Goal: Task Accomplishment & Management: Use online tool/utility

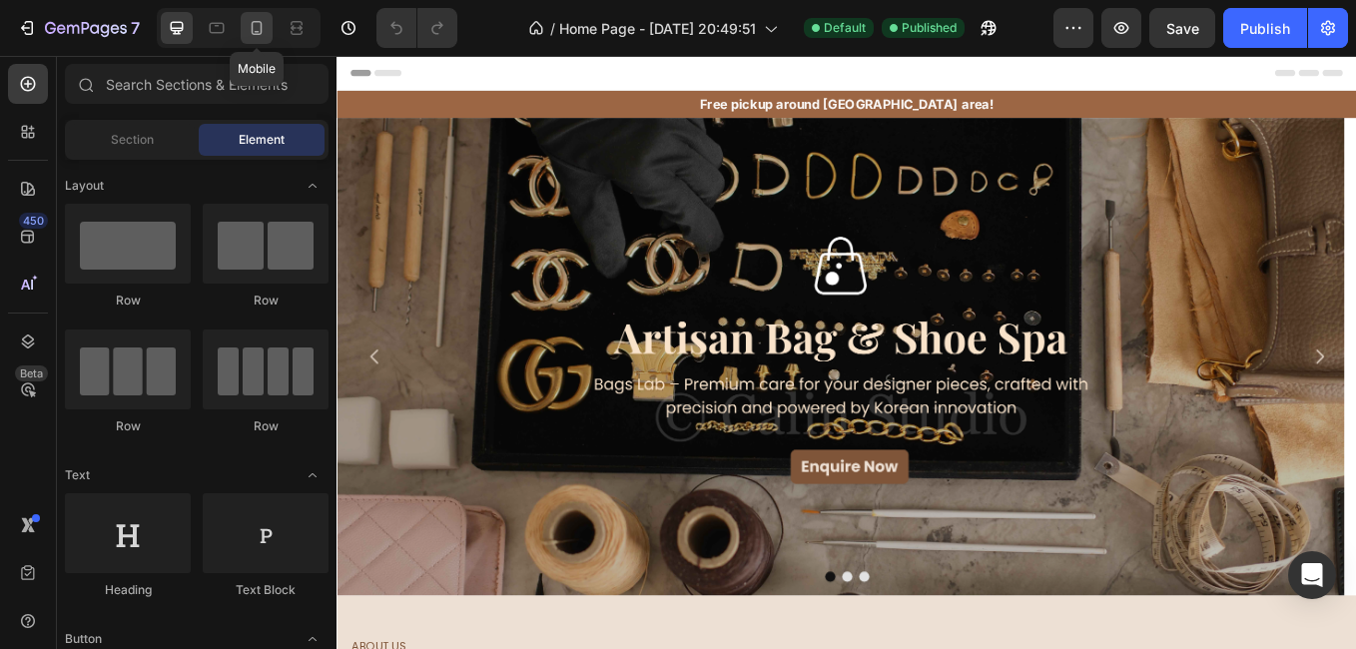
click at [261, 25] on icon at bounding box center [257, 28] width 11 height 14
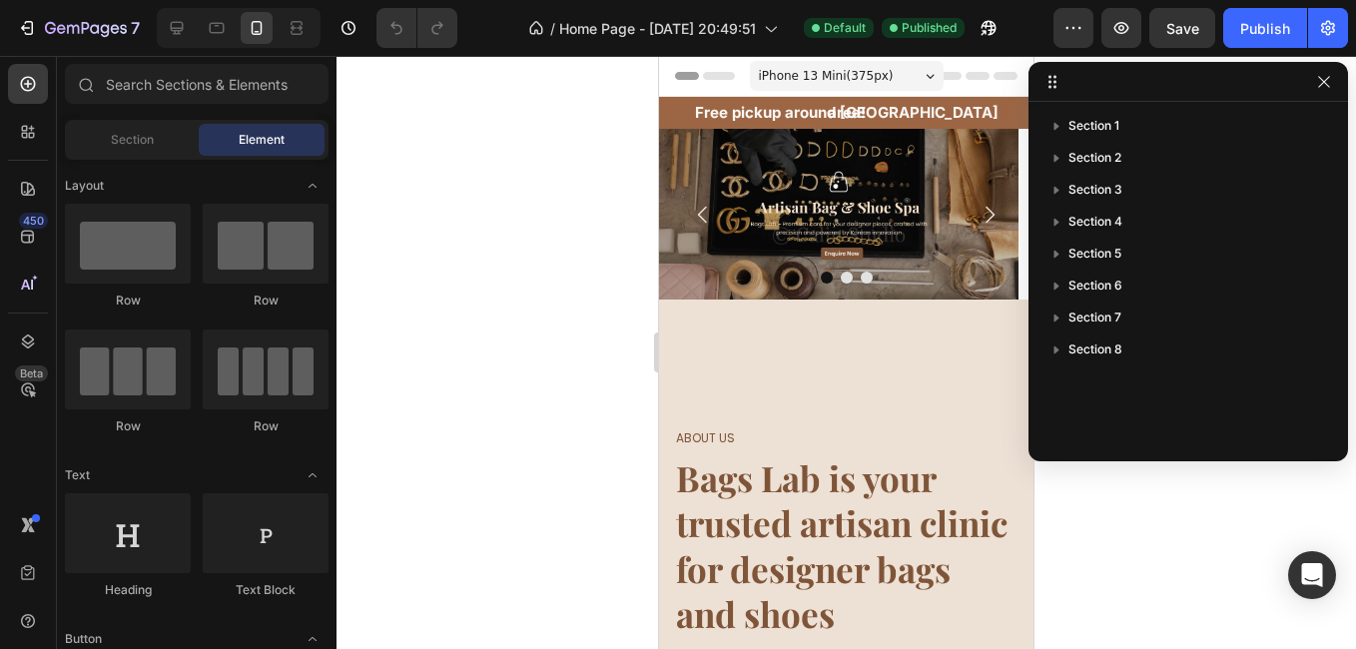
click at [897, 86] on div "iPhone 13 Mini ( 375 px)" at bounding box center [847, 76] width 194 height 30
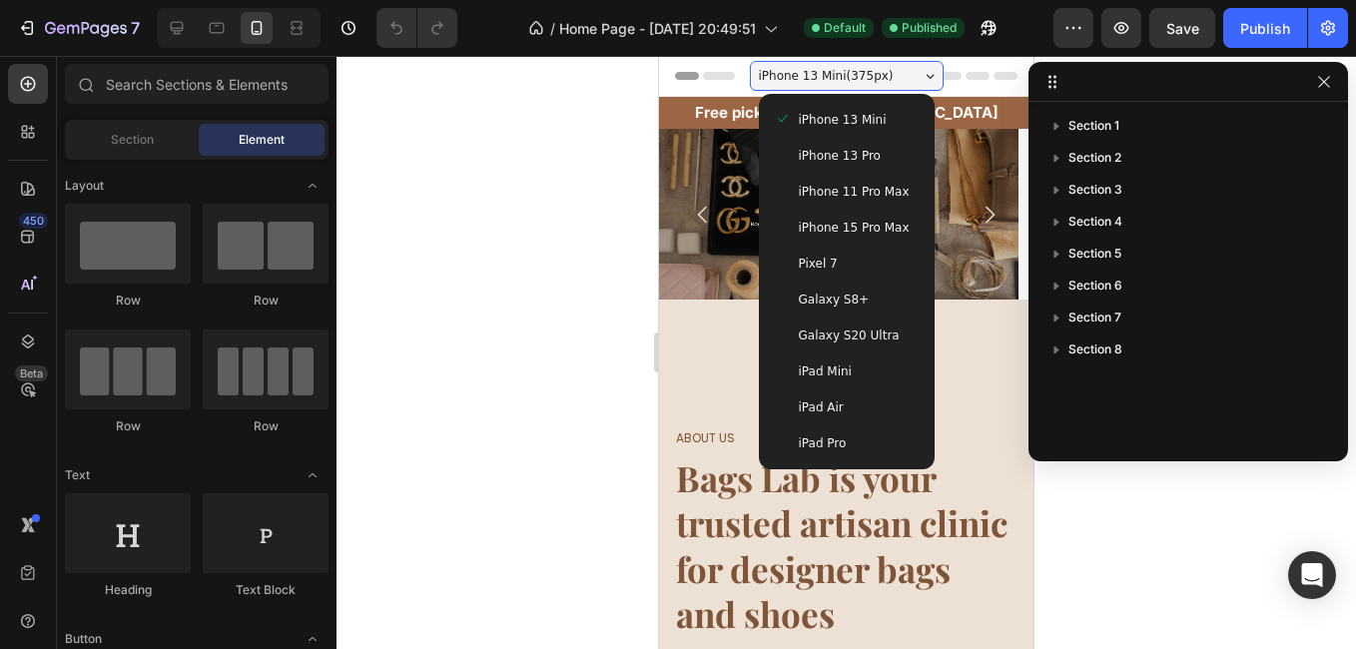
click at [880, 156] on div "iPhone 13 Pro" at bounding box center [847, 156] width 144 height 20
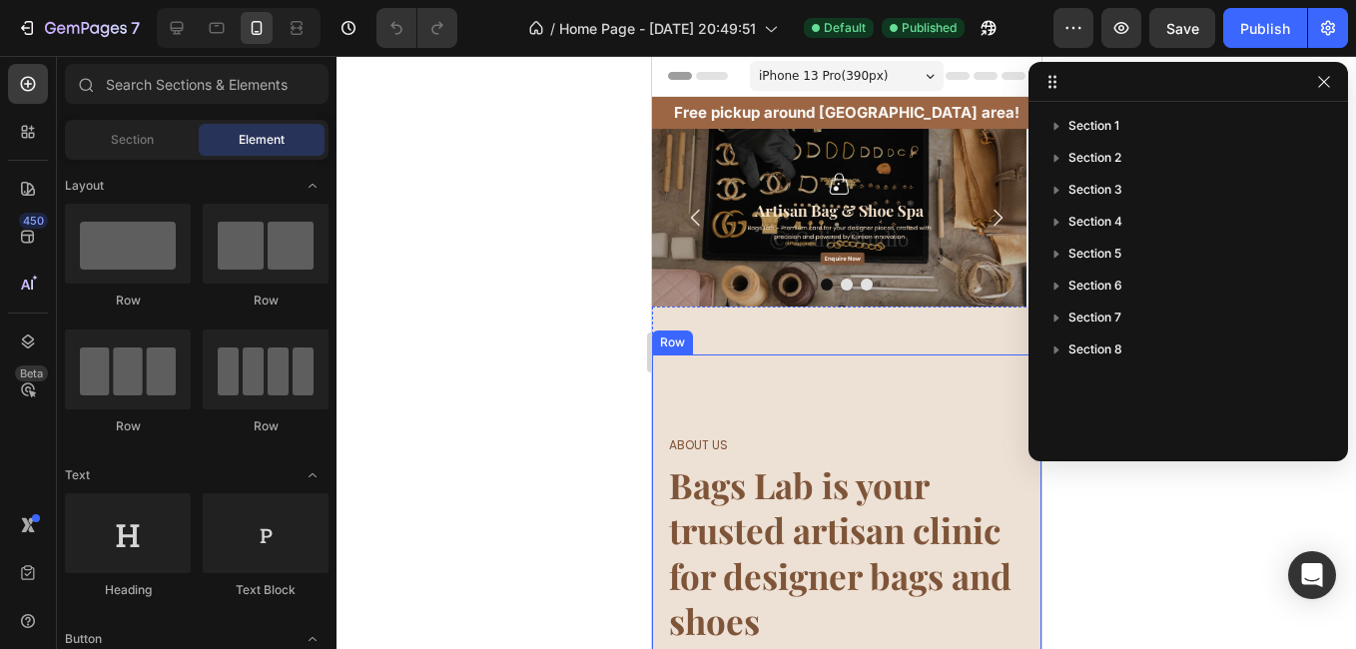
click at [670, 341] on div "Row" at bounding box center [671, 342] width 33 height 18
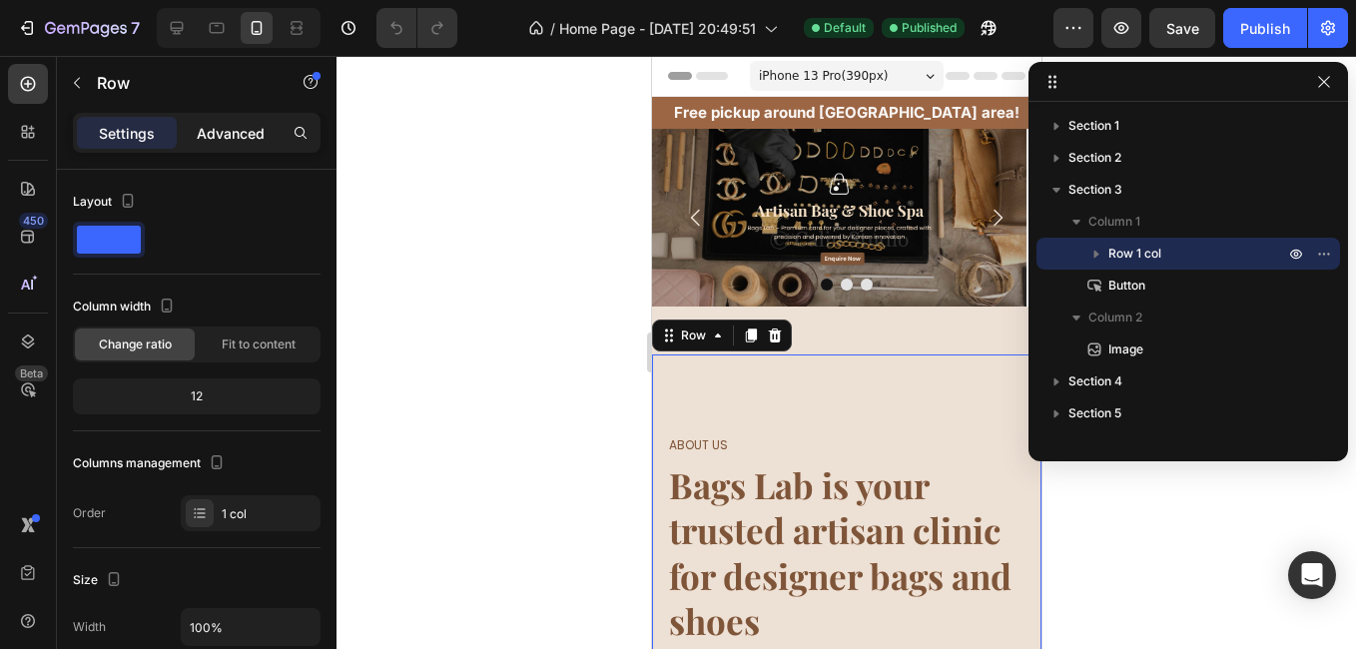
click at [218, 142] on p "Advanced" at bounding box center [231, 133] width 68 height 21
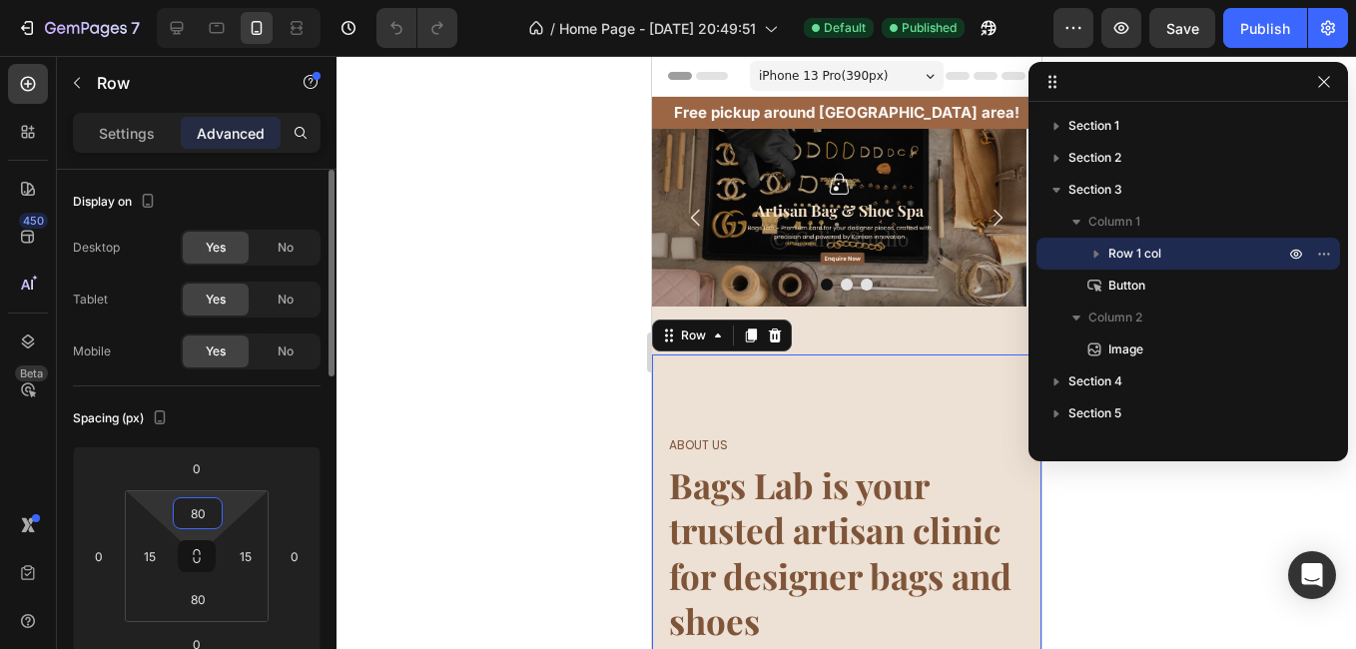
click at [203, 525] on input "80" at bounding box center [198, 513] width 40 height 30
type input "0"
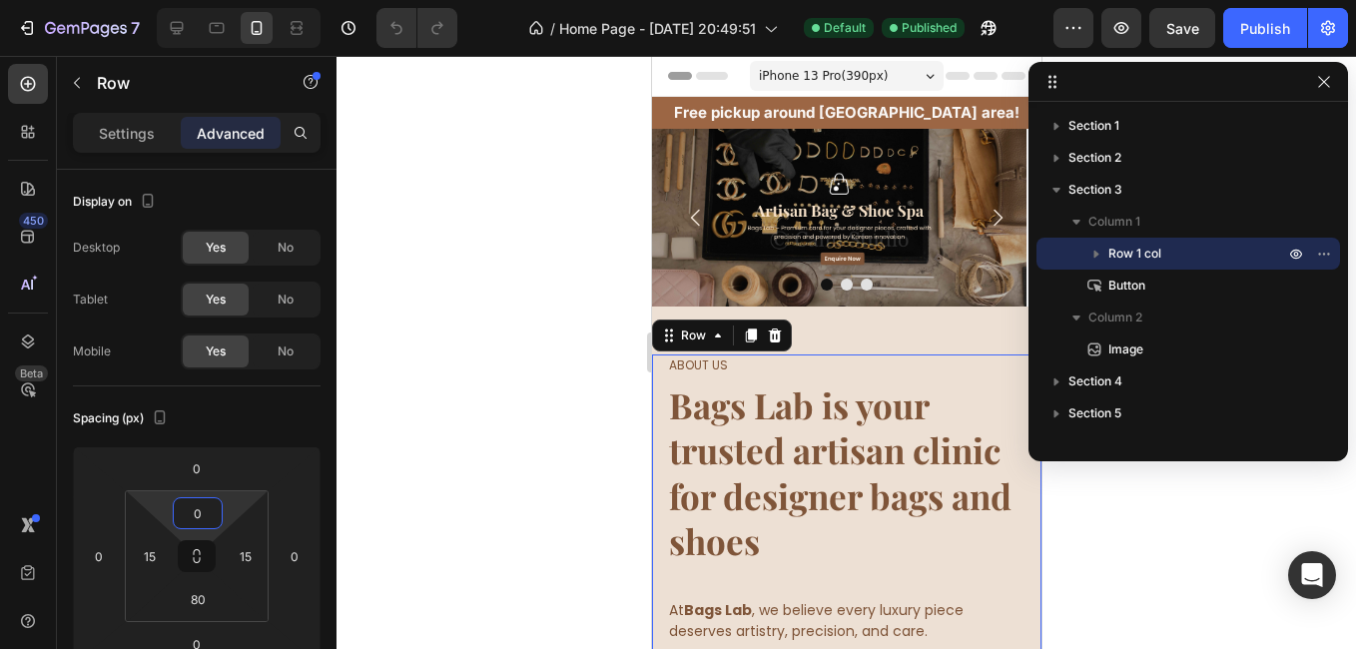
click at [540, 393] on div at bounding box center [845, 352] width 1019 height 593
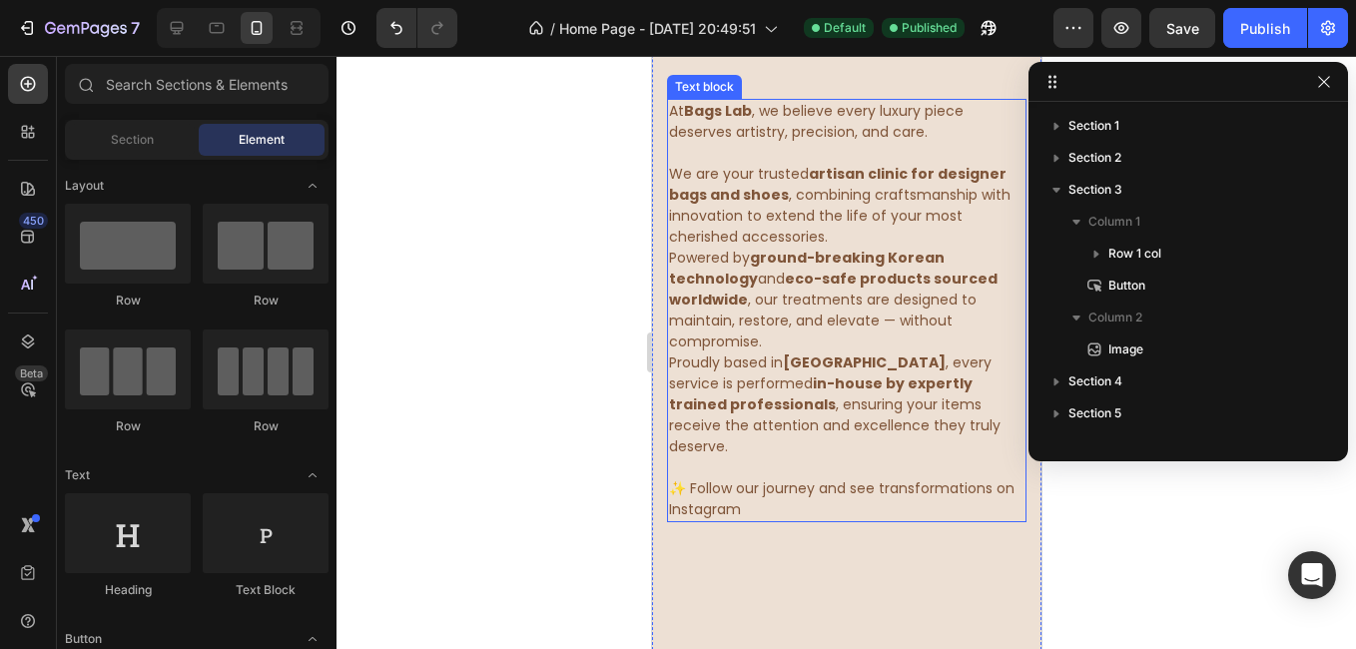
scroll to position [699, 0]
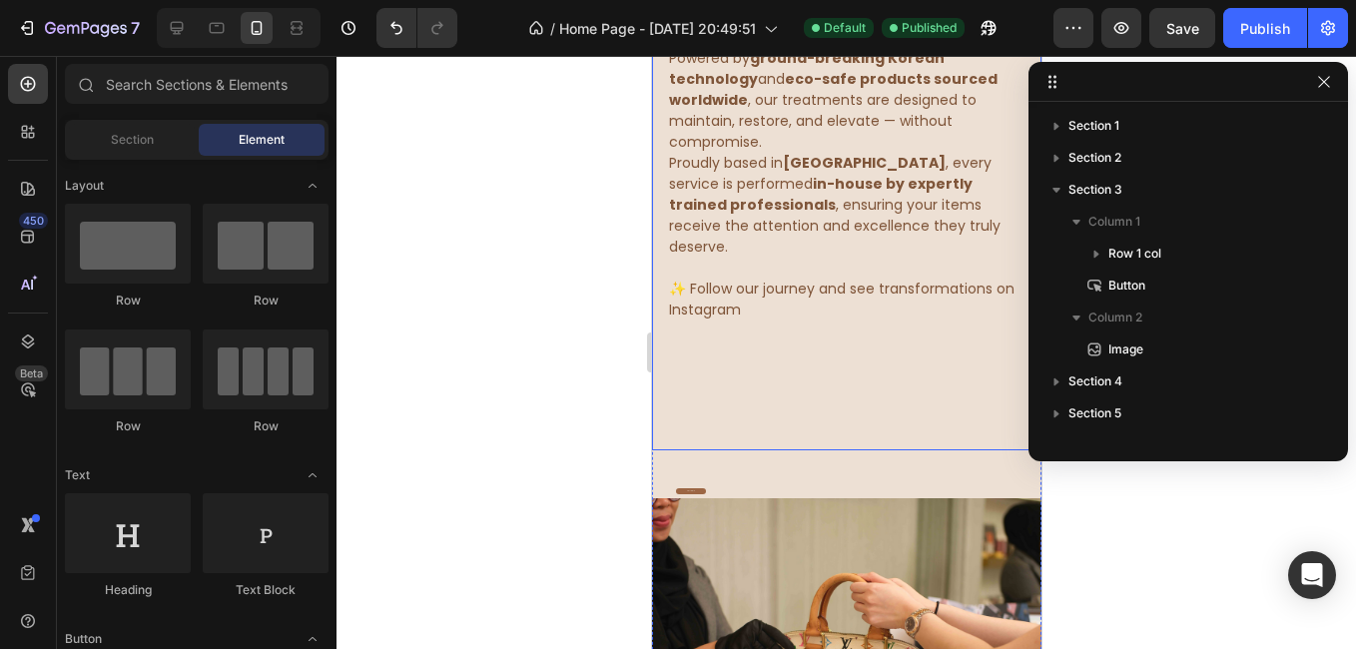
click at [726, 351] on div "About us Heading Bags Lab is your trusted artisan clinic for designer bags and …" at bounding box center [845, 53] width 389 height 795
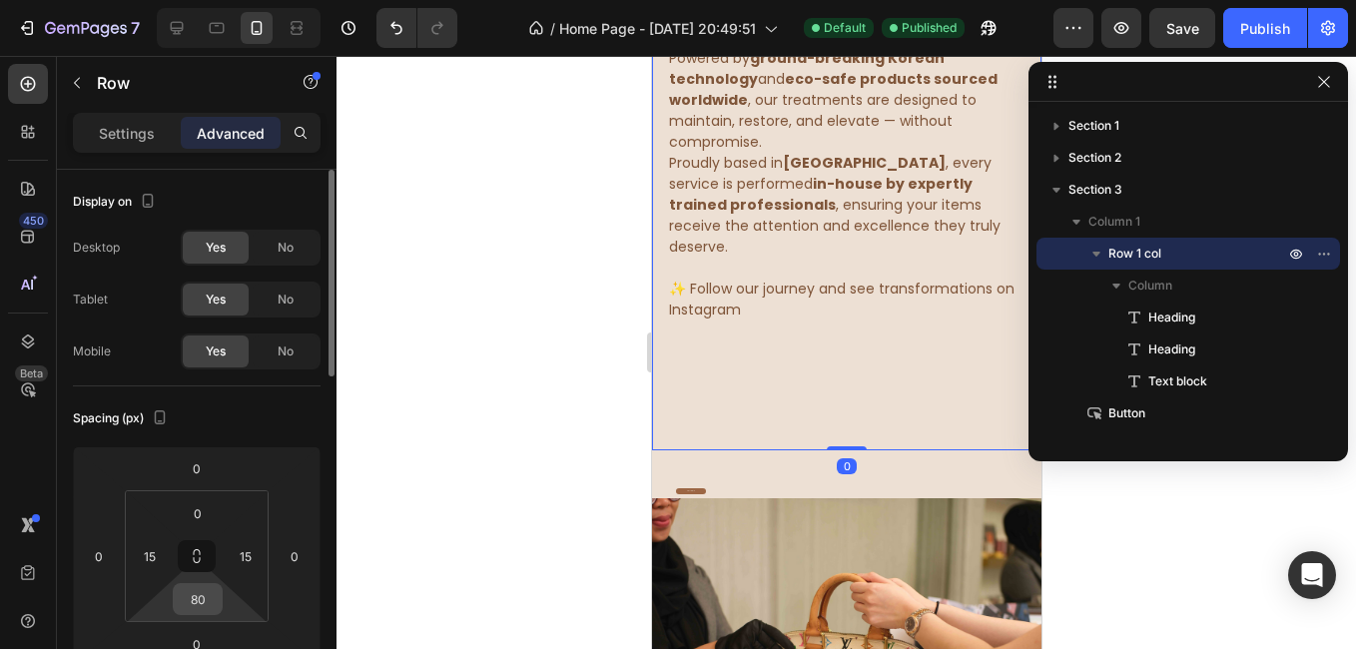
click at [203, 596] on input "80" at bounding box center [198, 599] width 40 height 30
type input "0"
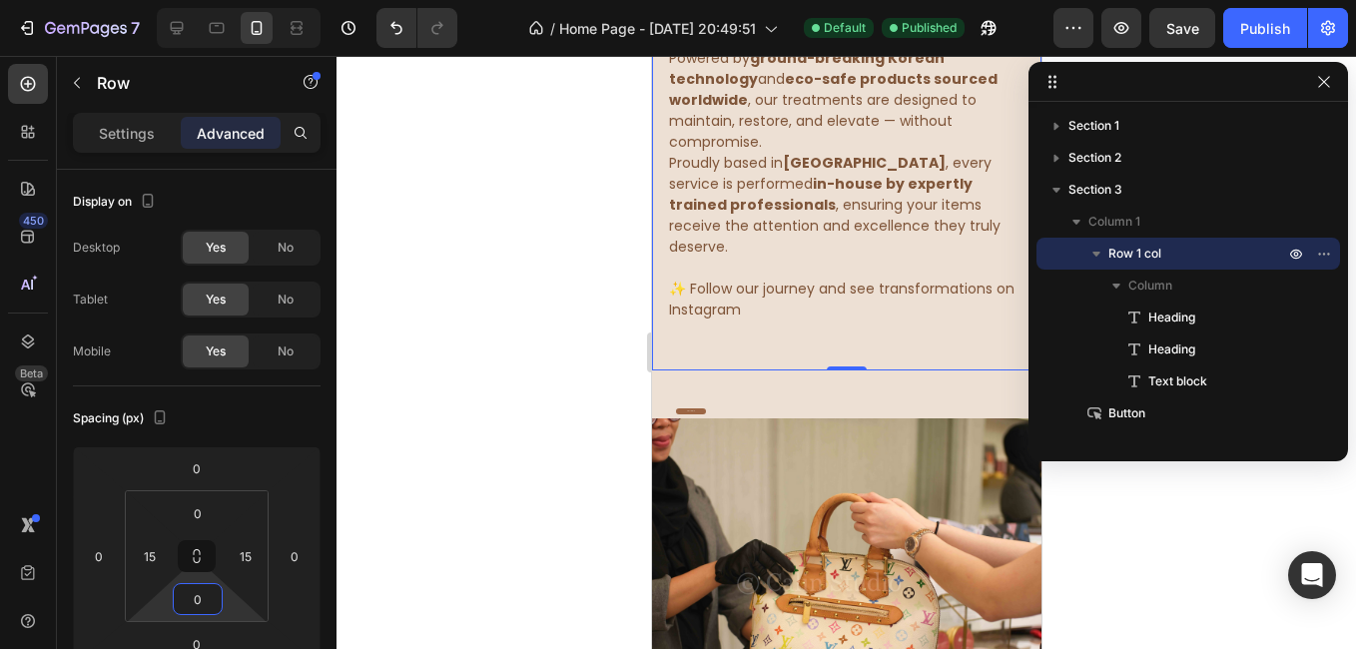
click at [524, 431] on div at bounding box center [845, 352] width 1019 height 593
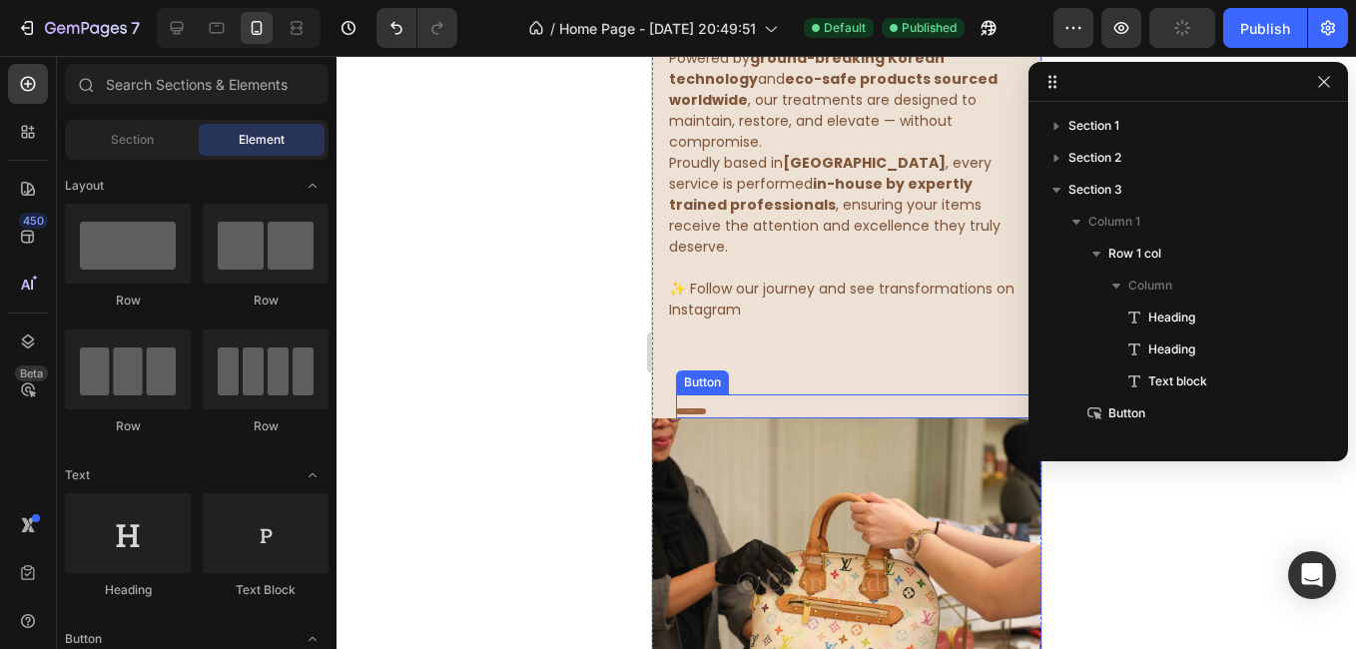
click at [780, 394] on div "Follow Us Button" at bounding box center [857, 406] width 365 height 24
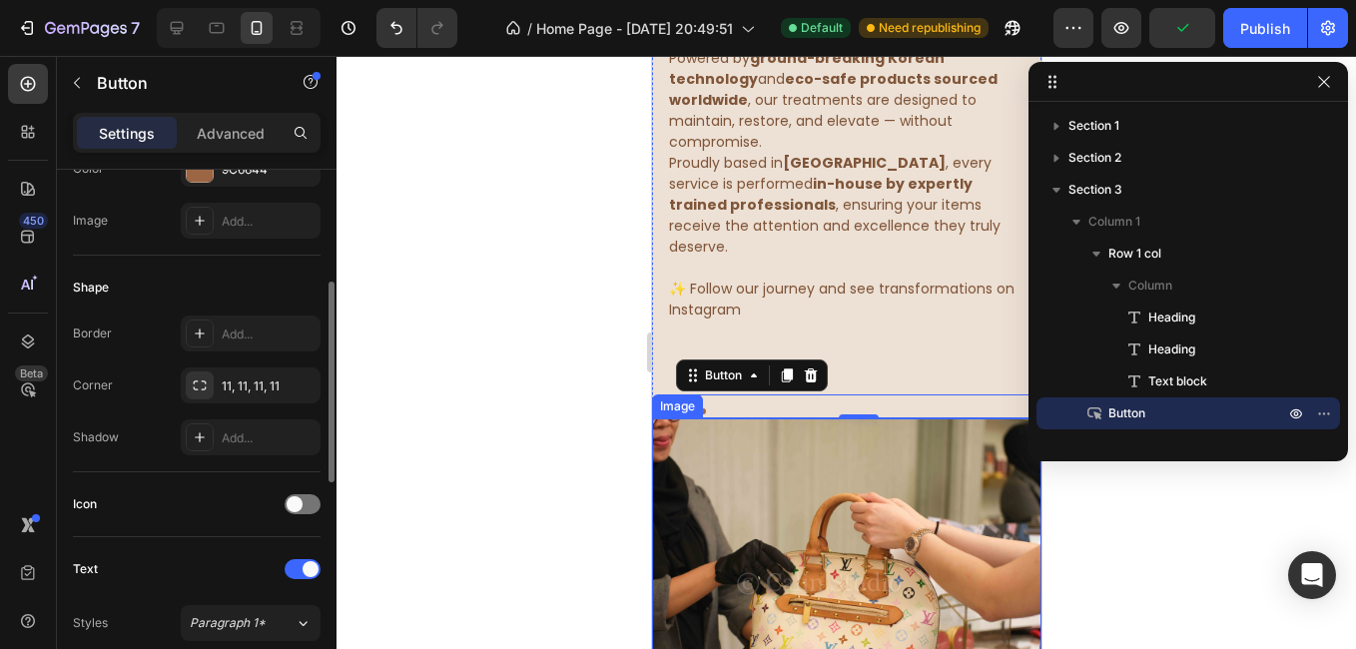
scroll to position [499, 0]
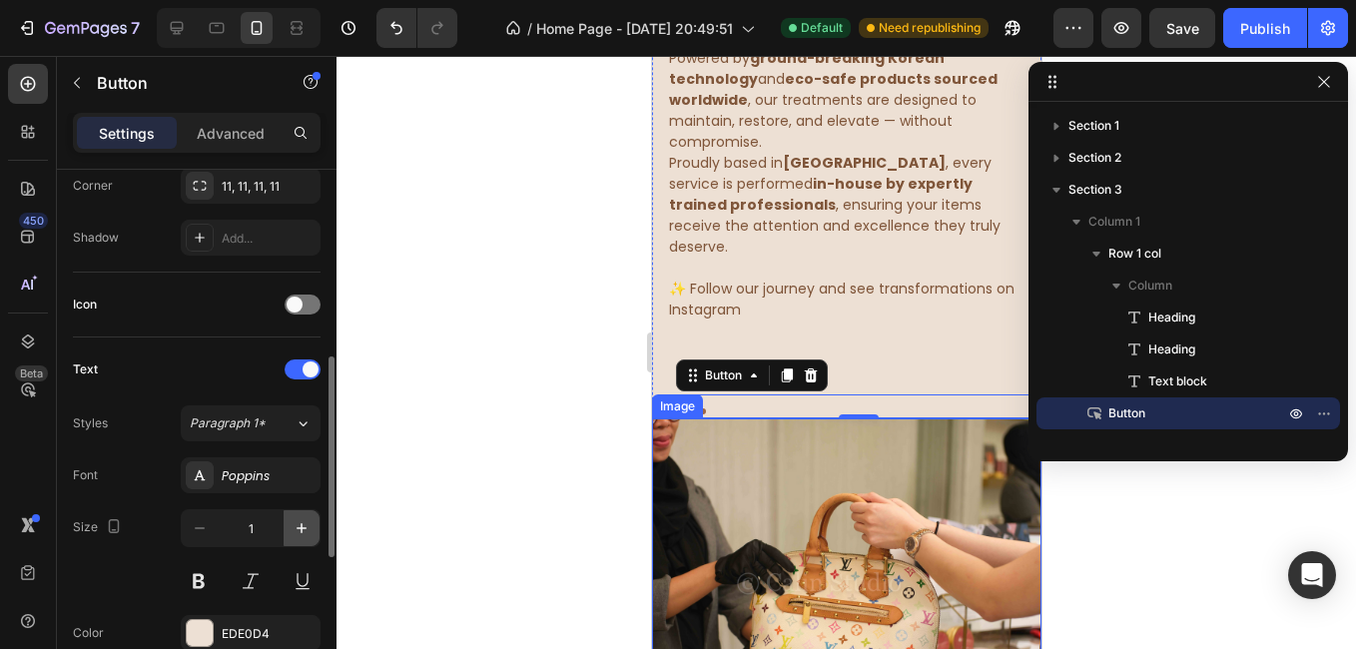
click at [290, 529] on button "button" at bounding box center [302, 528] width 36 height 36
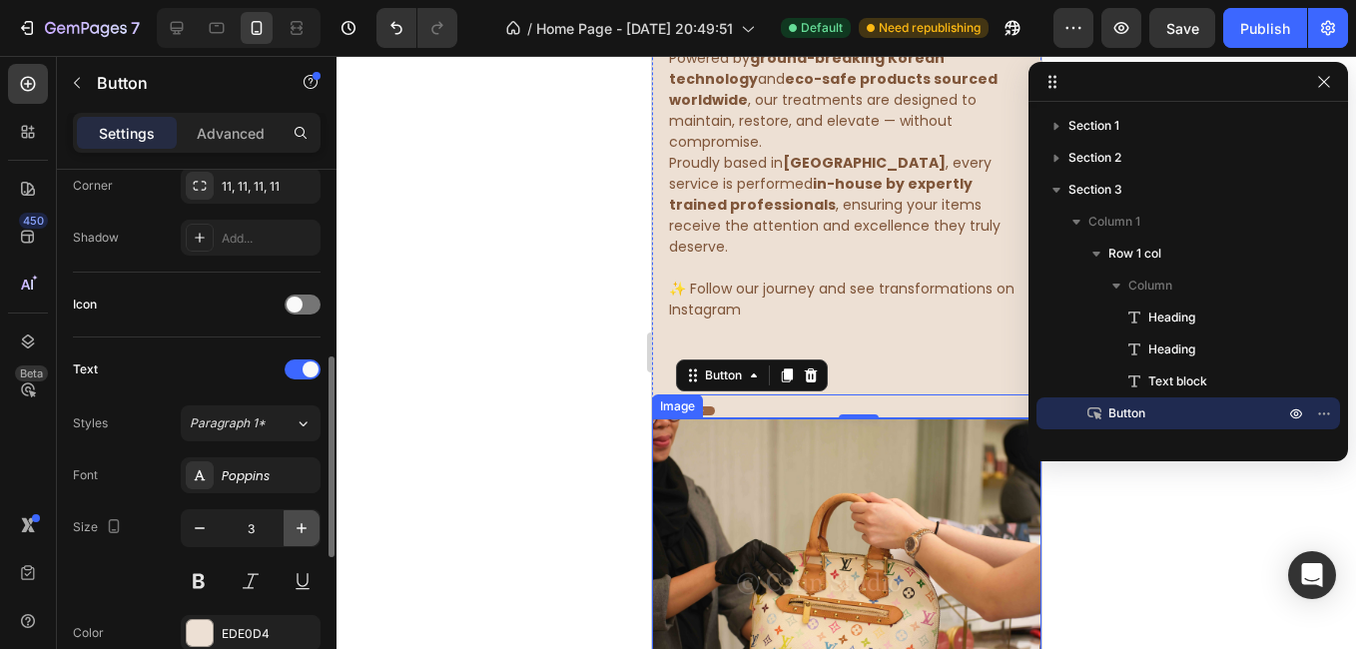
click at [290, 529] on button "button" at bounding box center [302, 528] width 36 height 36
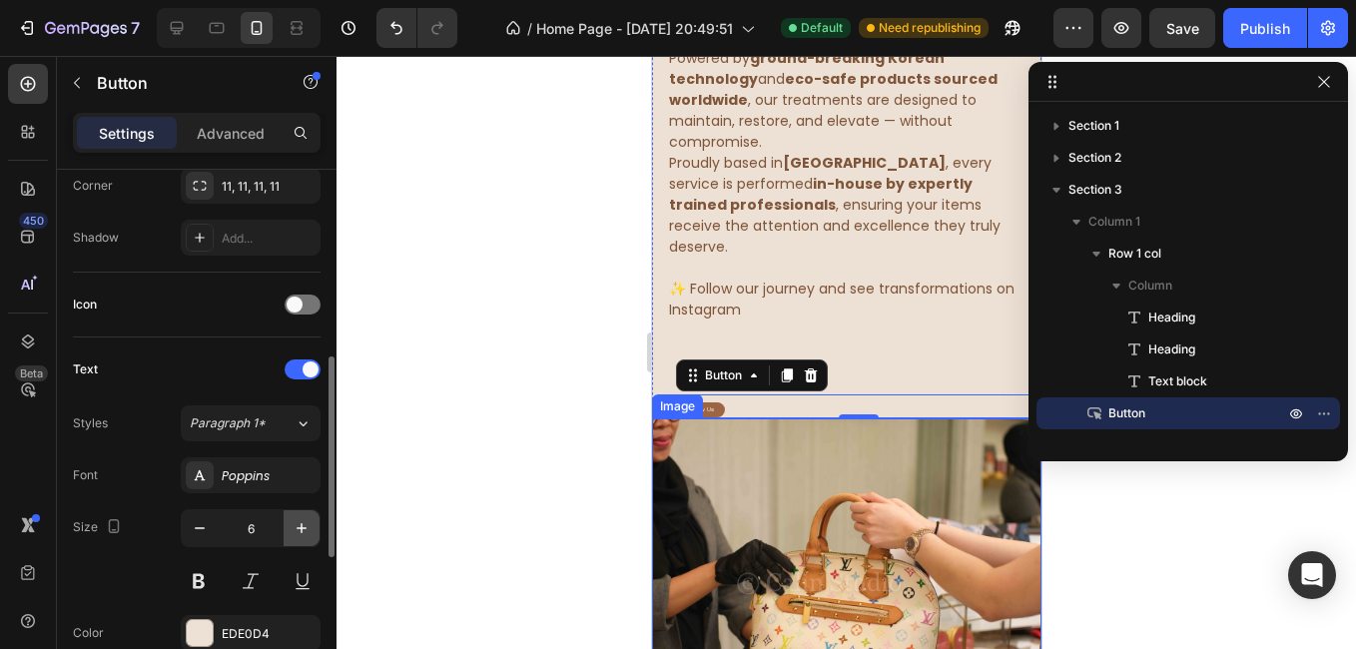
click at [290, 529] on button "button" at bounding box center [302, 528] width 36 height 36
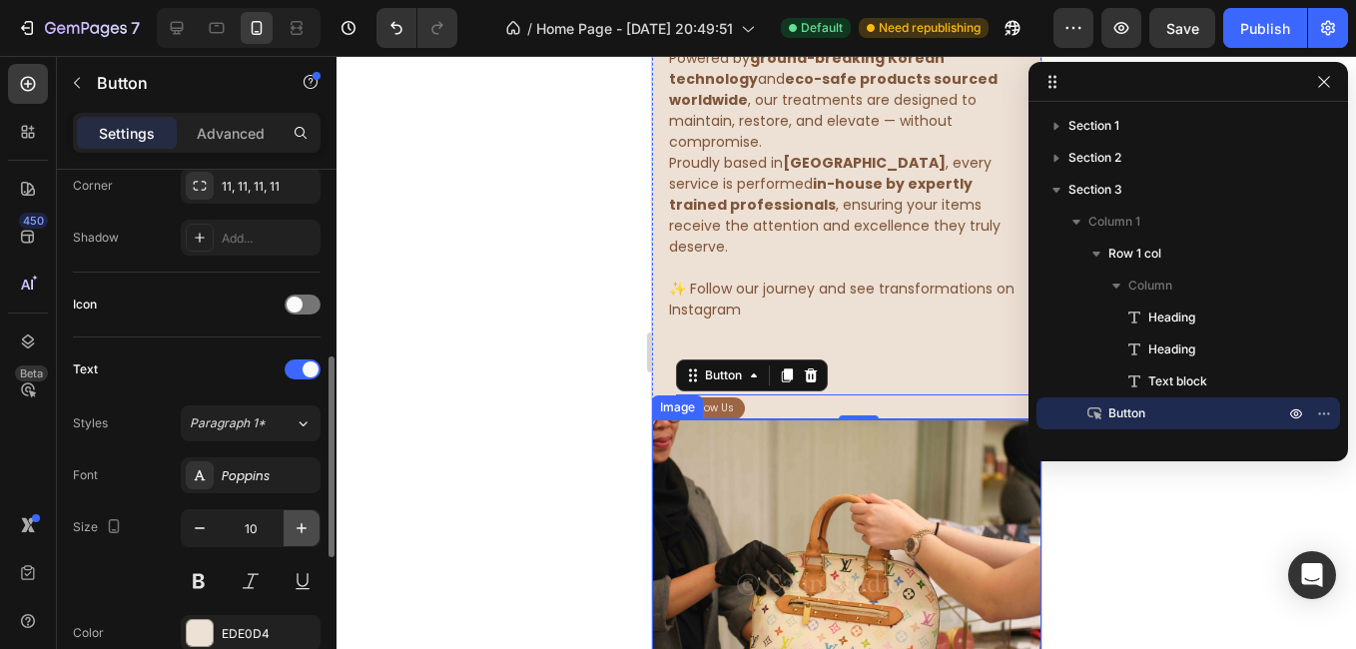
click at [290, 529] on button "button" at bounding box center [302, 528] width 36 height 36
type input "13"
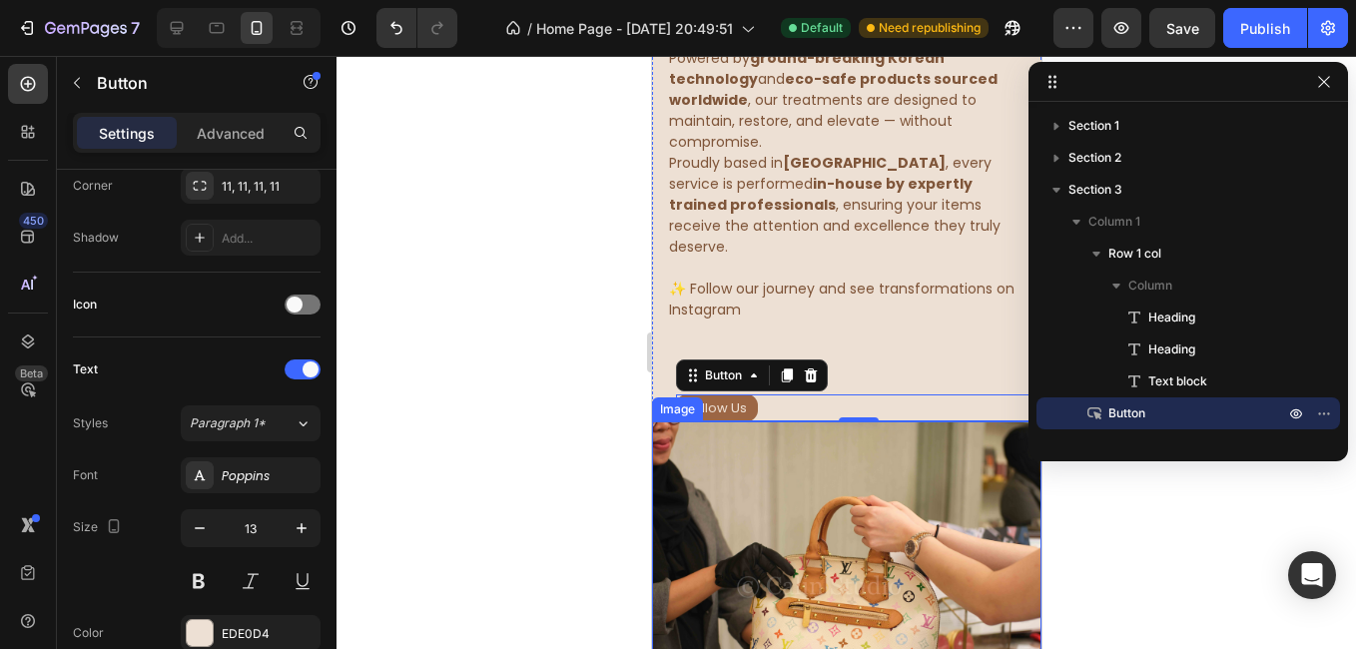
click at [510, 458] on div at bounding box center [845, 352] width 1019 height 593
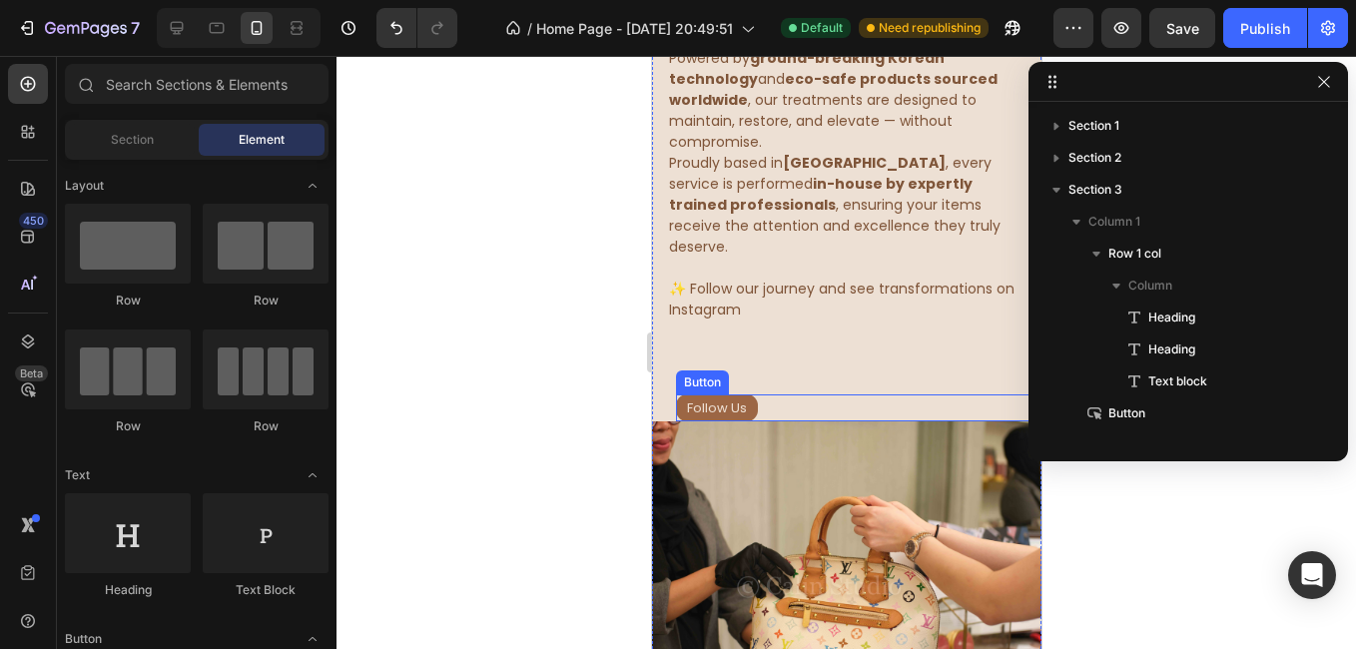
click at [782, 394] on div "Follow Us Button" at bounding box center [857, 407] width 365 height 27
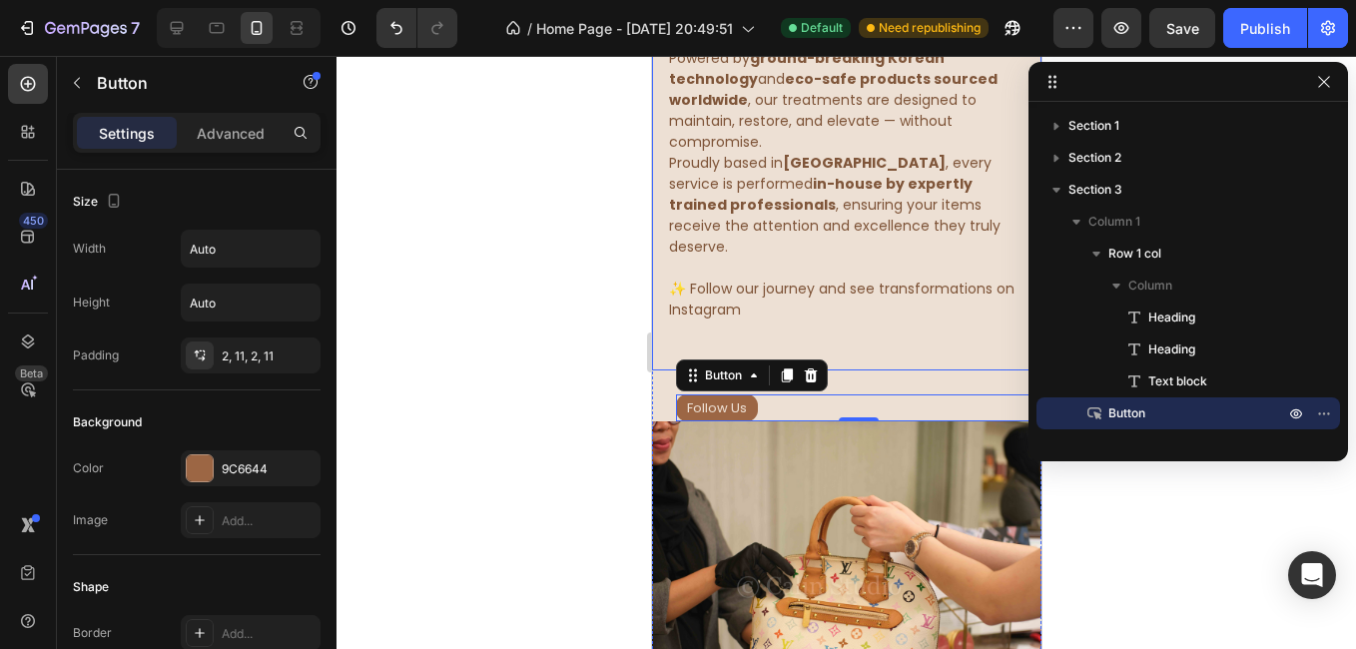
click at [819, 305] on div "About us Heading Bags Lab is your trusted artisan clinic for designer bags and …" at bounding box center [845, 13] width 359 height 715
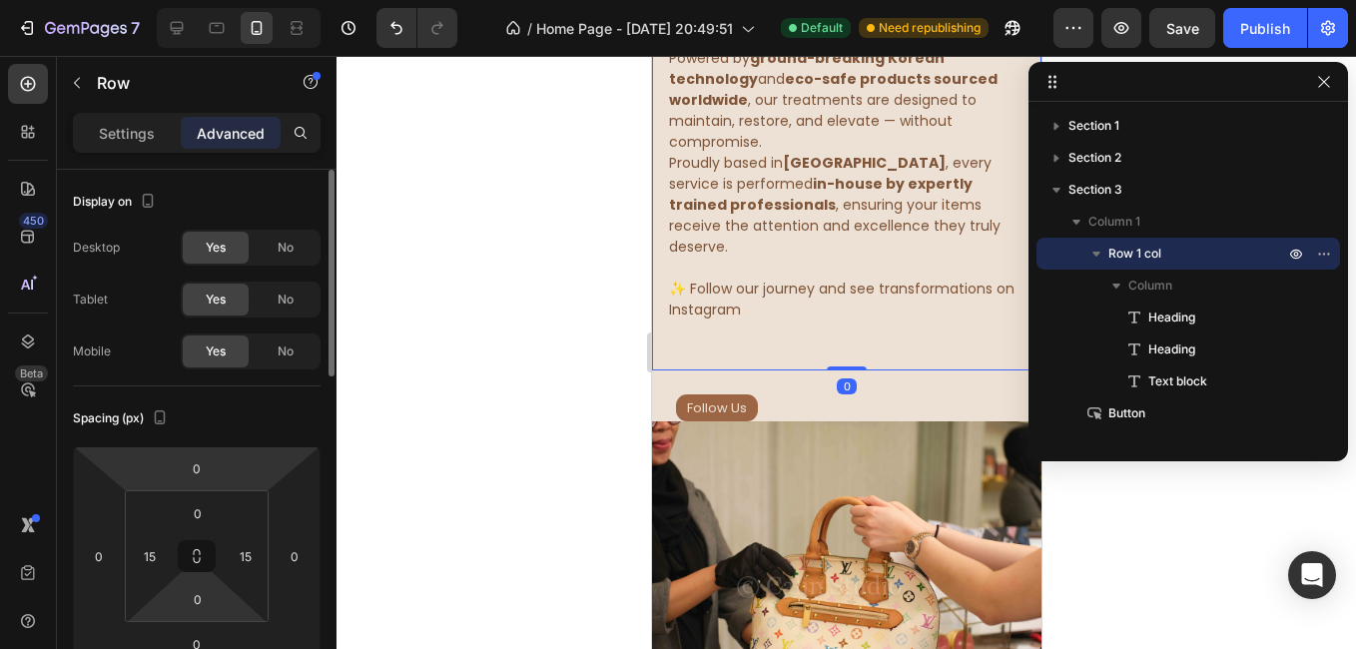
scroll to position [100, 0]
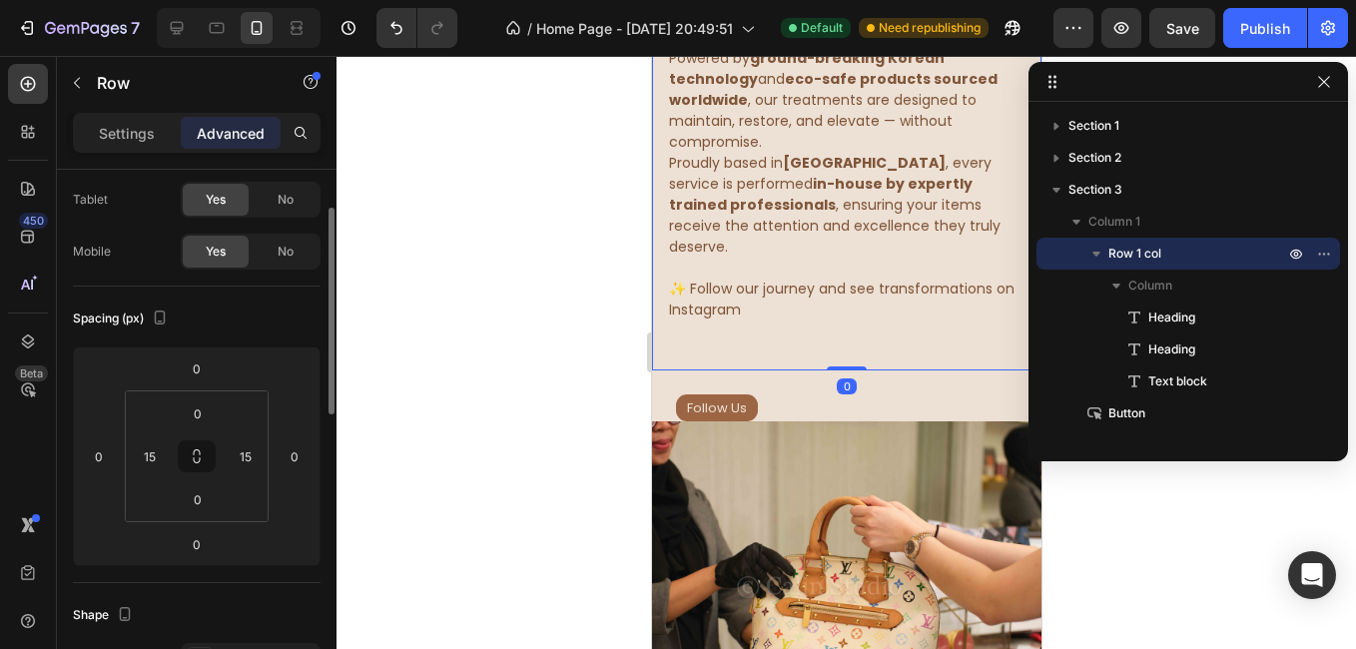
click at [840, 378] on div "0" at bounding box center [846, 386] width 20 height 16
click at [836, 394] on div "Follow Us Button" at bounding box center [857, 407] width 365 height 27
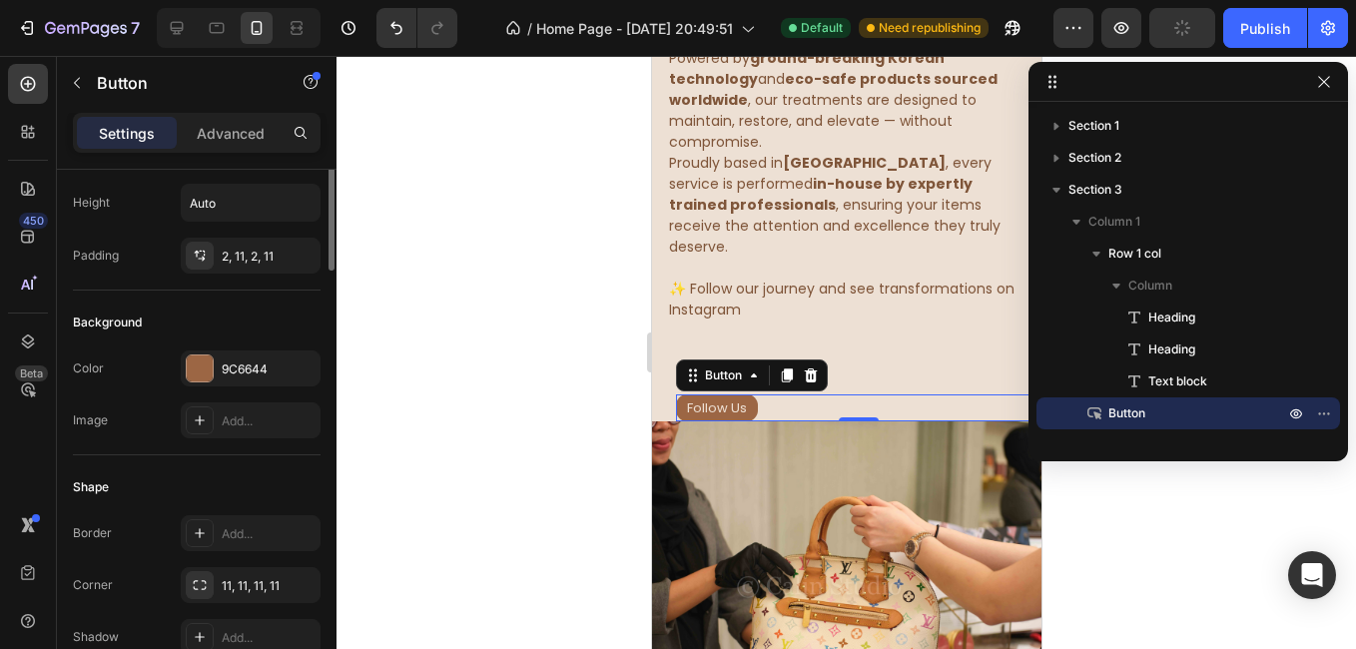
scroll to position [0, 0]
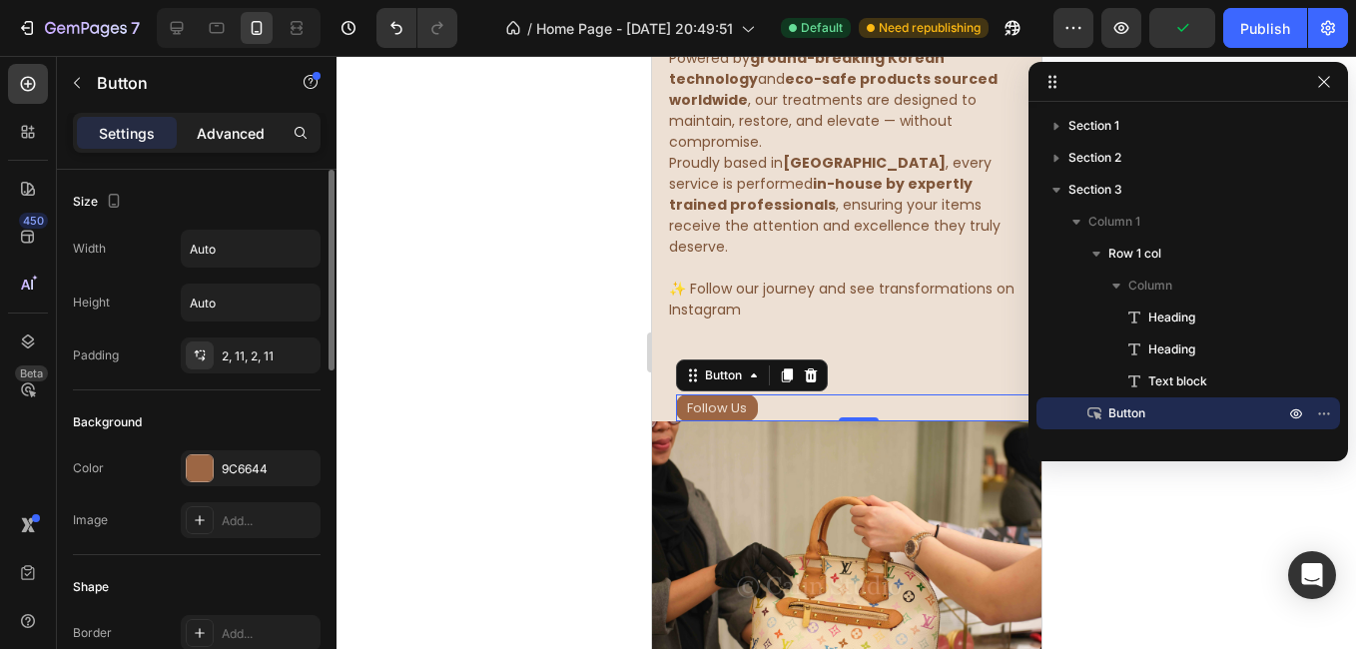
click at [202, 135] on p "Advanced" at bounding box center [231, 133] width 68 height 21
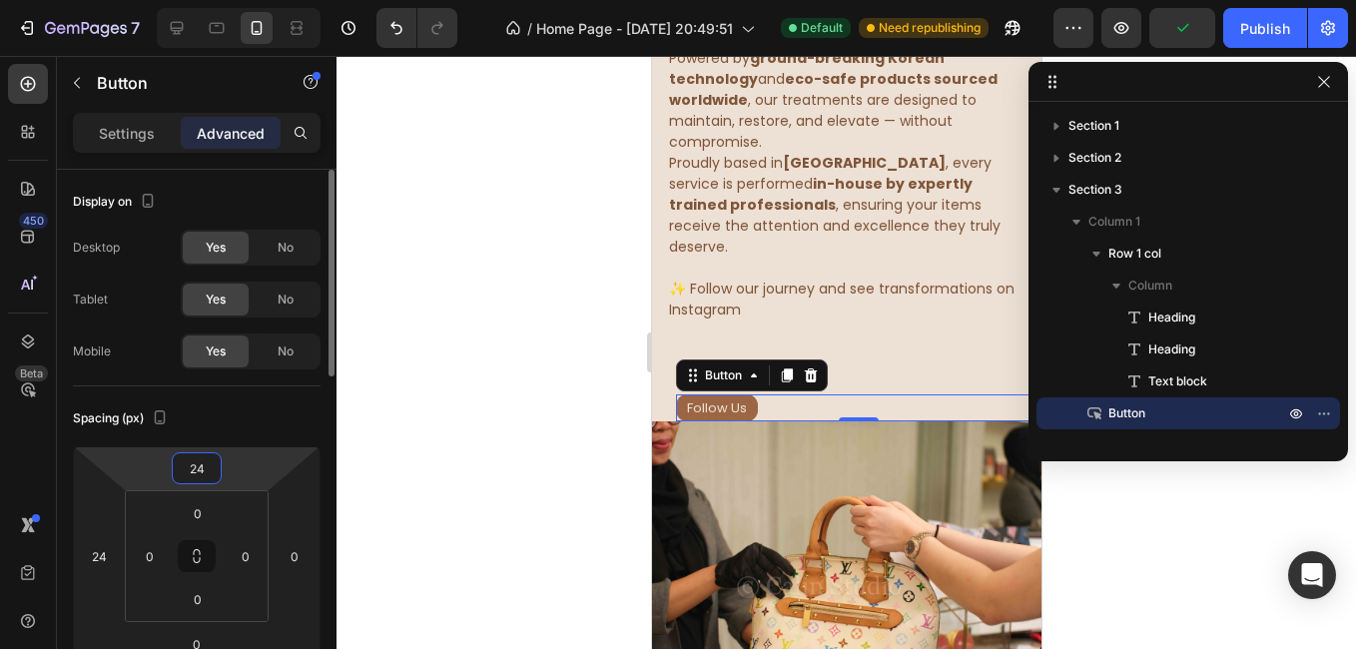
click at [216, 473] on input "24" at bounding box center [197, 468] width 40 height 30
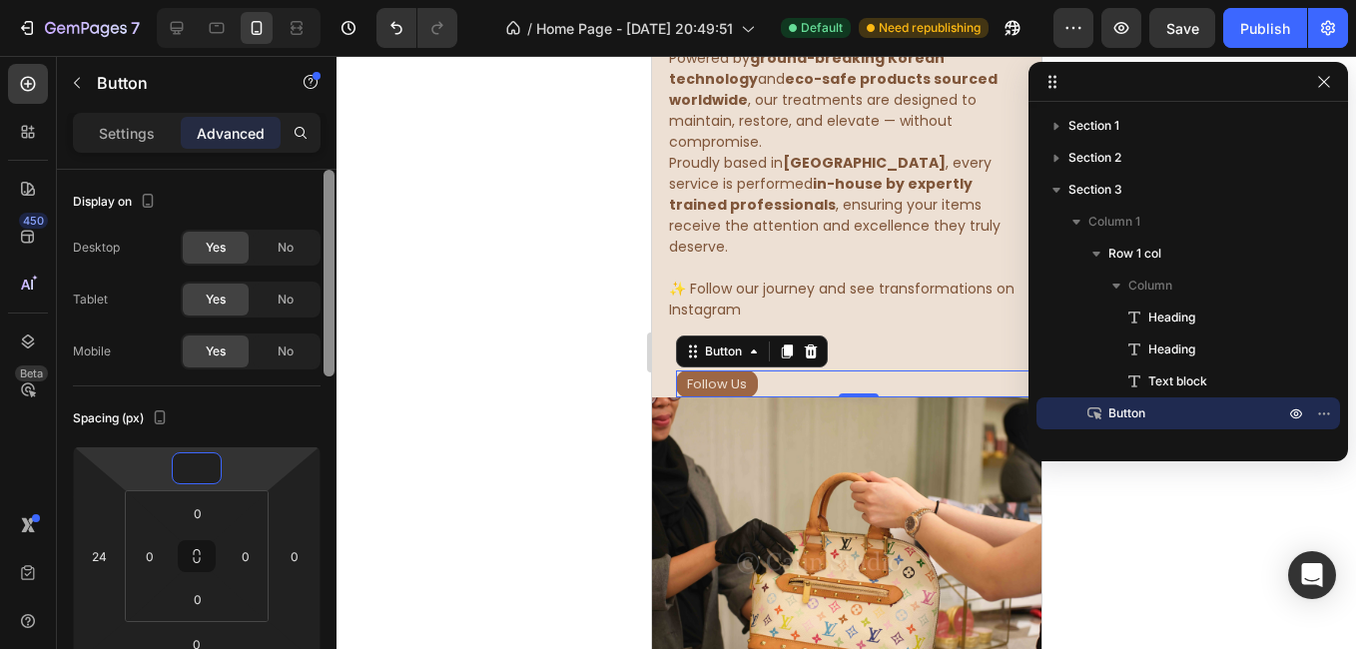
scroll to position [200, 0]
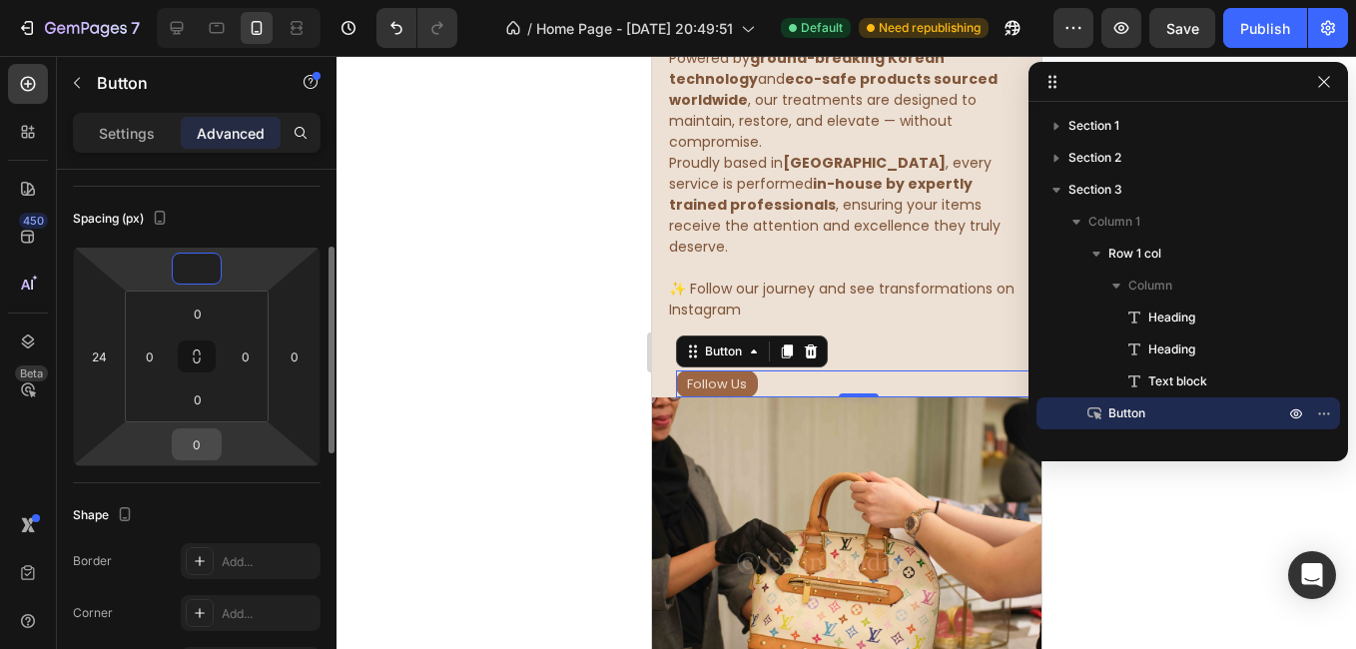
type input "0"
click at [196, 449] on input "0" at bounding box center [197, 444] width 40 height 30
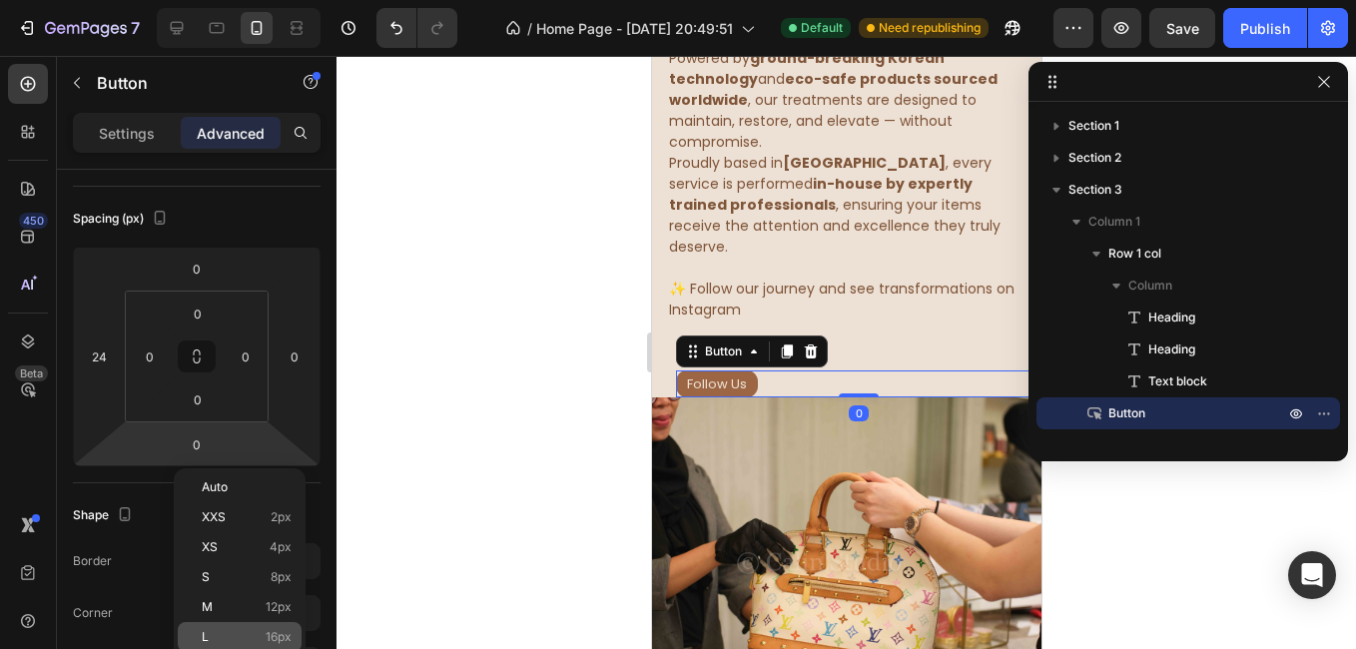
click at [249, 640] on p "L 16px" at bounding box center [247, 637] width 90 height 14
type input "16"
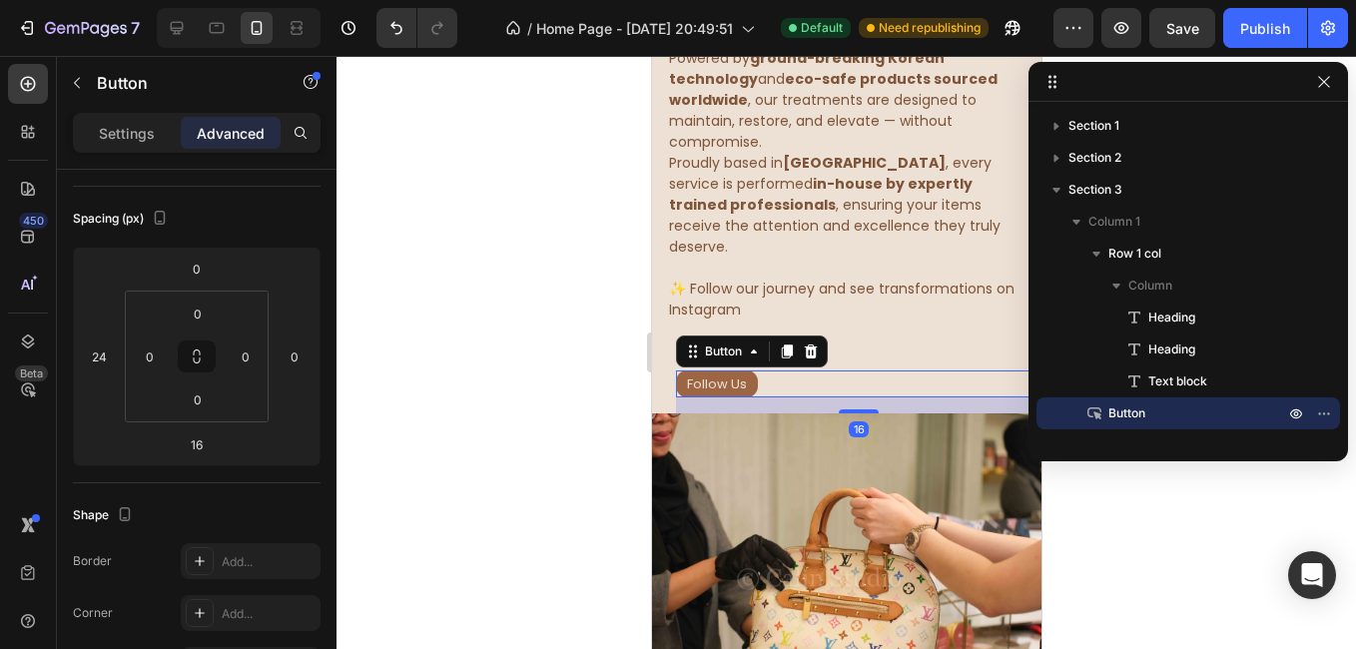
click at [428, 551] on div at bounding box center [845, 352] width 1019 height 593
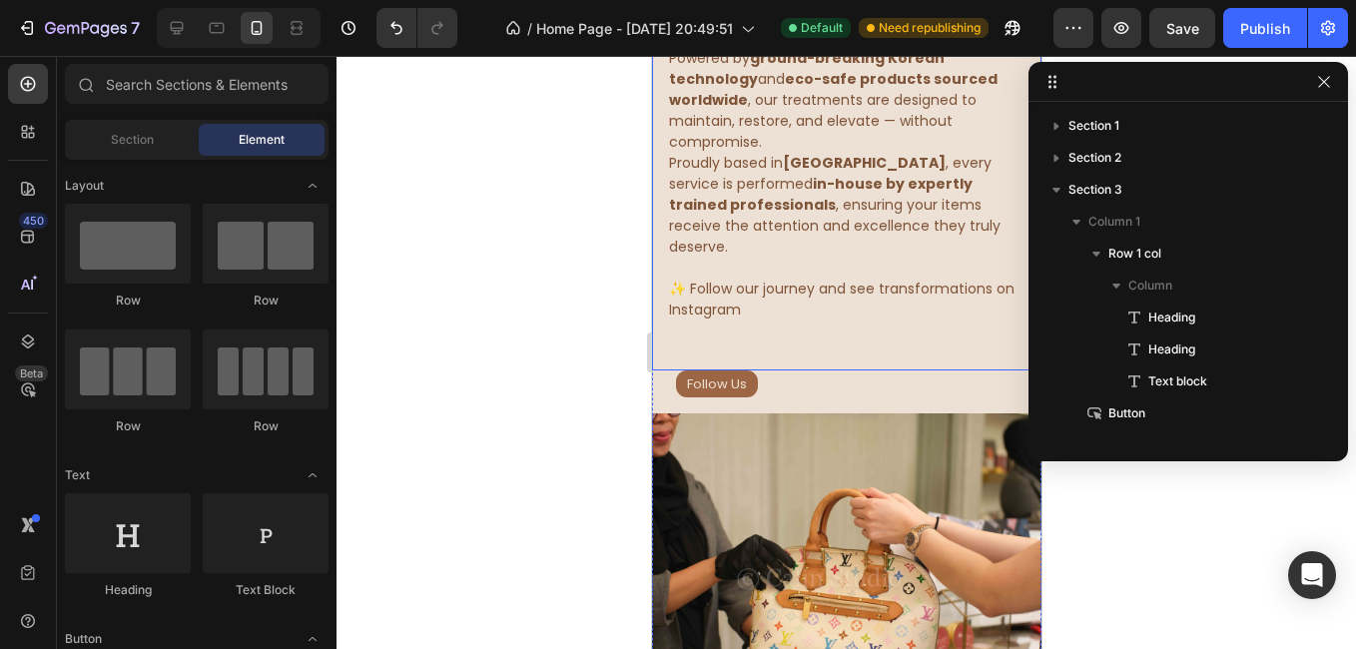
click at [762, 314] on div "About us Heading Bags Lab is your trusted artisan clinic for designer bags and …" at bounding box center [845, 13] width 359 height 715
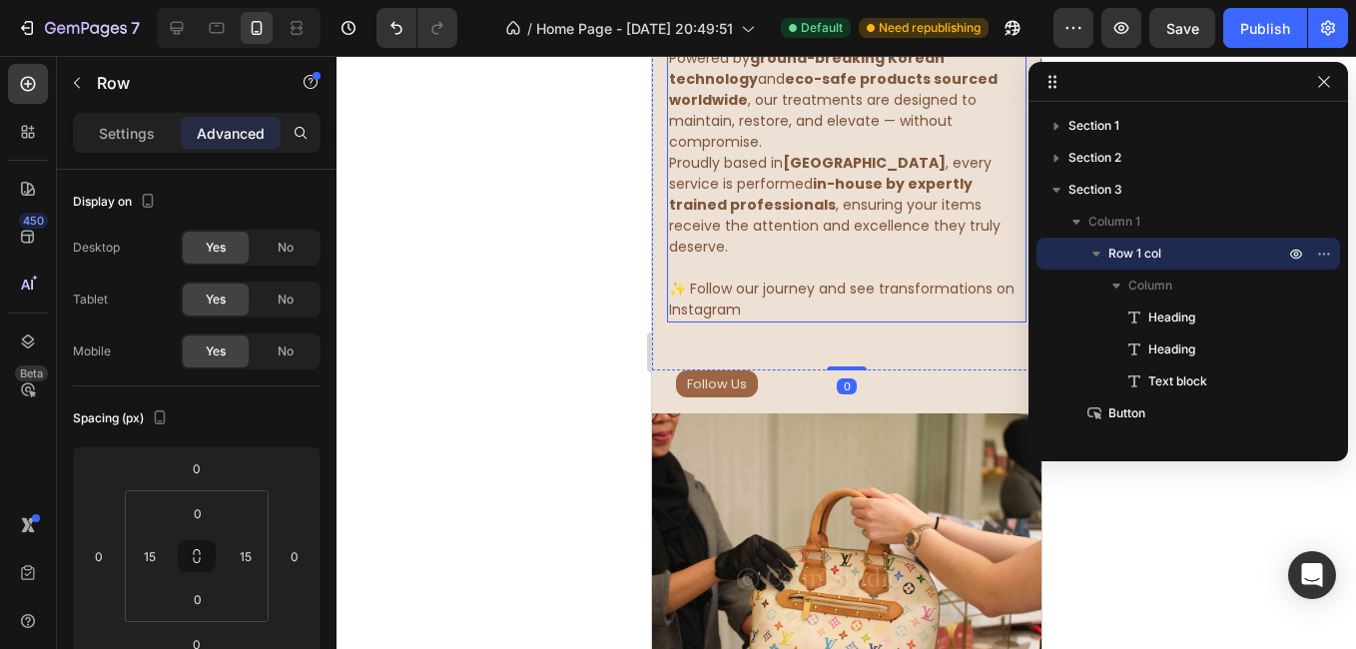
click at [733, 279] on p "✨ Follow our journey and see transformations on Instagram" at bounding box center [845, 300] width 355 height 42
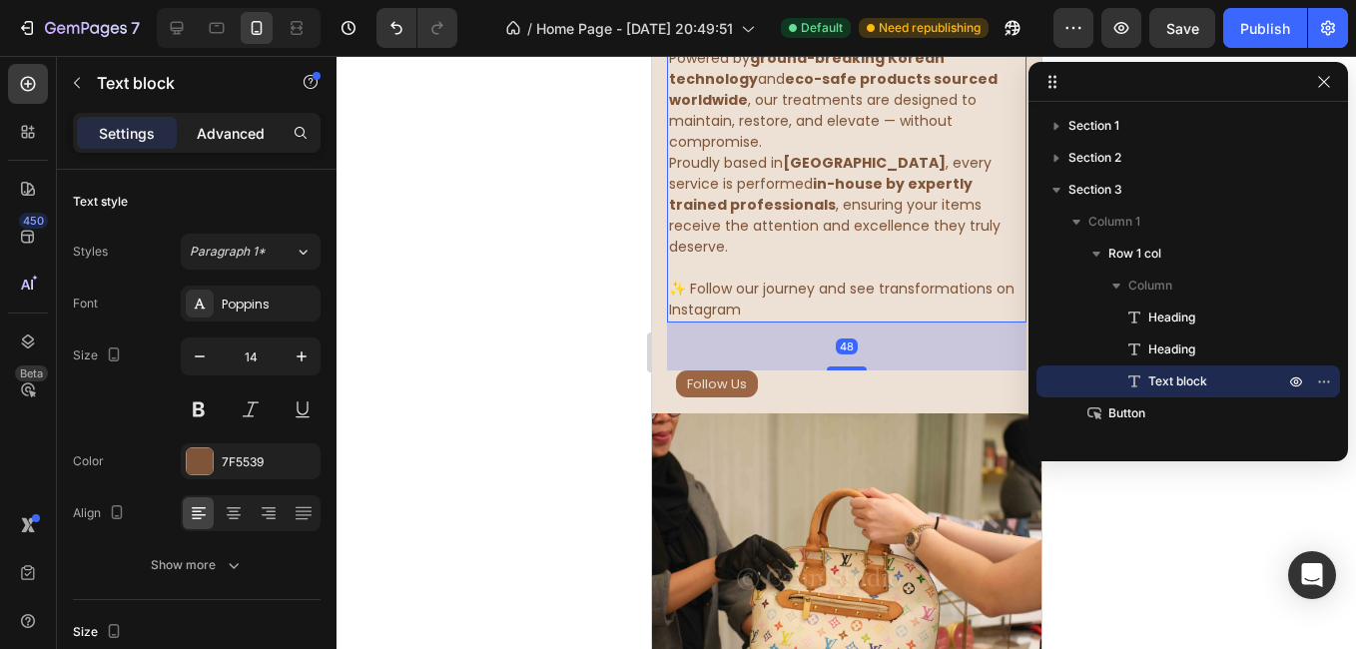
click at [219, 142] on p "Advanced" at bounding box center [231, 133] width 68 height 21
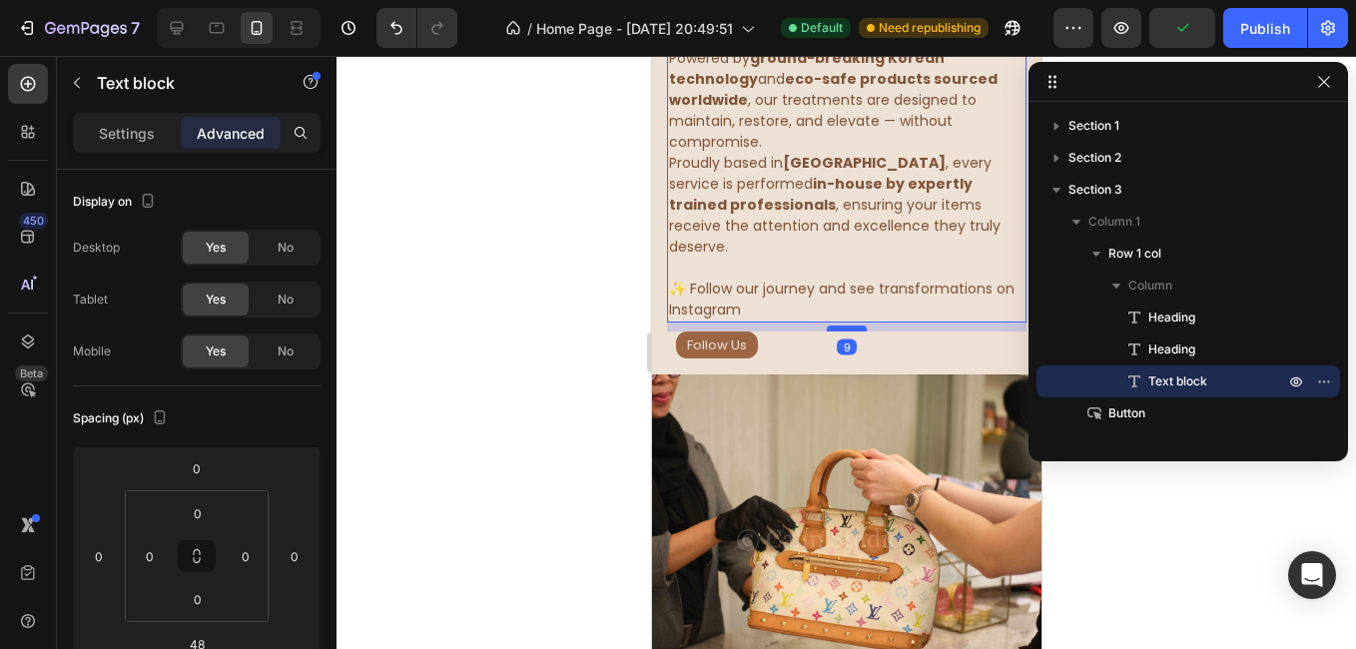
drag, startPoint x: 843, startPoint y: 347, endPoint x: 845, endPoint y: 308, distance: 39.0
click at [845, 325] on div at bounding box center [846, 328] width 40 height 6
type input "9"
click at [502, 330] on div at bounding box center [845, 352] width 1019 height 593
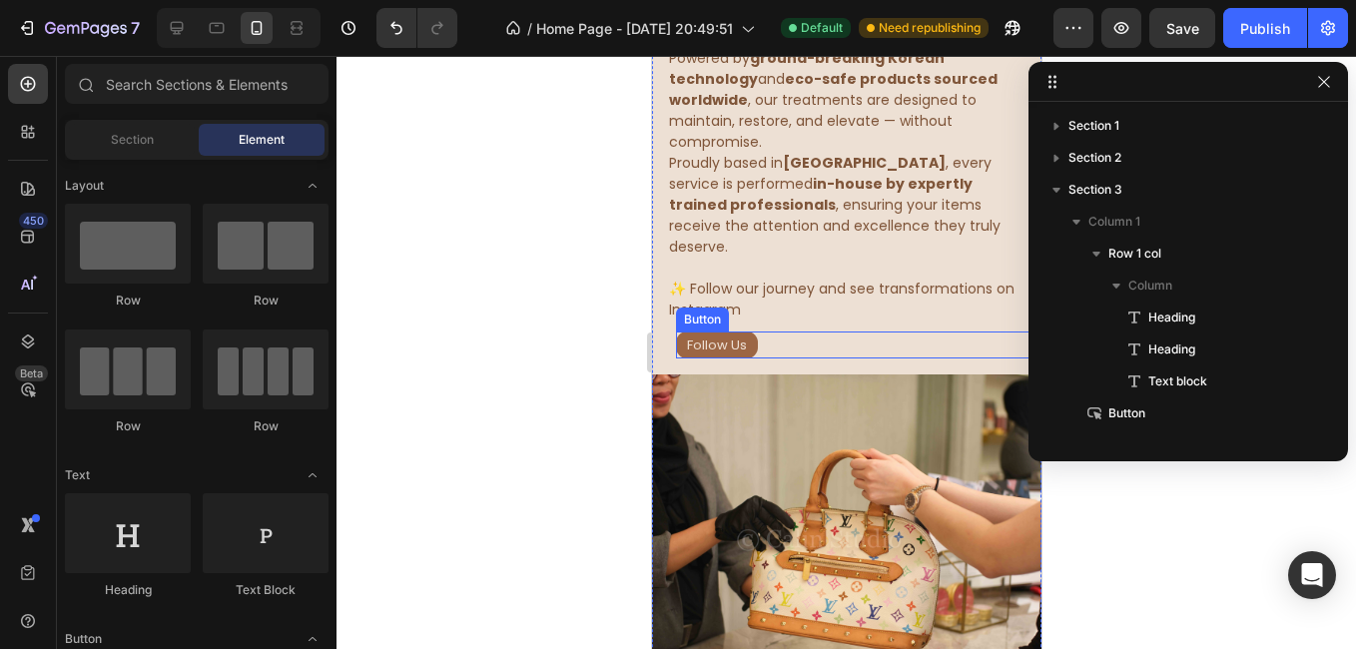
click at [788, 331] on div "Follow Us Button" at bounding box center [857, 344] width 365 height 27
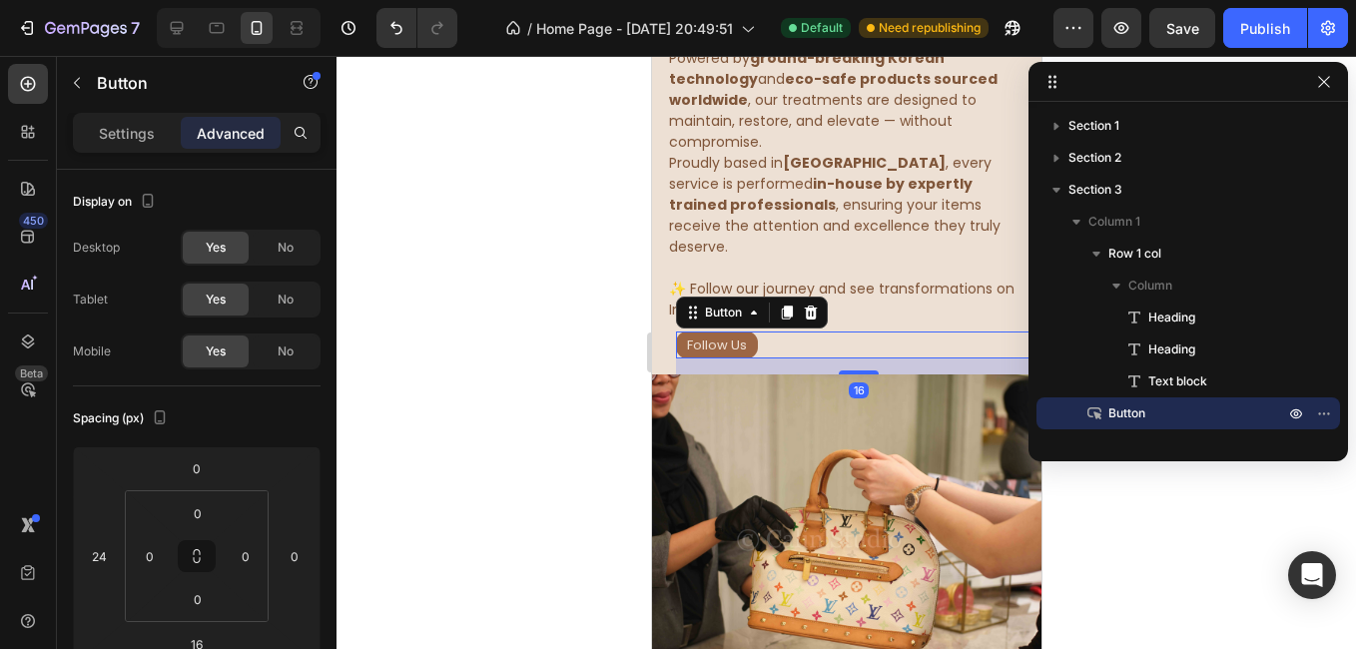
click at [481, 375] on div at bounding box center [845, 352] width 1019 height 593
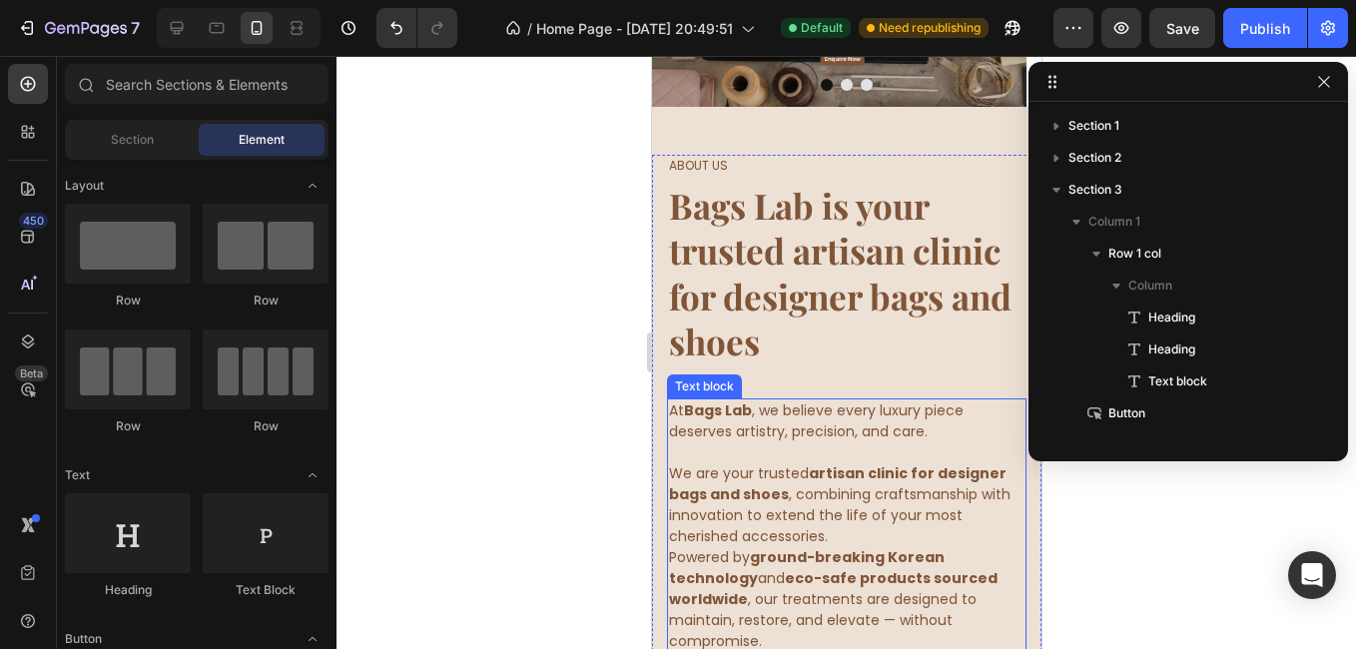
click at [776, 426] on p "At [GEOGRAPHIC_DATA] , we believe every luxury piece deserves artistry, precisi…" at bounding box center [845, 421] width 355 height 42
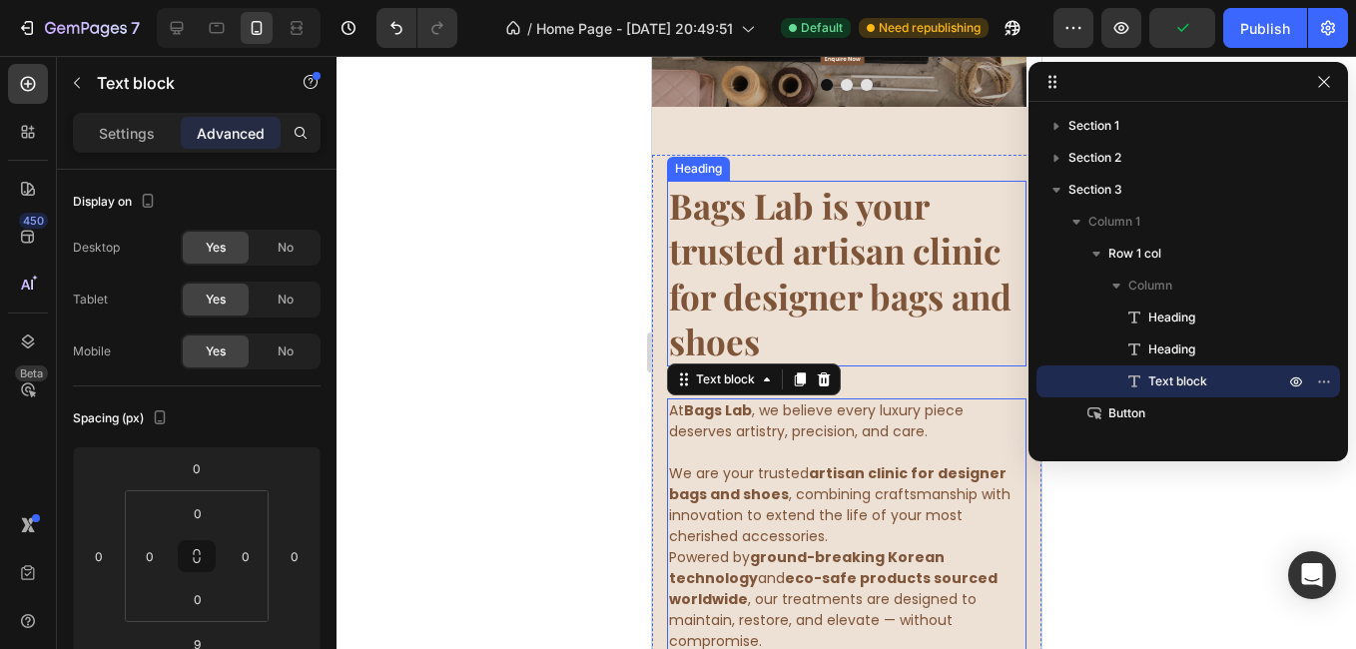
click at [915, 318] on h2 "Bags Lab is your trusted artisan clinic for designer bags and shoes" at bounding box center [845, 274] width 359 height 186
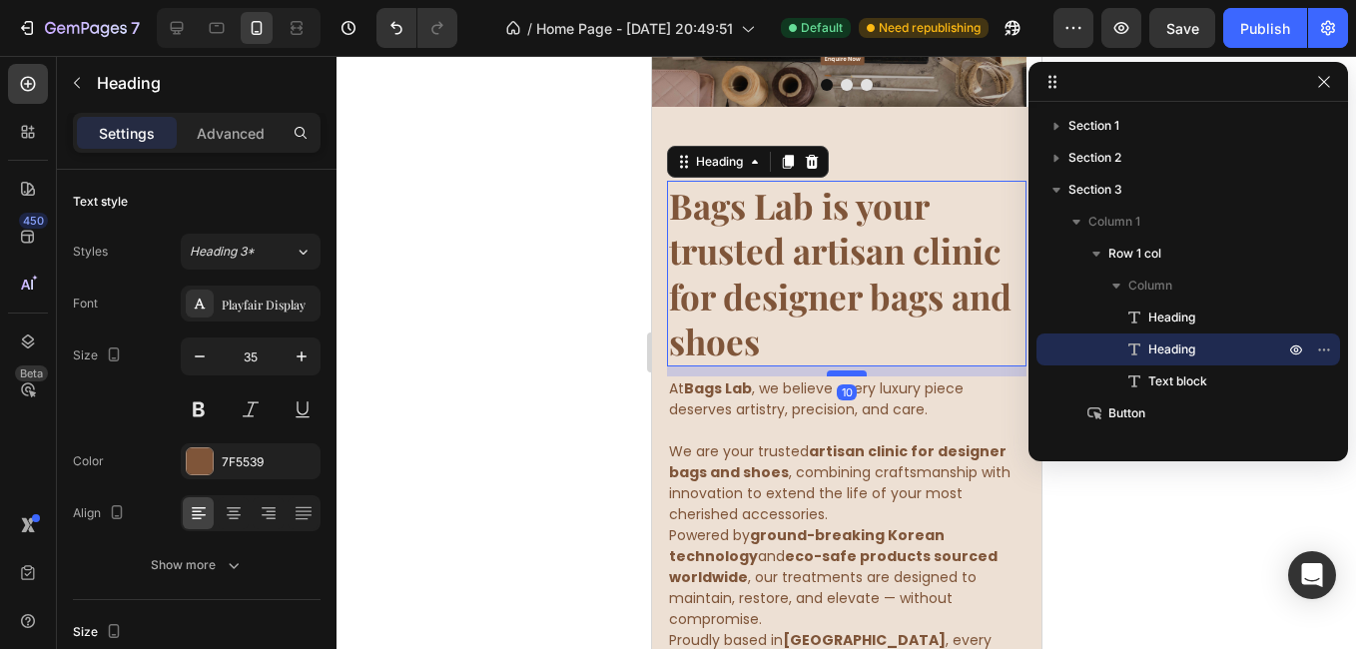
drag, startPoint x: 851, startPoint y: 394, endPoint x: 844, endPoint y: 372, distance: 23.0
click at [844, 372] on div at bounding box center [846, 373] width 40 height 6
click at [511, 385] on div at bounding box center [845, 352] width 1019 height 593
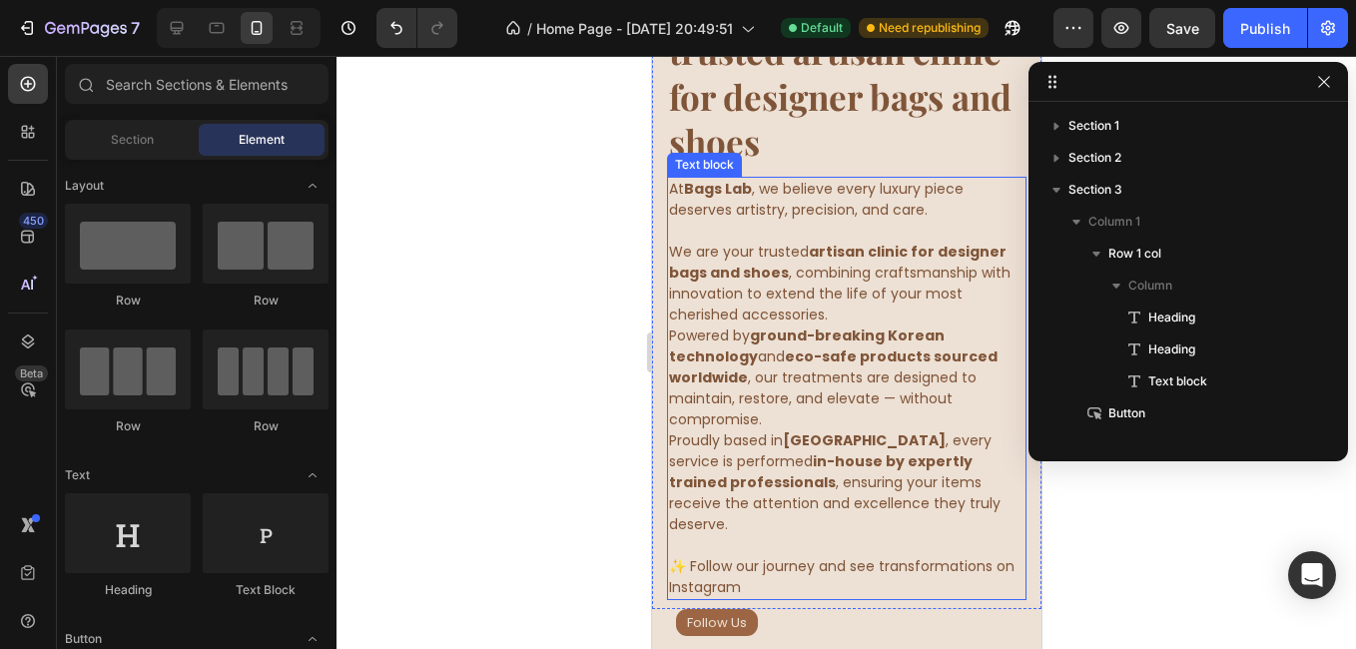
scroll to position [599, 0]
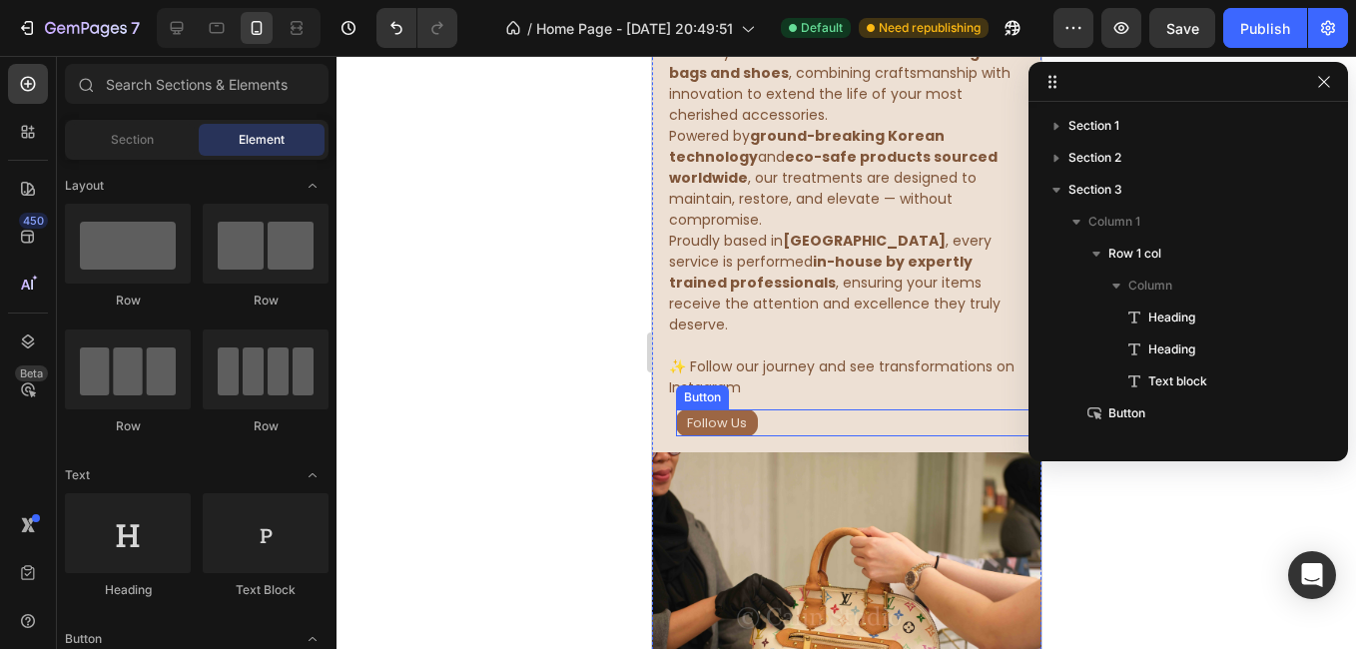
click at [785, 409] on div "Follow Us Button" at bounding box center [857, 422] width 365 height 27
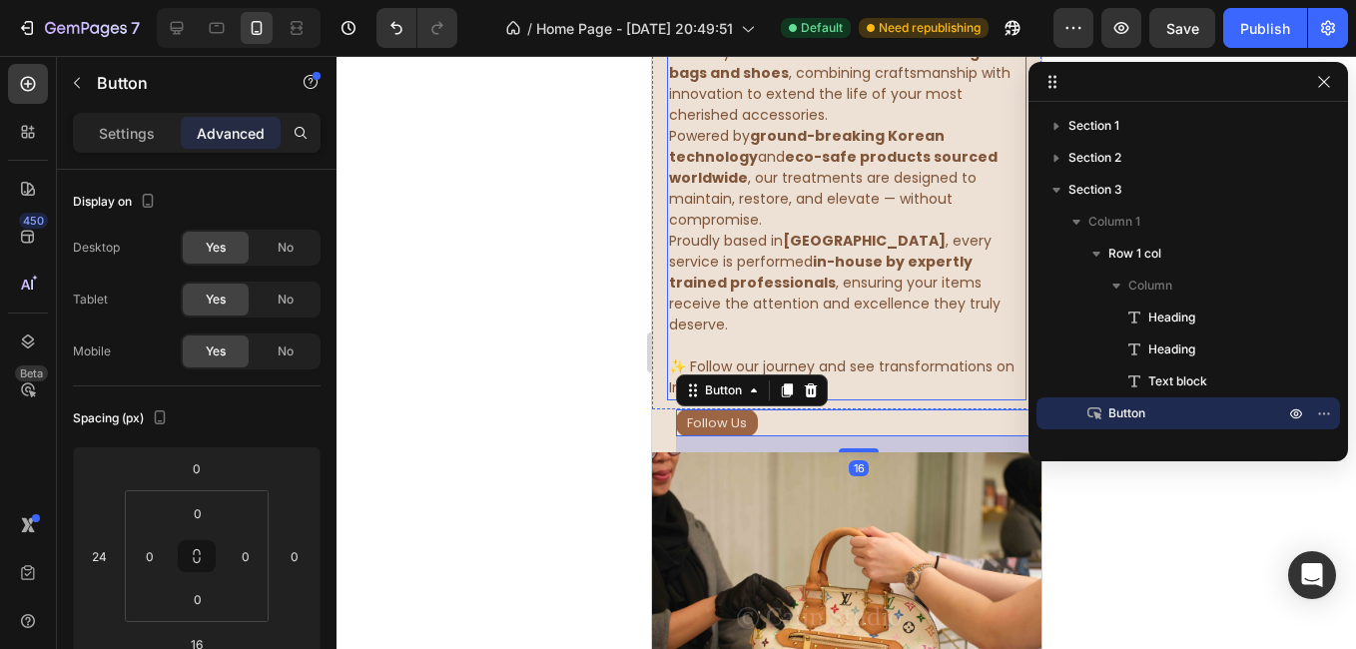
click at [884, 356] on p "✨ Follow our journey and see transformations on Instagram" at bounding box center [845, 377] width 355 height 42
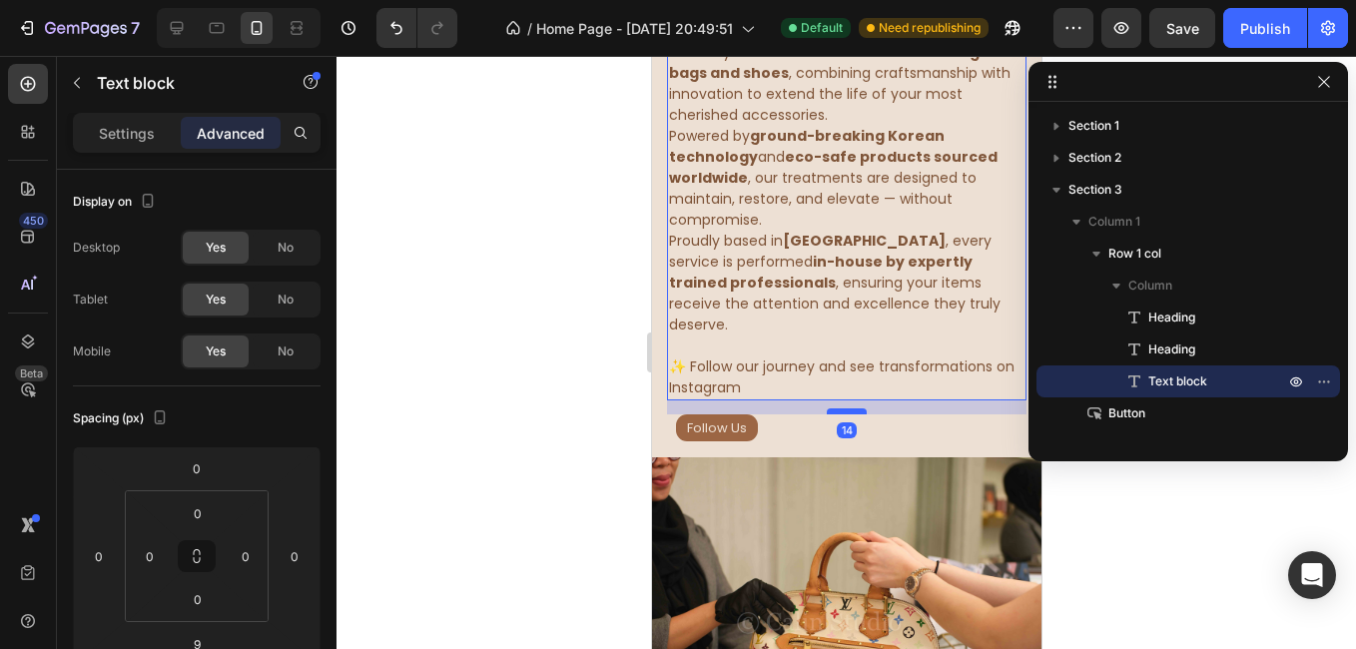
click at [843, 408] on div at bounding box center [846, 411] width 40 height 6
type input "14"
click at [808, 414] on div "Follow Us Button" at bounding box center [857, 427] width 365 height 27
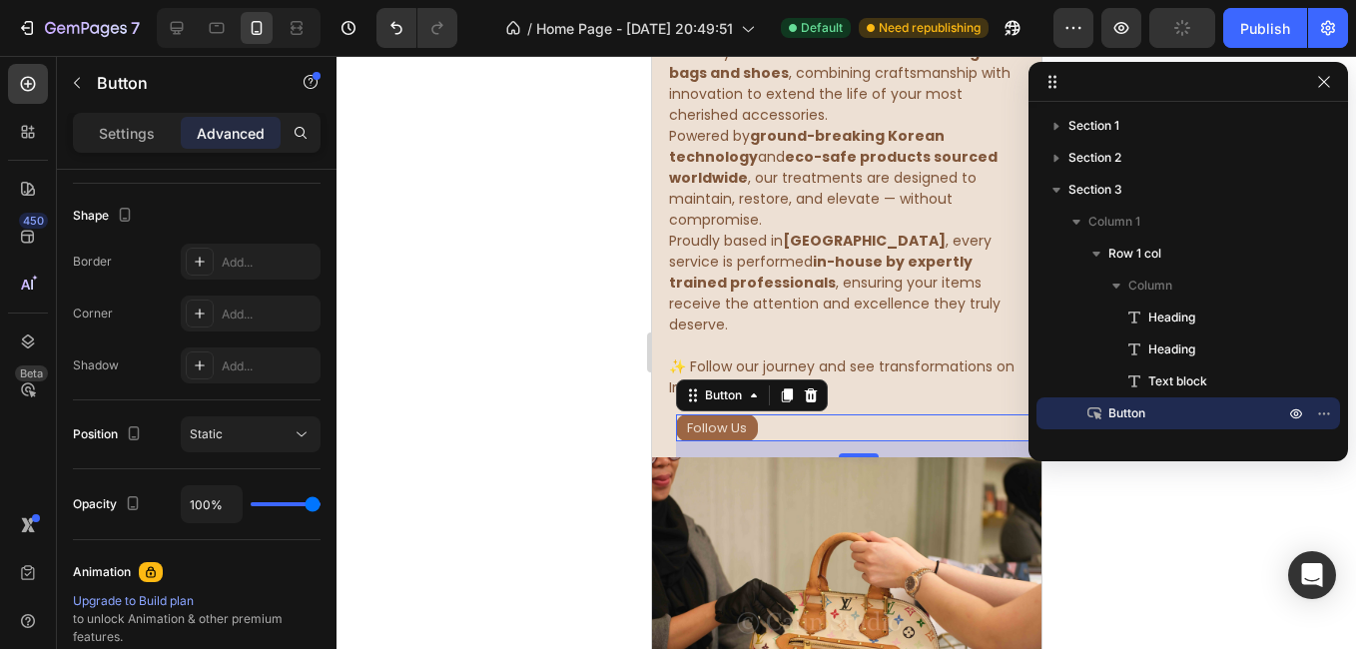
scroll to position [799, 0]
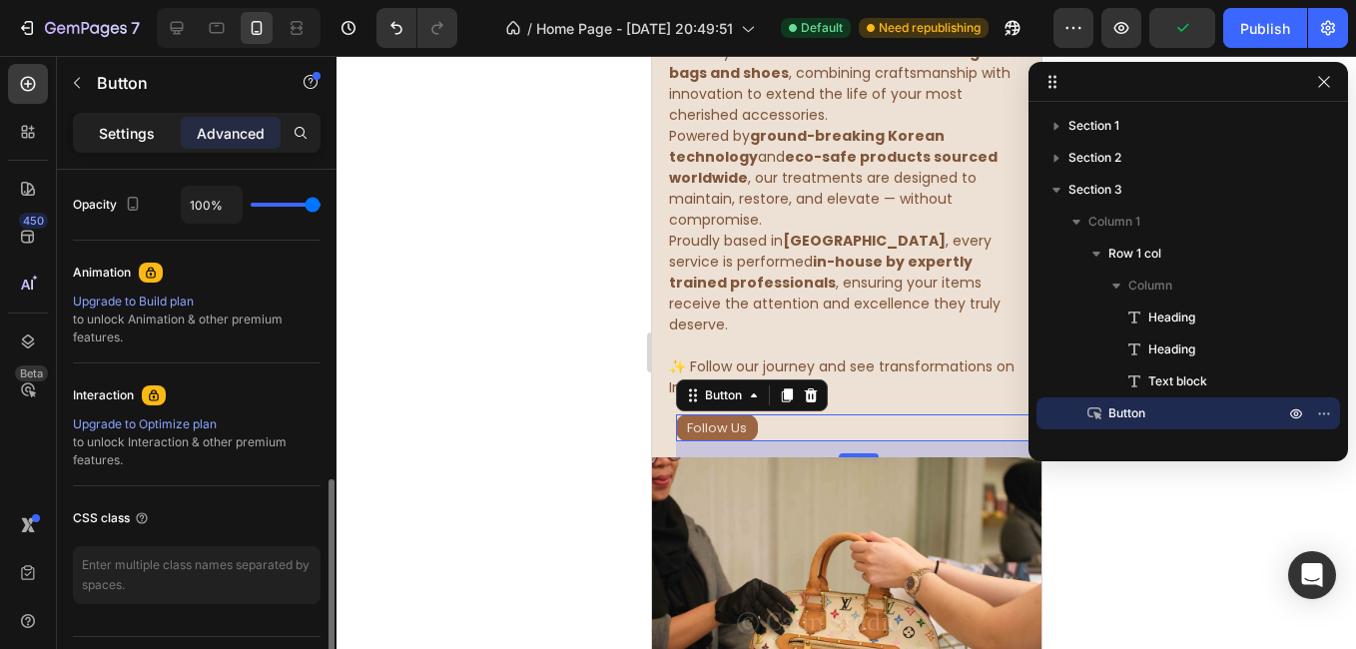
click at [128, 138] on p "Settings" at bounding box center [127, 133] width 56 height 21
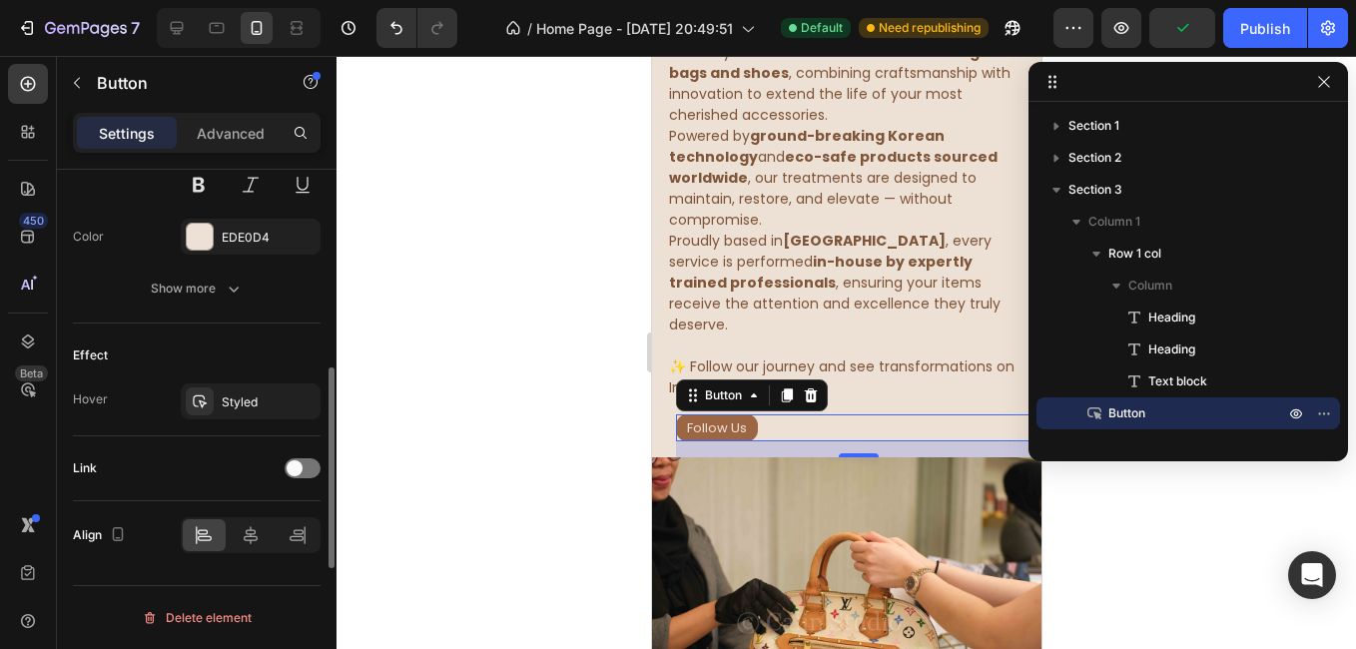
scroll to position [596, 0]
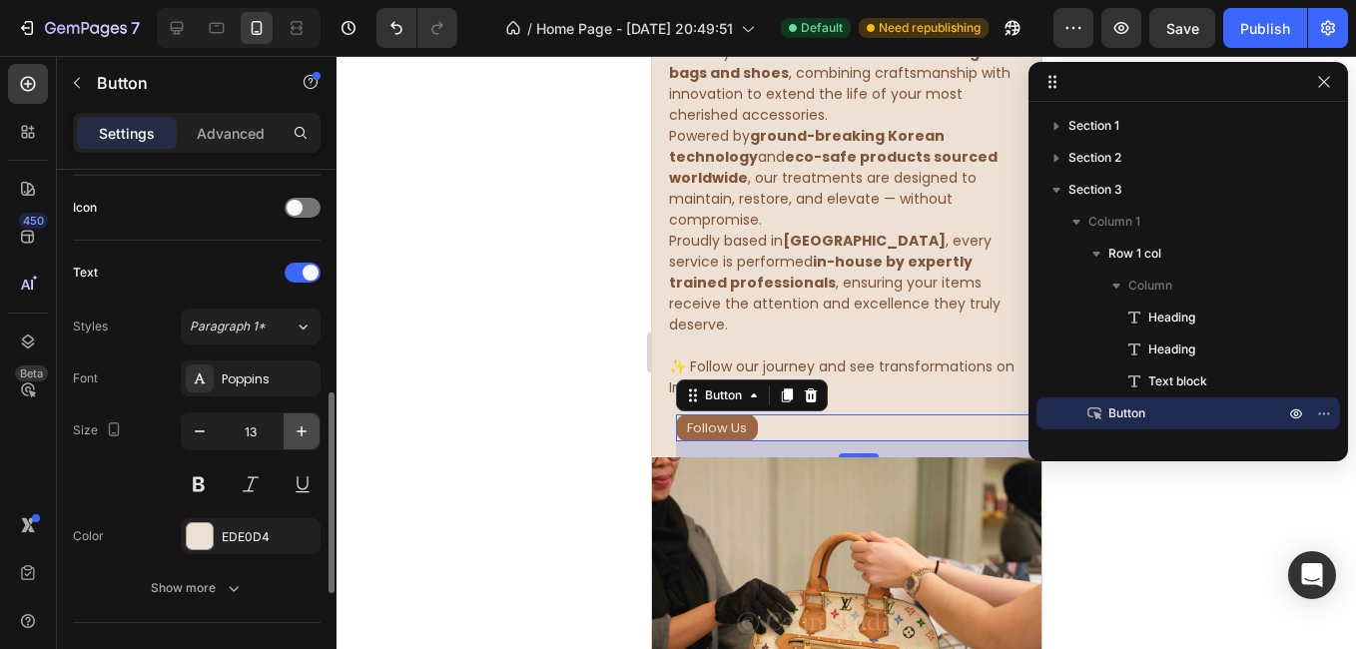
click at [290, 423] on button "button" at bounding box center [302, 431] width 36 height 36
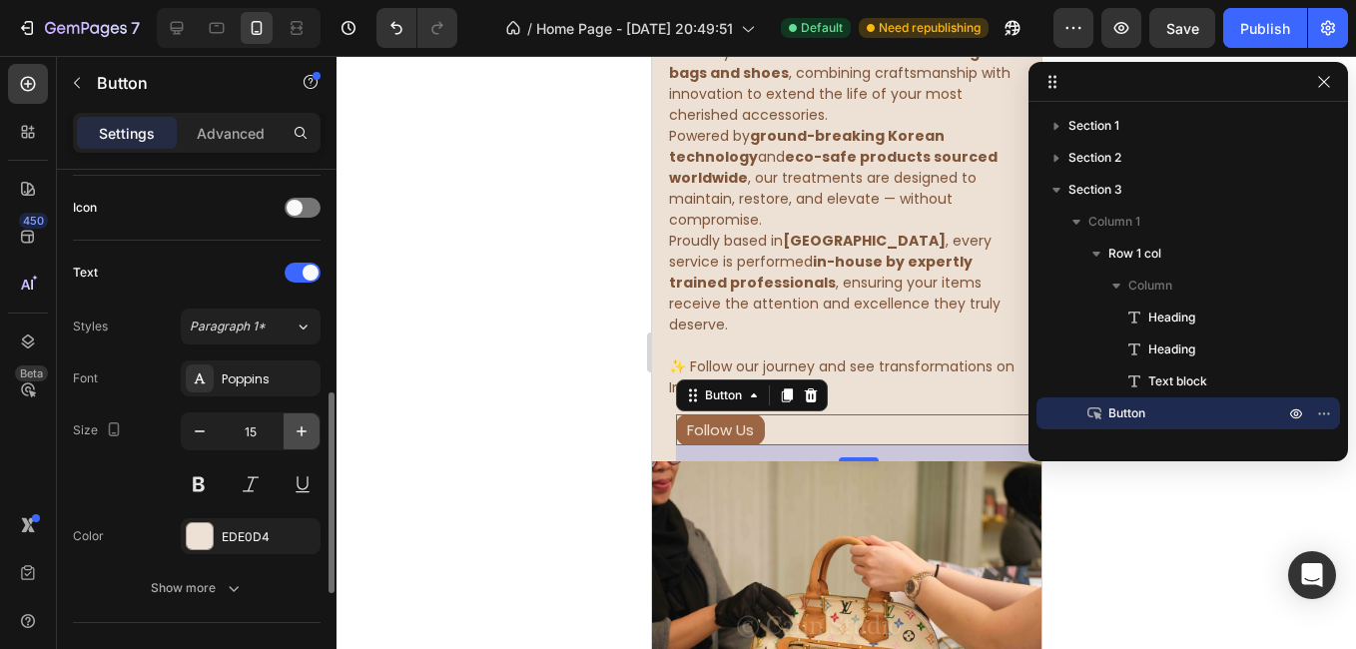
click at [290, 423] on button "button" at bounding box center [302, 431] width 36 height 36
type input "17"
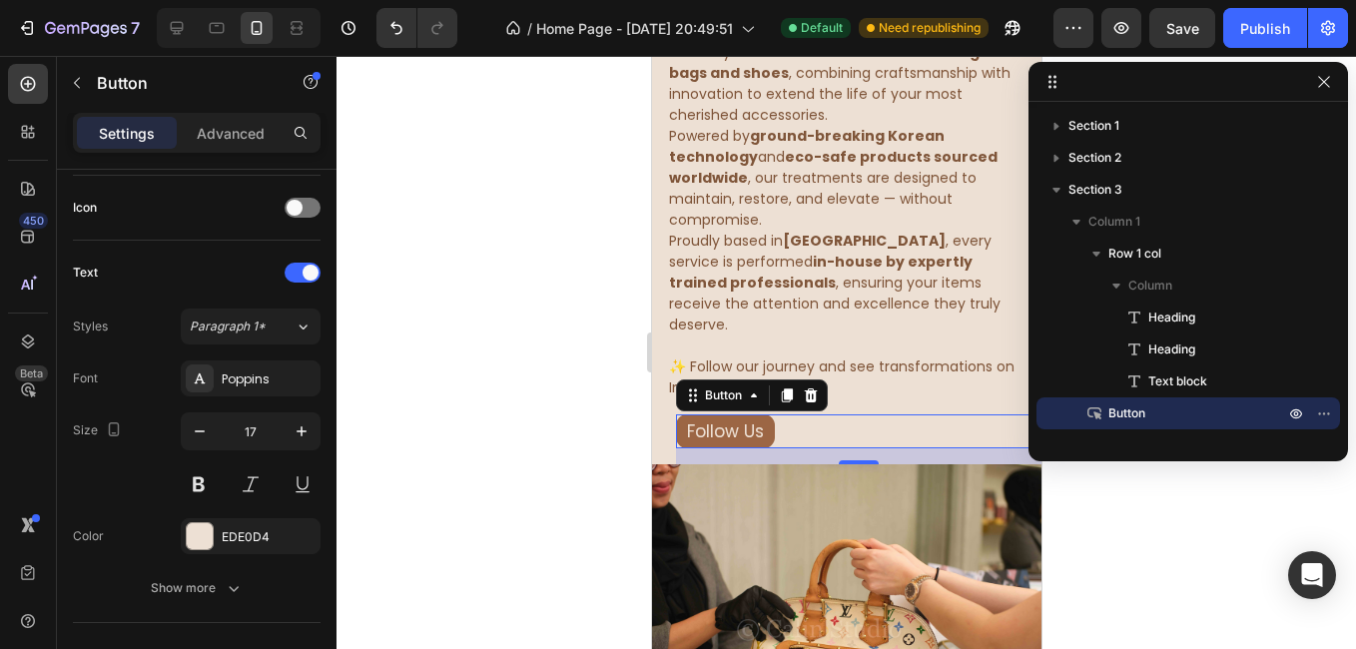
click at [506, 415] on div at bounding box center [845, 352] width 1019 height 593
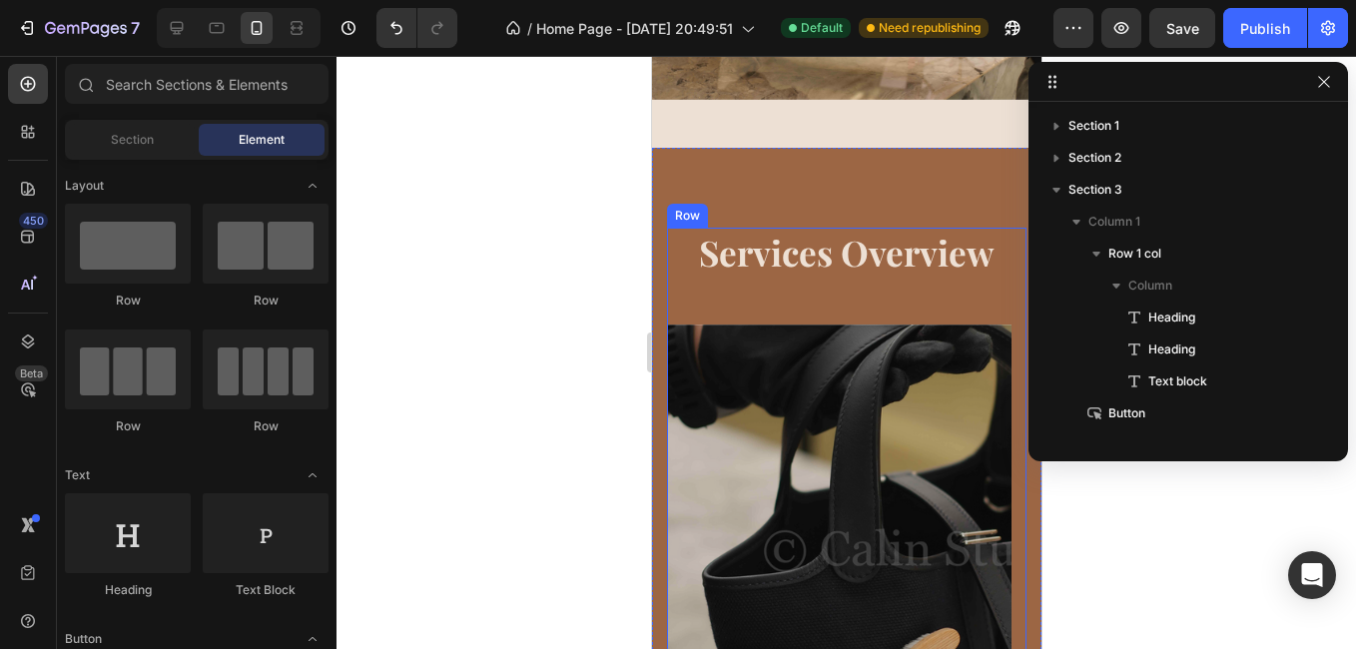
scroll to position [1098, 0]
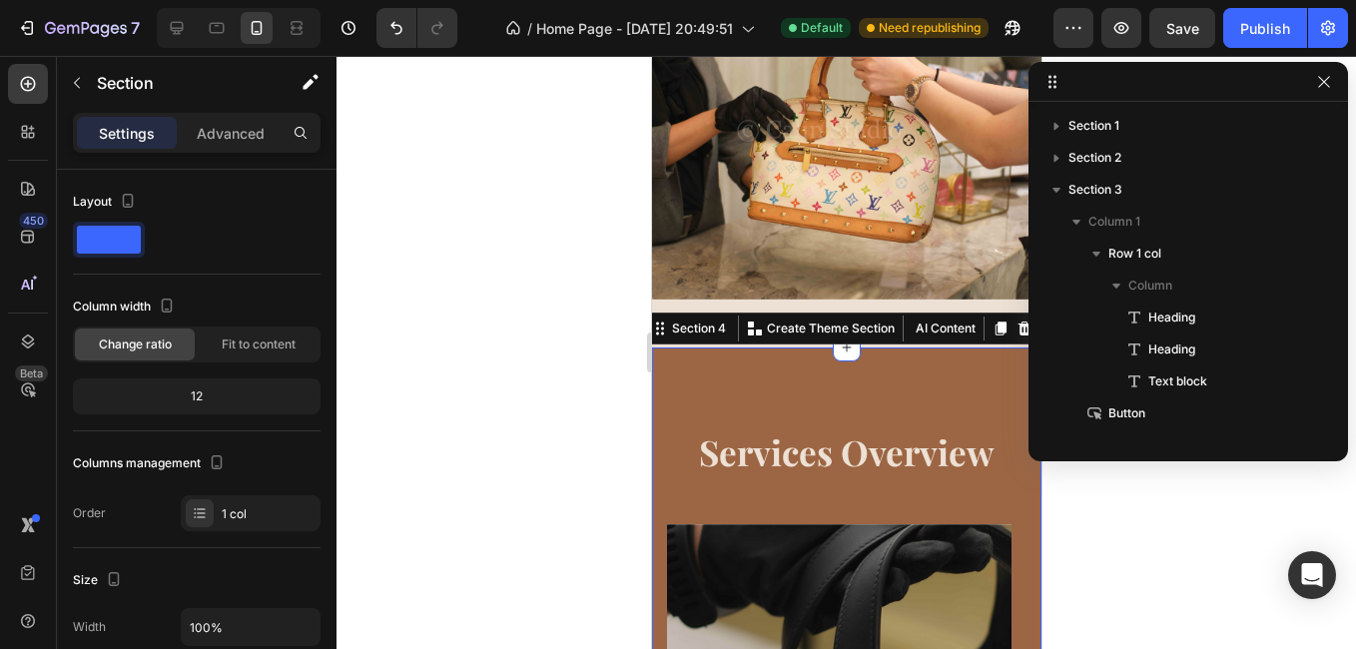
scroll to position [251, 0]
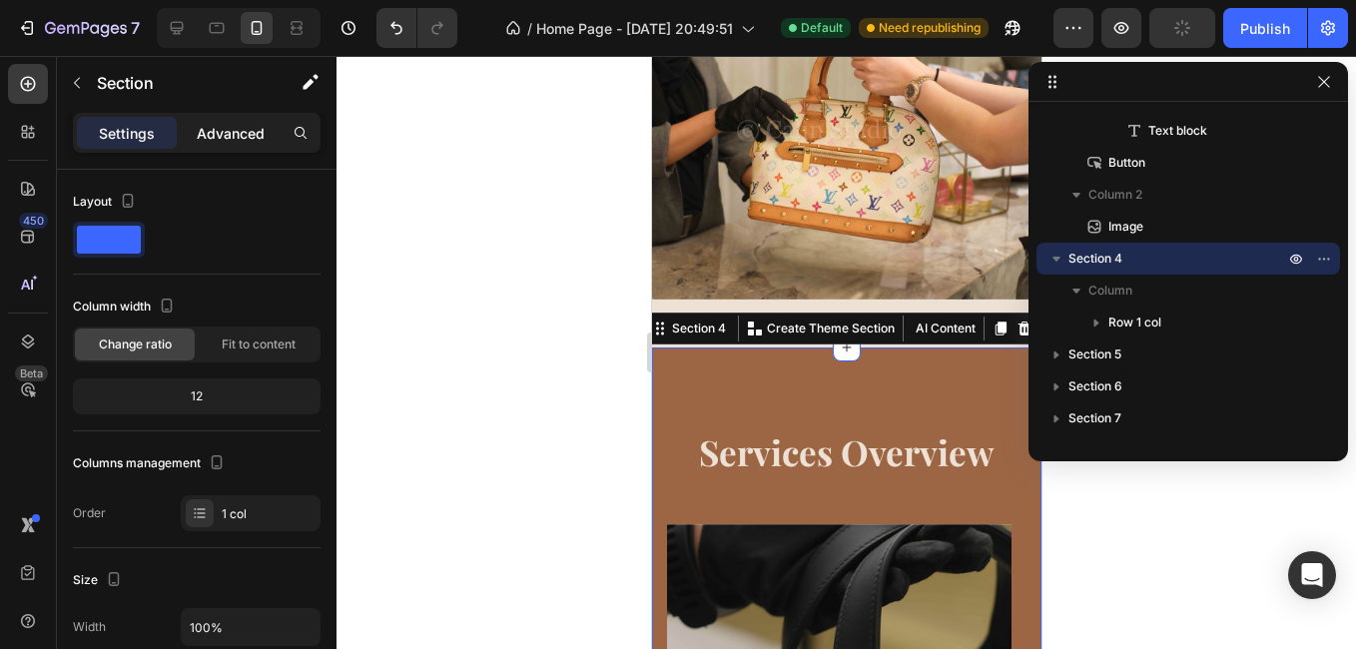
click at [245, 139] on p "Advanced" at bounding box center [231, 133] width 68 height 21
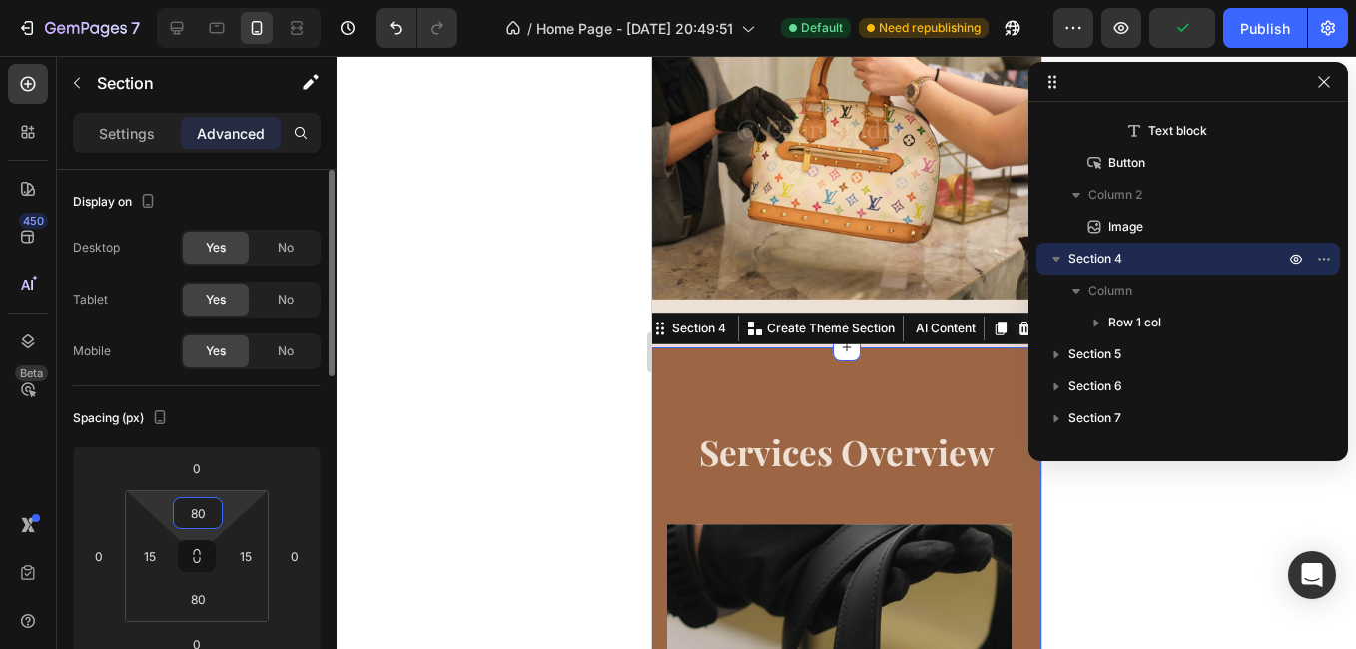
click at [200, 504] on input "80" at bounding box center [198, 513] width 40 height 30
click at [227, 562] on span "Auto" at bounding box center [216, 556] width 26 height 14
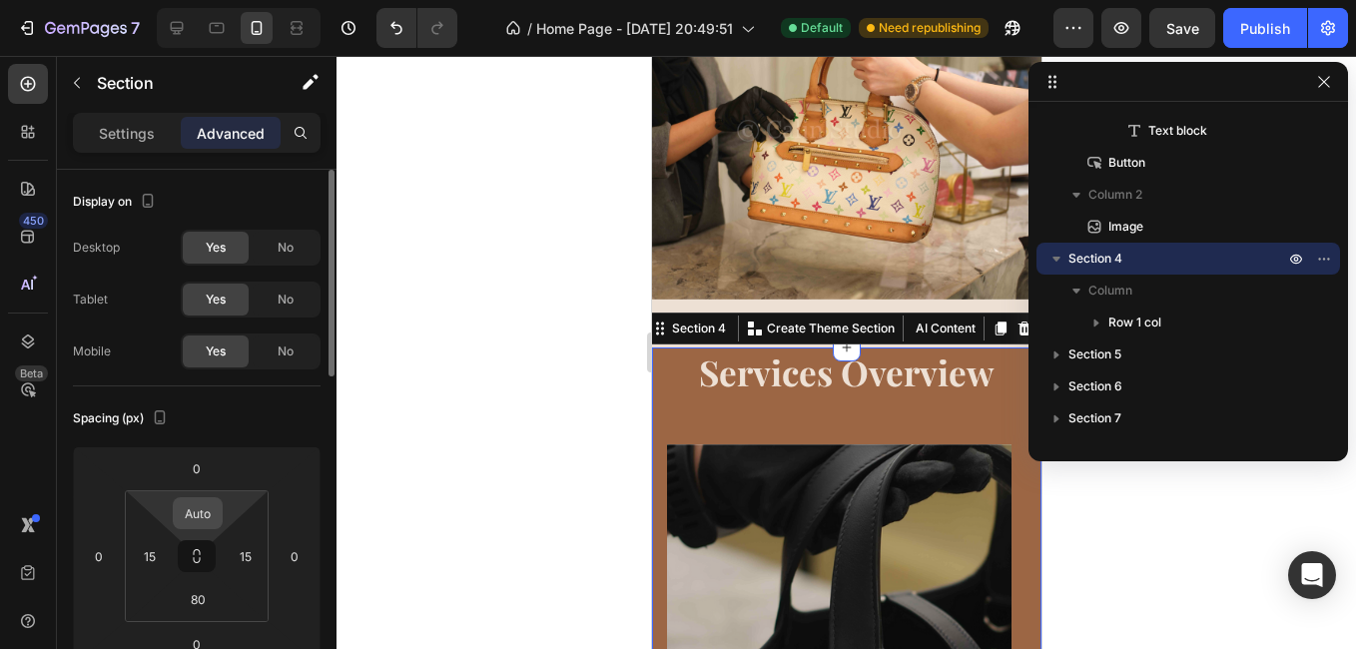
click at [218, 509] on div "Auto" at bounding box center [198, 513] width 50 height 32
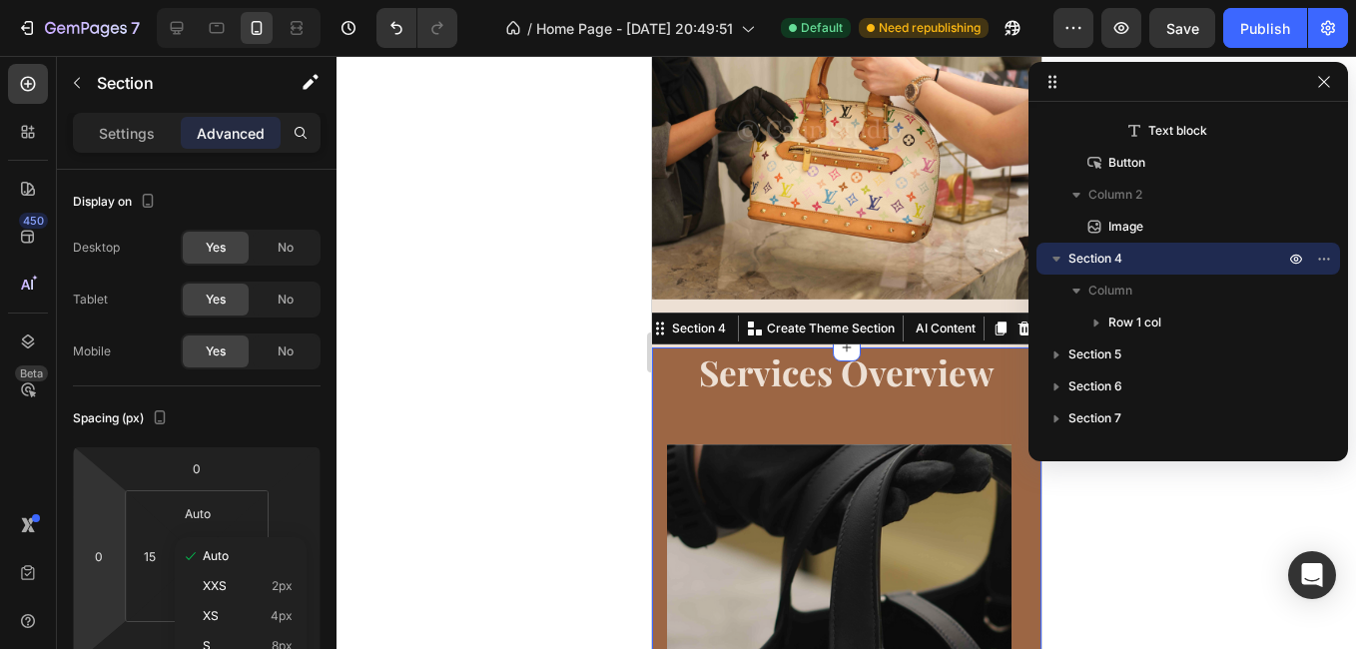
scroll to position [299, 0]
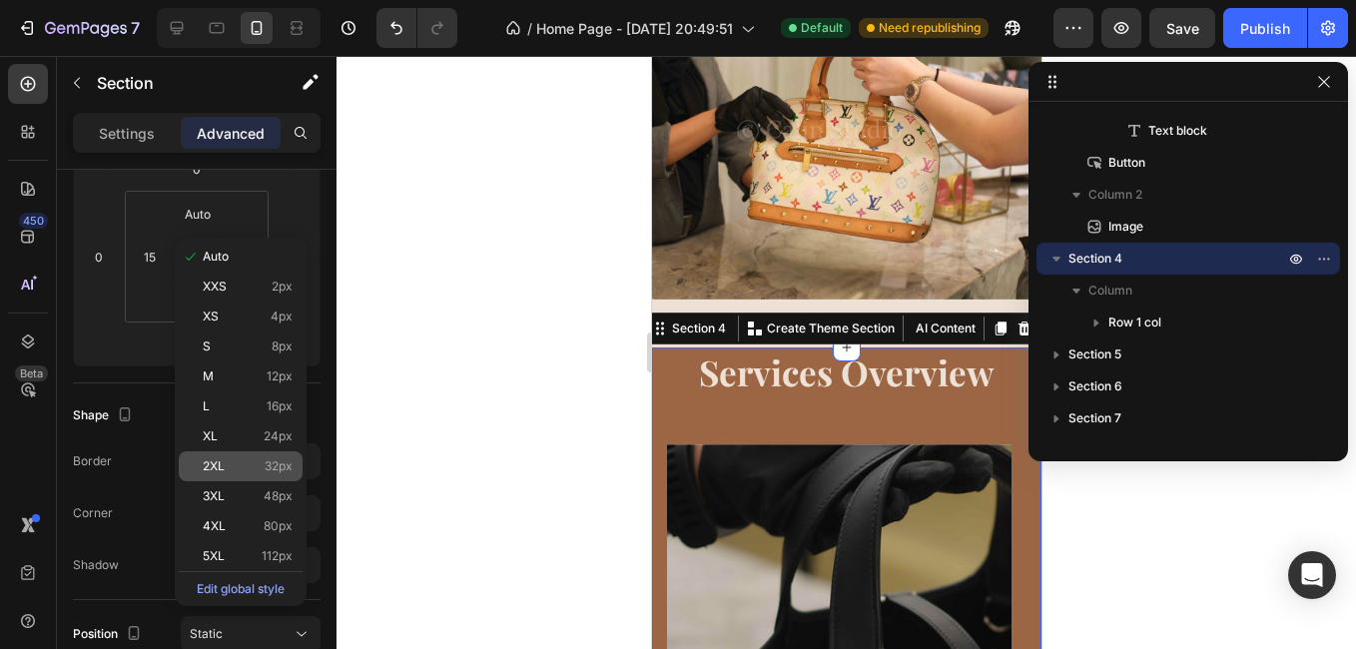
click at [255, 453] on div "2XL 32px" at bounding box center [241, 466] width 124 height 30
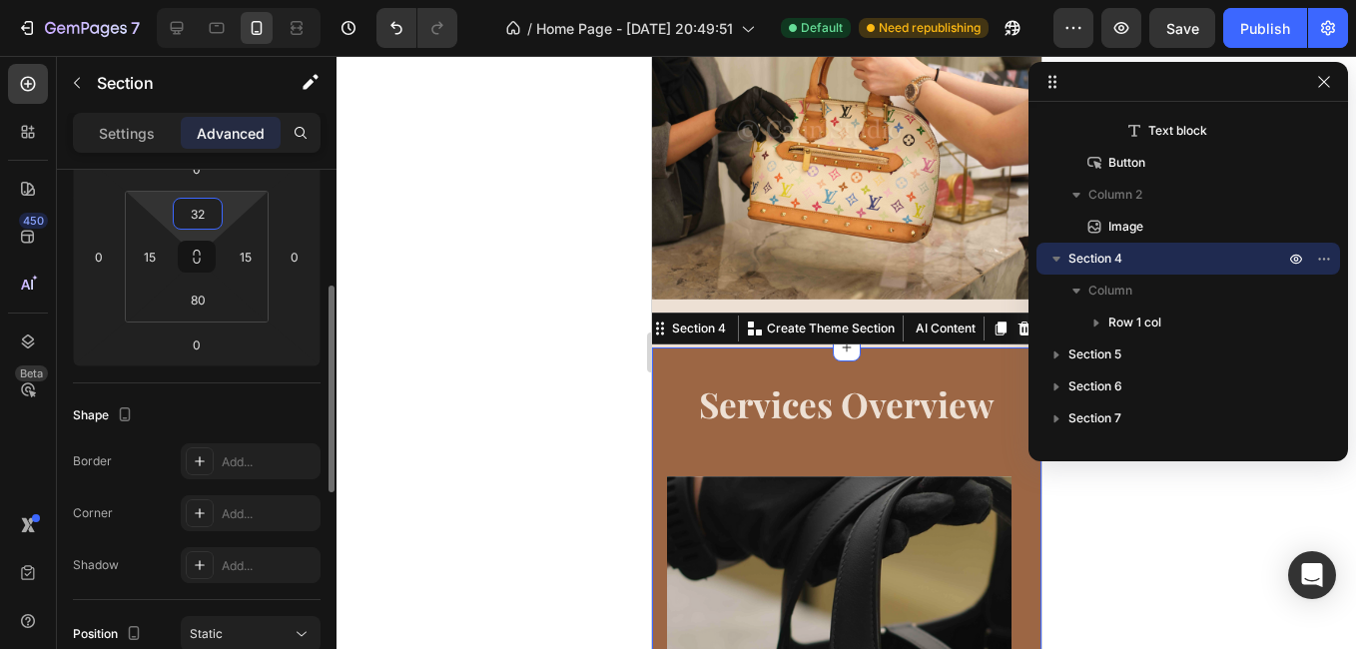
click at [200, 220] on input "32" at bounding box center [198, 214] width 40 height 30
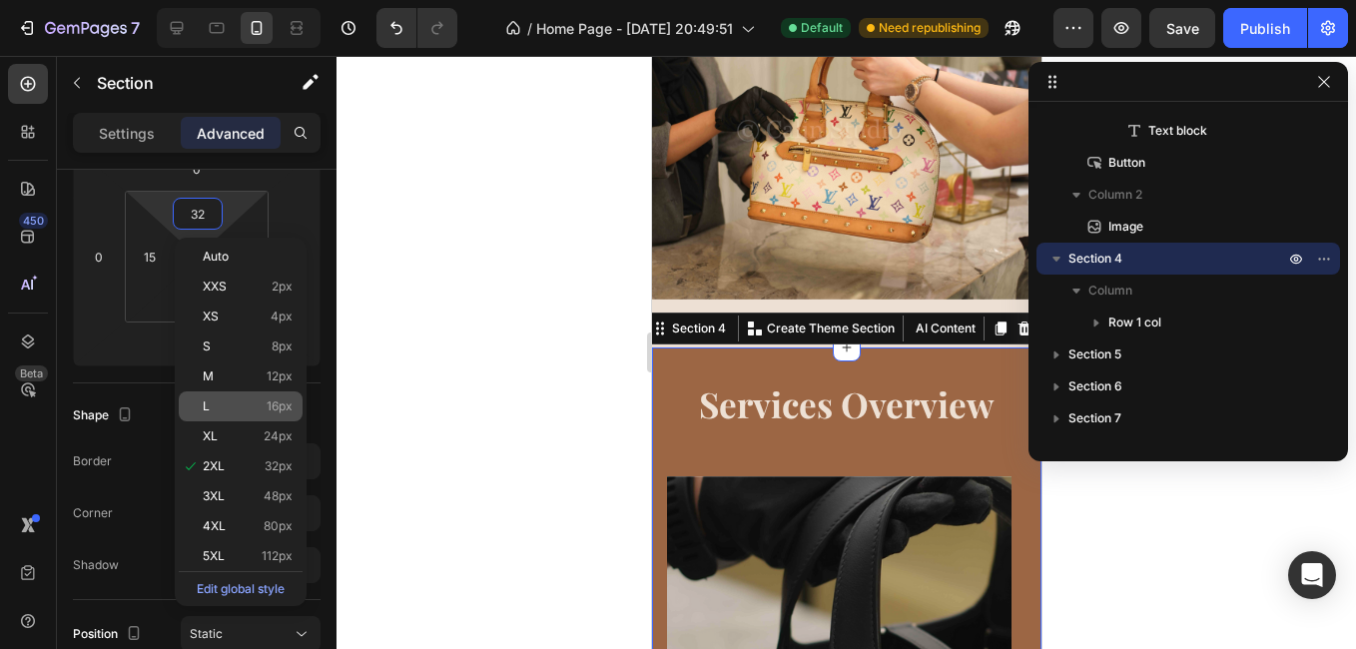
click at [226, 409] on p "L 16px" at bounding box center [248, 406] width 90 height 14
type input "16"
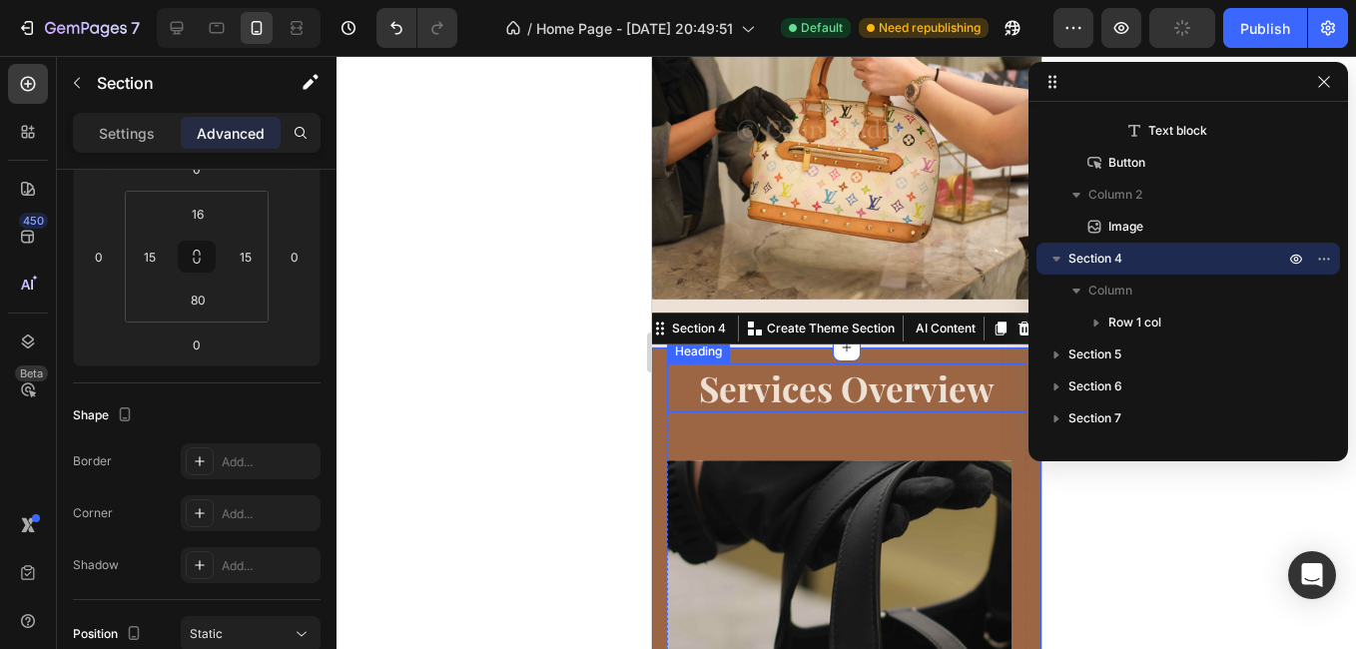
click at [804, 363] on h2 "Services Overview" at bounding box center [845, 388] width 359 height 50
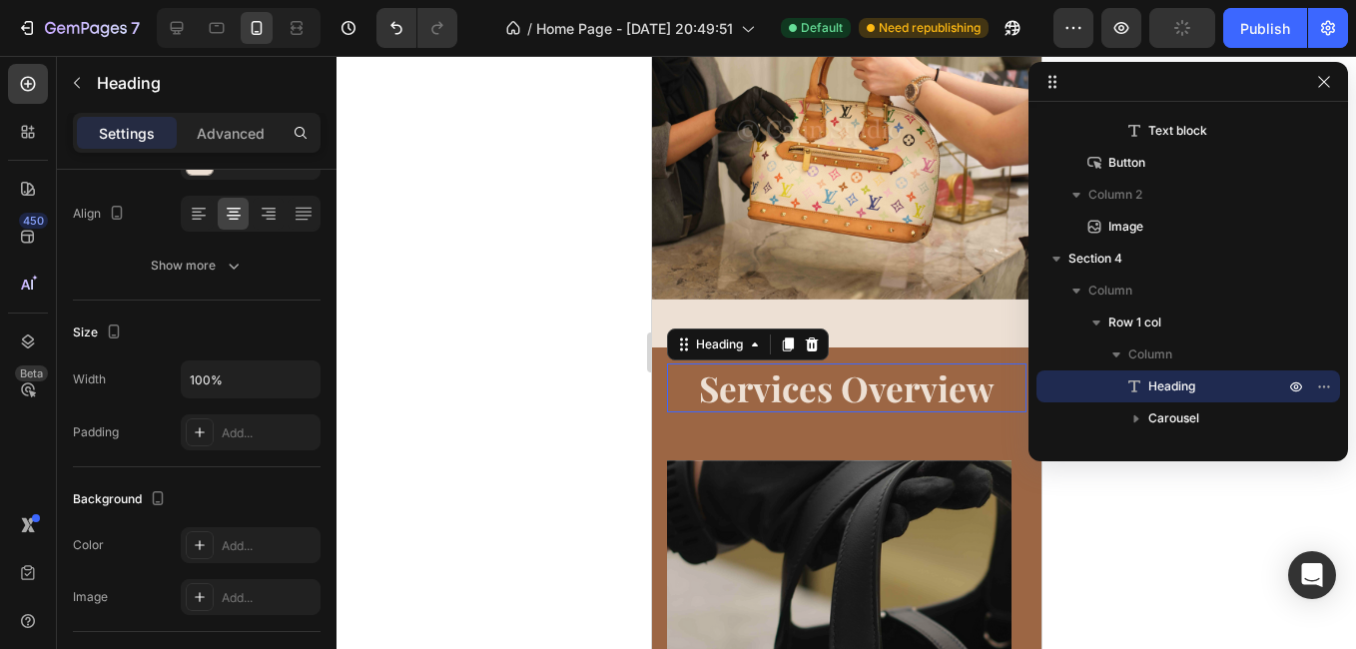
scroll to position [0, 0]
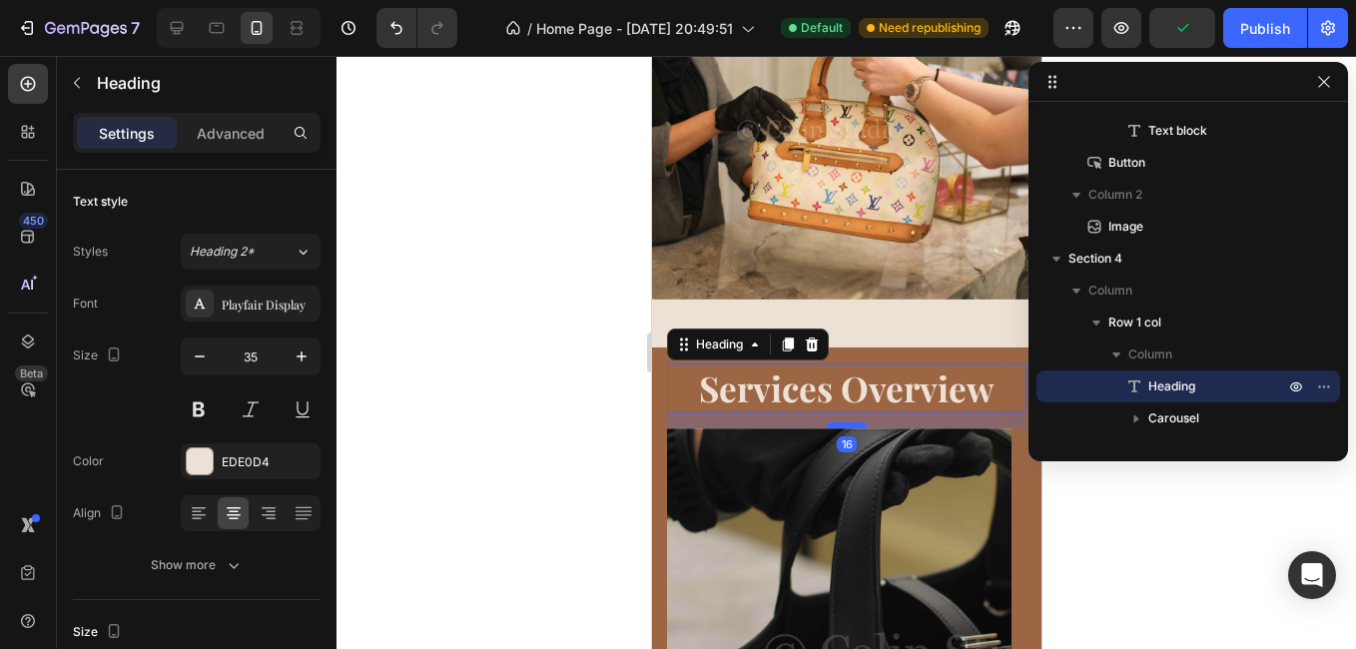
drag, startPoint x: 831, startPoint y: 424, endPoint x: 843, endPoint y: 392, distance: 34.1
click at [843, 422] on div at bounding box center [846, 425] width 40 height 6
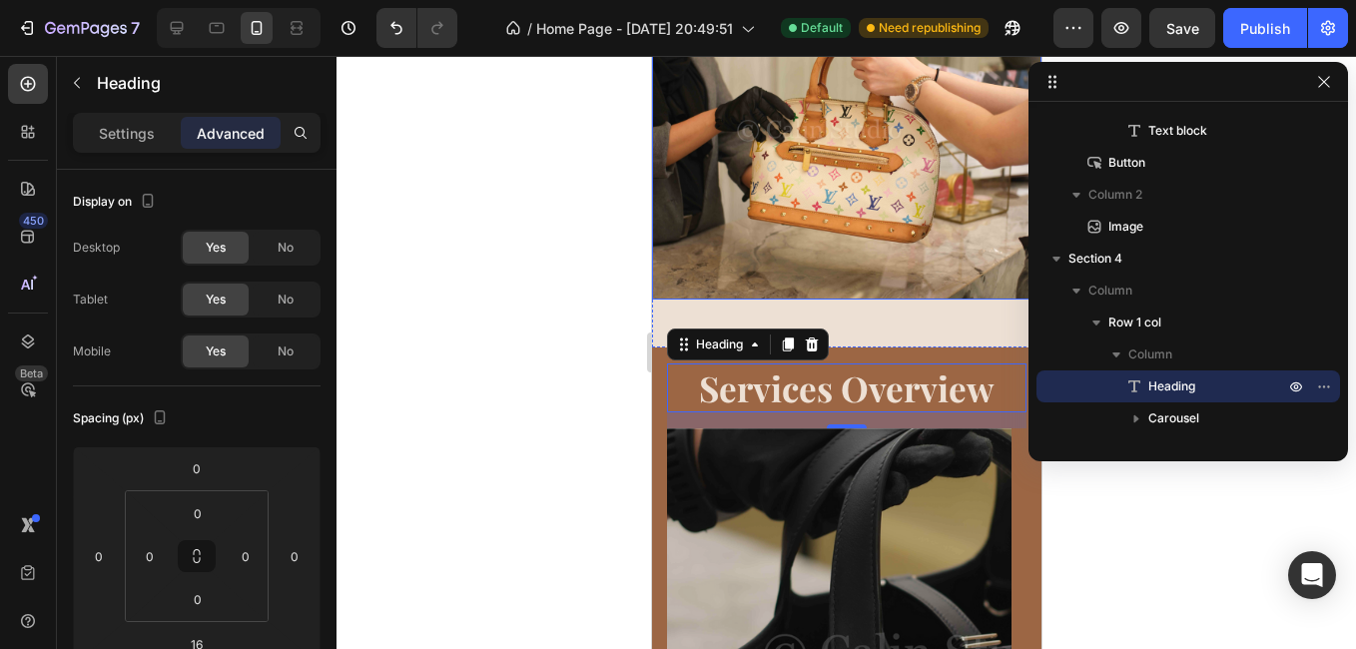
scroll to position [799, 0]
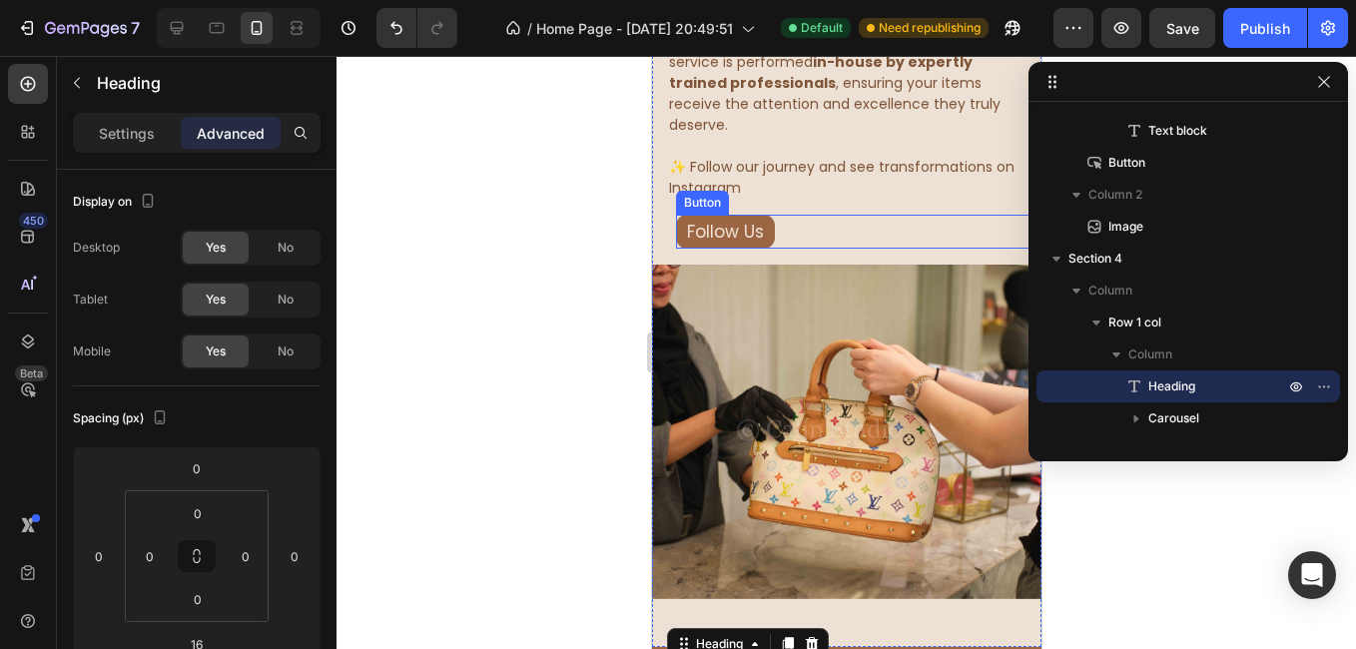
click at [784, 215] on div "Follow Us Button" at bounding box center [857, 232] width 365 height 35
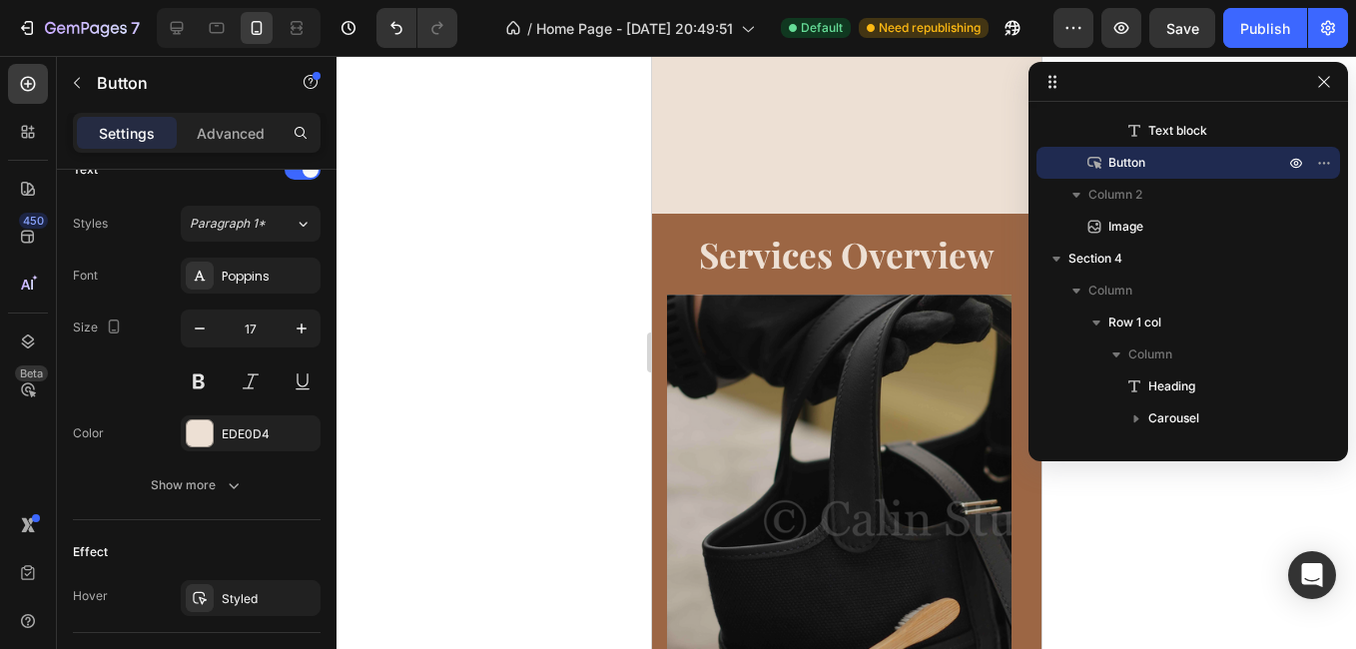
scroll to position [1597, 0]
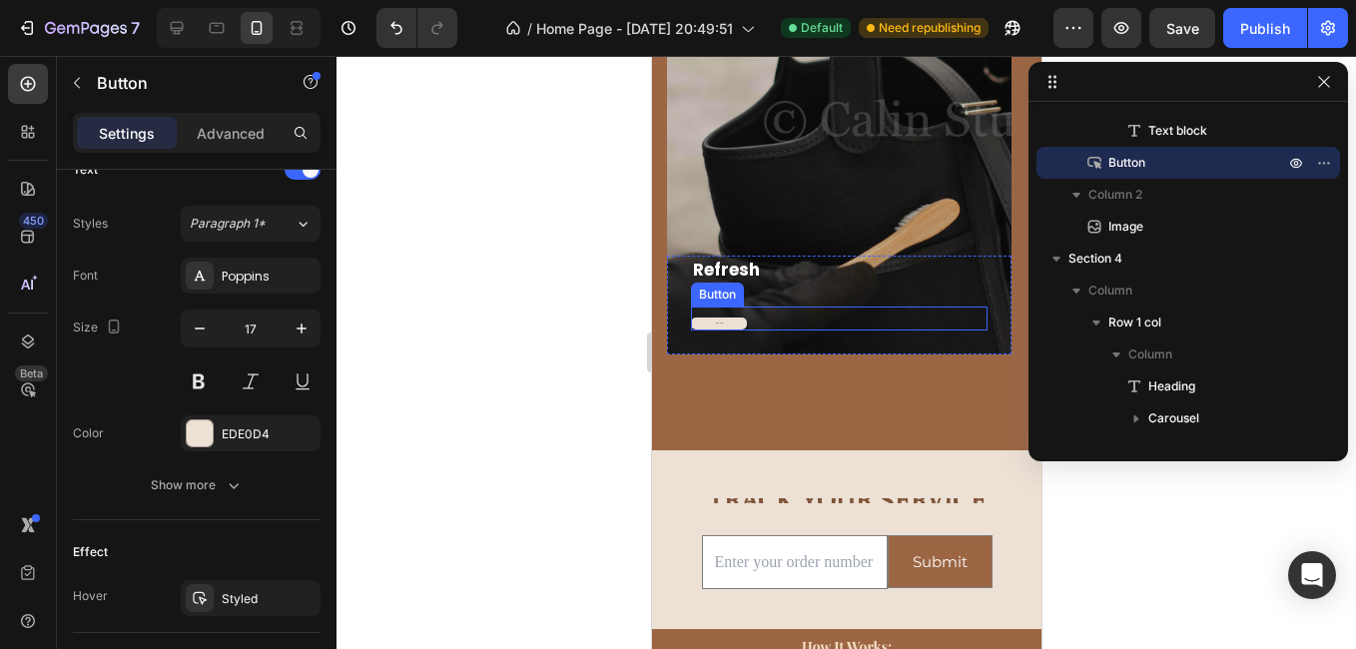
click at [720, 293] on div "Button" at bounding box center [716, 295] width 45 height 18
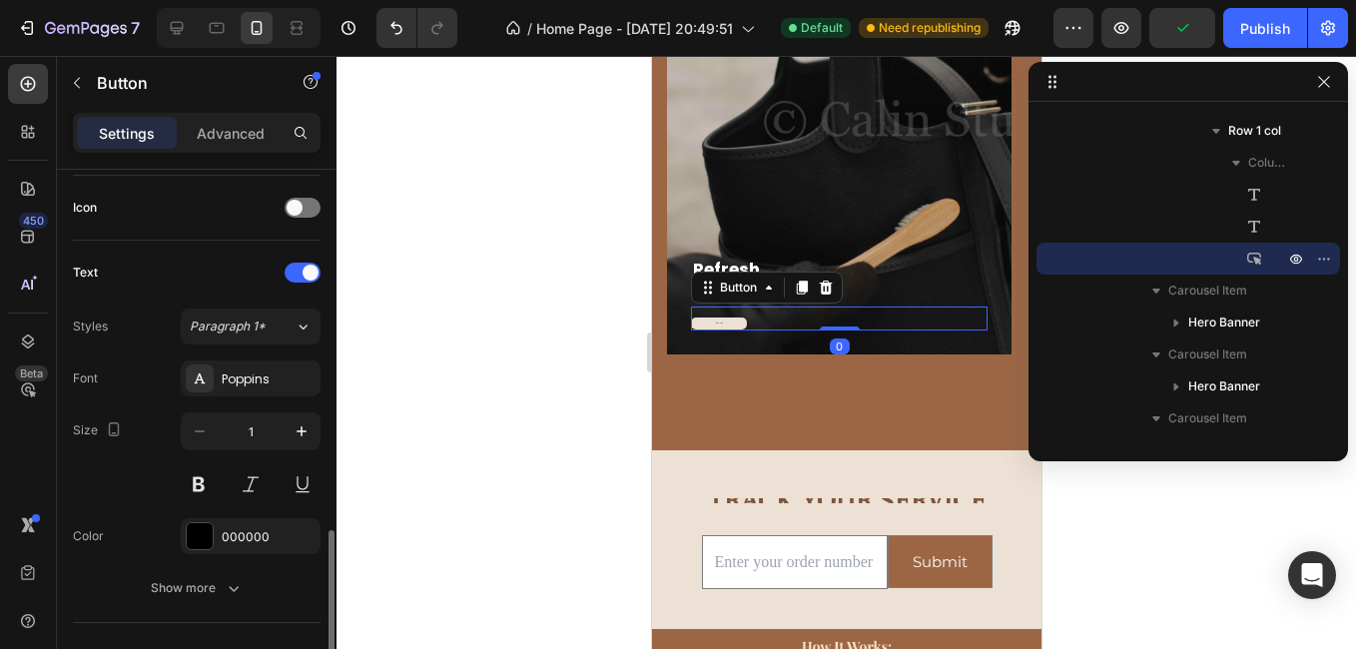
scroll to position [496, 0]
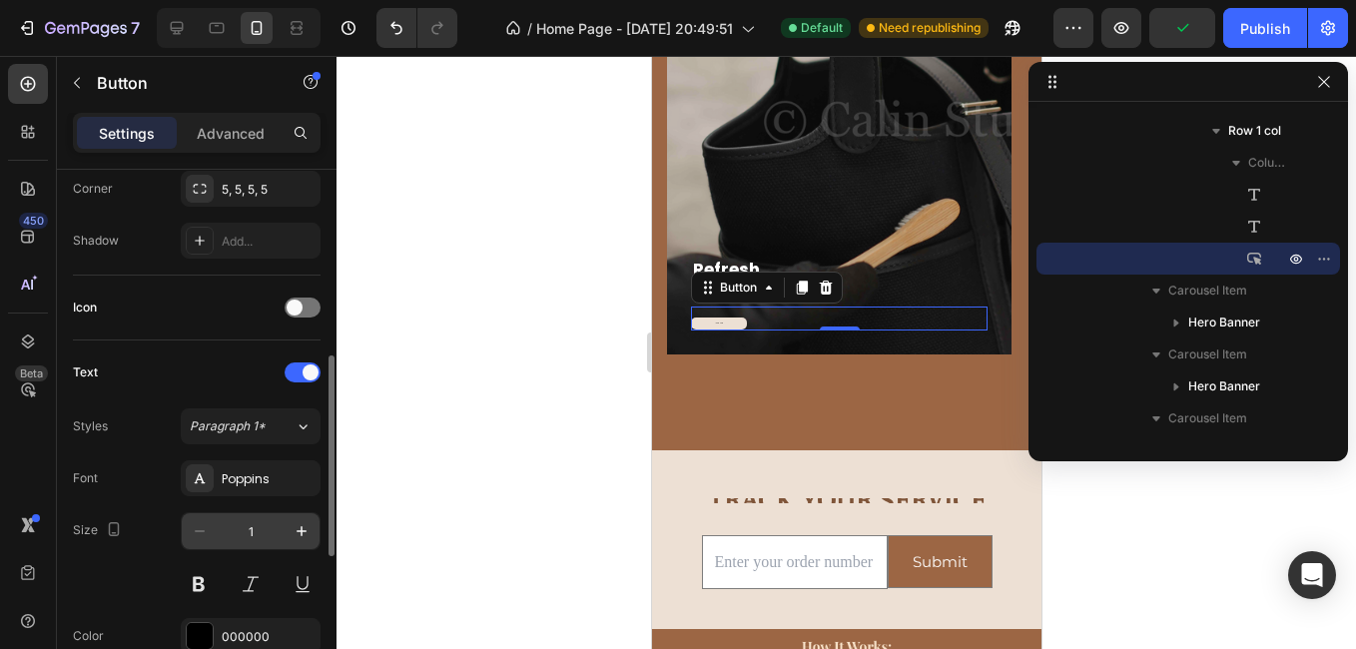
click at [274, 523] on input "1" at bounding box center [251, 531] width 66 height 36
type input "17"
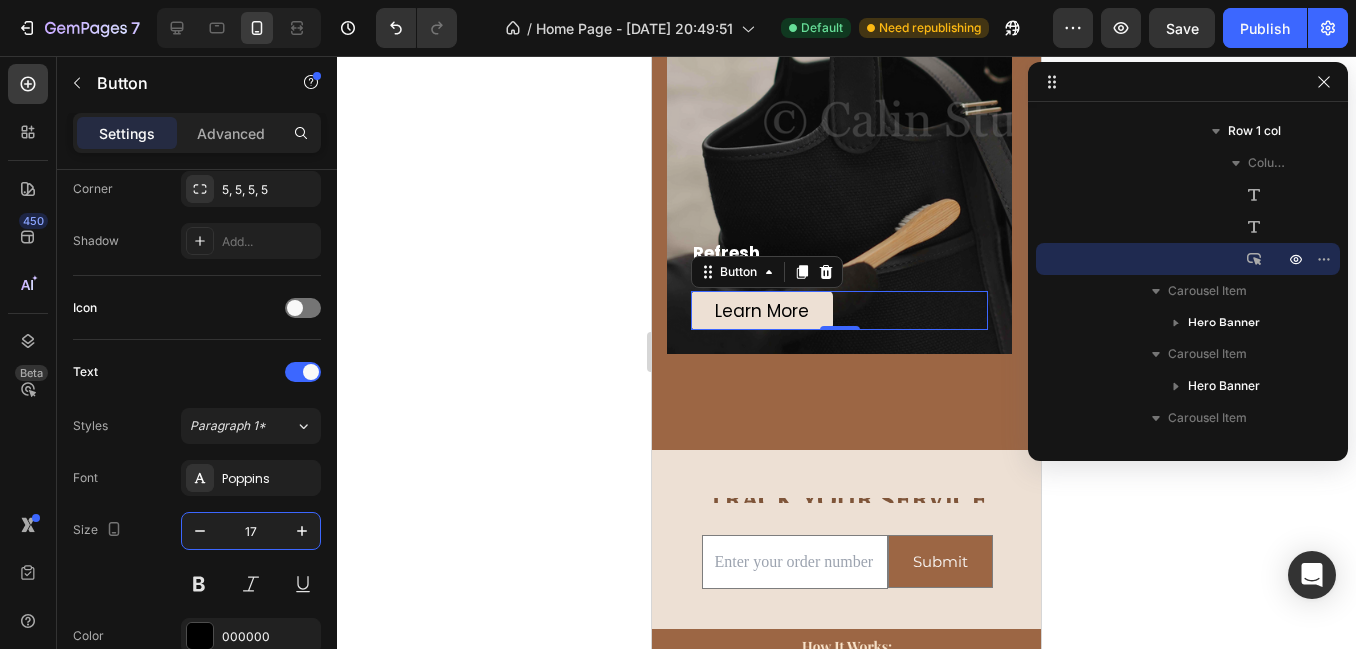
click at [471, 485] on div at bounding box center [845, 352] width 1019 height 593
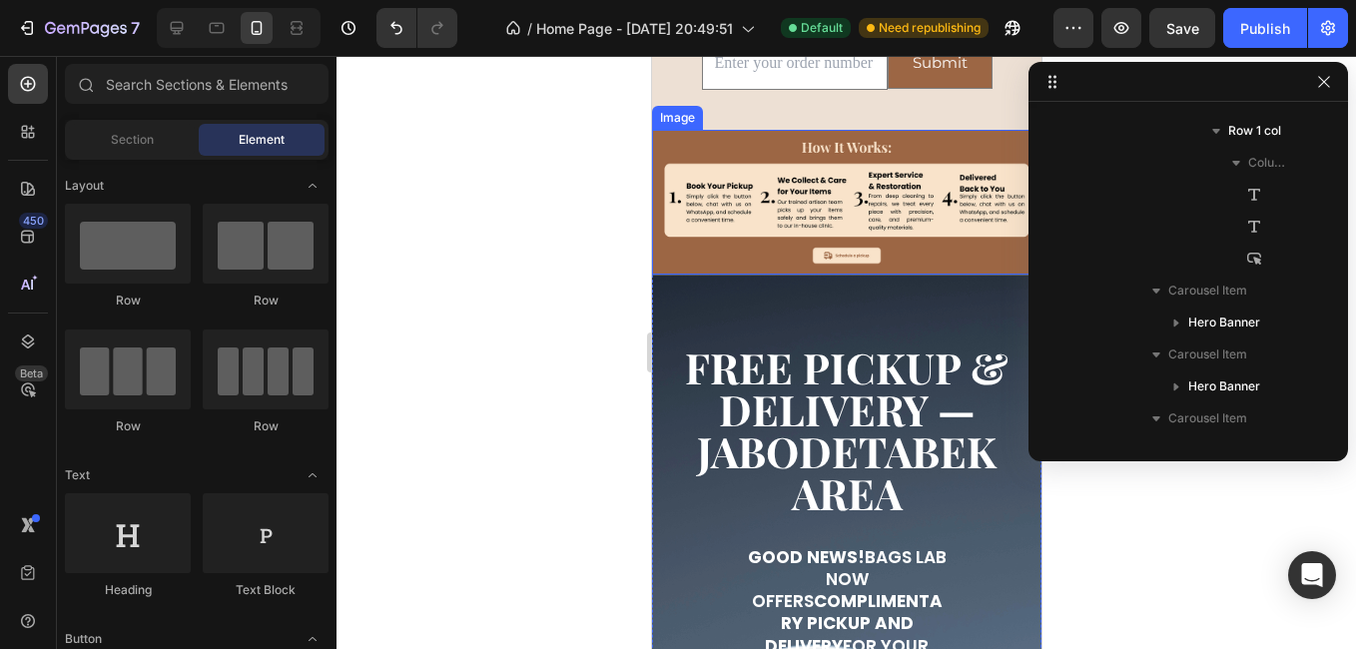
scroll to position [1697, 0]
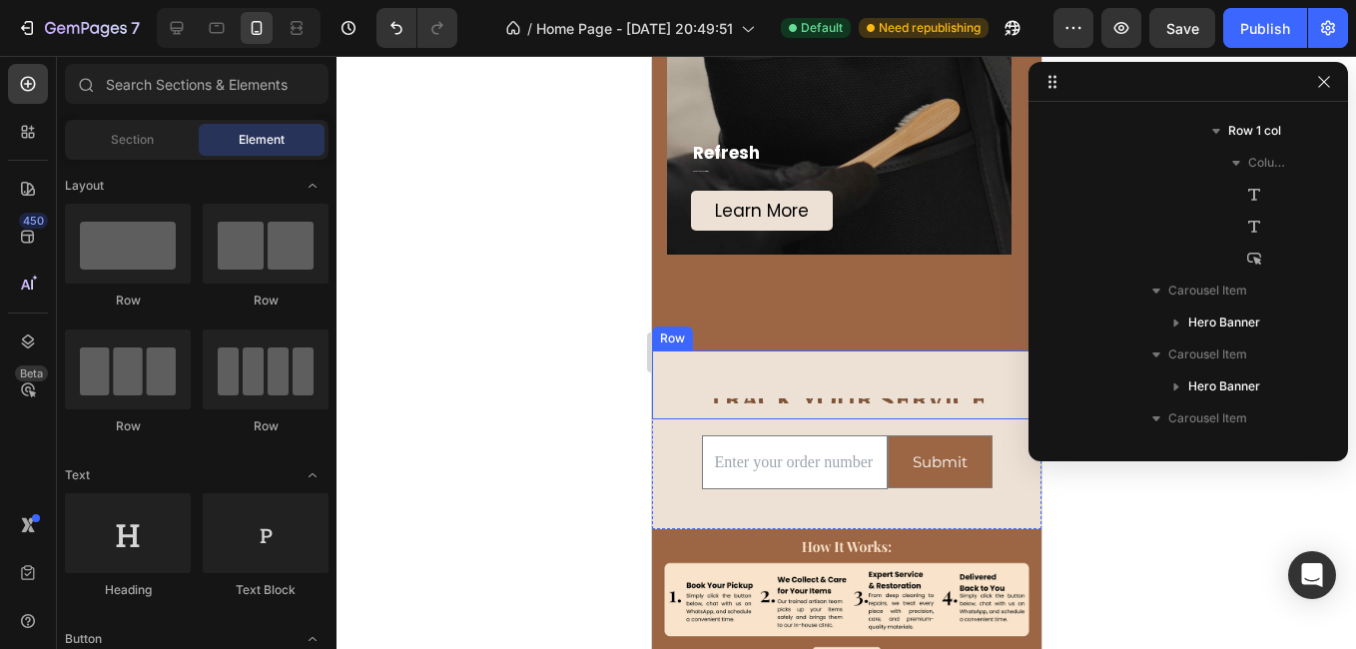
click at [829, 401] on strong "TRACK YOUR SERVICE" at bounding box center [846, 400] width 279 height 36
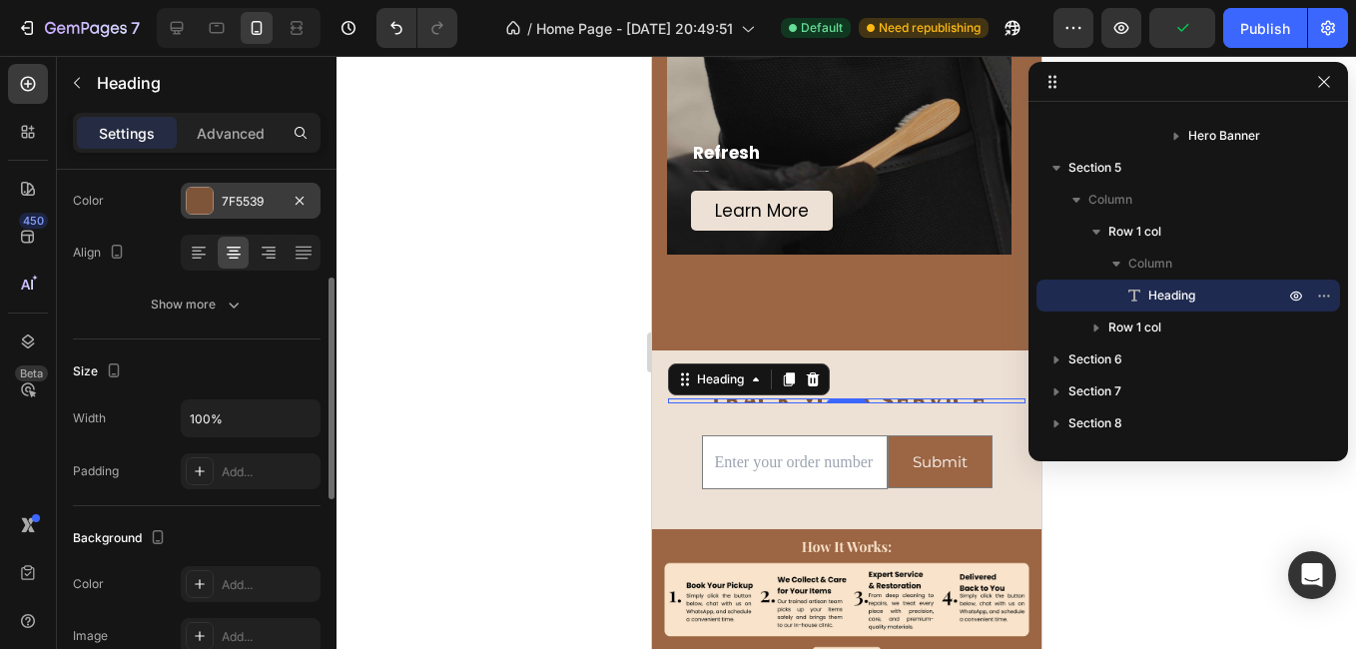
scroll to position [0, 0]
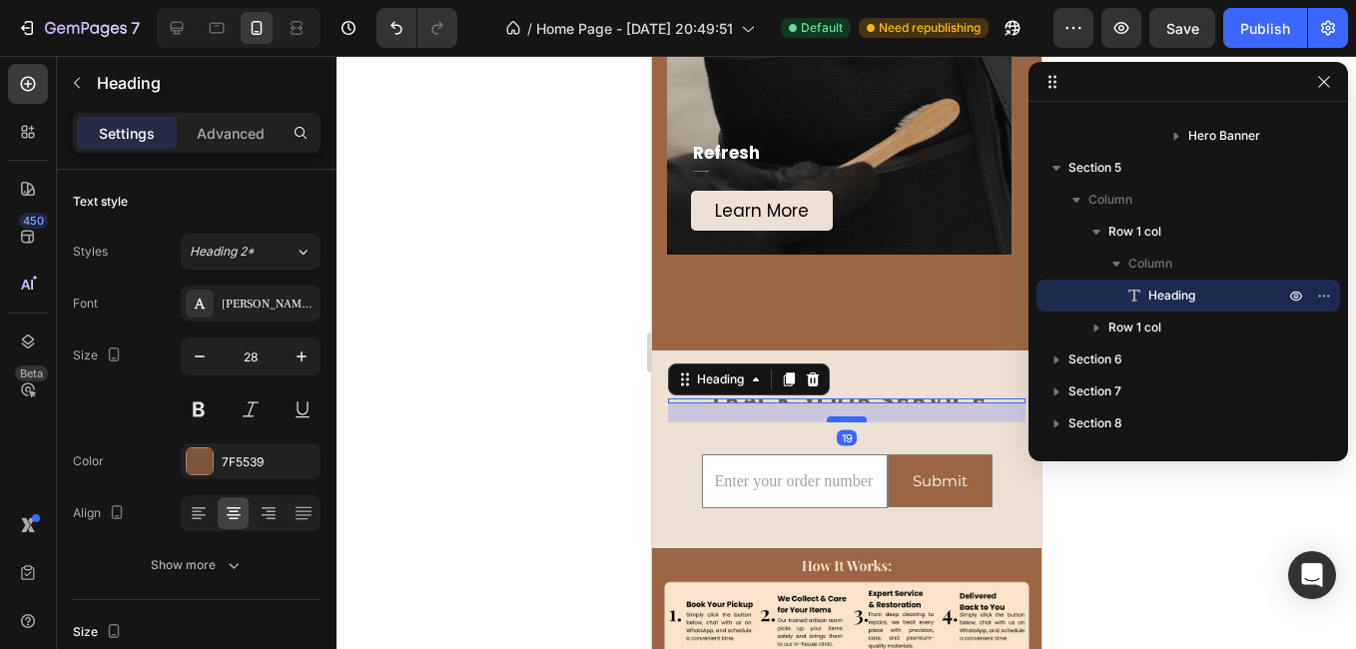
drag, startPoint x: 836, startPoint y: 401, endPoint x: 836, endPoint y: 420, distance: 19.0
click at [836, 420] on div at bounding box center [846, 419] width 40 height 6
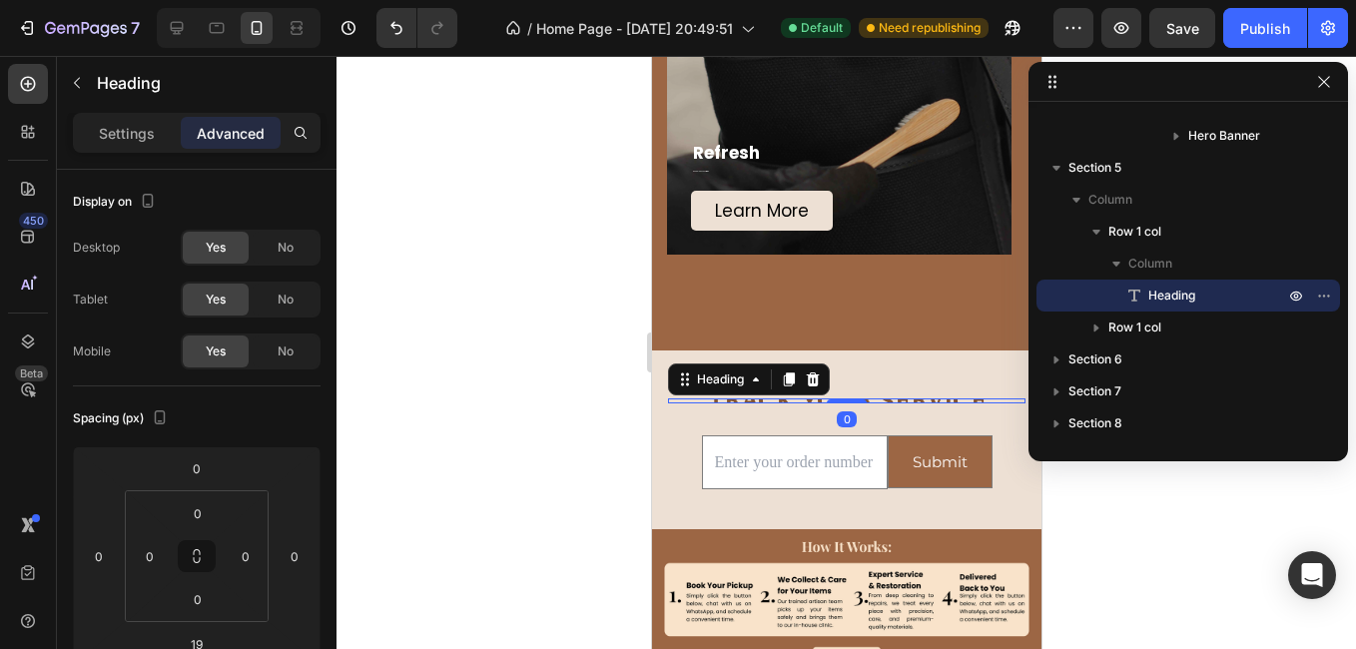
drag, startPoint x: 836, startPoint y: 420, endPoint x: 841, endPoint y: 395, distance: 25.5
click at [841, 395] on div "TRACK YOUR SERVICE Heading 0 Row" at bounding box center [845, 384] width 389 height 68
type input "0"
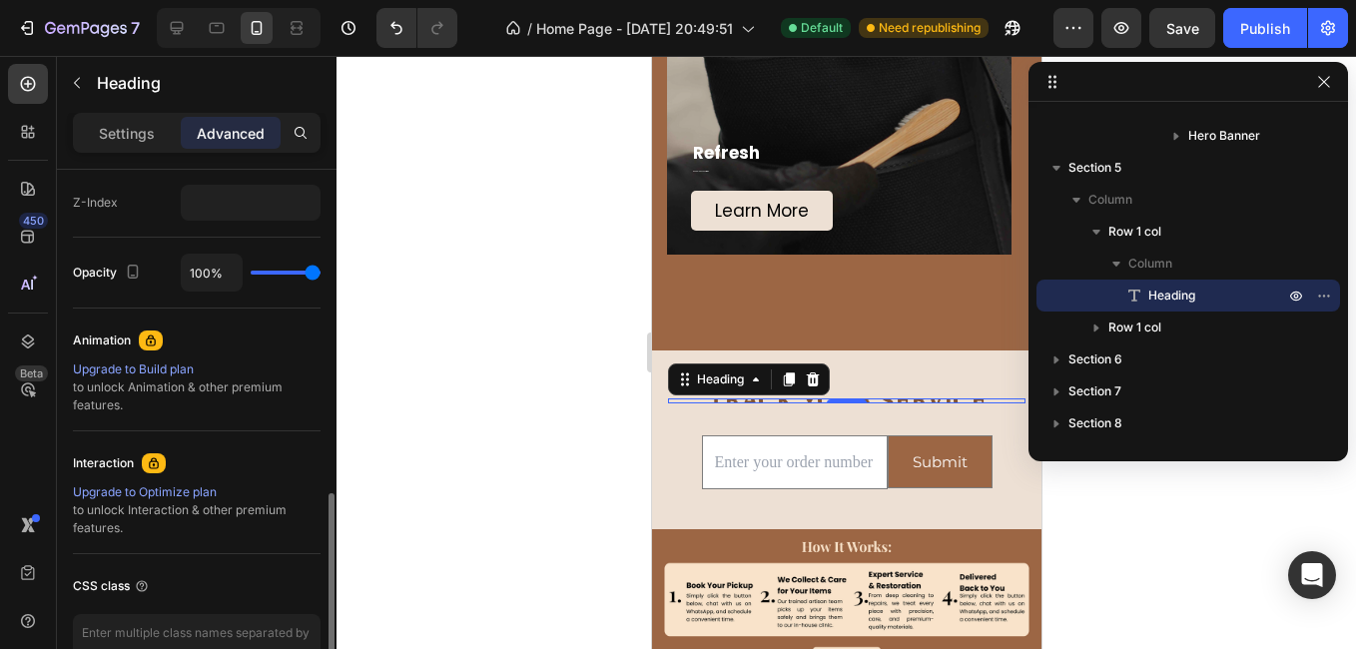
scroll to position [1117, 0]
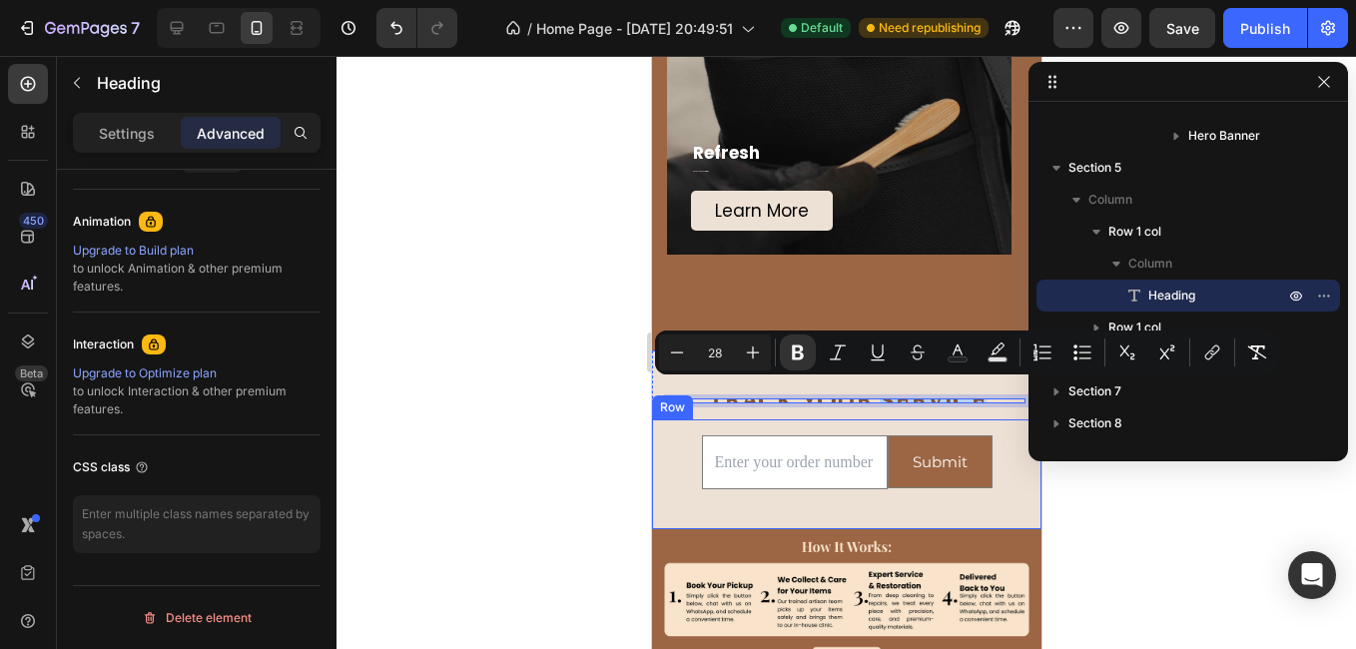
click at [804, 423] on div "Email Field Submit Submit Button Row Newsletter Row" at bounding box center [845, 474] width 389 height 111
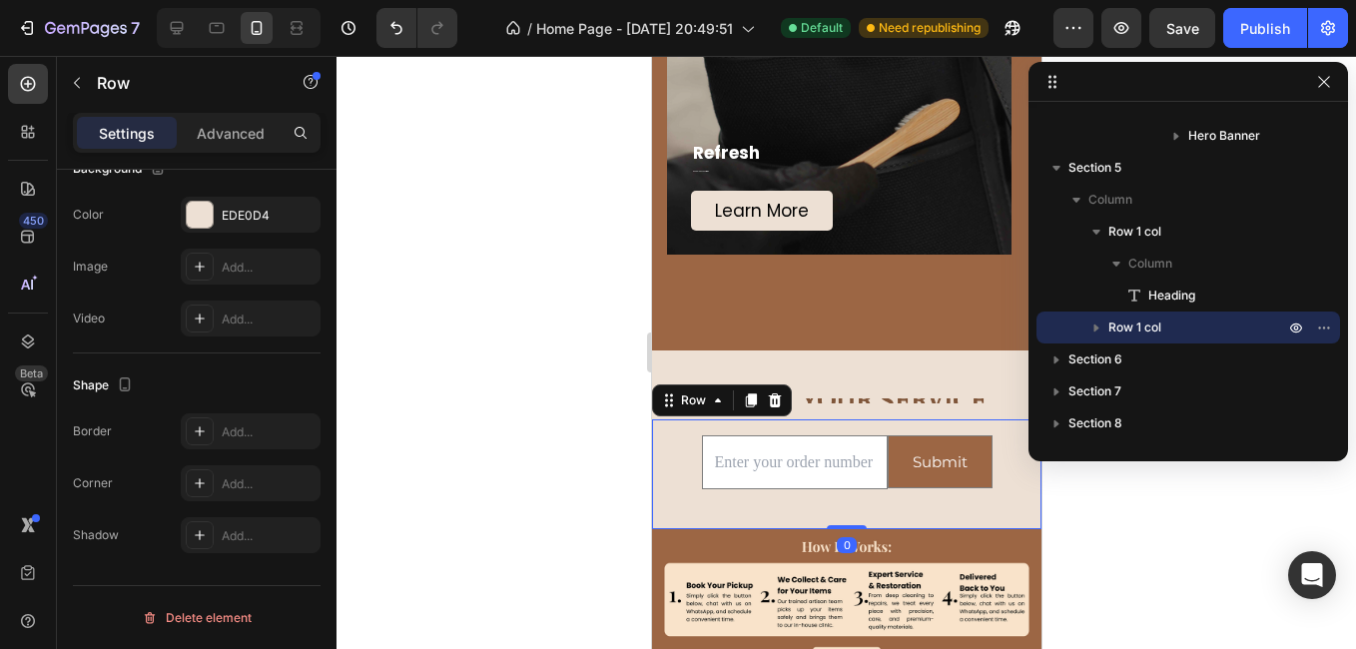
scroll to position [0, 0]
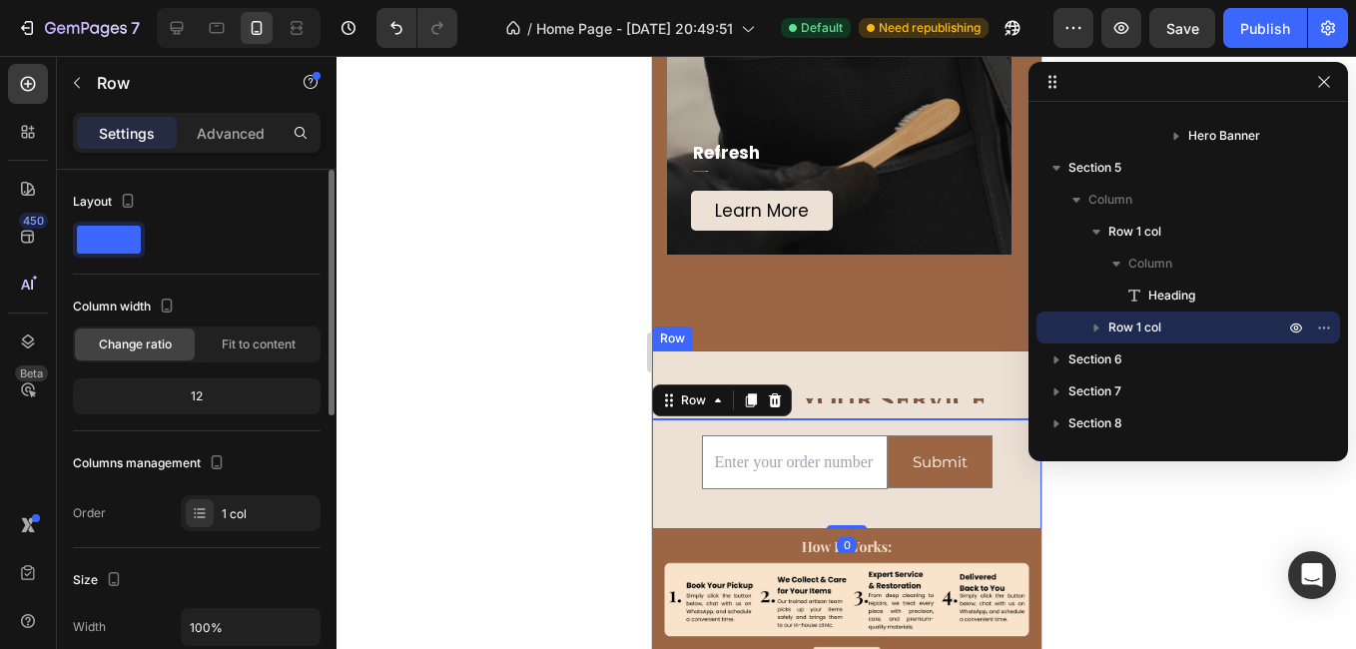
click at [820, 397] on div "⁠⁠⁠⁠⁠⁠⁠ TRACK YOUR SERVICE Heading Row" at bounding box center [845, 384] width 389 height 68
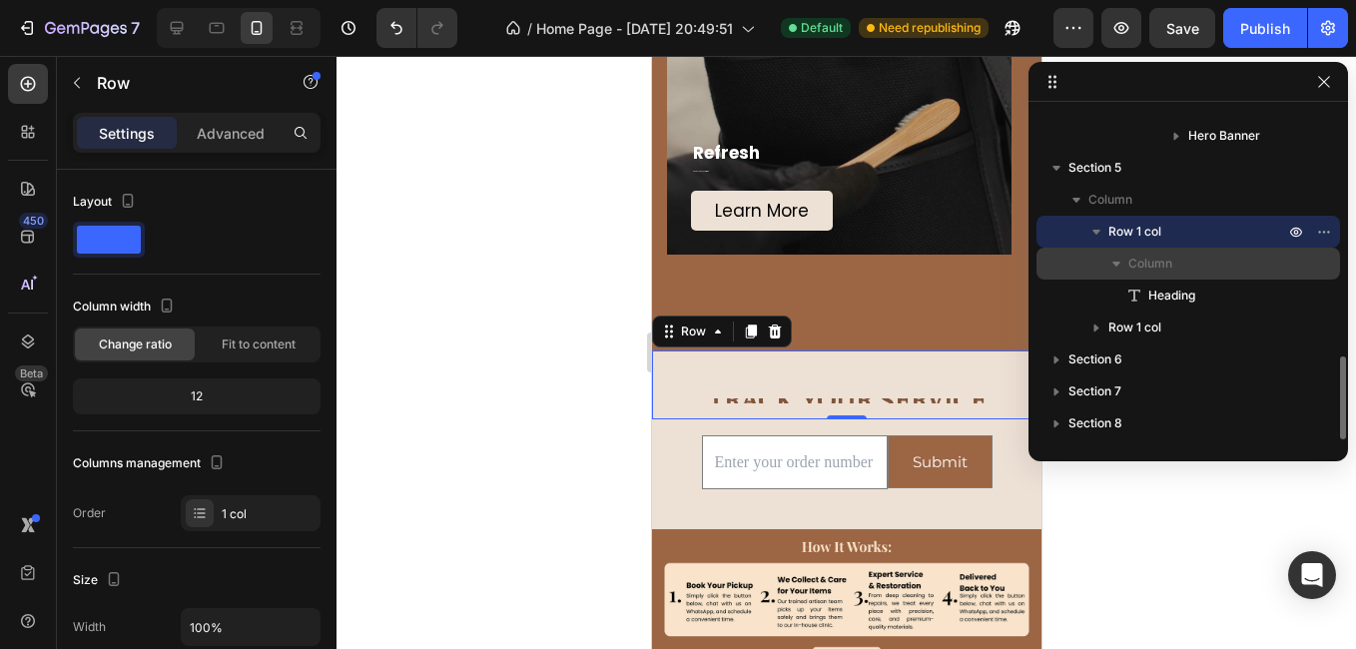
click at [1159, 266] on span "Column" at bounding box center [1150, 264] width 44 height 20
click at [1118, 261] on icon "button" at bounding box center [1116, 264] width 20 height 20
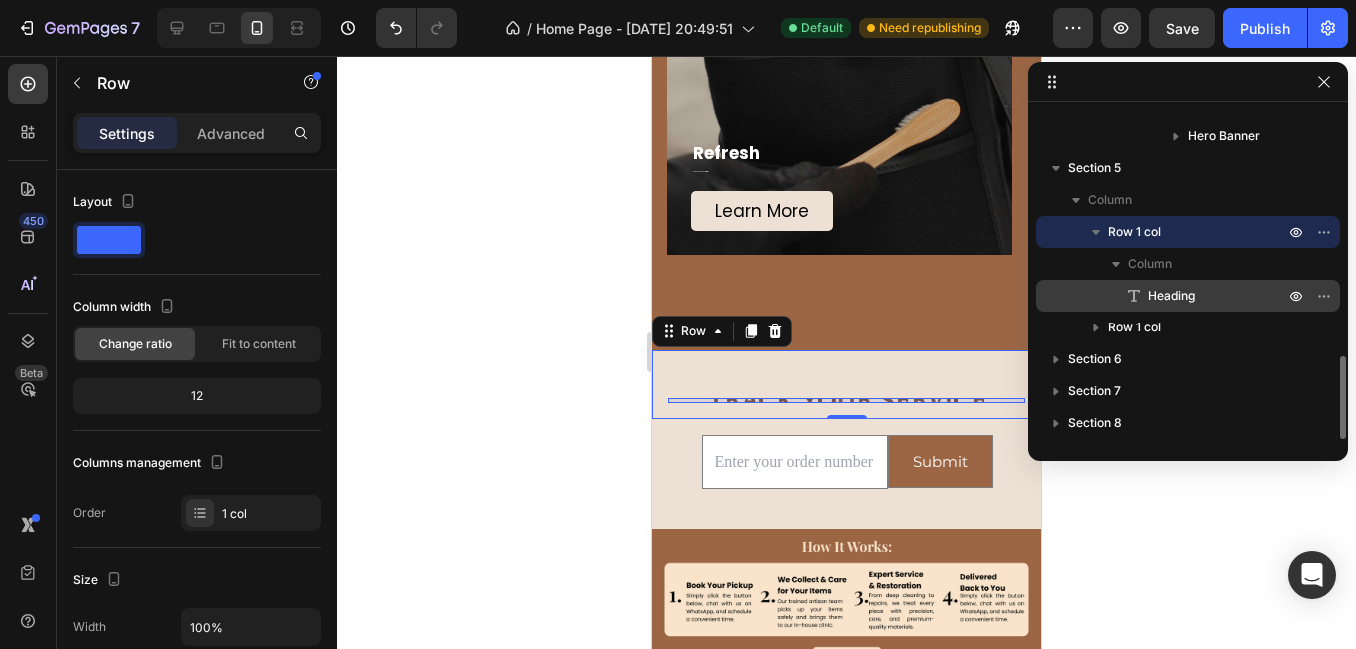
click at [1138, 287] on icon at bounding box center [1134, 296] width 20 height 20
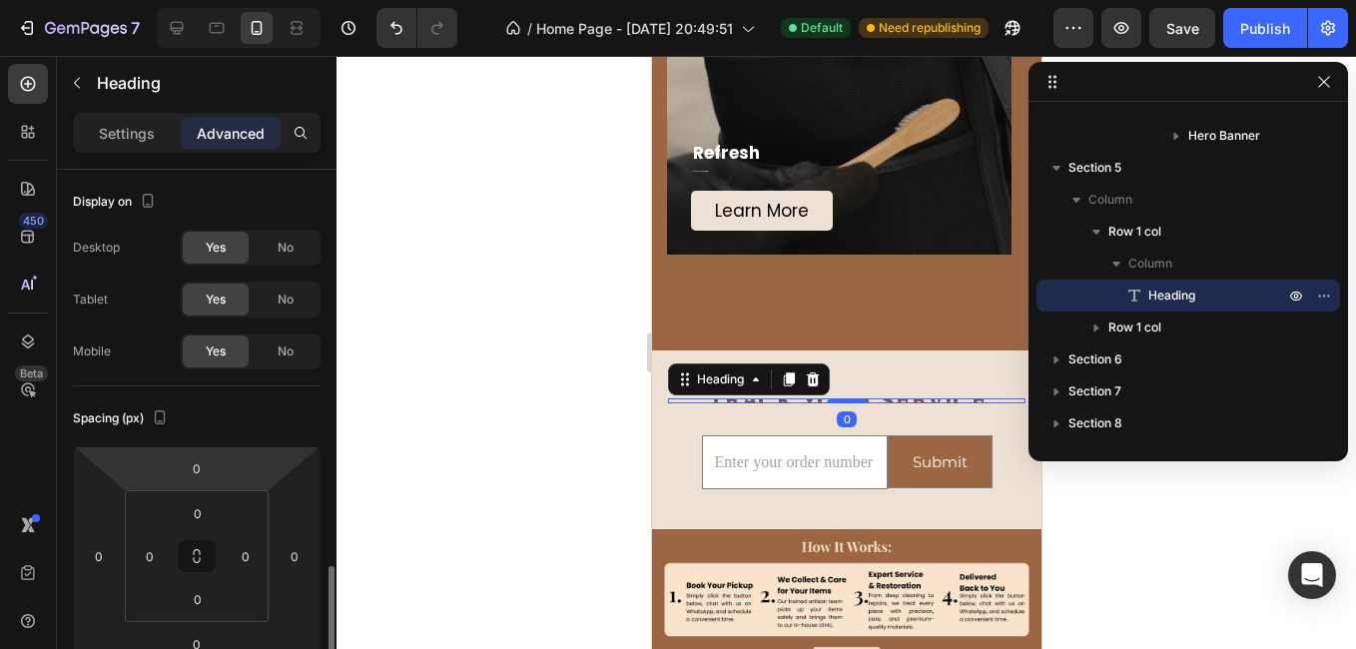
scroll to position [299, 0]
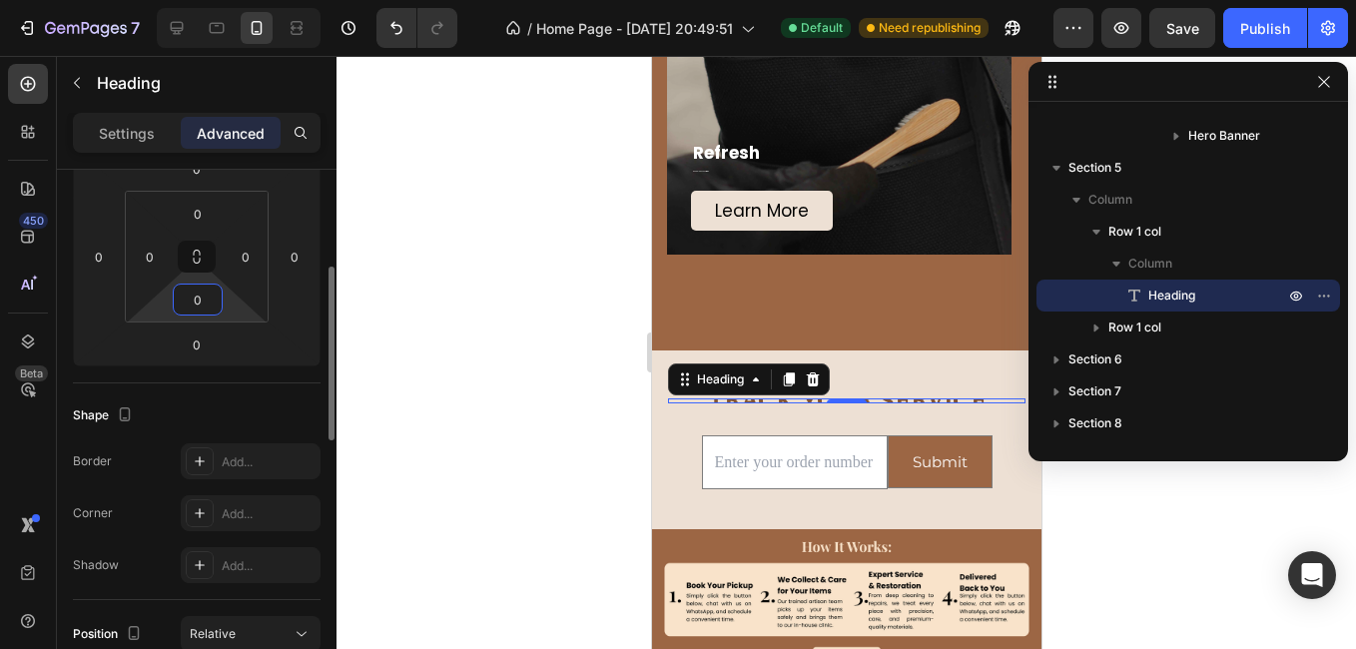
click at [203, 301] on input "0" at bounding box center [198, 300] width 40 height 30
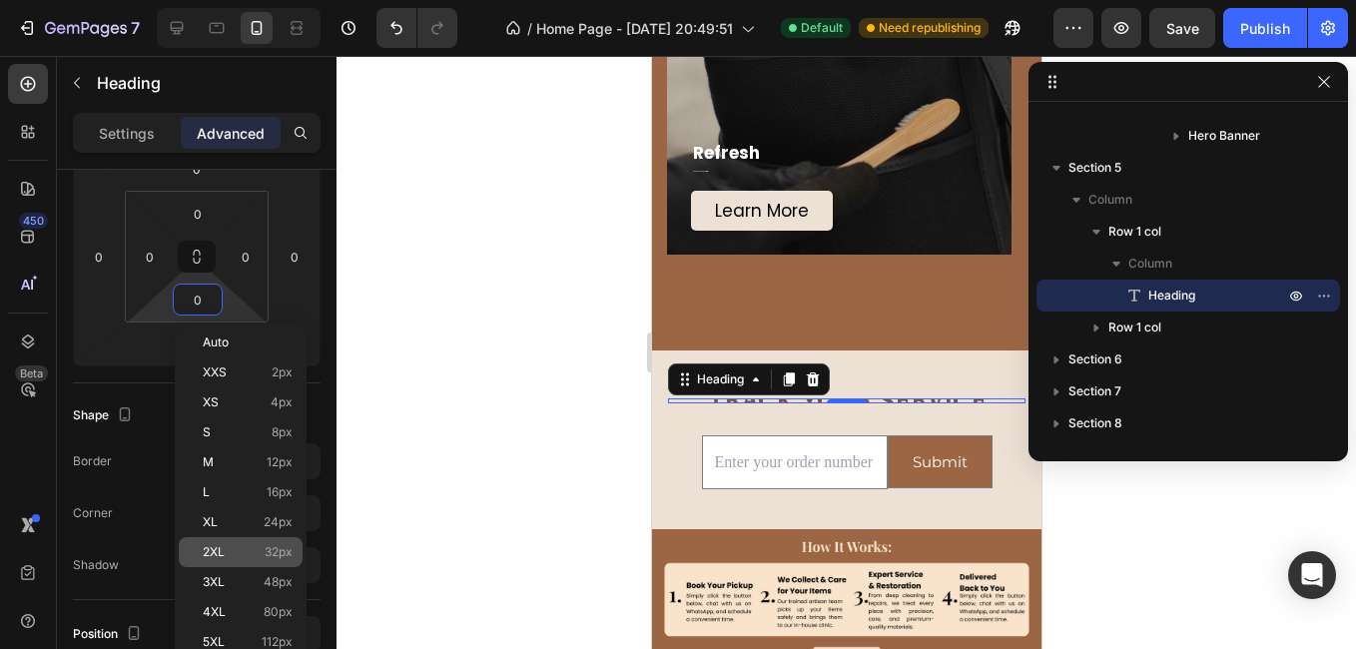
click at [250, 551] on p "2XL 32px" at bounding box center [248, 552] width 90 height 14
type input "32"
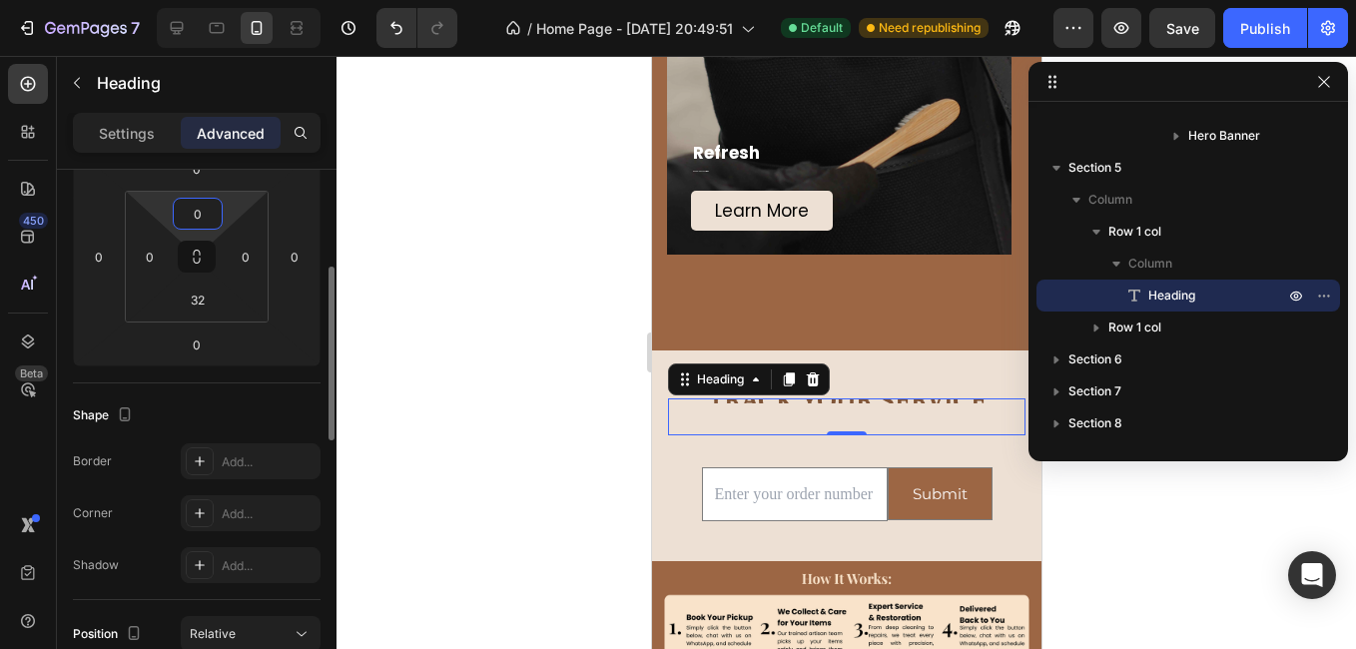
click at [208, 224] on input "0" at bounding box center [198, 214] width 40 height 30
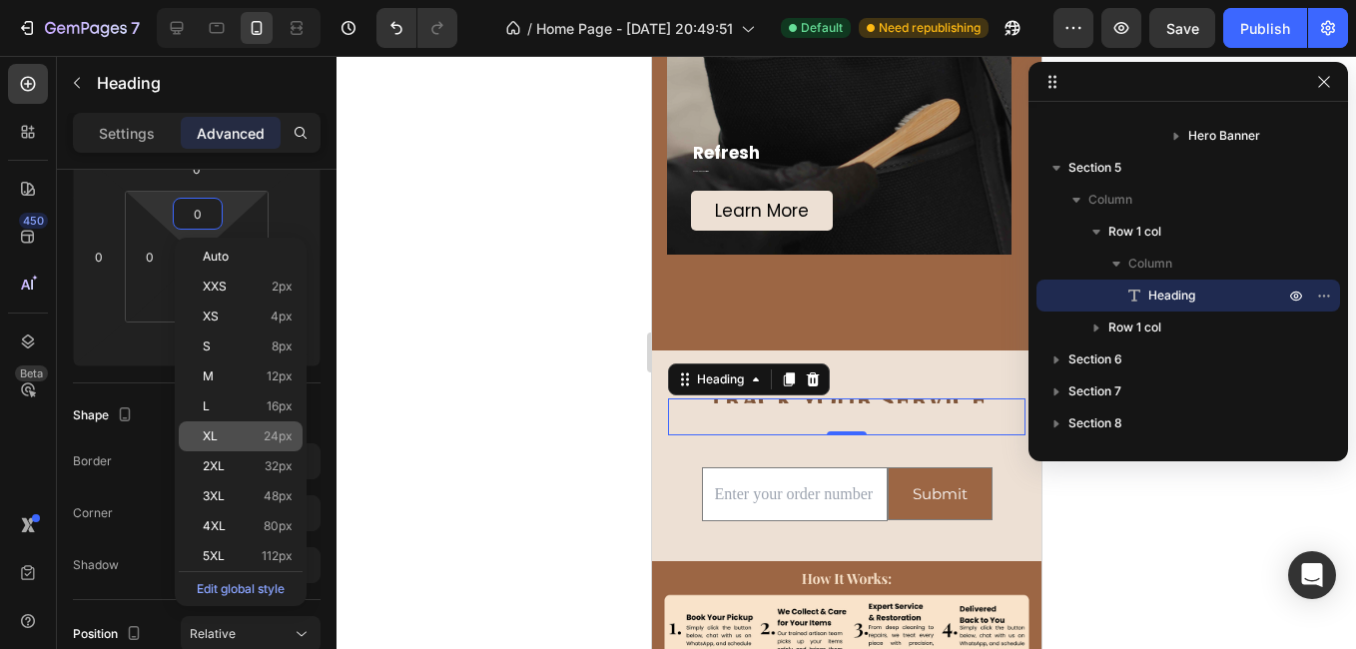
click at [231, 429] on p "XL 24px" at bounding box center [248, 436] width 90 height 14
type input "24"
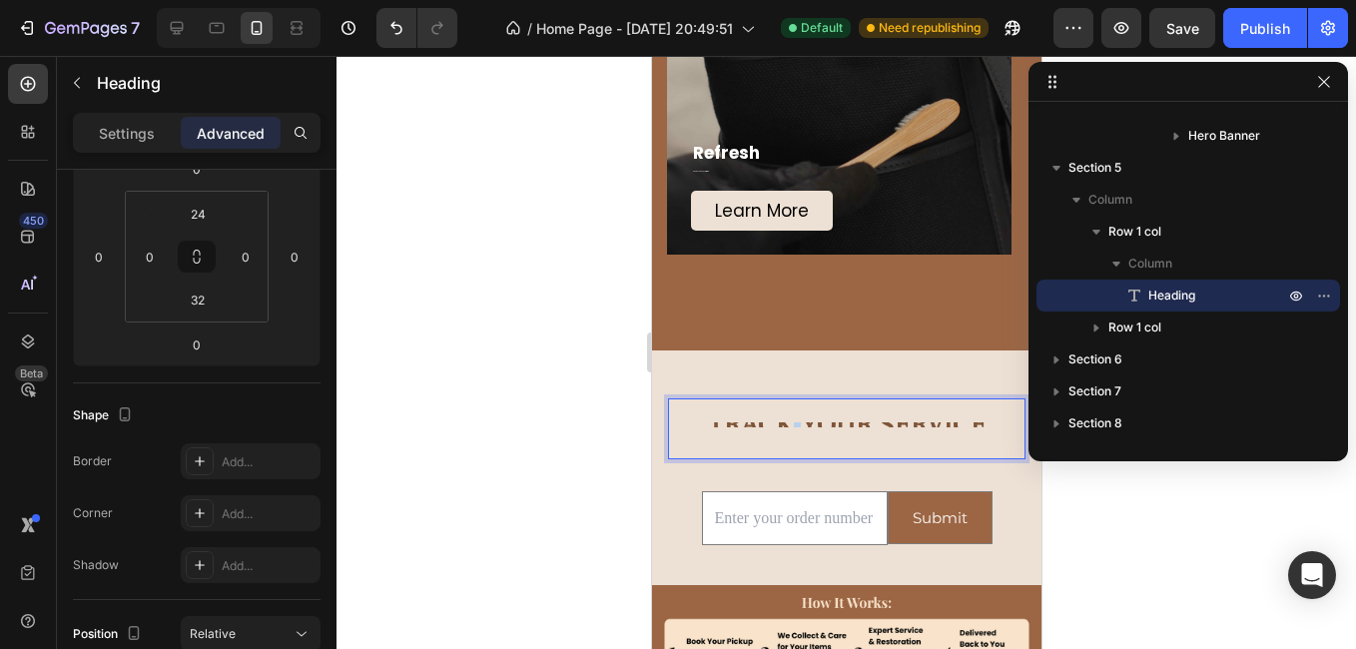
click at [777, 422] on strong "TRACK YOUR SERVICE" at bounding box center [846, 424] width 279 height 36
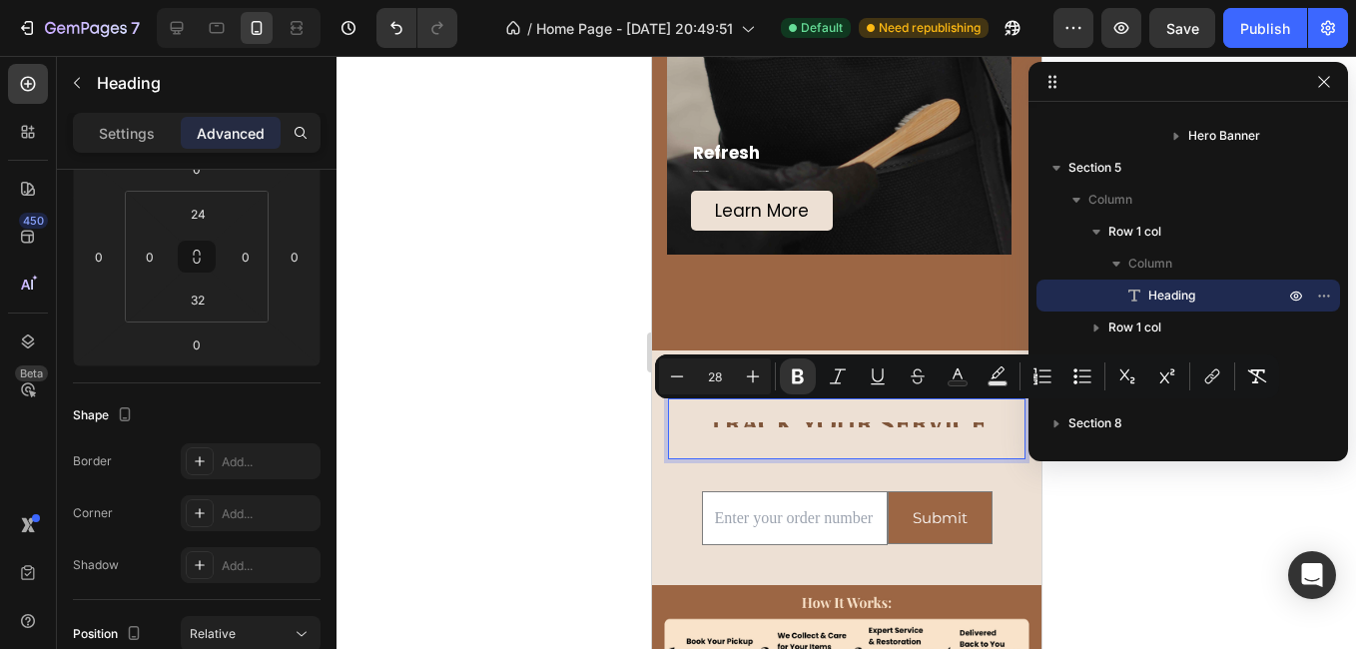
click at [772, 422] on strong "TRACK YOUR SERVICE" at bounding box center [846, 424] width 279 height 36
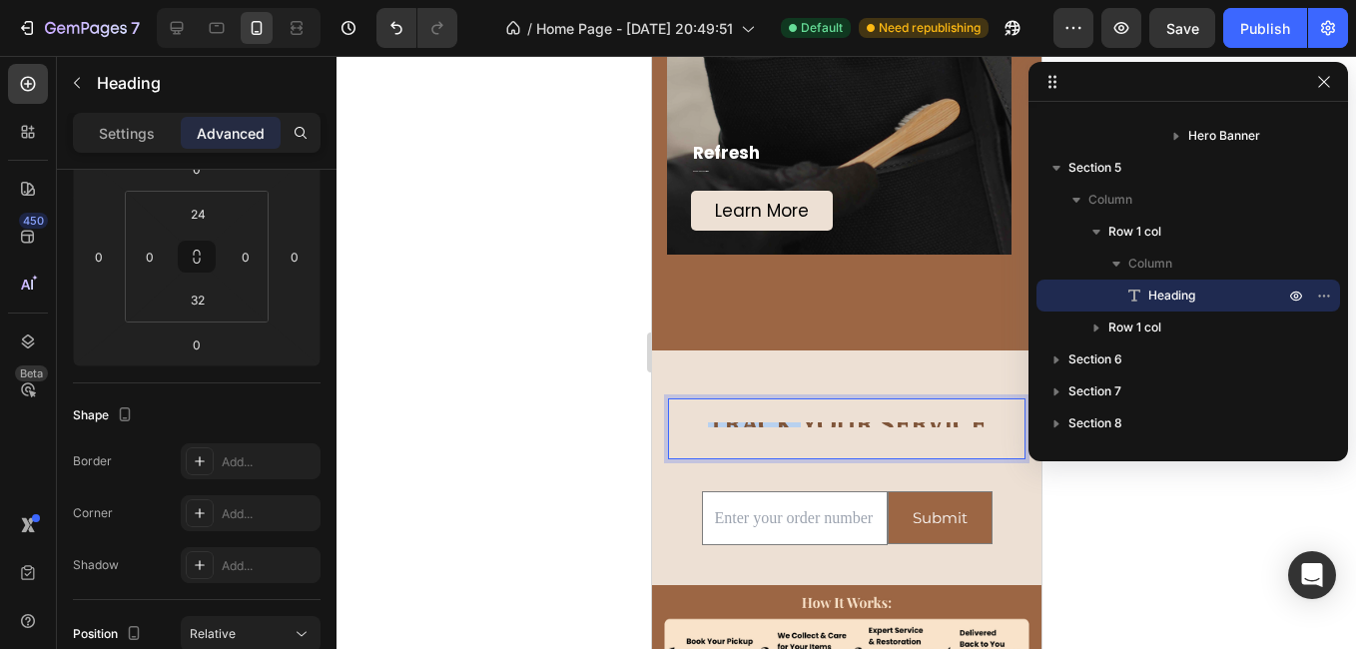
click at [772, 422] on strong "TRACK YOUR SERVICE" at bounding box center [846, 424] width 279 height 36
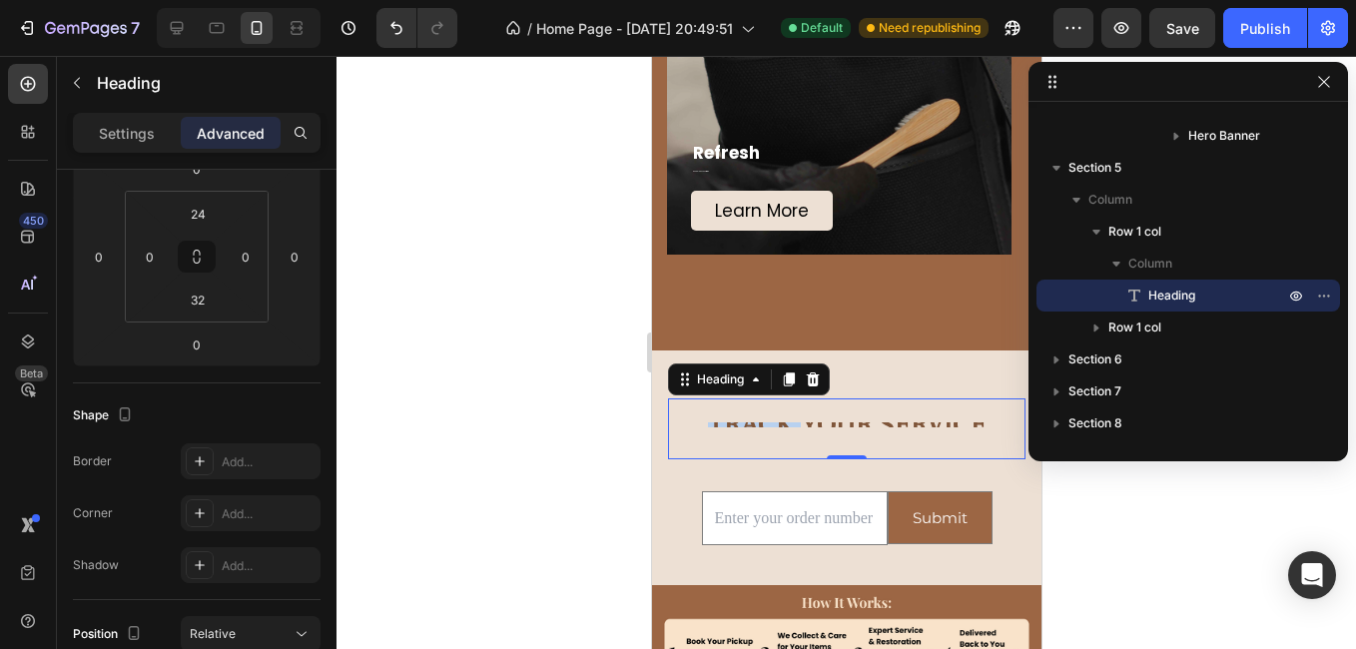
drag, startPoint x: 766, startPoint y: 422, endPoint x: 878, endPoint y: 418, distance: 112.9
click at [863, 422] on div "TRACK YOUR SERVICE Heading 0" at bounding box center [845, 428] width 357 height 60
click at [896, 426] on strong "TRACK YOUR SERVICE" at bounding box center [846, 424] width 279 height 36
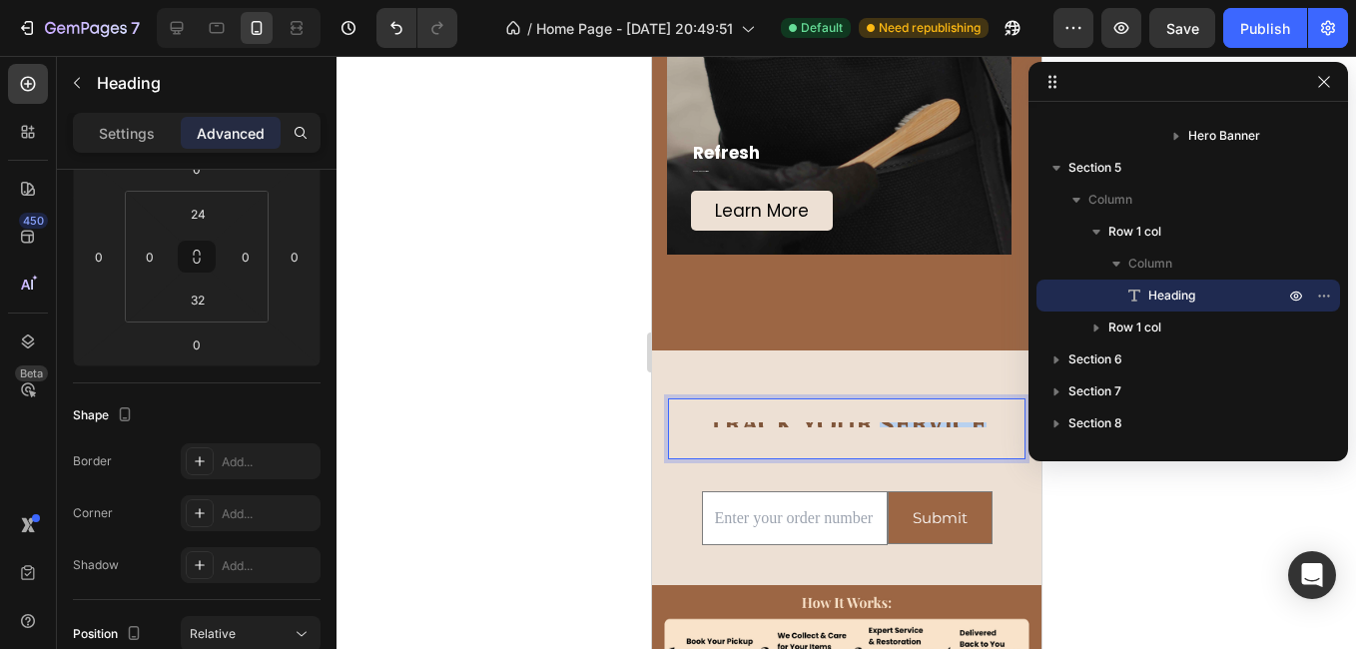
click at [896, 426] on strong "TRACK YOUR SERVICE" at bounding box center [846, 424] width 279 height 36
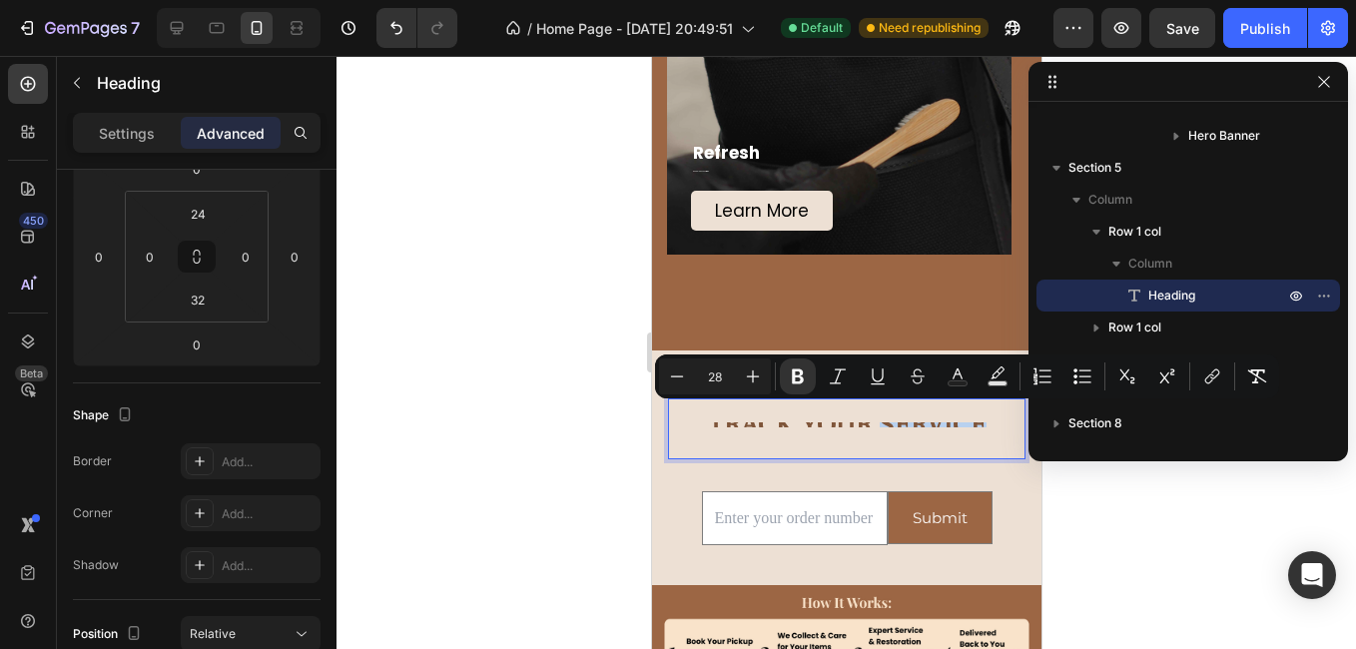
click at [714, 410] on div "TRACK YOUR SERVICE Heading 0" at bounding box center [845, 428] width 357 height 60
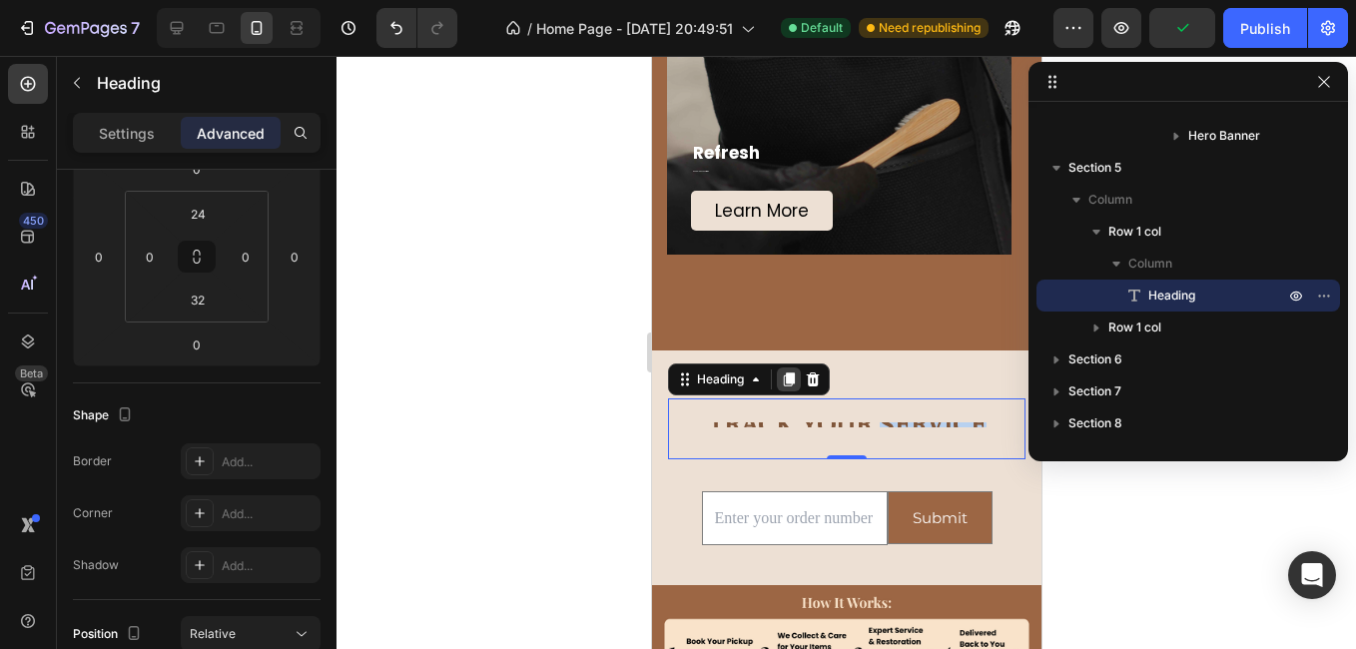
click at [787, 384] on icon at bounding box center [788, 379] width 16 height 16
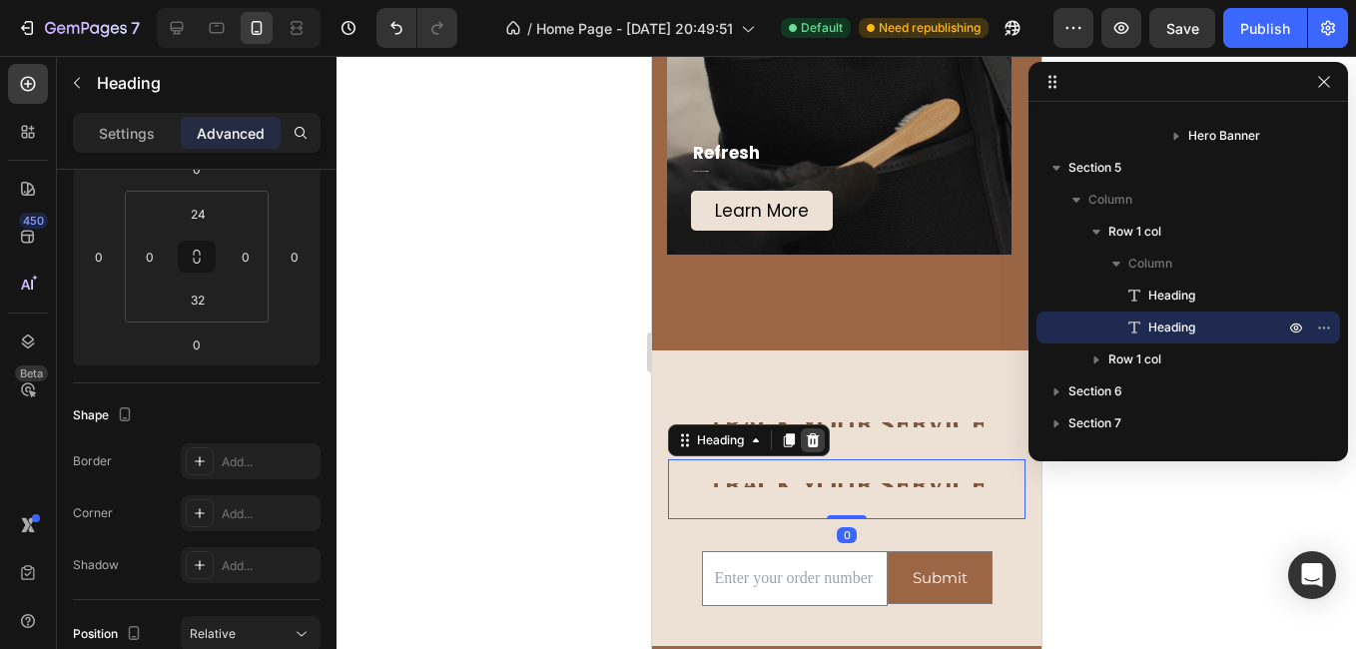
click at [809, 438] on icon at bounding box center [812, 440] width 13 height 14
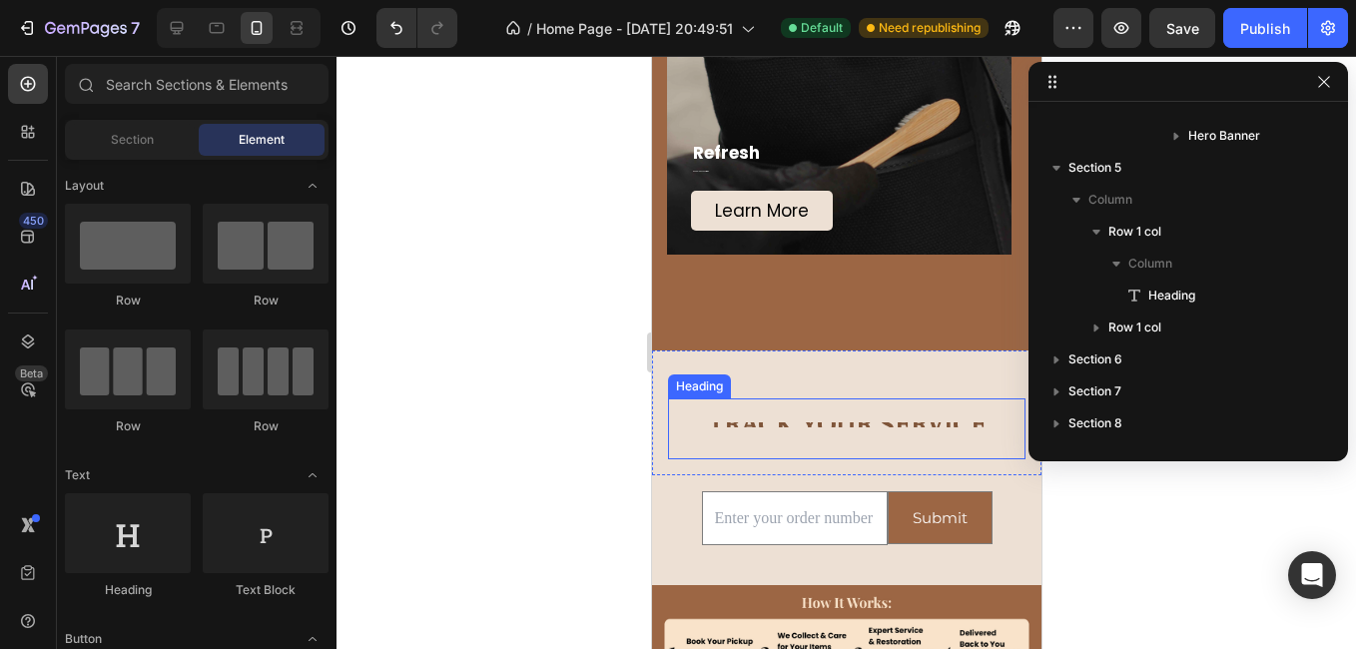
click at [810, 424] on strong "TRACK YOUR SERVICE" at bounding box center [846, 424] width 279 height 36
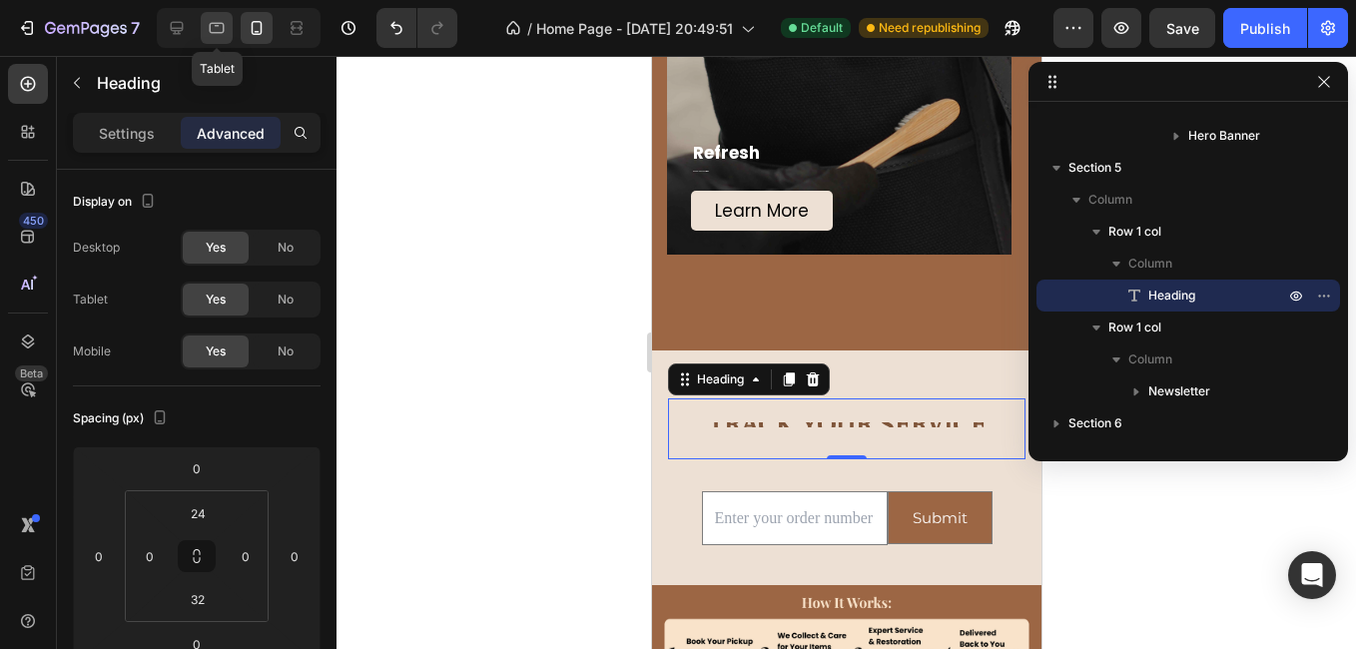
click at [218, 23] on icon at bounding box center [217, 28] width 15 height 11
type input "0"
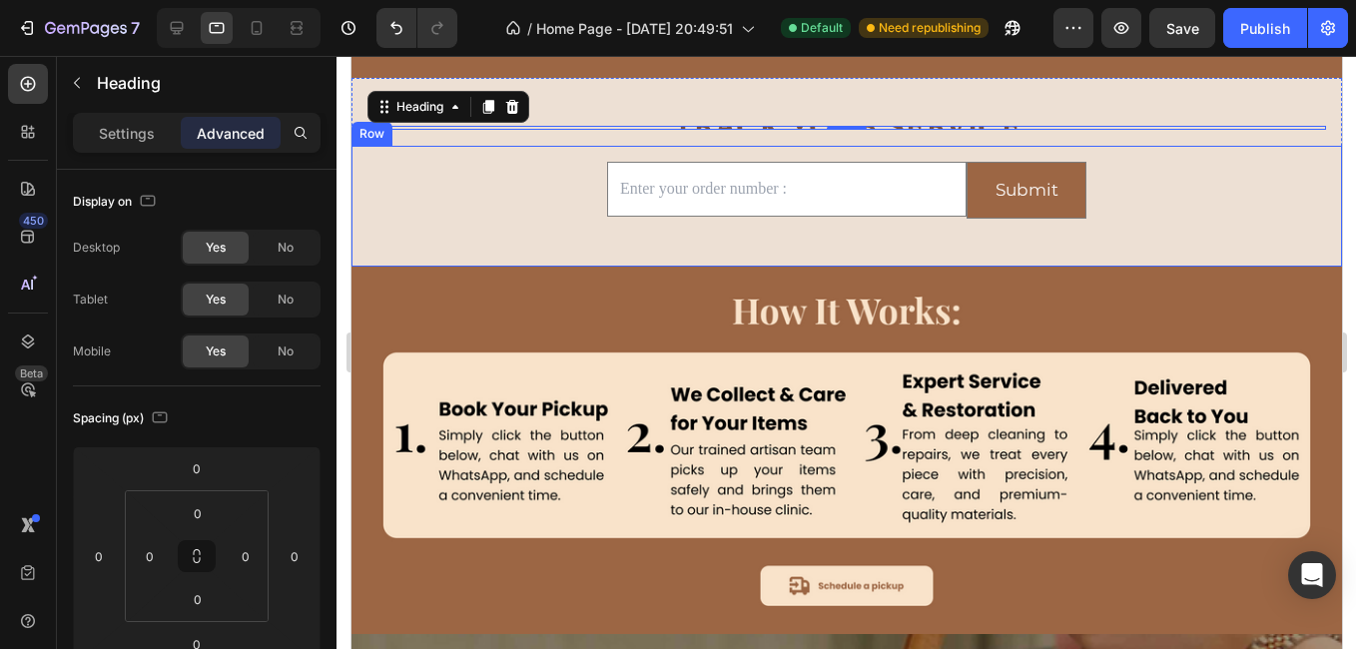
scroll to position [1935, 0]
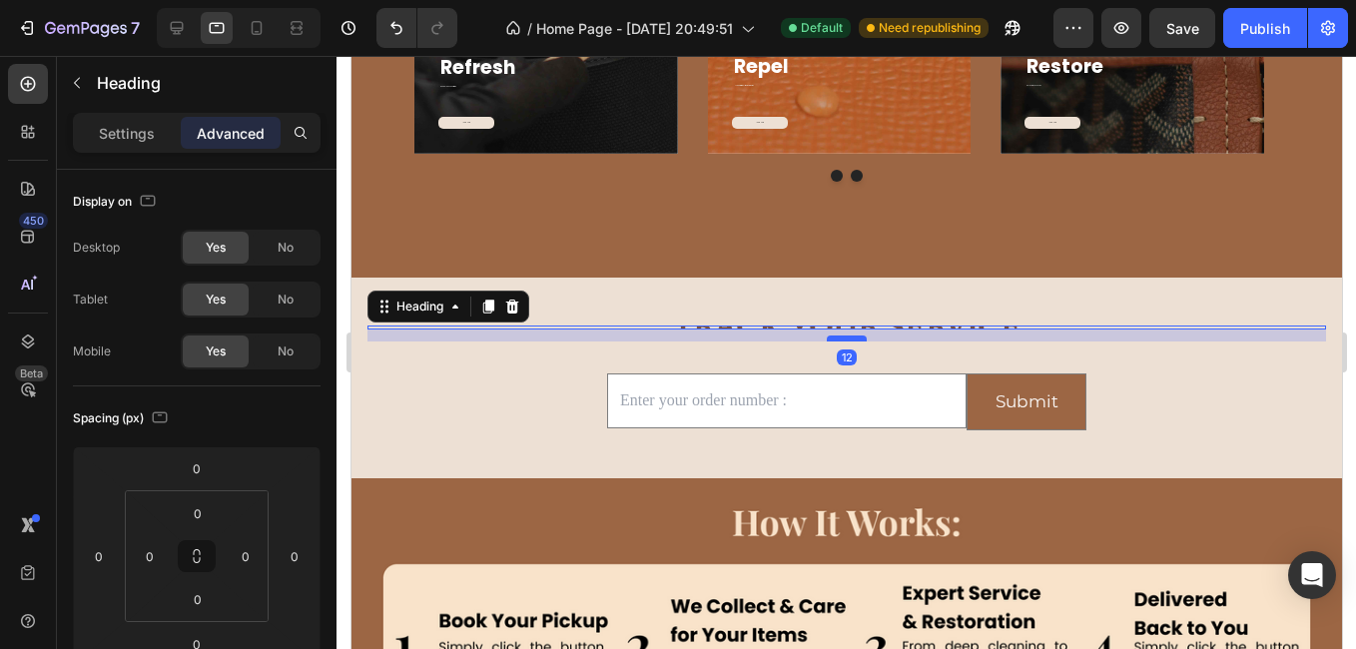
drag, startPoint x: 834, startPoint y: 328, endPoint x: 834, endPoint y: 344, distance: 16.0
click at [834, 341] on div at bounding box center [846, 338] width 40 height 6
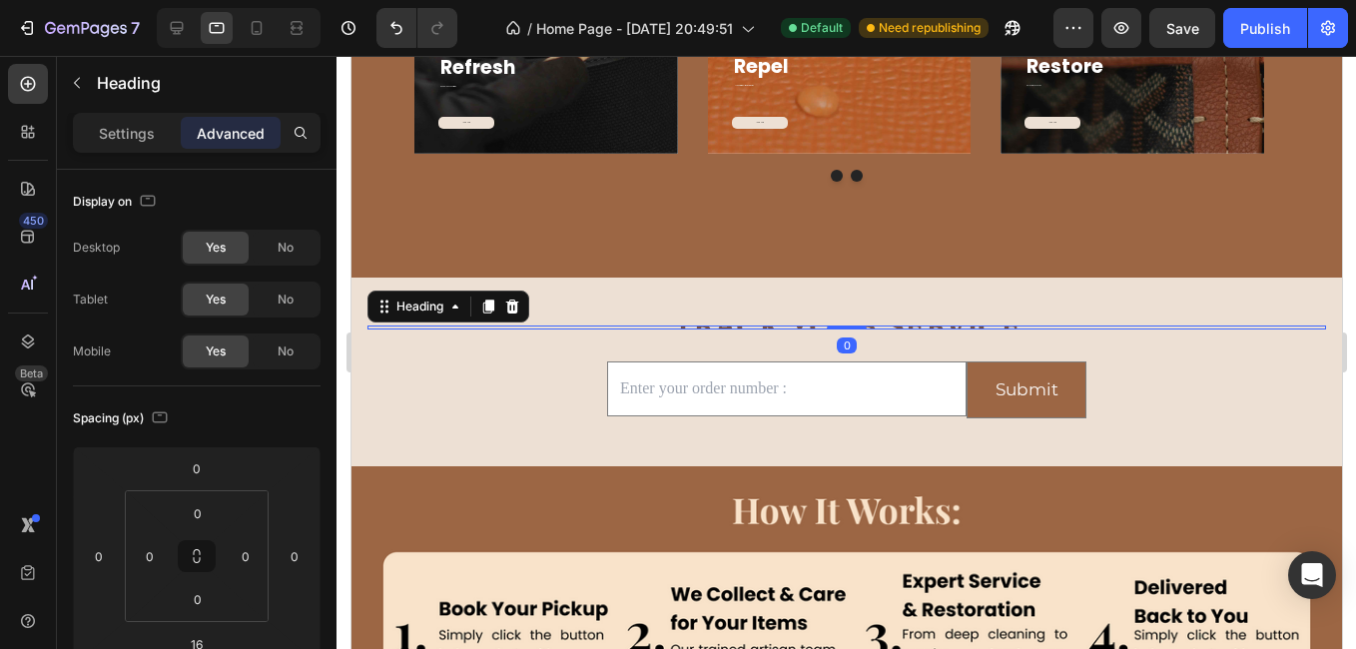
drag, startPoint x: 834, startPoint y: 344, endPoint x: 840, endPoint y: 314, distance: 30.5
click at [840, 314] on div "⁠⁠⁠⁠⁠⁠⁠ TRACK YOUR SERVICE Heading 0 Row" at bounding box center [845, 312] width 990 height 68
type input "0"
click at [140, 134] on p "Settings" at bounding box center [127, 133] width 56 height 21
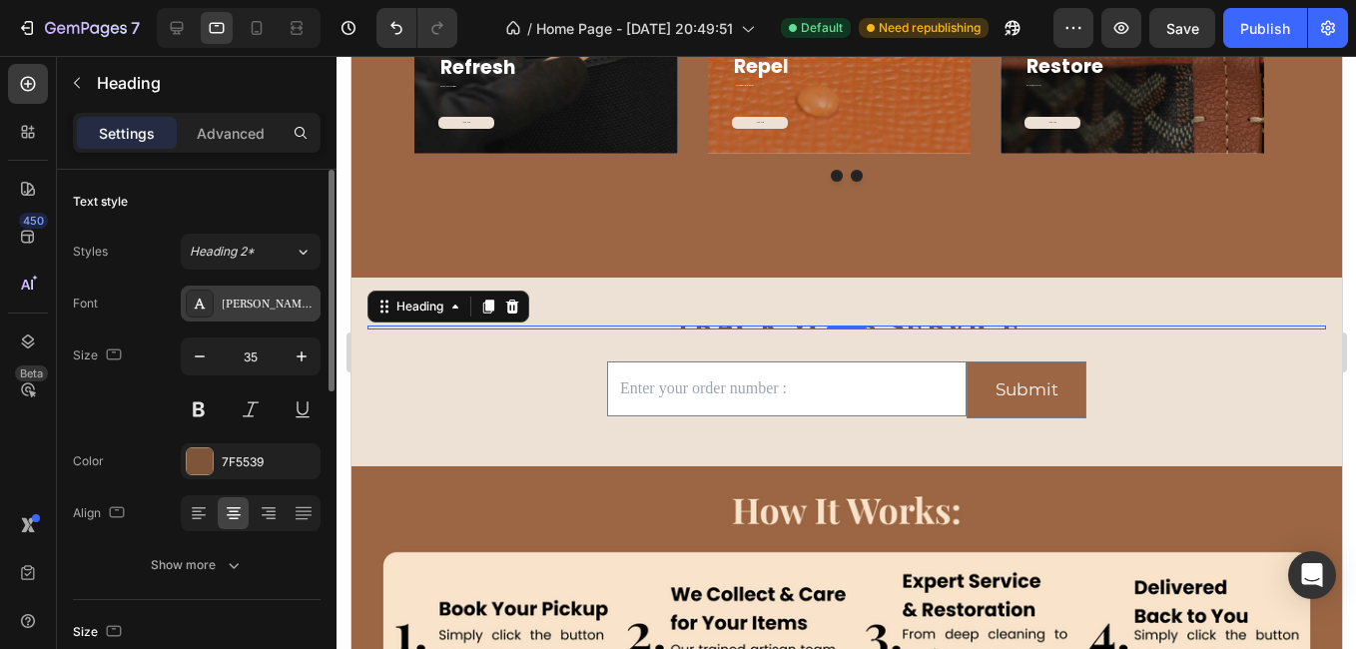
click at [255, 299] on div "[PERSON_NAME] Libre" at bounding box center [269, 304] width 94 height 18
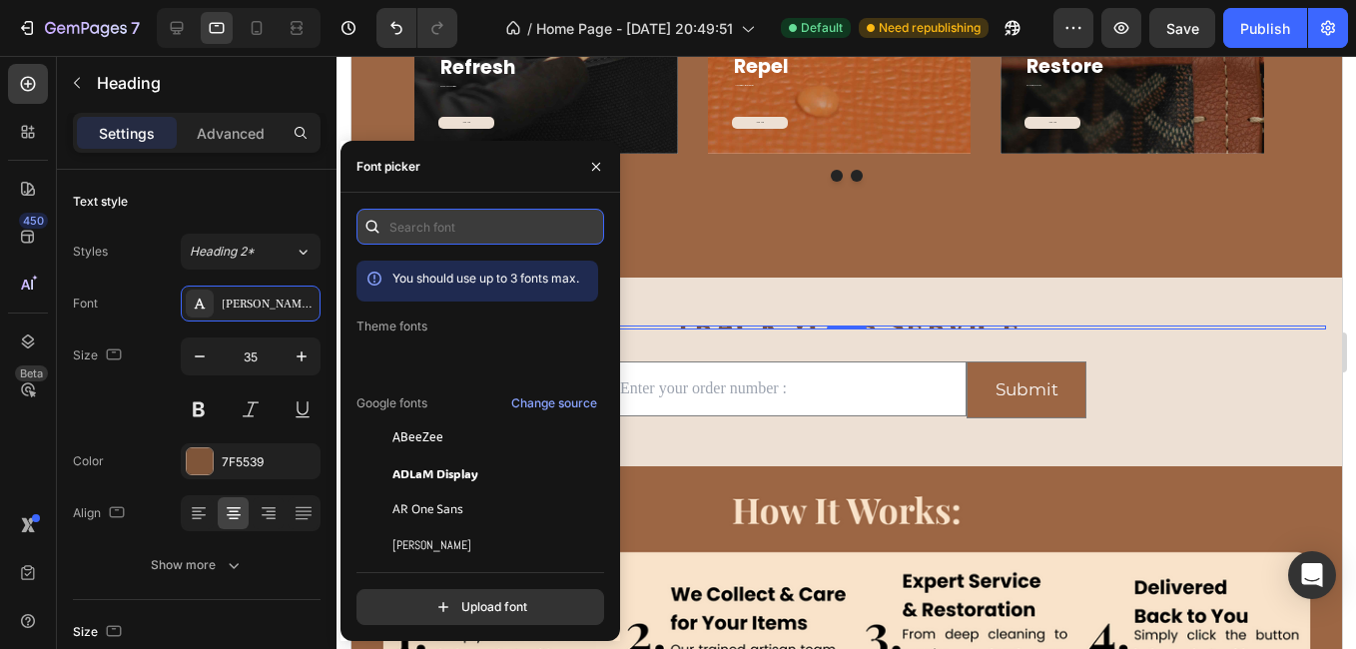
click at [437, 233] on input "text" at bounding box center [480, 227] width 248 height 36
type input "o"
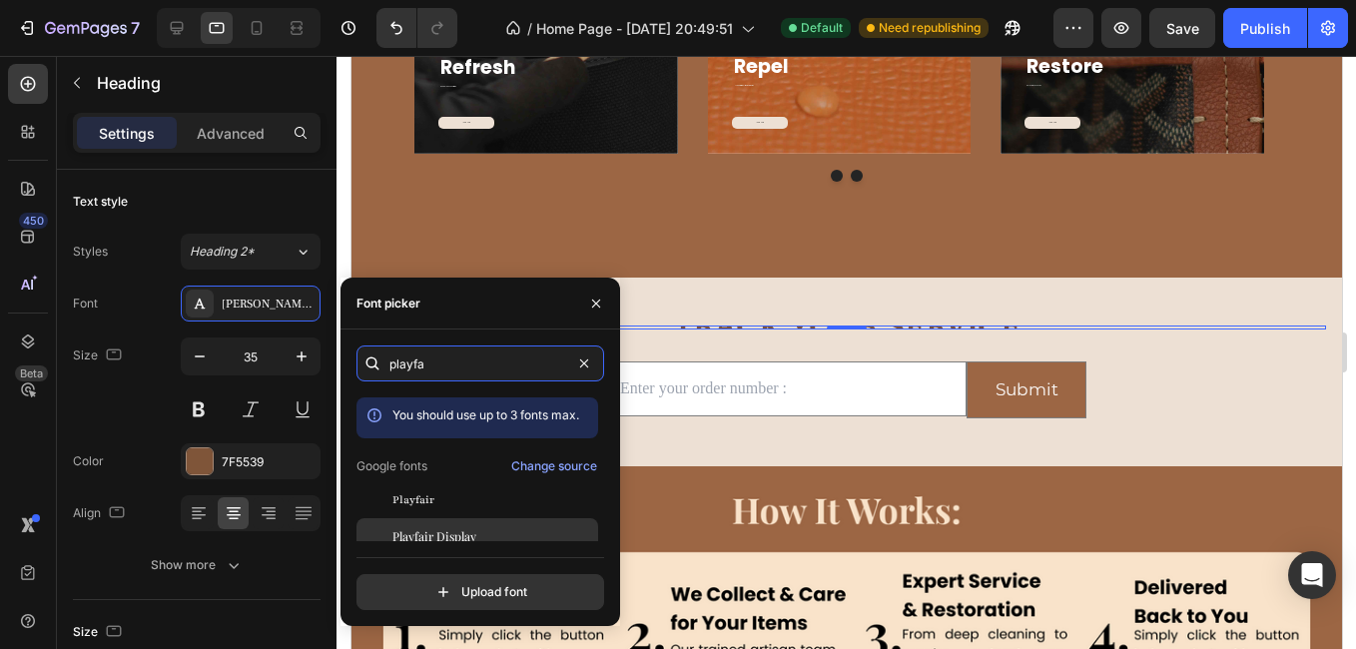
type input "playfa"
click at [478, 524] on div "Playfair Display" at bounding box center [477, 536] width 242 height 36
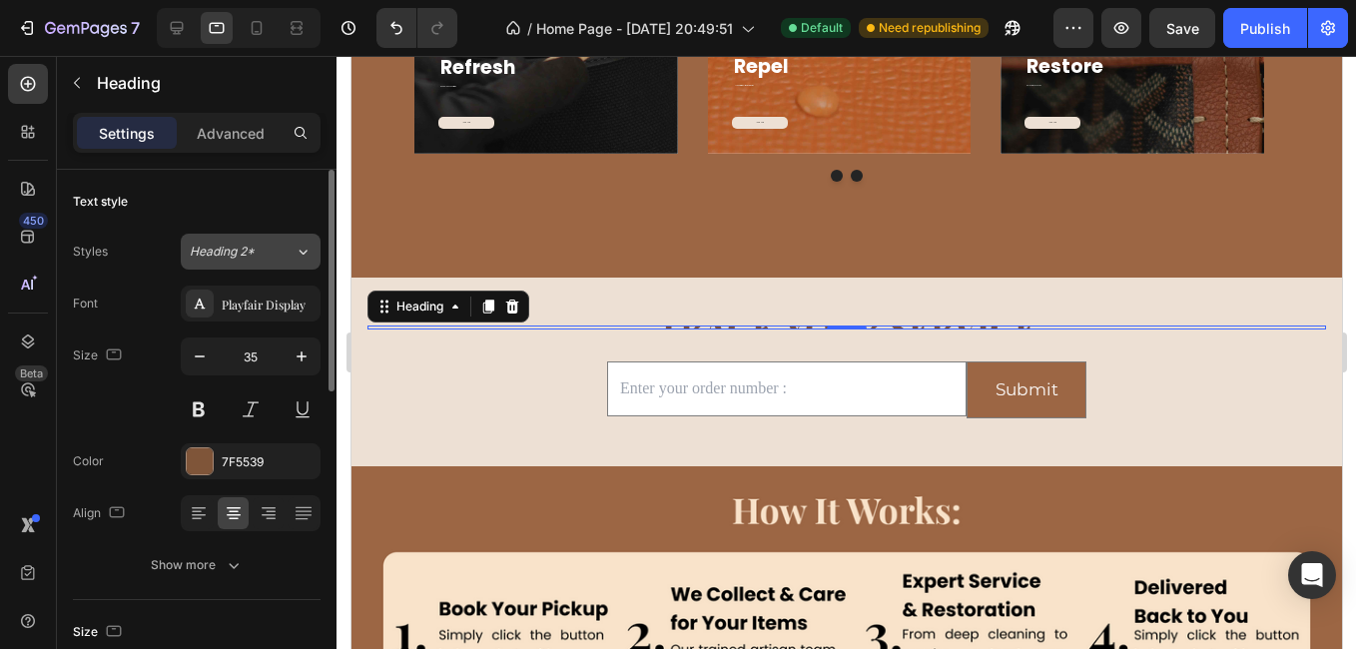
click at [270, 250] on div "Heading 2*" at bounding box center [230, 252] width 81 height 18
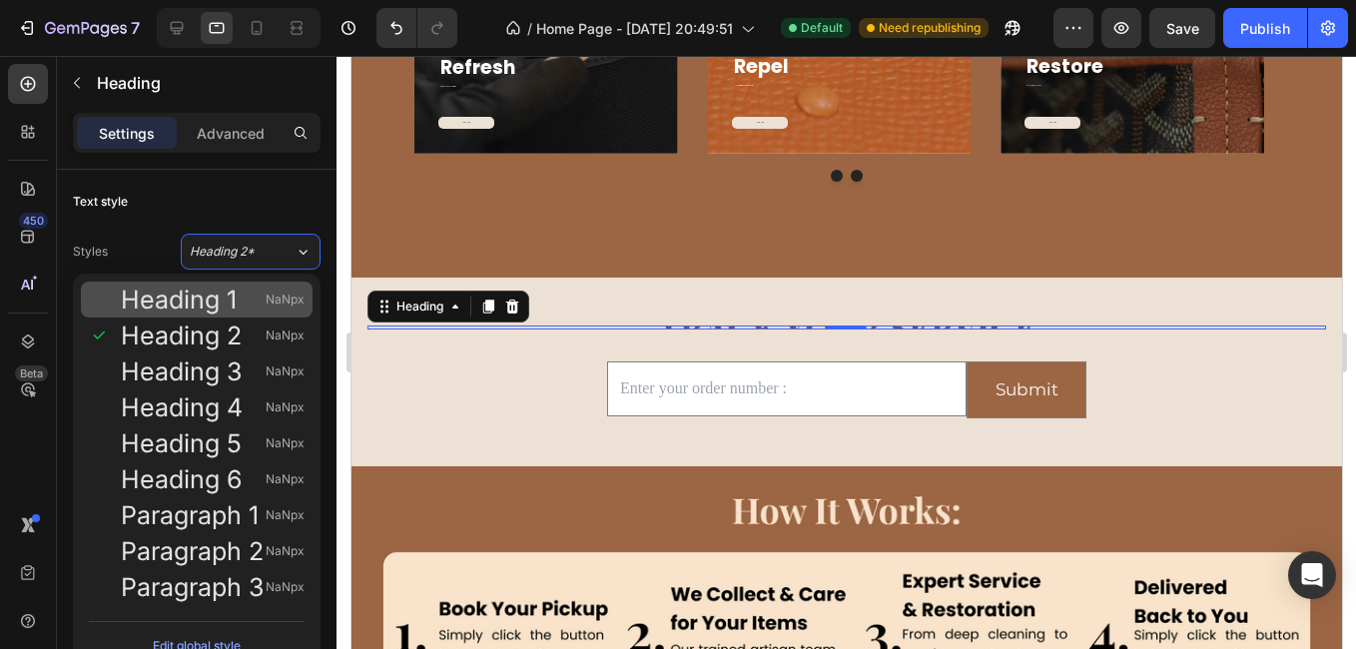
click at [284, 302] on span "NaNpx" at bounding box center [285, 300] width 39 height 20
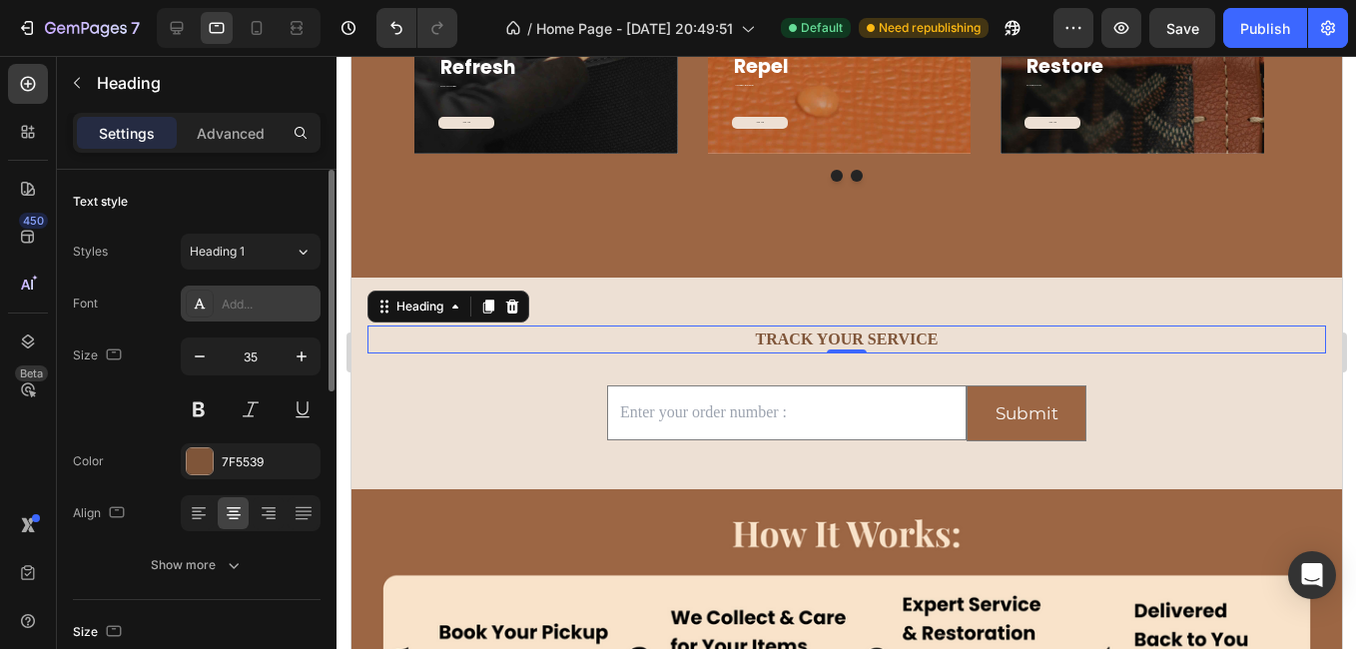
click at [290, 293] on div "Add..." at bounding box center [251, 304] width 140 height 36
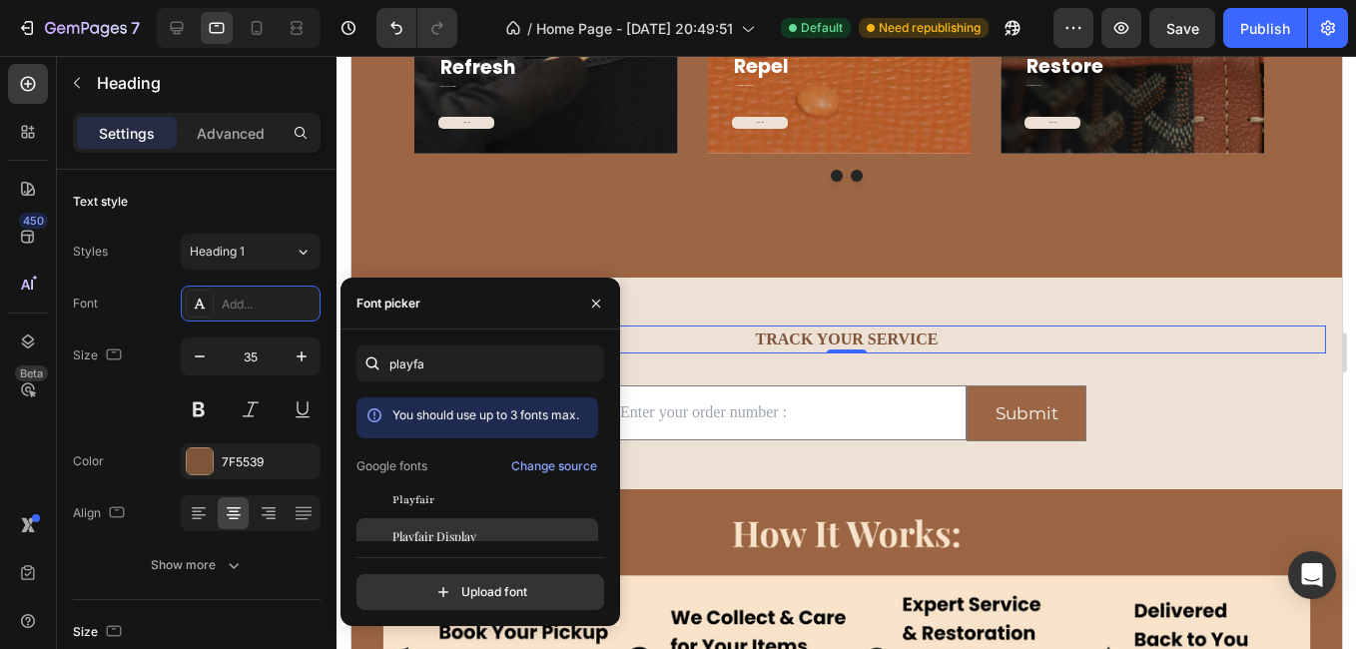
click at [437, 533] on span "Playfair Display" at bounding box center [434, 536] width 84 height 18
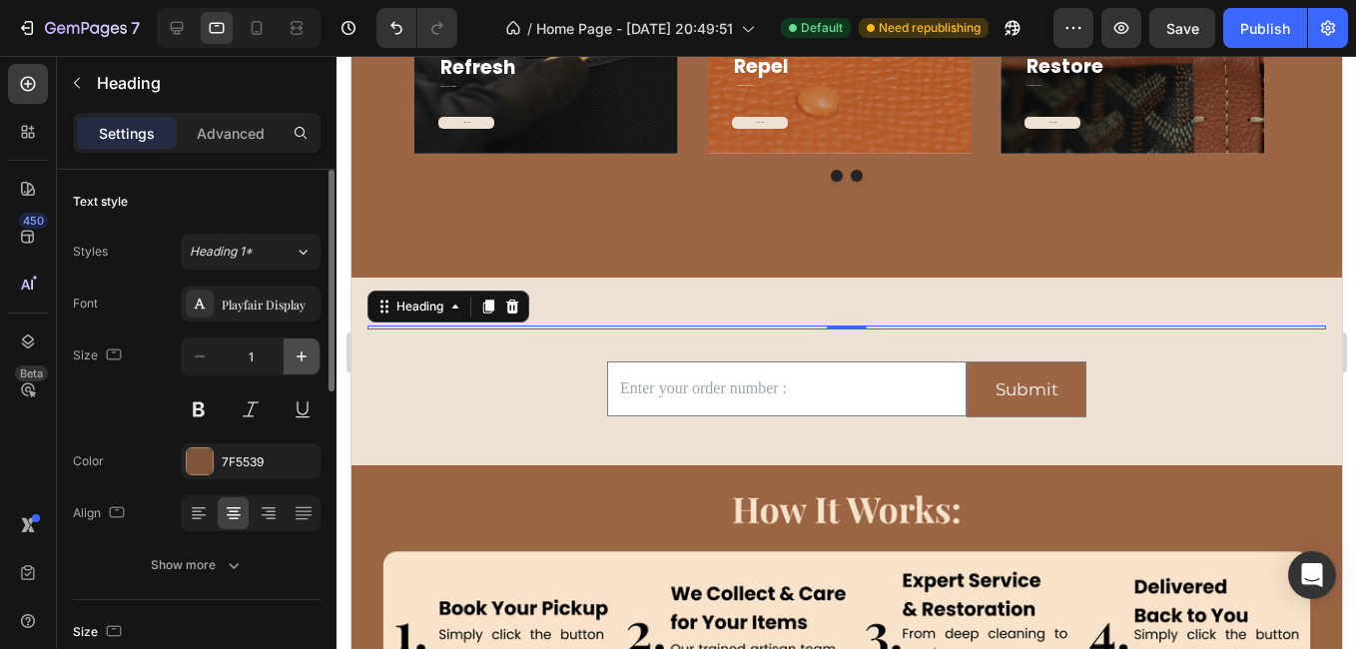
click at [301, 356] on icon "button" at bounding box center [301, 356] width 10 height 10
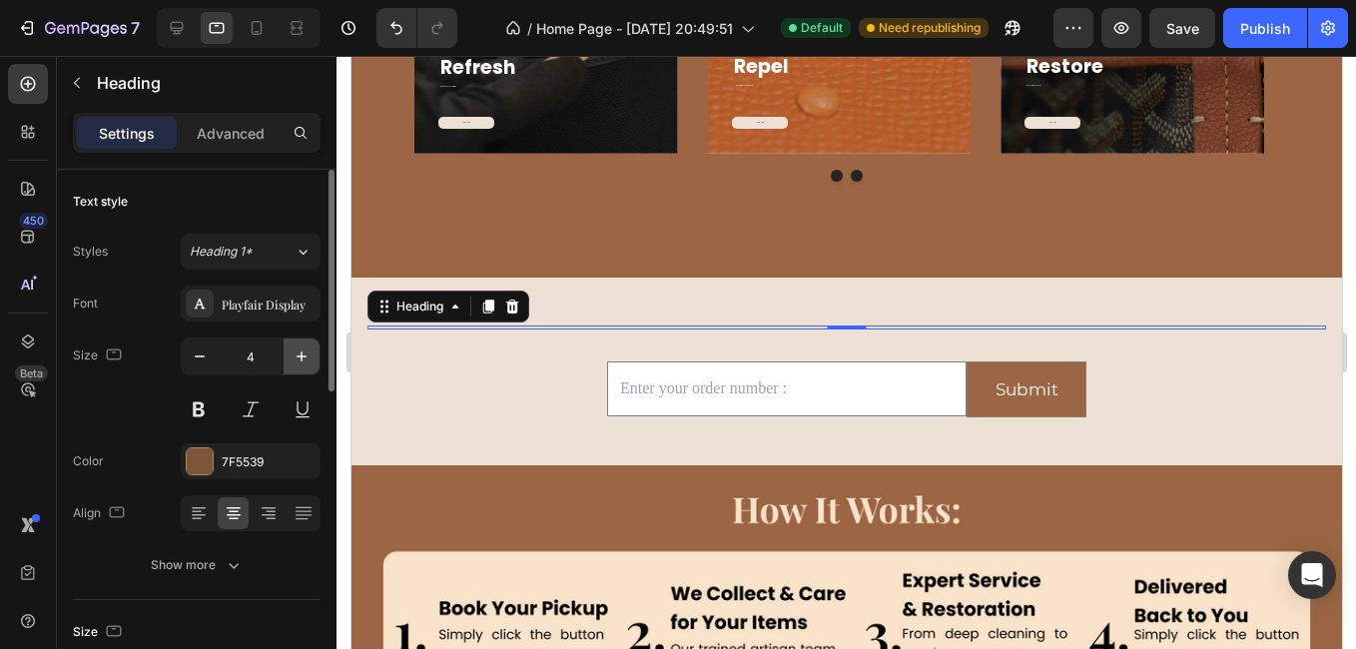
click at [301, 356] on icon "button" at bounding box center [301, 356] width 10 height 10
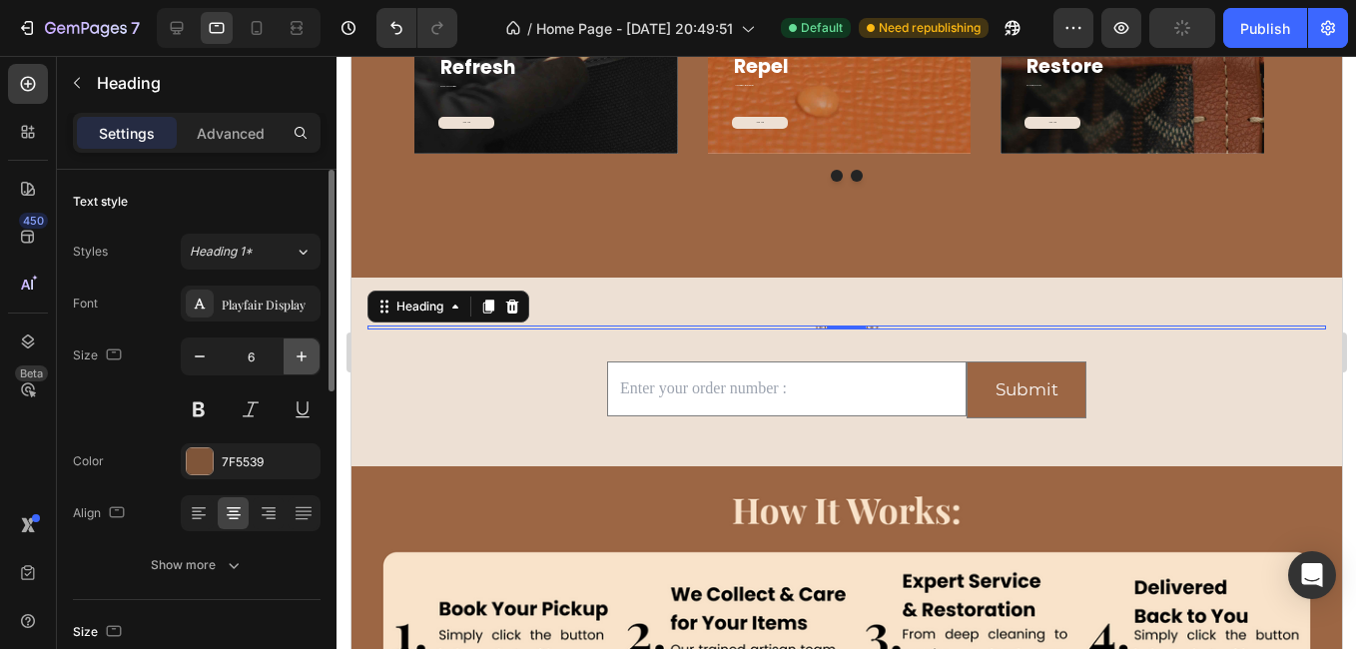
click at [301, 356] on icon "button" at bounding box center [301, 356] width 10 height 10
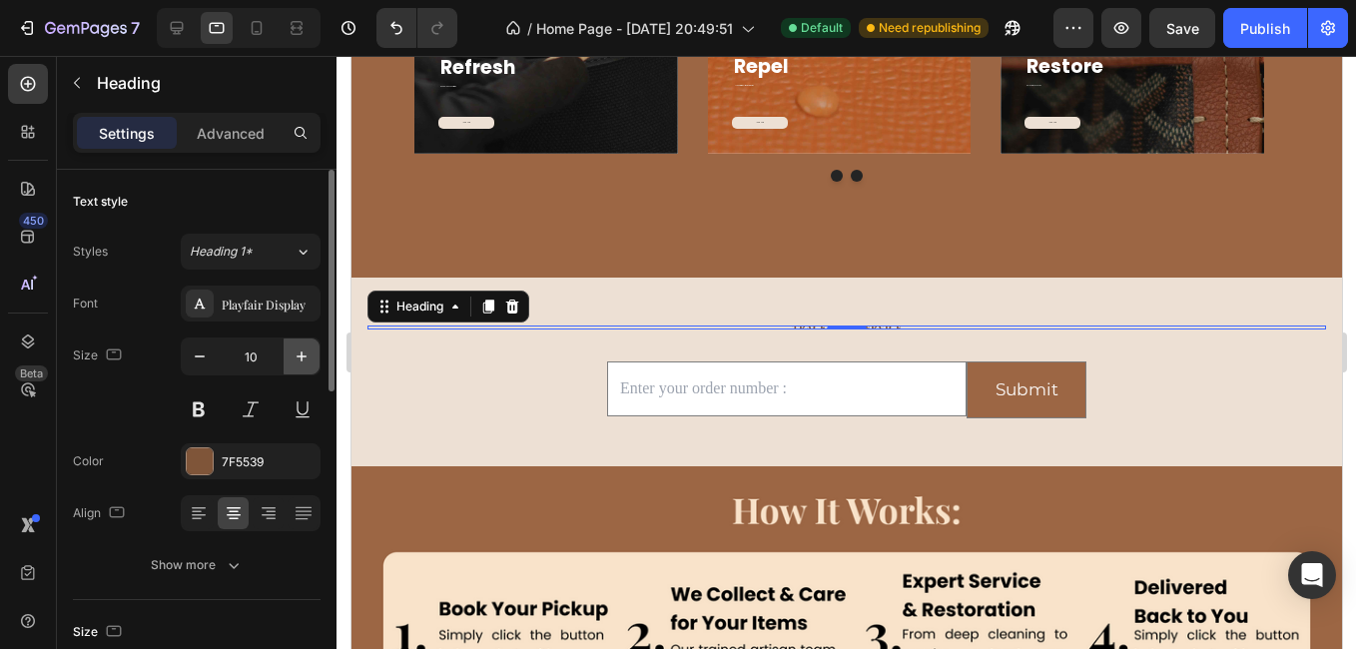
click at [301, 356] on icon "button" at bounding box center [301, 356] width 10 height 10
click at [297, 248] on icon at bounding box center [302, 252] width 17 height 20
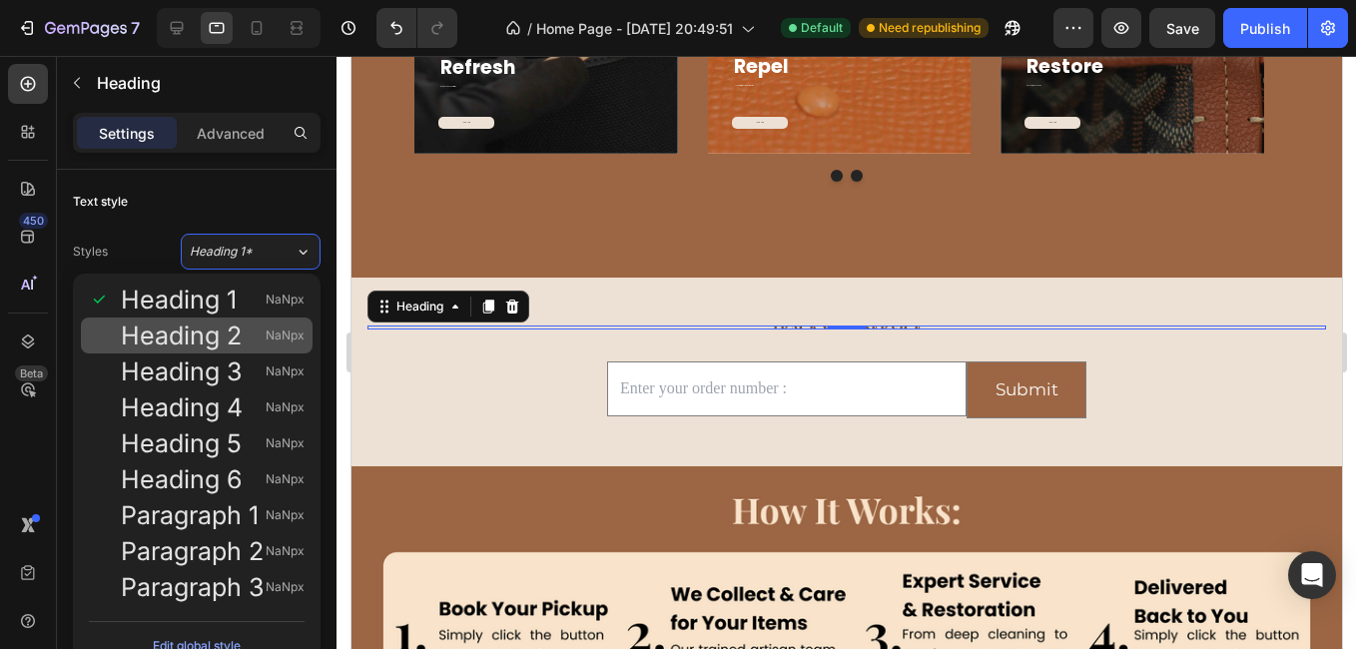
click at [263, 318] on div "Heading 2 NaNpx" at bounding box center [197, 335] width 232 height 36
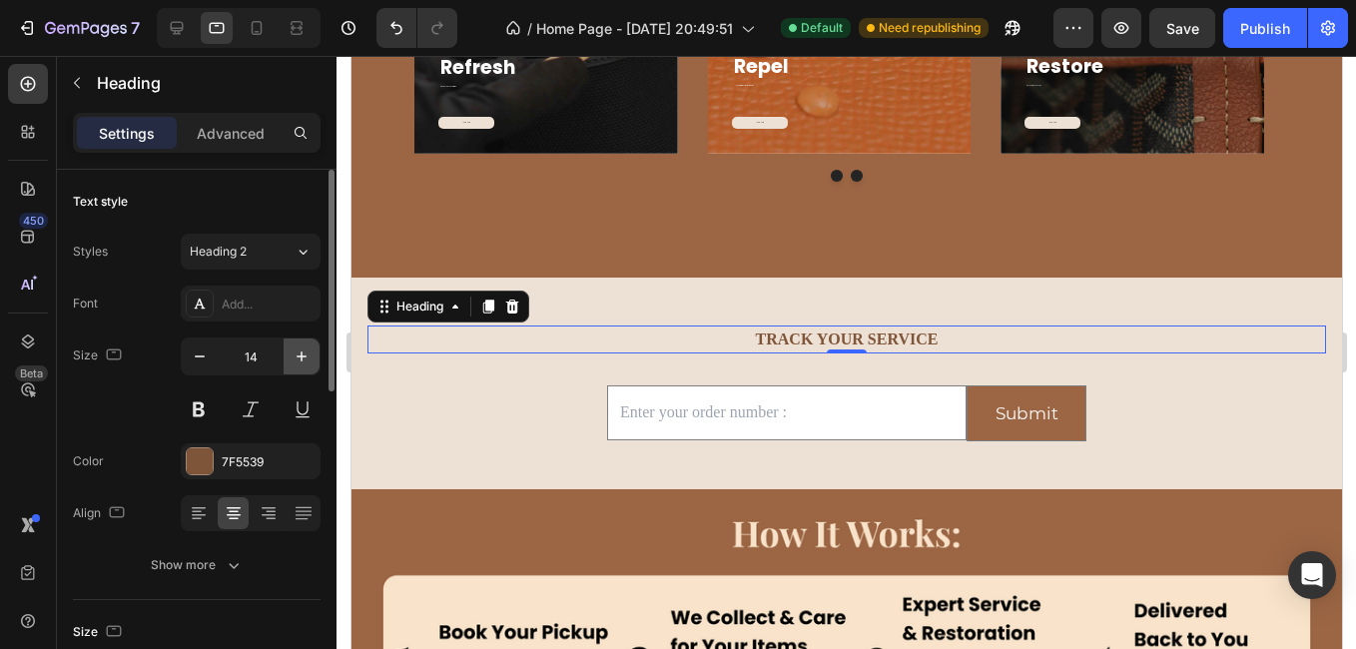
click at [300, 357] on icon "button" at bounding box center [301, 356] width 20 height 20
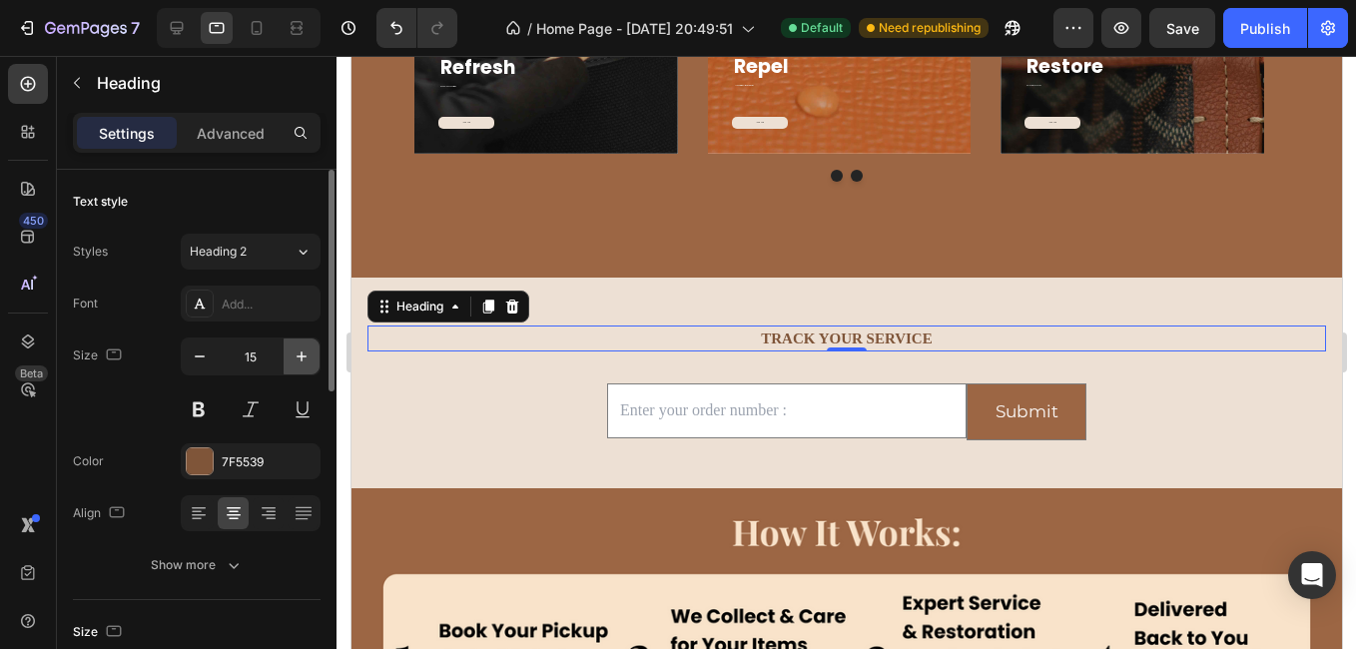
click at [300, 357] on icon "button" at bounding box center [301, 356] width 20 height 20
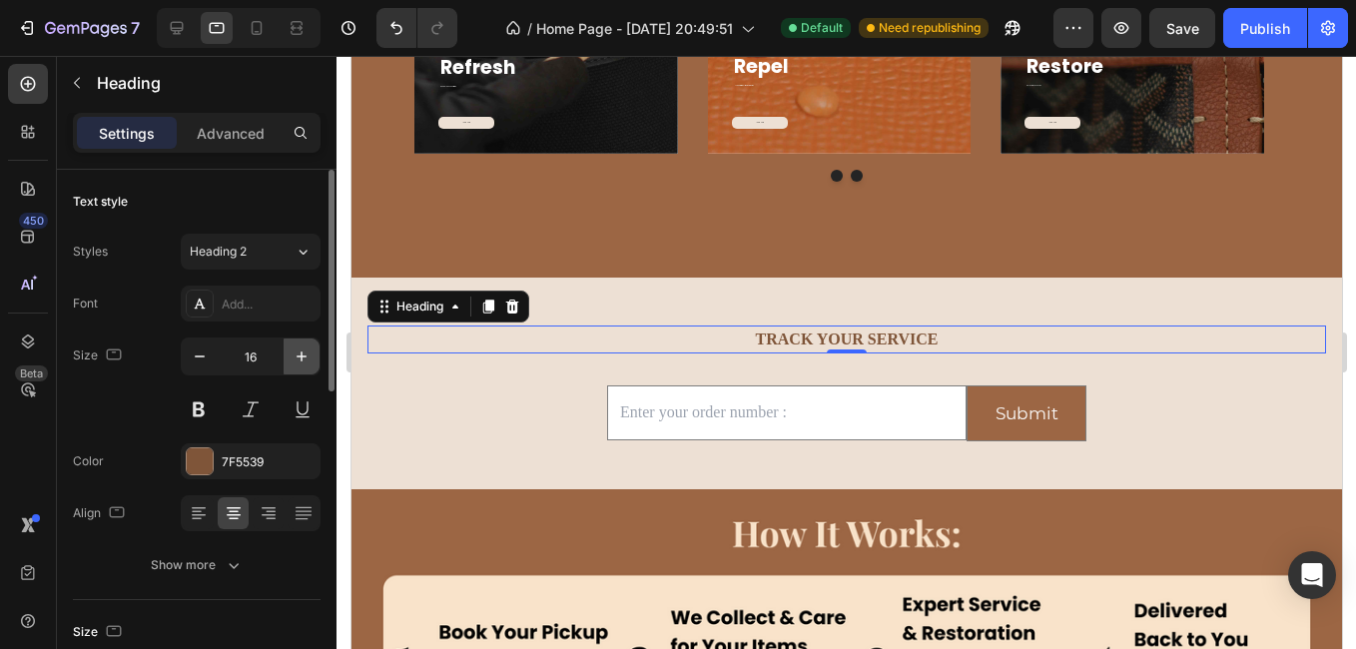
click at [300, 357] on icon "button" at bounding box center [301, 356] width 20 height 20
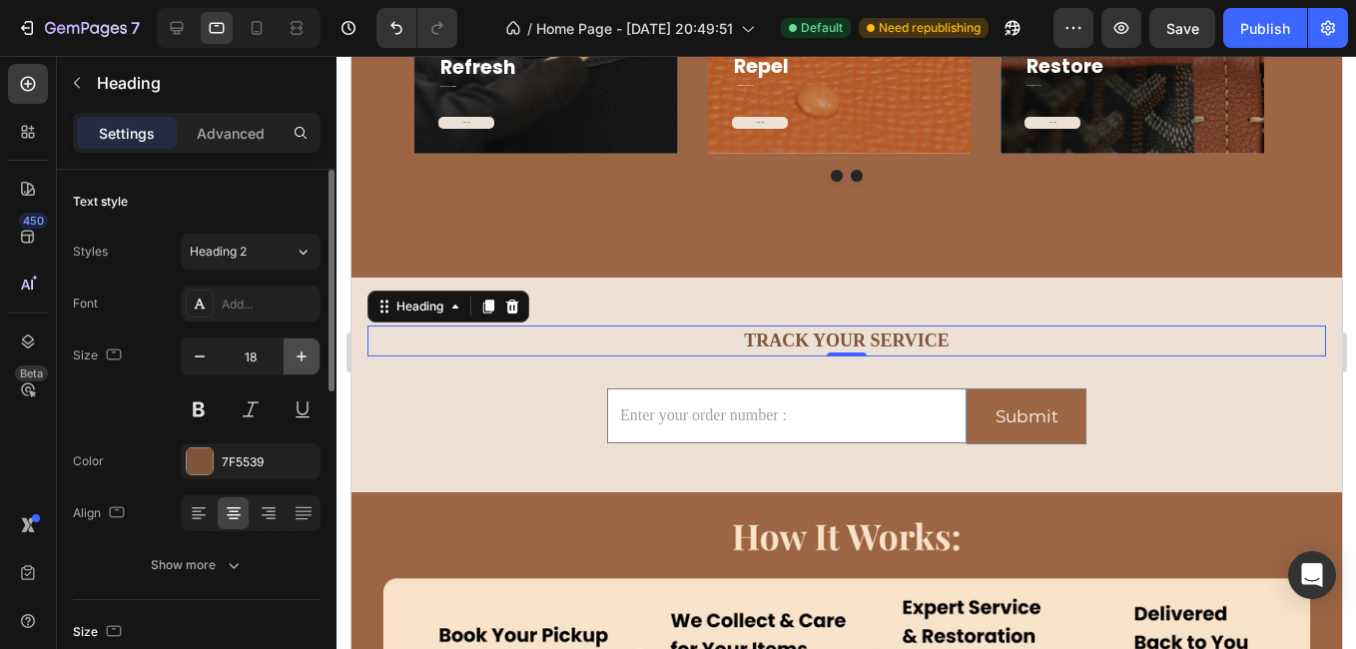
click at [300, 357] on icon "button" at bounding box center [301, 356] width 20 height 20
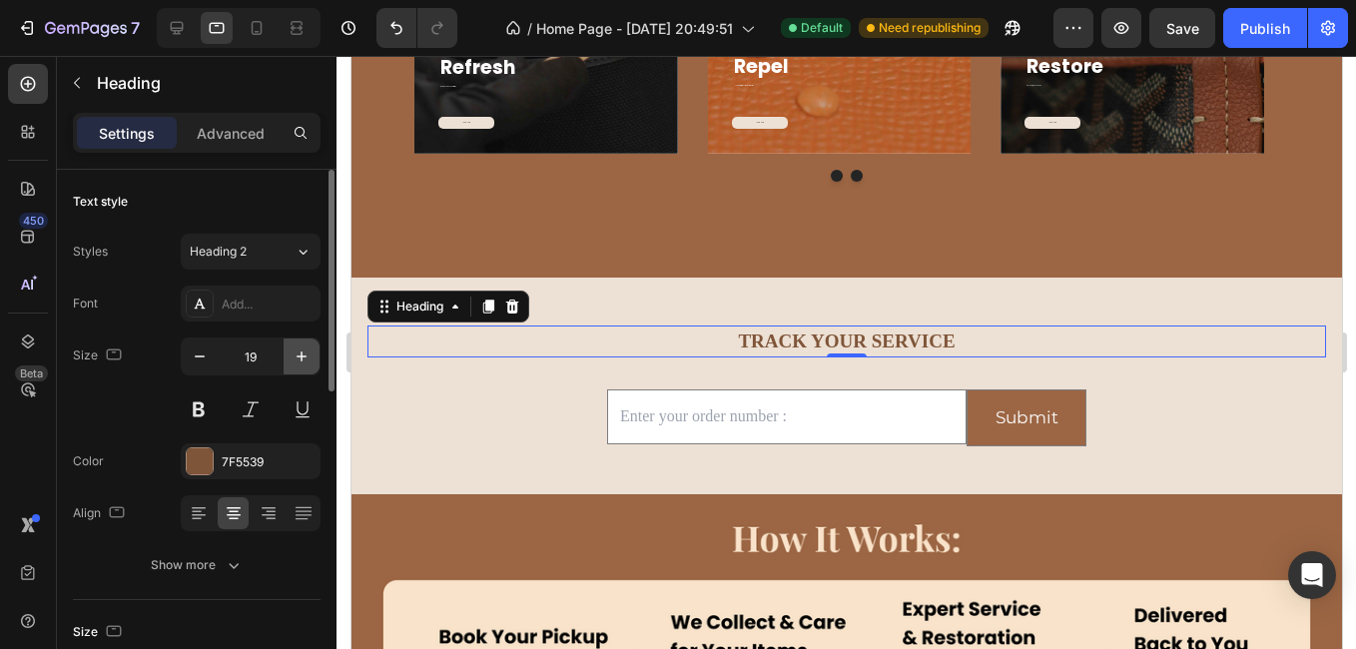
click at [300, 357] on icon "button" at bounding box center [301, 356] width 20 height 20
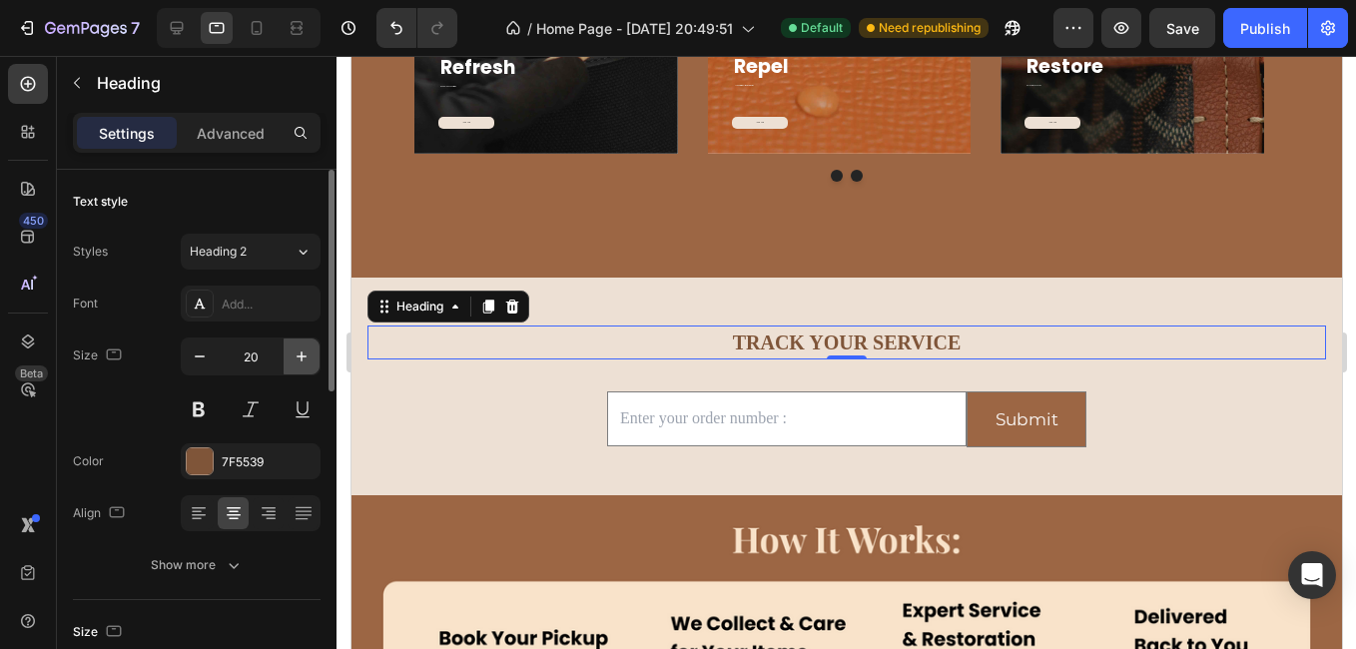
click at [300, 357] on icon "button" at bounding box center [301, 356] width 20 height 20
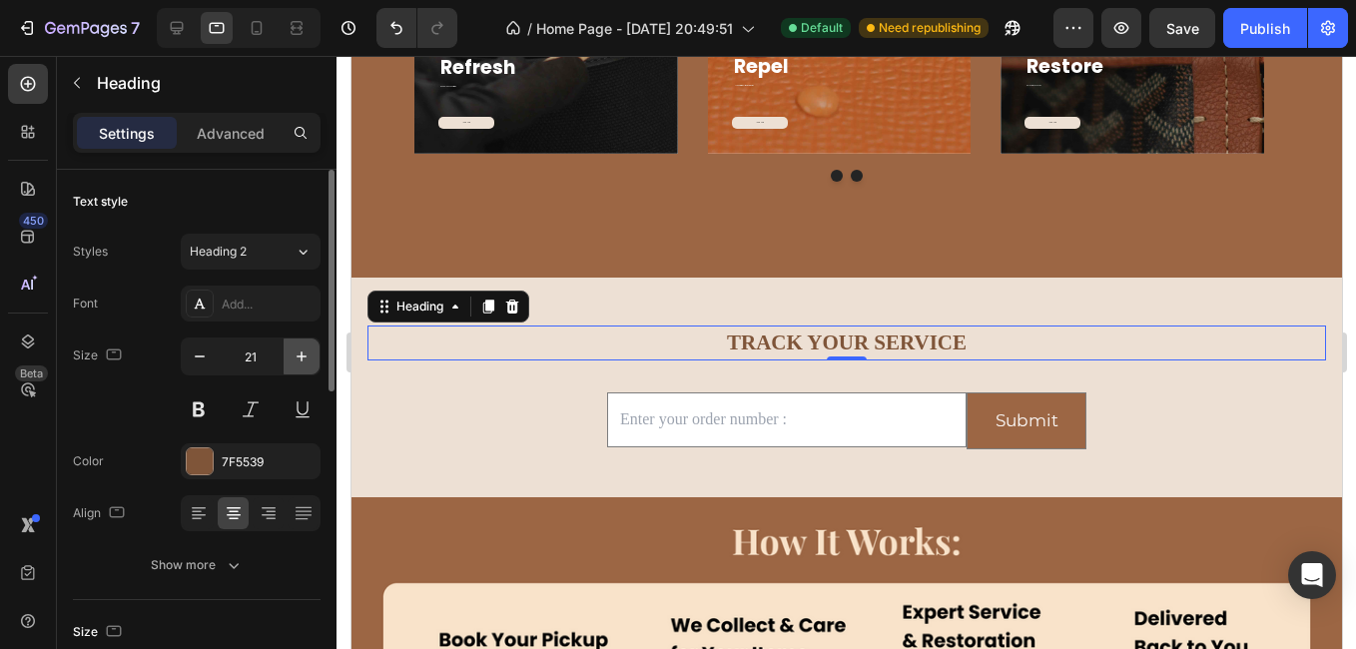
click at [300, 357] on icon "button" at bounding box center [301, 356] width 20 height 20
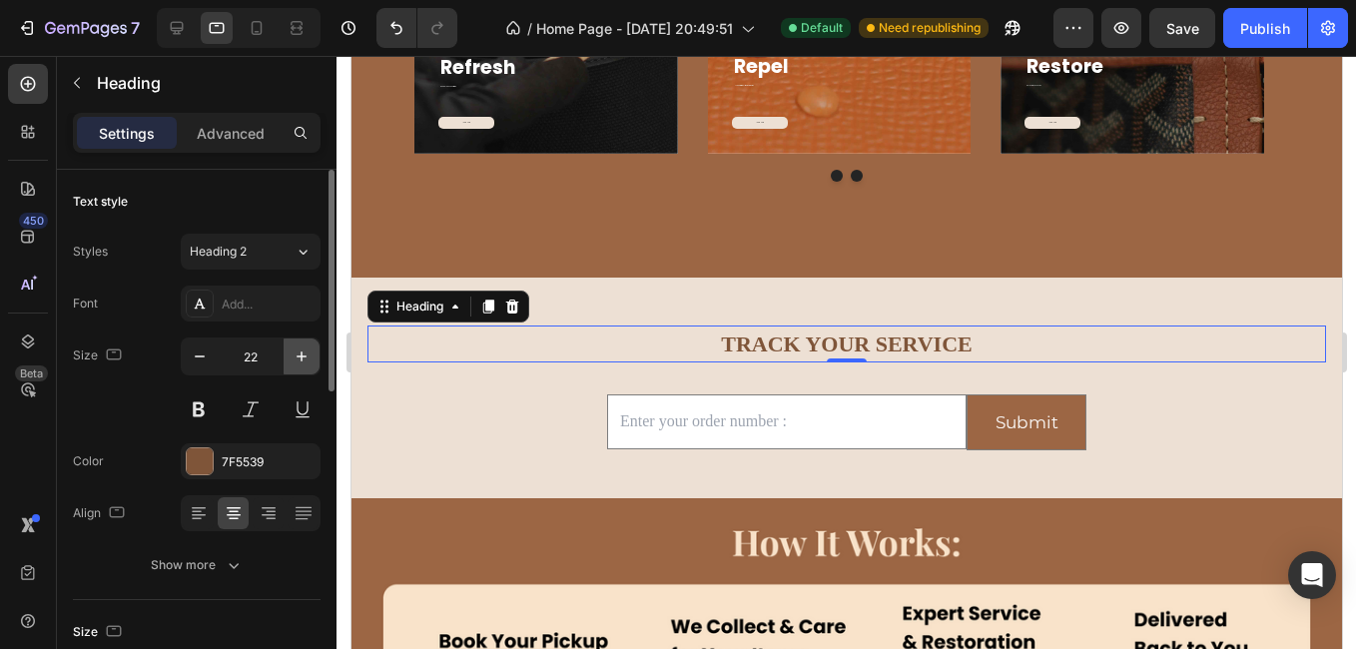
click at [300, 357] on icon "button" at bounding box center [301, 356] width 20 height 20
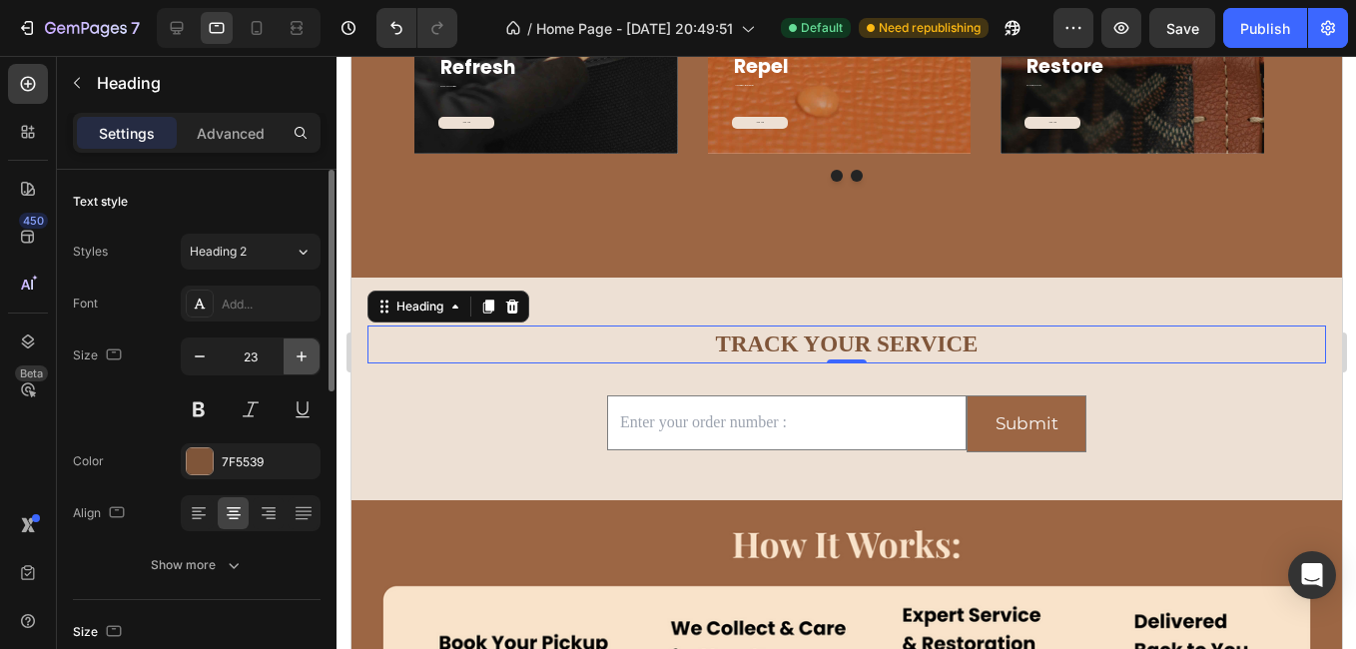
click at [300, 357] on icon "button" at bounding box center [301, 356] width 20 height 20
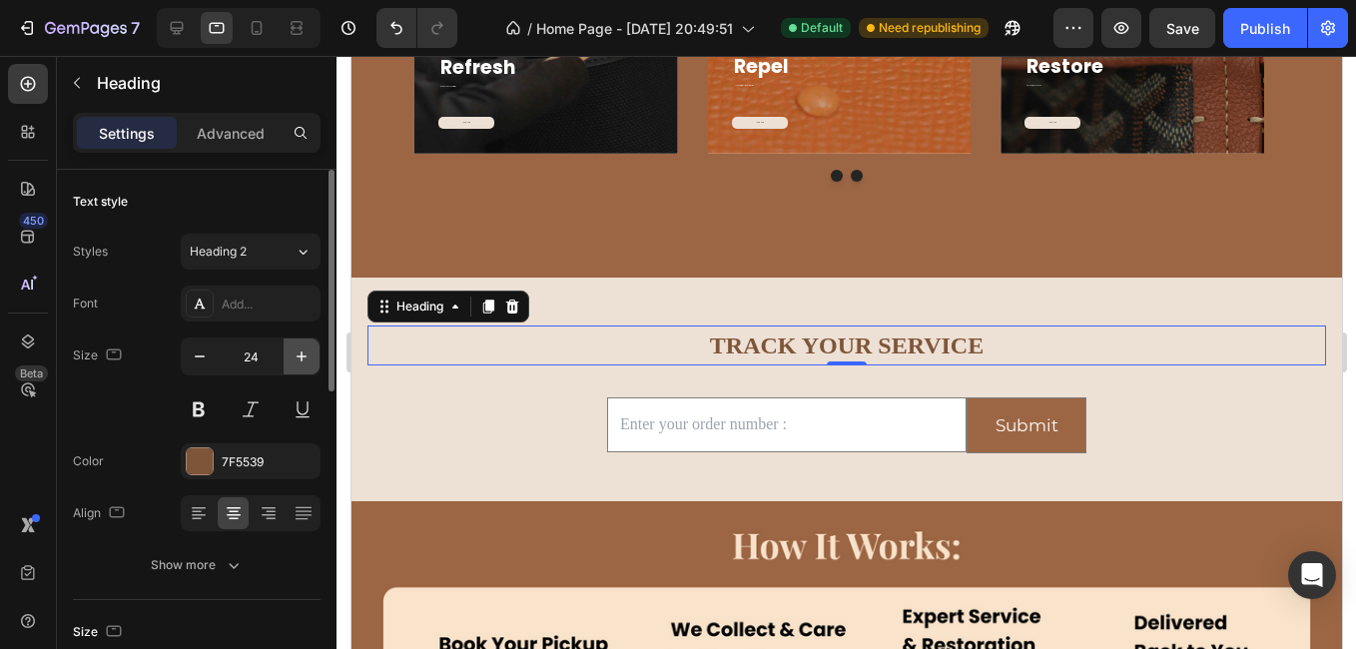
click at [300, 357] on icon "button" at bounding box center [301, 356] width 20 height 20
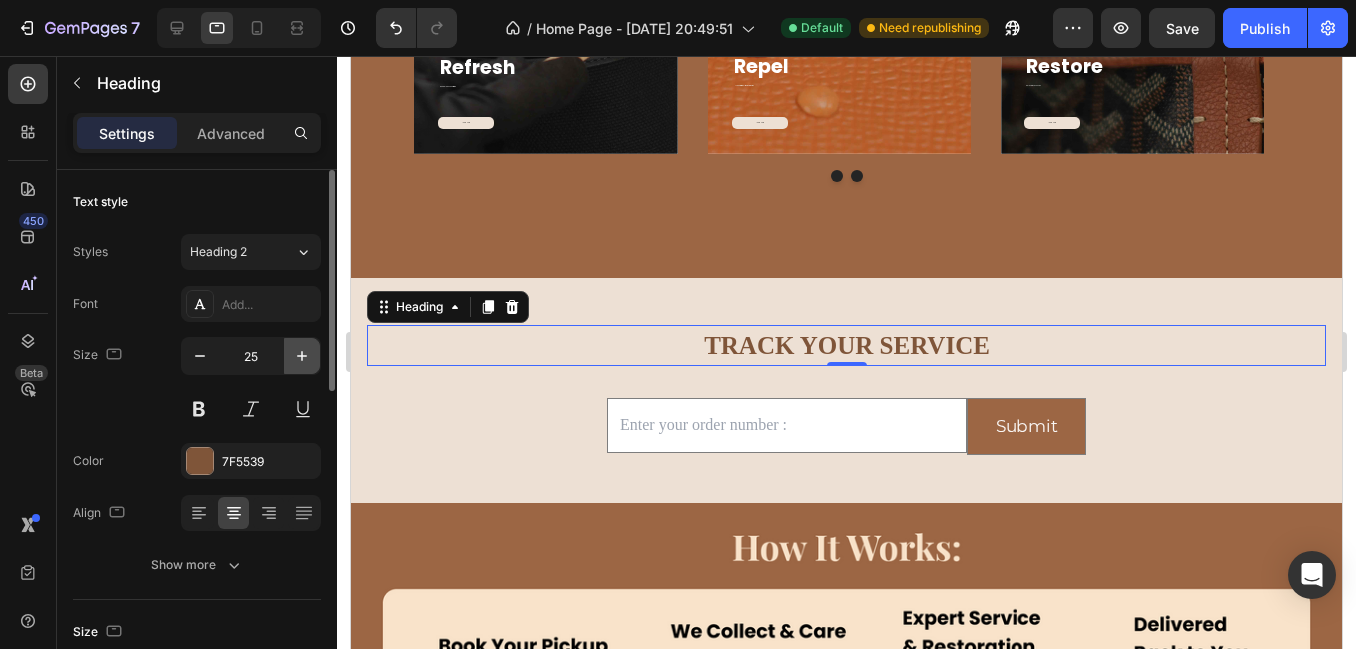
click at [300, 357] on icon "button" at bounding box center [301, 356] width 20 height 20
type input "27"
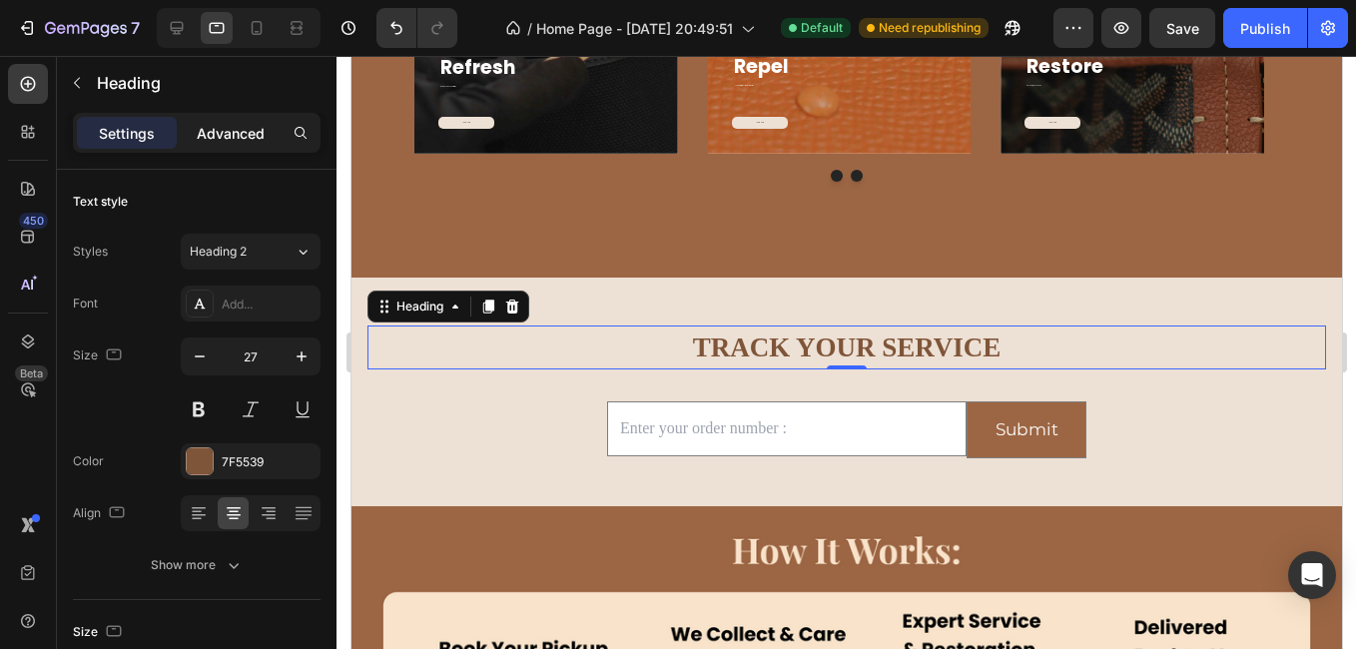
click at [249, 130] on p "Advanced" at bounding box center [231, 133] width 68 height 21
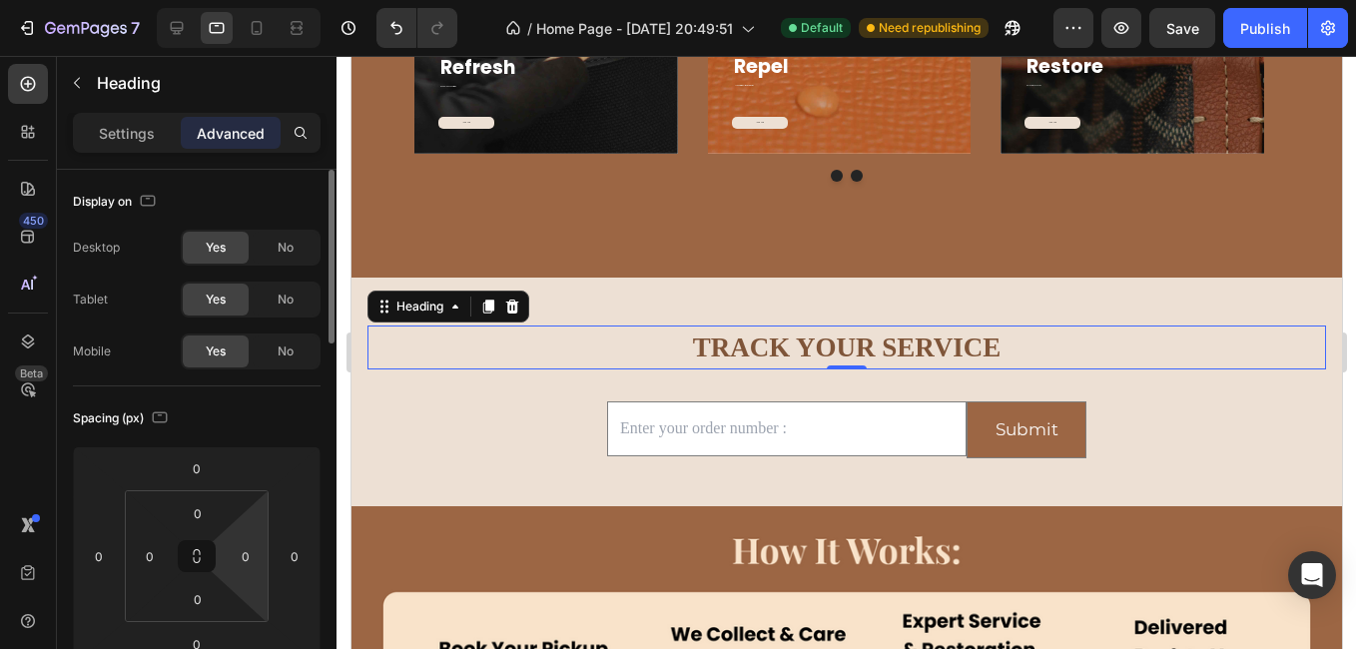
scroll to position [200, 0]
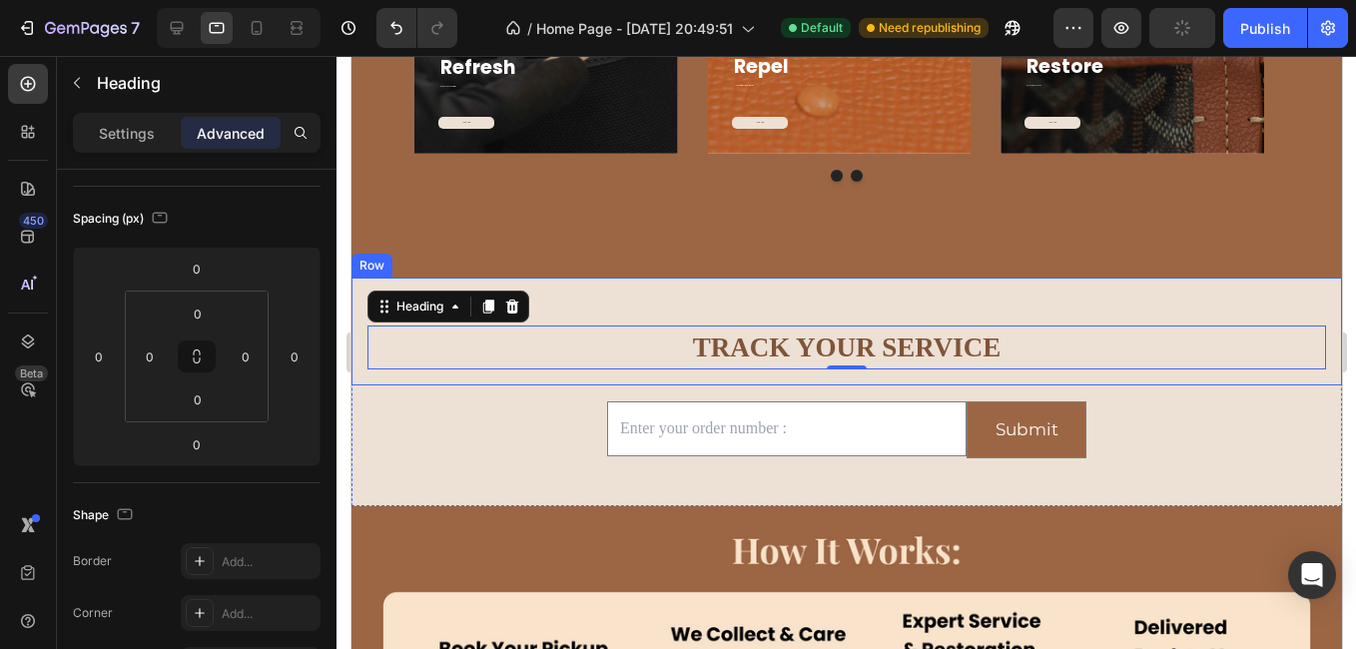
click at [671, 378] on div "⁠⁠⁠⁠⁠⁠⁠ TRACK YOUR SERVICE Heading 0 Row" at bounding box center [845, 332] width 990 height 109
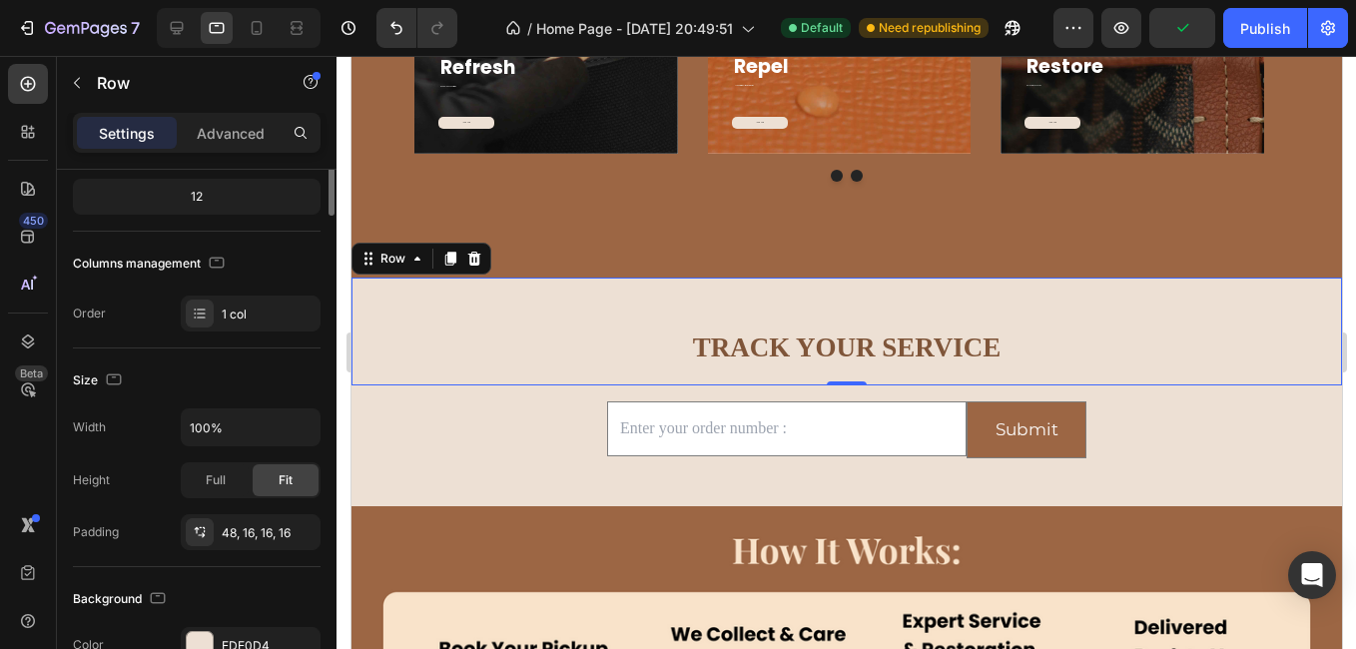
scroll to position [0, 0]
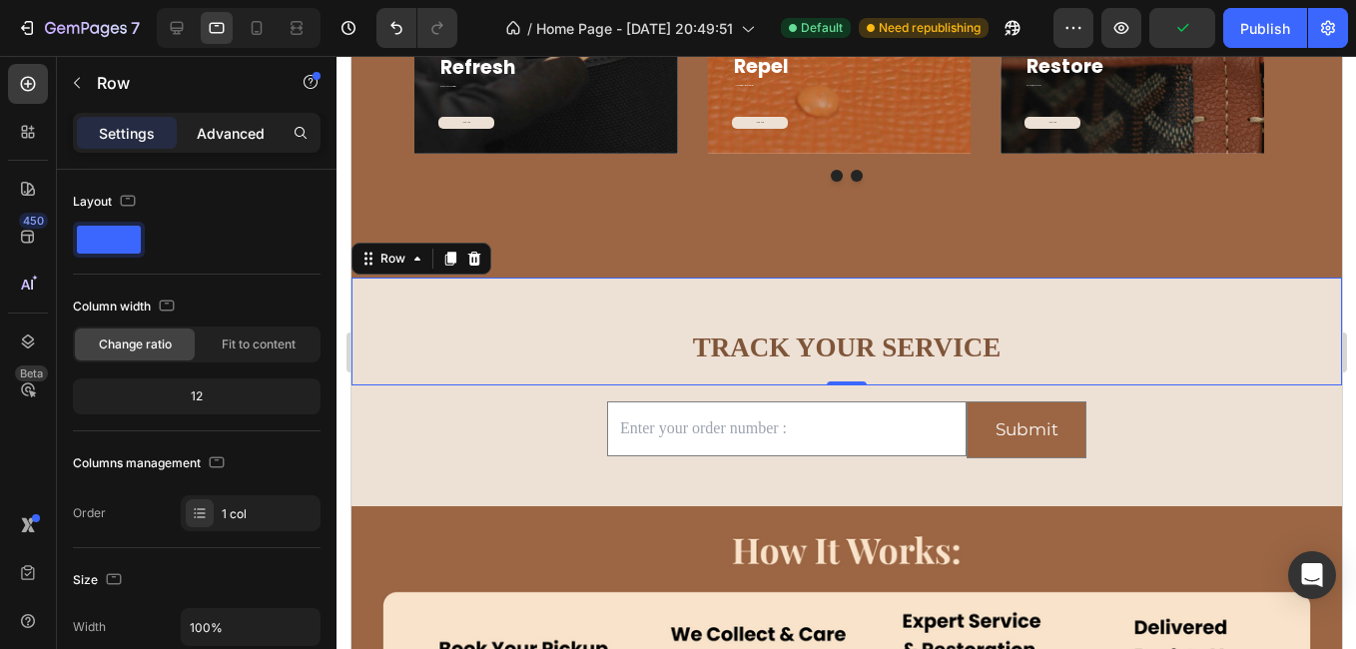
click at [240, 131] on p "Advanced" at bounding box center [231, 133] width 68 height 21
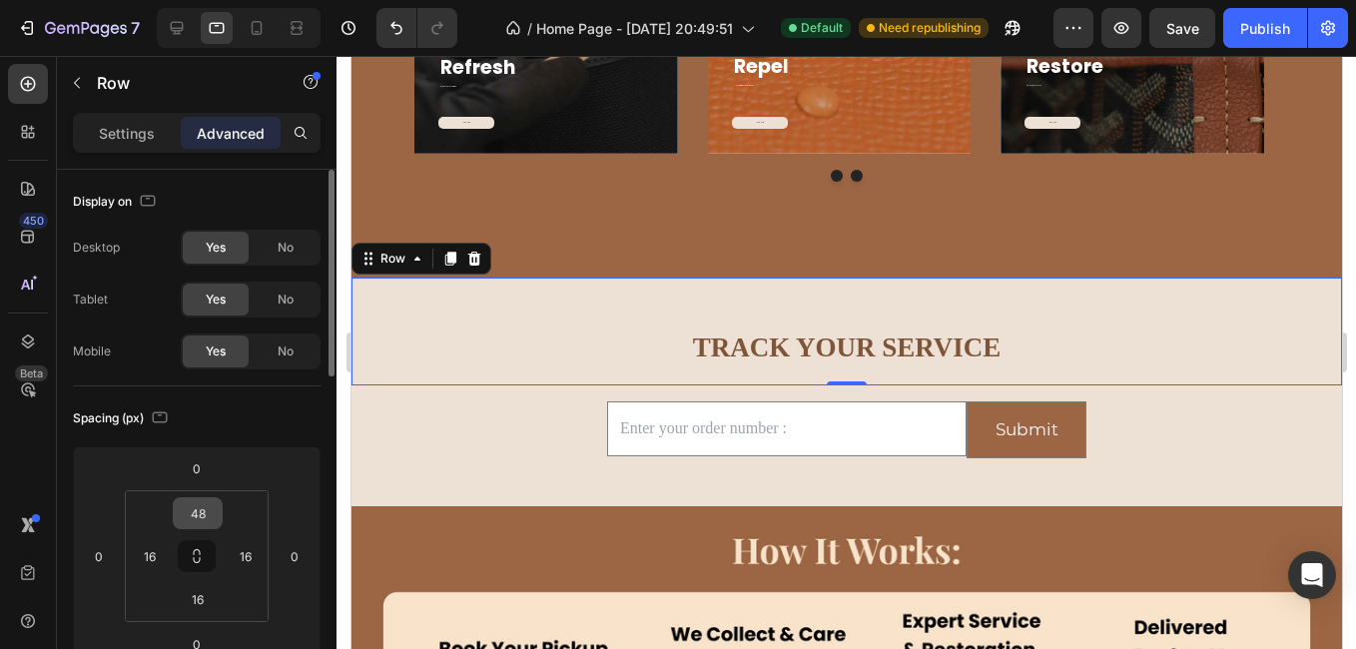
scroll to position [100, 0]
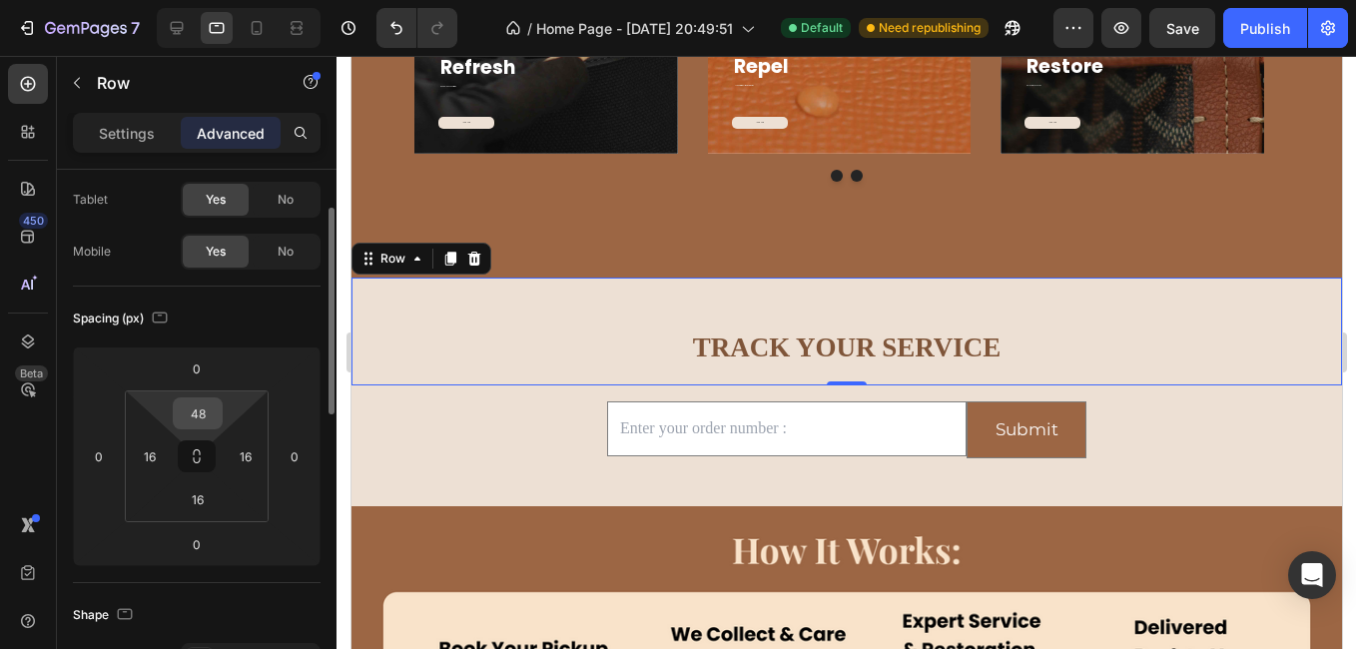
click at [207, 416] on input "48" at bounding box center [198, 413] width 40 height 30
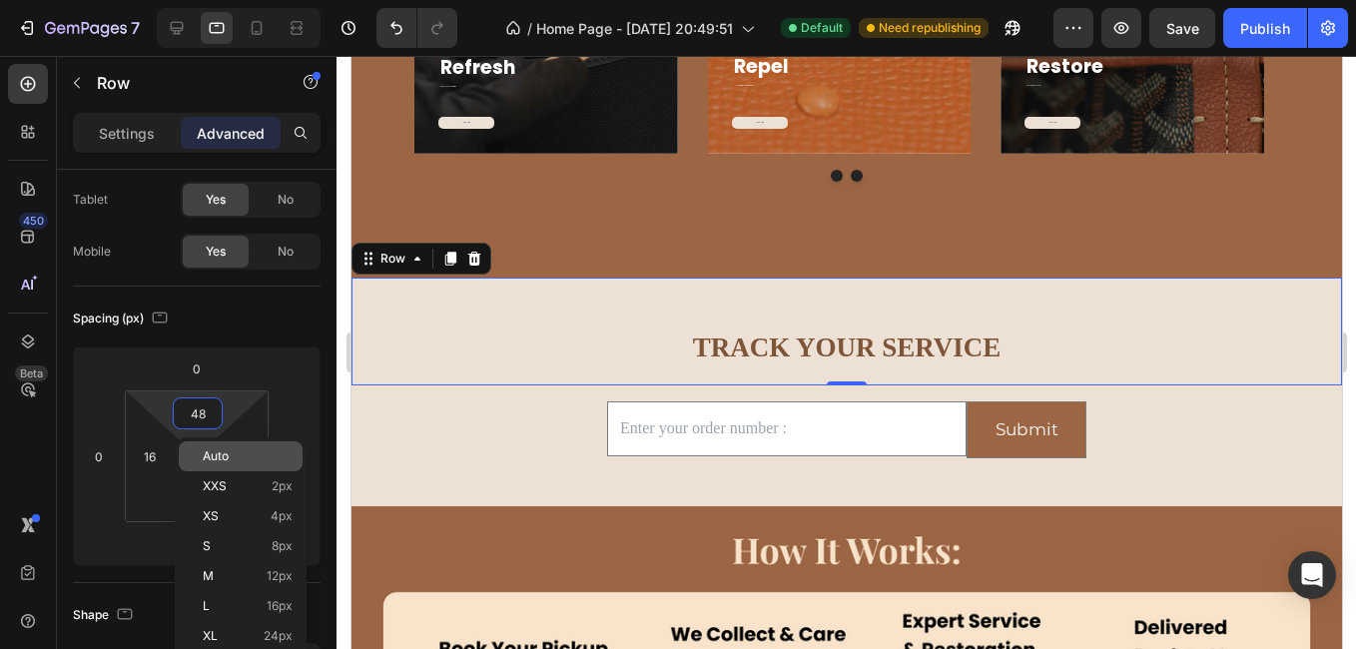
click at [242, 460] on p "Auto" at bounding box center [248, 456] width 90 height 14
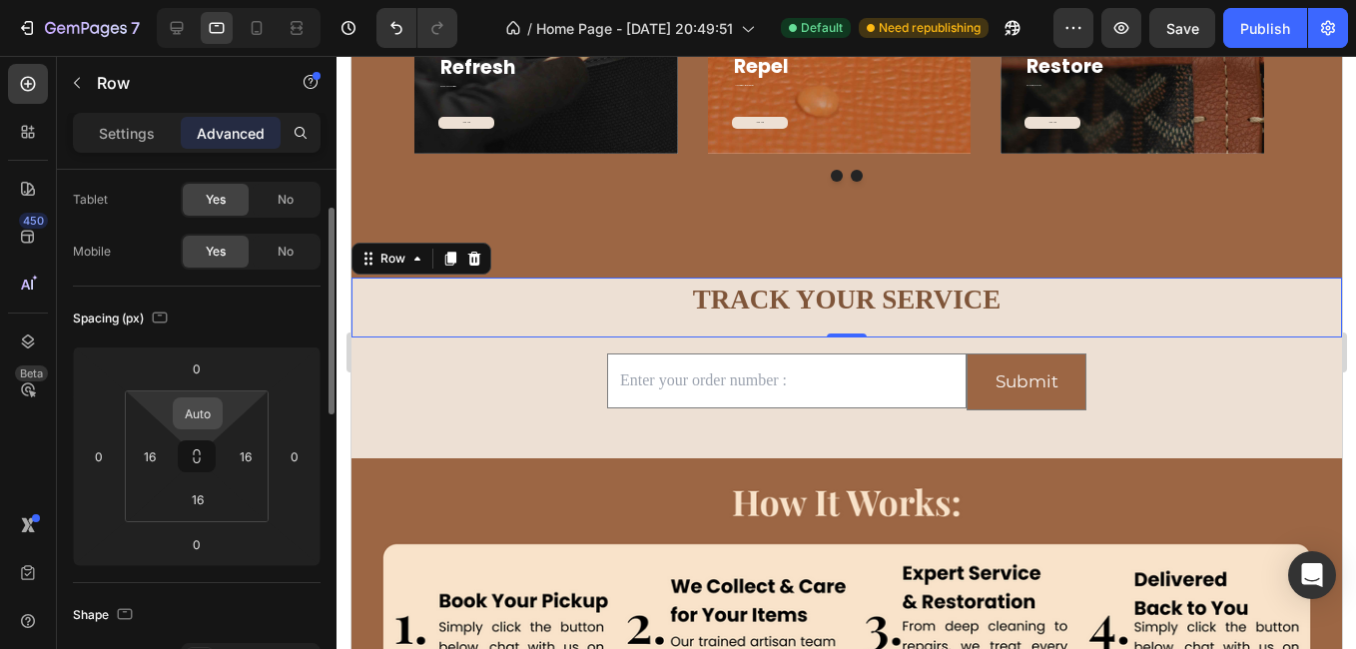
click at [211, 421] on input "Auto" at bounding box center [198, 413] width 40 height 30
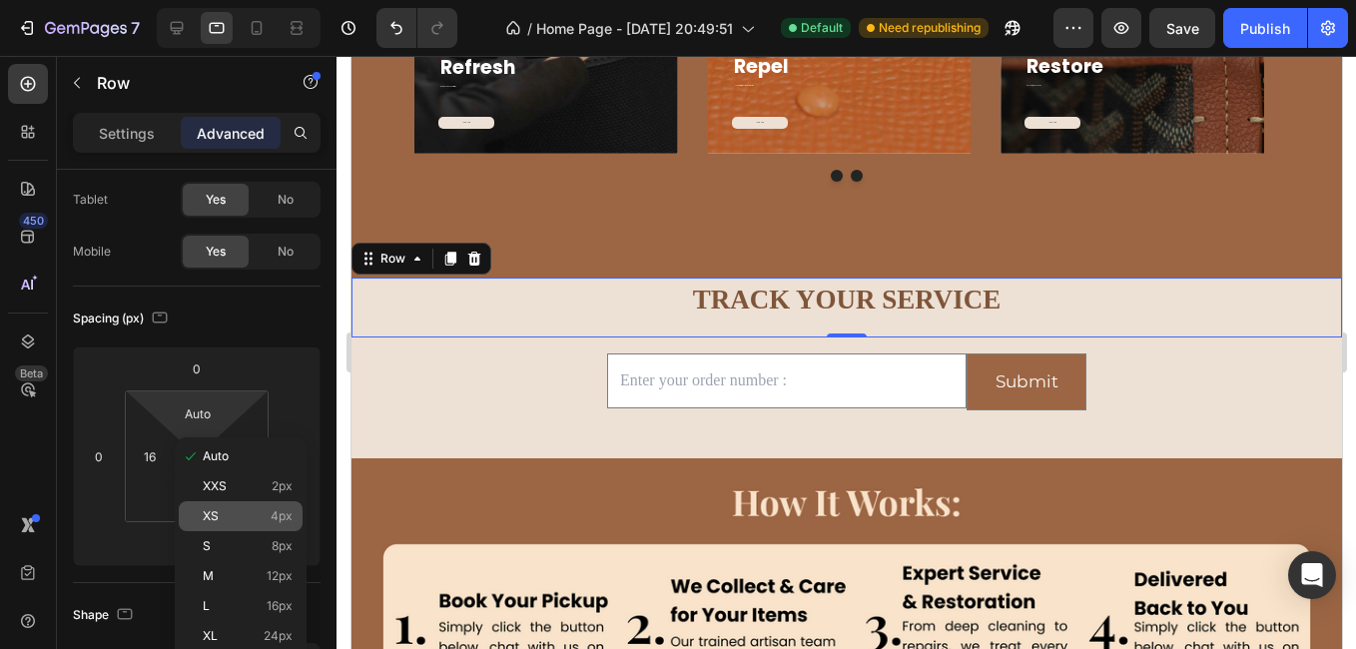
click at [215, 526] on div "XS 4px" at bounding box center [241, 516] width 124 height 30
type input "4"
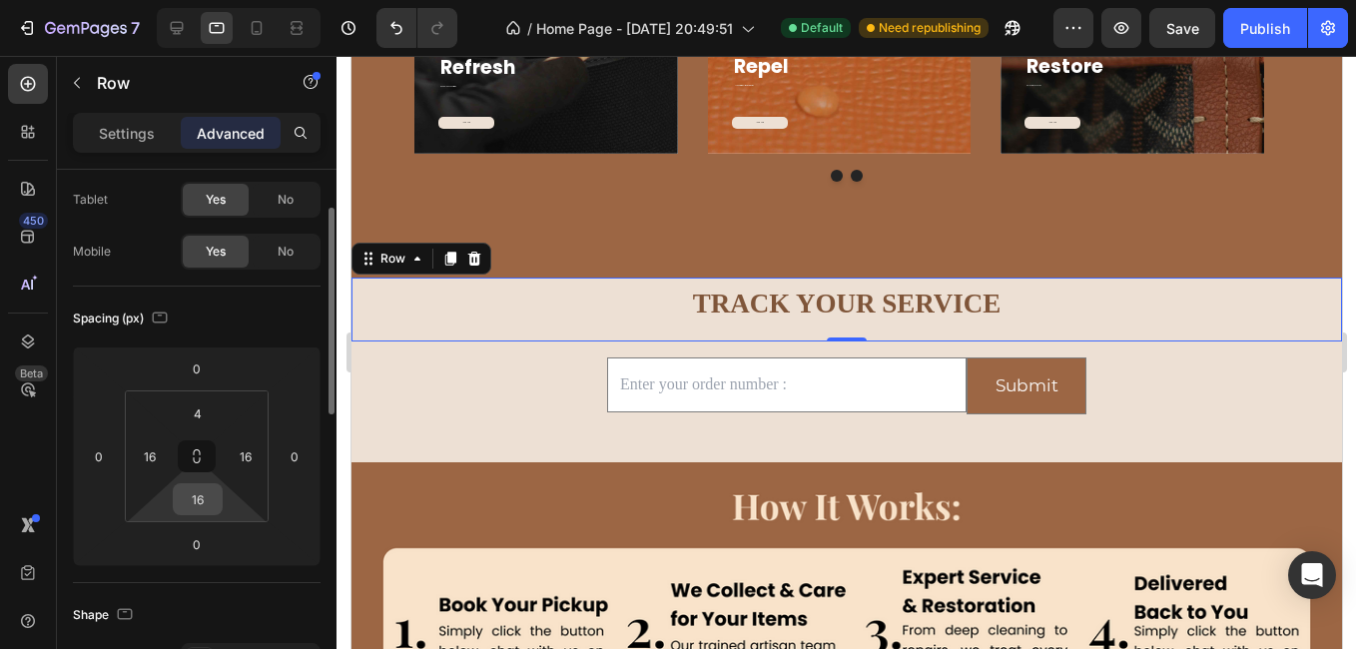
click at [188, 490] on input "16" at bounding box center [198, 499] width 40 height 30
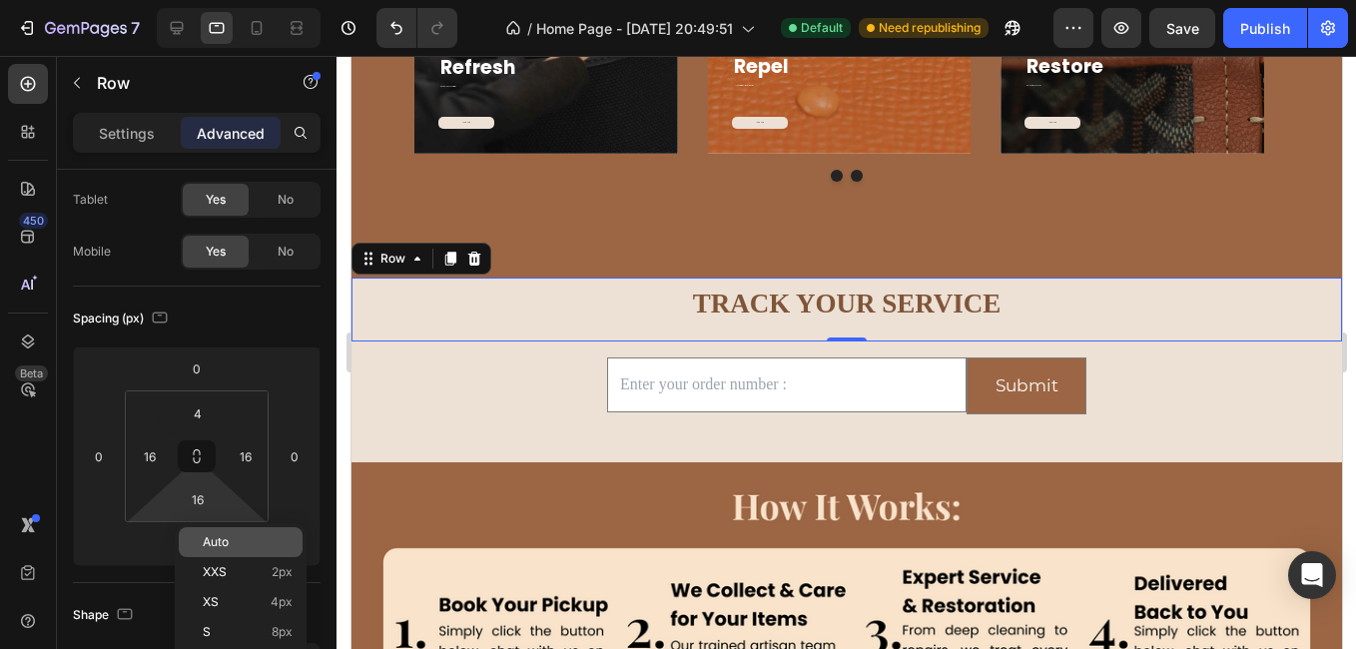
click at [222, 548] on span "Auto" at bounding box center [216, 542] width 26 height 14
type input "Auto"
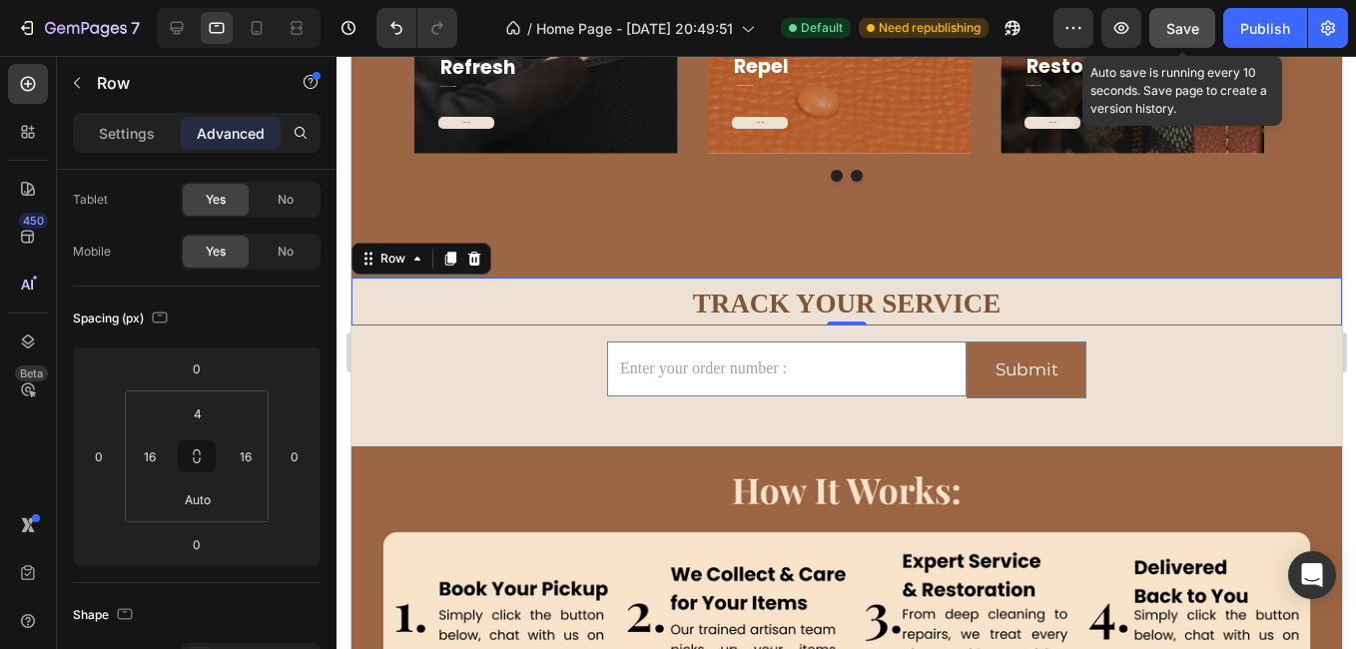
click at [1193, 36] on span "Save" at bounding box center [1182, 28] width 33 height 17
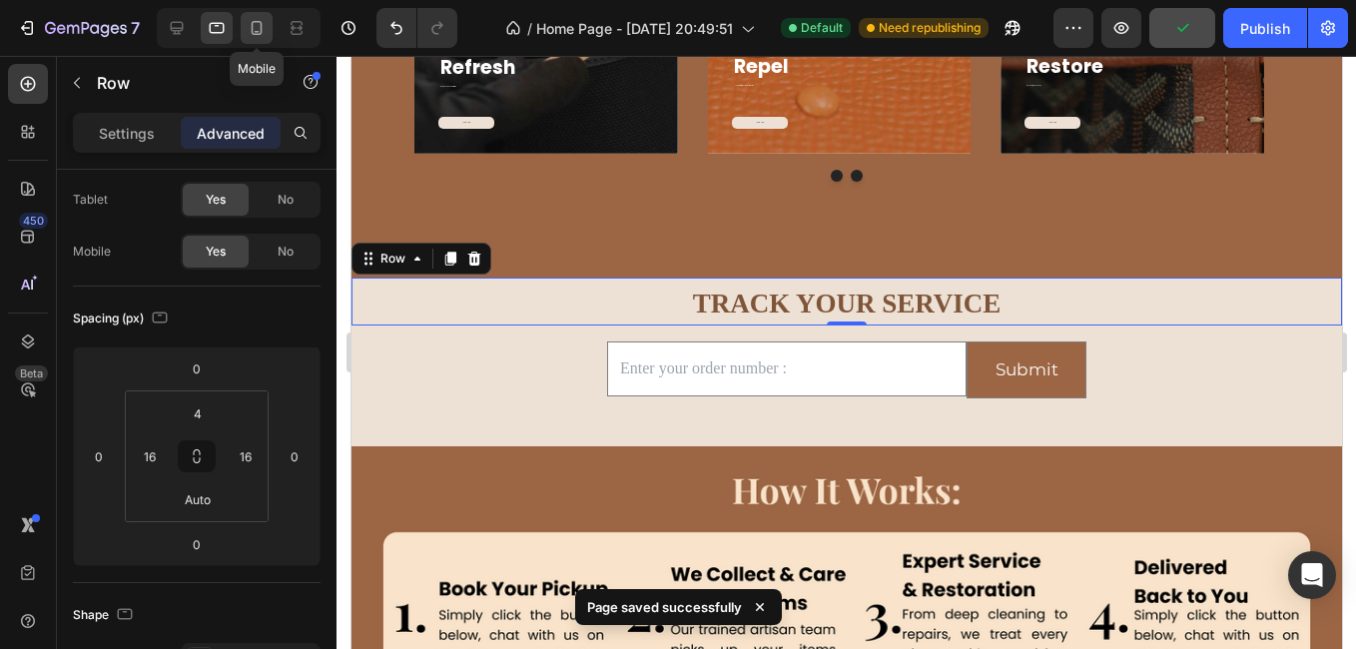
click at [255, 26] on icon at bounding box center [257, 28] width 20 height 20
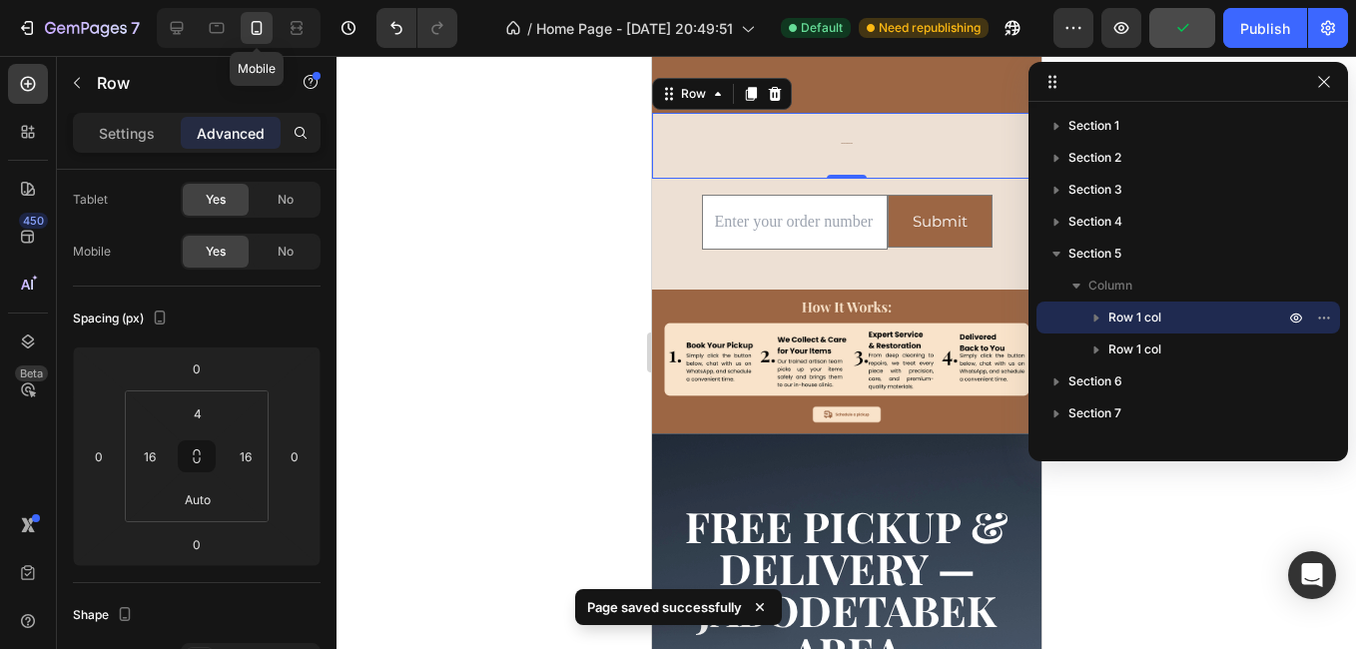
scroll to position [1922, 0]
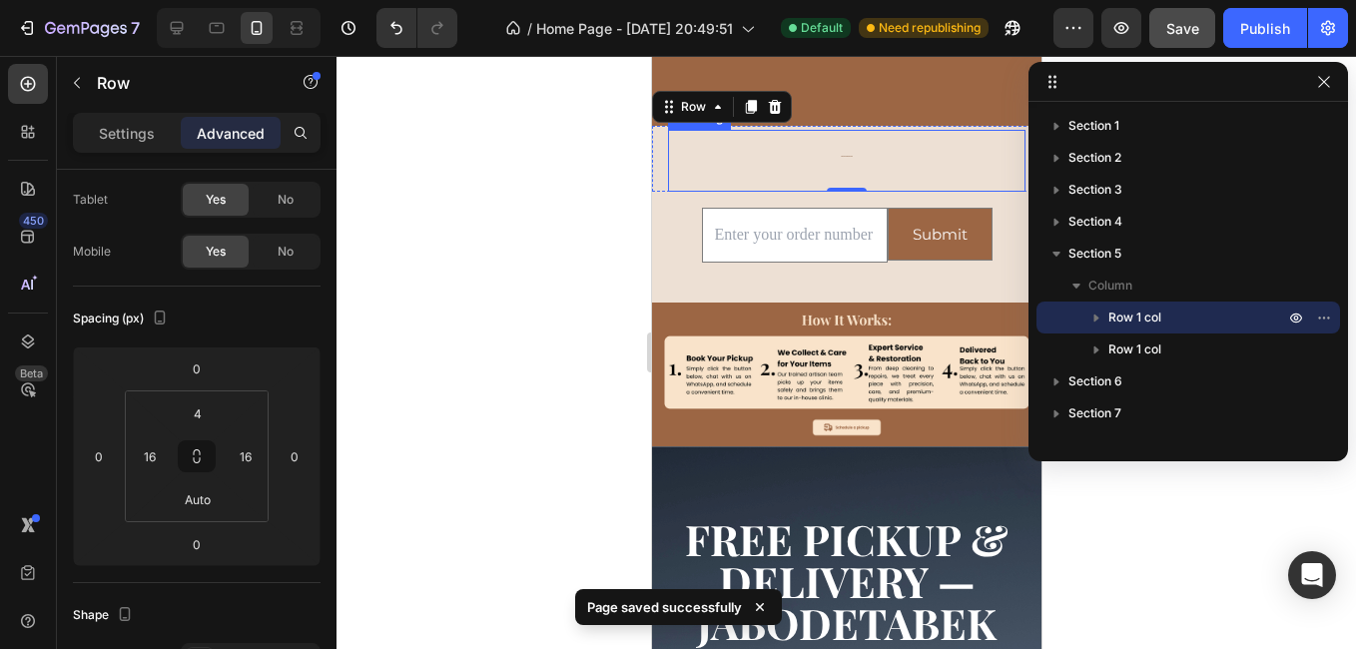
click at [840, 156] on strong "TRACK YOUR SERVICE" at bounding box center [845, 156] width 11 height 1
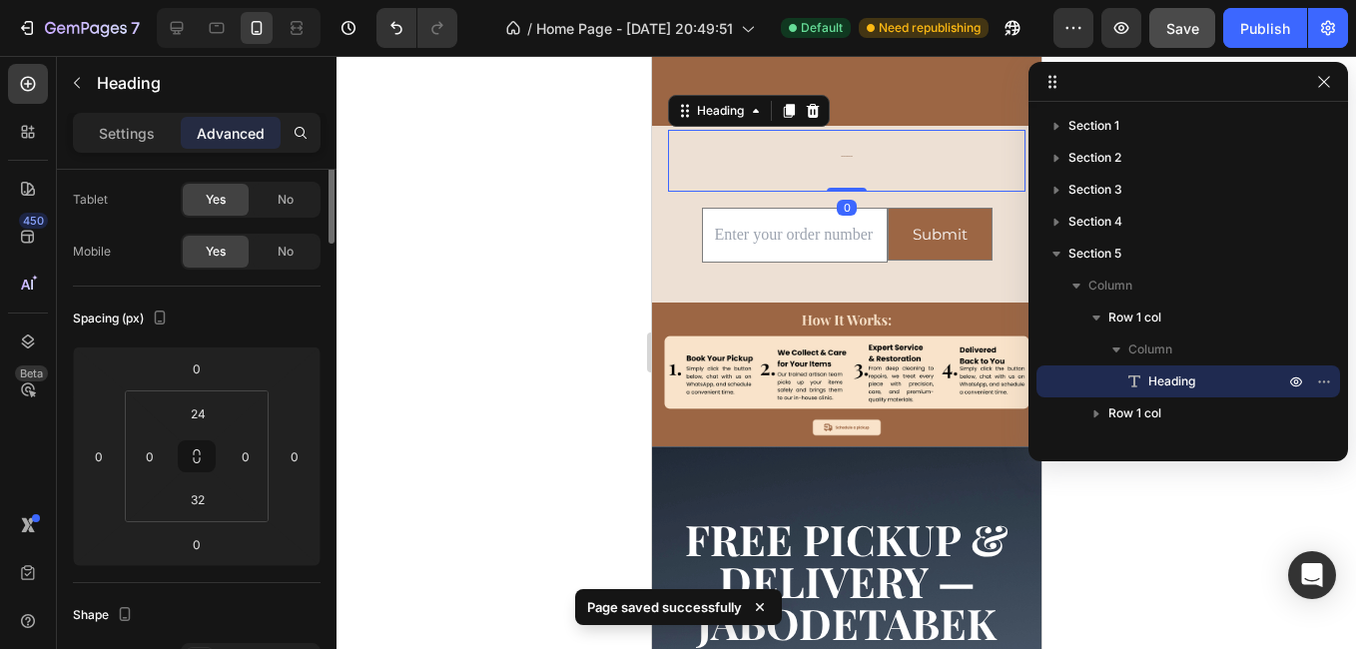
scroll to position [0, 0]
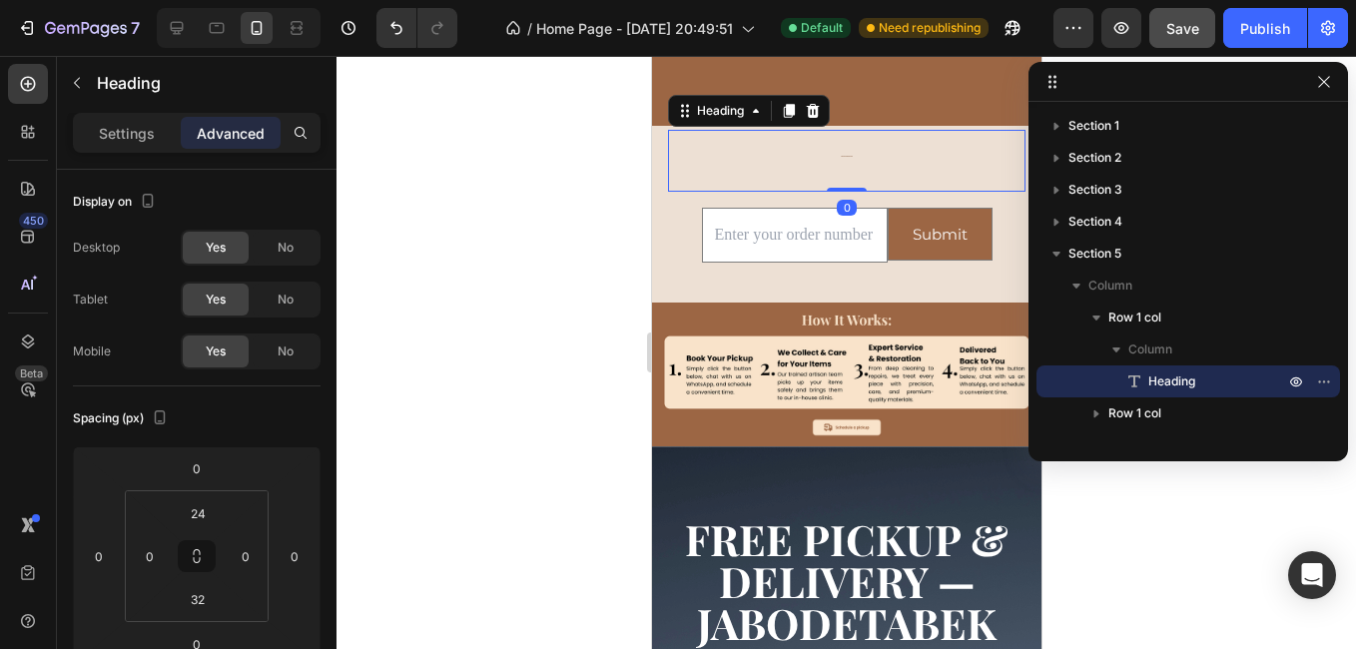
click at [124, 157] on div "Settings Advanced" at bounding box center [197, 141] width 280 height 57
click at [125, 147] on div "Settings" at bounding box center [127, 133] width 100 height 32
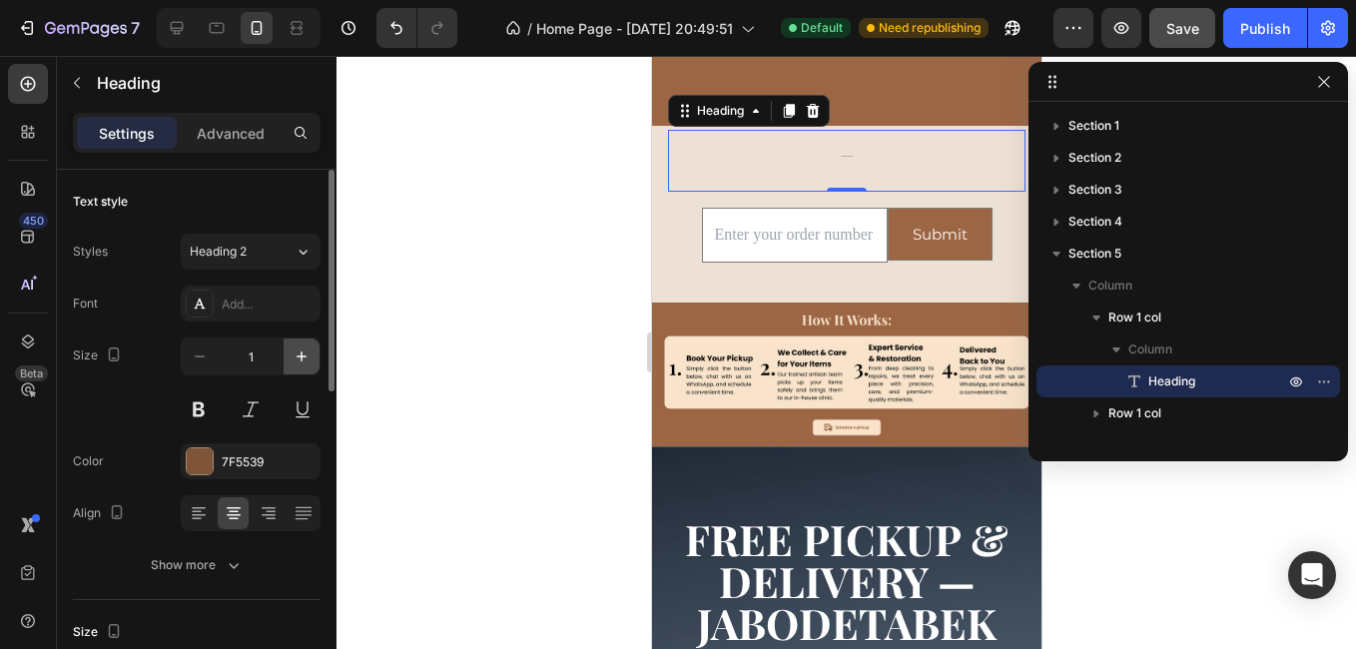
click at [296, 354] on icon "button" at bounding box center [301, 356] width 20 height 20
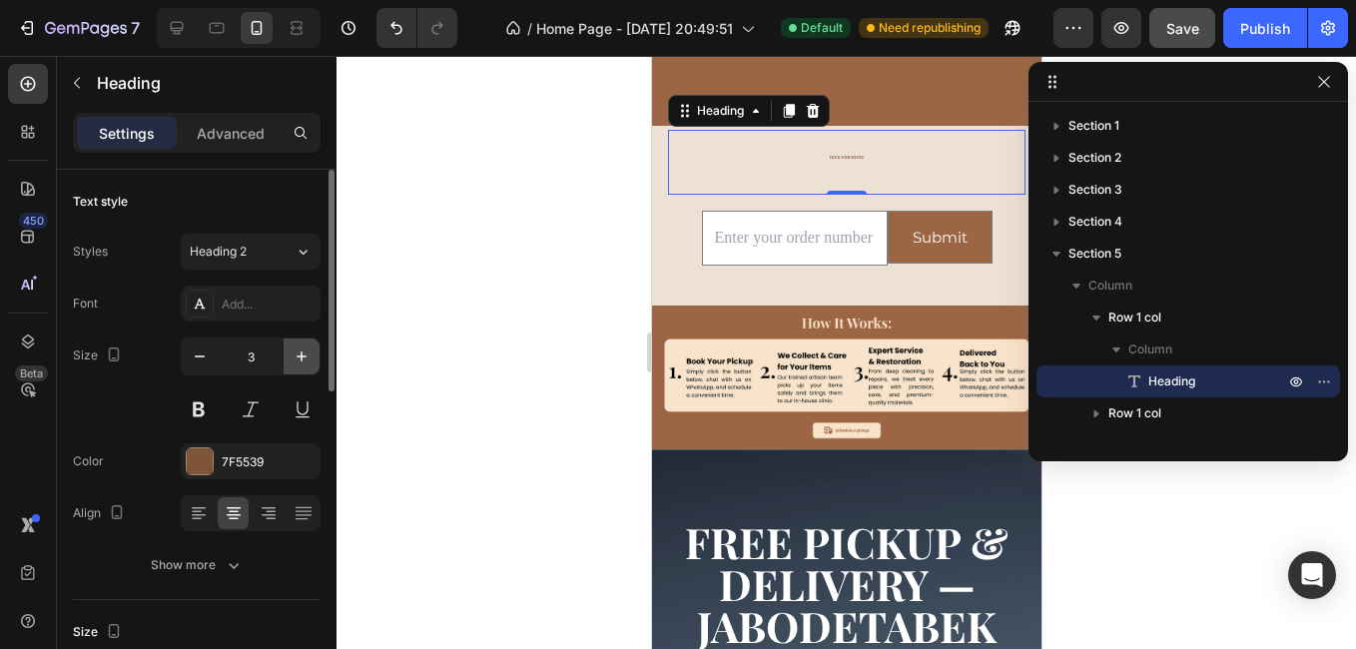
click at [296, 354] on icon "button" at bounding box center [301, 356] width 20 height 20
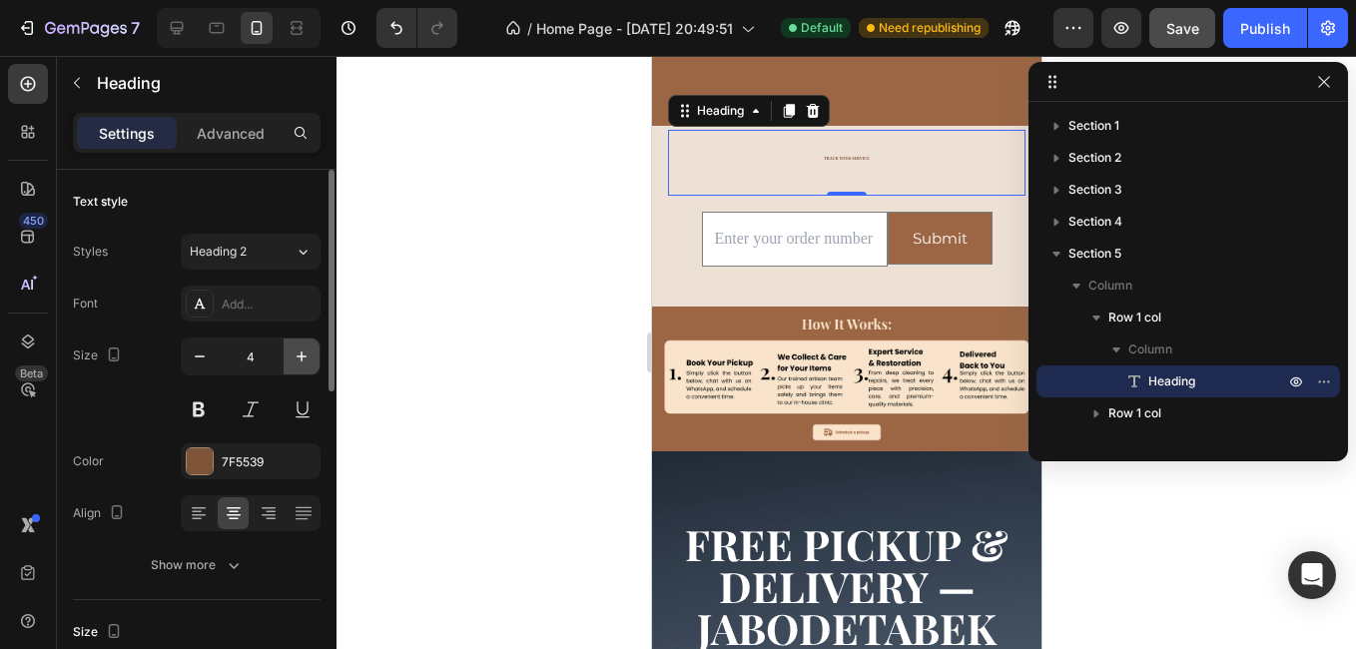
click at [296, 354] on icon "button" at bounding box center [301, 356] width 20 height 20
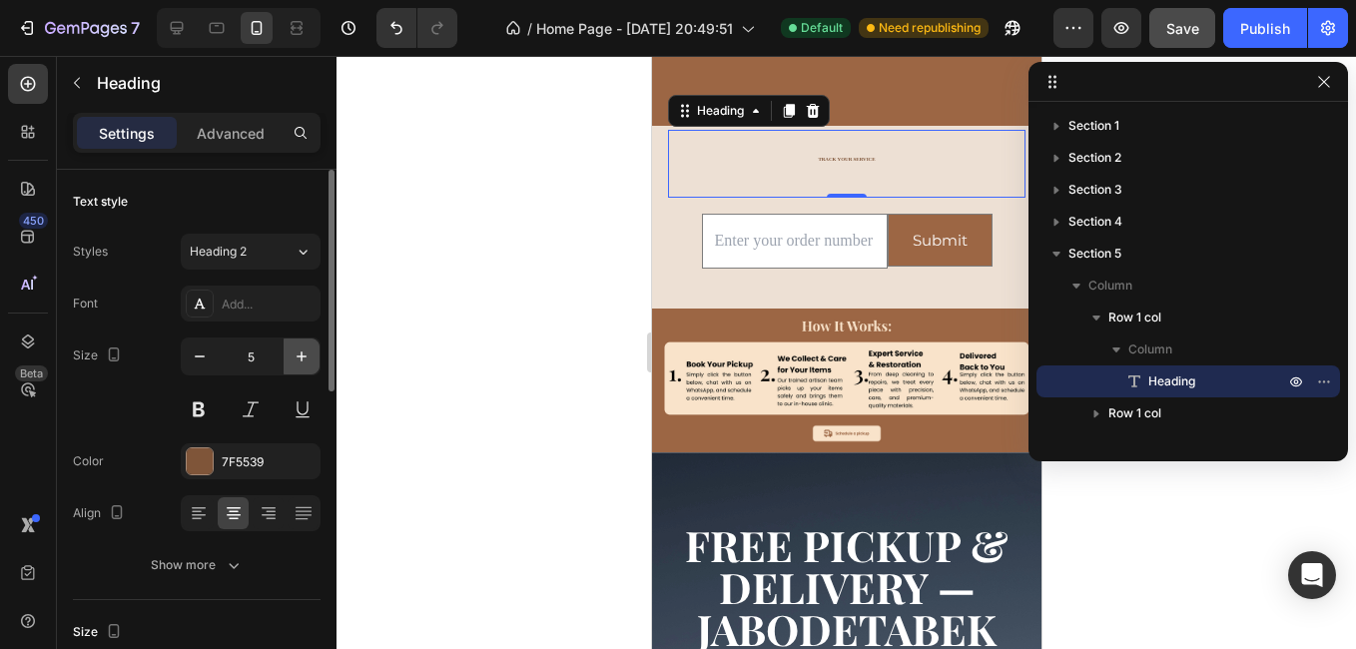
click at [296, 354] on icon "button" at bounding box center [301, 356] width 20 height 20
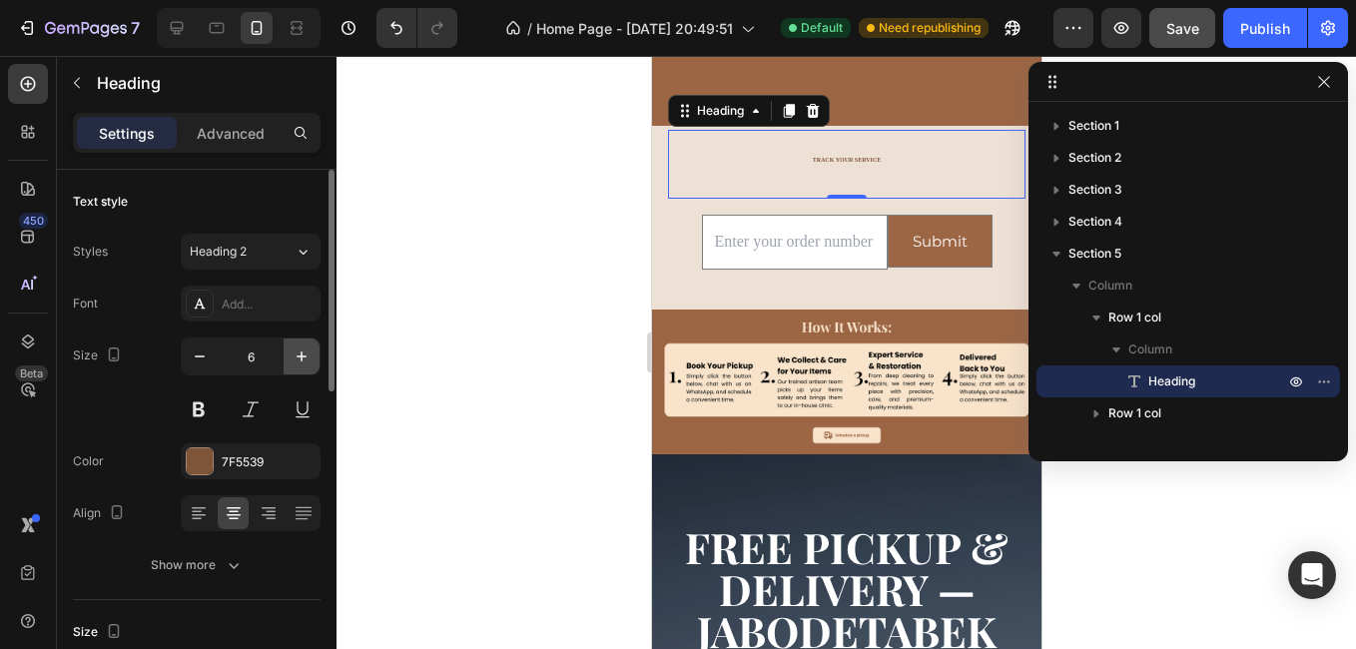
click at [296, 354] on icon "button" at bounding box center [301, 356] width 20 height 20
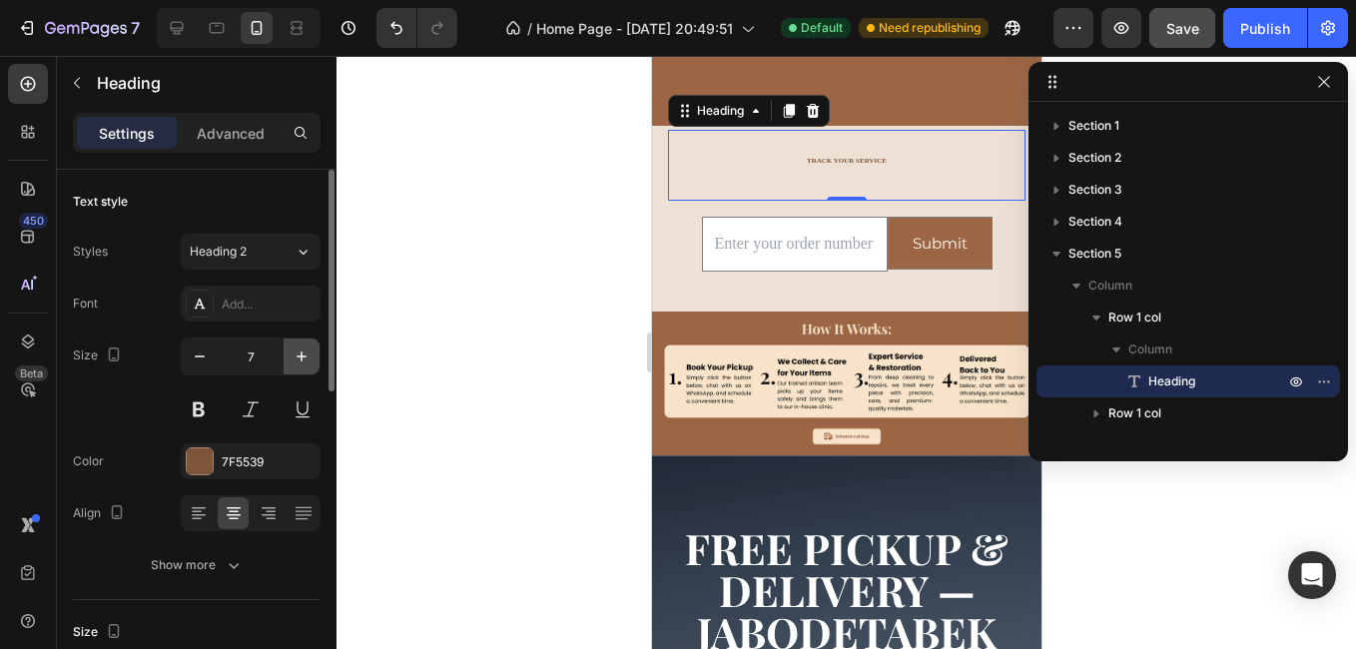
click at [296, 354] on icon "button" at bounding box center [301, 356] width 20 height 20
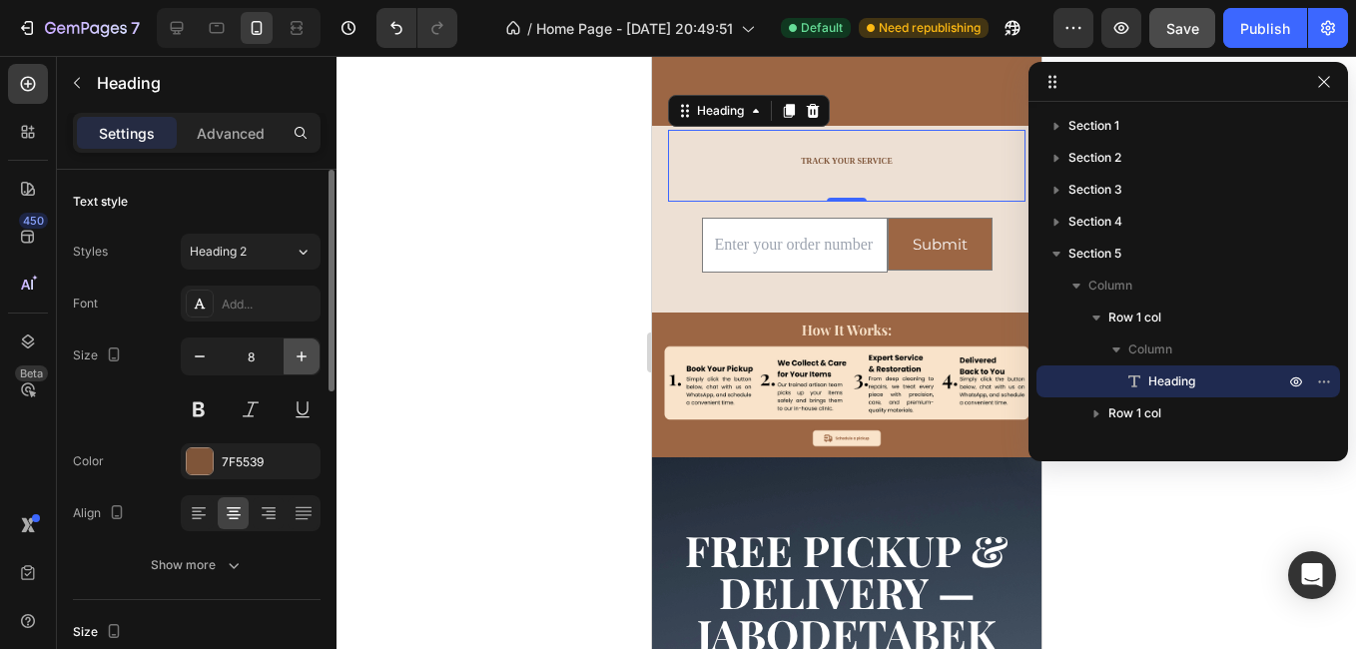
click at [296, 354] on icon "button" at bounding box center [301, 356] width 20 height 20
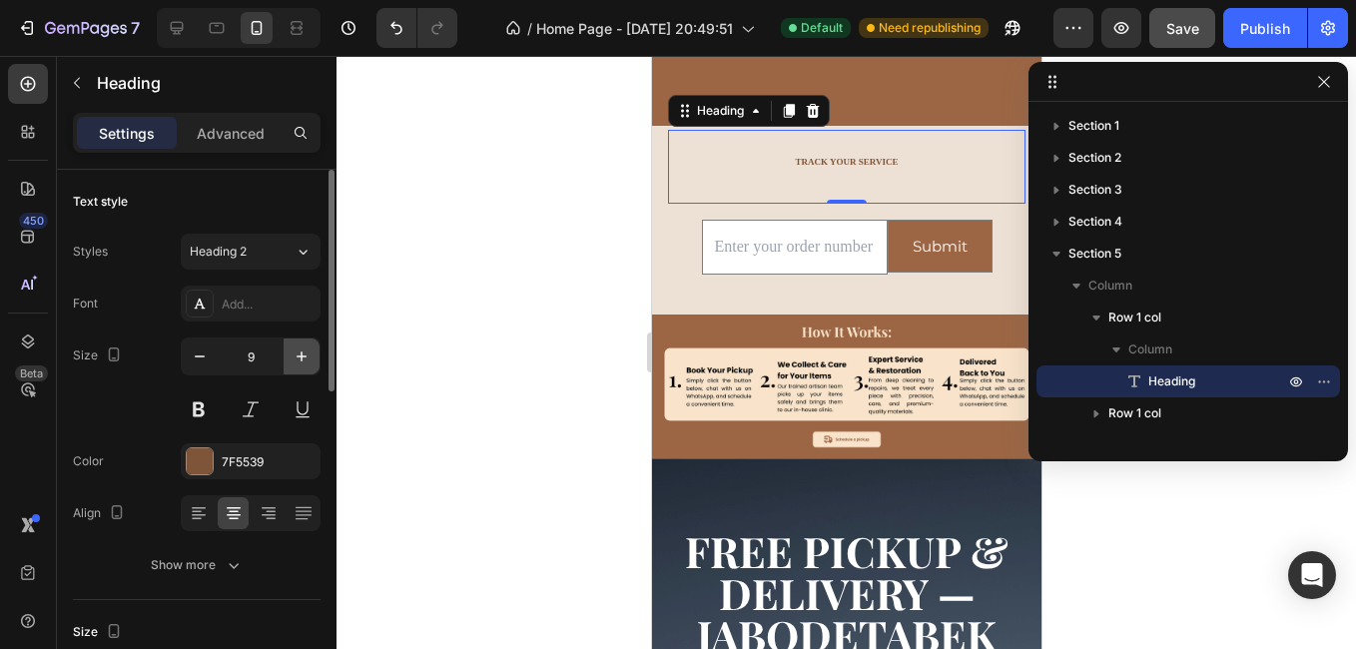
click at [296, 354] on icon "button" at bounding box center [301, 356] width 20 height 20
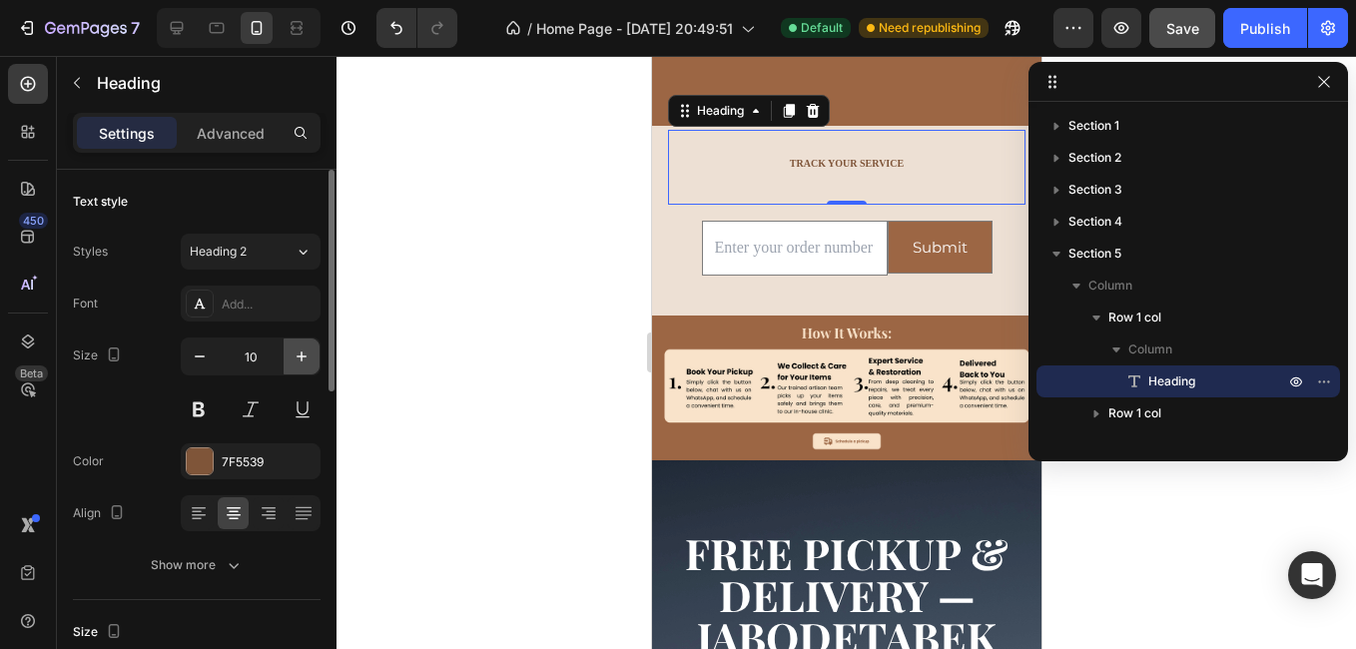
click at [296, 354] on icon "button" at bounding box center [301, 356] width 20 height 20
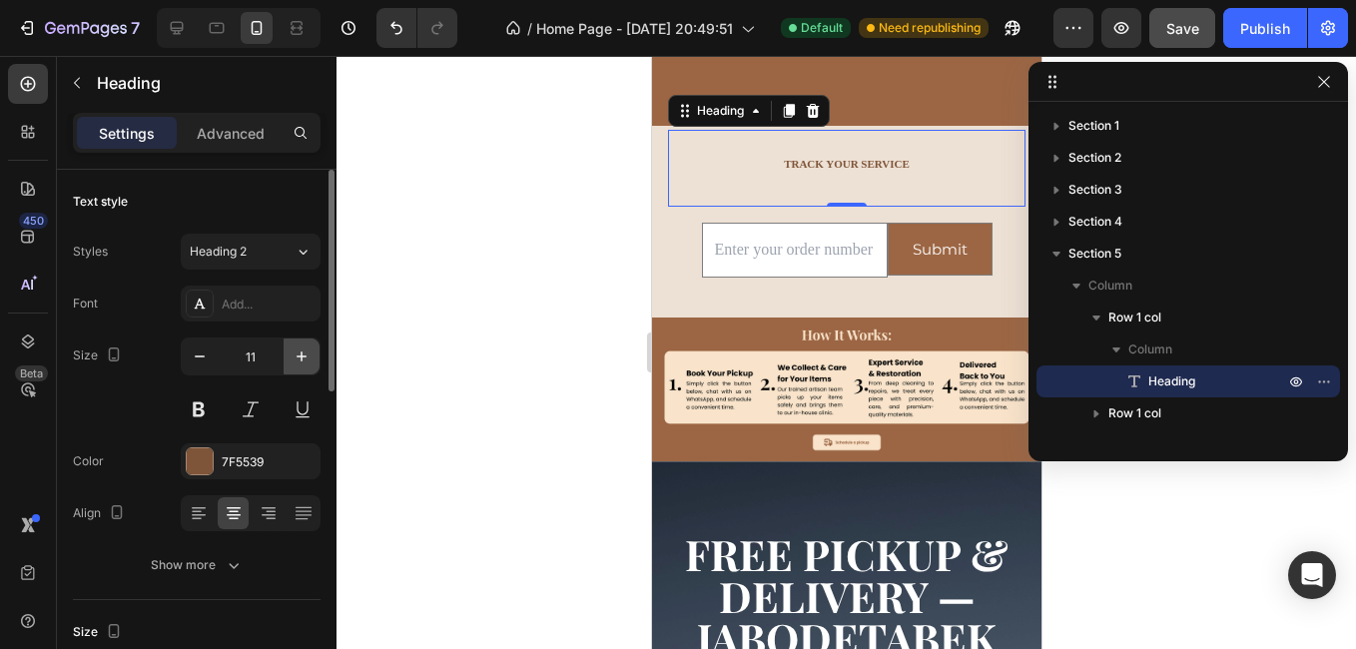
click at [296, 354] on icon "button" at bounding box center [301, 356] width 20 height 20
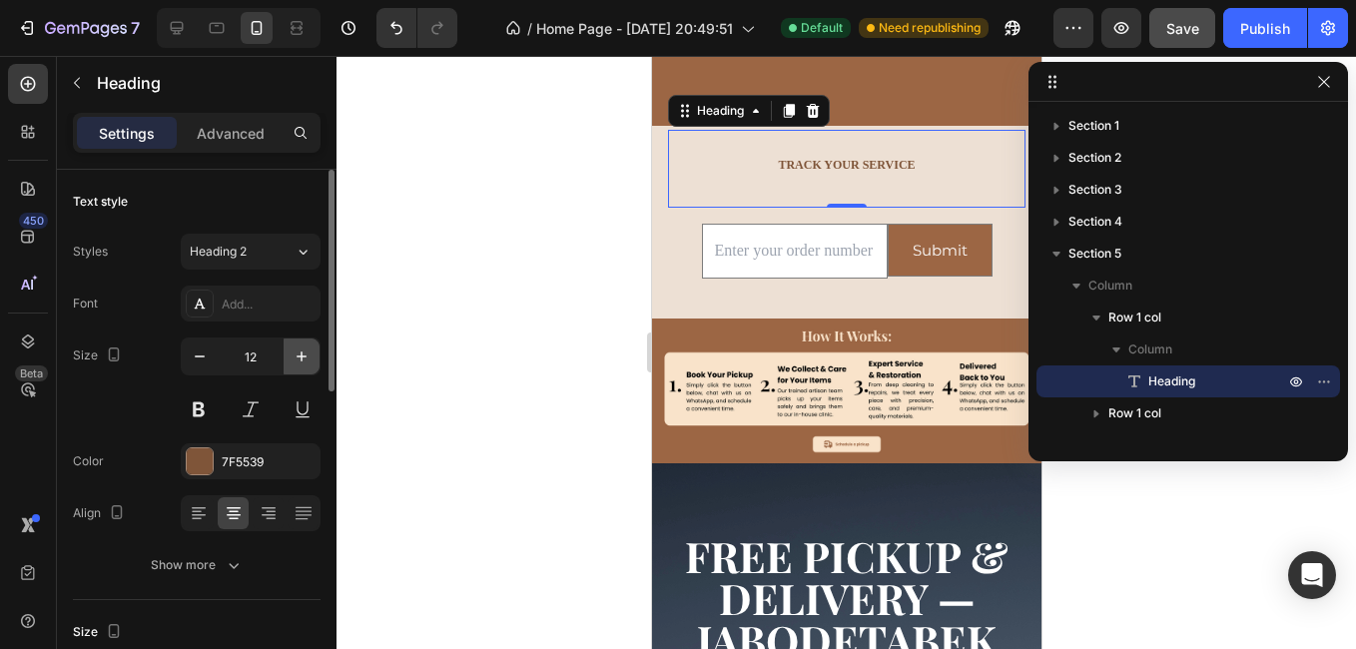
click at [296, 354] on icon "button" at bounding box center [301, 356] width 20 height 20
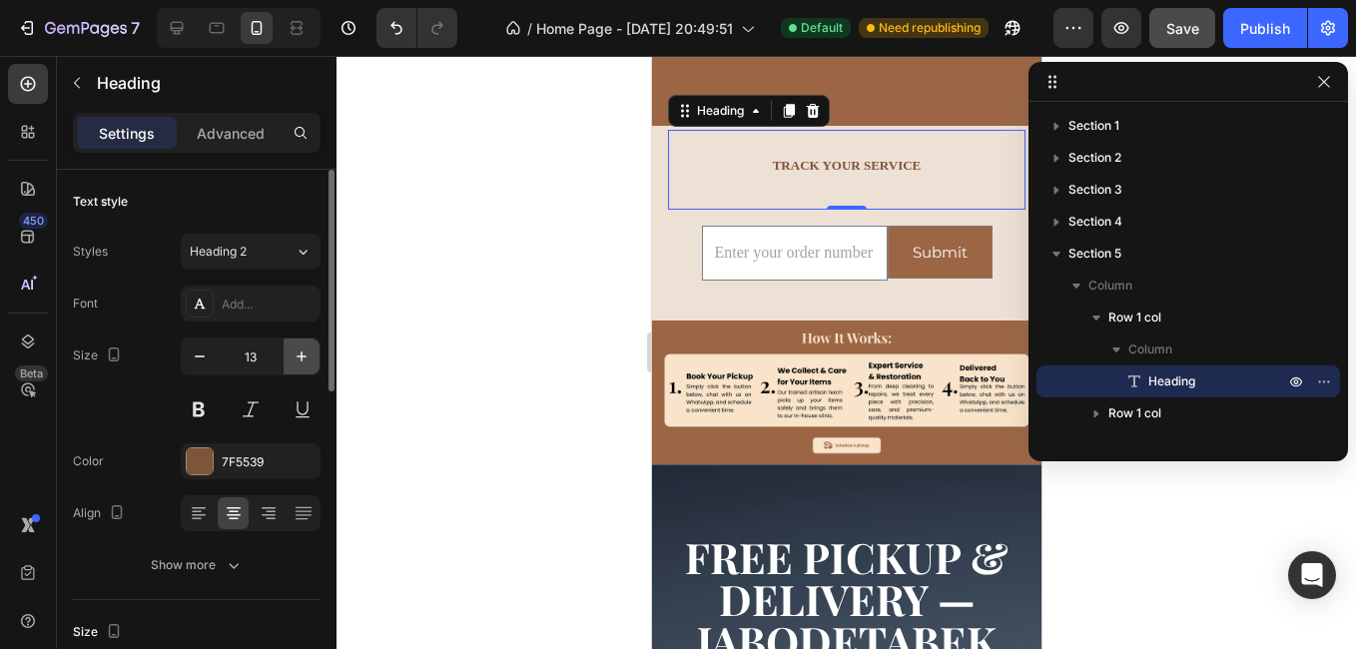
click at [296, 354] on icon "button" at bounding box center [301, 356] width 20 height 20
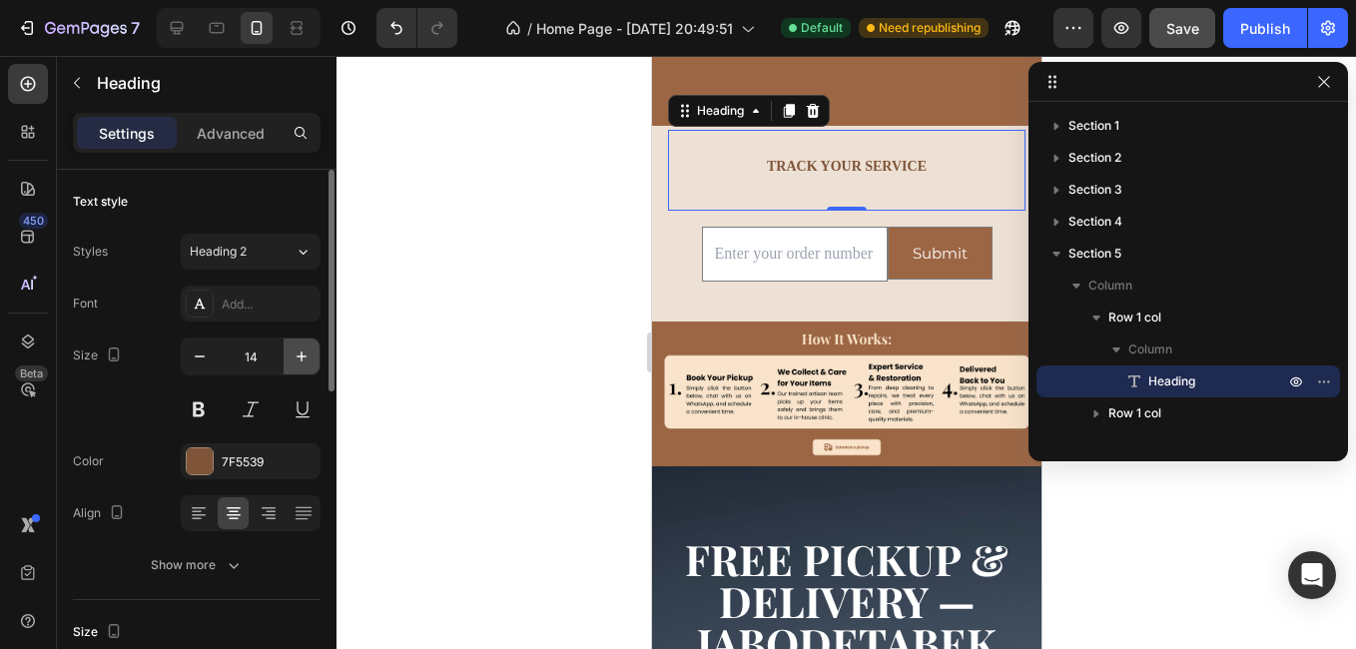
click at [296, 354] on icon "button" at bounding box center [301, 356] width 20 height 20
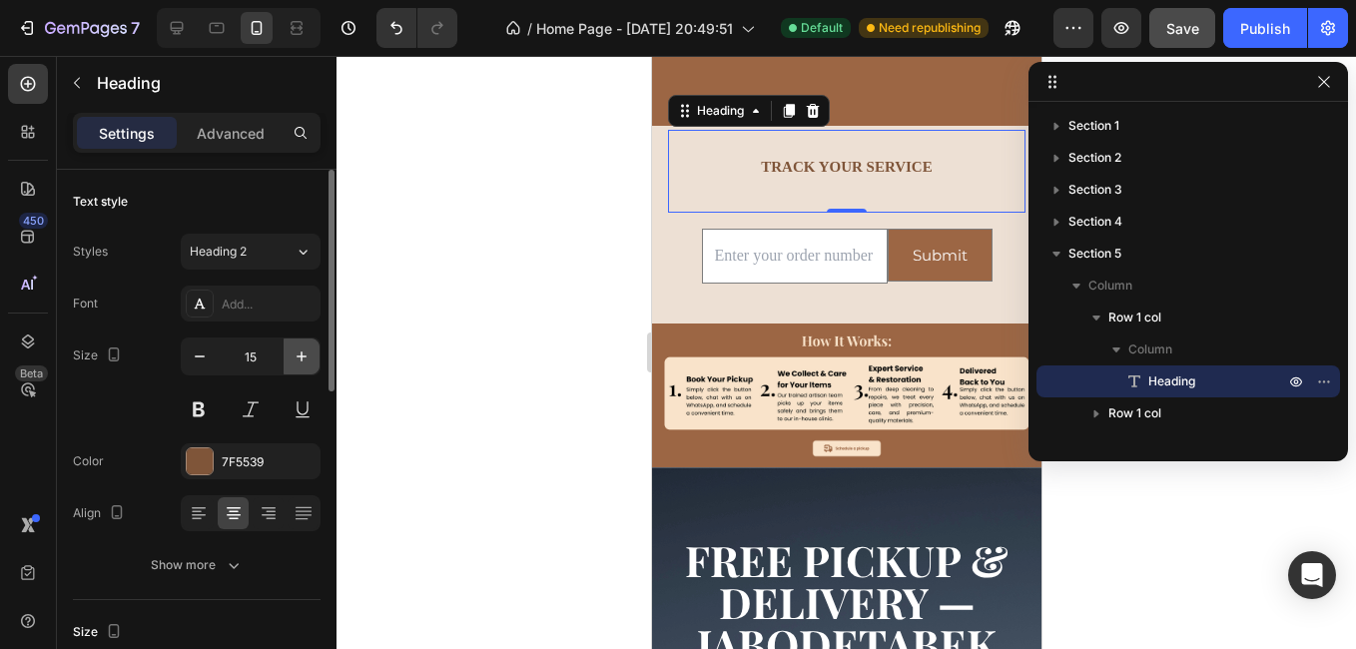
click at [296, 354] on icon "button" at bounding box center [301, 356] width 20 height 20
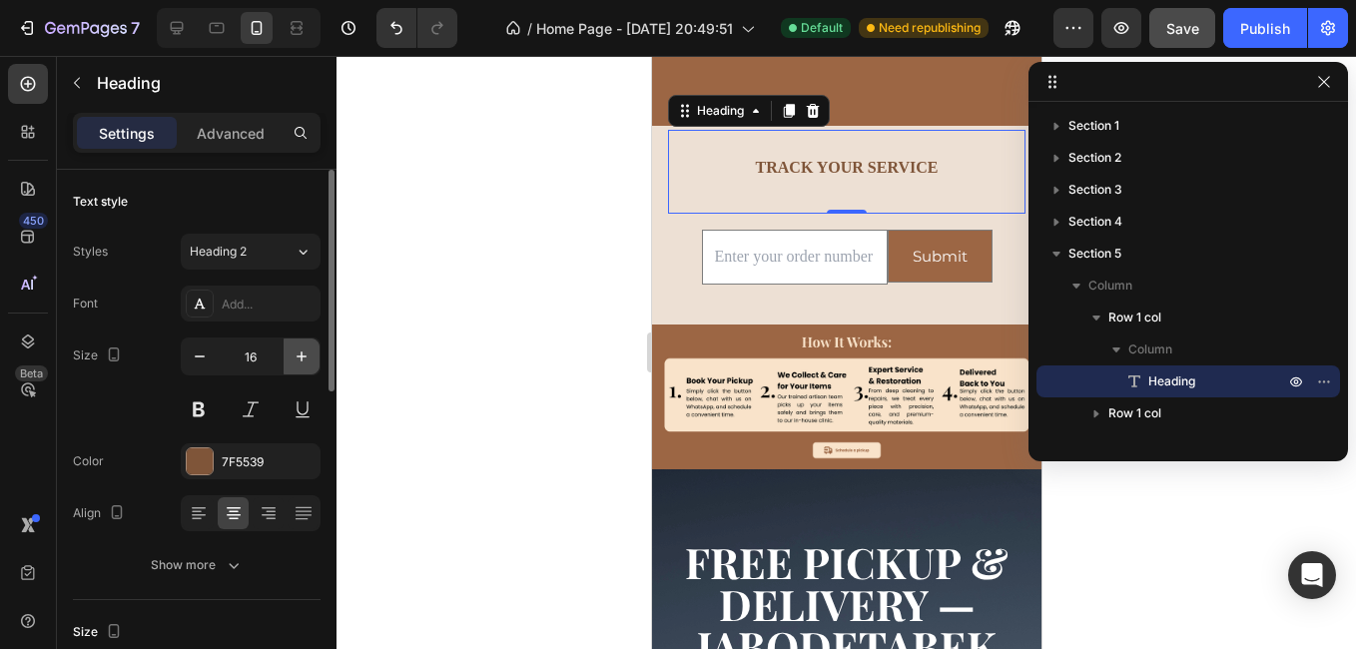
click at [296, 354] on icon "button" at bounding box center [301, 356] width 20 height 20
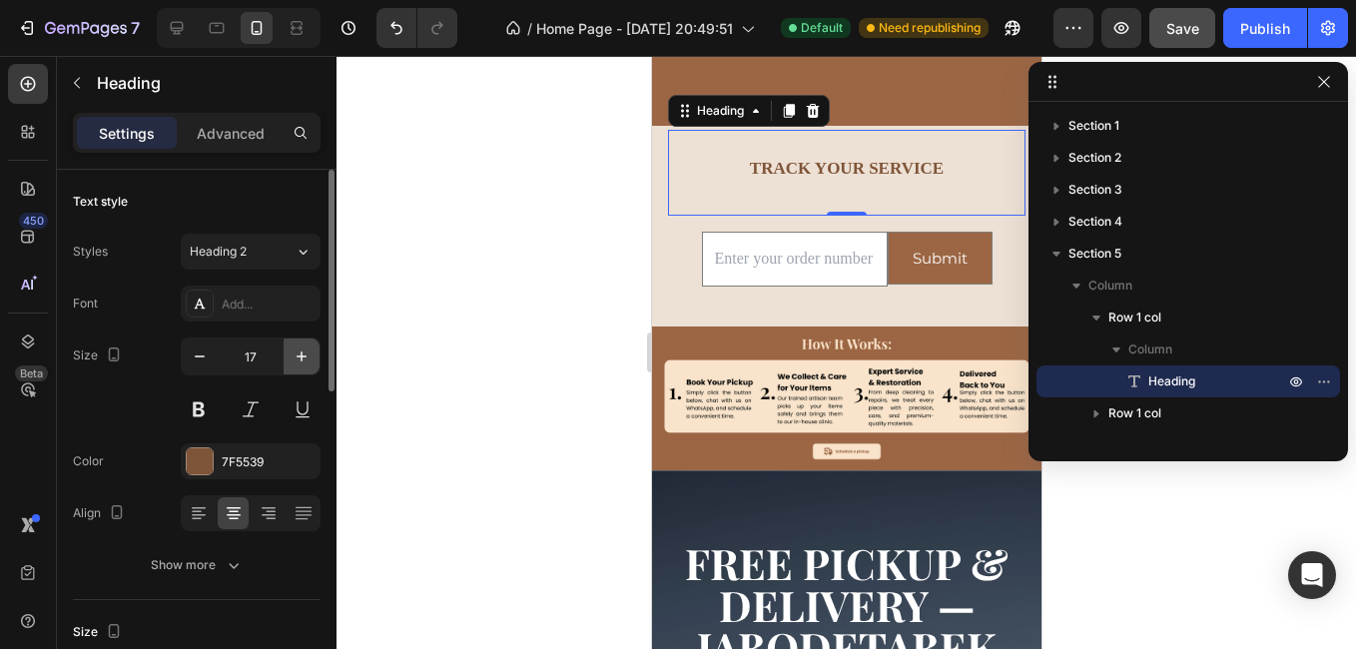
click at [296, 354] on icon "button" at bounding box center [301, 356] width 20 height 20
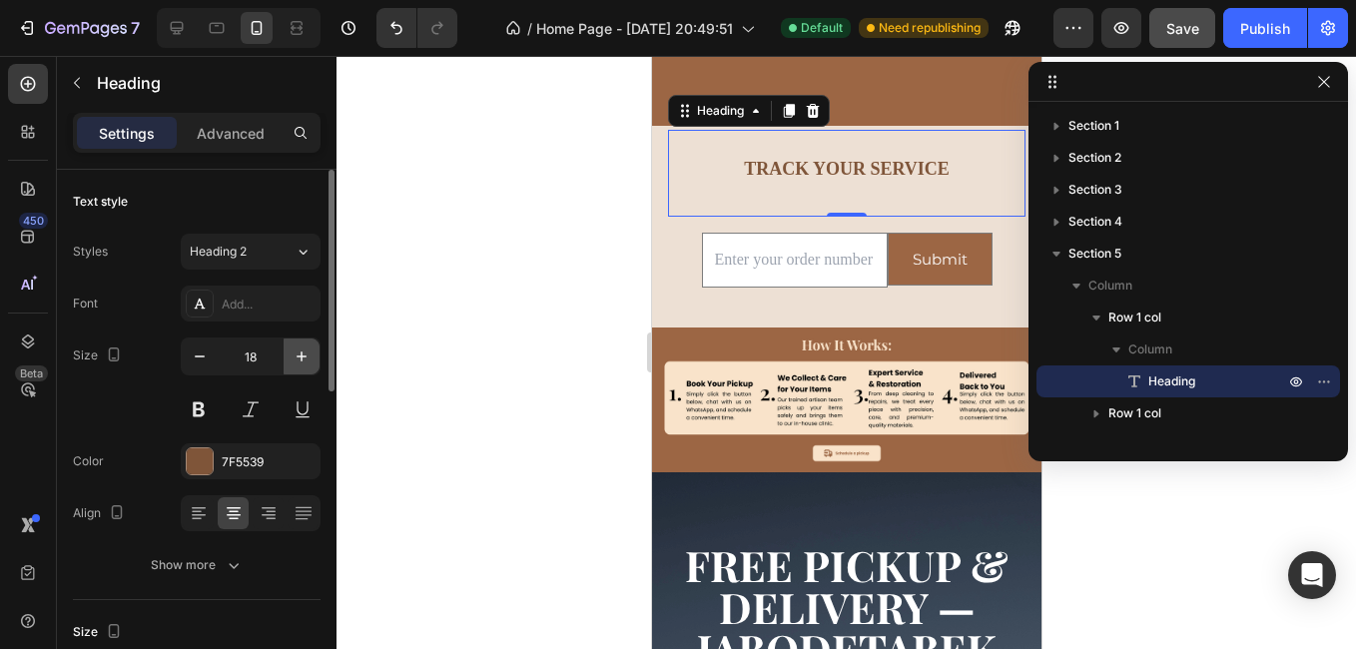
click at [296, 353] on icon "button" at bounding box center [301, 356] width 20 height 20
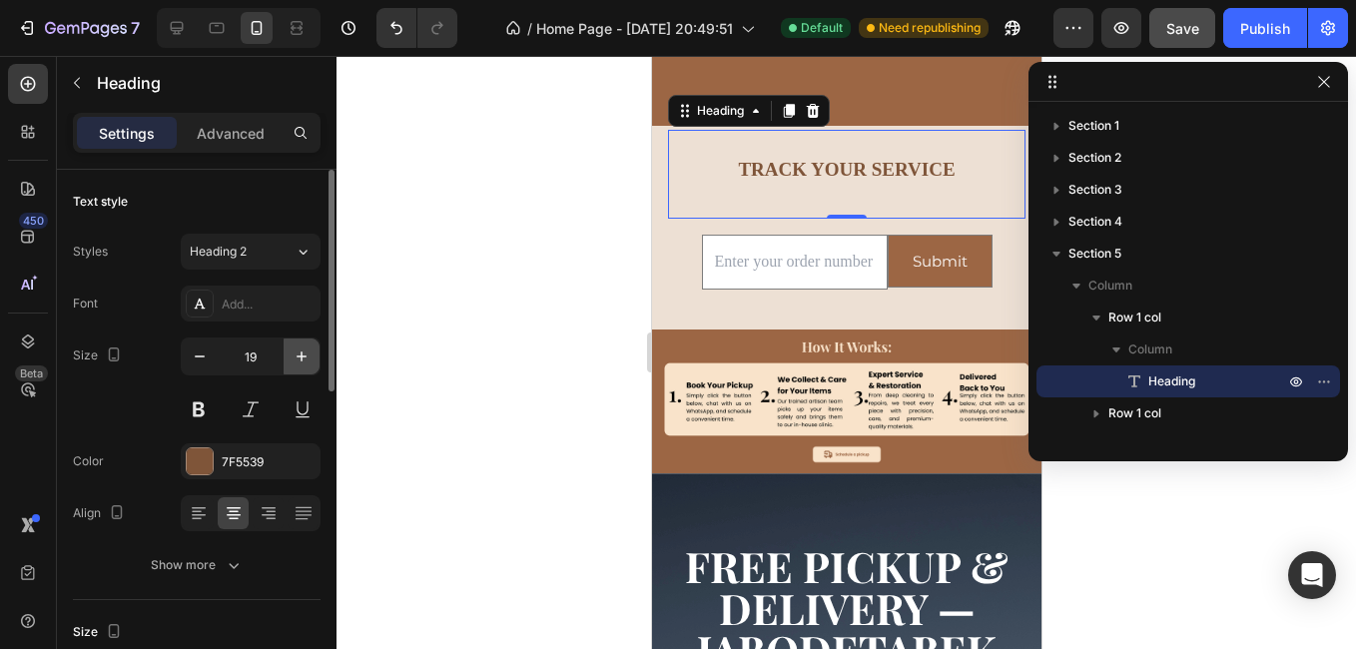
click at [296, 353] on icon "button" at bounding box center [301, 356] width 20 height 20
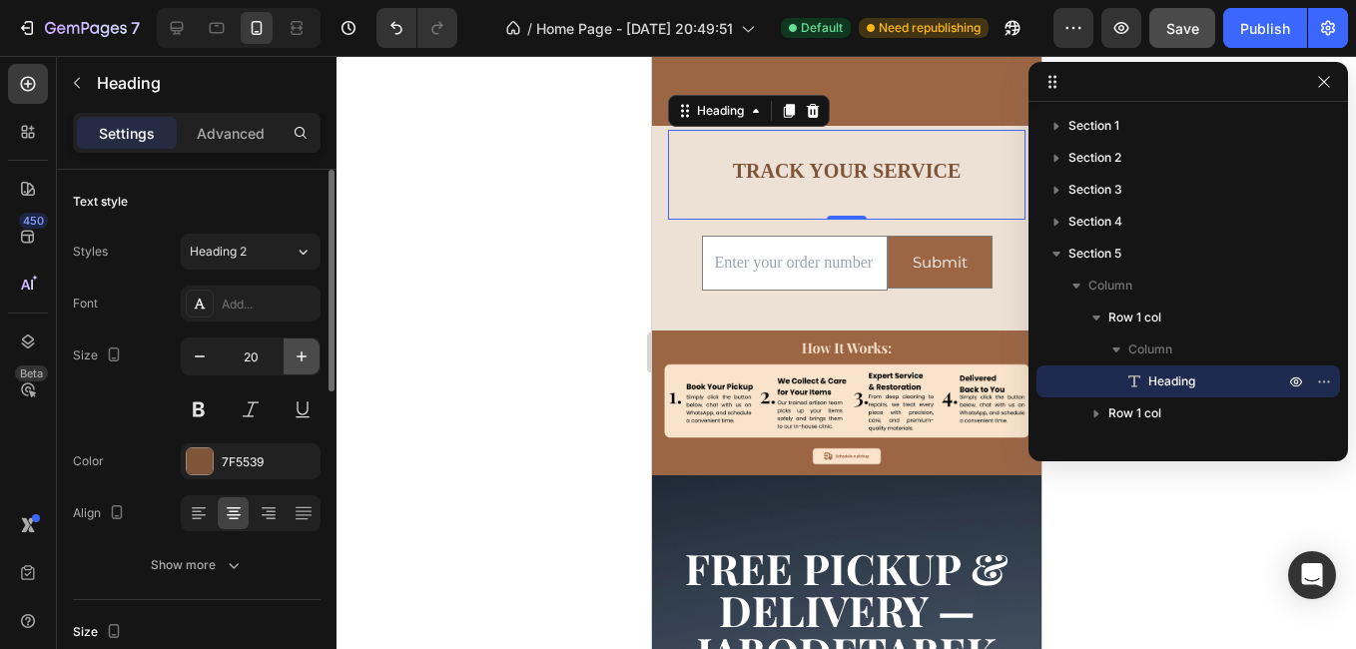
click at [295, 353] on icon "button" at bounding box center [301, 356] width 20 height 20
type input "21"
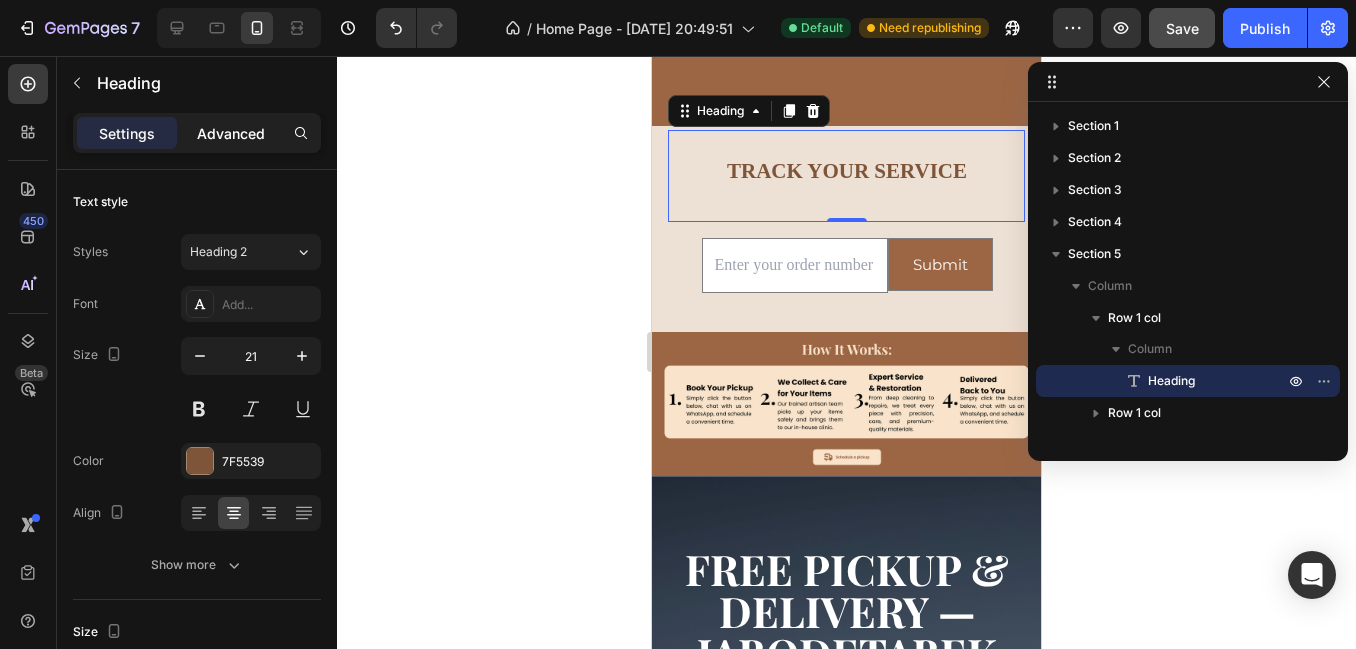
click at [232, 135] on p "Advanced" at bounding box center [231, 133] width 68 height 21
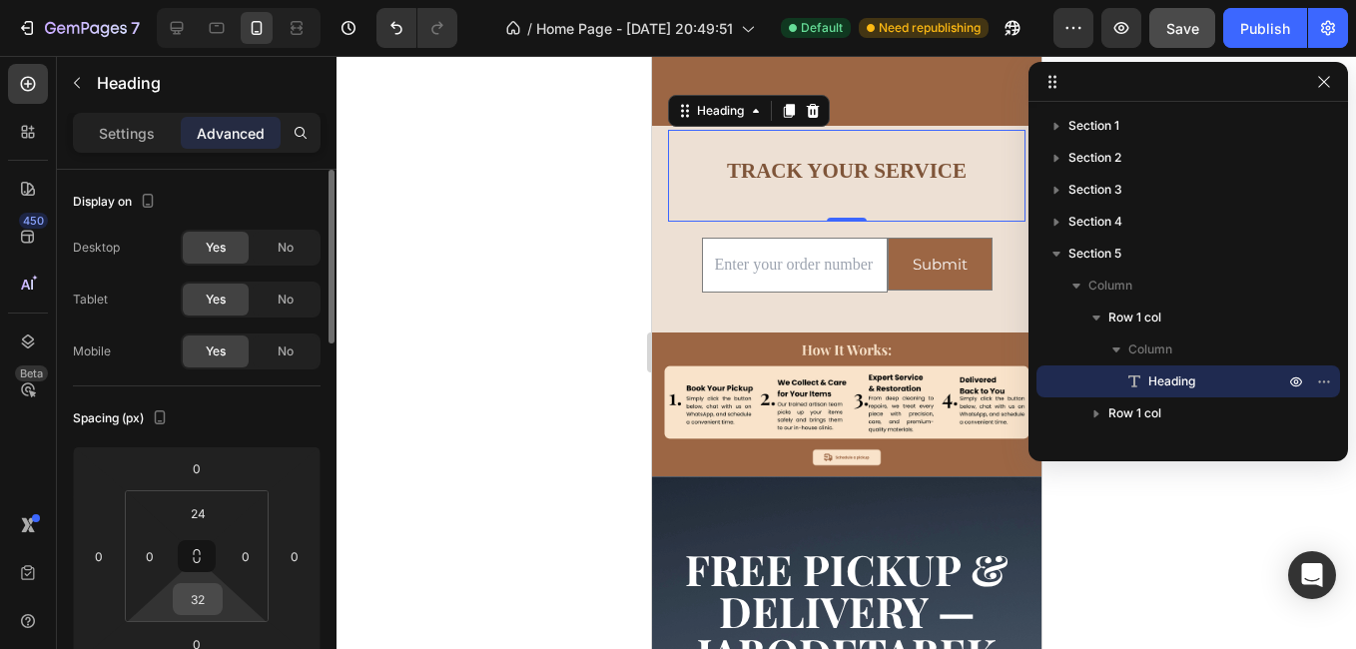
click at [196, 585] on div "32" at bounding box center [198, 599] width 50 height 32
click at [227, 640] on span "Auto" at bounding box center [216, 642] width 26 height 14
type input "Auto"
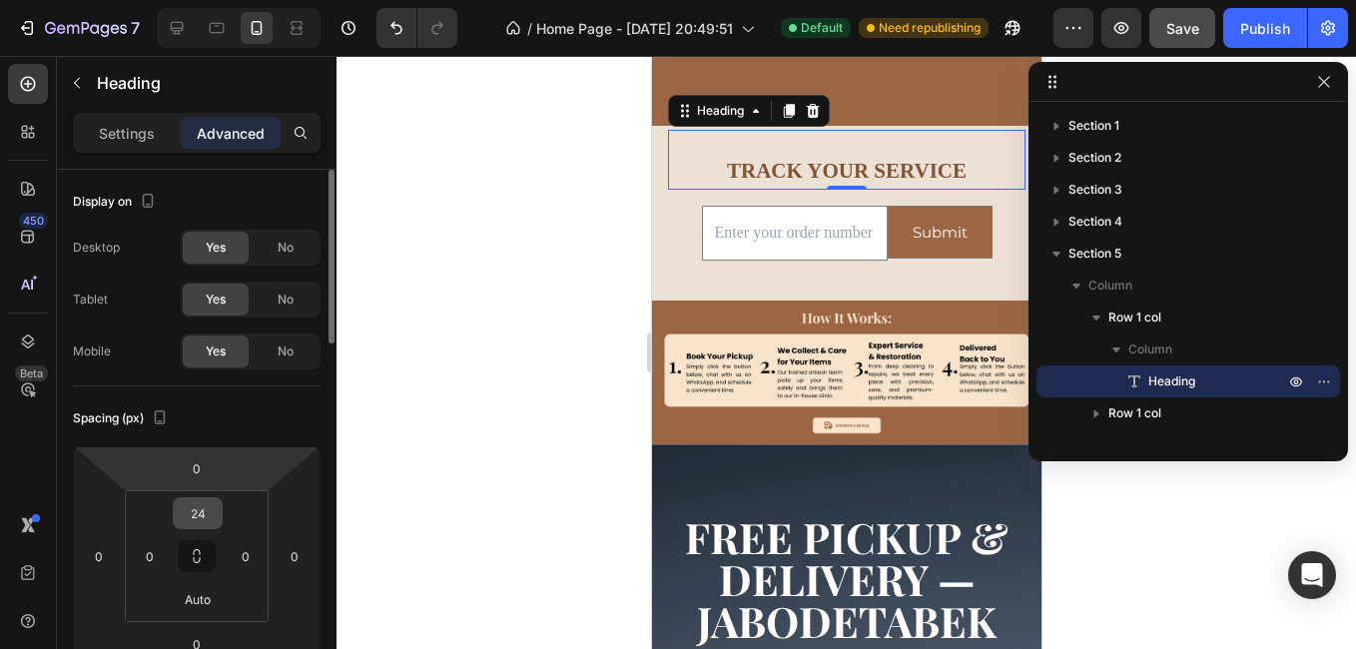
click at [199, 505] on input "24" at bounding box center [198, 513] width 40 height 30
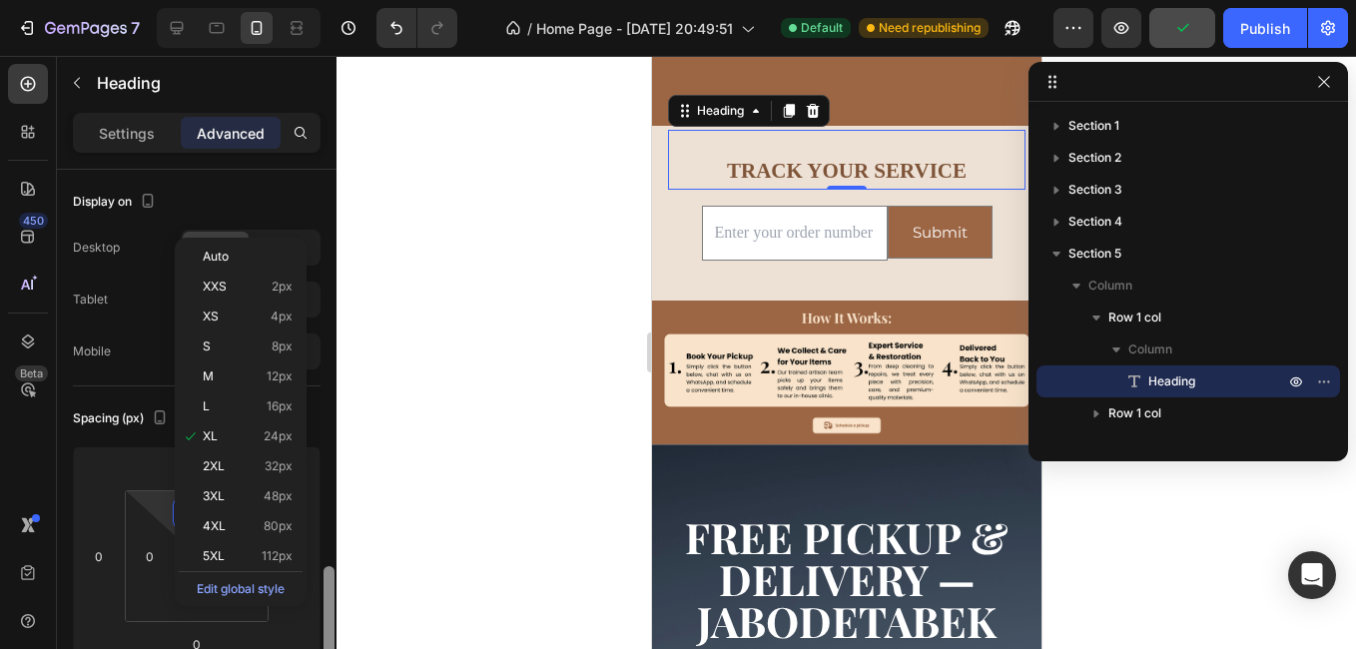
scroll to position [299, 0]
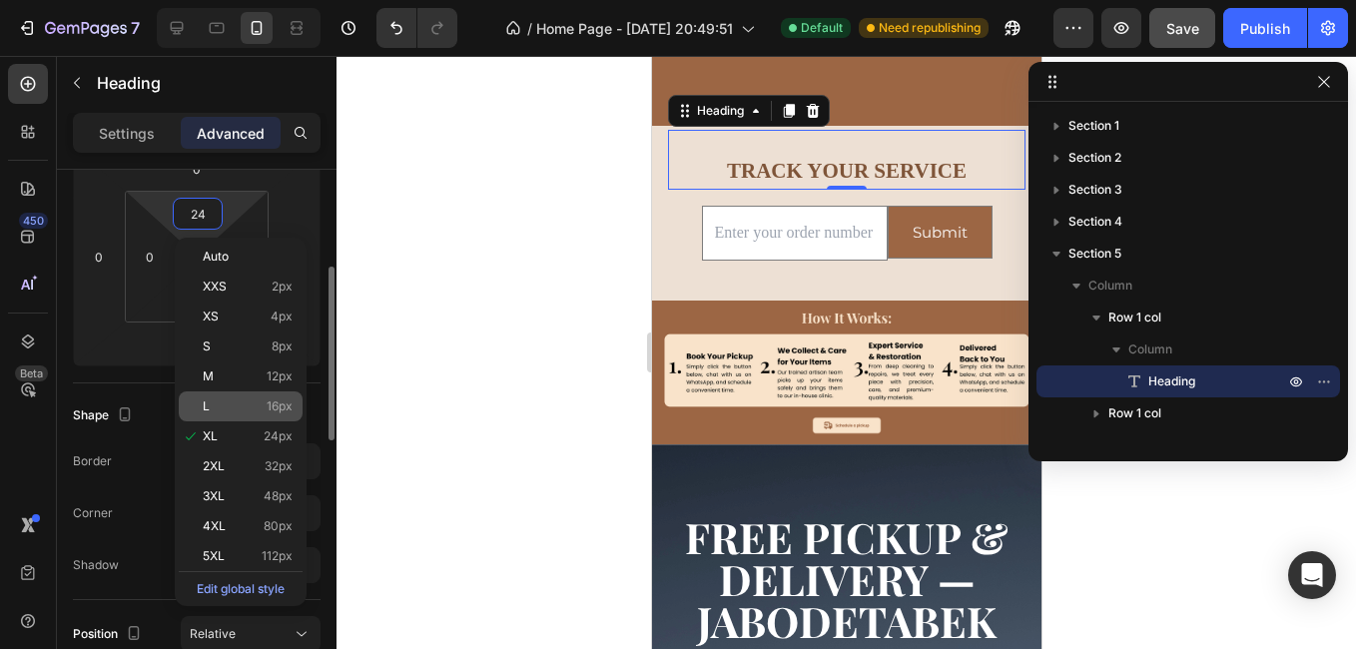
click at [240, 405] on p "L 16px" at bounding box center [248, 406] width 90 height 14
type input "16"
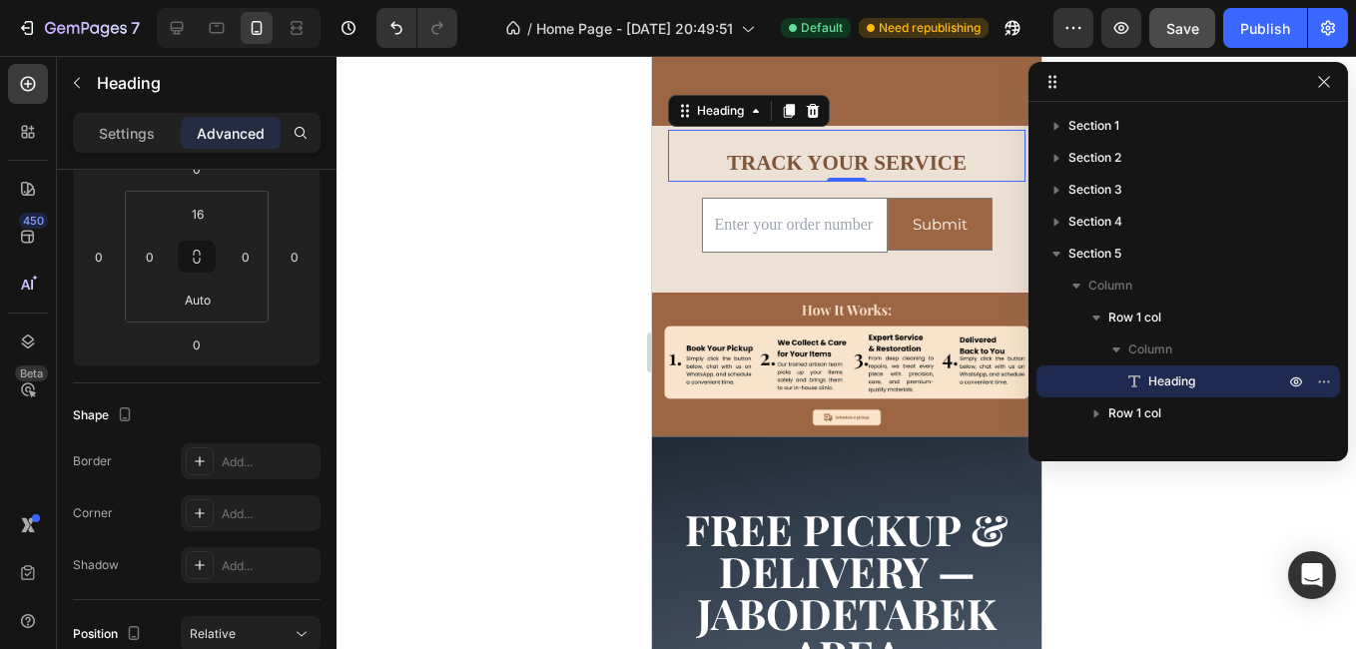
click at [626, 334] on div at bounding box center [845, 352] width 1019 height 593
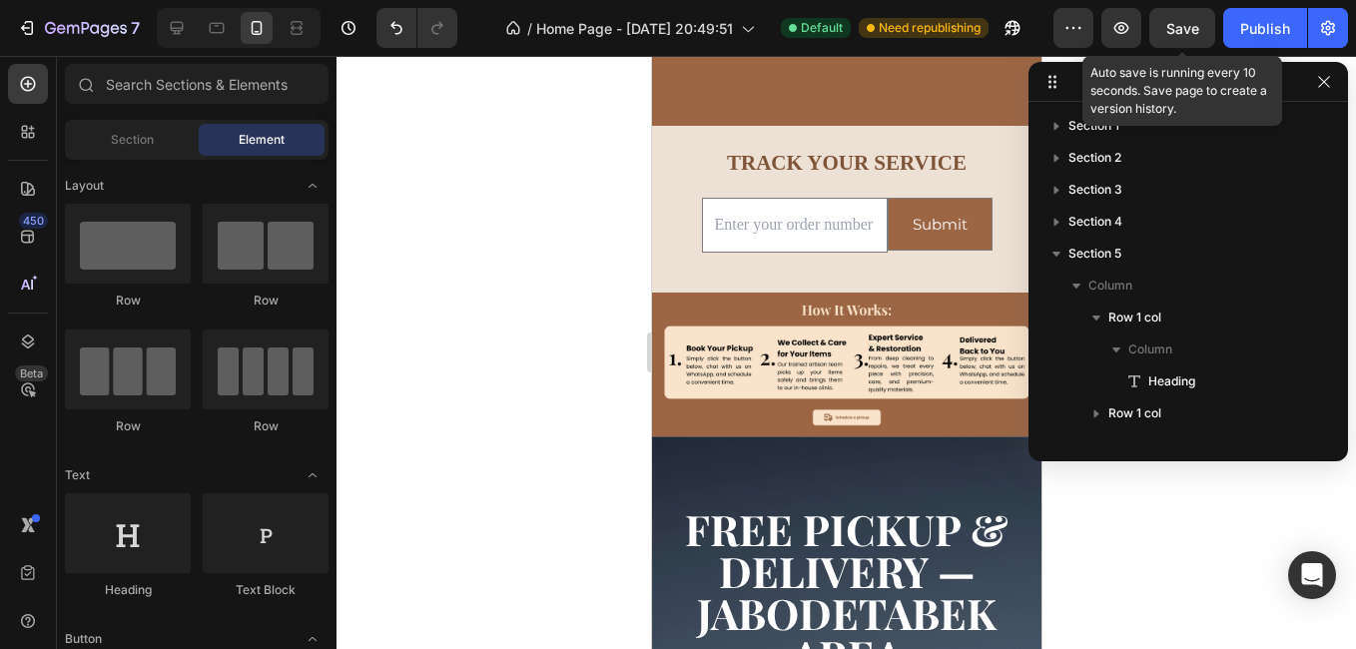
drag, startPoint x: 1205, startPoint y: 28, endPoint x: 1219, endPoint y: 31, distance: 14.3
click at [1207, 30] on button "Save" at bounding box center [1182, 28] width 66 height 40
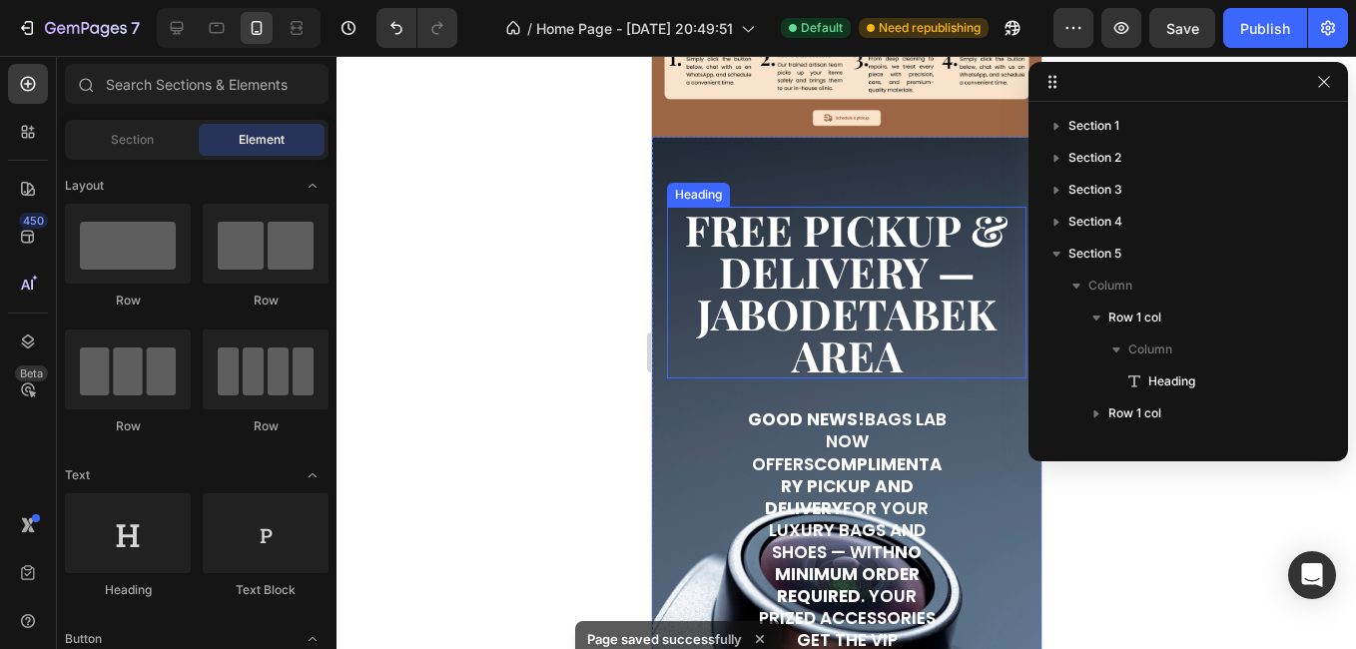
scroll to position [2421, 0]
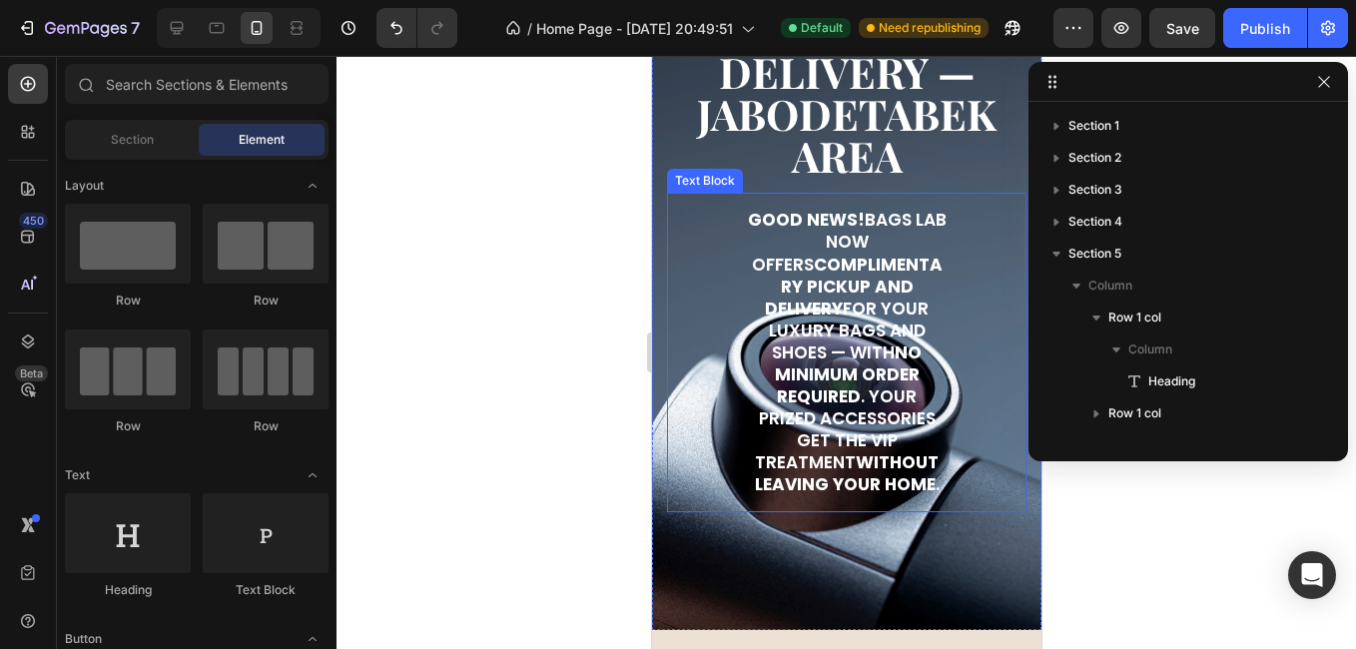
click at [848, 303] on p "Good news! Bags Lab now offers complimentary pickup and delivery for your luxur…" at bounding box center [846, 352] width 200 height 287
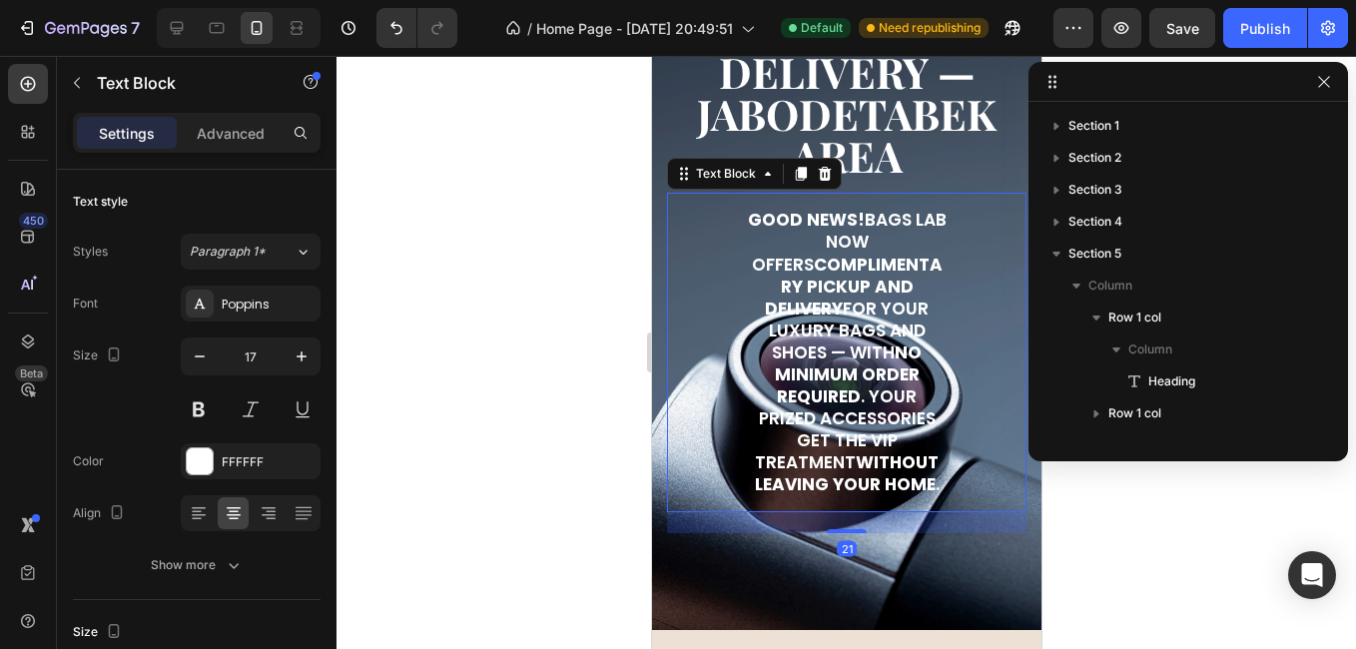
scroll to position [278, 0]
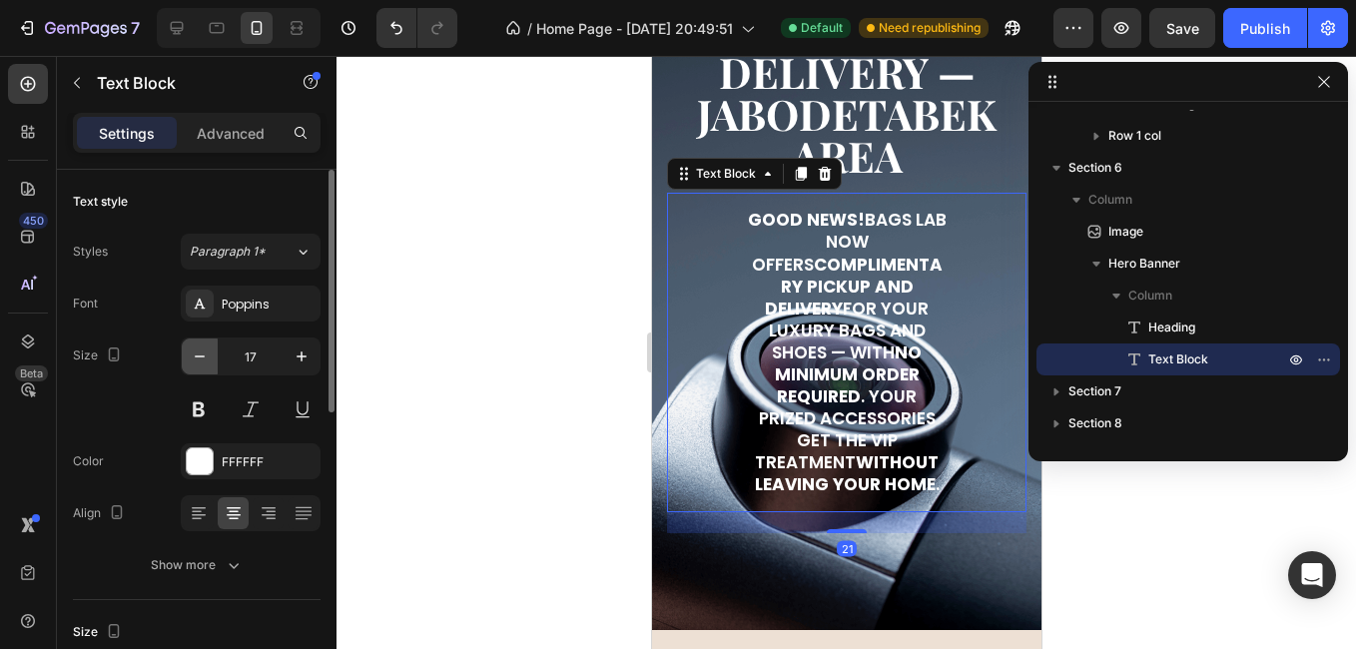
click at [211, 358] on button "button" at bounding box center [200, 356] width 36 height 36
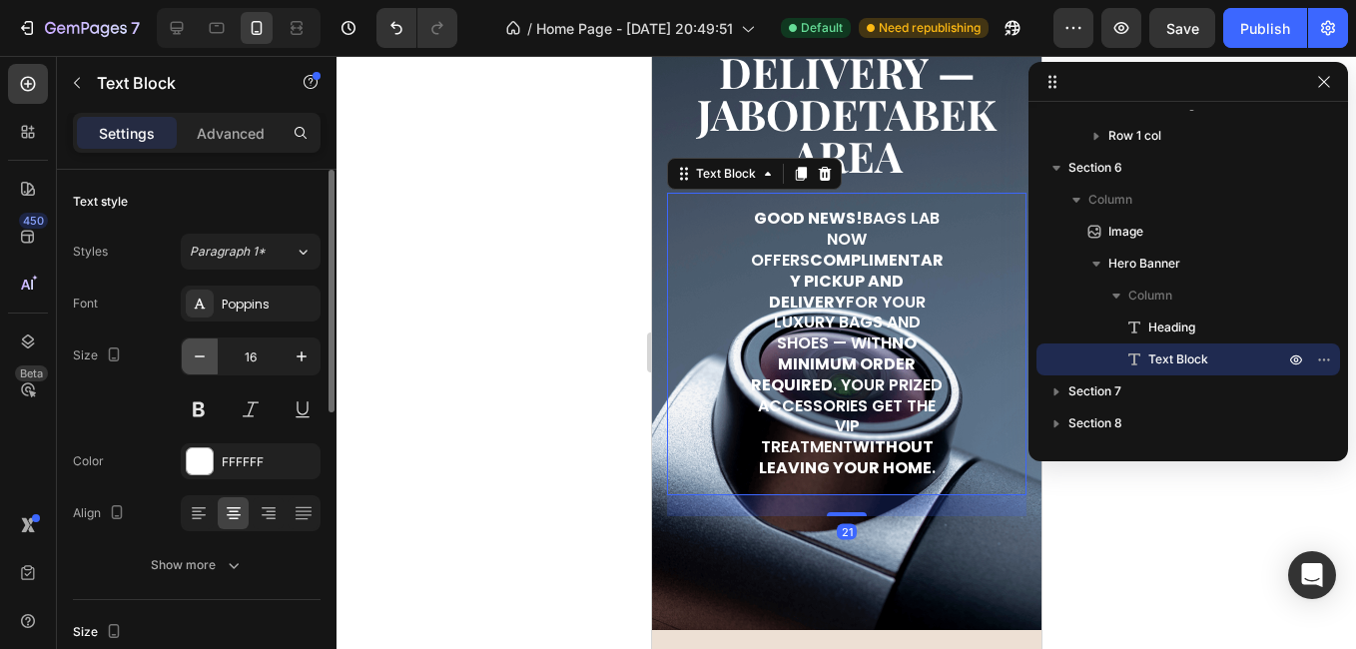
click at [211, 358] on button "button" at bounding box center [200, 356] width 36 height 36
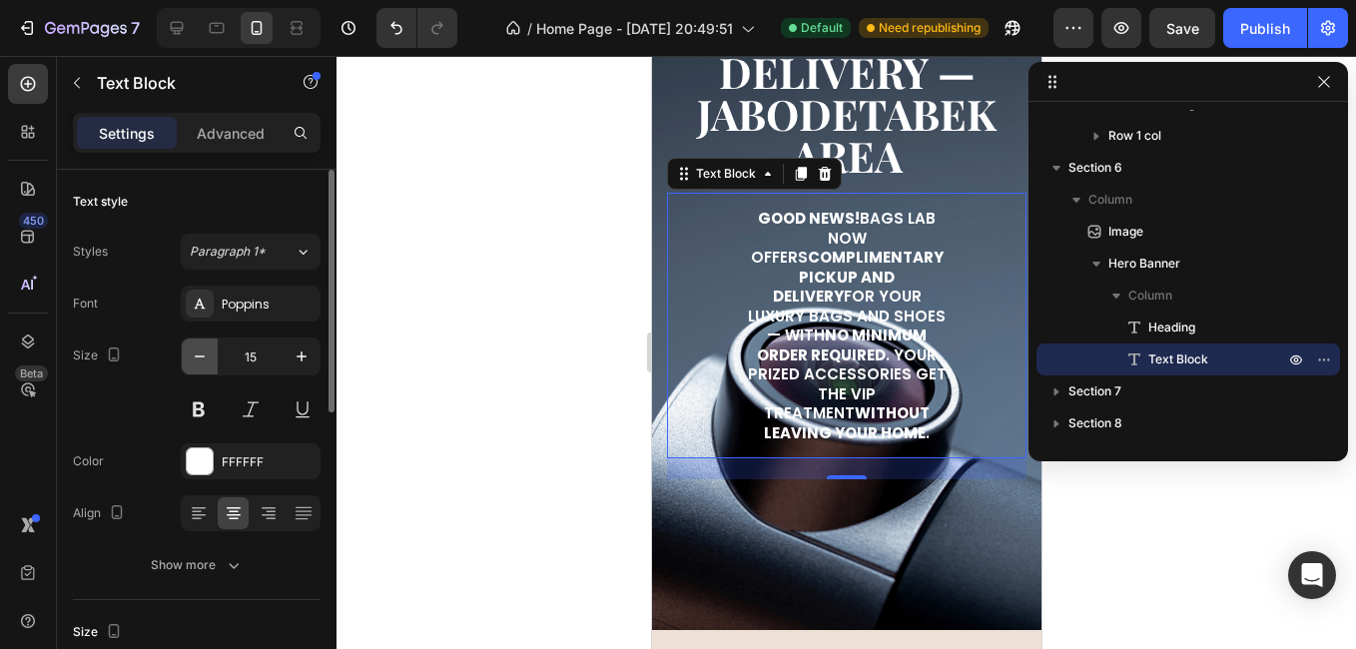
click at [211, 358] on button "button" at bounding box center [200, 356] width 36 height 36
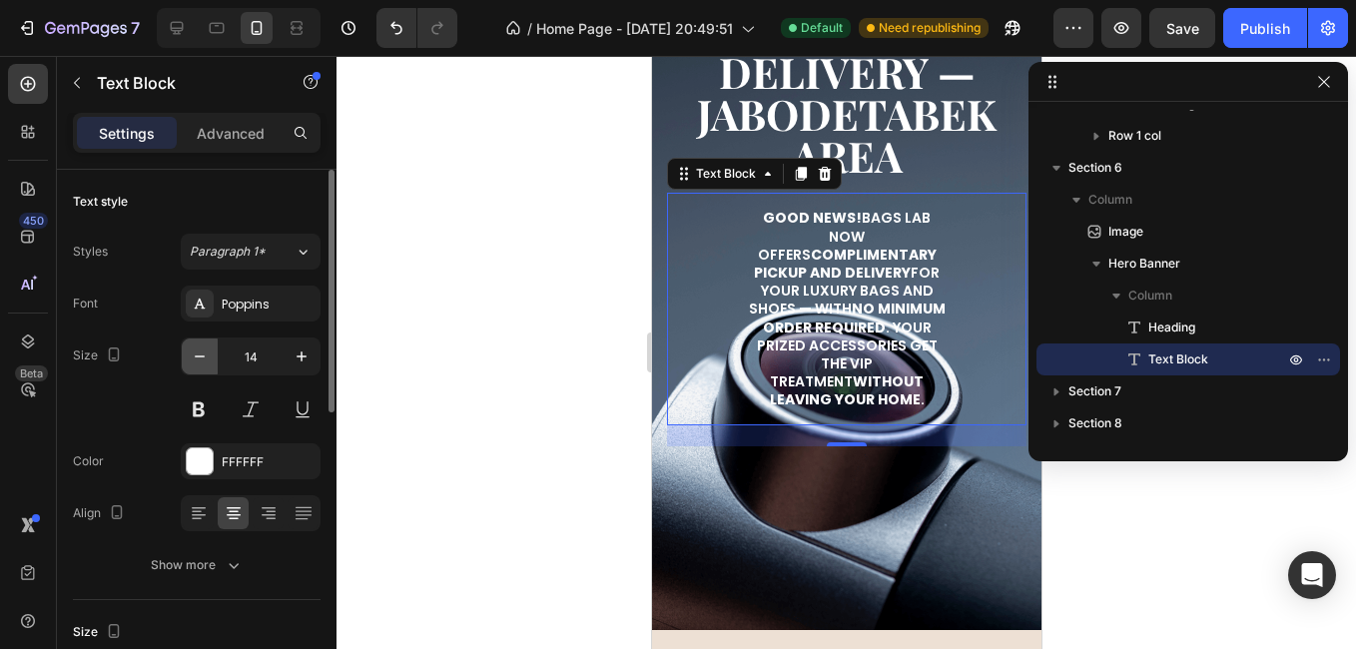
click at [211, 358] on button "button" at bounding box center [200, 356] width 36 height 36
type input "13"
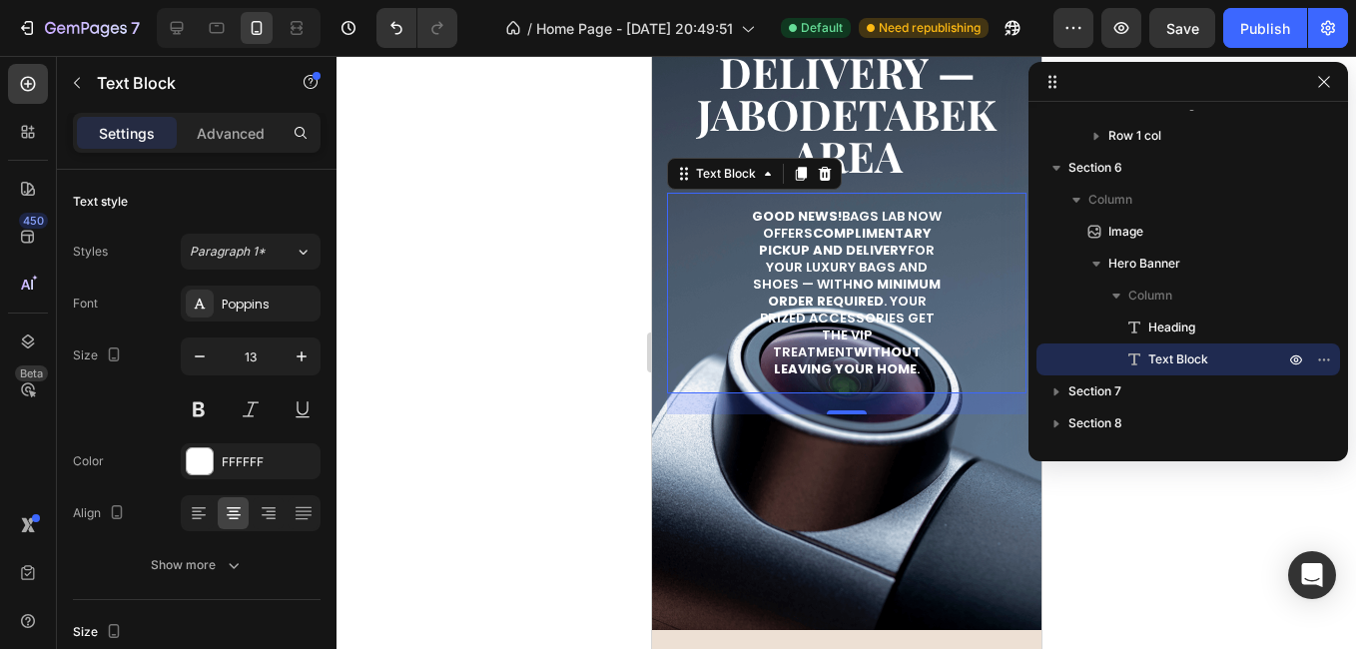
click at [231, 149] on div "Settings Advanced" at bounding box center [197, 133] width 248 height 40
click at [238, 126] on p "Advanced" at bounding box center [231, 133] width 68 height 21
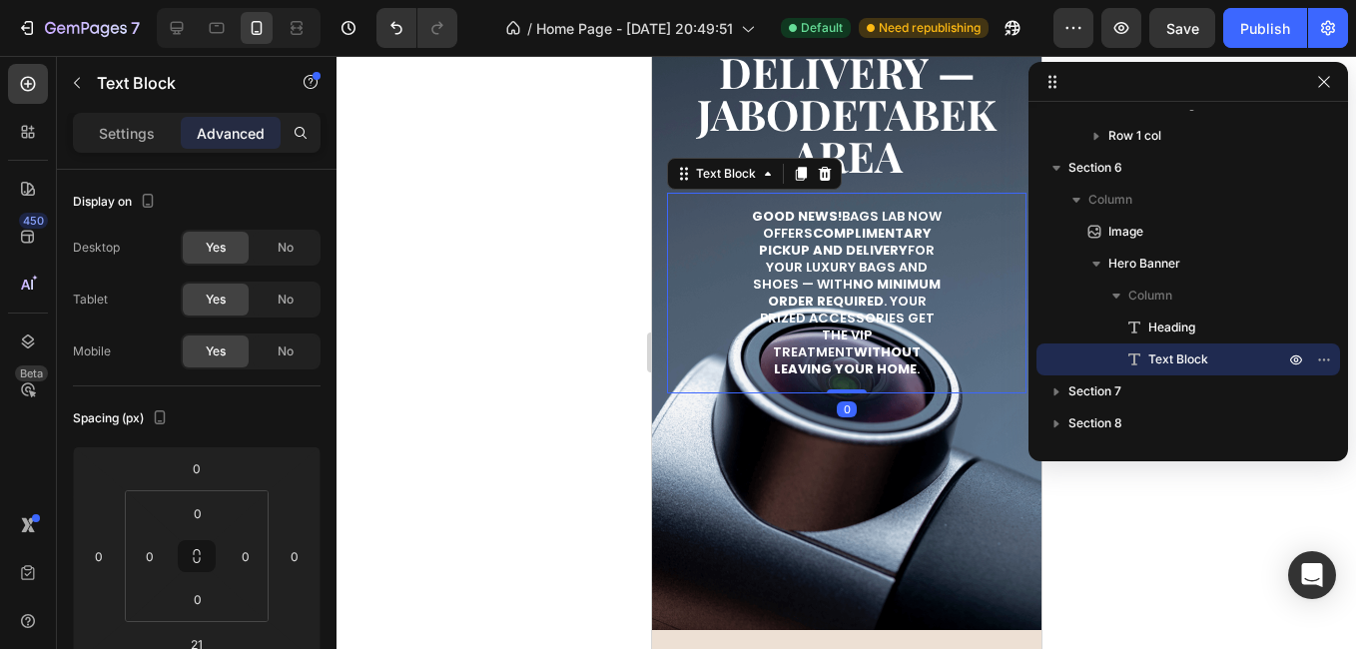
drag, startPoint x: 827, startPoint y: 406, endPoint x: 840, endPoint y: 365, distance: 42.9
click at [840, 367] on div "Good news! Bags Lab now offers complimentary pickup and delivery for your luxur…" at bounding box center [845, 293] width 359 height 201
type input "0"
click at [102, 139] on p "Settings" at bounding box center [127, 133] width 56 height 21
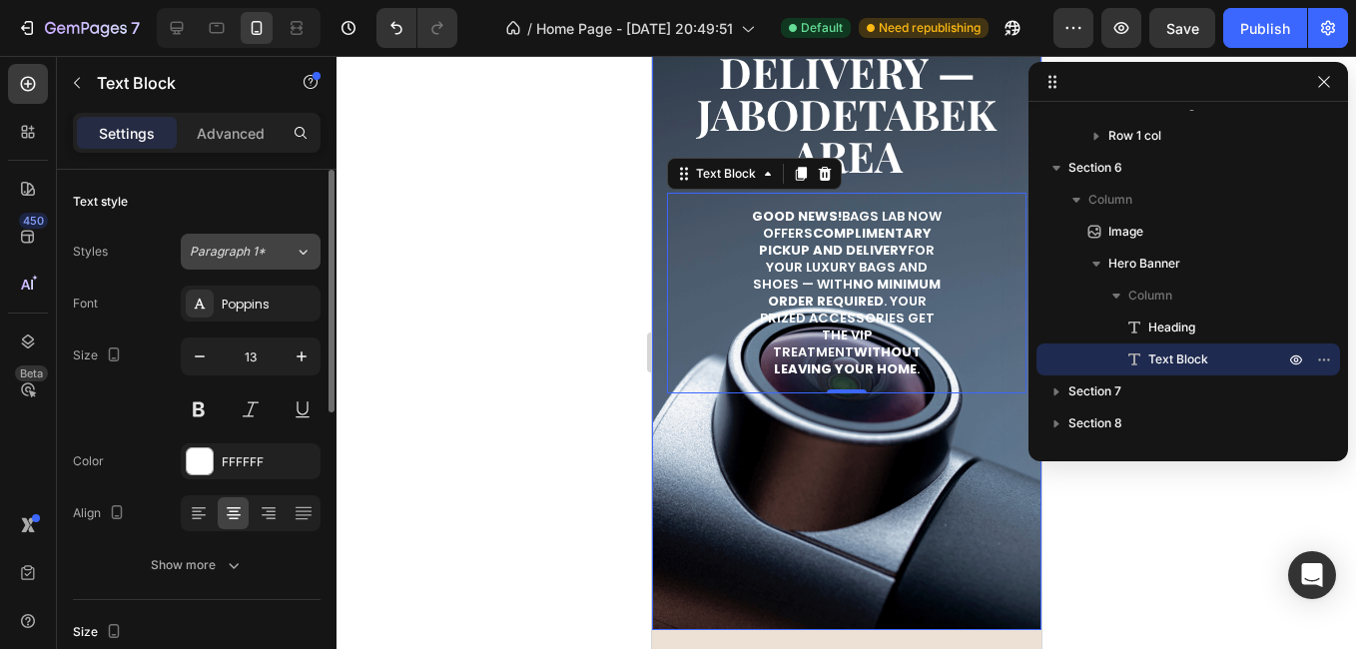
click at [253, 241] on button "Paragraph 1*" at bounding box center [251, 252] width 140 height 36
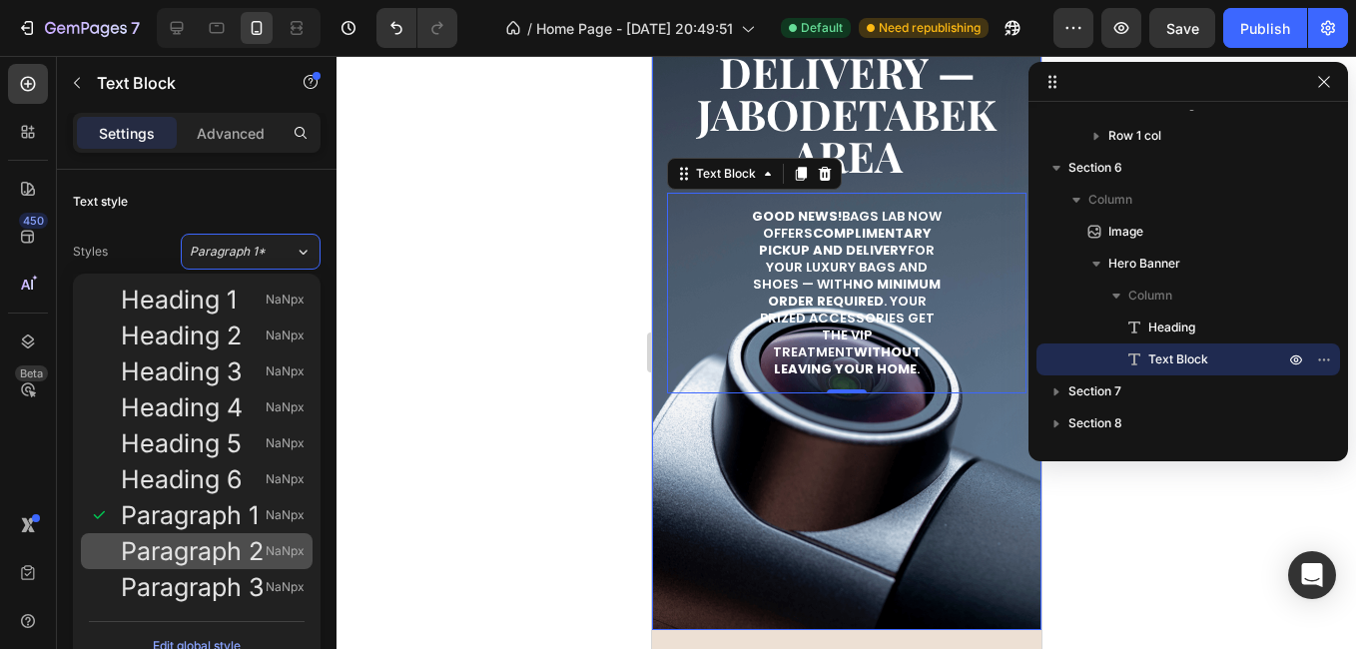
click at [232, 546] on span "Paragraph 2" at bounding box center [192, 551] width 143 height 20
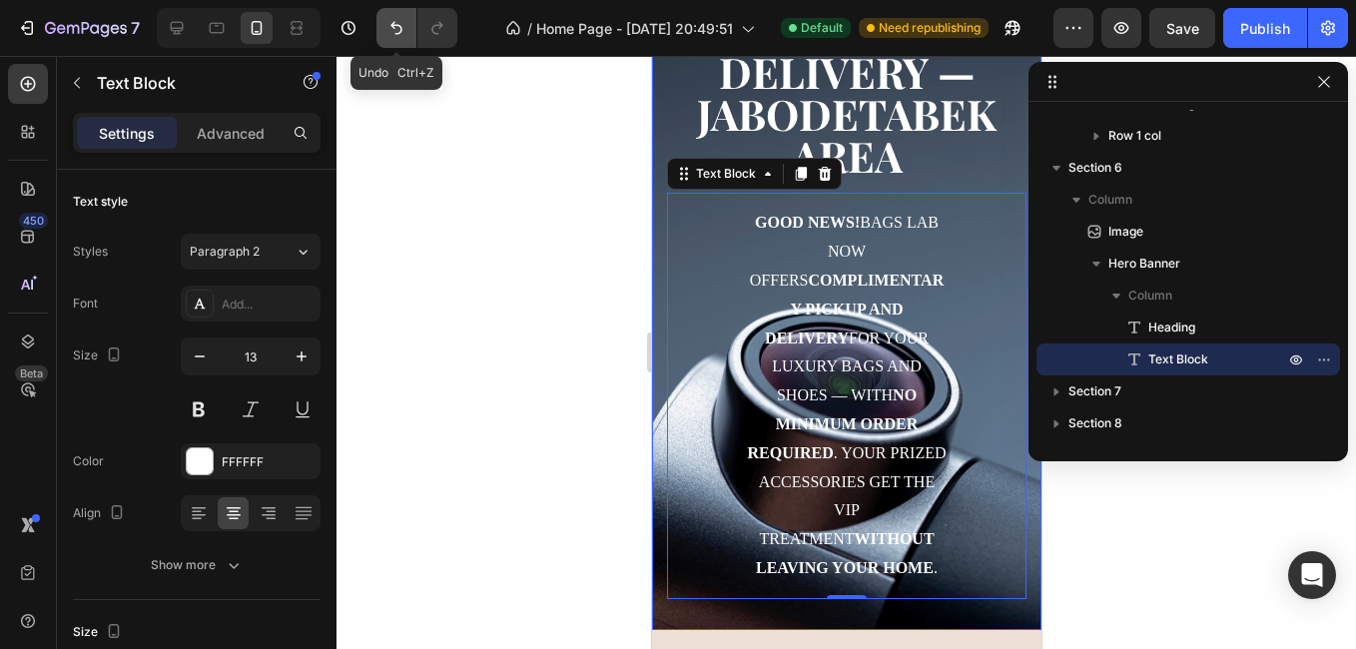
click at [402, 33] on icon "Undo/Redo" at bounding box center [396, 28] width 20 height 20
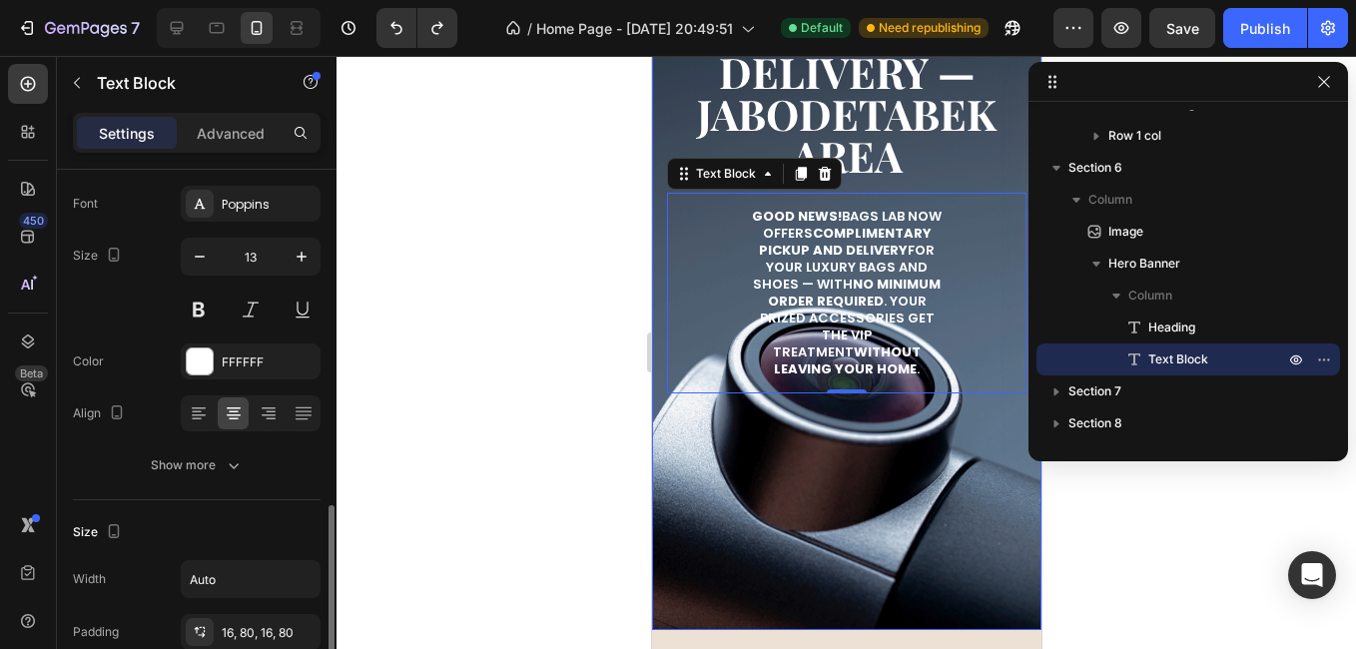
scroll to position [299, 0]
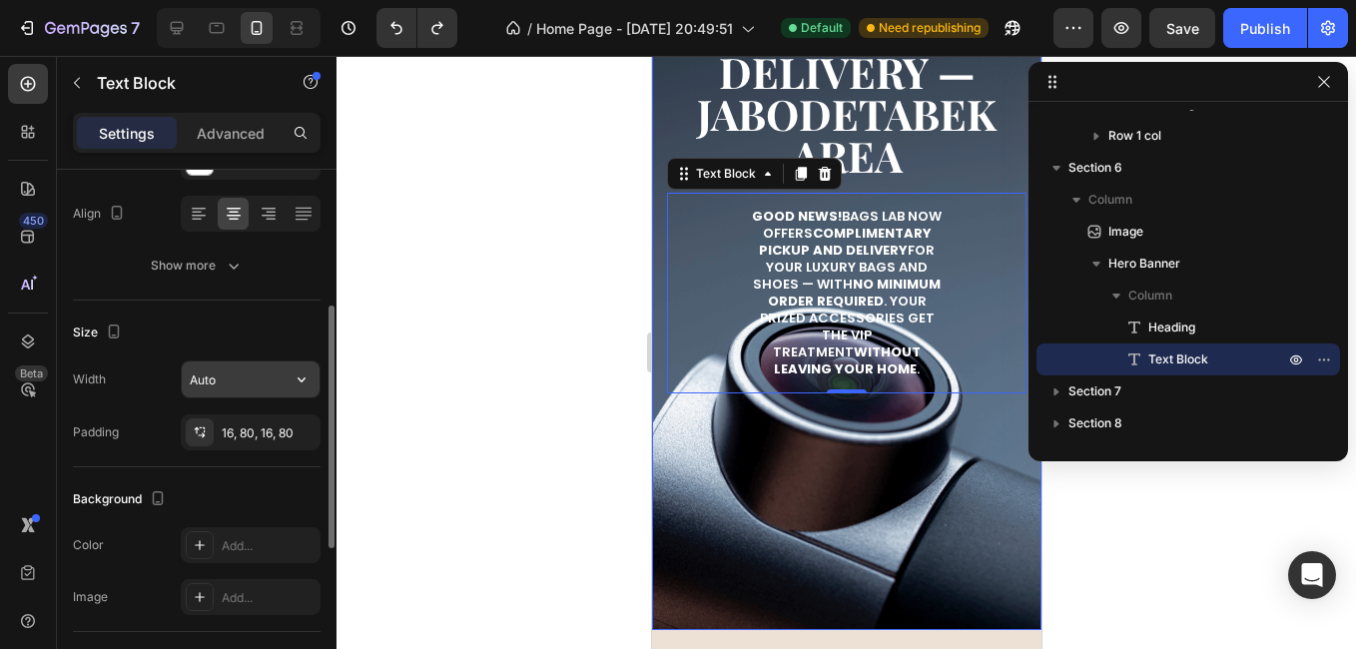
click at [230, 381] on input "Auto" at bounding box center [251, 379] width 138 height 36
click at [210, 437] on div at bounding box center [200, 432] width 28 height 28
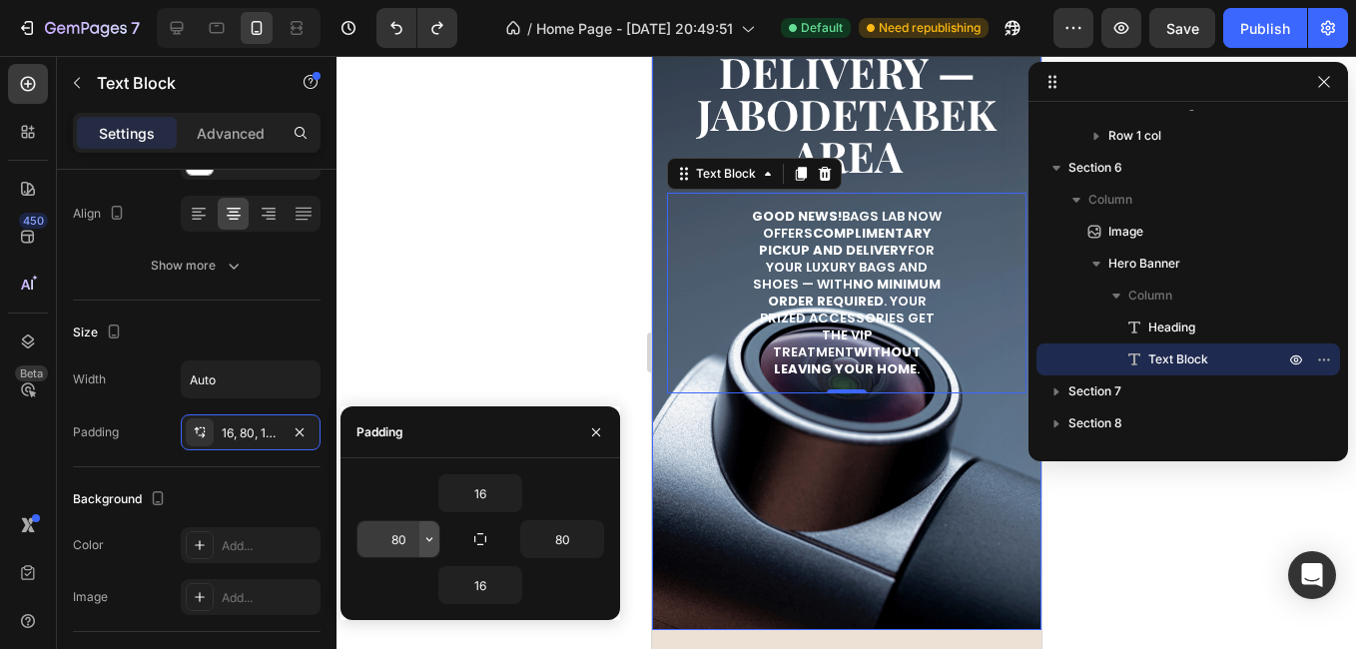
click at [434, 545] on icon "button" at bounding box center [429, 539] width 16 height 16
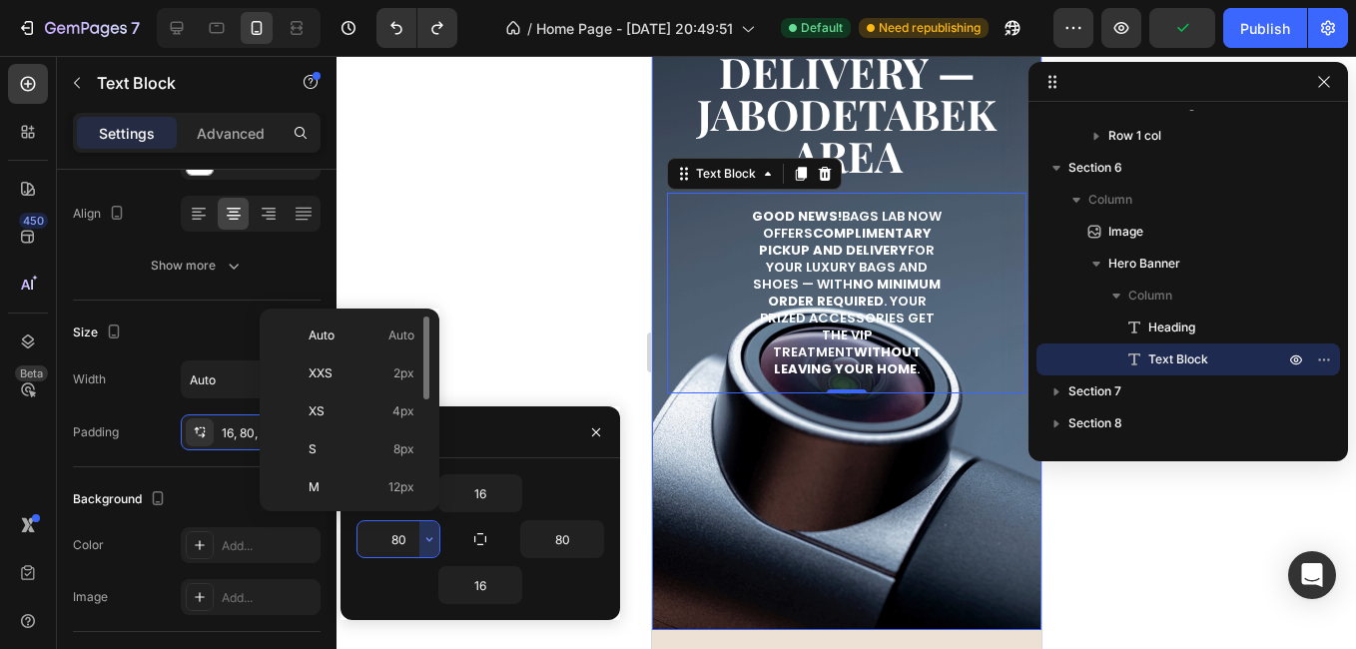
scroll to position [231, 0]
click at [348, 475] on p "5XL 112px" at bounding box center [361, 484] width 106 height 18
type input "112"
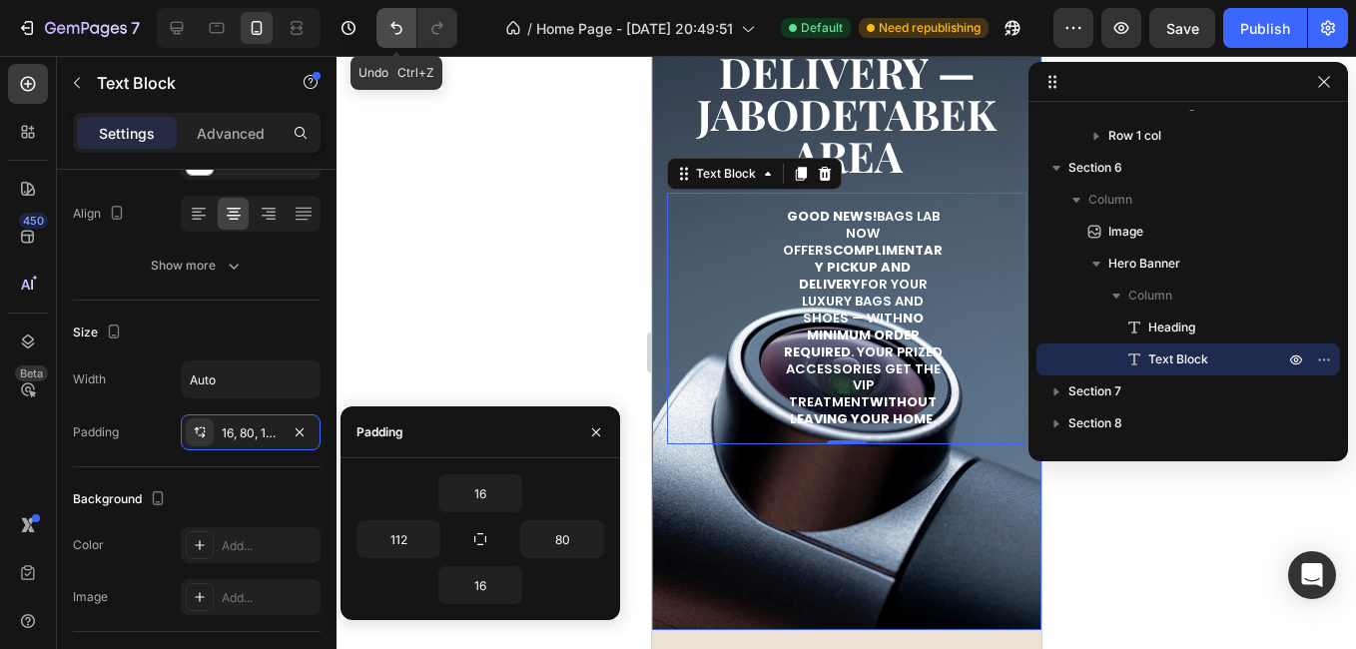
click at [405, 47] on button "Undo/Redo" at bounding box center [396, 28] width 40 height 40
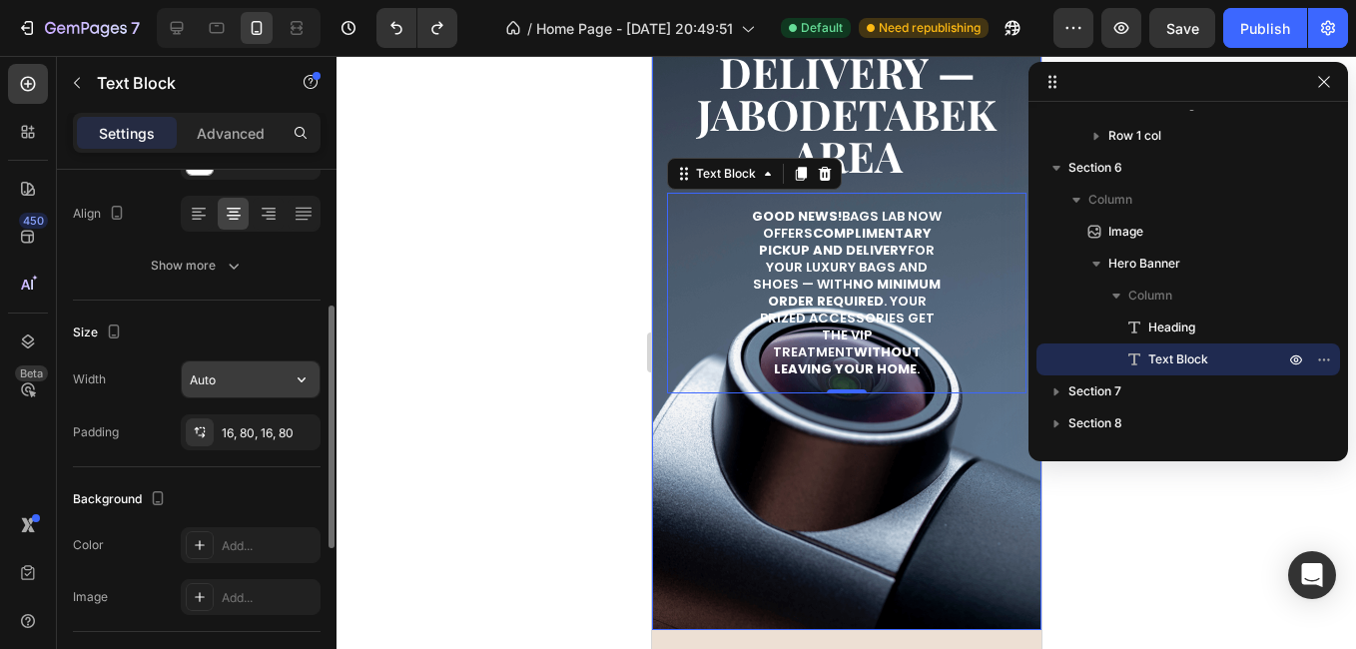
click at [232, 373] on input "Auto" at bounding box center [251, 379] width 138 height 36
click at [298, 378] on icon "button" at bounding box center [301, 379] width 20 height 20
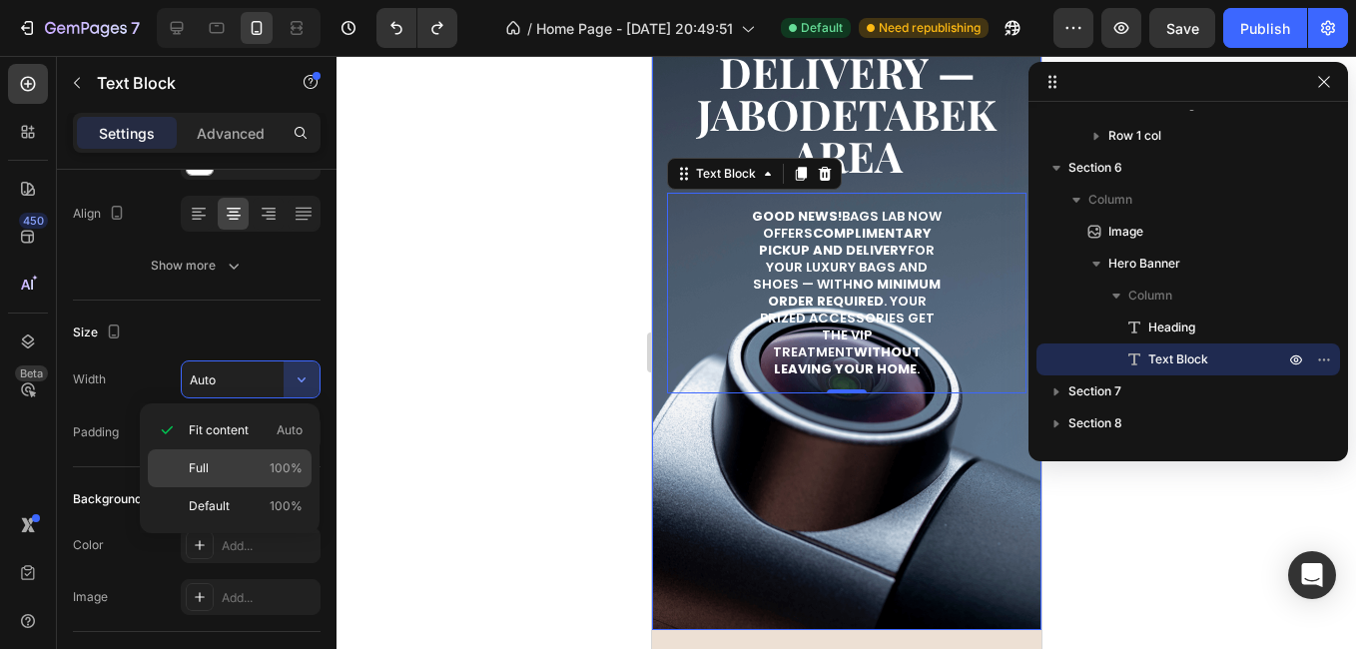
click at [257, 472] on p "Full 100%" at bounding box center [246, 468] width 114 height 18
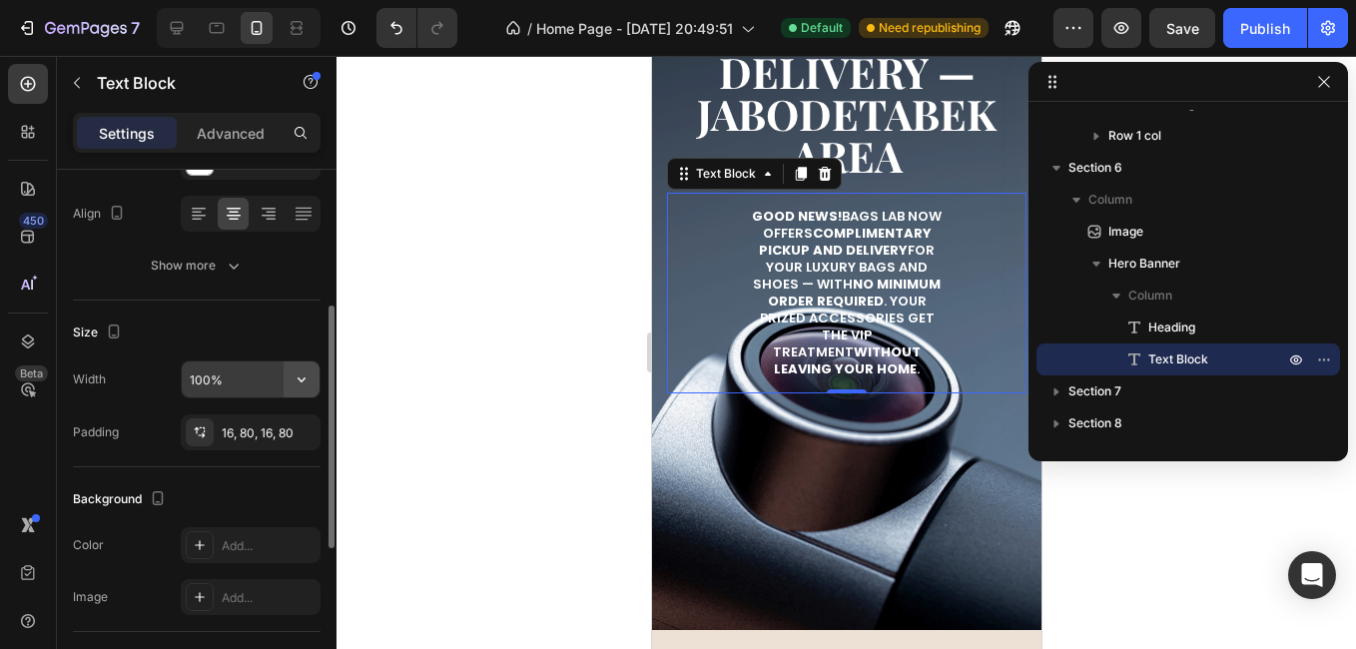
click at [292, 378] on icon "button" at bounding box center [301, 379] width 20 height 20
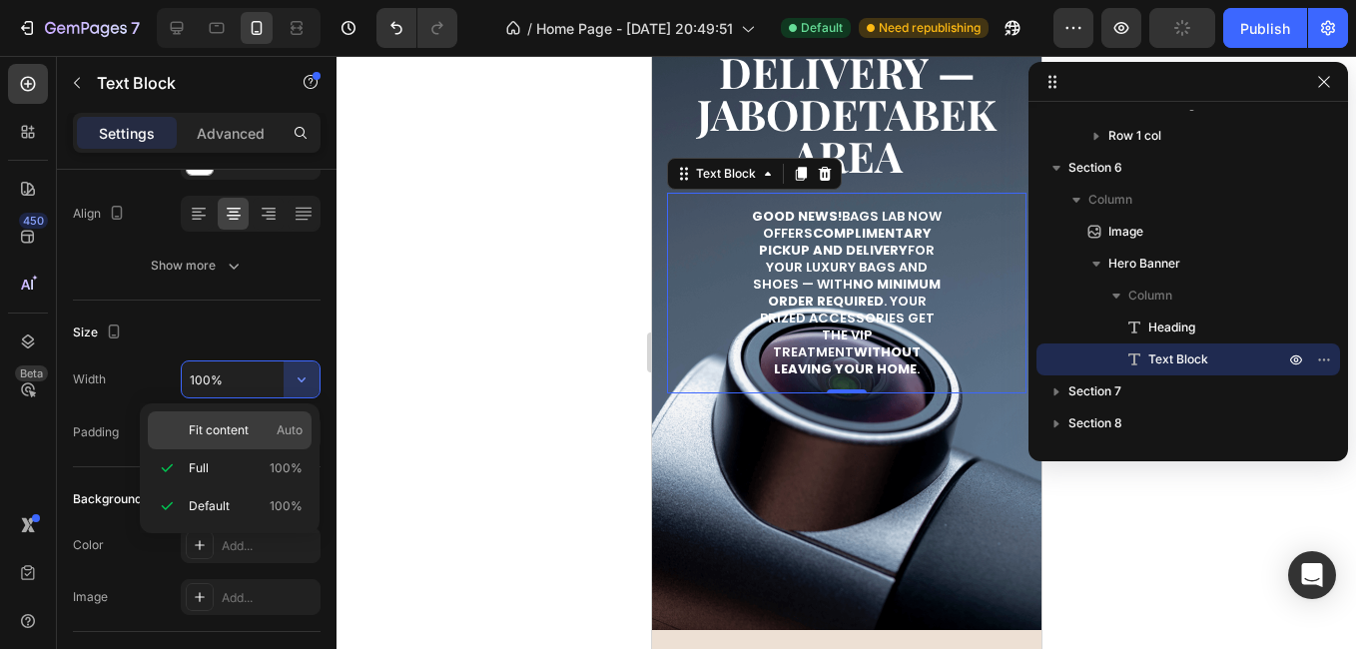
click at [257, 434] on p "Fit content Auto" at bounding box center [246, 430] width 114 height 18
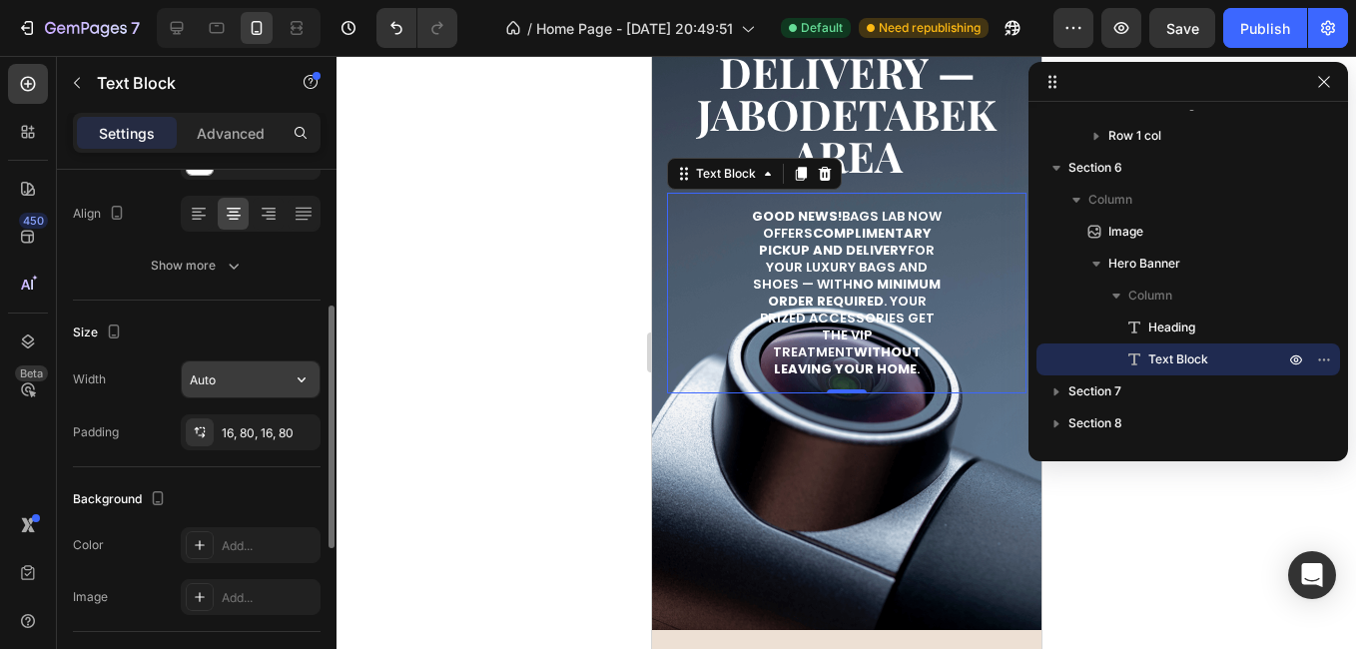
click at [277, 367] on input "Auto" at bounding box center [251, 379] width 138 height 36
click at [303, 382] on icon "button" at bounding box center [301, 379] width 20 height 20
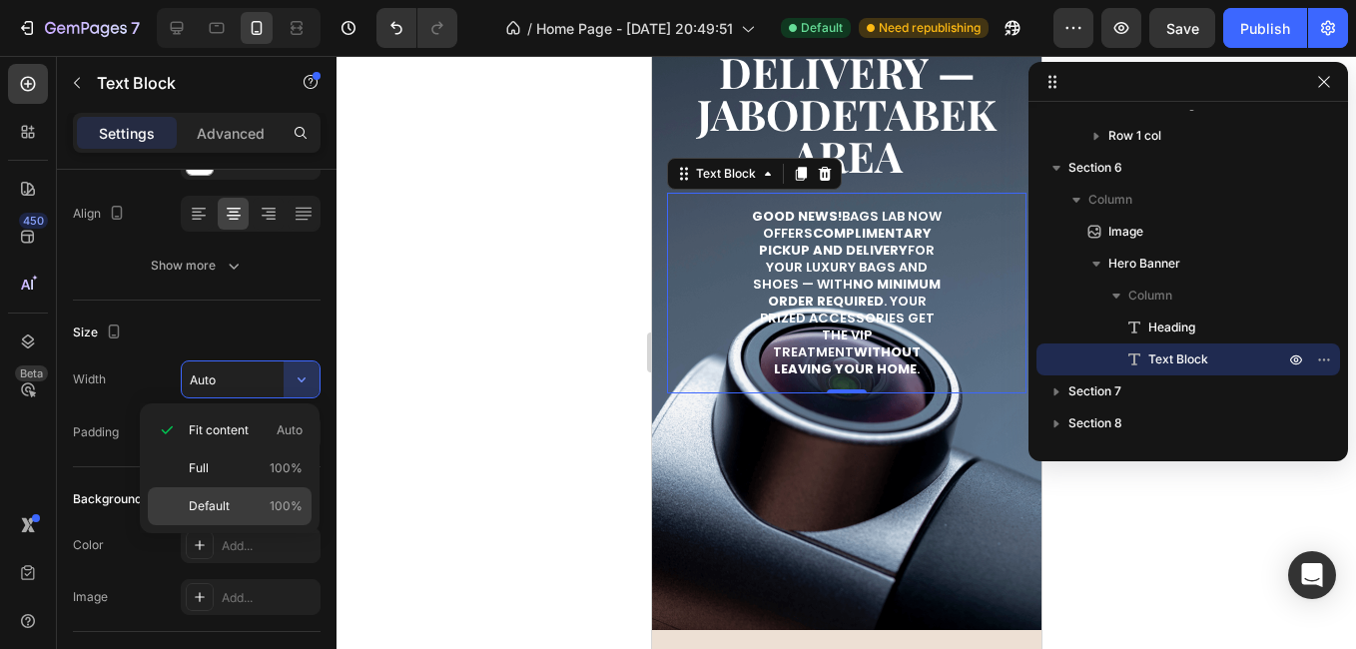
click at [232, 493] on div "Default 100%" at bounding box center [230, 506] width 164 height 38
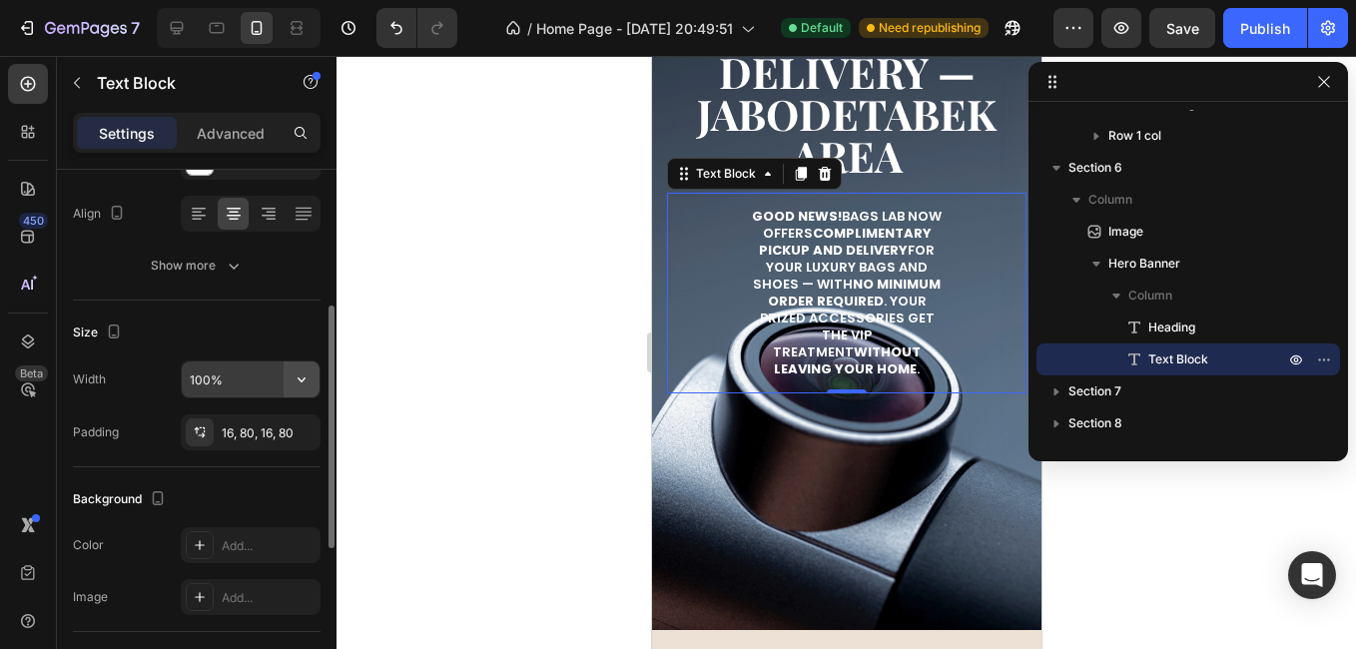
click at [289, 374] on button "button" at bounding box center [302, 379] width 36 height 36
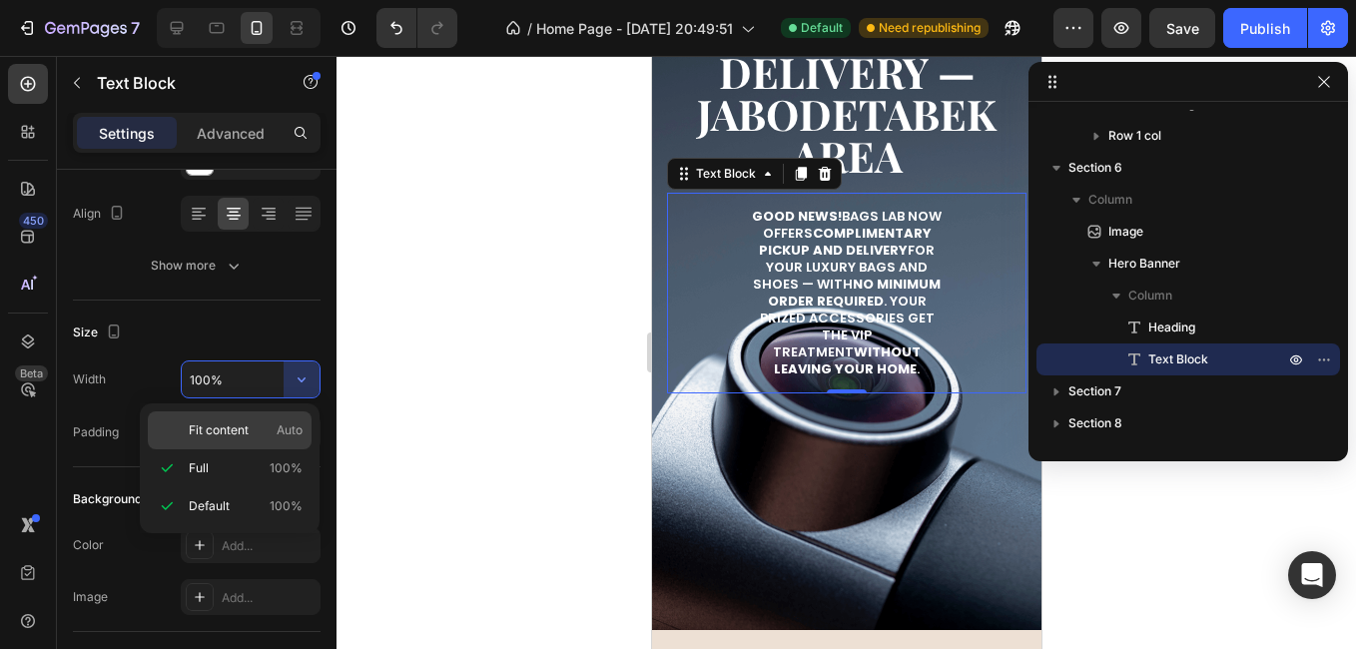
click at [274, 427] on p "Fit content Auto" at bounding box center [246, 430] width 114 height 18
type input "Auto"
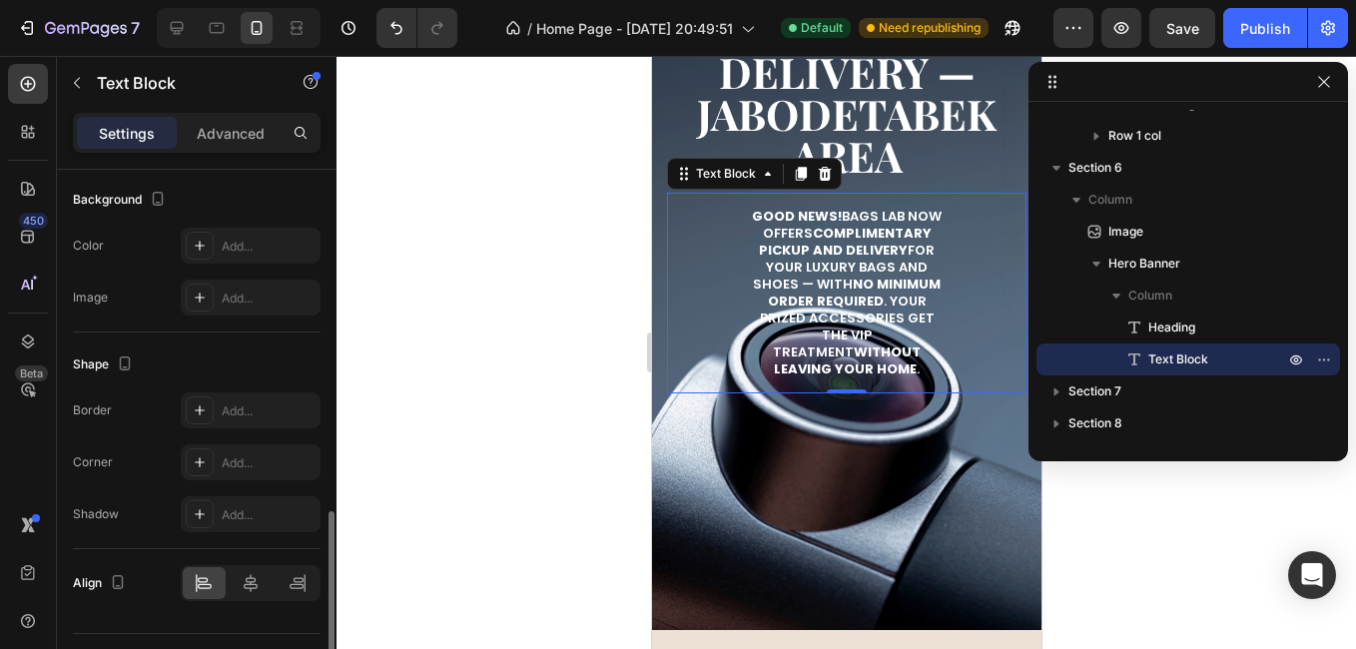
scroll to position [647, 0]
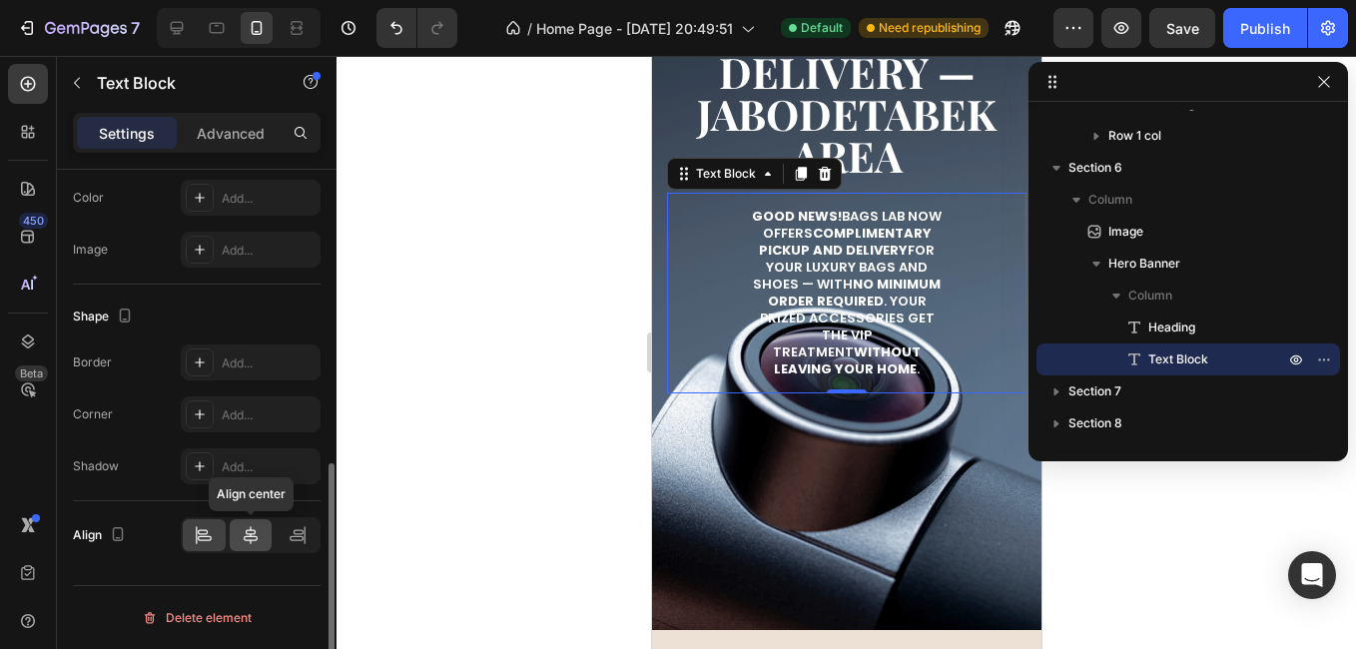
click at [251, 525] on icon at bounding box center [251, 535] width 20 height 20
click at [1174, 357] on span "Text Block" at bounding box center [1178, 359] width 60 height 20
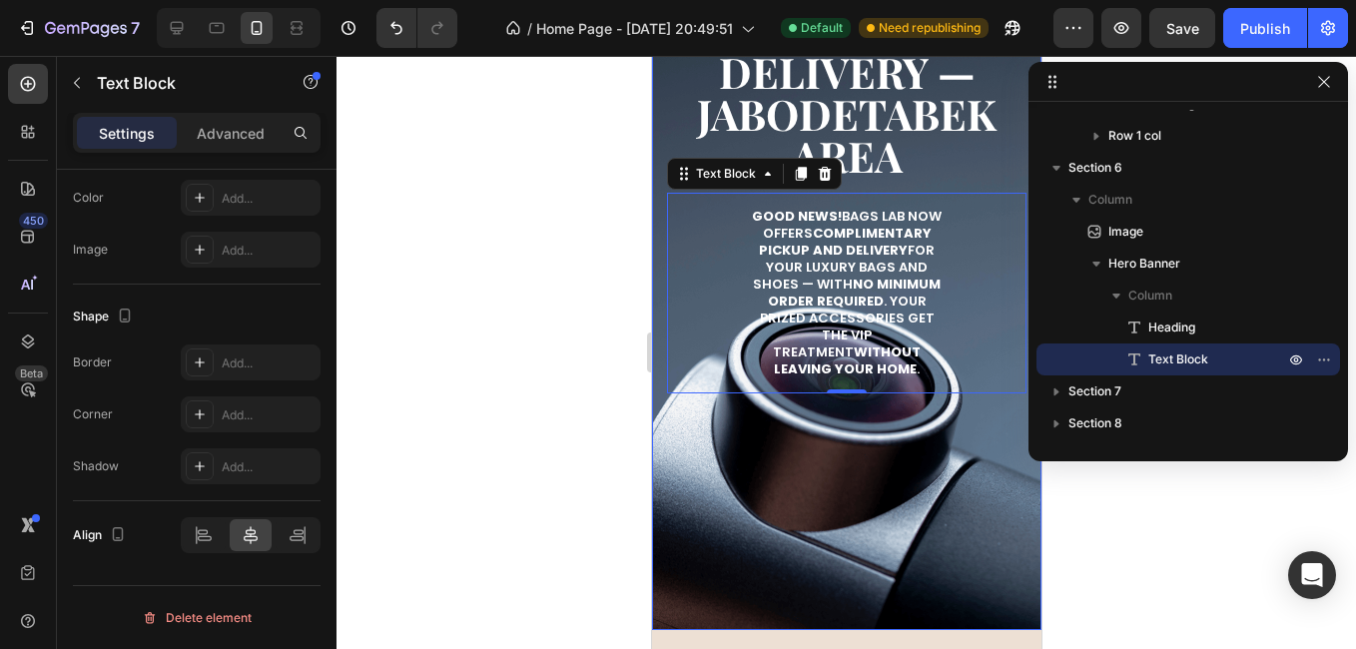
click at [787, 461] on div "Background Image" at bounding box center [845, 283] width 389 height 693
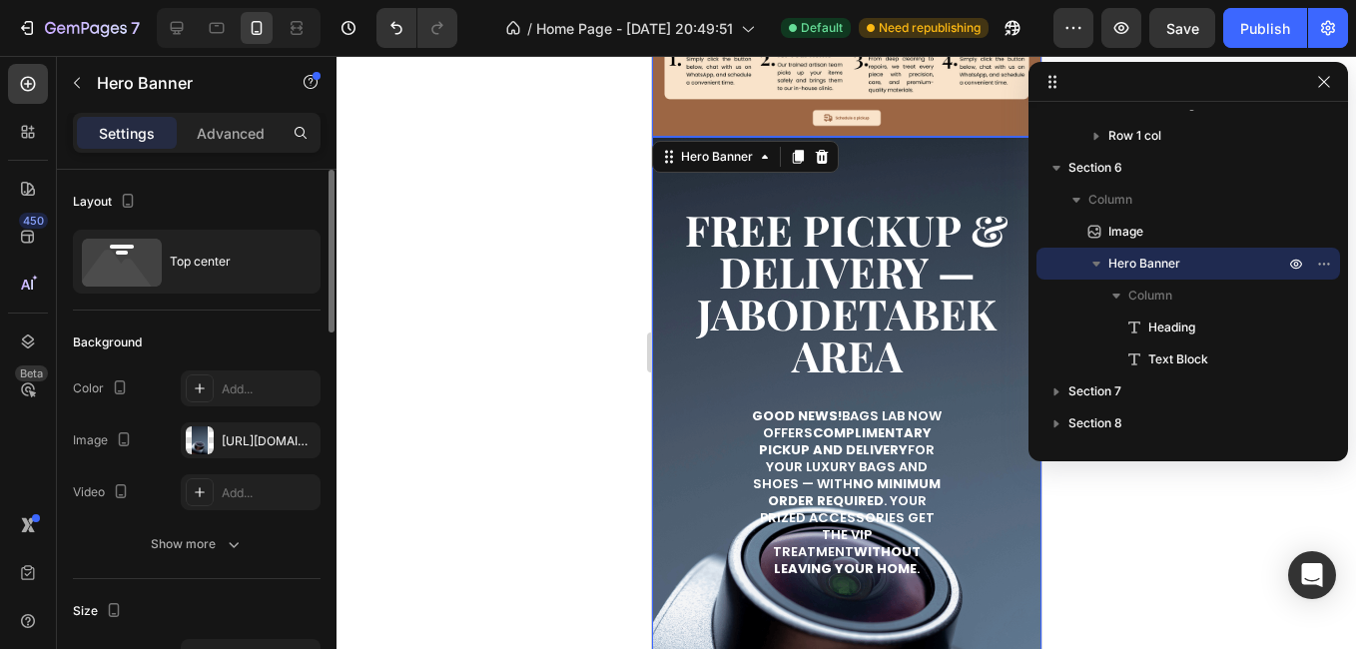
scroll to position [2121, 0]
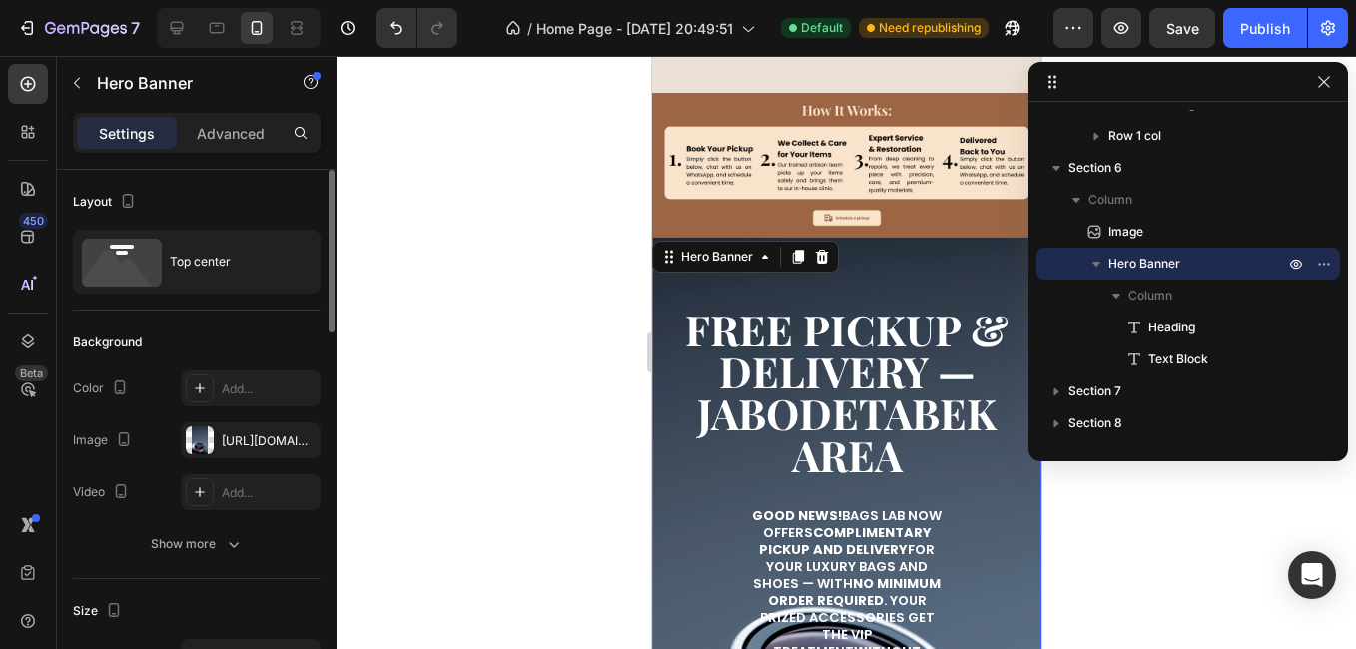
click at [240, 131] on p "Advanced" at bounding box center [231, 133] width 68 height 21
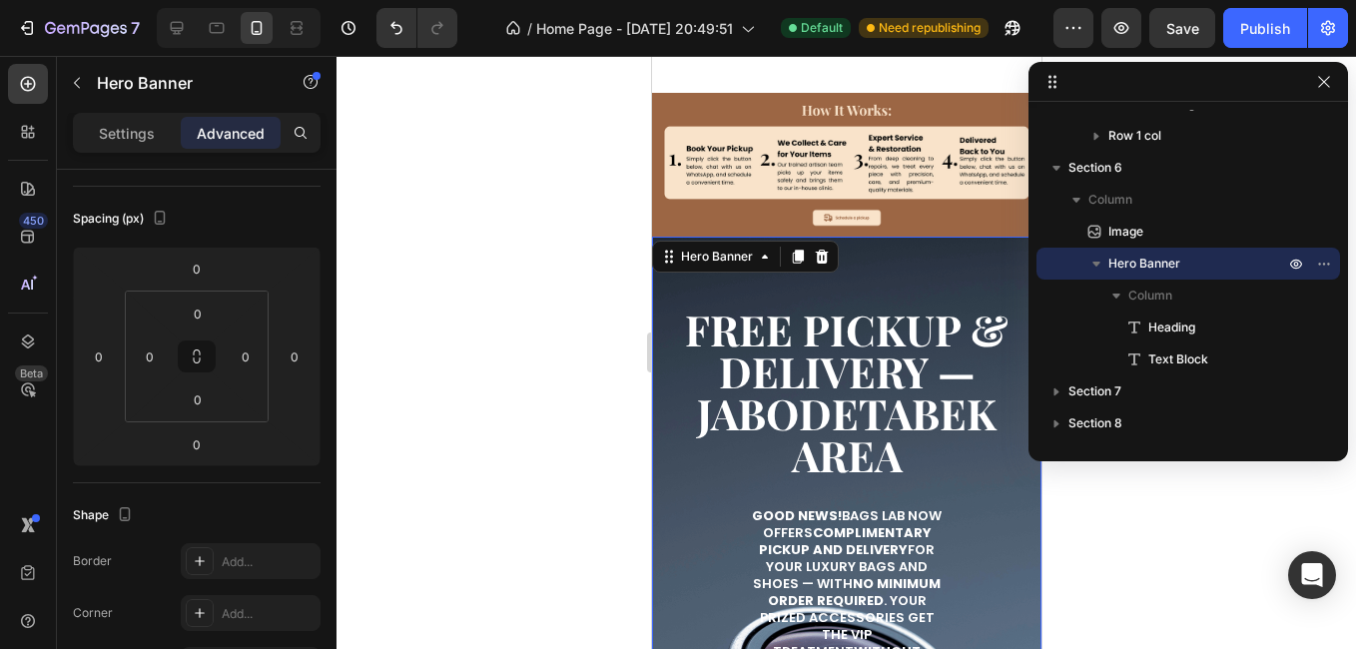
scroll to position [2521, 0]
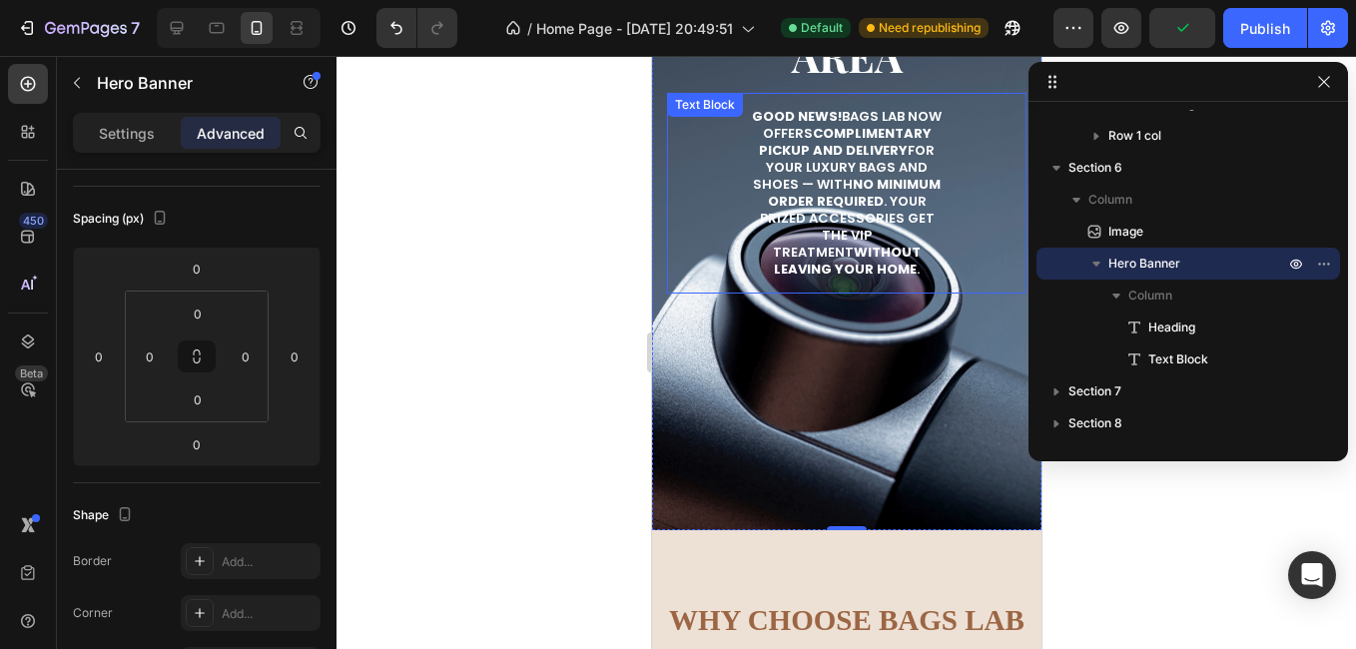
click at [834, 247] on p "Good news! Bags Lab now offers complimentary pickup and delivery for your luxur…" at bounding box center [846, 193] width 200 height 169
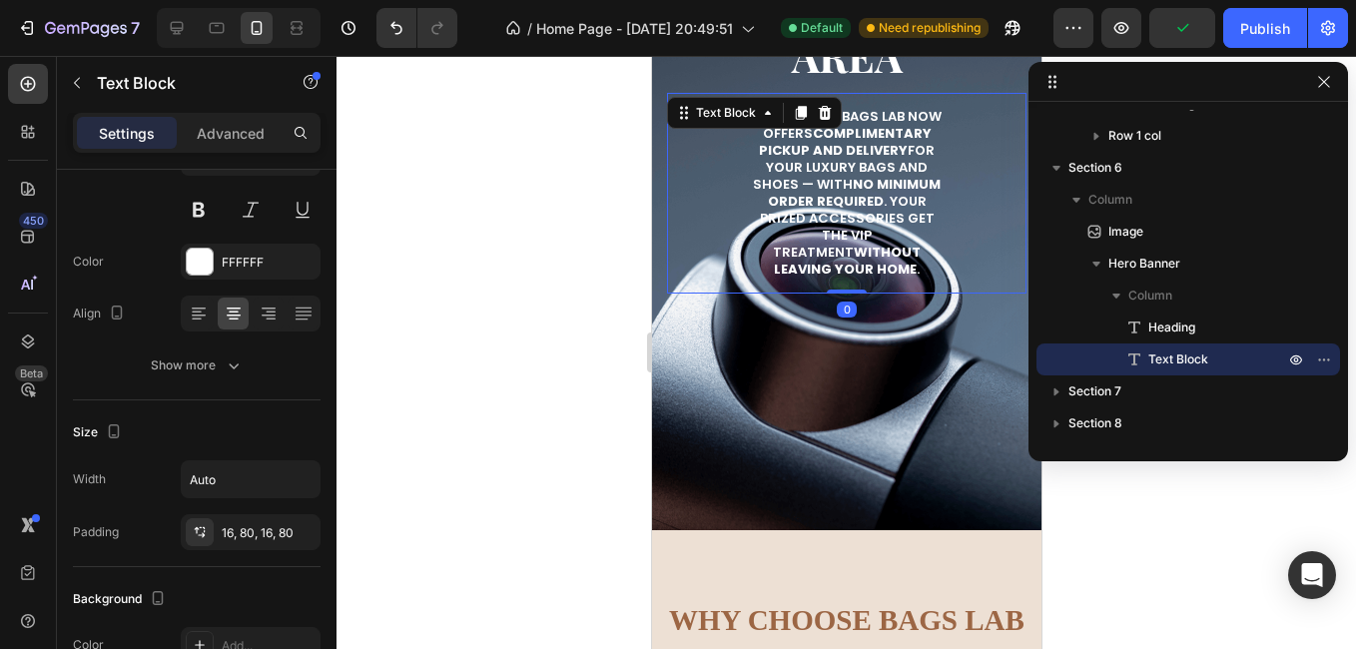
scroll to position [0, 0]
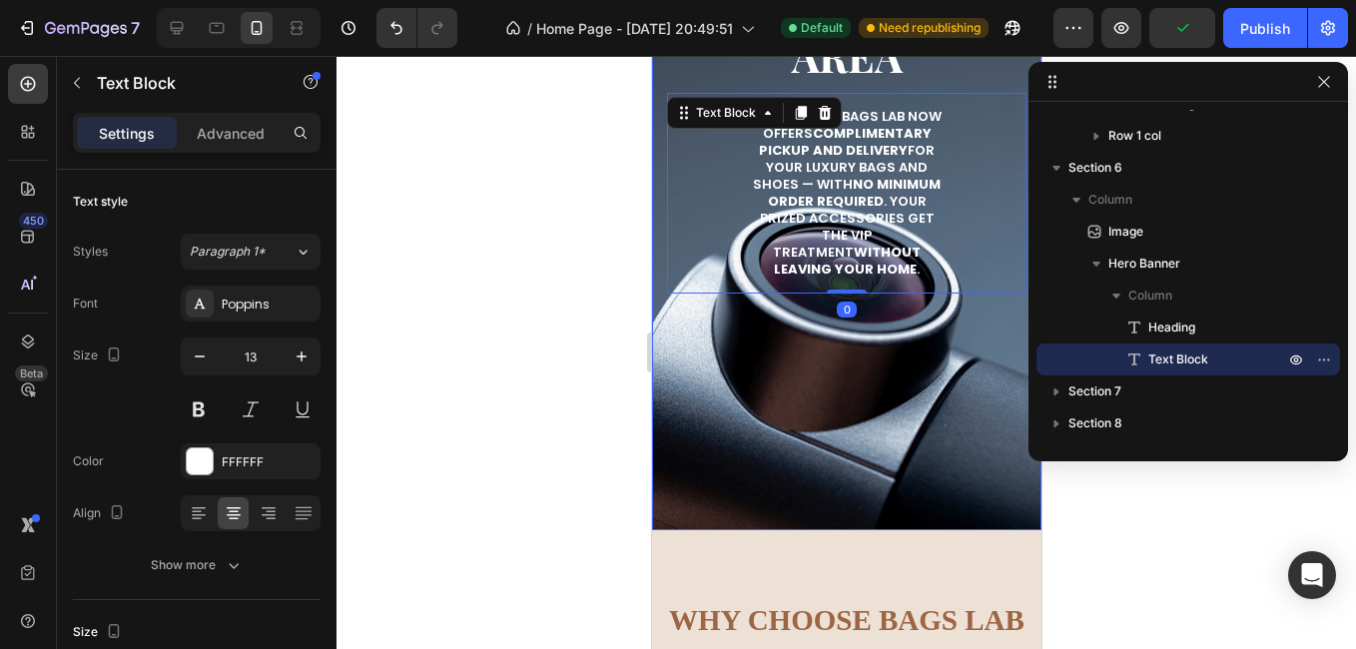
click at [820, 391] on div "Background Image" at bounding box center [845, 183] width 389 height 693
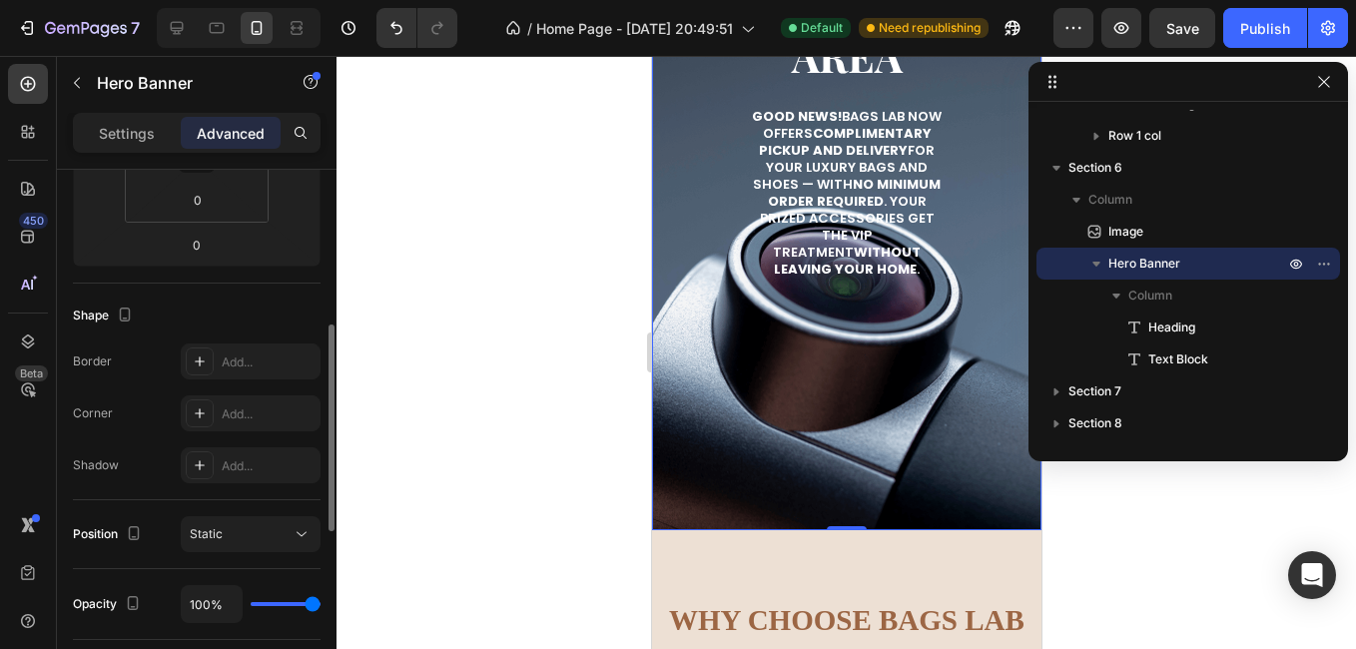
scroll to position [599, 0]
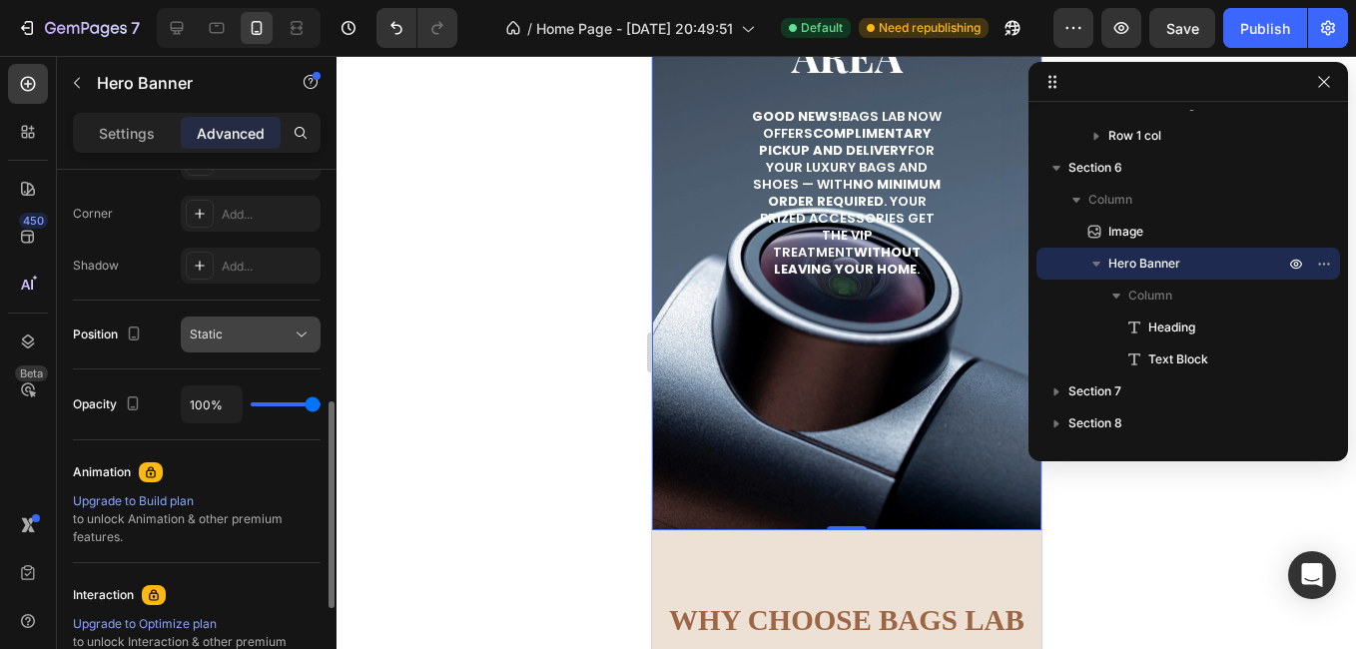
click at [266, 324] on div "Static" at bounding box center [251, 334] width 122 height 20
click at [514, 354] on div at bounding box center [845, 352] width 1019 height 593
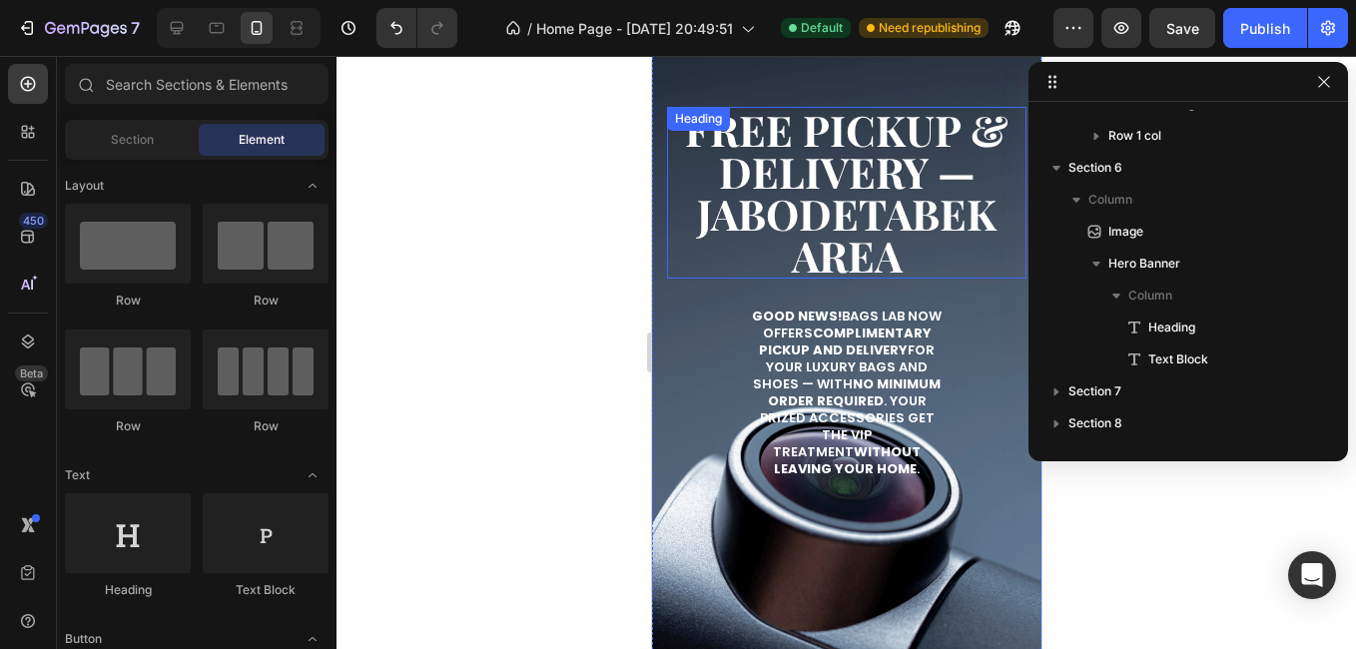
scroll to position [2221, 0]
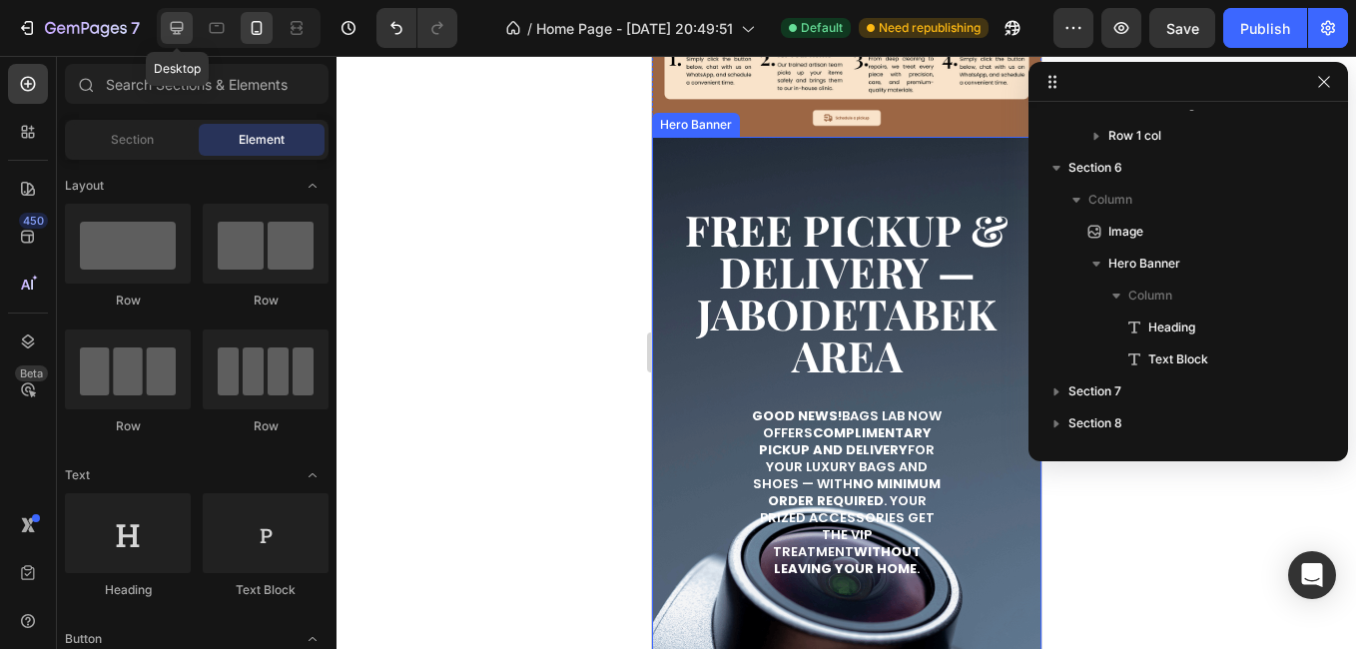
click at [184, 23] on icon at bounding box center [177, 28] width 20 height 20
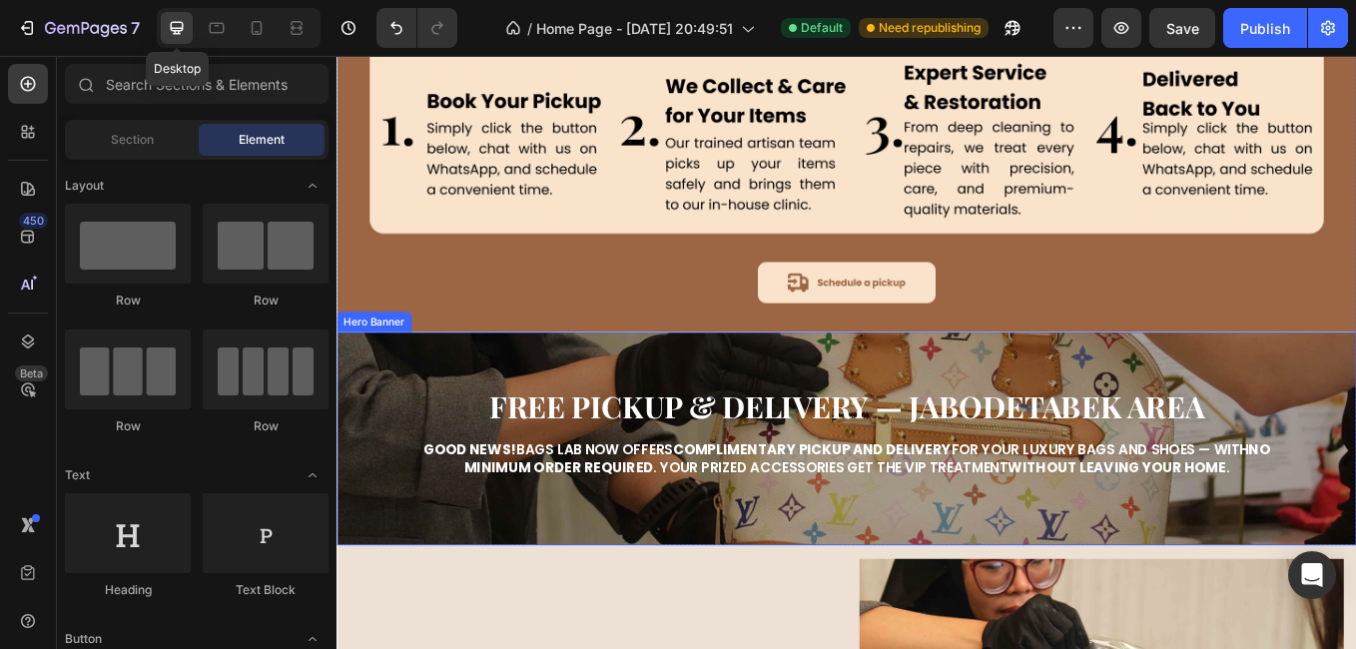
scroll to position [2165, 0]
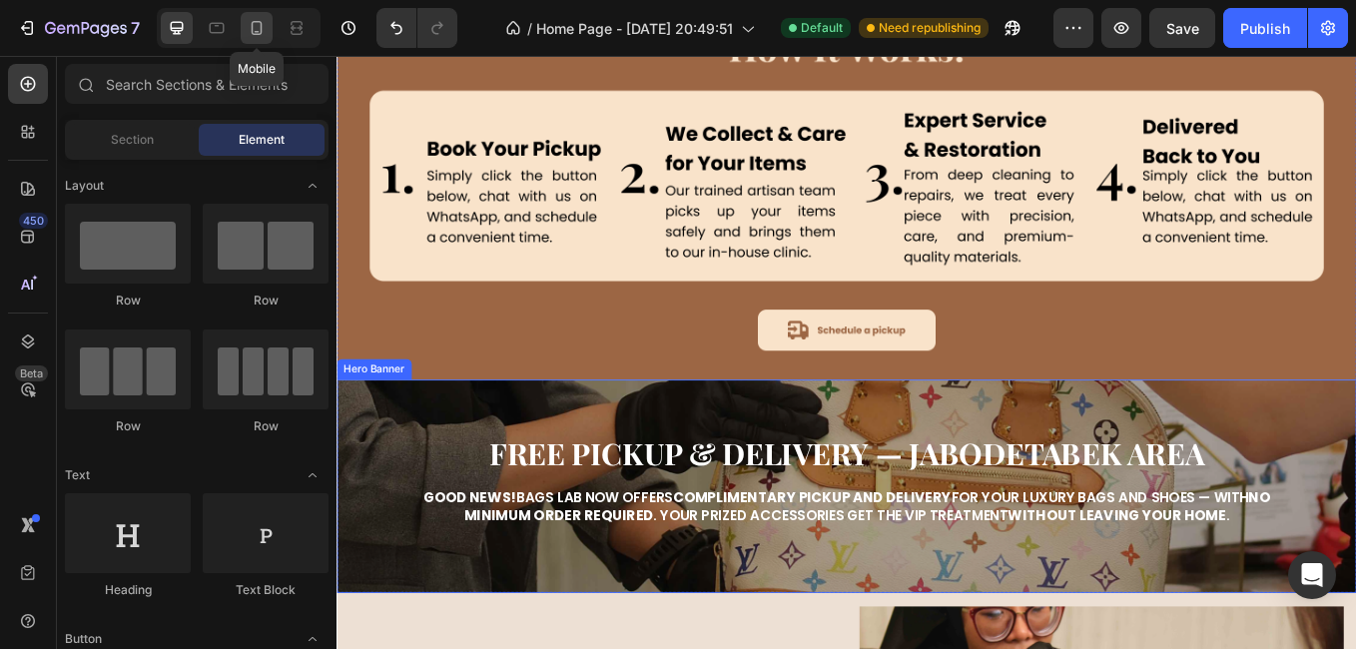
click at [254, 25] on icon at bounding box center [257, 28] width 20 height 20
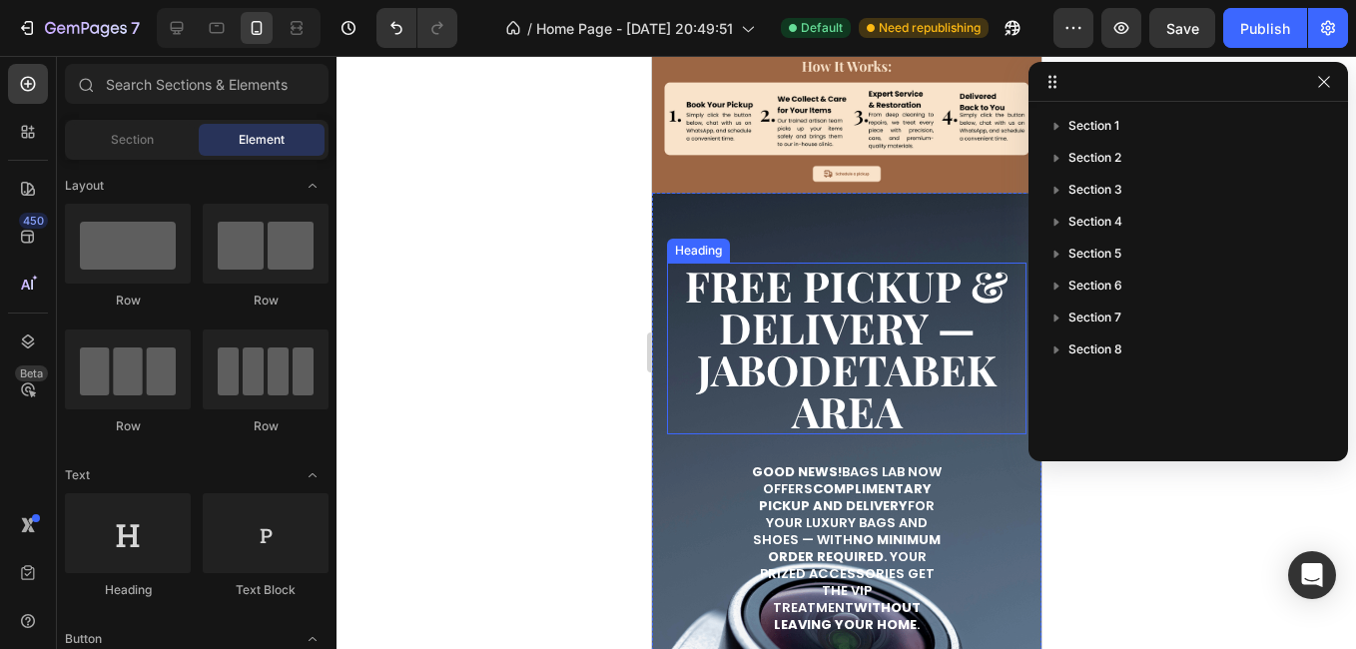
scroll to position [2221, 0]
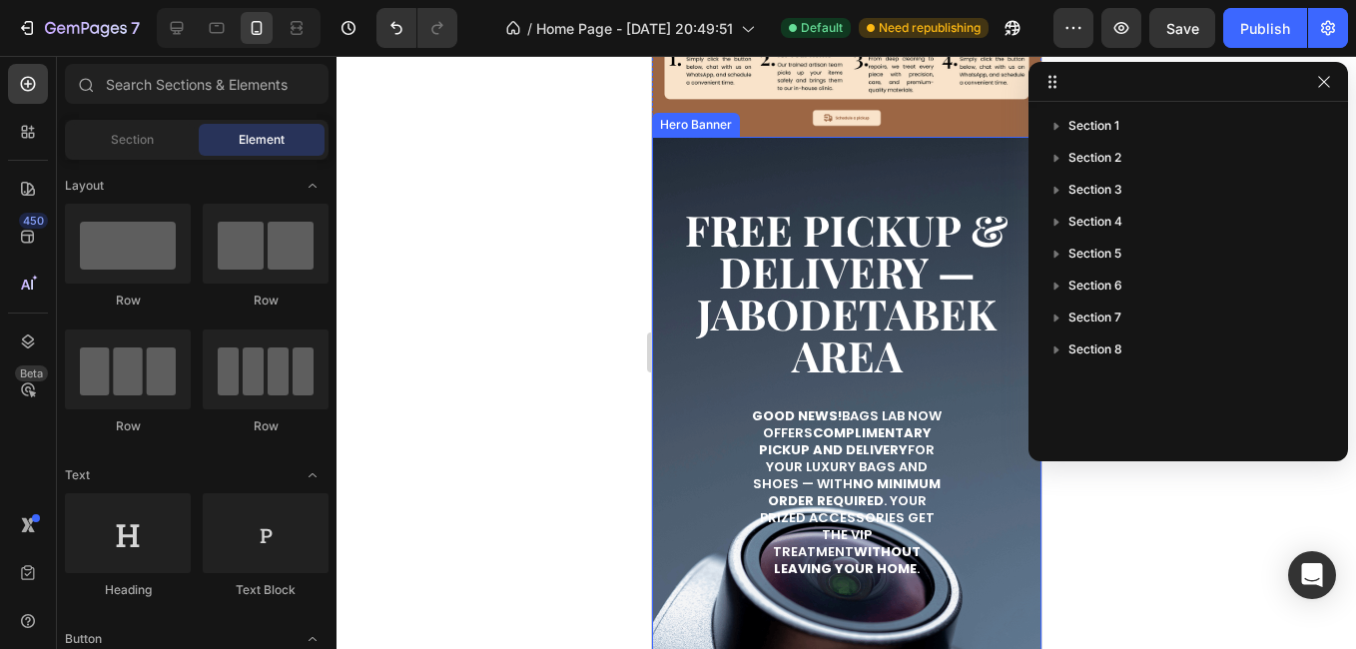
click at [845, 170] on div "Free Pickup & Delivery — JABODETABEK Area Heading Good news! Bags Lab now offer…" at bounding box center [845, 373] width 389 height 472
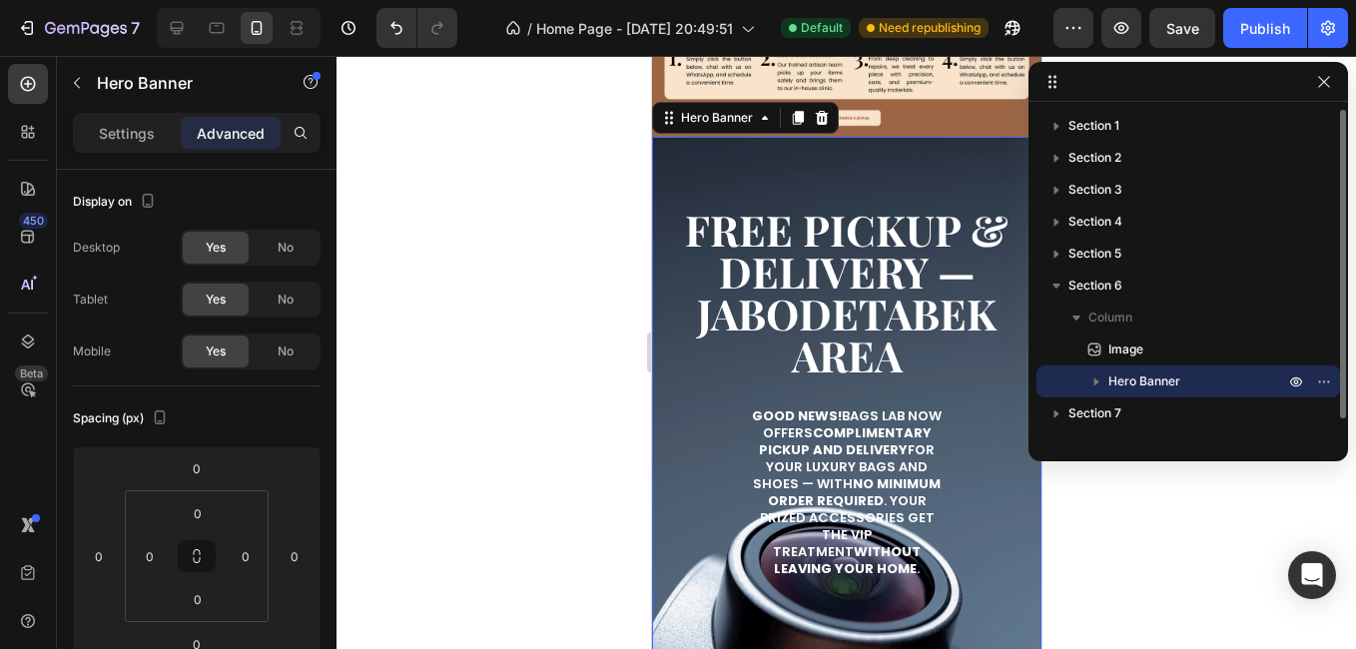
click at [1098, 375] on icon "button" at bounding box center [1096, 381] width 20 height 20
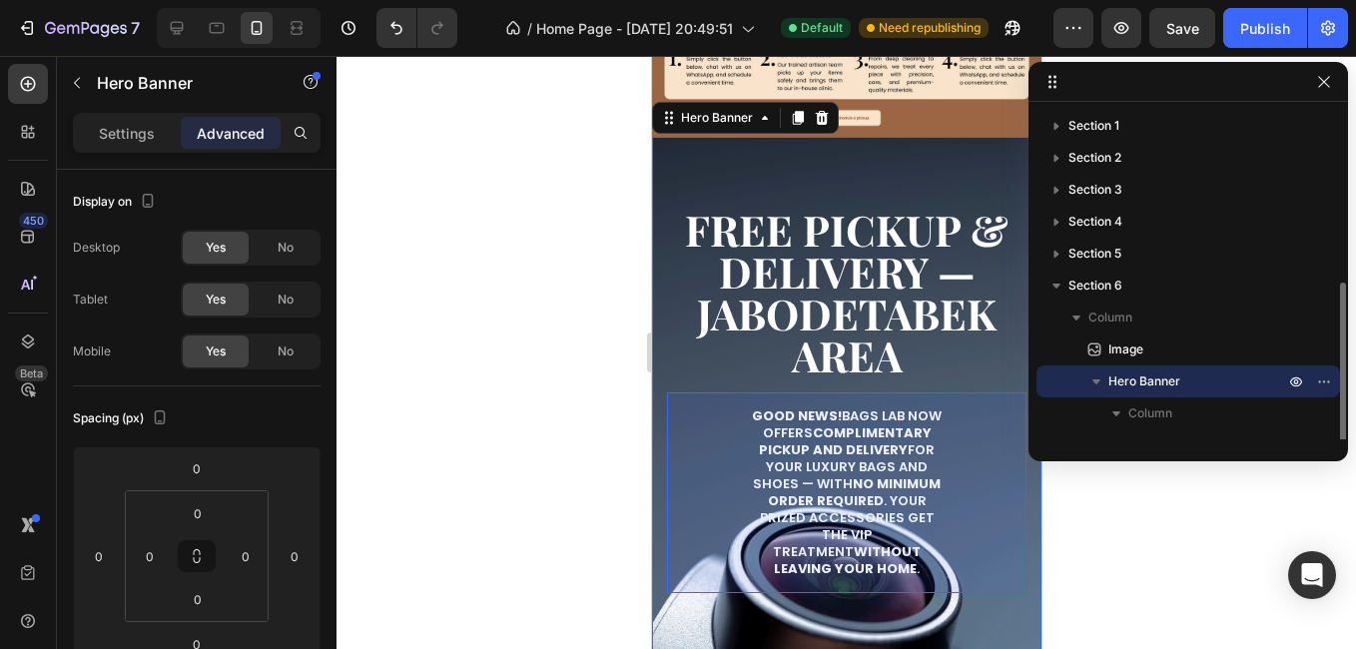
scroll to position [118, 0]
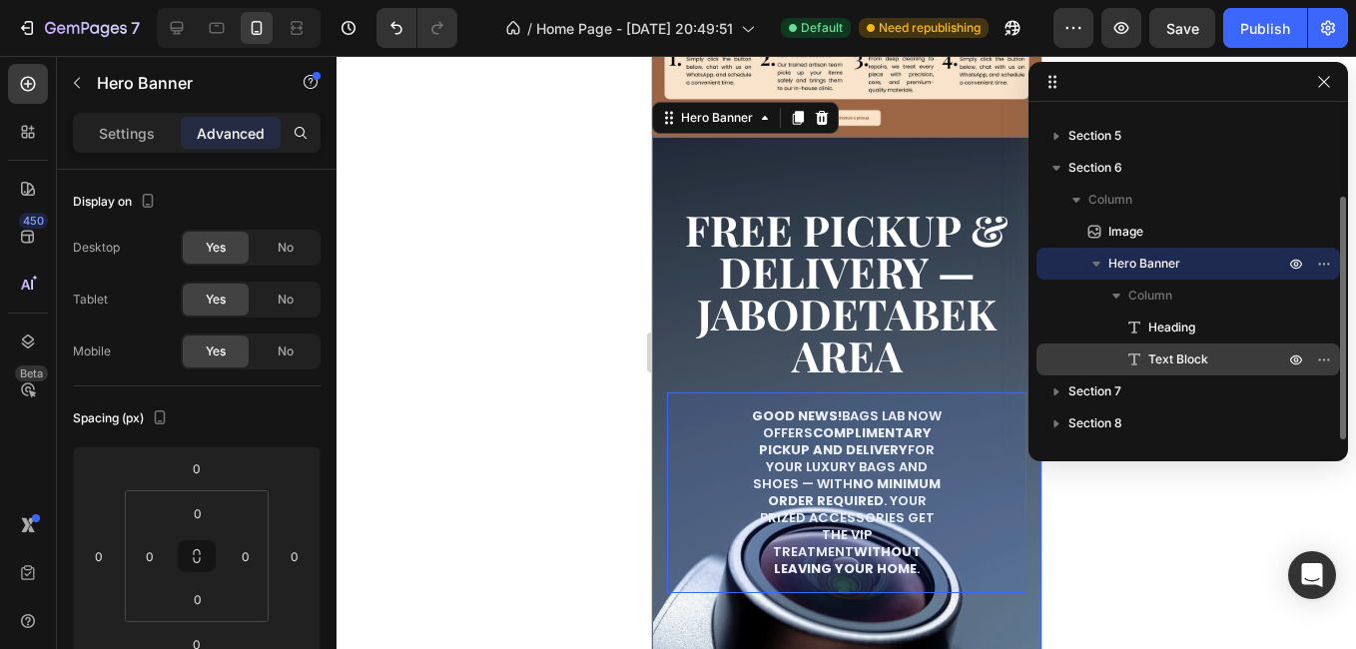
click at [1133, 370] on div "Text Block" at bounding box center [1188, 359] width 288 height 32
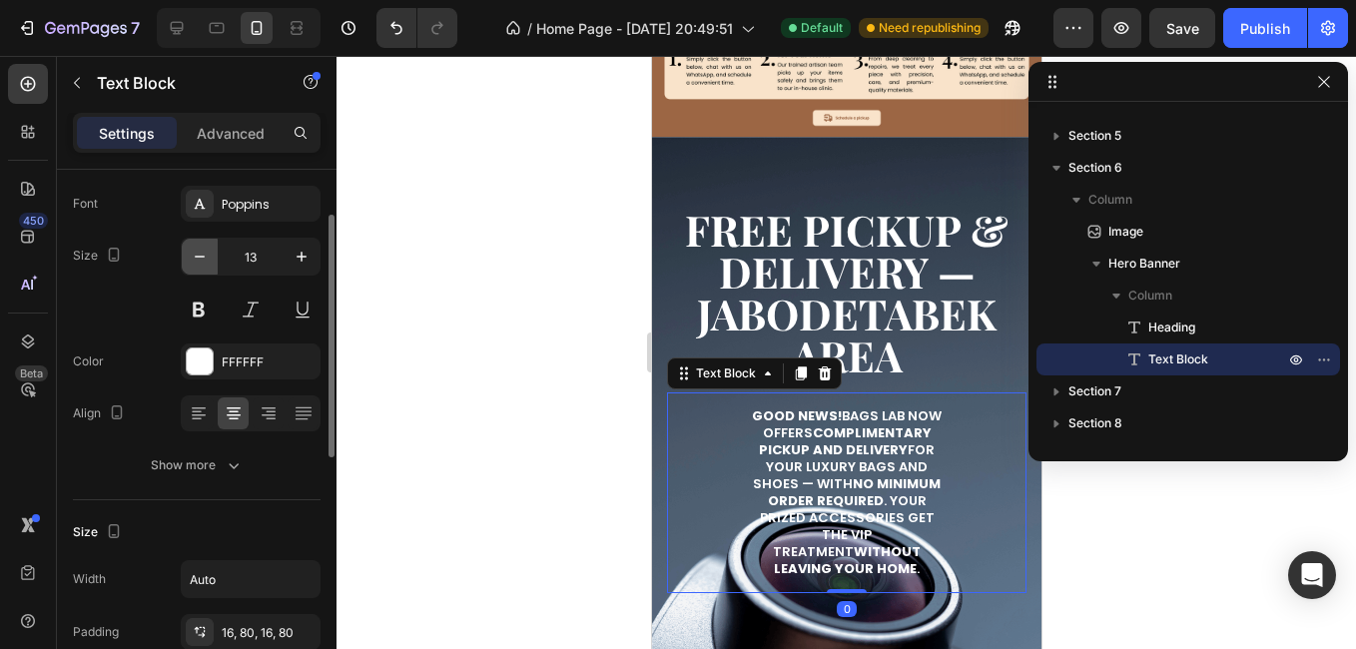
scroll to position [0, 0]
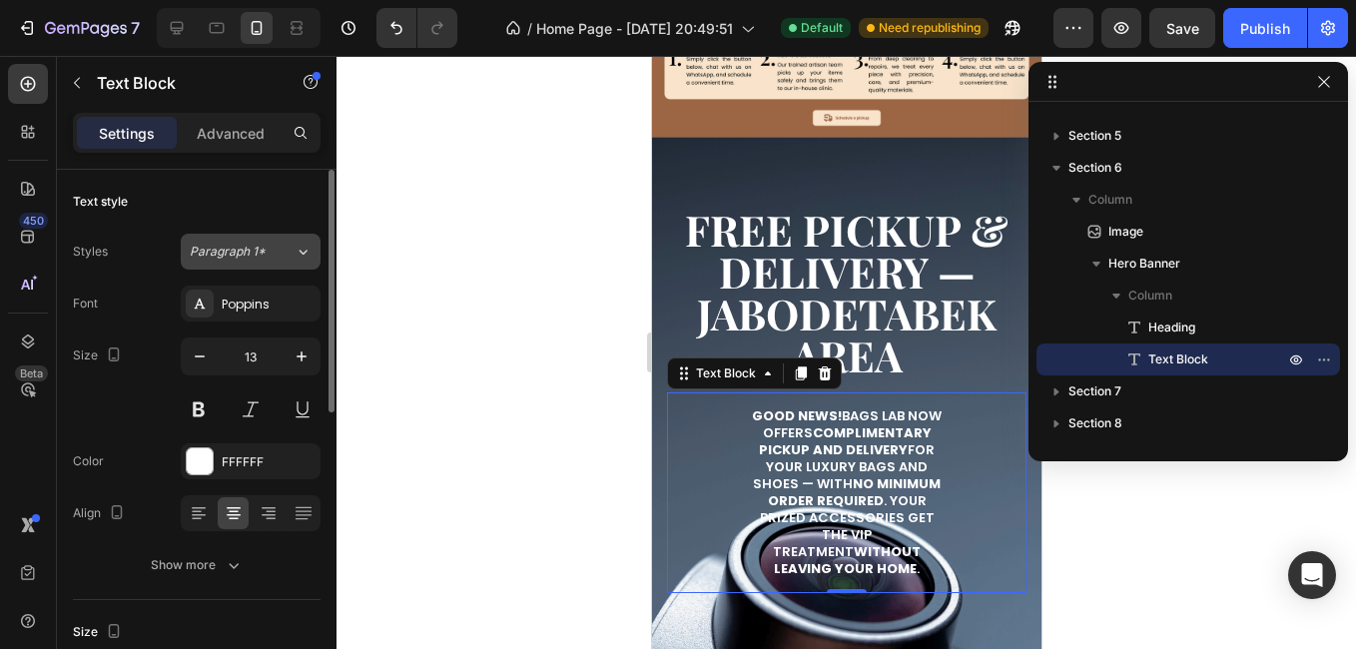
click at [215, 262] on button "Paragraph 1*" at bounding box center [251, 252] width 140 height 36
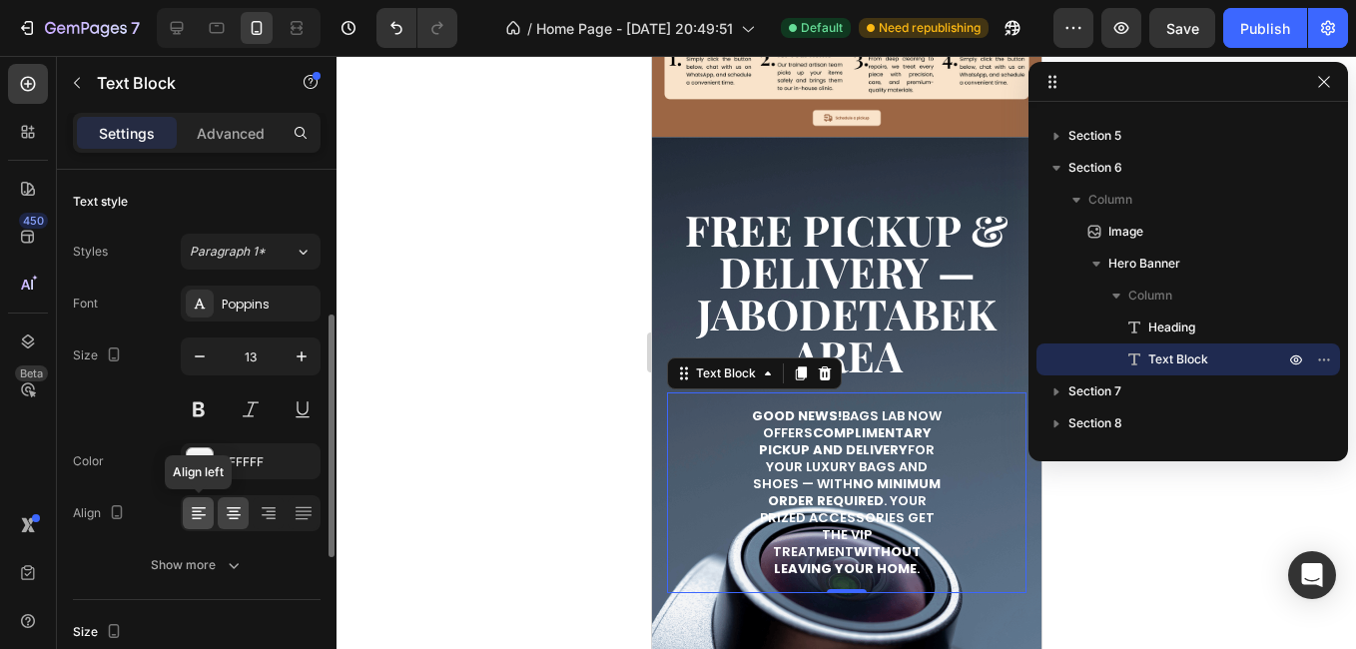
scroll to position [200, 0]
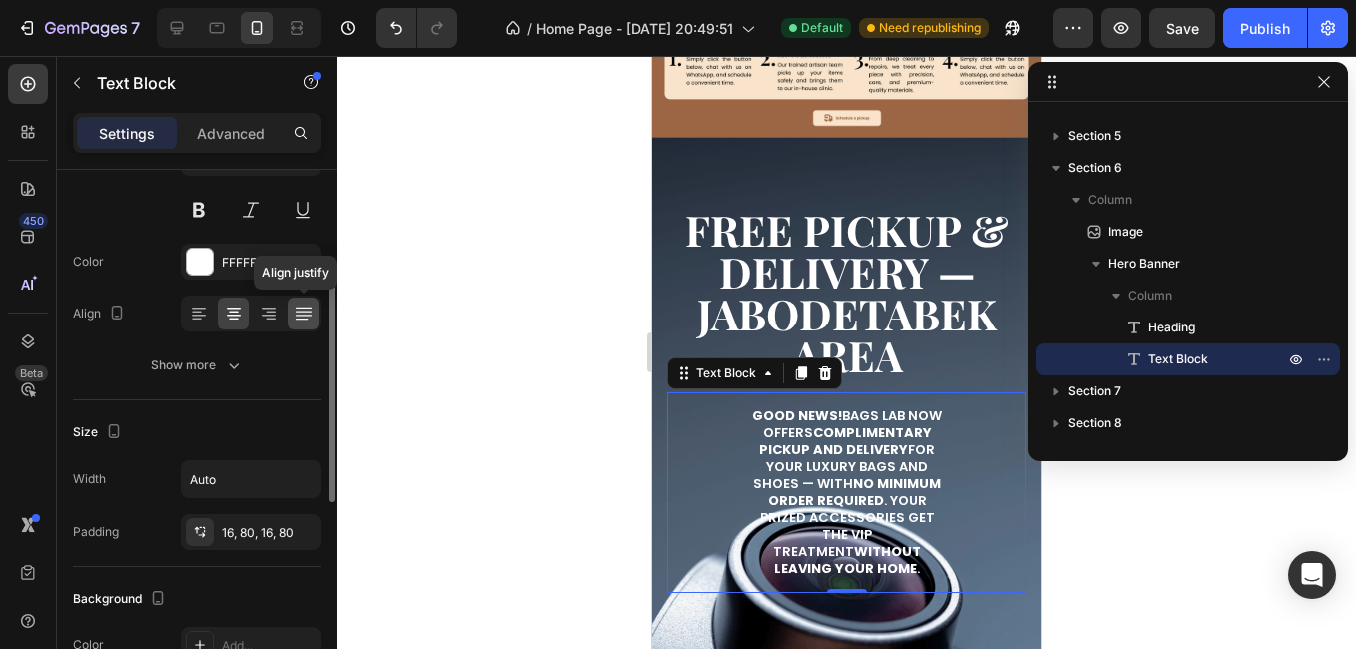
click at [296, 310] on icon at bounding box center [303, 313] width 20 height 20
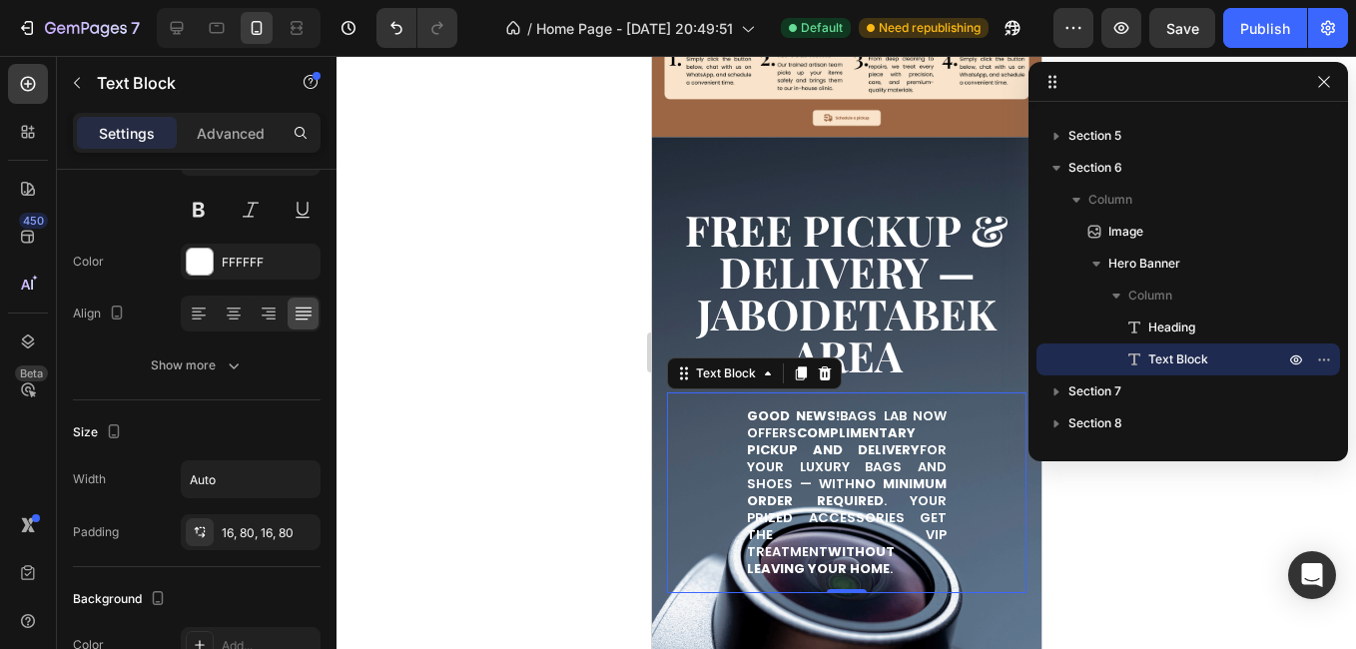
click at [816, 444] on strong "complimentary pickup and delivery" at bounding box center [832, 441] width 173 height 36
click at [883, 425] on p "Good news! Bags Lab now offers complimentary pickup and delivery for your luxur…" at bounding box center [846, 492] width 200 height 169
click at [748, 447] on strong "complimentary pickup and delivery" at bounding box center [832, 441] width 173 height 36
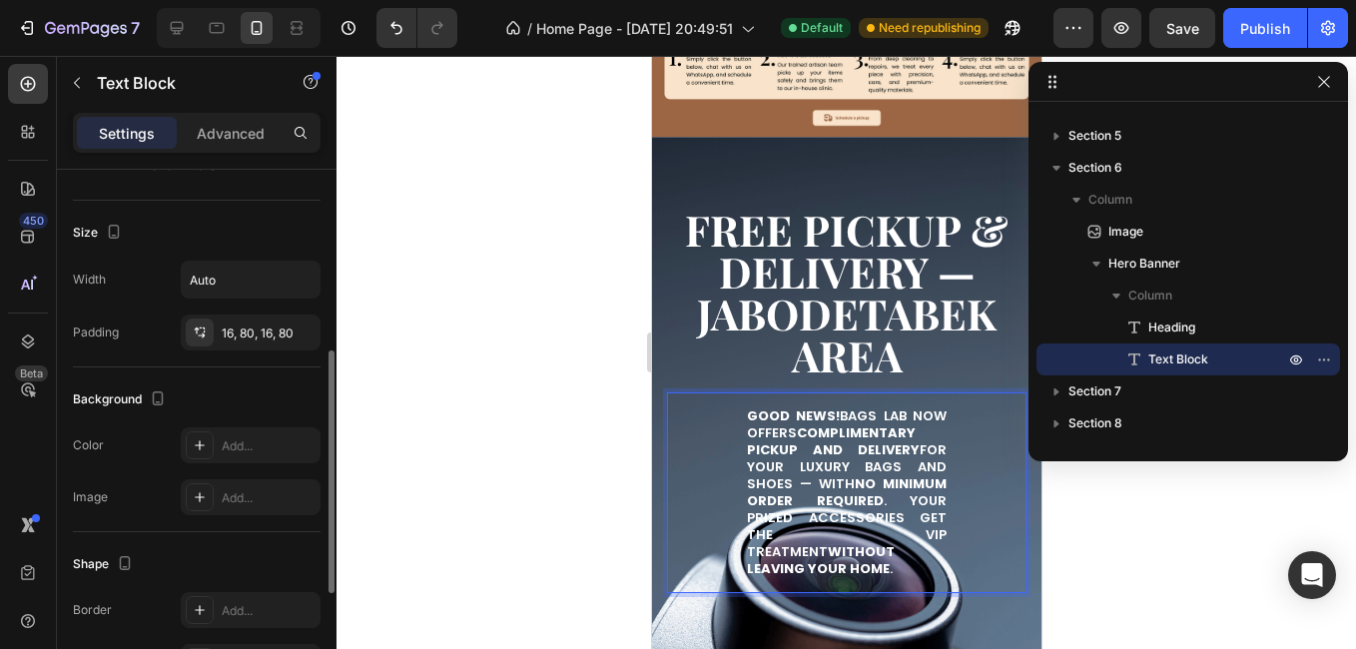
scroll to position [0, 0]
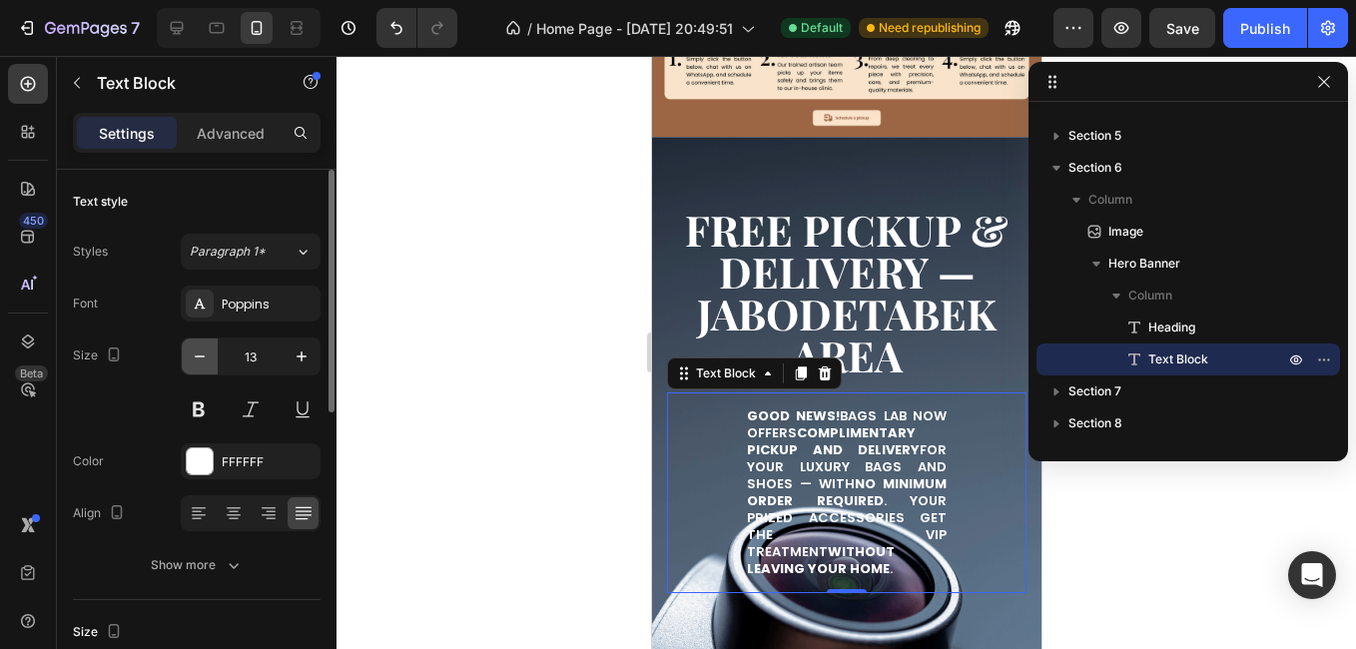
click at [200, 359] on icon "button" at bounding box center [200, 356] width 20 height 20
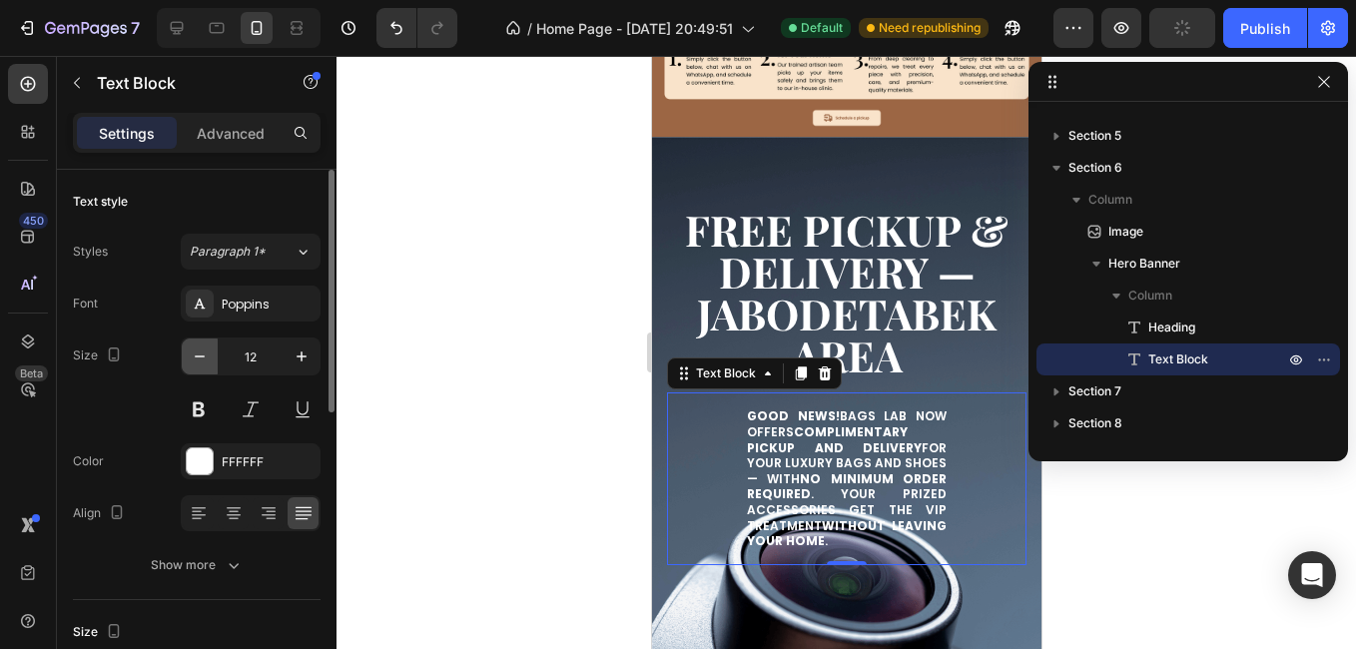
click at [200, 359] on icon "button" at bounding box center [200, 356] width 20 height 20
type input "11"
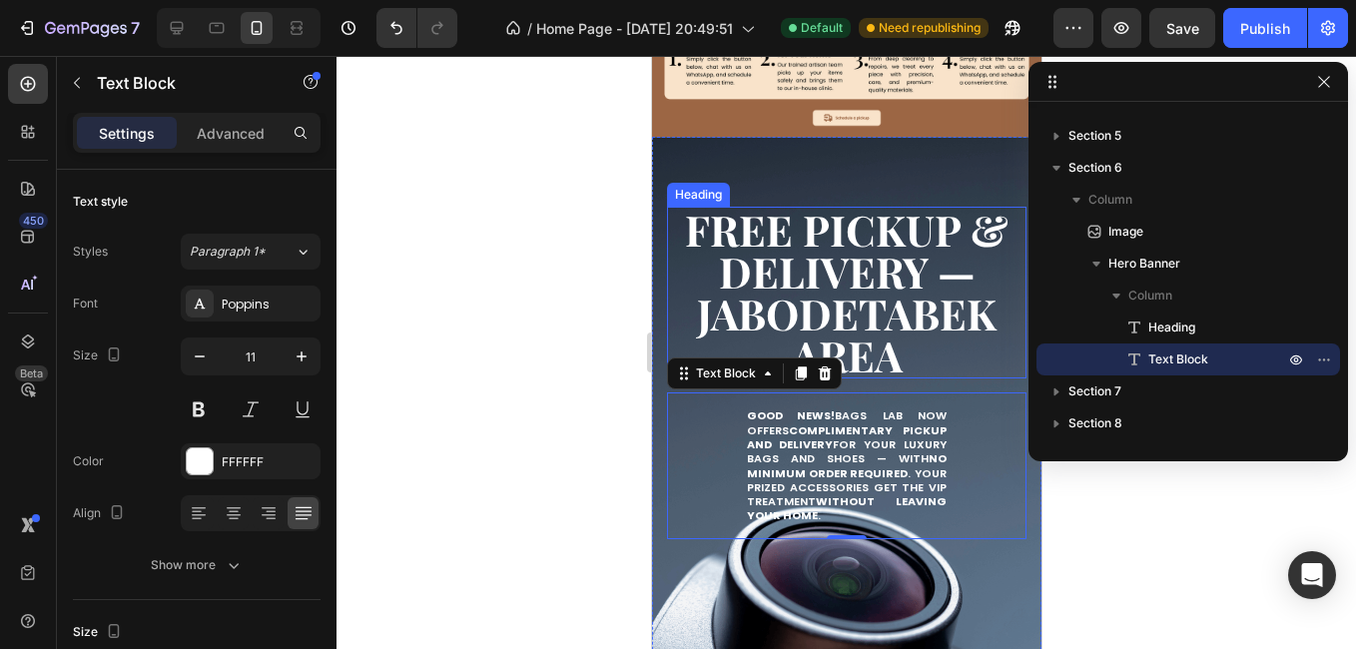
click at [839, 324] on strong "Free Pickup & Delivery — JABODETABEK Area" at bounding box center [845, 293] width 323 height 182
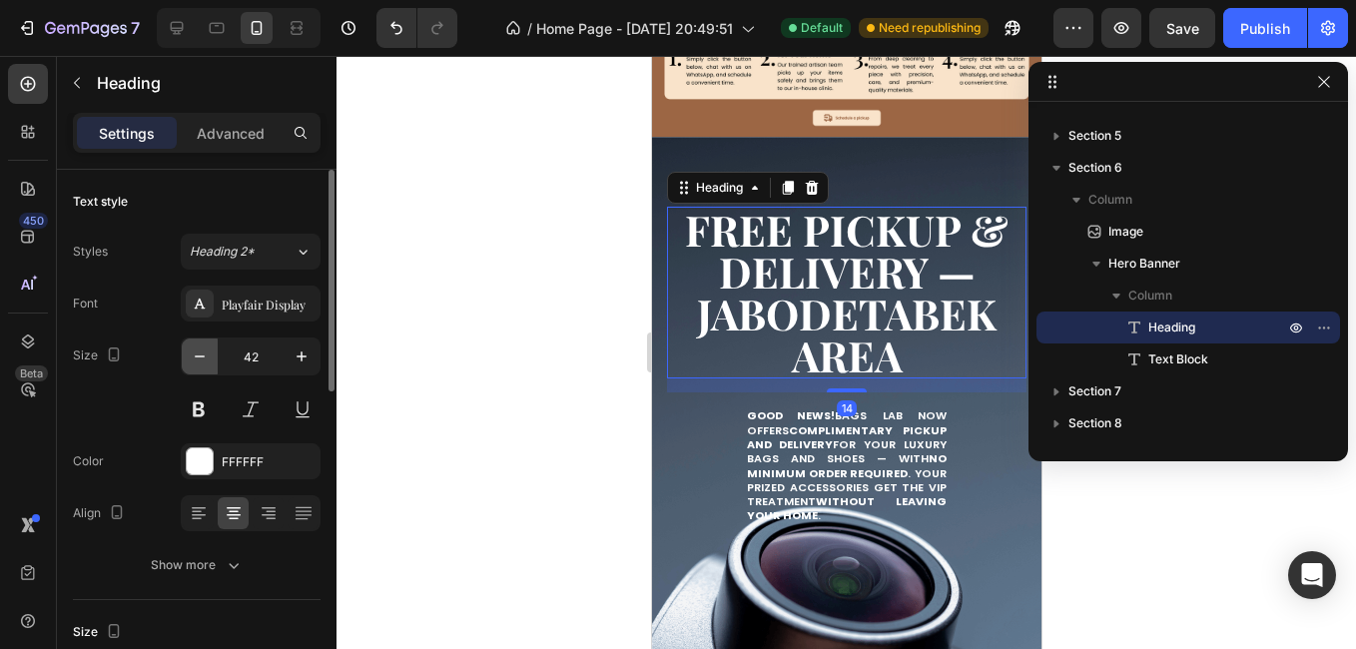
click at [207, 360] on icon "button" at bounding box center [200, 356] width 20 height 20
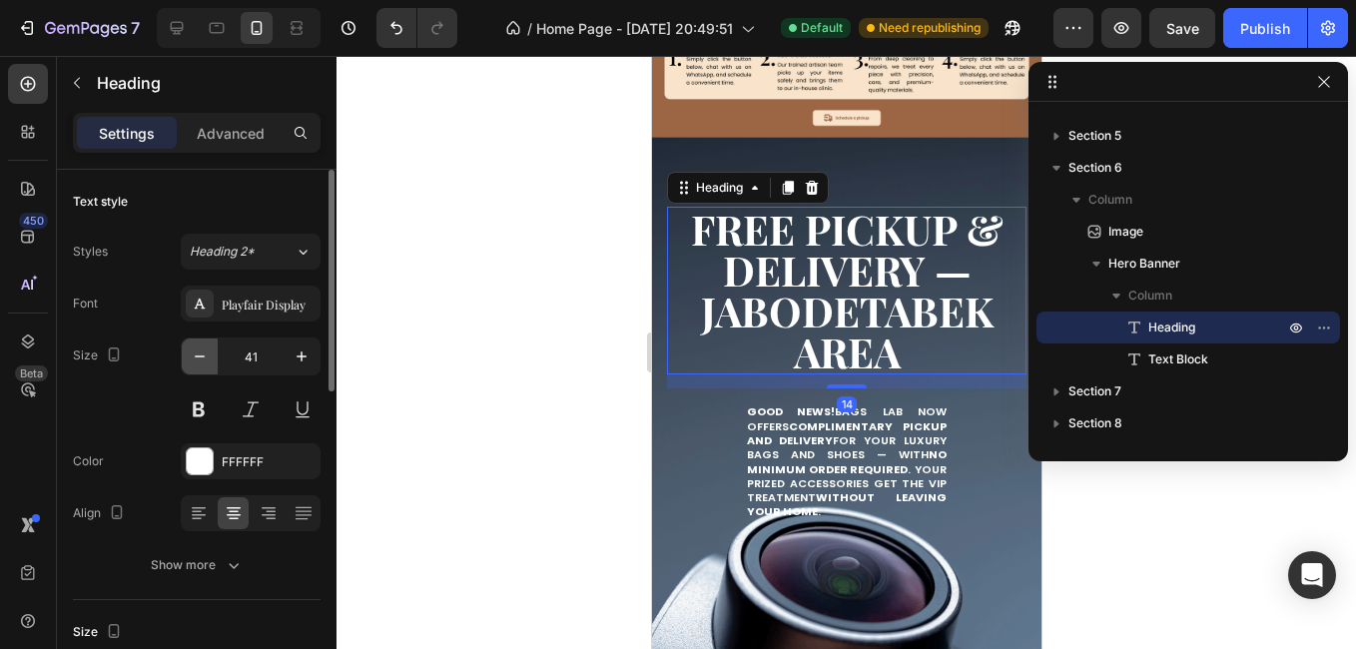
click at [207, 360] on icon "button" at bounding box center [200, 356] width 20 height 20
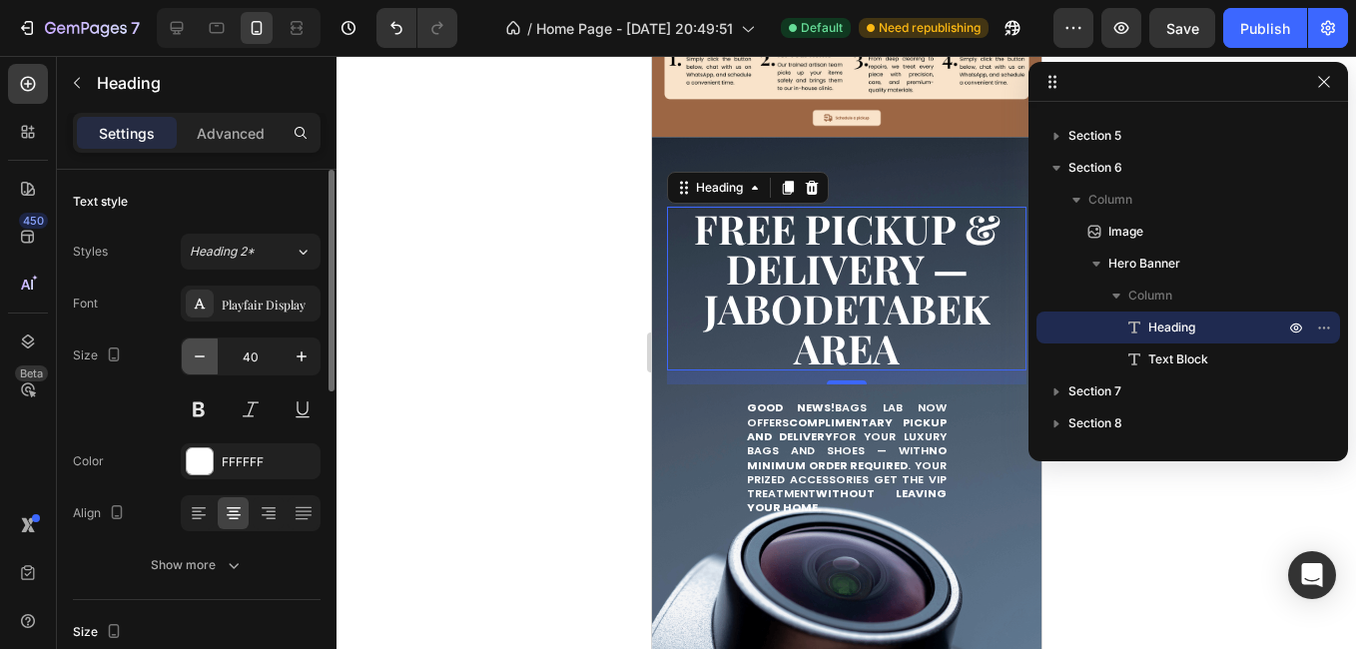
click at [207, 360] on icon "button" at bounding box center [200, 356] width 20 height 20
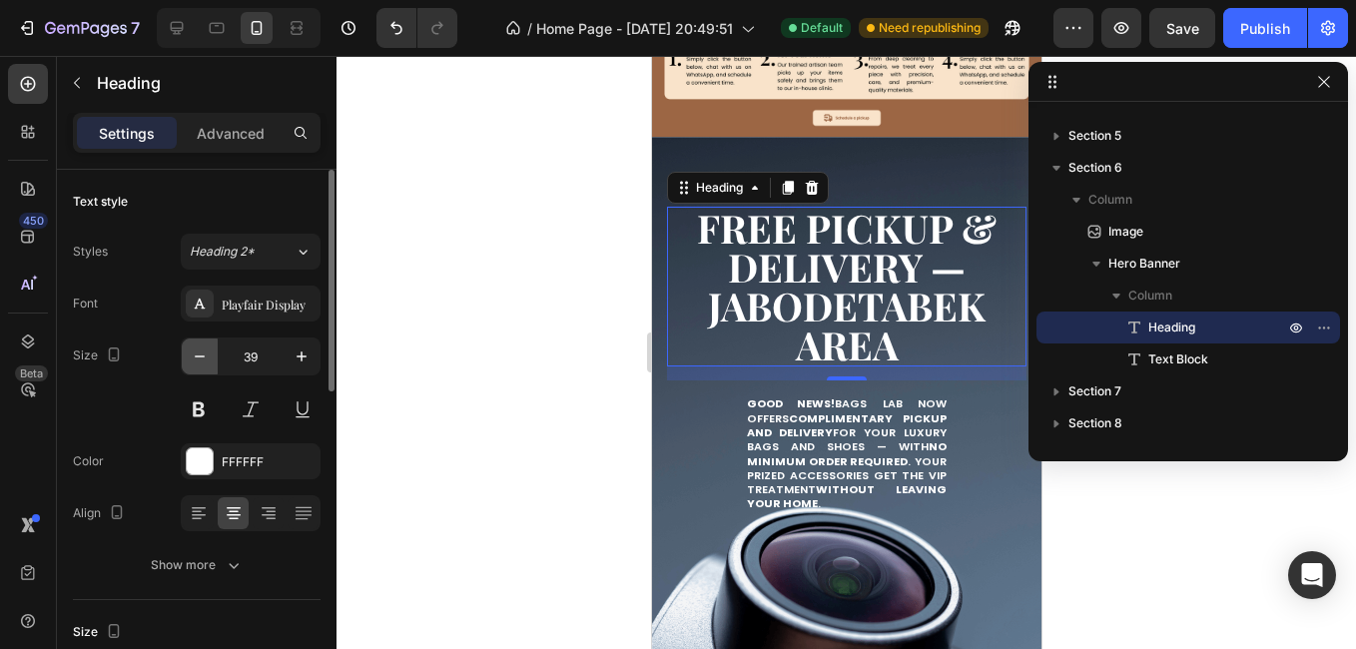
click at [207, 360] on icon "button" at bounding box center [200, 356] width 20 height 20
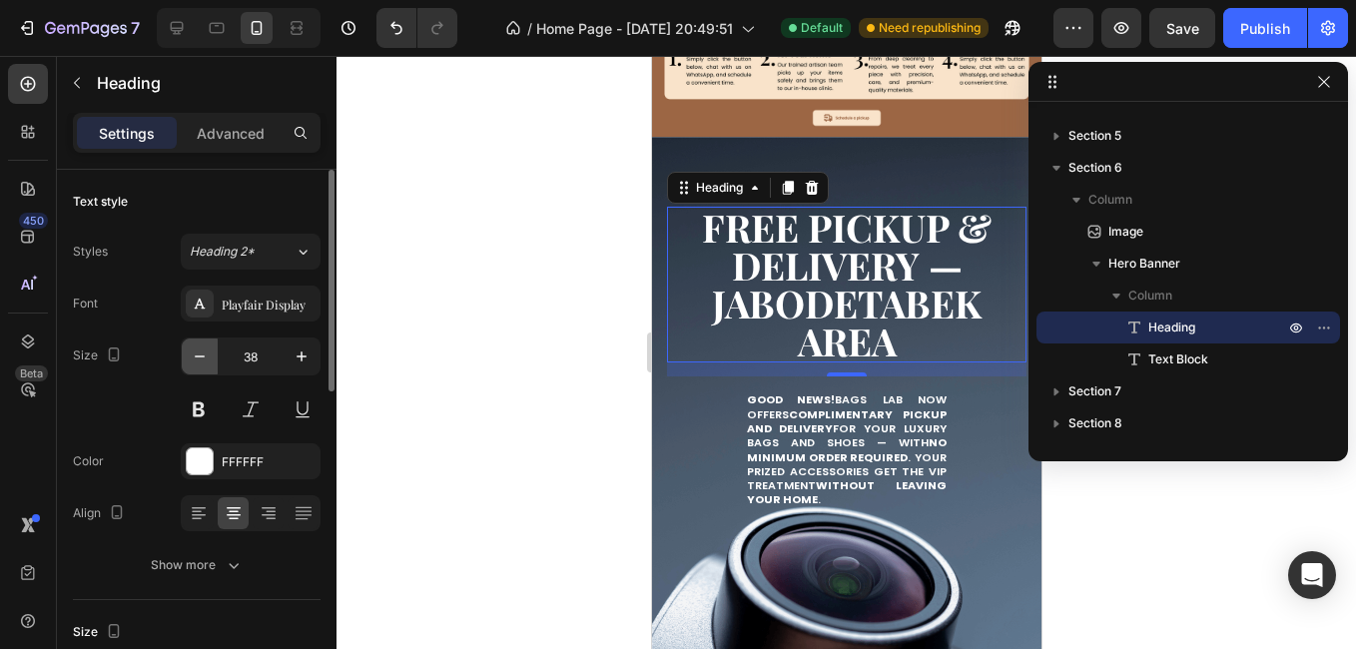
click at [207, 360] on icon "button" at bounding box center [200, 356] width 20 height 20
click at [207, 359] on icon "button" at bounding box center [200, 356] width 20 height 20
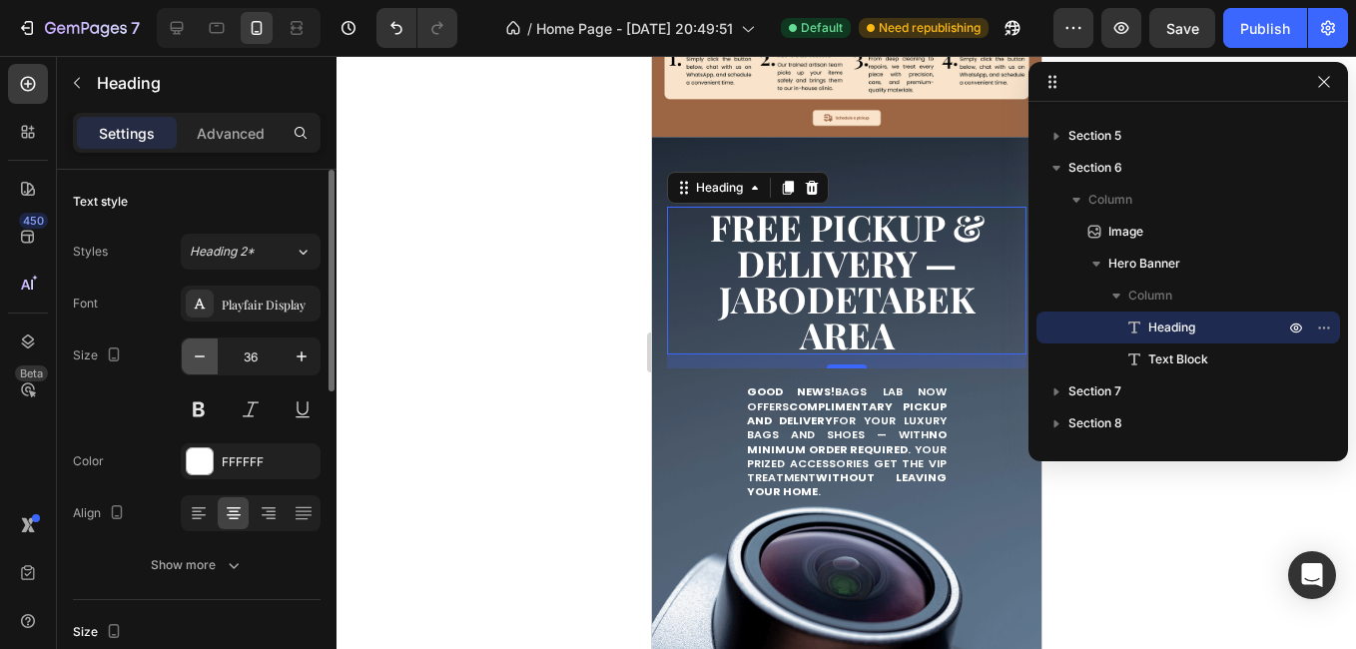
click at [207, 359] on icon "button" at bounding box center [200, 356] width 20 height 20
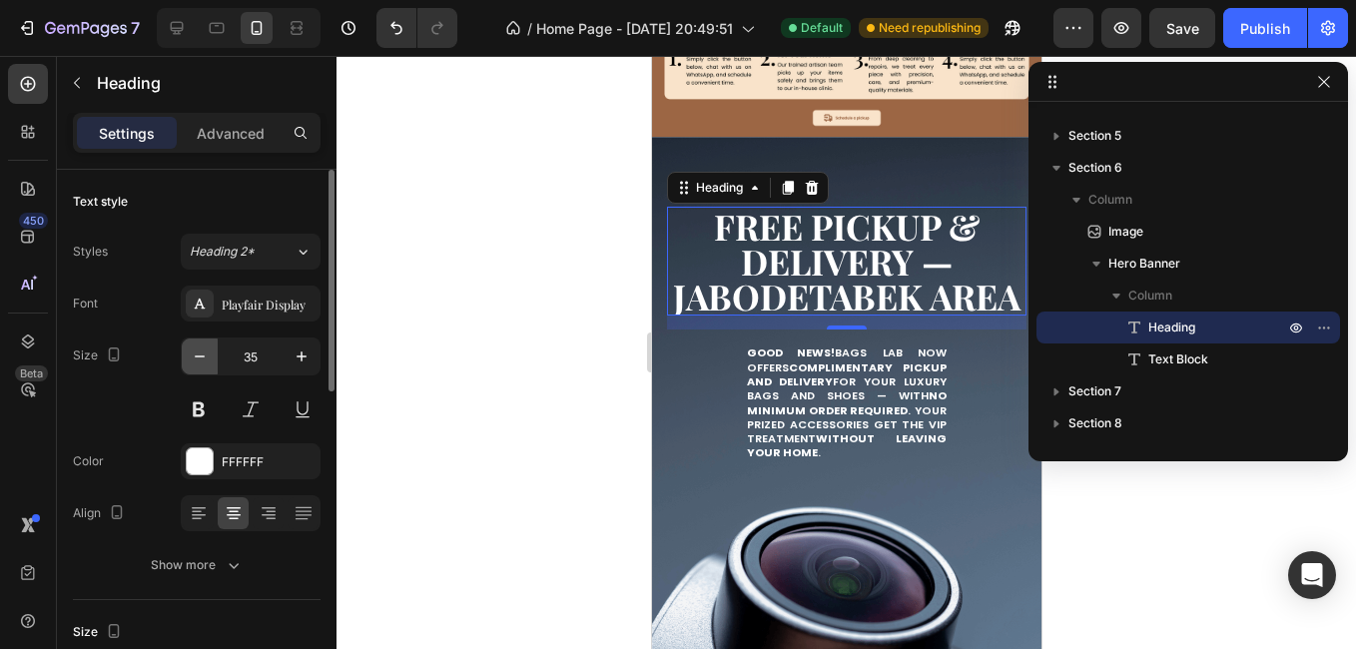
click at [207, 358] on icon "button" at bounding box center [200, 356] width 20 height 20
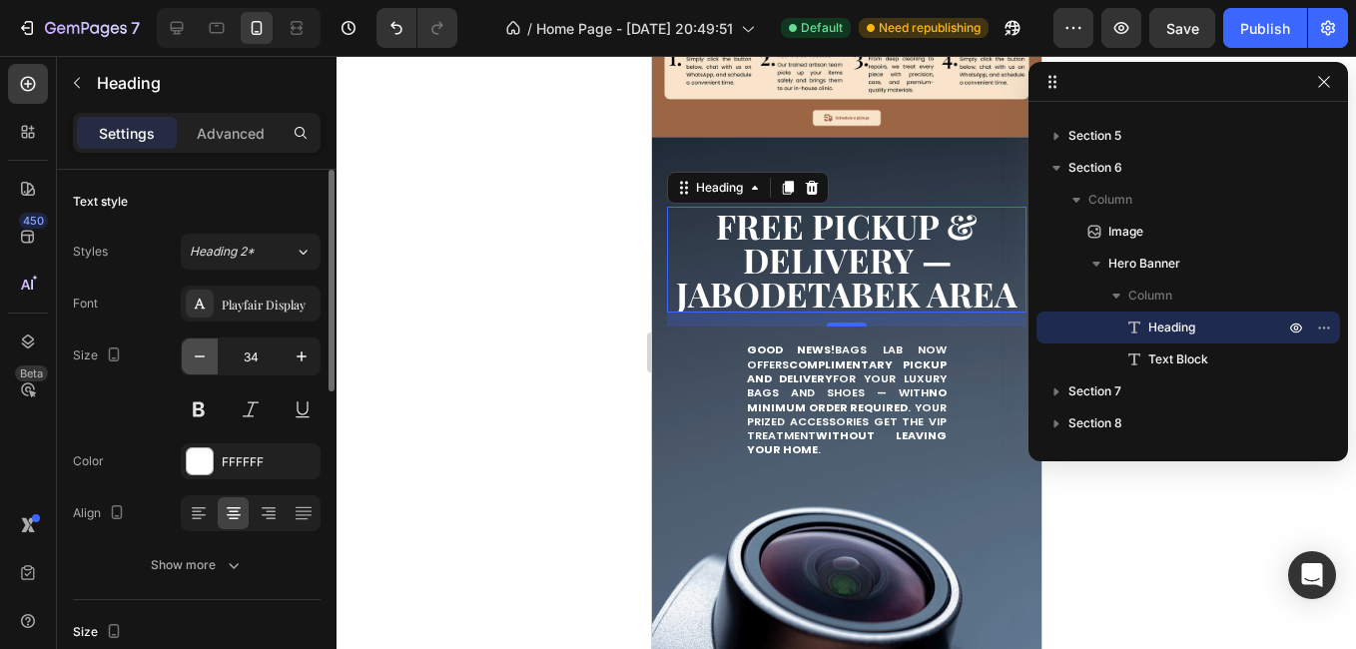
click at [206, 358] on icon "button" at bounding box center [200, 356] width 20 height 20
type input "33"
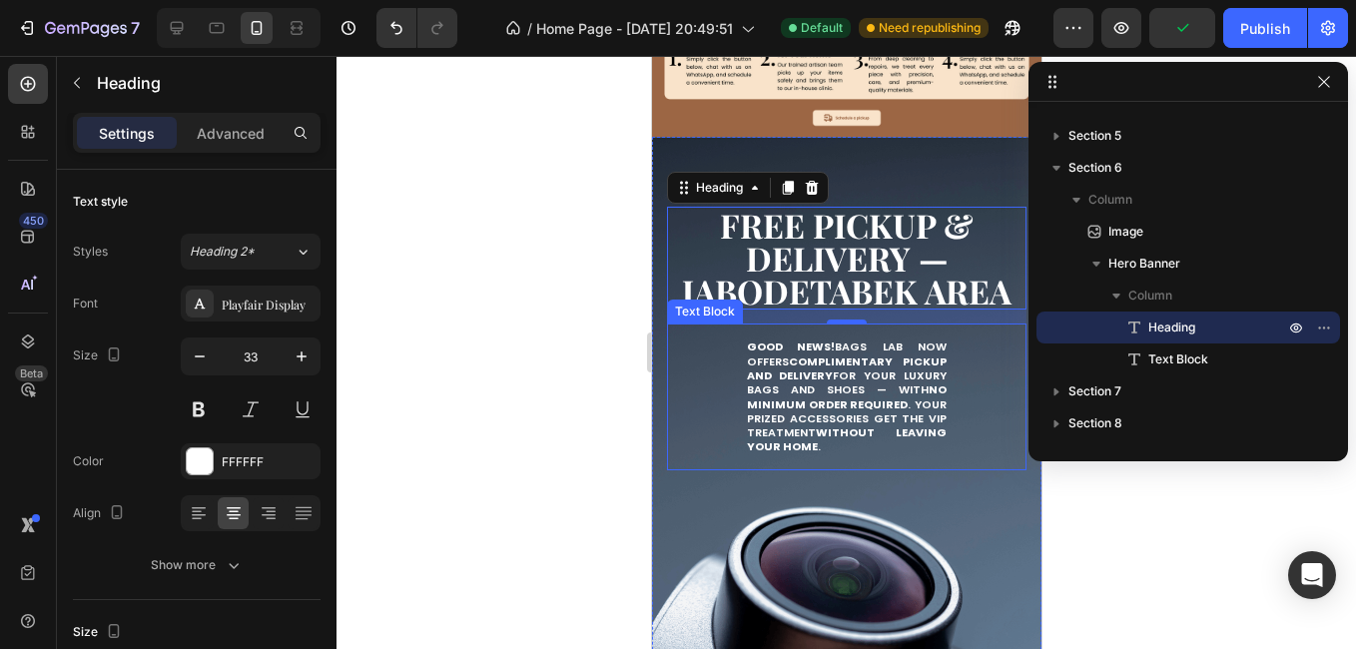
click at [778, 384] on p "Good news! Bags Lab now offers complimentary pickup and delivery for your luxur…" at bounding box center [846, 396] width 200 height 114
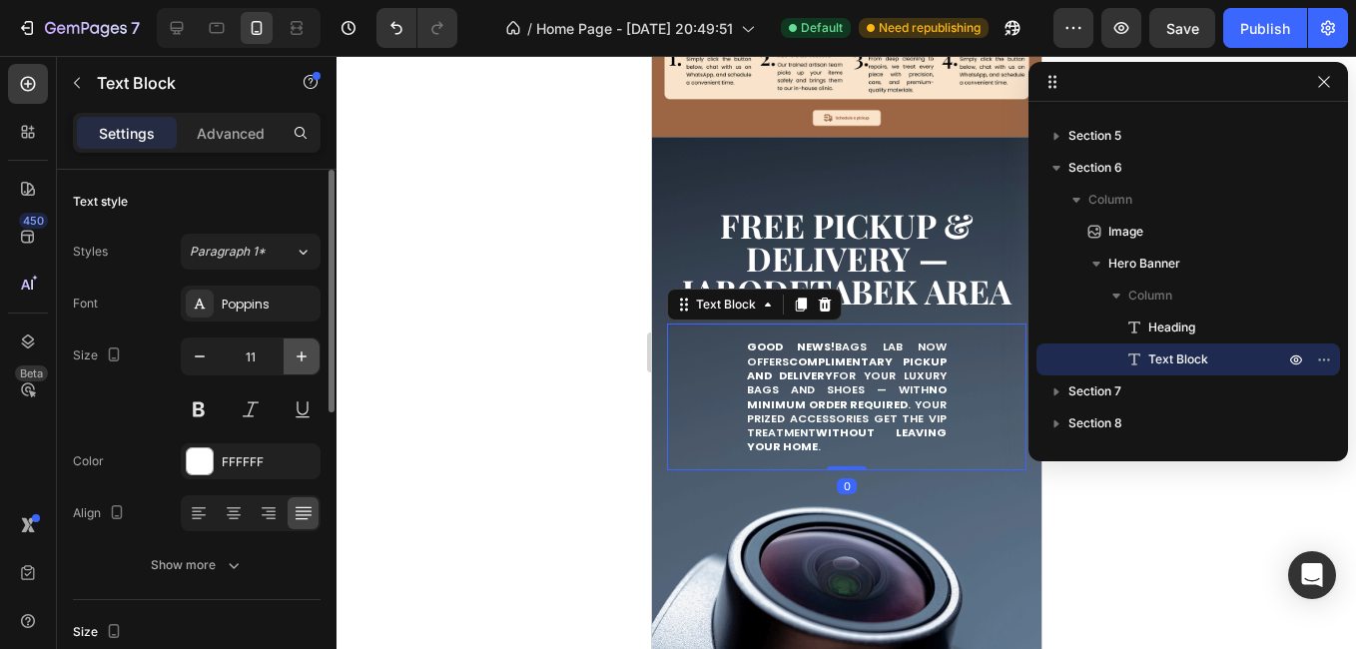
click at [291, 358] on icon "button" at bounding box center [301, 356] width 20 height 20
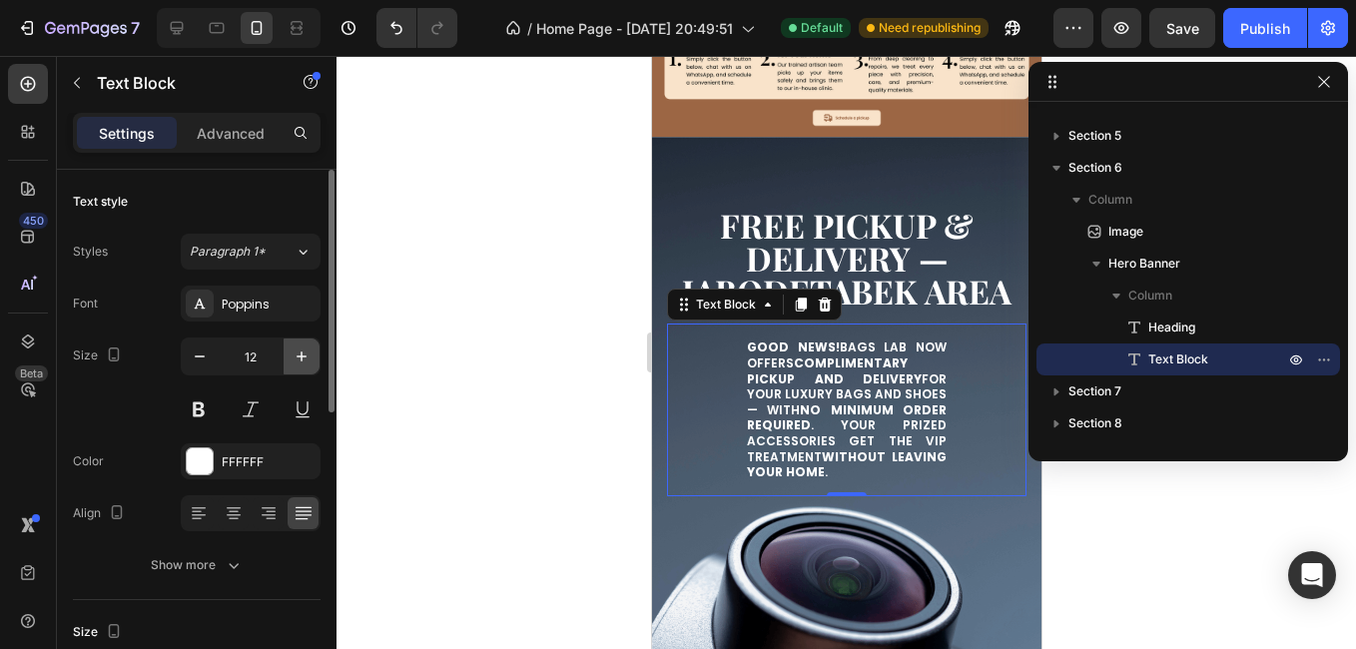
click at [291, 358] on icon "button" at bounding box center [301, 356] width 20 height 20
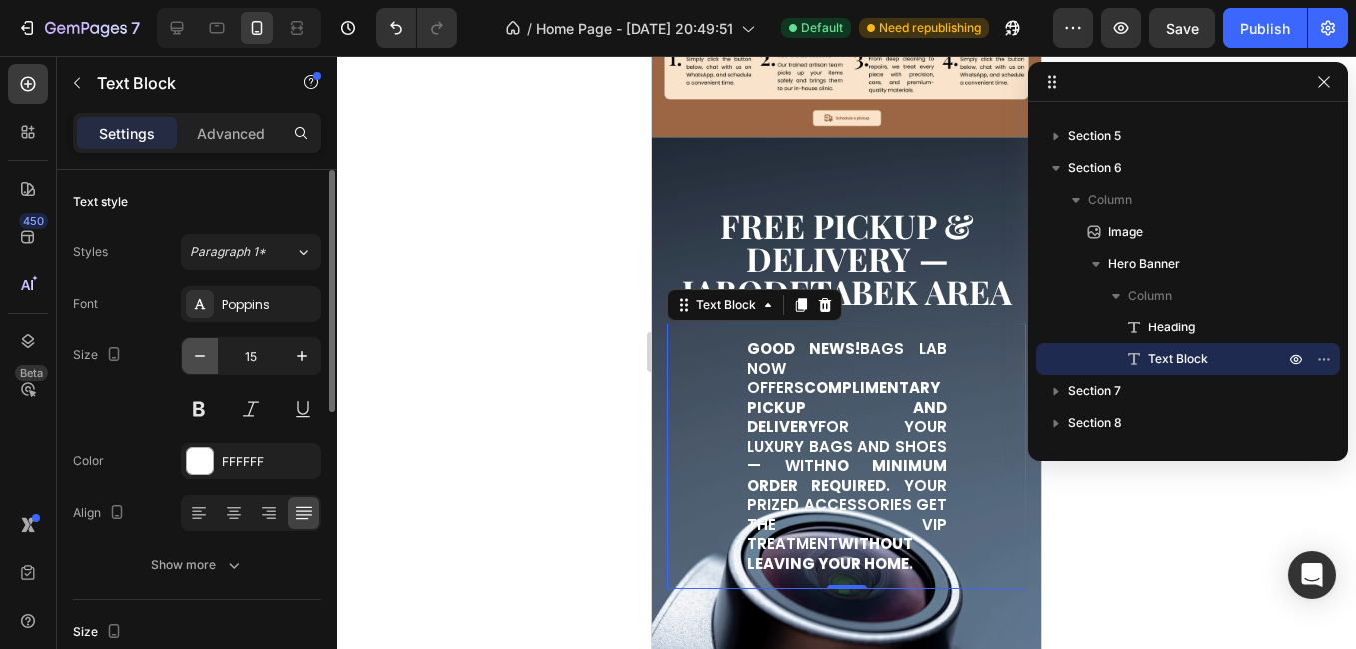
click at [190, 362] on icon "button" at bounding box center [200, 356] width 20 height 20
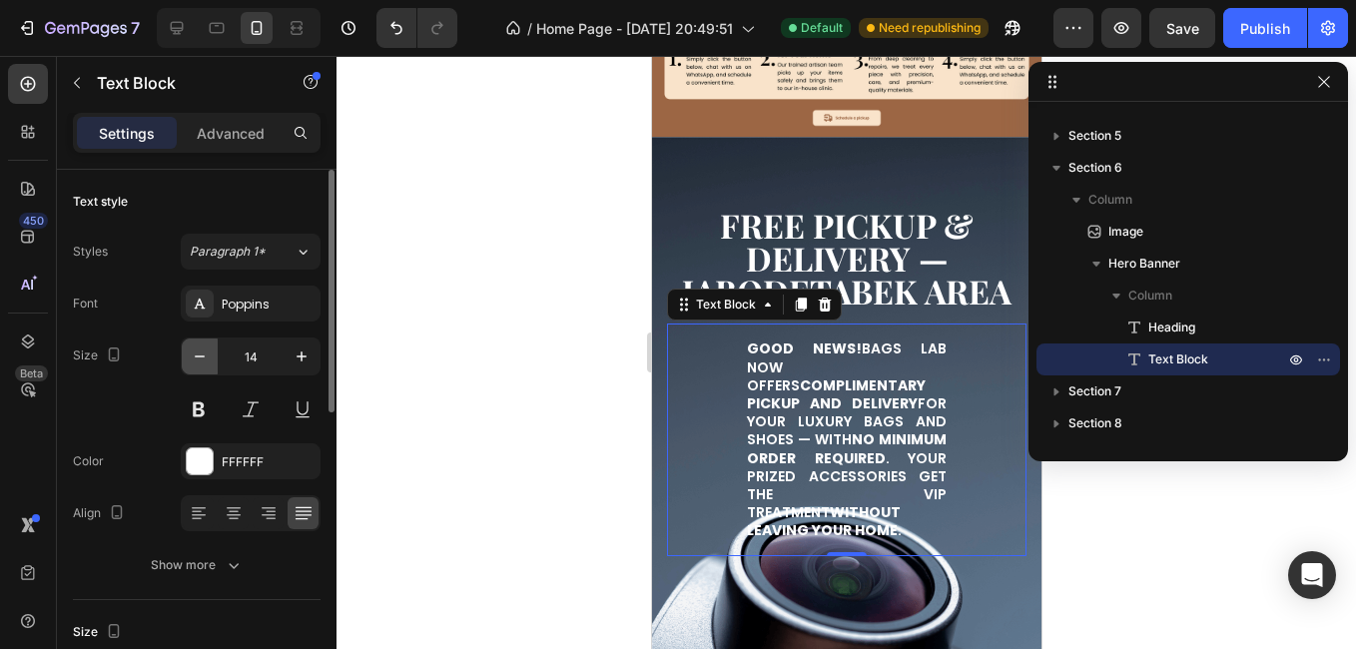
click at [190, 362] on icon "button" at bounding box center [200, 356] width 20 height 20
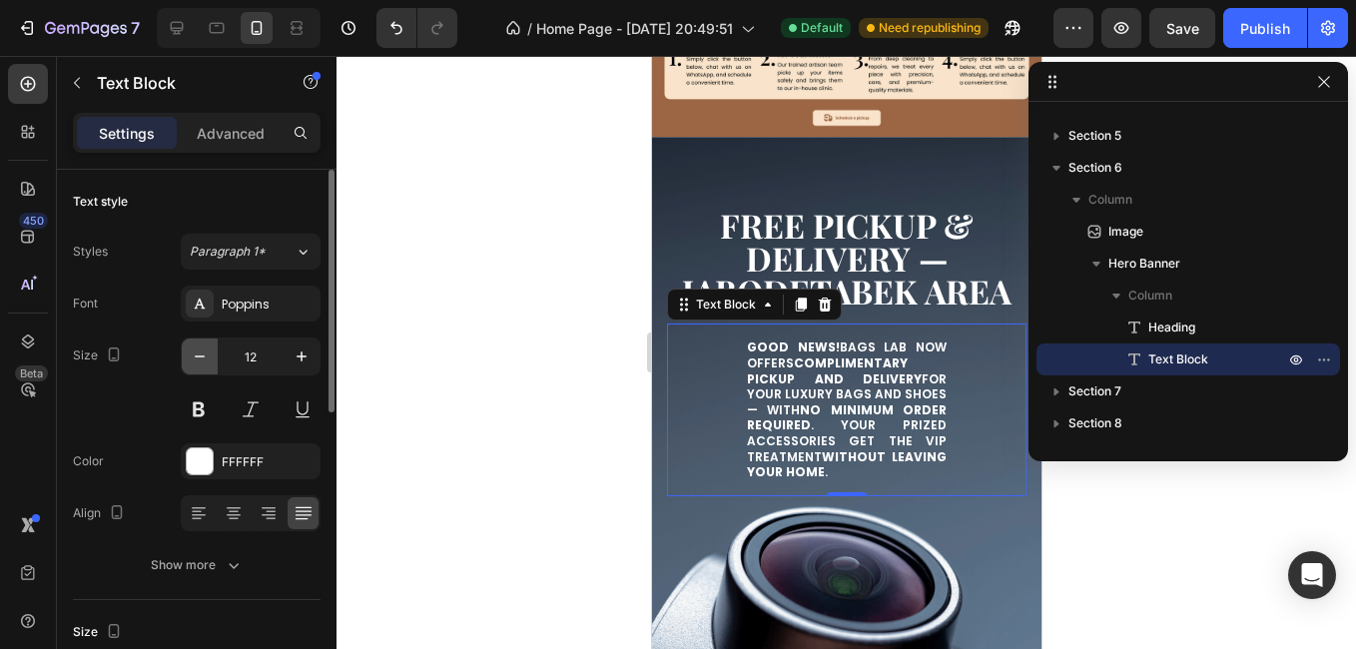
click at [190, 362] on icon "button" at bounding box center [200, 356] width 20 height 20
type input "11"
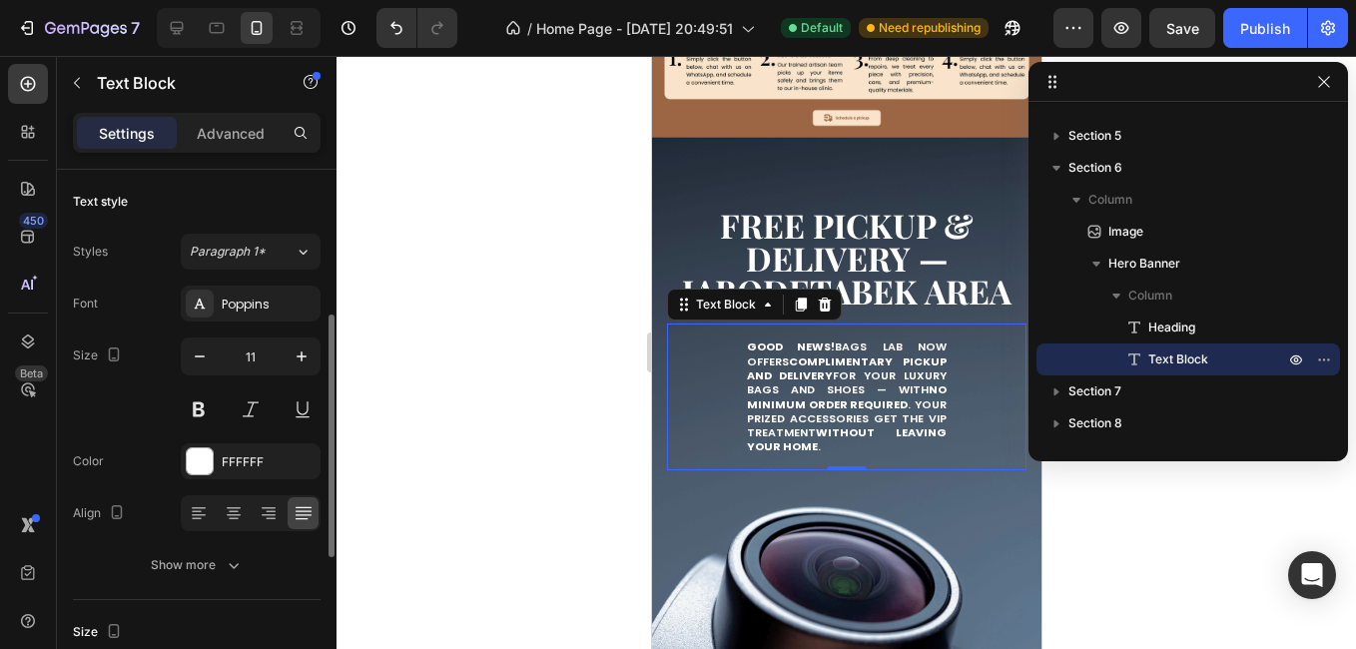
scroll to position [100, 0]
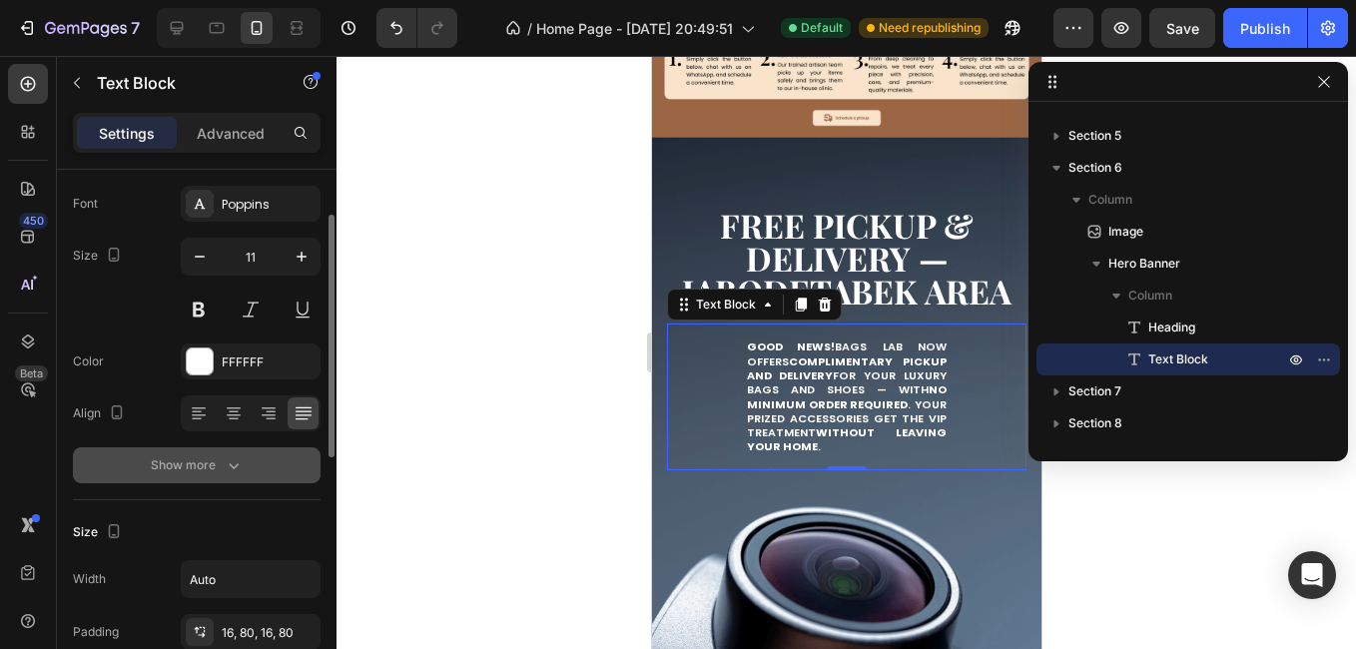
click at [216, 459] on div "Show more" at bounding box center [197, 465] width 93 height 20
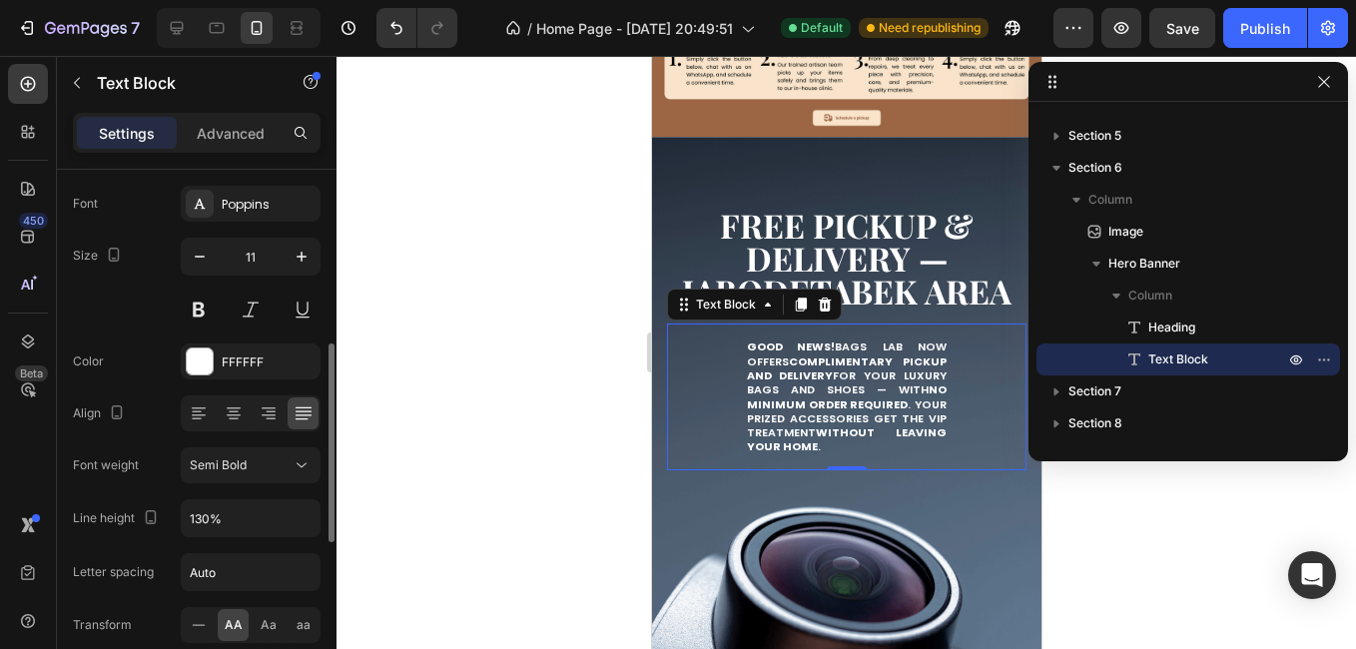
scroll to position [200, 0]
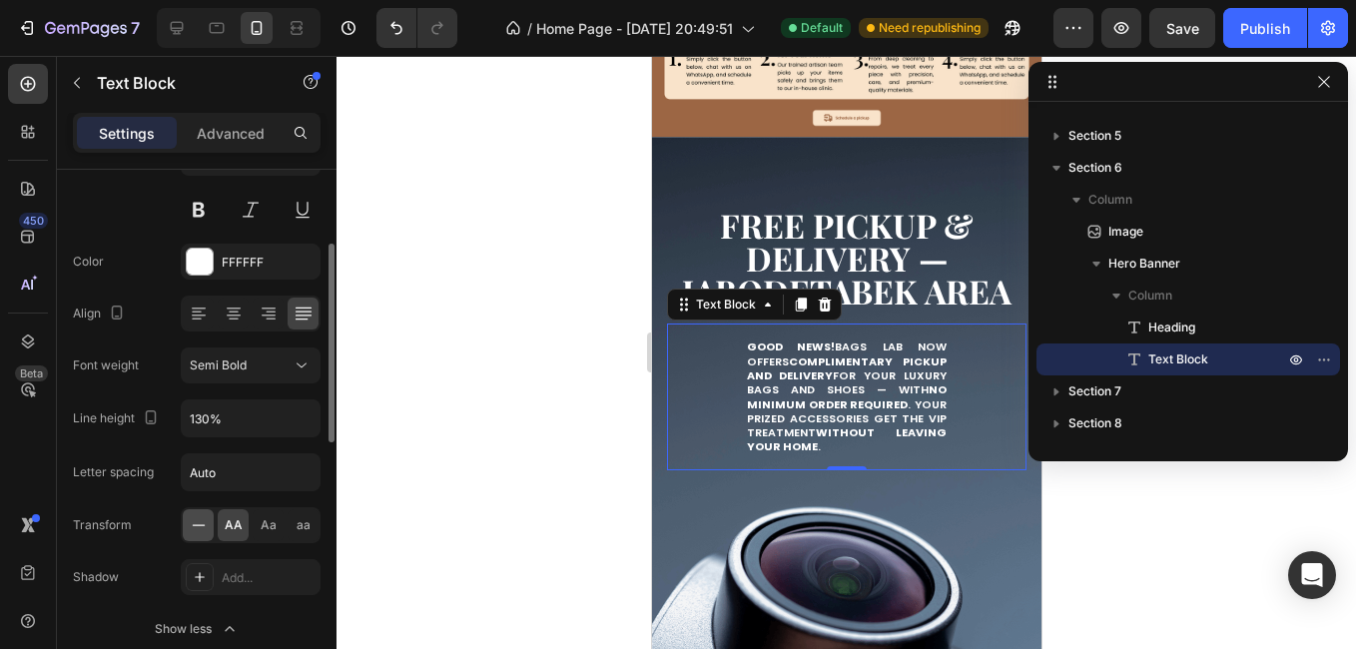
click at [194, 518] on icon at bounding box center [199, 525] width 20 height 20
click at [221, 521] on div "AA" at bounding box center [233, 525] width 31 height 32
click at [220, 462] on input "Auto" at bounding box center [251, 472] width 138 height 36
click at [225, 426] on input "130%" at bounding box center [251, 418] width 138 height 36
click at [296, 424] on icon "button" at bounding box center [301, 418] width 20 height 20
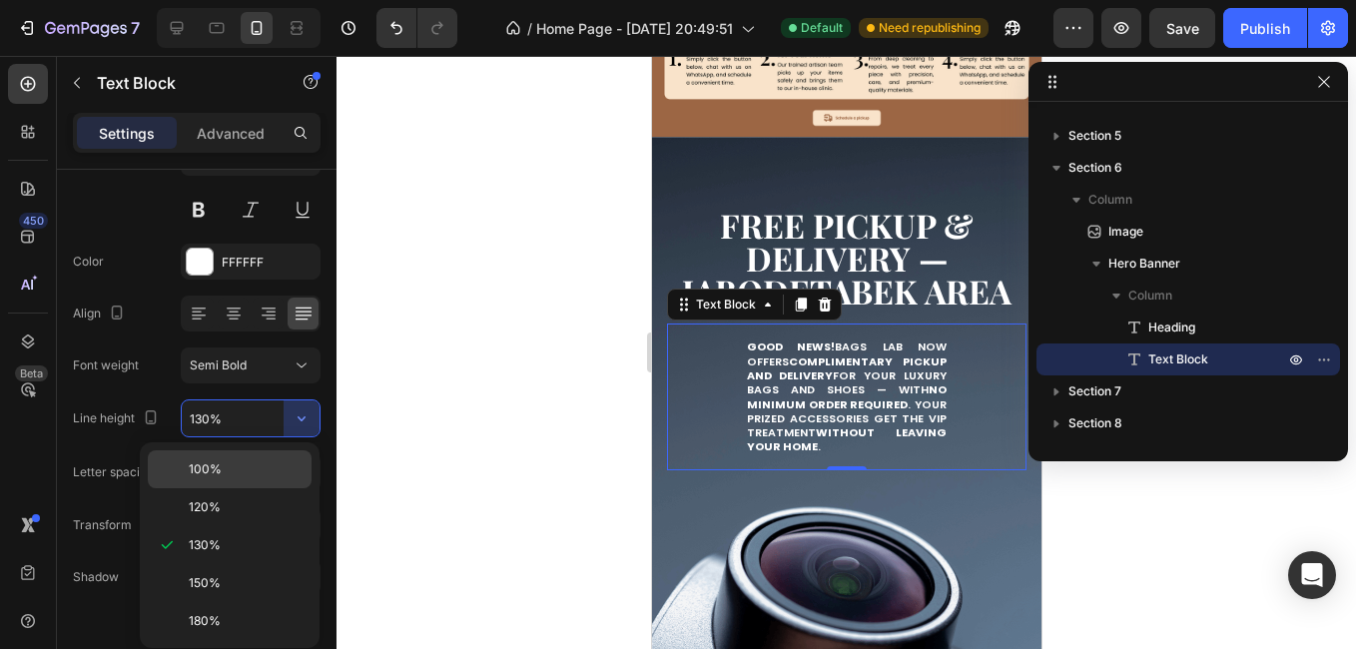
click at [260, 488] on div "100%" at bounding box center [230, 507] width 164 height 38
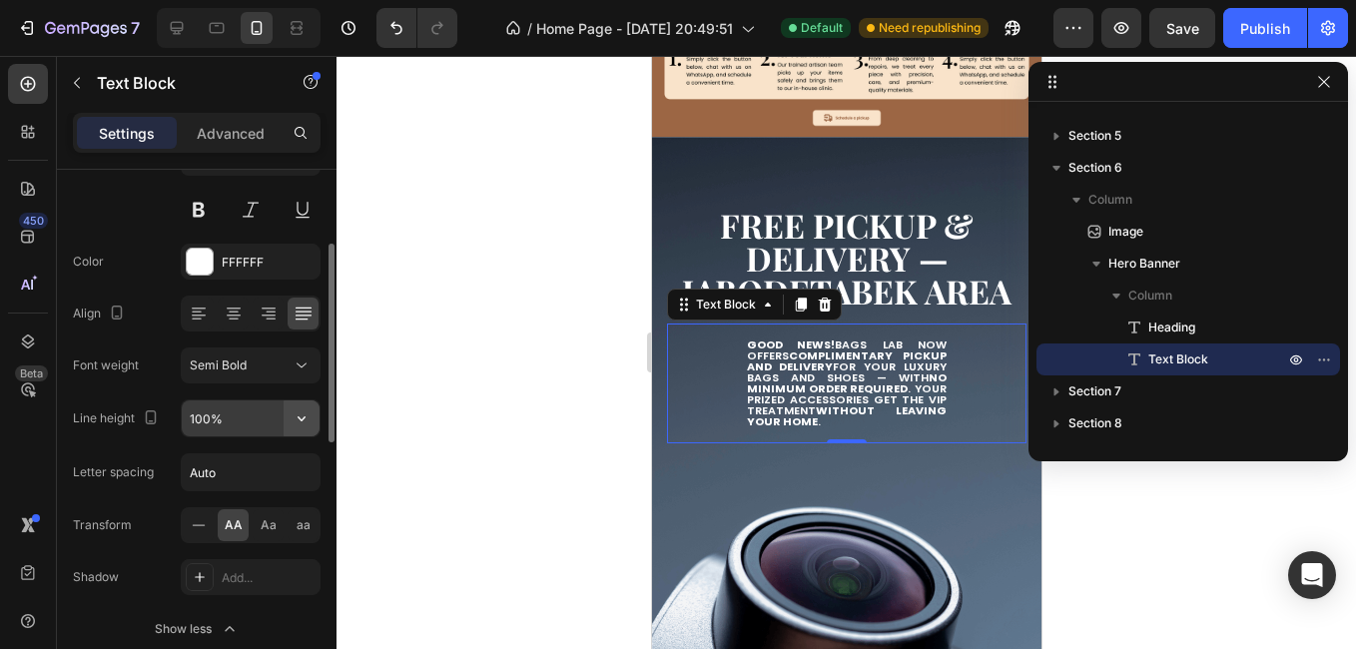
click at [299, 422] on icon "button" at bounding box center [301, 418] width 20 height 20
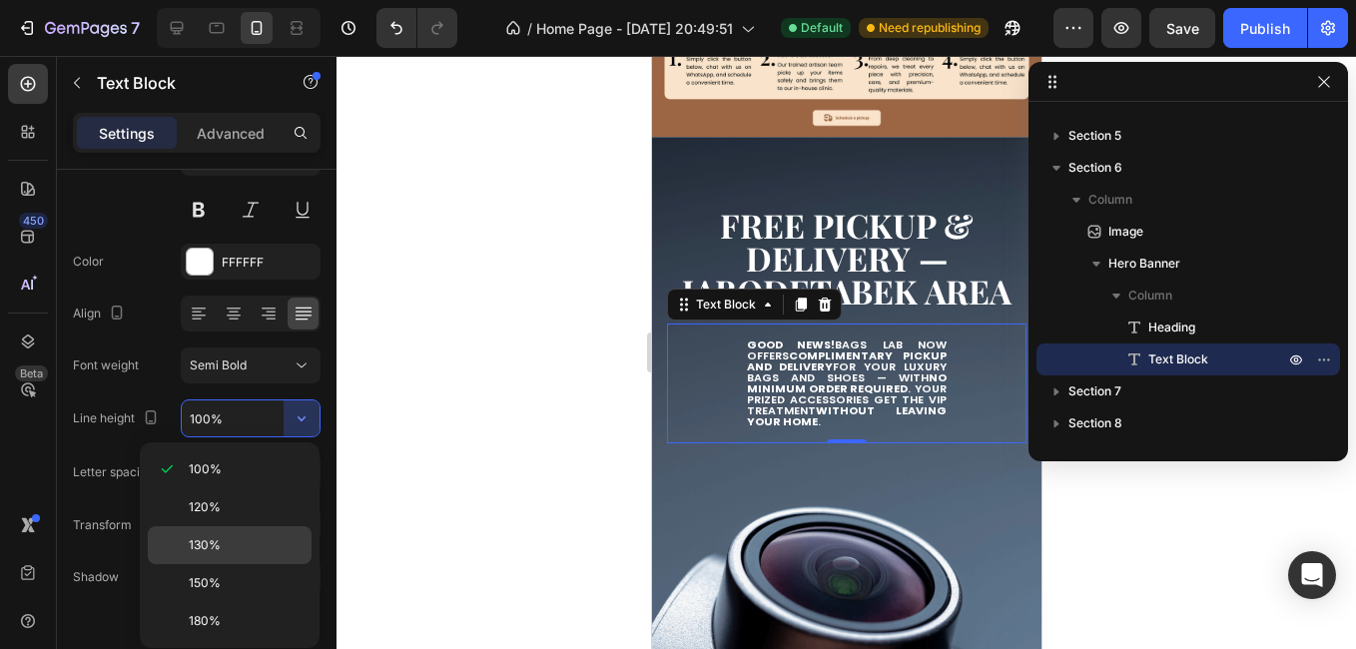
click at [245, 552] on p "130%" at bounding box center [246, 545] width 114 height 18
type input "130%"
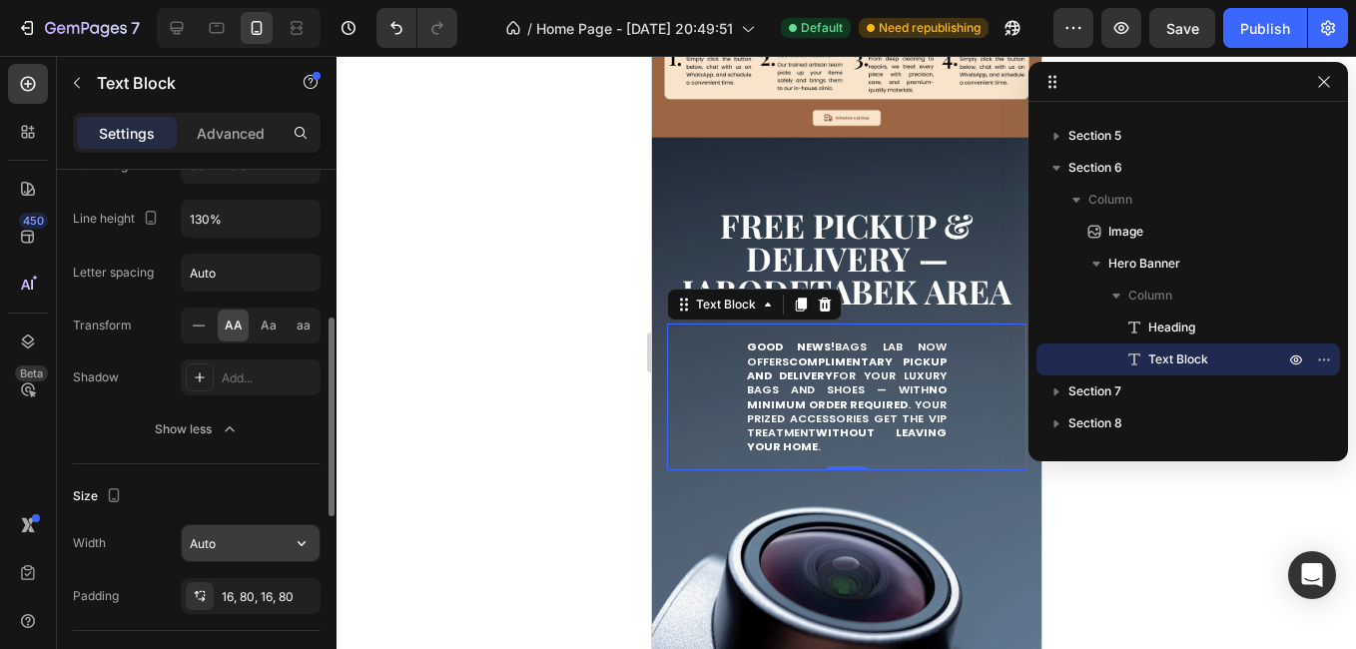
scroll to position [499, 0]
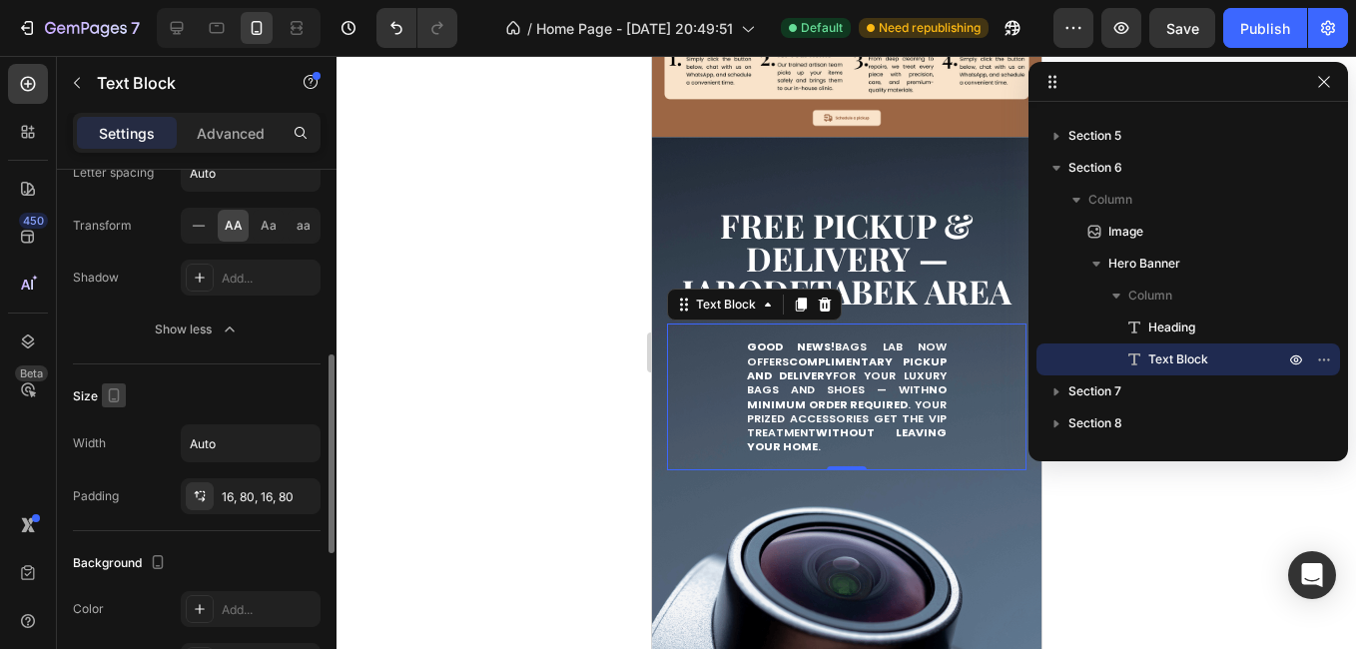
click at [111, 397] on icon "button" at bounding box center [114, 395] width 20 height 20
click at [192, 449] on input "Auto" at bounding box center [251, 443] width 138 height 36
click at [275, 459] on input "Auto" at bounding box center [251, 443] width 138 height 36
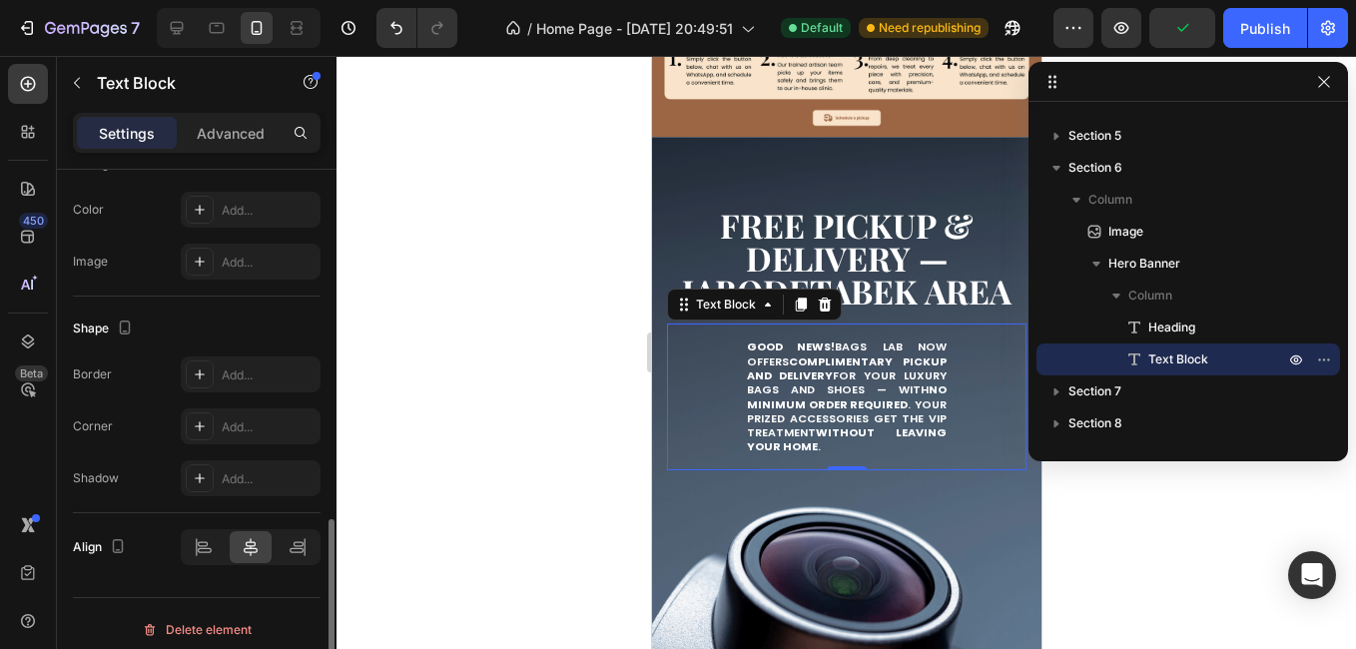
scroll to position [910, 0]
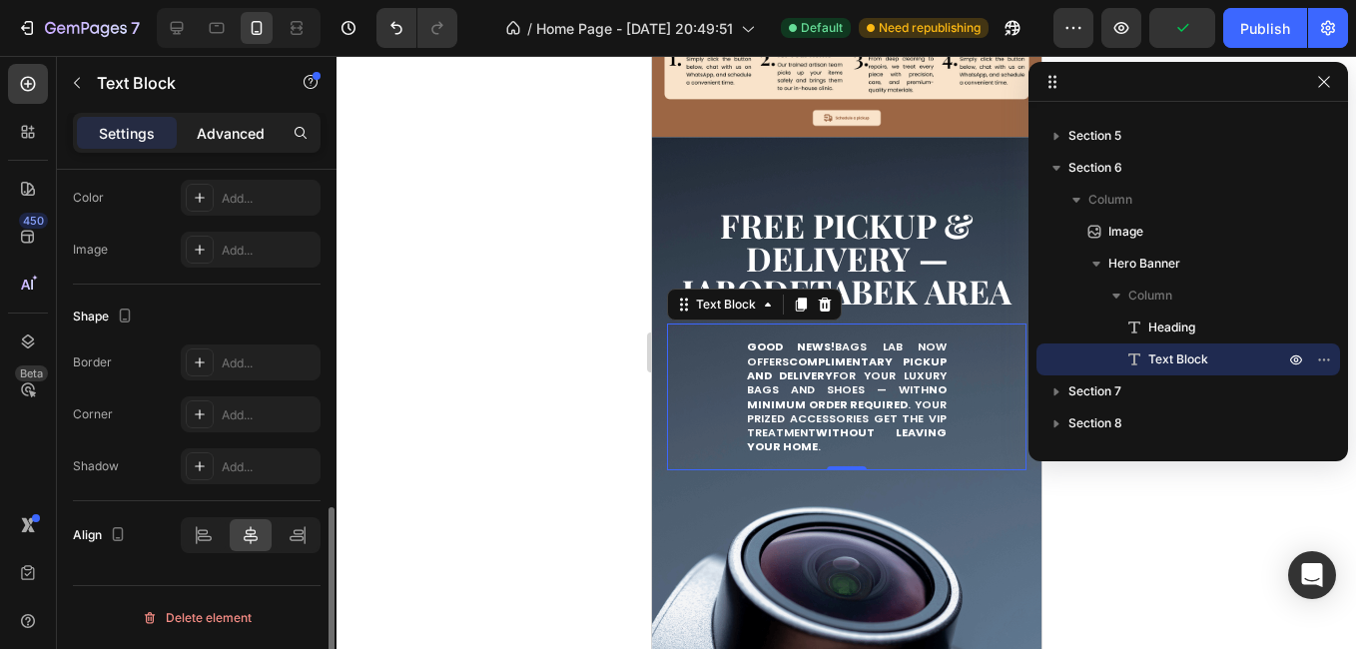
click at [246, 140] on p "Advanced" at bounding box center [231, 133] width 68 height 21
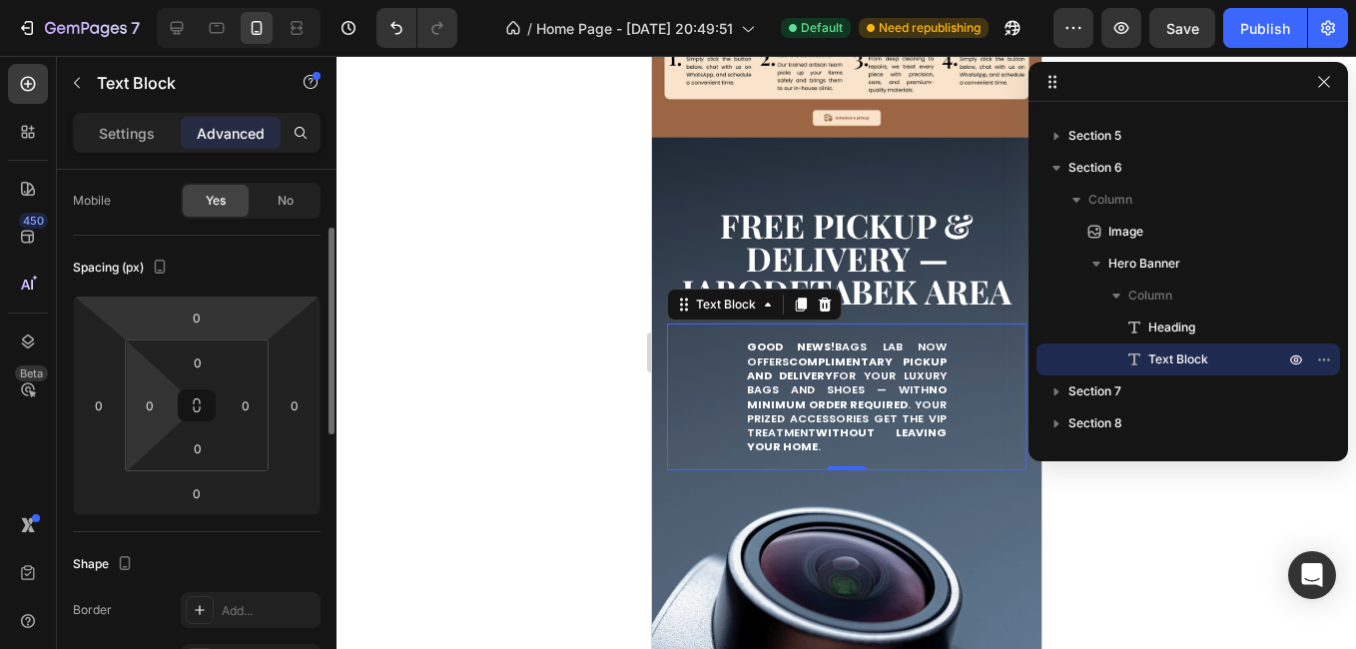
scroll to position [0, 0]
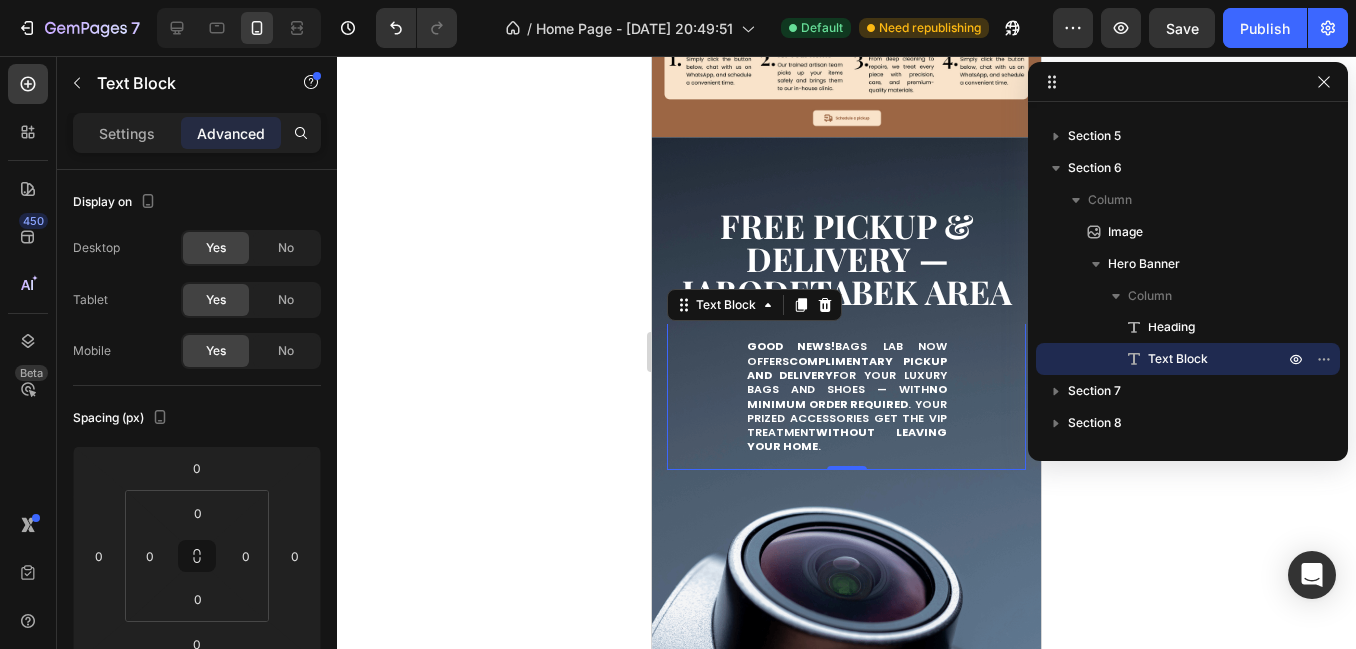
click at [137, 116] on div "Settings Advanced" at bounding box center [197, 133] width 248 height 40
click at [139, 128] on p "Settings" at bounding box center [127, 133] width 56 height 21
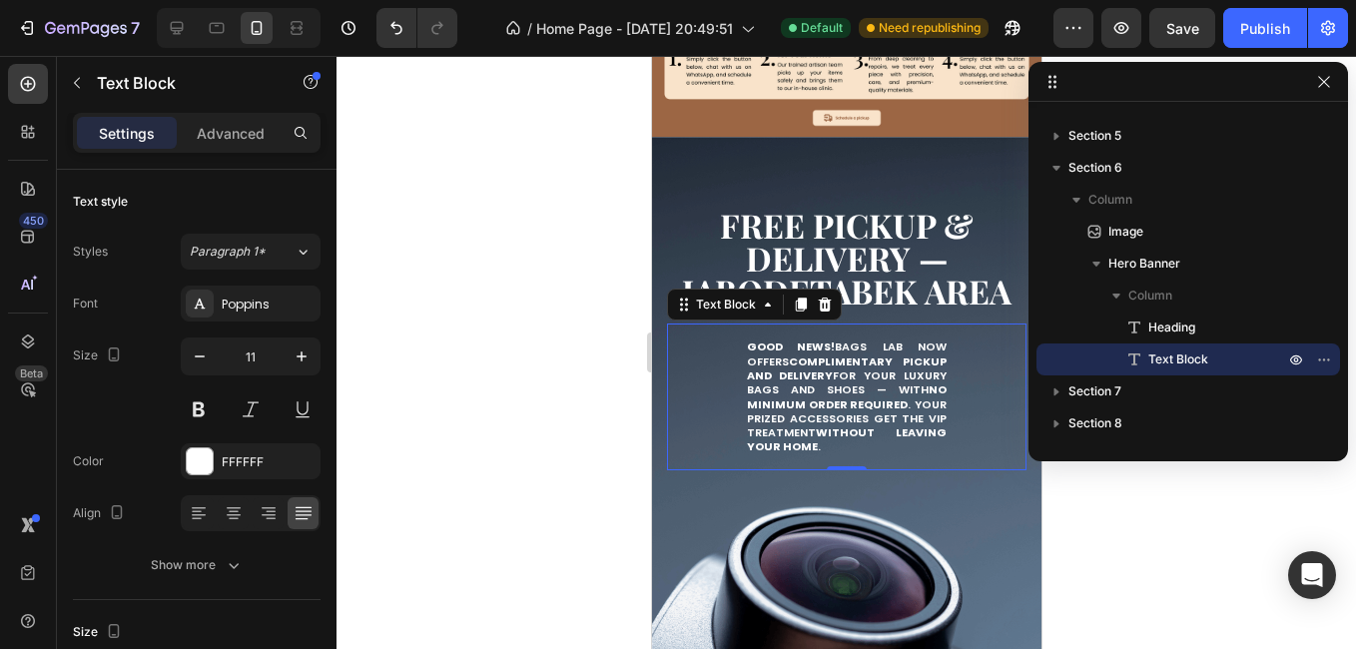
click at [582, 354] on div at bounding box center [845, 352] width 1019 height 593
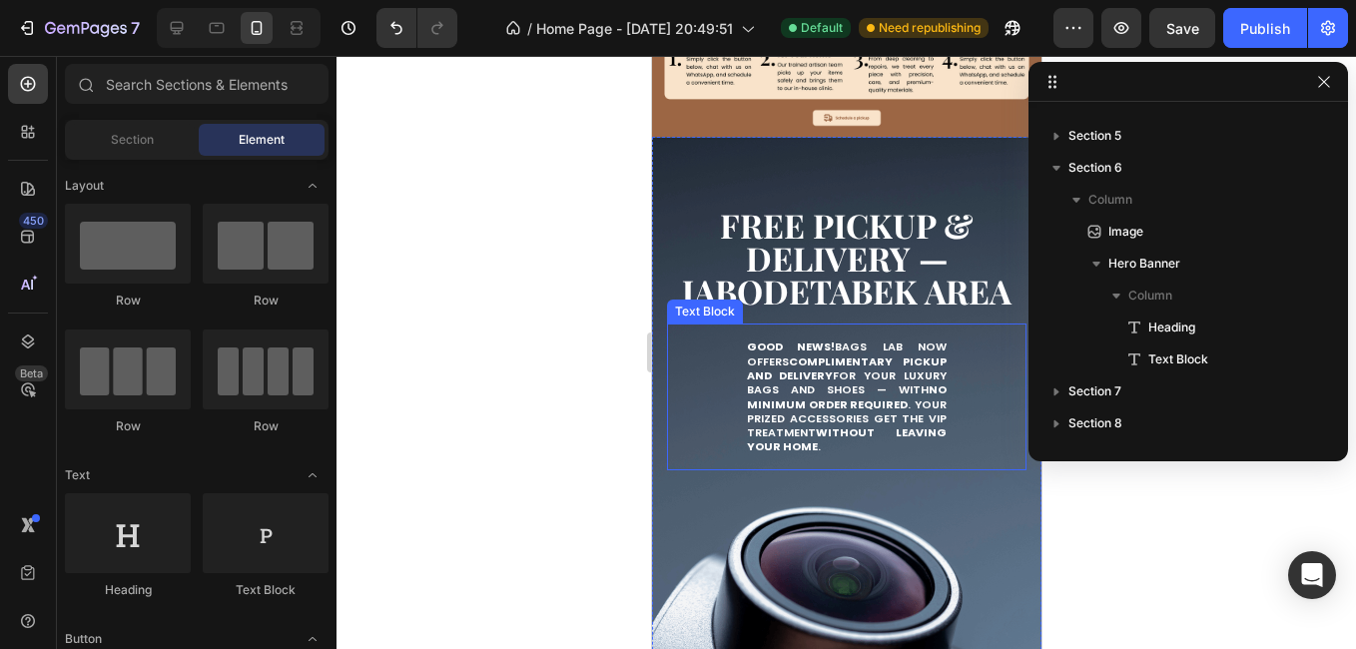
scroll to position [2321, 0]
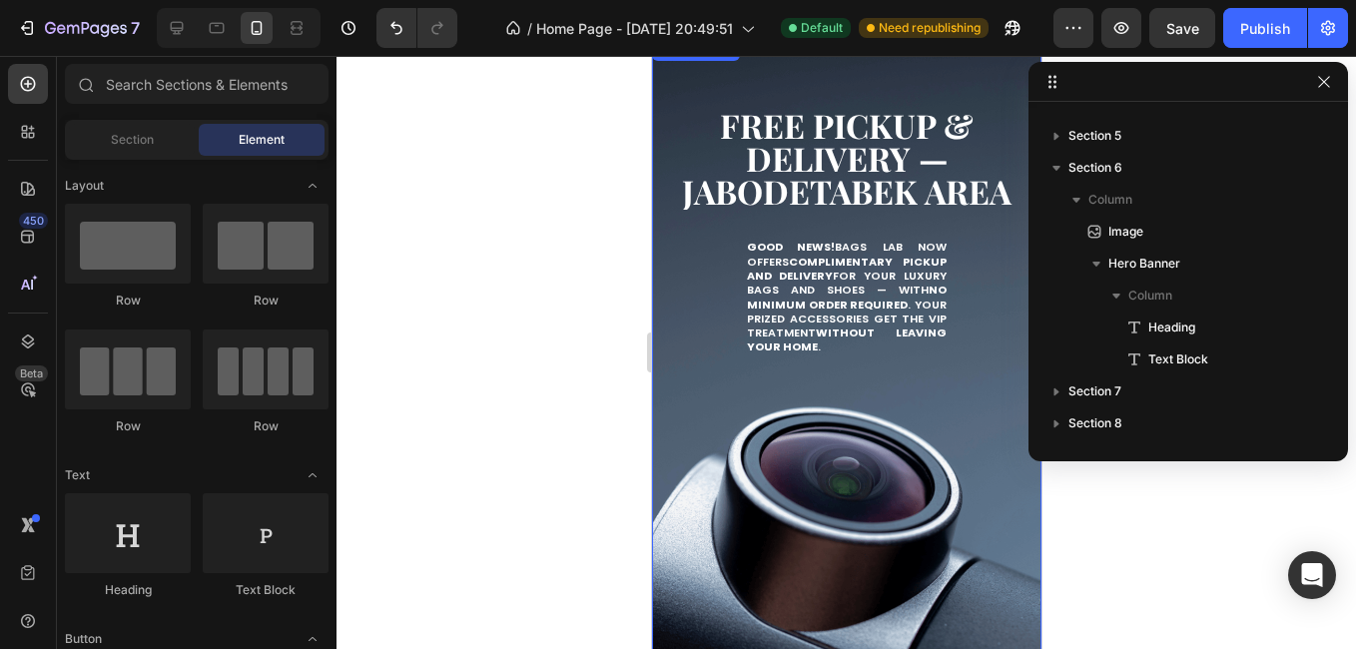
click at [722, 436] on div "Background Image" at bounding box center [845, 383] width 389 height 693
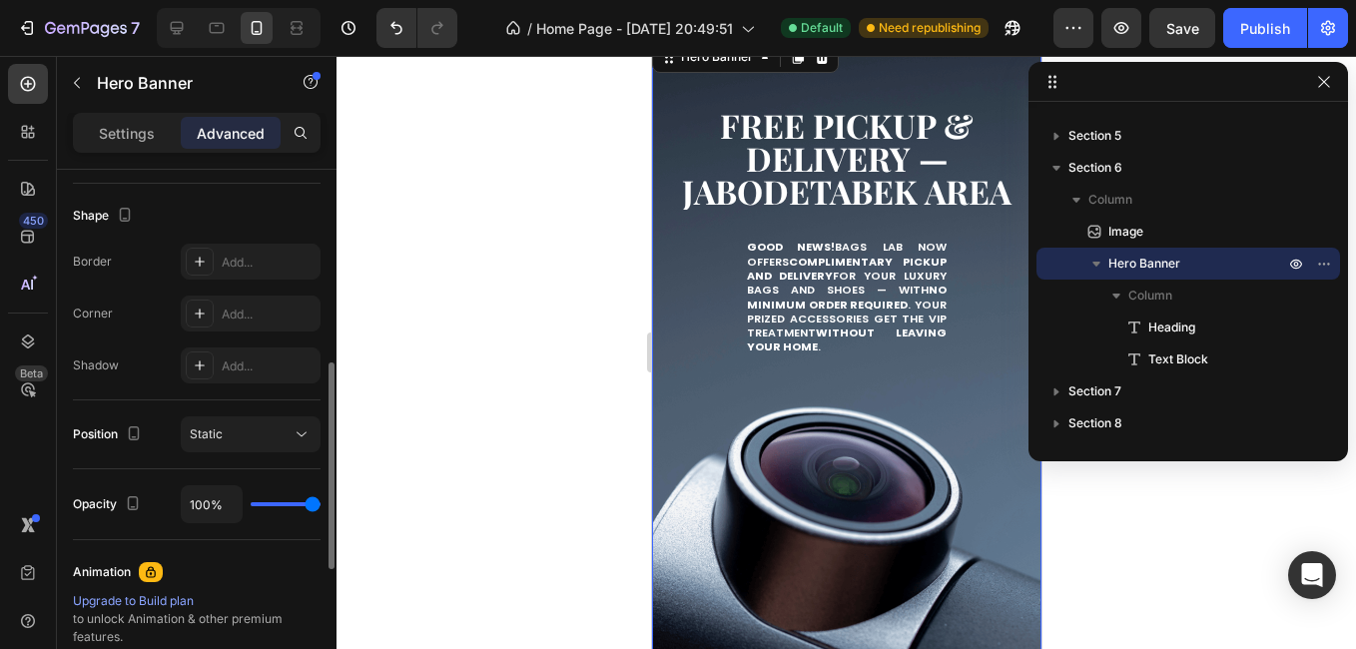
scroll to position [2620, 0]
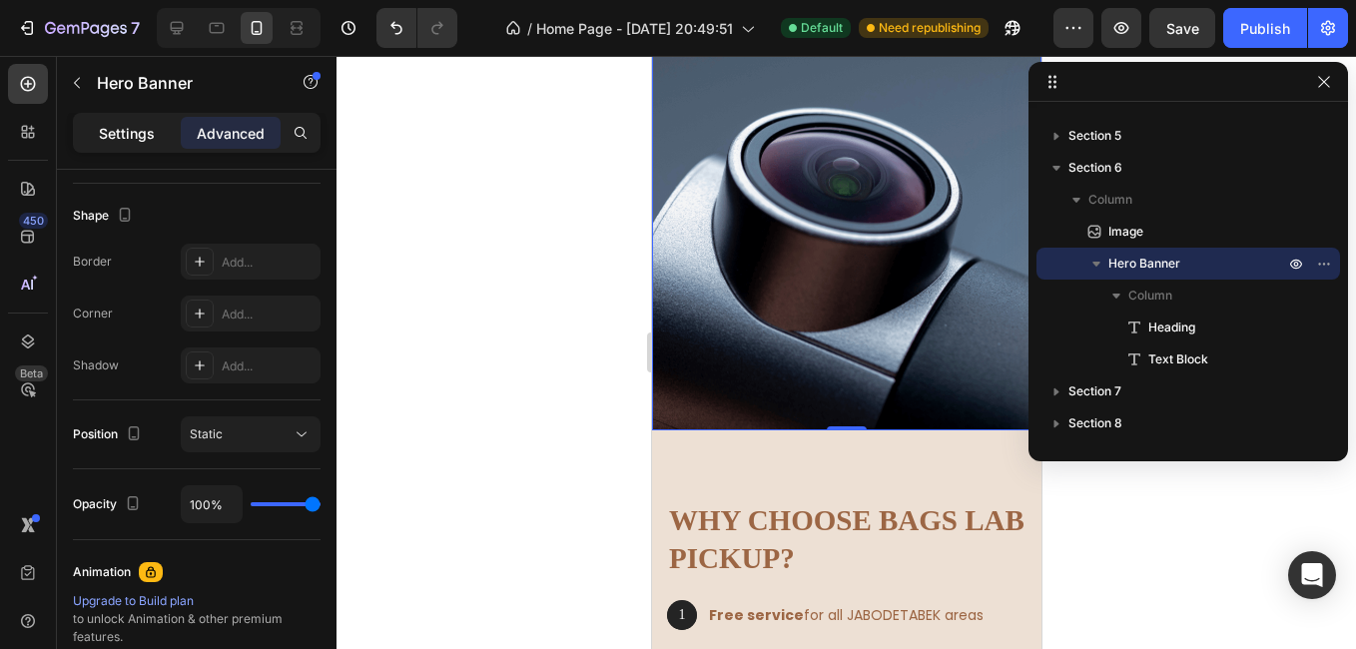
drag, startPoint x: 126, startPoint y: 135, endPoint x: 135, endPoint y: 143, distance: 12.0
click at [126, 136] on p "Settings" at bounding box center [127, 133] width 56 height 21
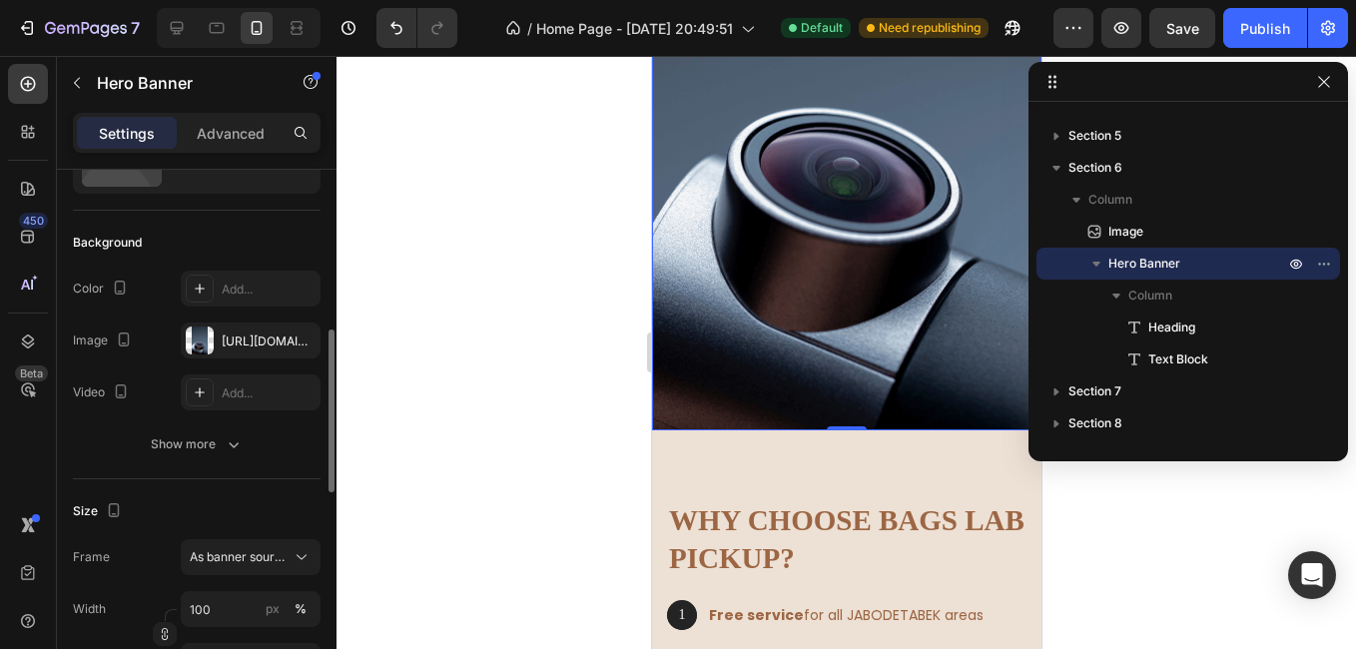
scroll to position [0, 0]
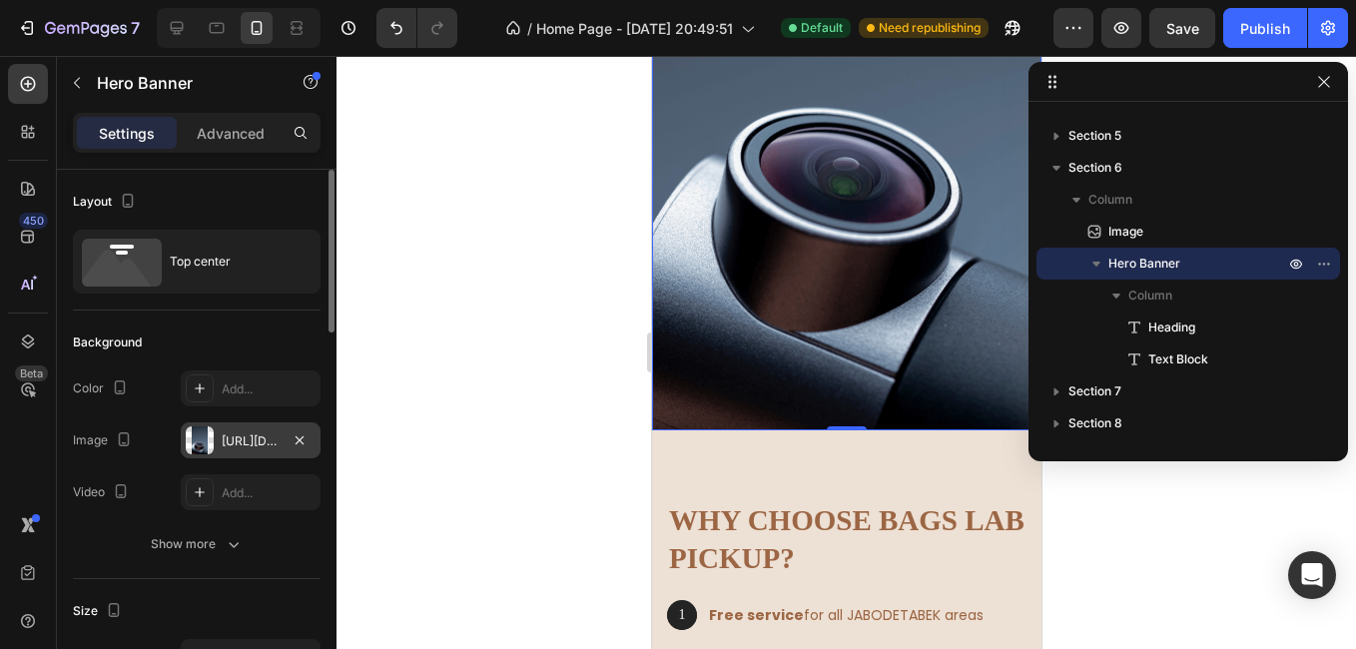
click at [190, 440] on div at bounding box center [200, 440] width 28 height 28
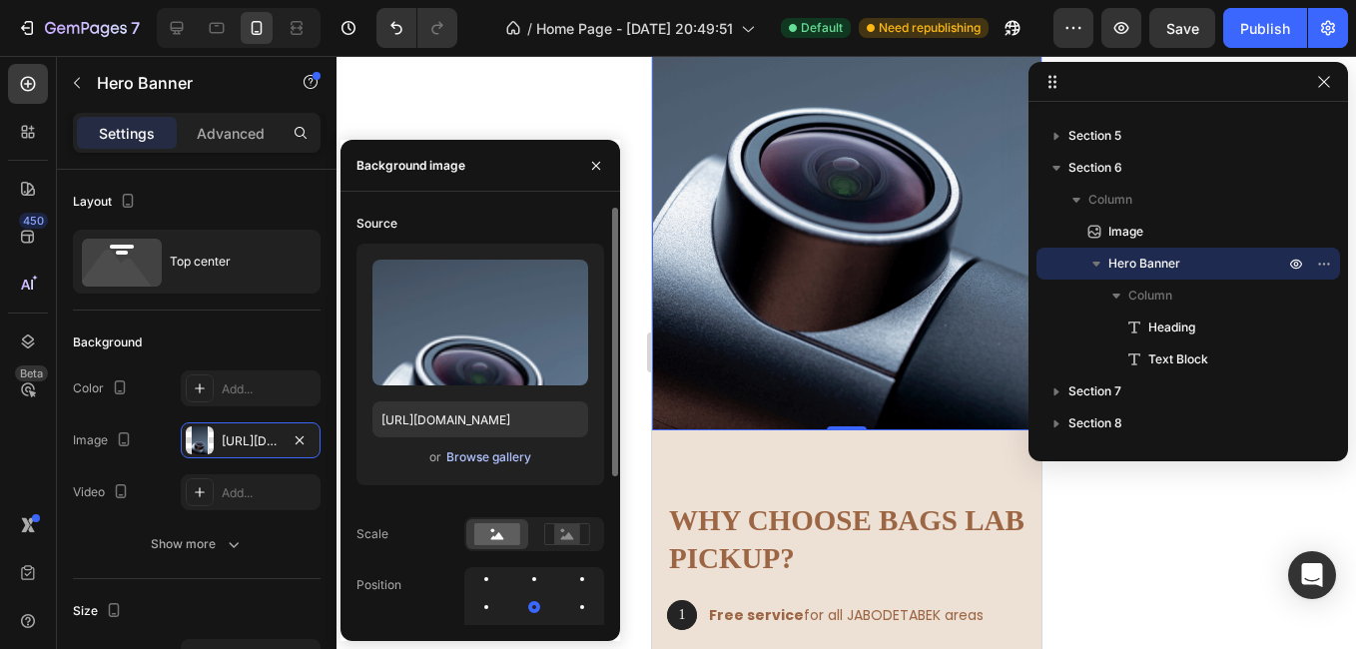
click at [480, 457] on div "Browse gallery" at bounding box center [488, 457] width 85 height 18
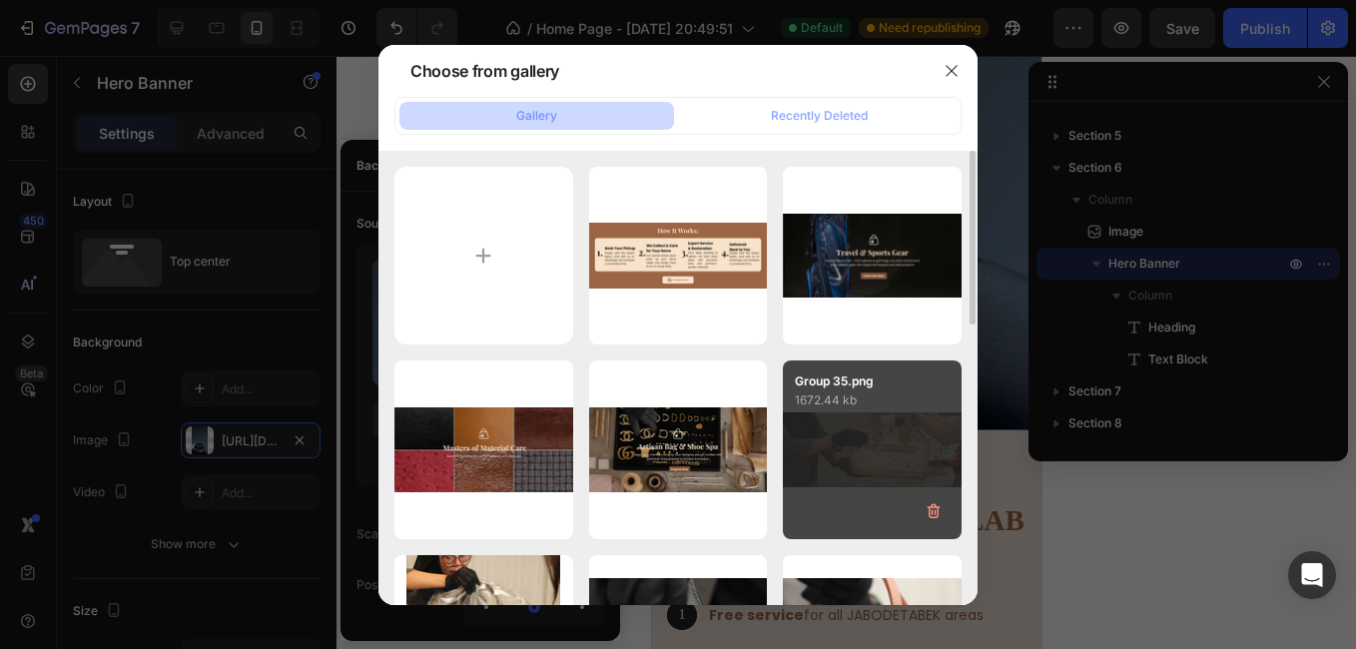
click at [858, 406] on p "1672.44 kb" at bounding box center [872, 400] width 155 height 20
type input "[URL][DOMAIN_NAME]"
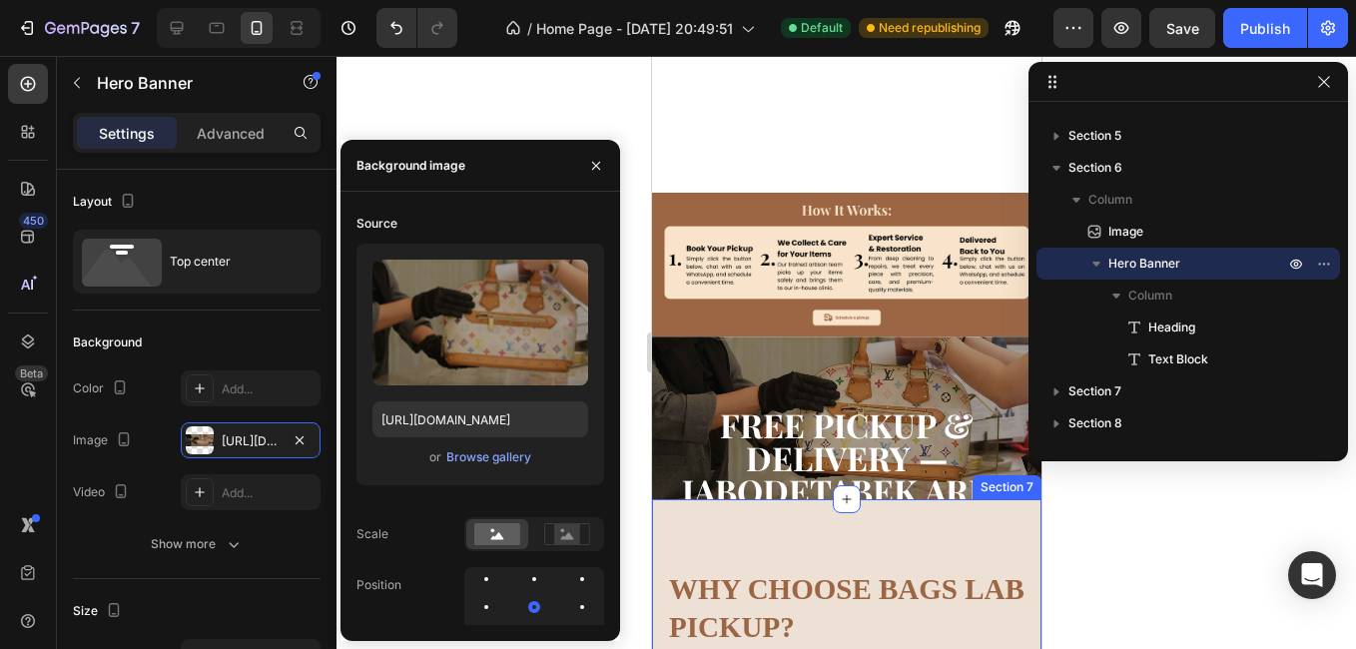
scroll to position [2221, 0]
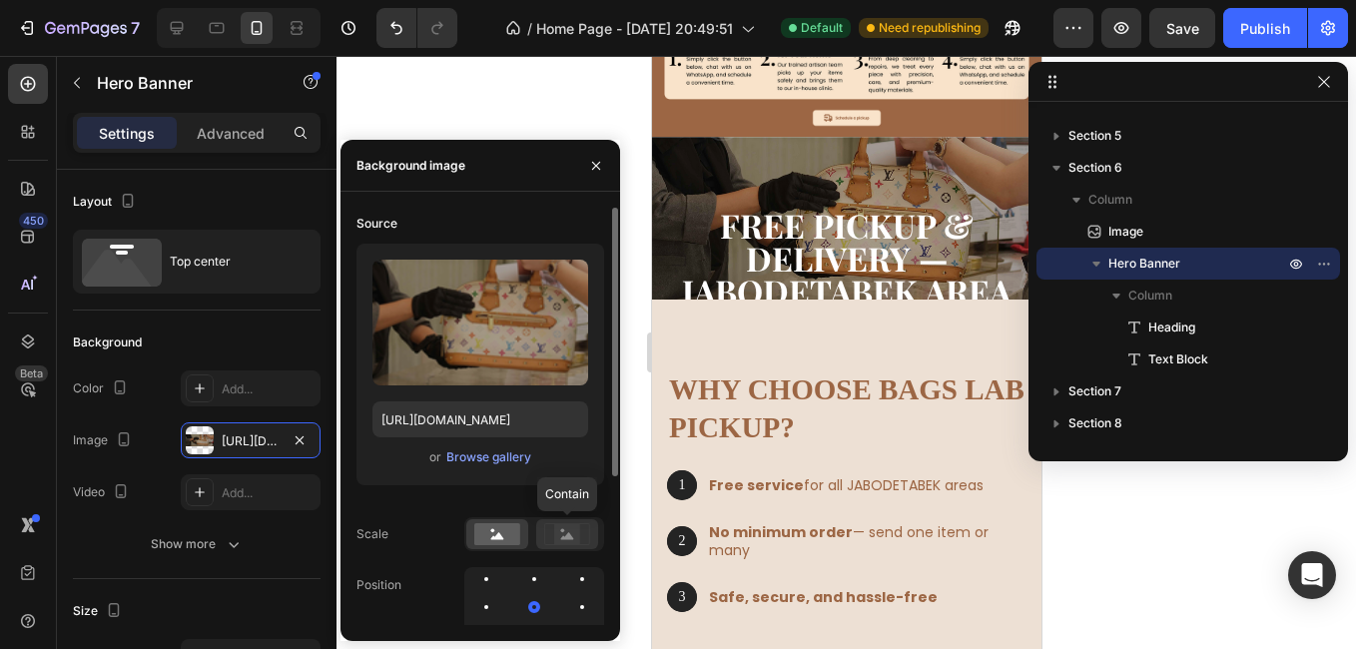
click at [559, 531] on rect at bounding box center [567, 534] width 26 height 20
click at [534, 580] on div at bounding box center [534, 579] width 4 height 4
click at [570, 601] on div at bounding box center [582, 607] width 24 height 24
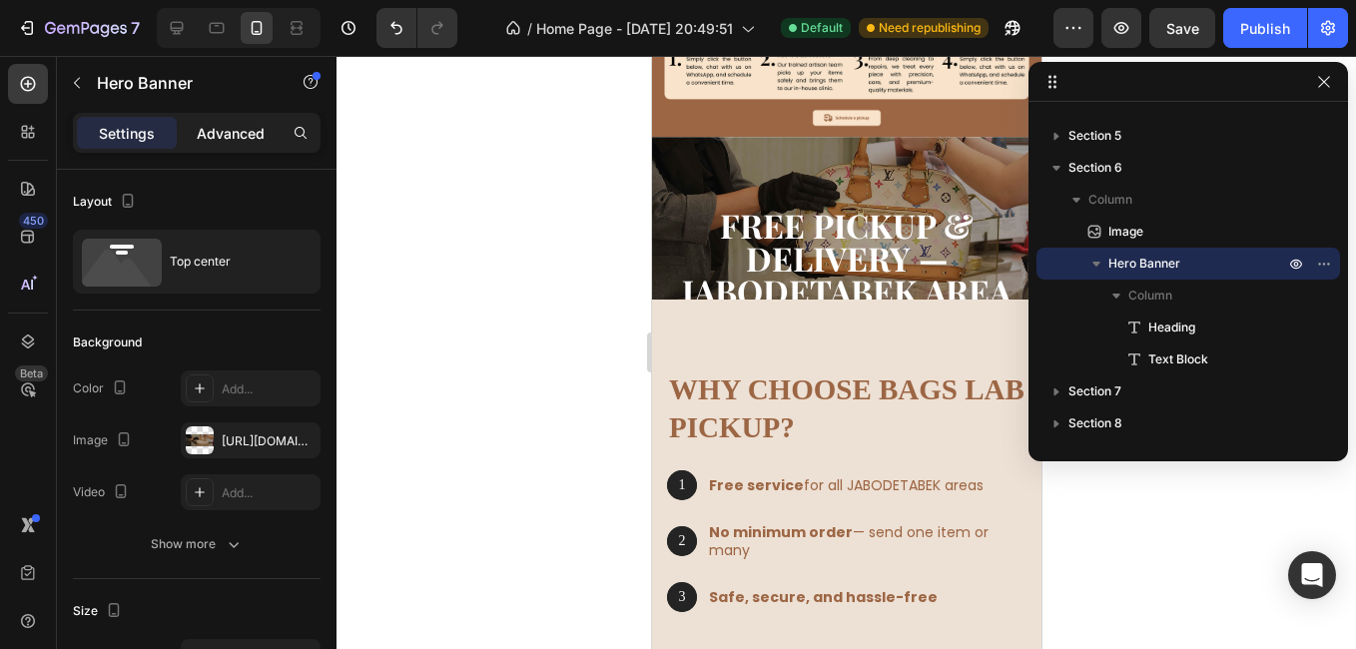
click at [239, 138] on p "Advanced" at bounding box center [231, 133] width 68 height 21
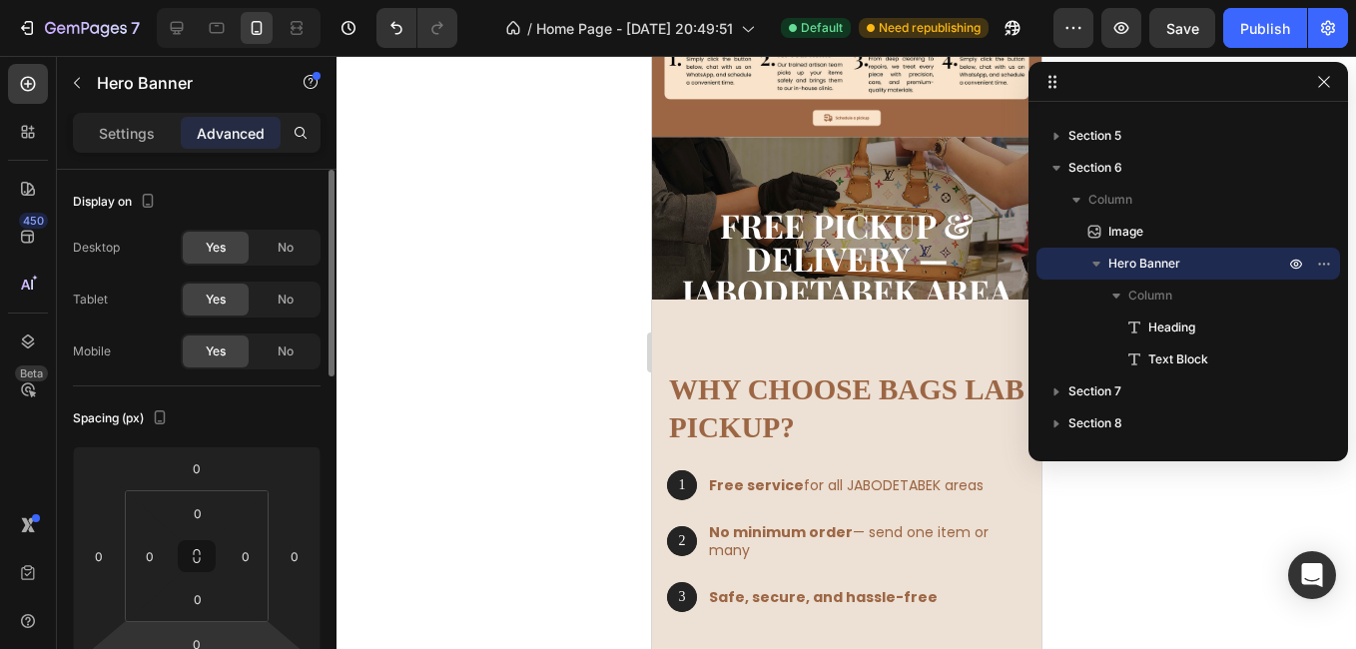
scroll to position [200, 0]
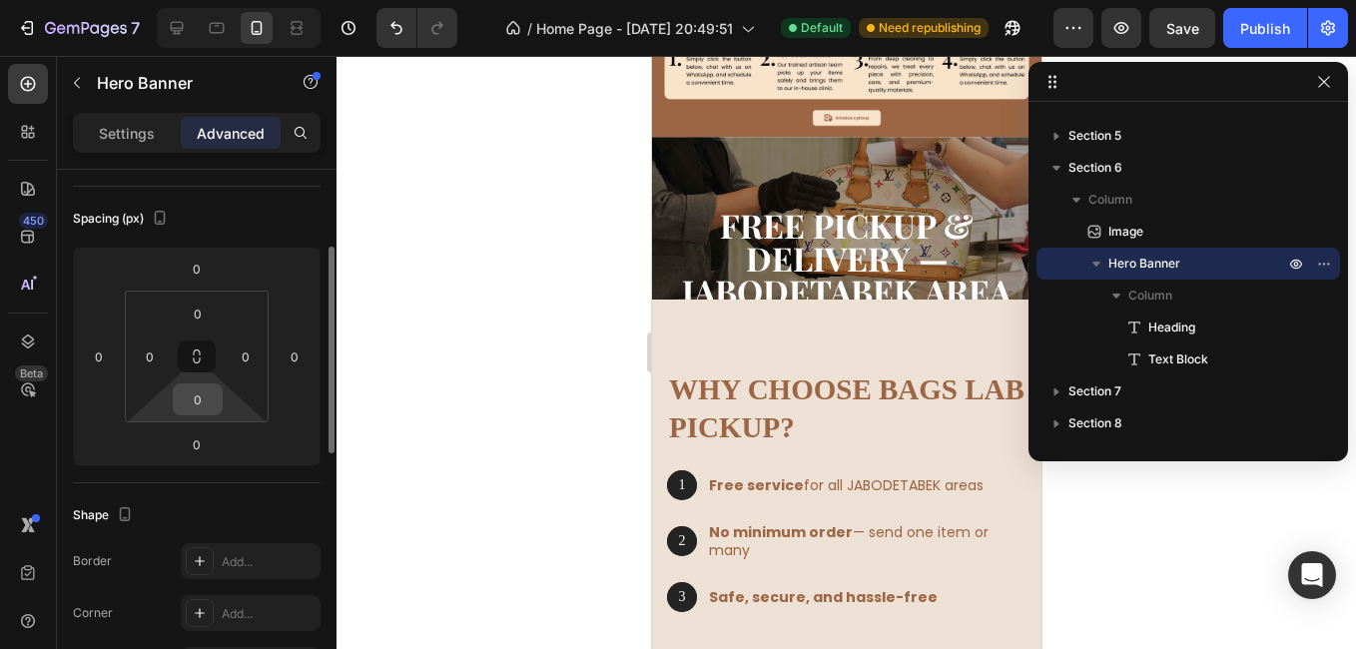
click at [200, 406] on input "0" at bounding box center [198, 399] width 40 height 30
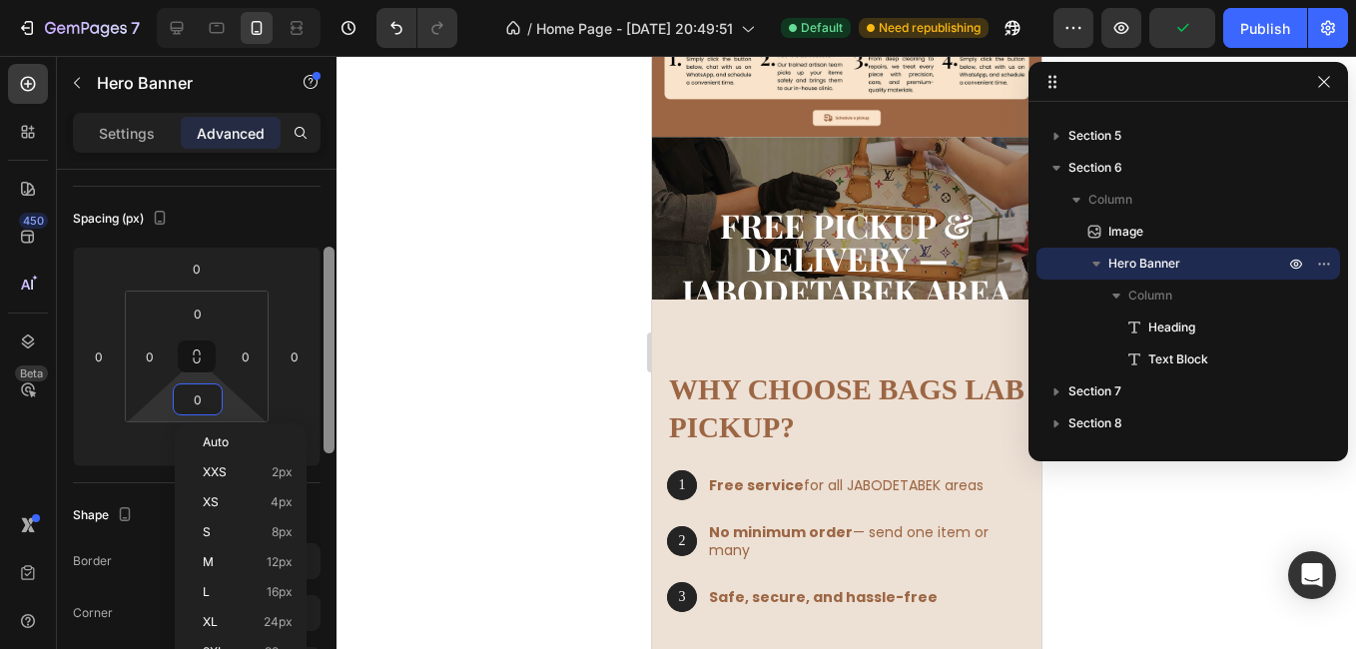
scroll to position [499, 0]
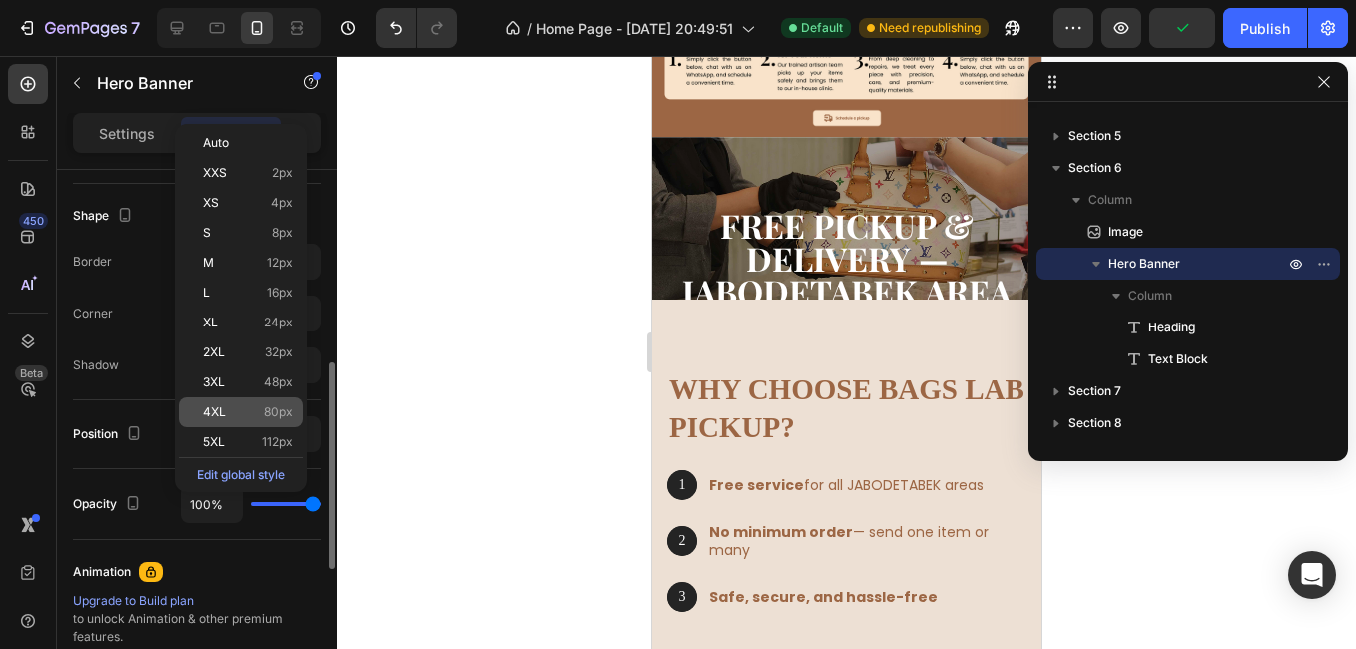
click at [226, 418] on p "4XL 80px" at bounding box center [248, 412] width 90 height 14
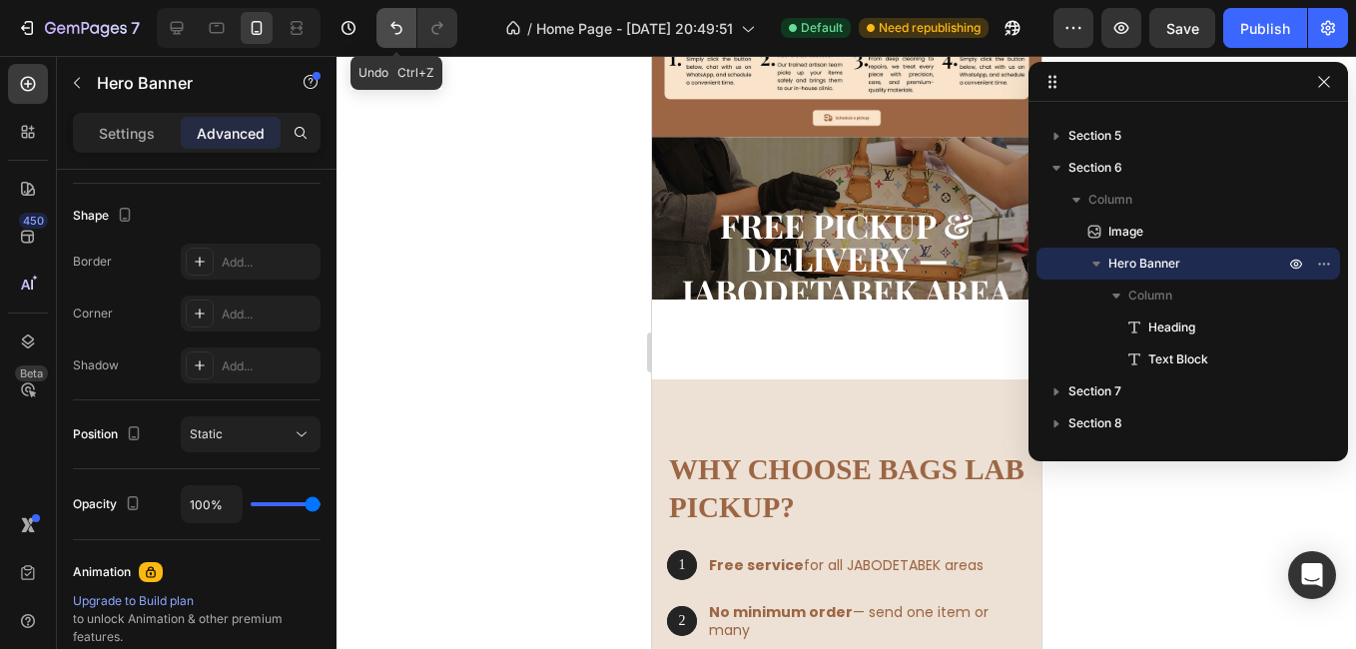
click at [408, 22] on button "Undo/Redo" at bounding box center [396, 28] width 40 height 40
type input "0"
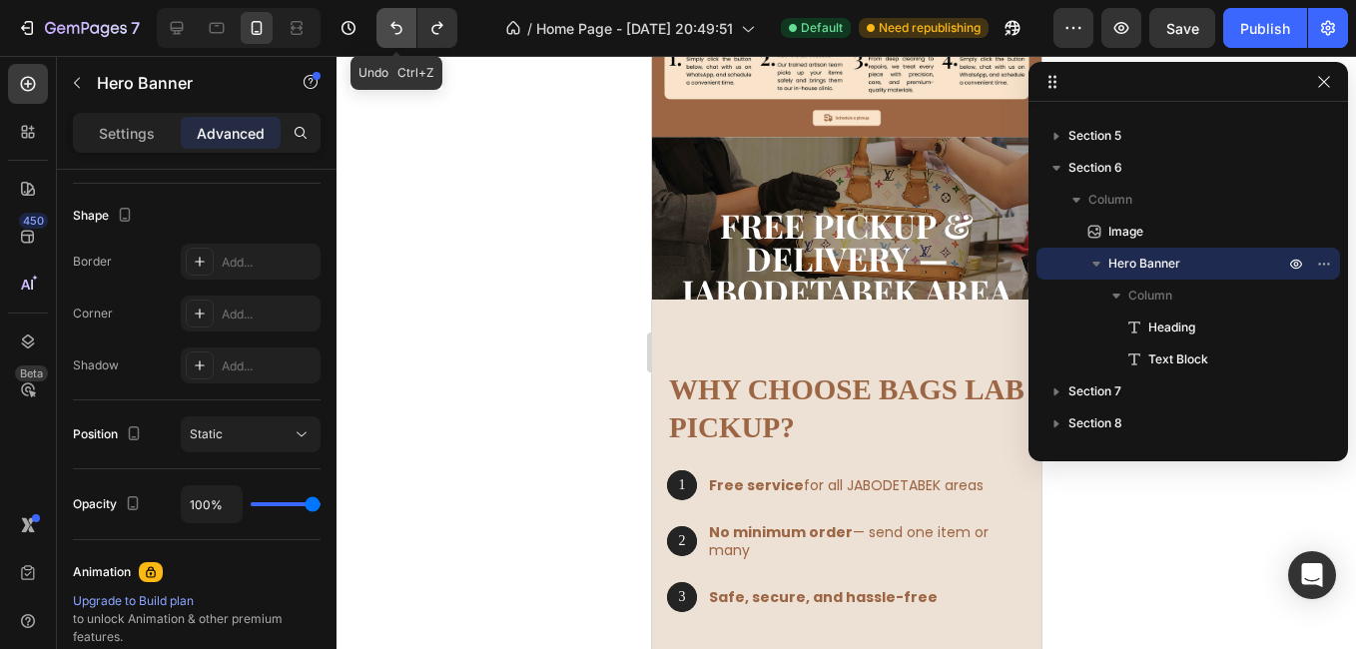
click at [408, 22] on button "Undo/Redo" at bounding box center [396, 28] width 40 height 40
click at [396, 36] on icon "Undo/Redo" at bounding box center [396, 28] width 20 height 20
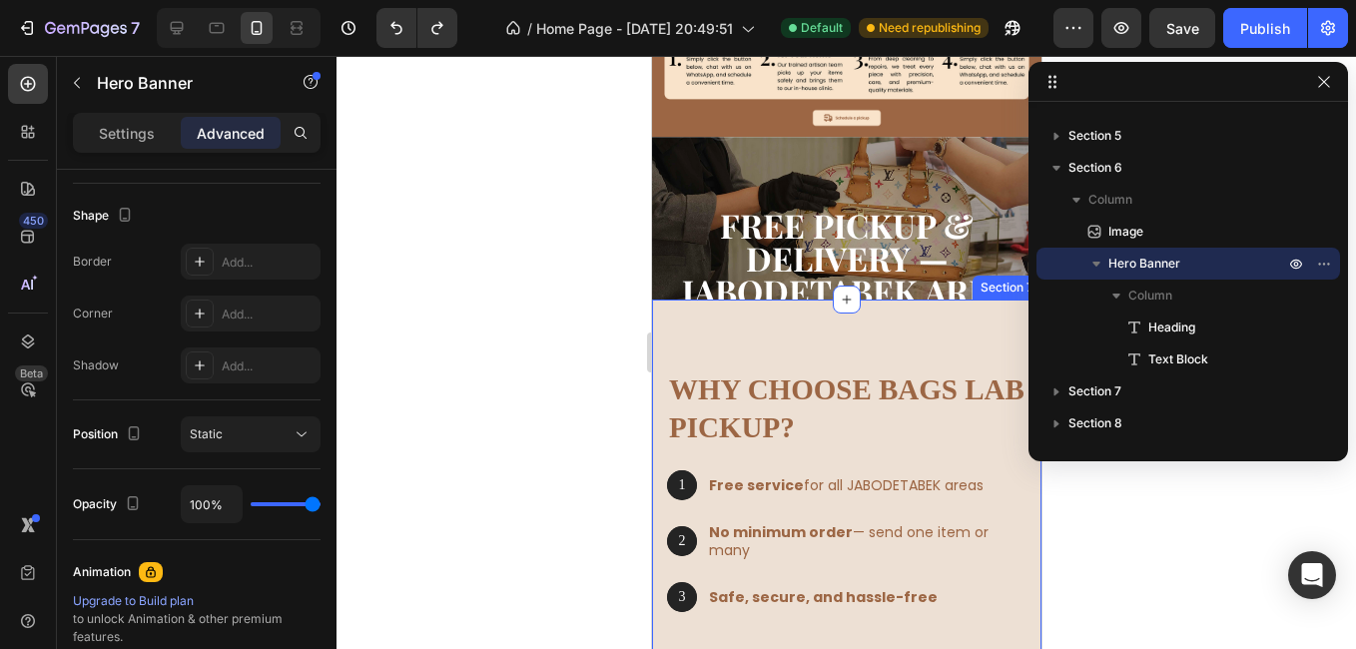
click at [607, 290] on div at bounding box center [845, 352] width 1019 height 593
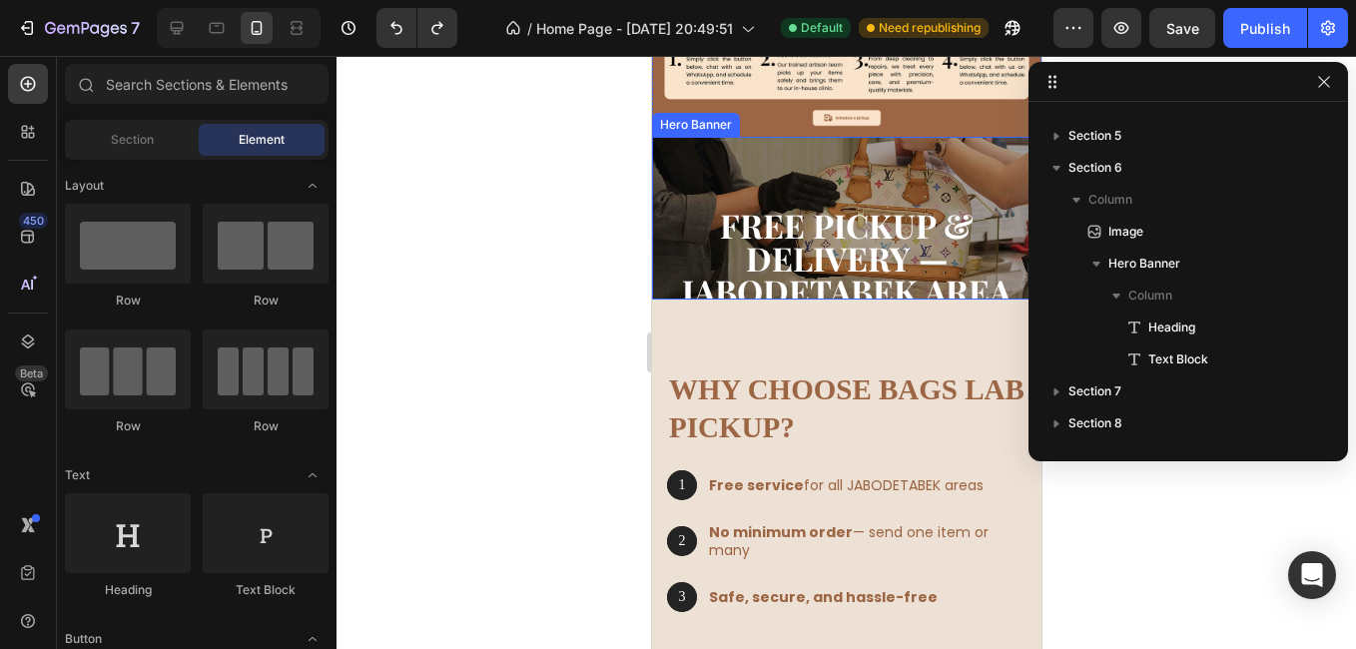
click at [675, 182] on div "Free Pickup & Delivery — JABODETABEK Area Heading Good news! Bags Lab now offer…" at bounding box center [845, 311] width 389 height 348
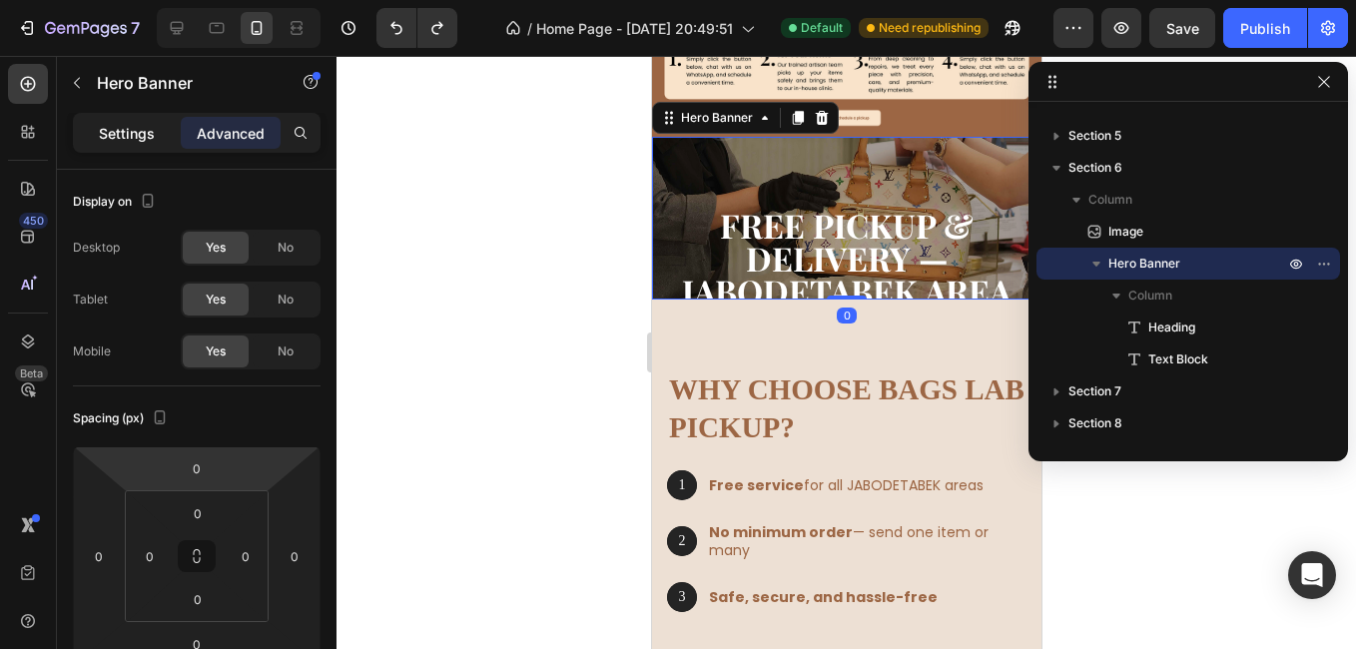
click at [120, 140] on p "Settings" at bounding box center [127, 133] width 56 height 21
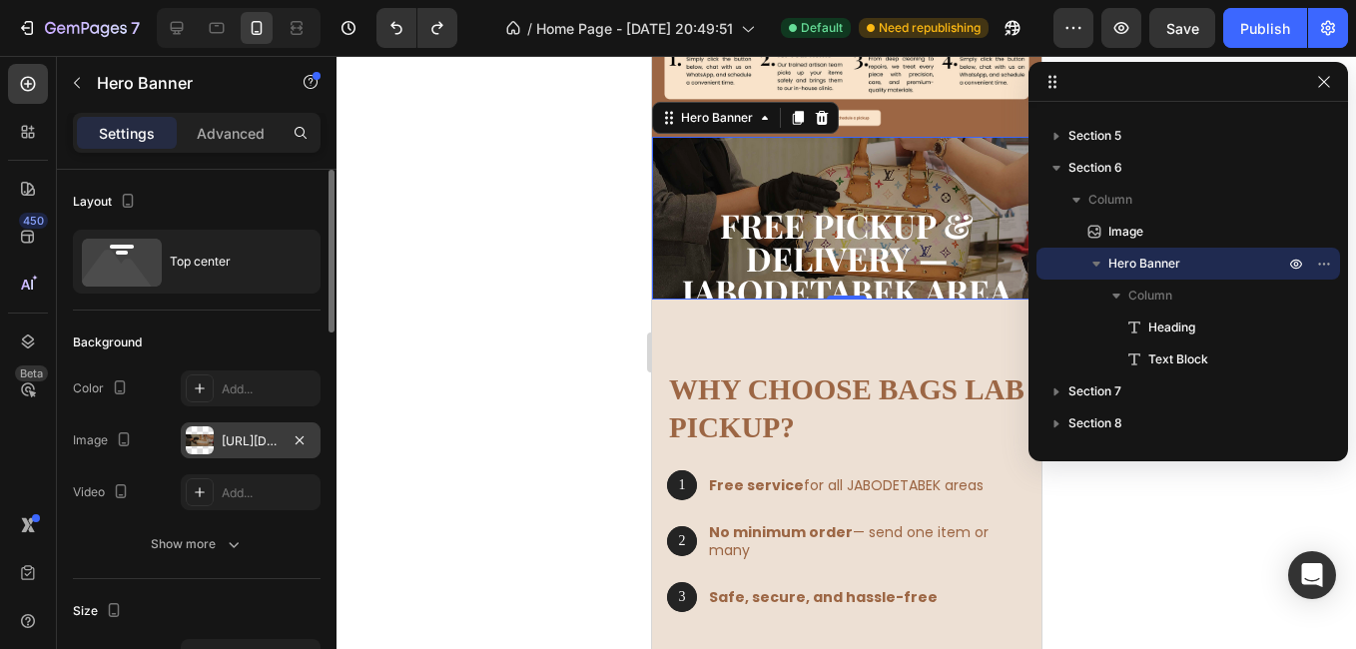
click at [224, 447] on div "[URL][DOMAIN_NAME]" at bounding box center [251, 441] width 58 height 18
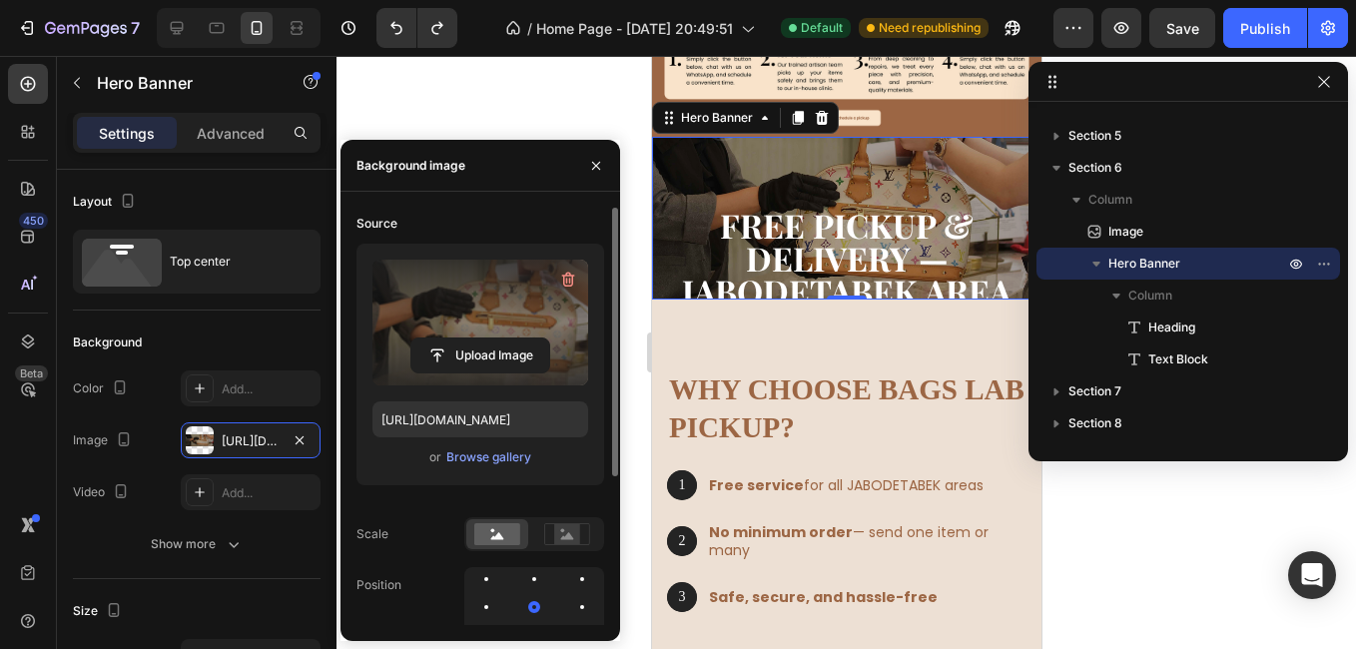
click at [490, 314] on label at bounding box center [480, 323] width 216 height 126
click at [490, 338] on input "file" at bounding box center [480, 355] width 138 height 34
click at [468, 359] on input "file" at bounding box center [480, 355] width 138 height 34
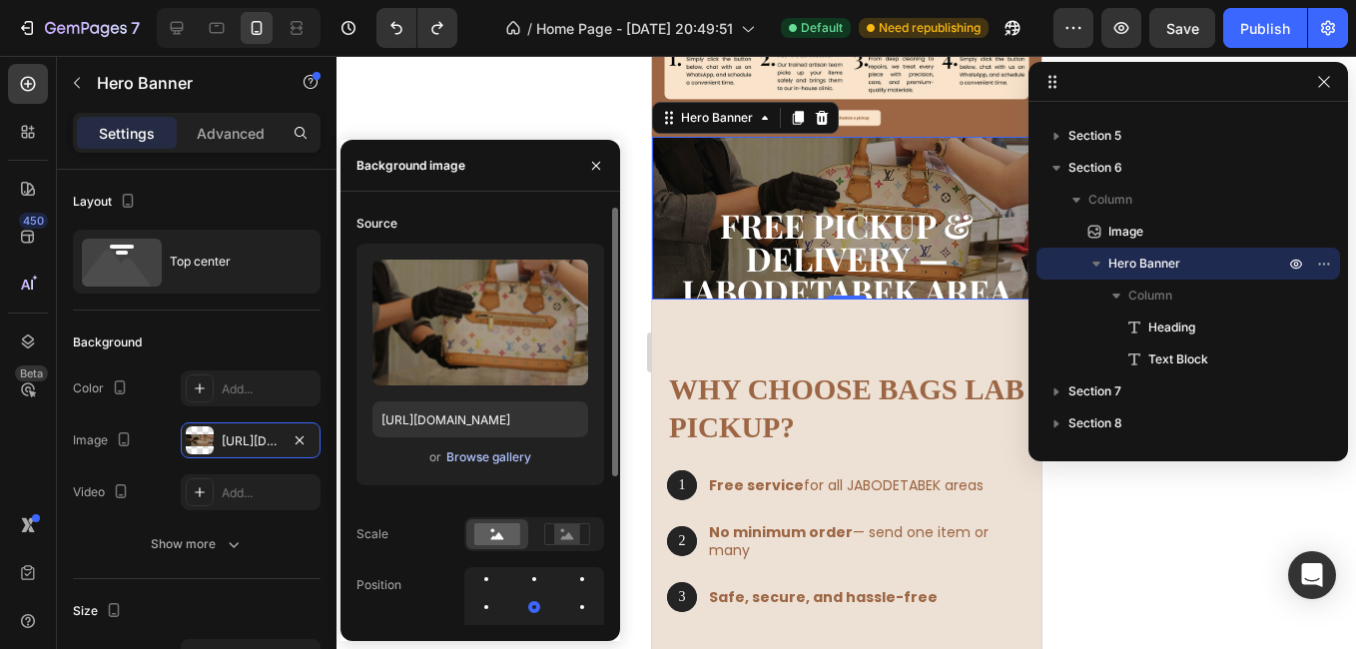
click at [509, 459] on div "Browse gallery" at bounding box center [488, 457] width 85 height 18
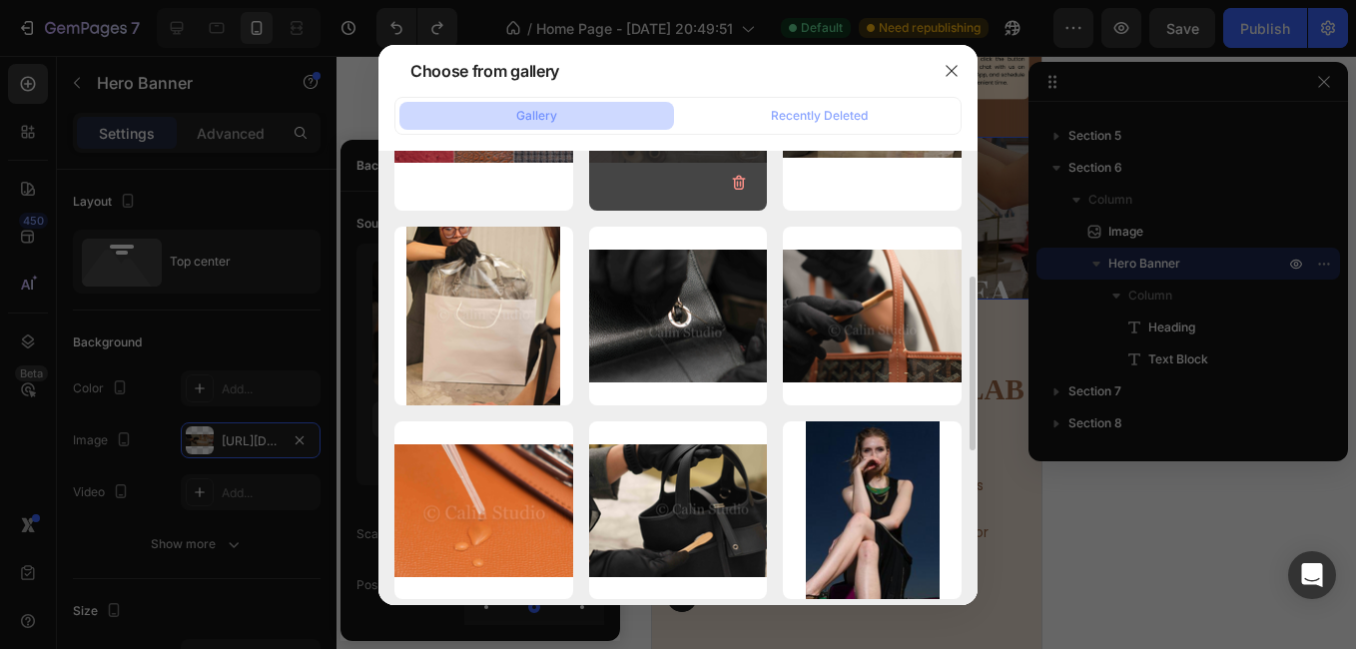
scroll to position [0, 0]
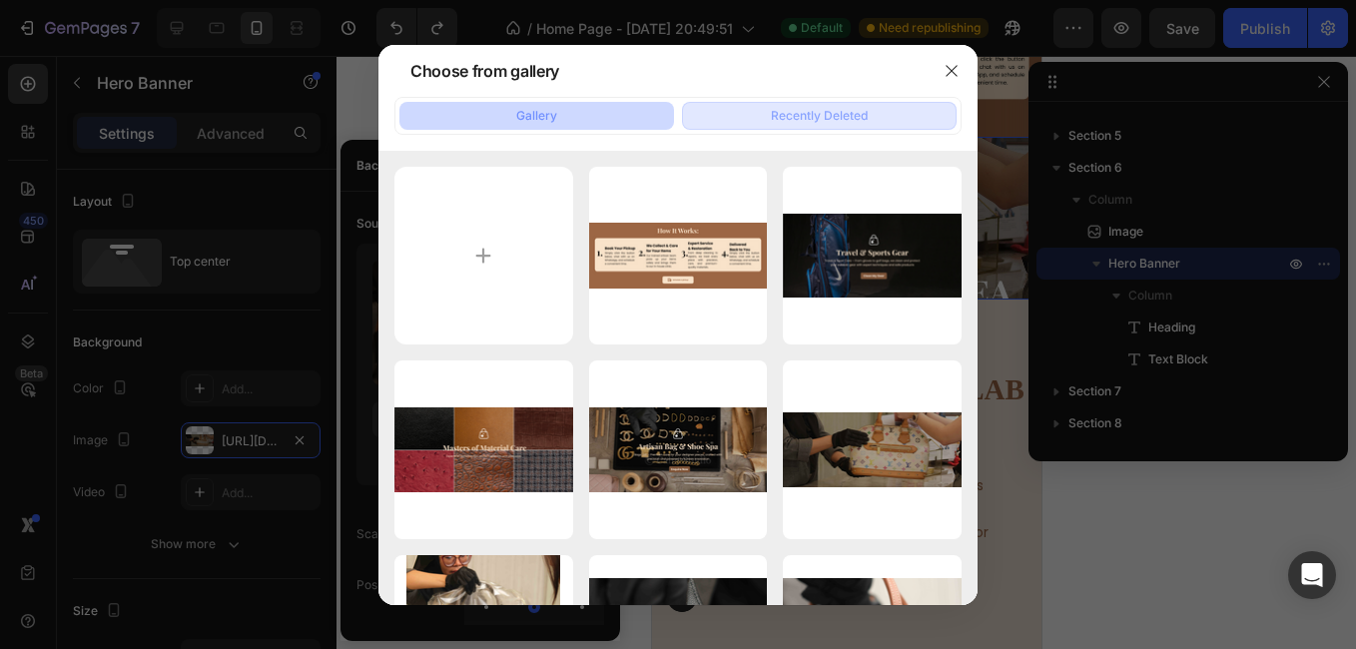
click at [807, 108] on div "Recently Deleted" at bounding box center [819, 116] width 97 height 18
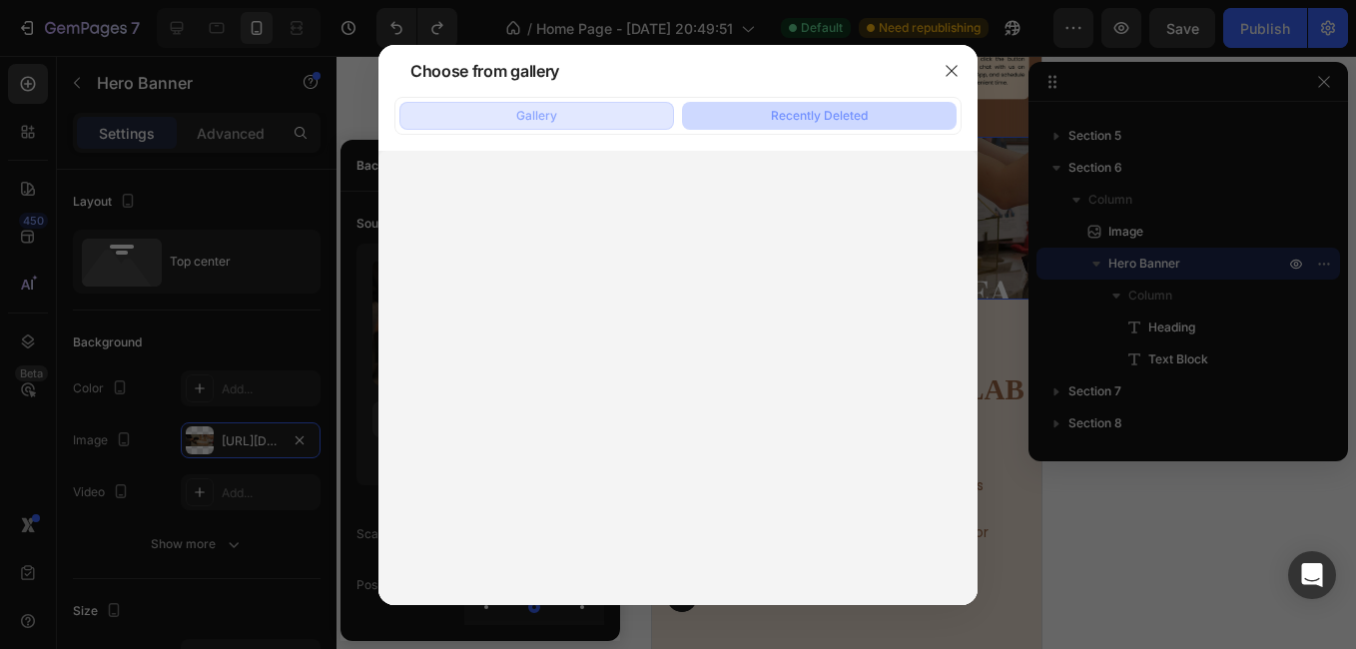
click at [613, 116] on button "Gallery" at bounding box center [536, 116] width 275 height 28
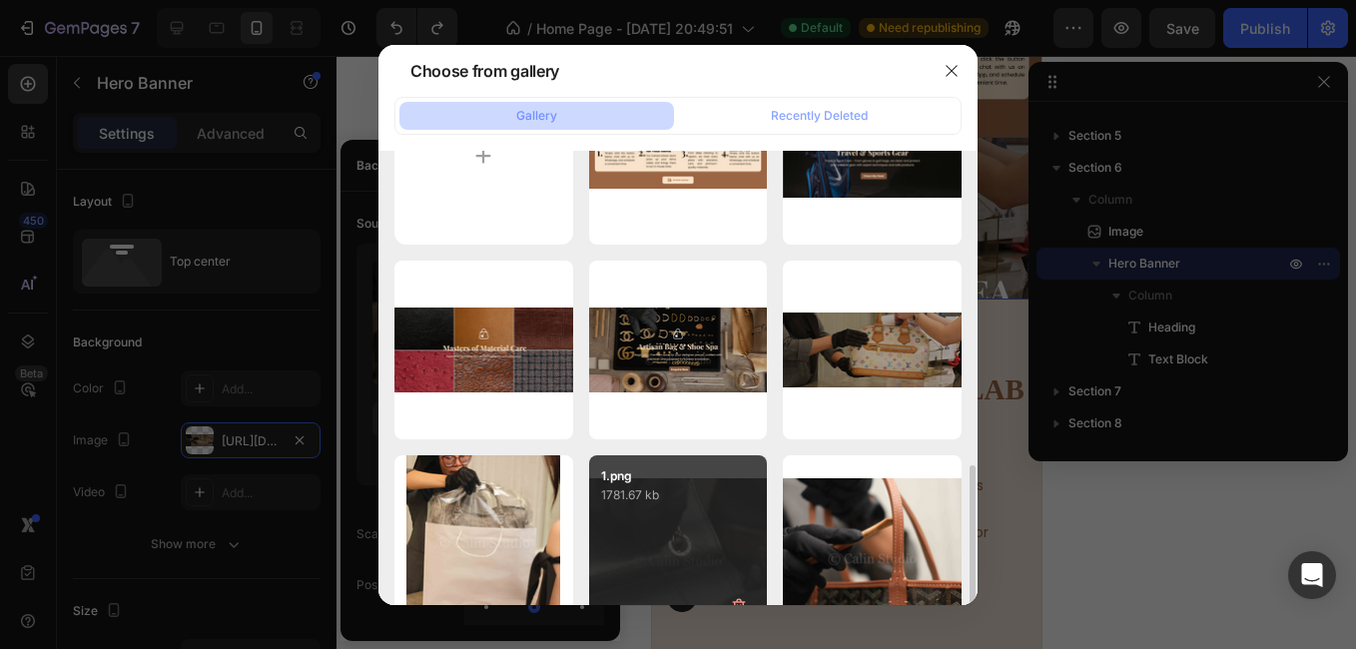
scroll to position [299, 0]
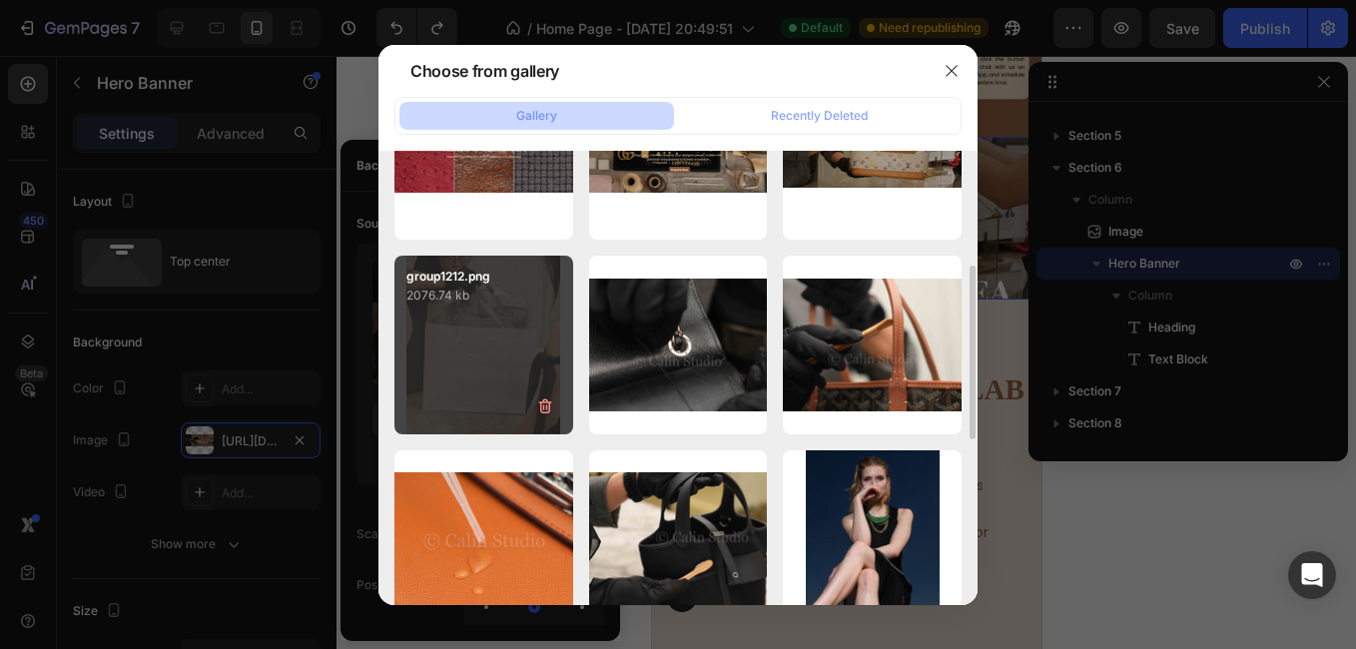
click at [499, 356] on div "group1212.png 2076.74 kb" at bounding box center [483, 345] width 179 height 179
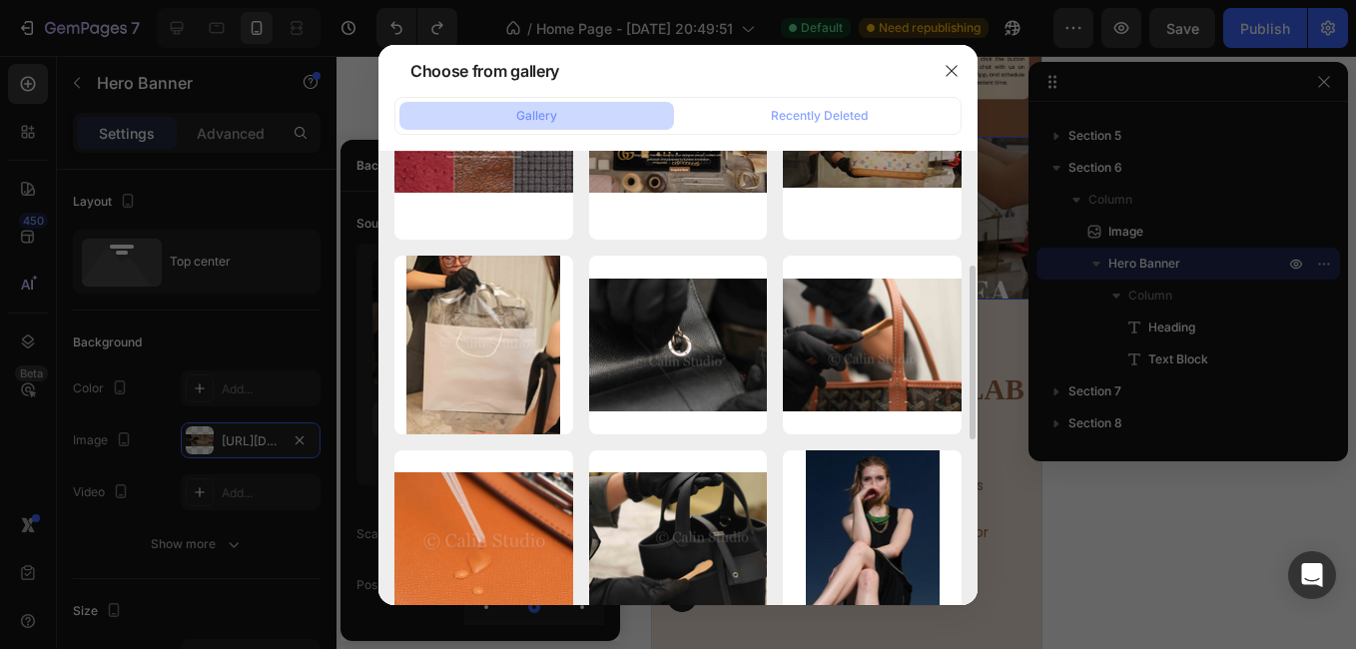
type input "[URL][DOMAIN_NAME]"
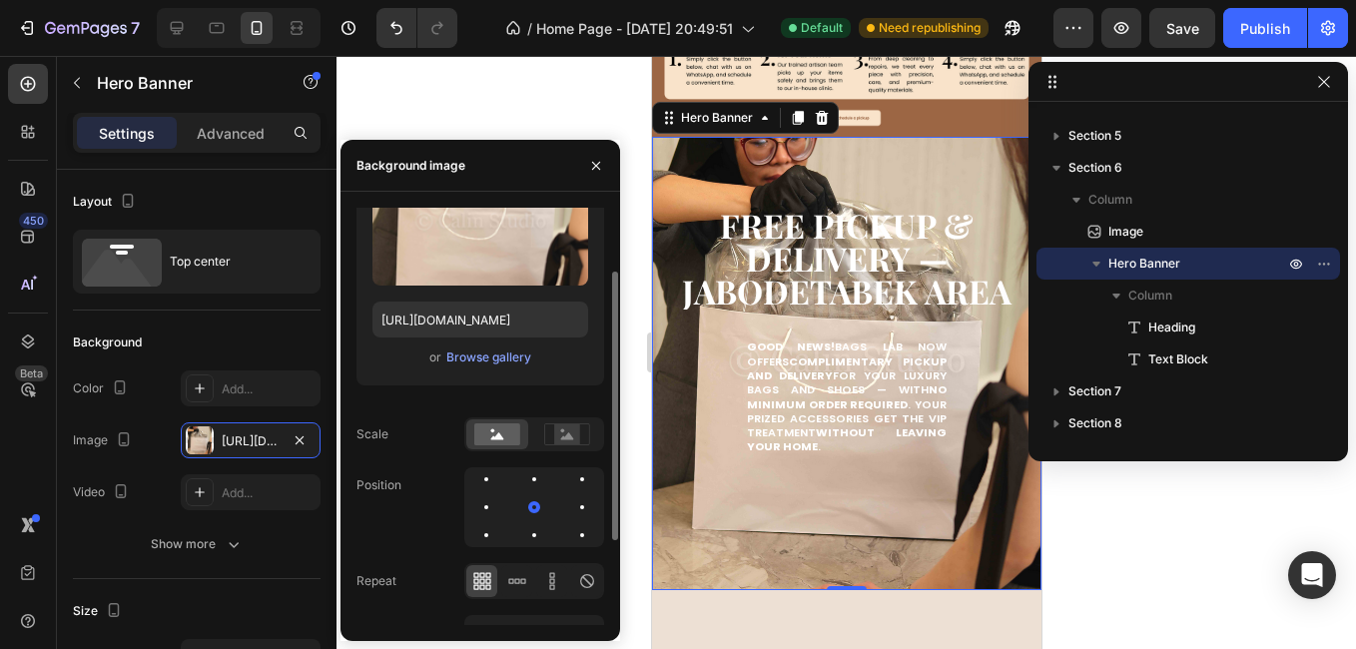
scroll to position [231, 0]
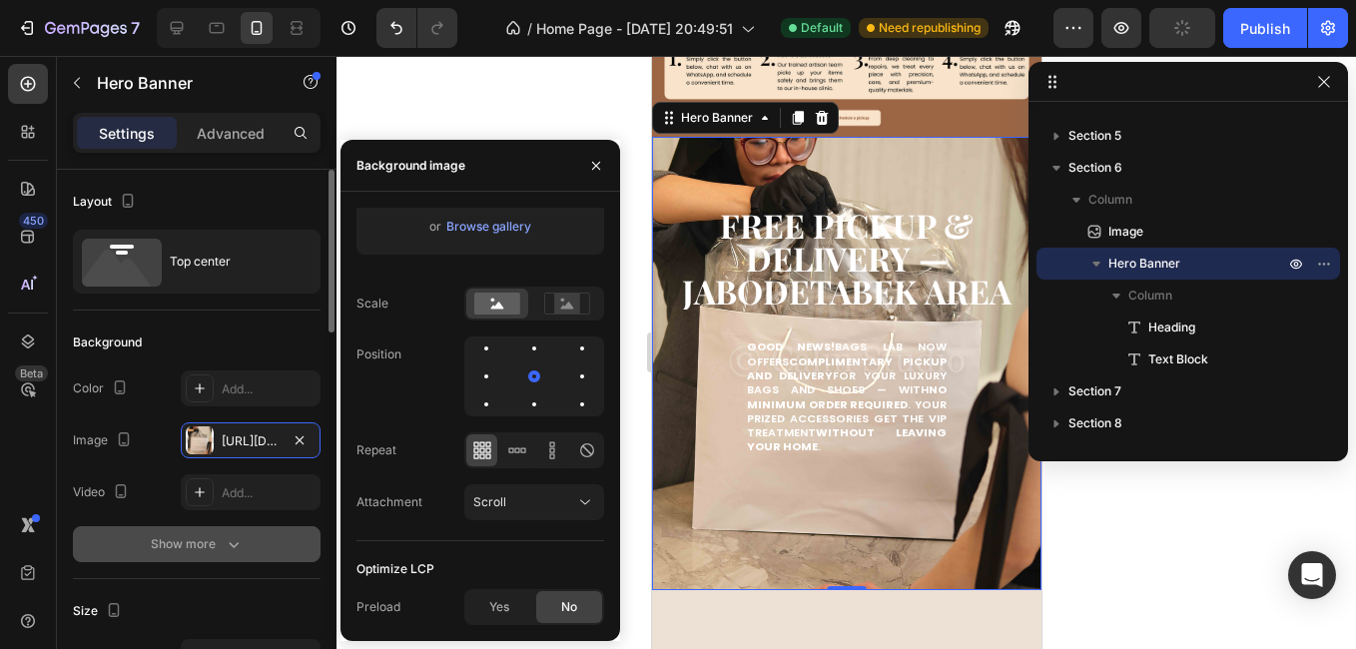
click at [229, 537] on icon "button" at bounding box center [234, 544] width 20 height 20
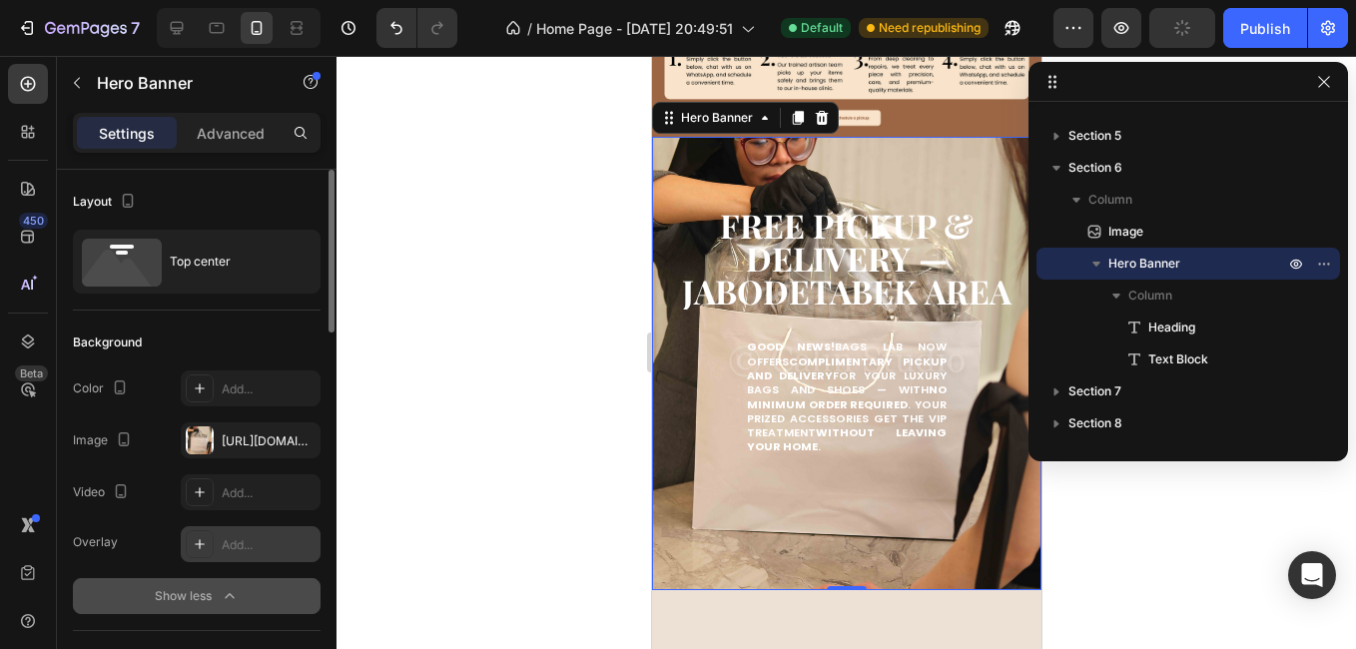
click at [257, 547] on div "Add..." at bounding box center [269, 545] width 94 height 18
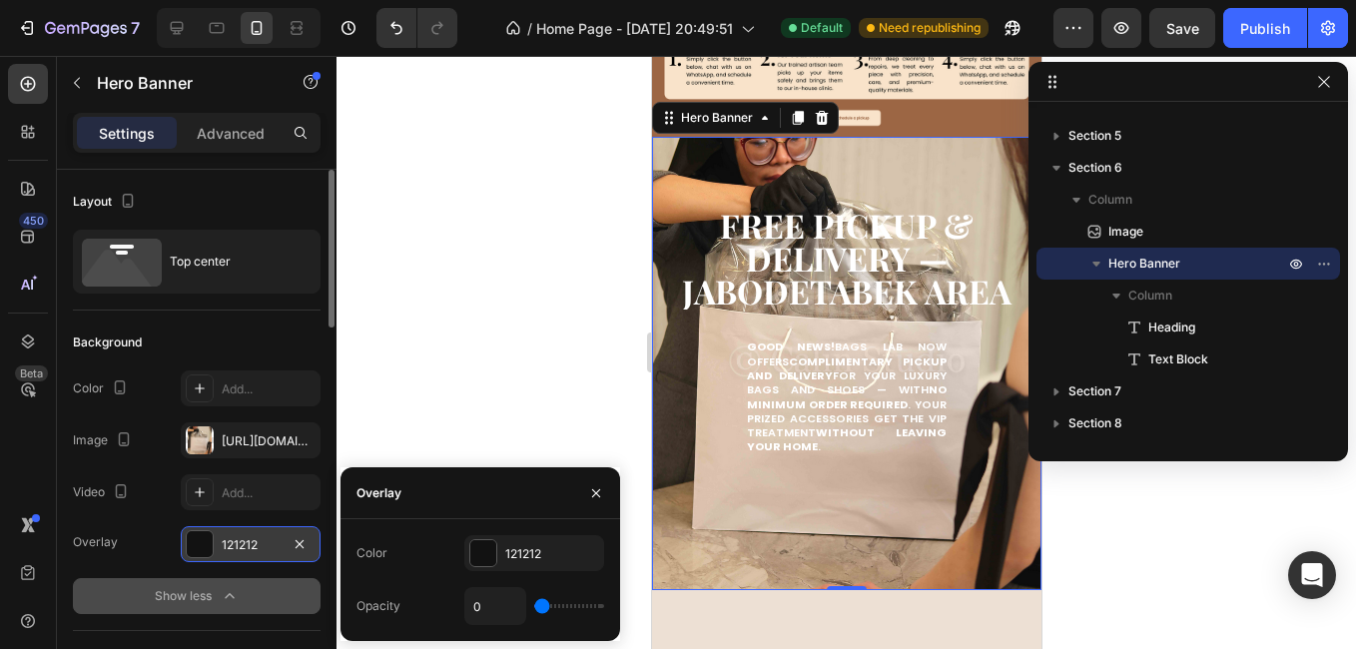
drag, startPoint x: 551, startPoint y: 611, endPoint x: 565, endPoint y: 614, distance: 14.3
click at [565, 614] on div "0" at bounding box center [534, 606] width 140 height 38
type input "48%"
type input "48"
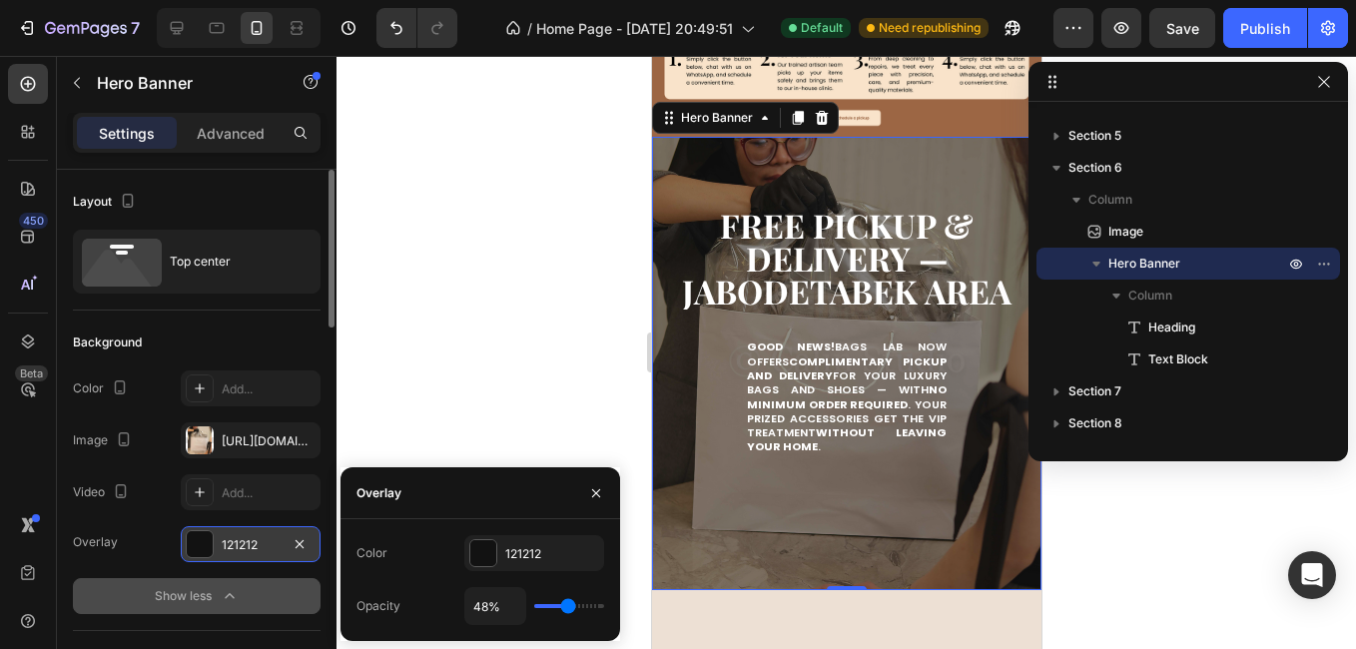
type input "50%"
type input "50"
type input "54%"
type input "54"
type input "70%"
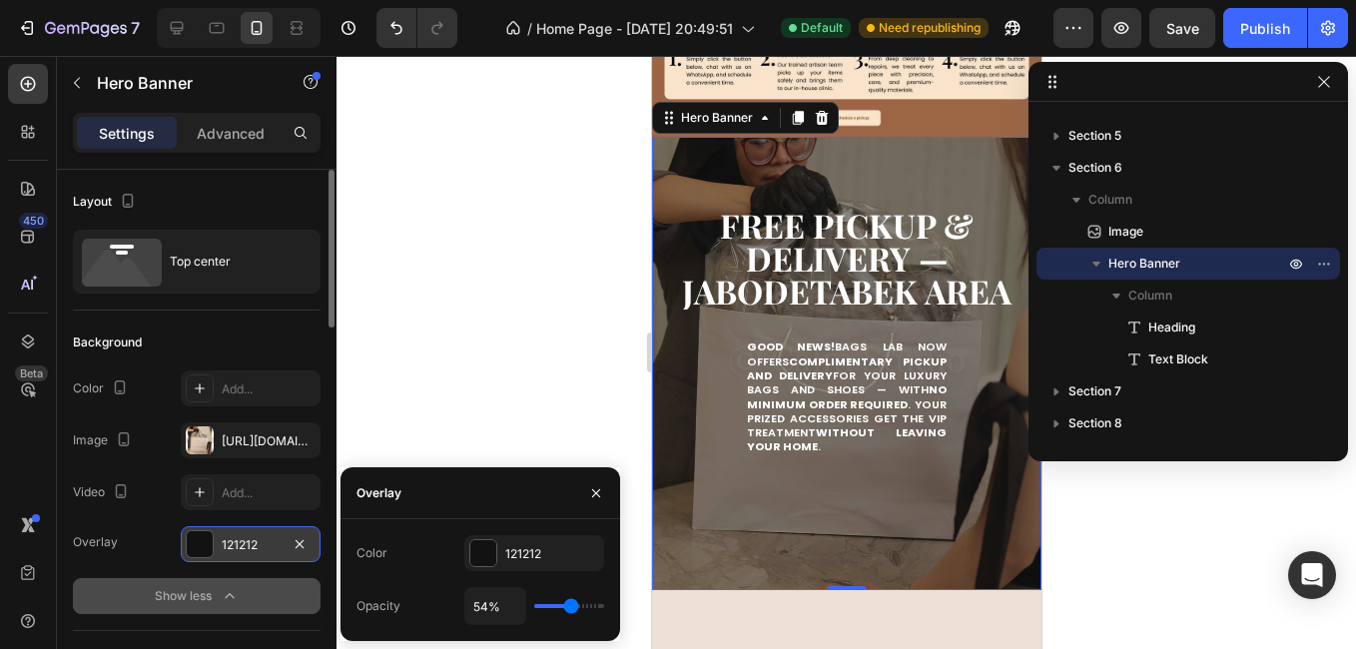
type input "70"
type input "72%"
type input "72"
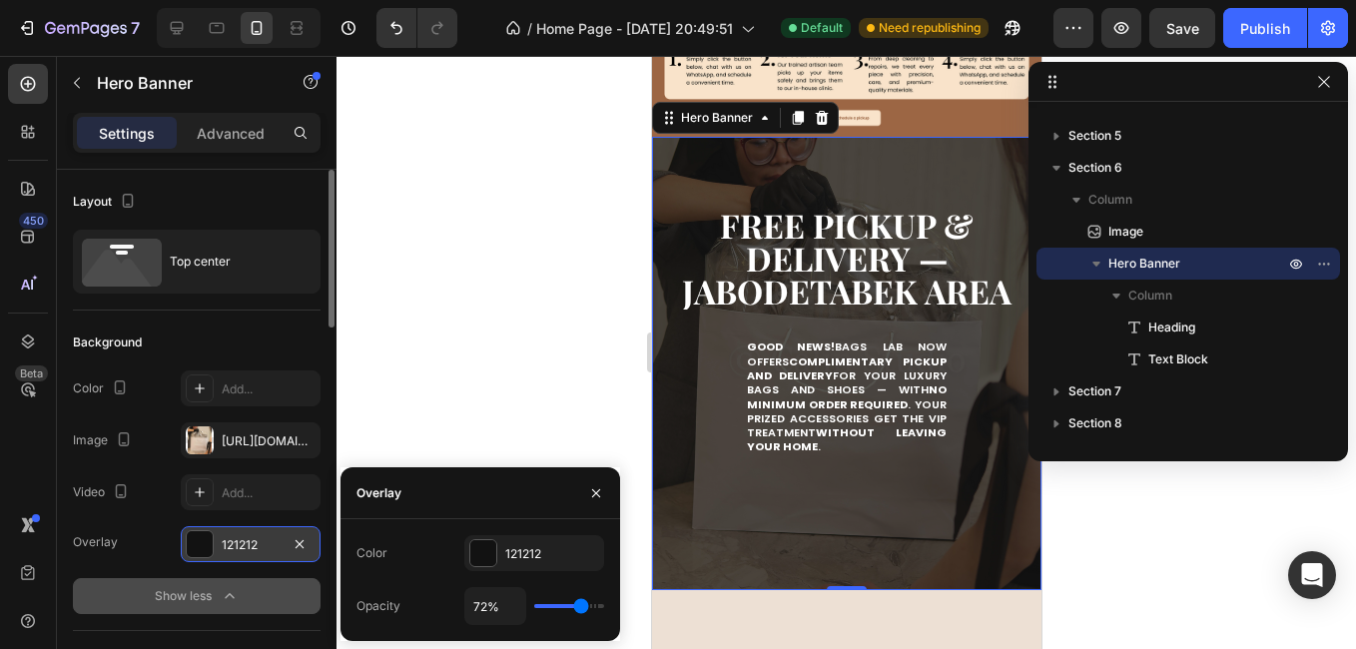
type input "74%"
drag, startPoint x: 568, startPoint y: 606, endPoint x: 582, endPoint y: 612, distance: 15.2
type input "74"
click at [582, 608] on input "range" at bounding box center [569, 606] width 70 height 4
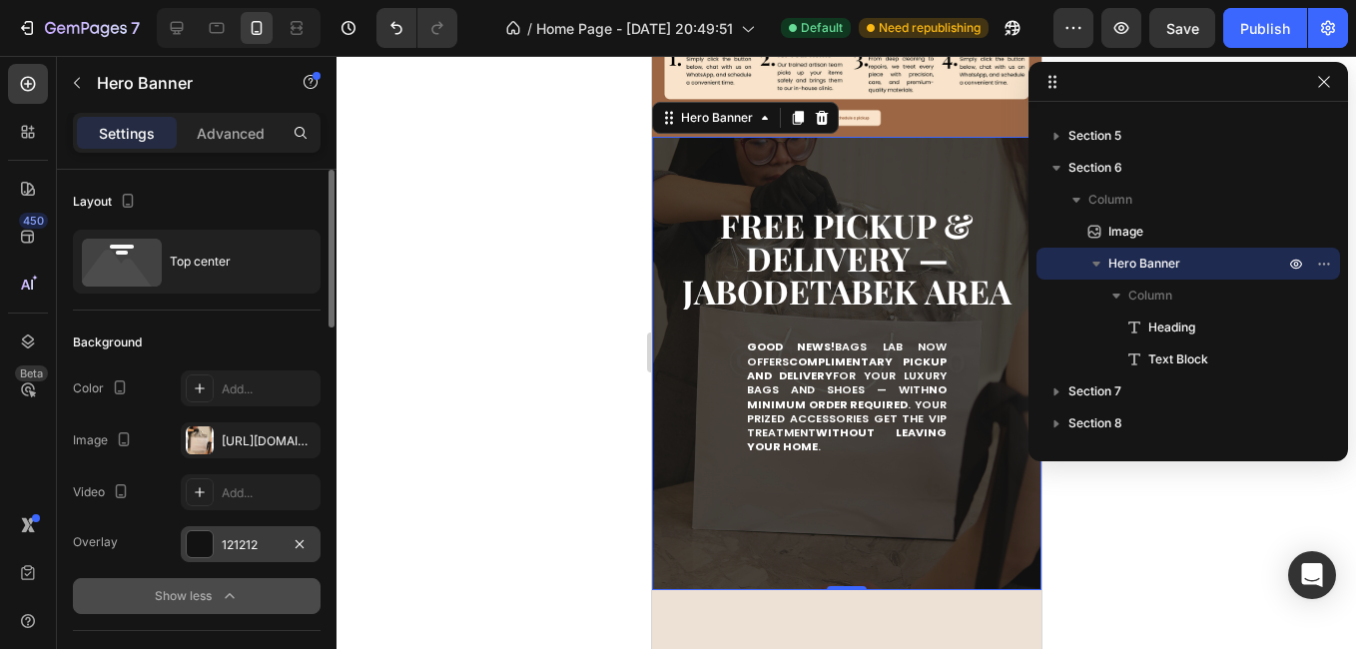
click at [588, 260] on div at bounding box center [845, 352] width 1019 height 593
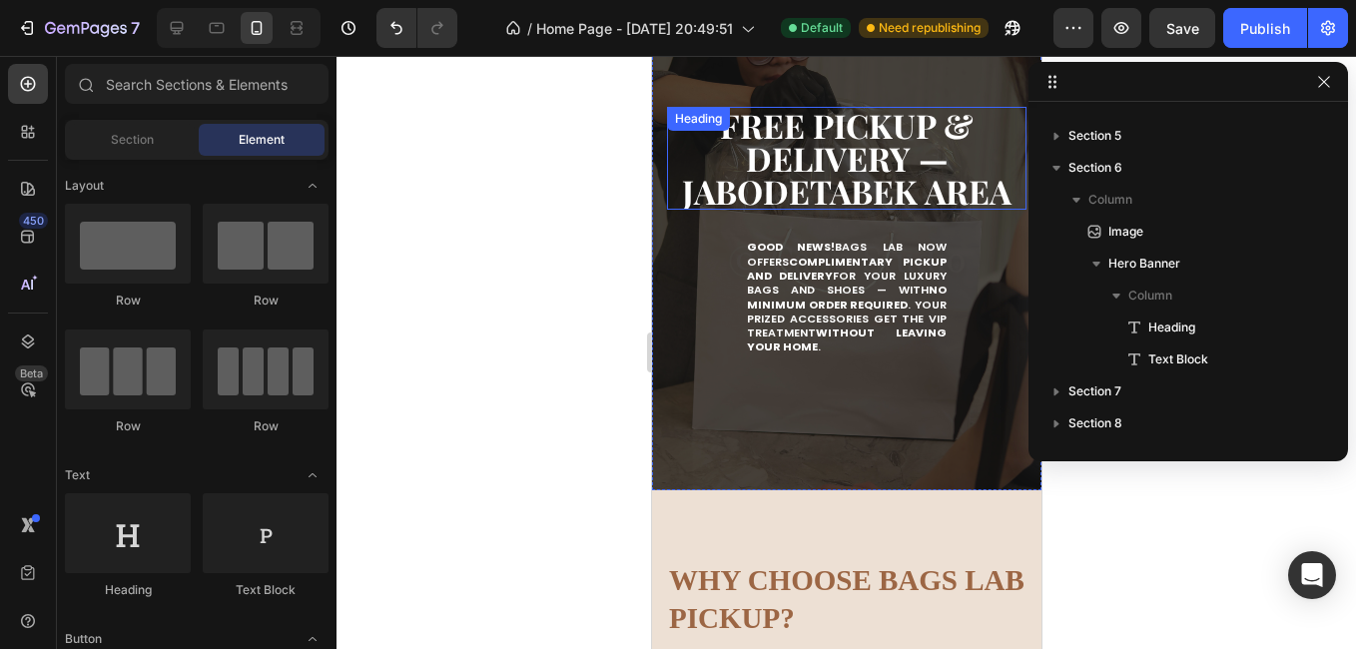
scroll to position [2121, 0]
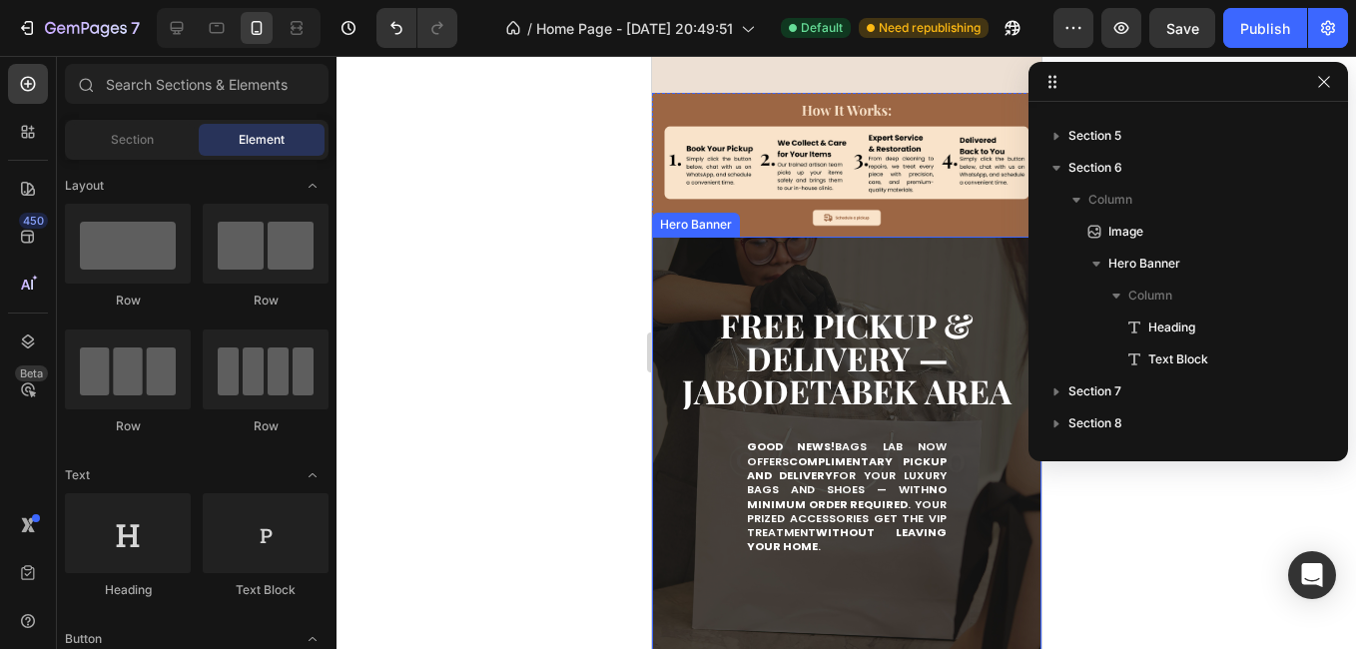
click at [704, 279] on div "Free Pickup & Delivery — JABODETABEK Area Heading Good news! Bags Lab now offer…" at bounding box center [845, 411] width 389 height 348
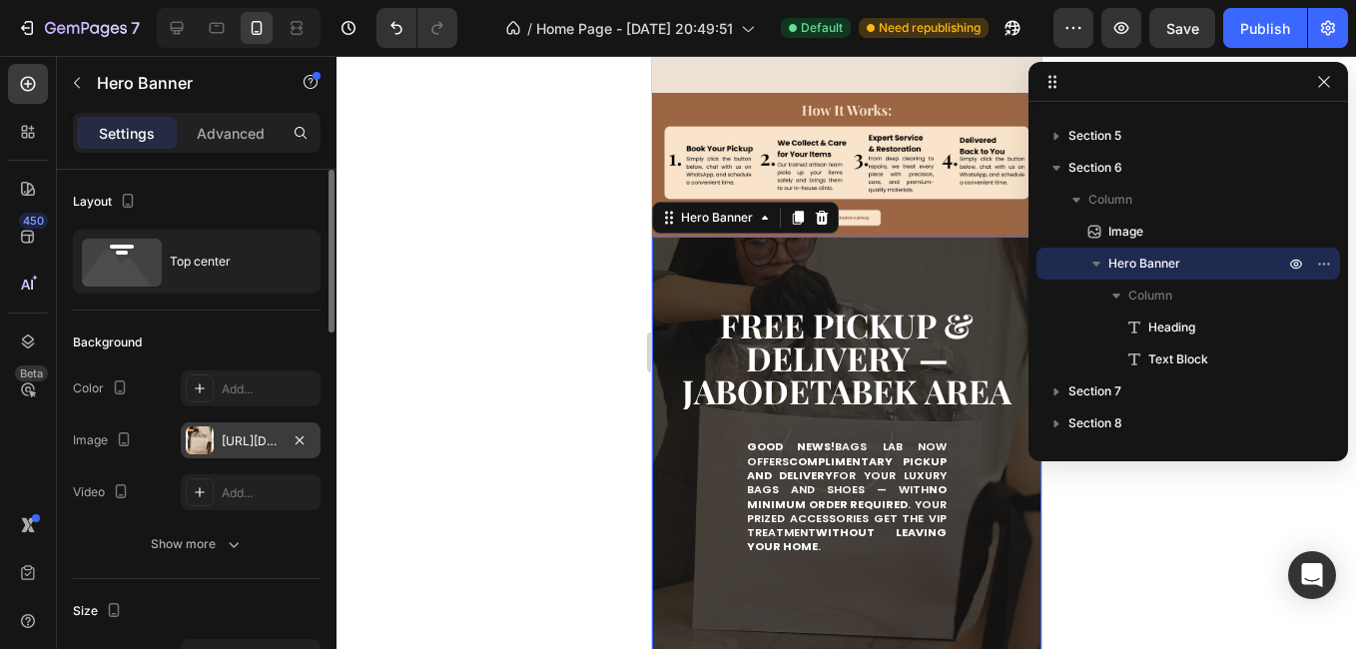
click at [203, 441] on div at bounding box center [200, 440] width 28 height 28
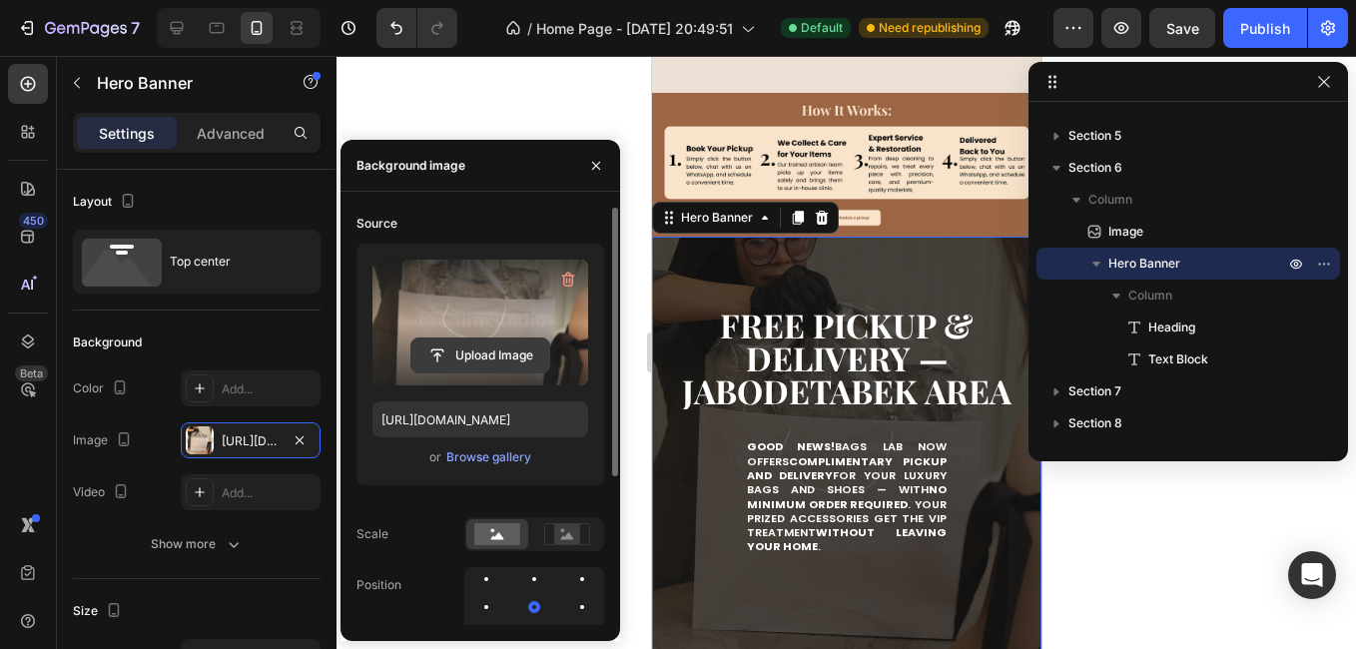
click at [488, 353] on input "file" at bounding box center [480, 355] width 138 height 34
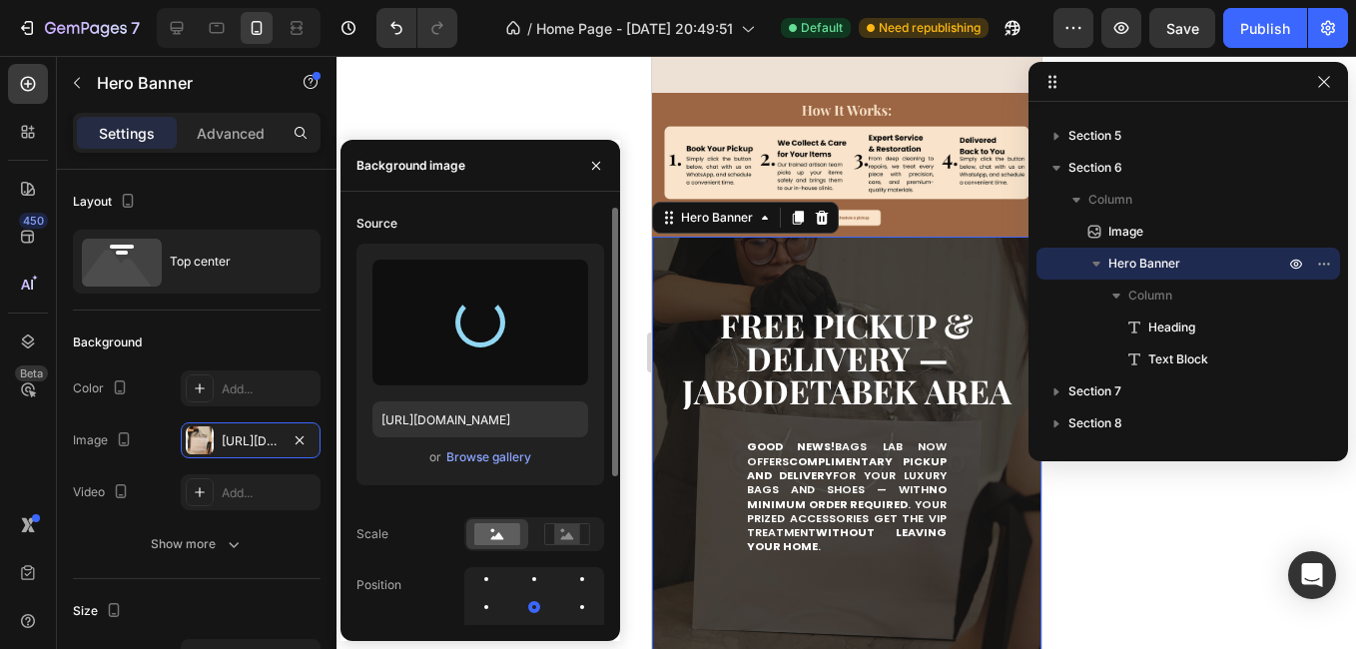
type input "[URL][DOMAIN_NAME]"
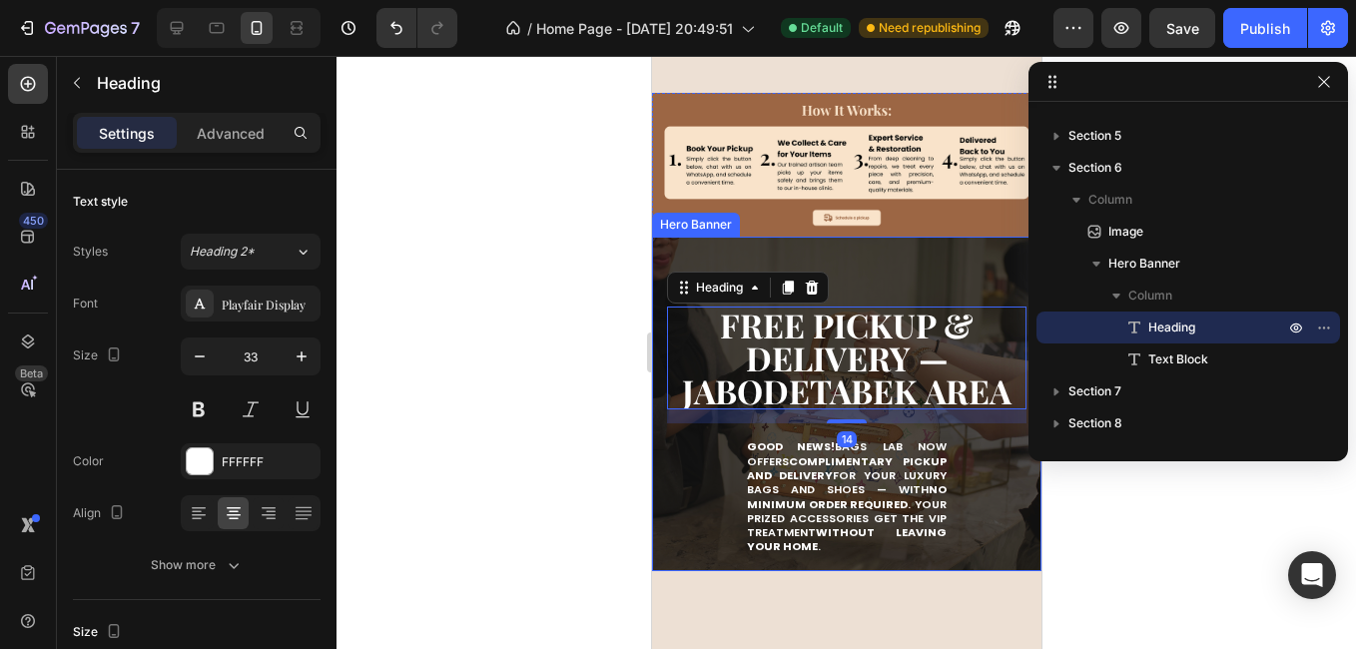
click at [870, 259] on div "Free Pickup & Delivery — JABODETABEK Area Heading 14 Good news! Bags Lab now of…" at bounding box center [845, 411] width 389 height 348
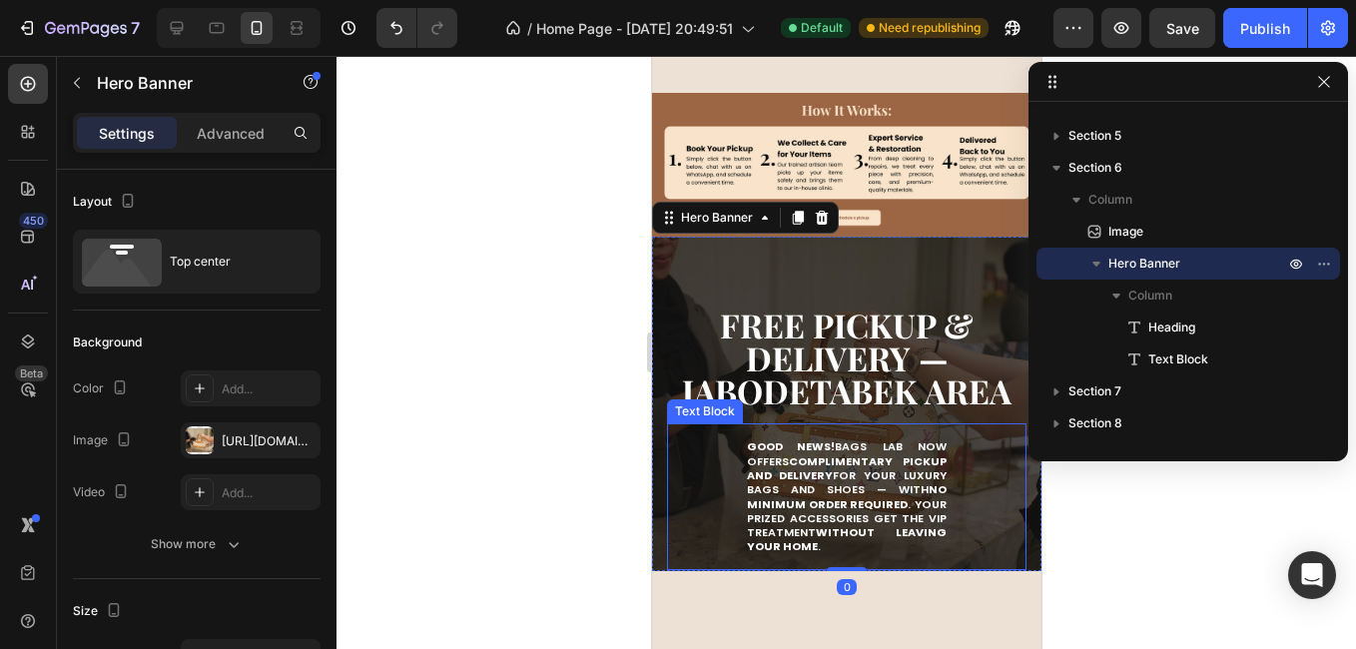
click at [825, 460] on strong "complimentary pickup and delivery" at bounding box center [846, 468] width 200 height 30
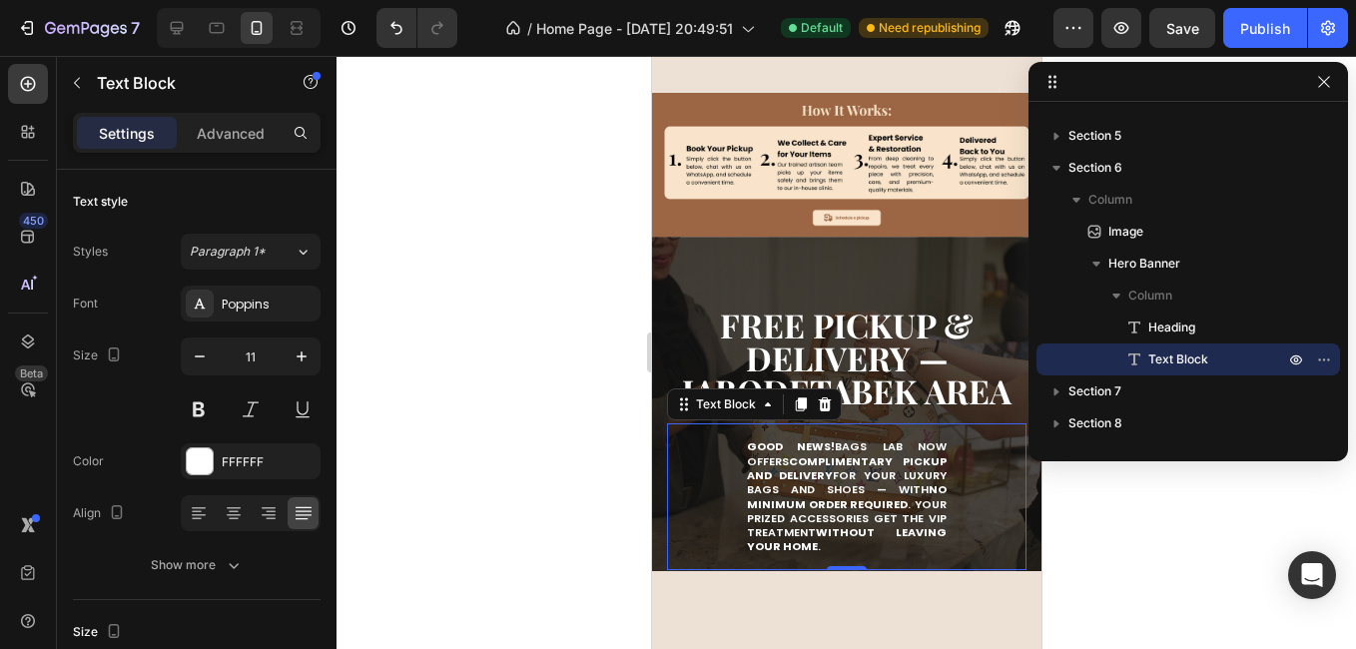
click at [811, 336] on strong "Free Pickup & Delivery — JABODETABEK Area" at bounding box center [845, 357] width 329 height 110
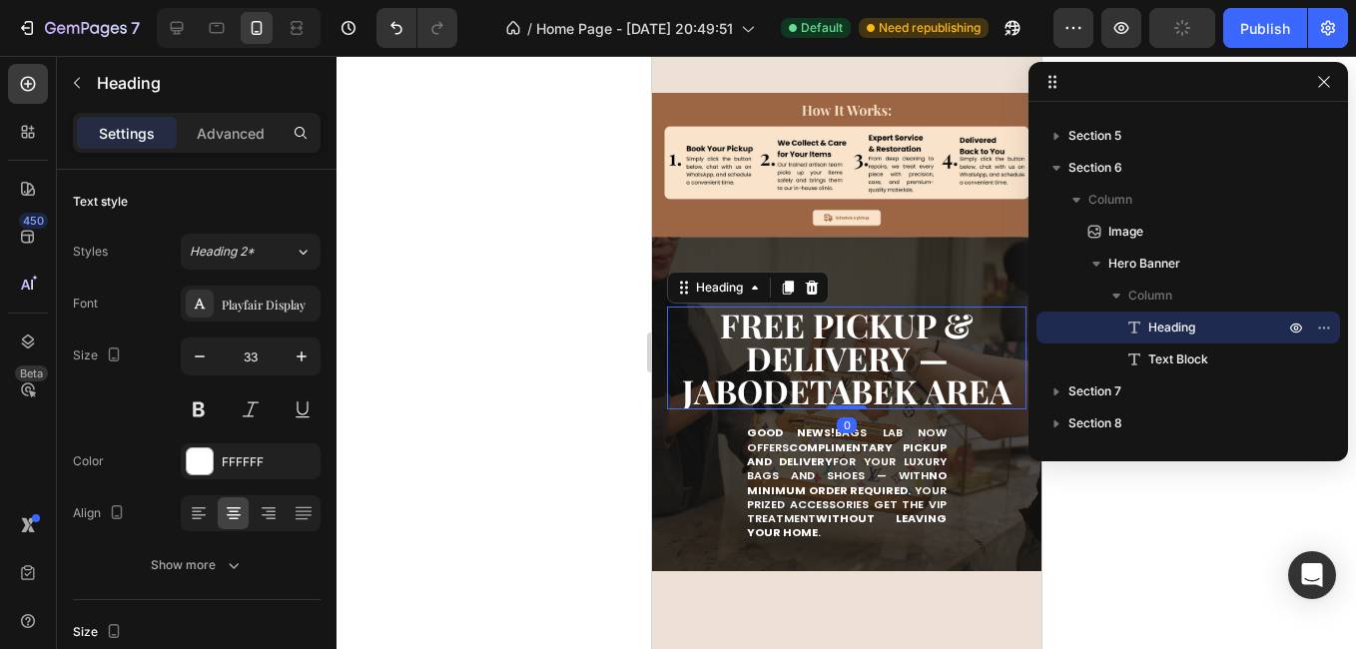
drag, startPoint x: 841, startPoint y: 414, endPoint x: 899, endPoint y: 337, distance: 96.8
click at [852, 365] on div "Free Pickup & Delivery — JABODETABEK Area Heading 0" at bounding box center [845, 357] width 359 height 103
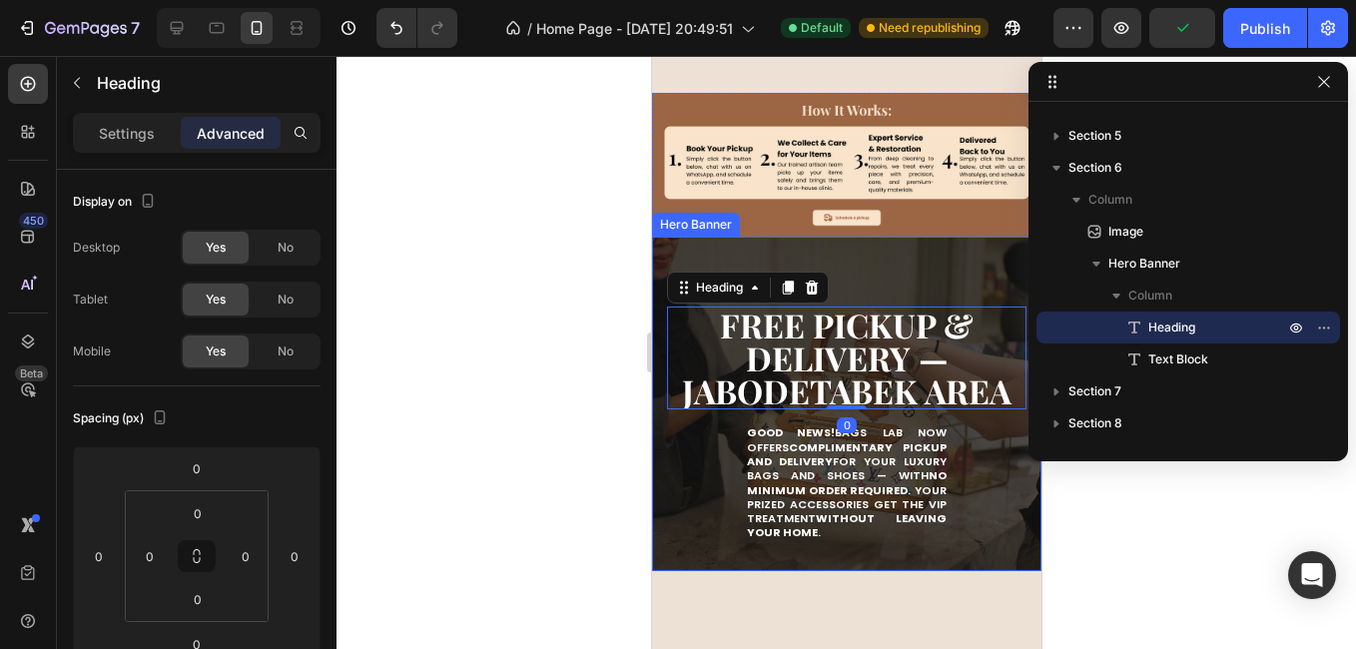
click at [925, 253] on div "Free Pickup & Delivery — JABODETABEK Area Heading 0 Good news! Bags Lab now off…" at bounding box center [845, 404] width 389 height 334
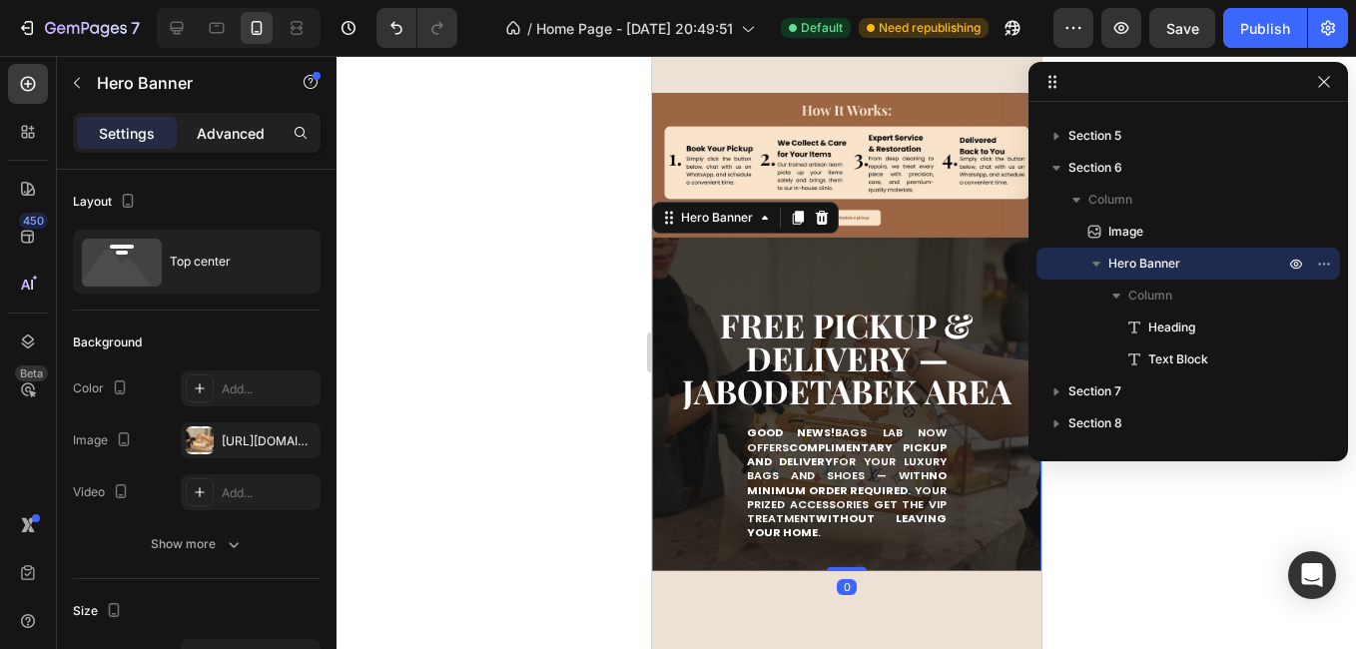
click at [250, 135] on p "Advanced" at bounding box center [231, 133] width 68 height 21
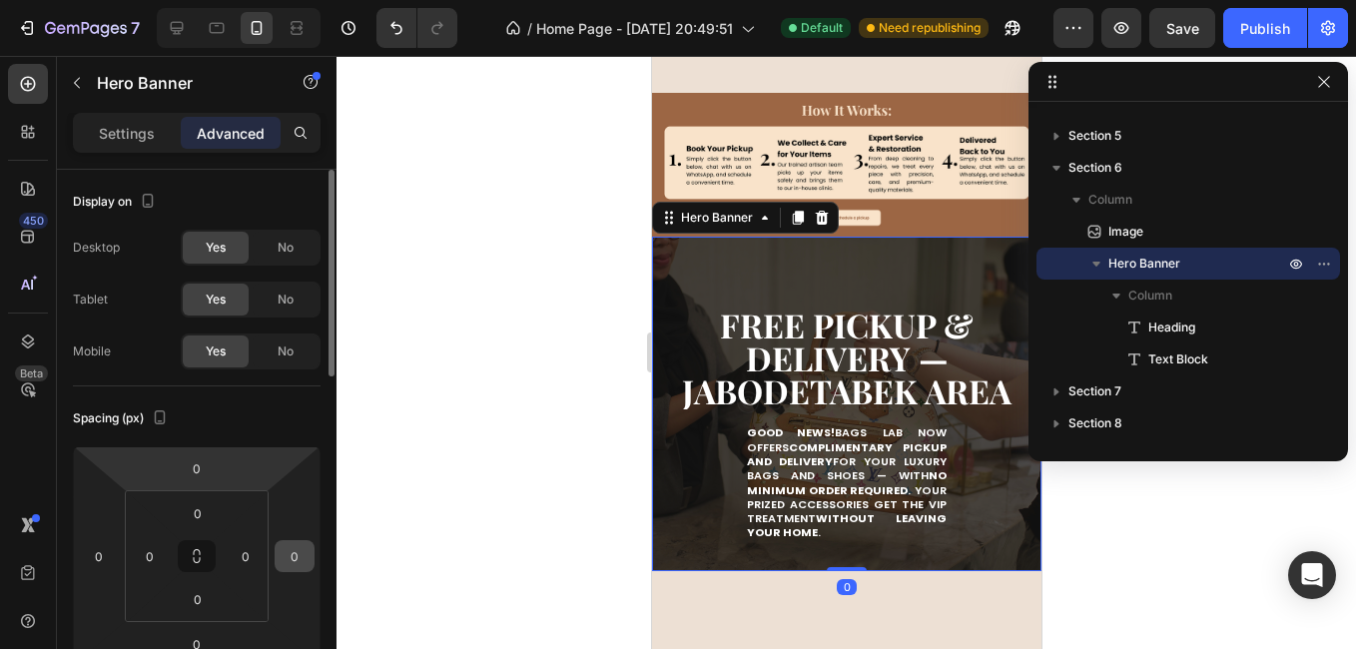
scroll to position [100, 0]
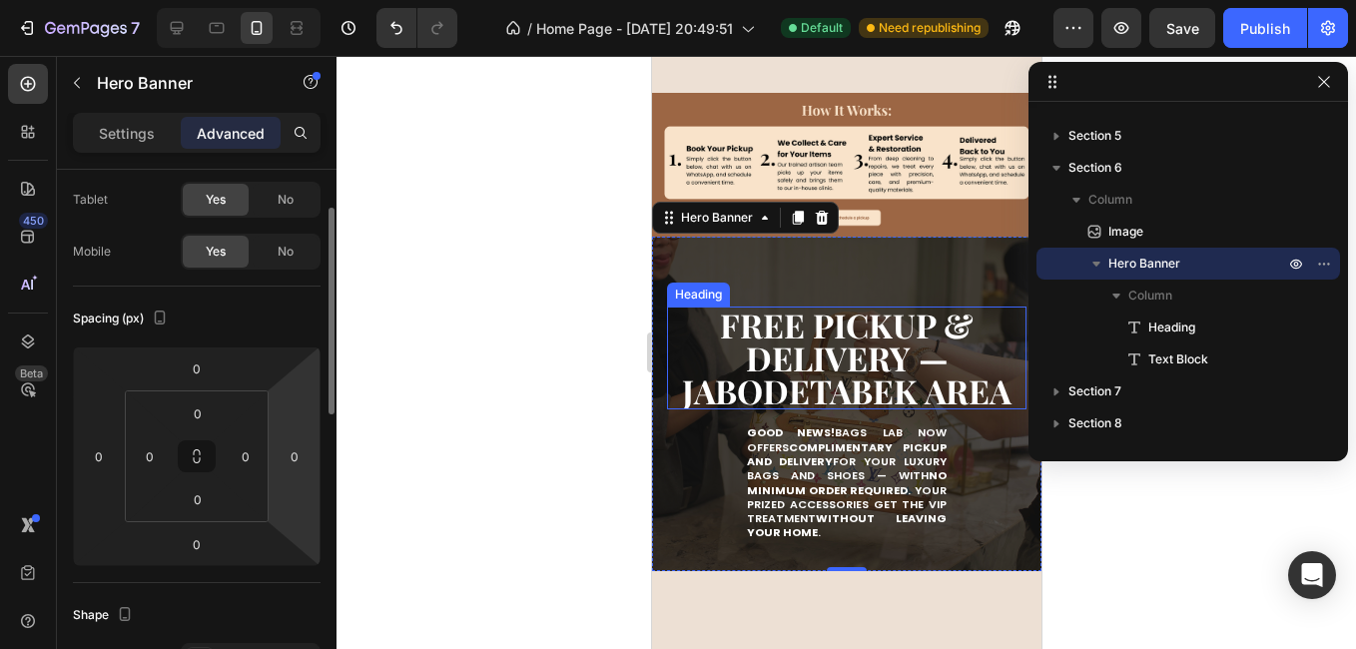
click at [872, 340] on strong "Free Pickup & Delivery — JABODETABEK Area" at bounding box center [845, 357] width 329 height 110
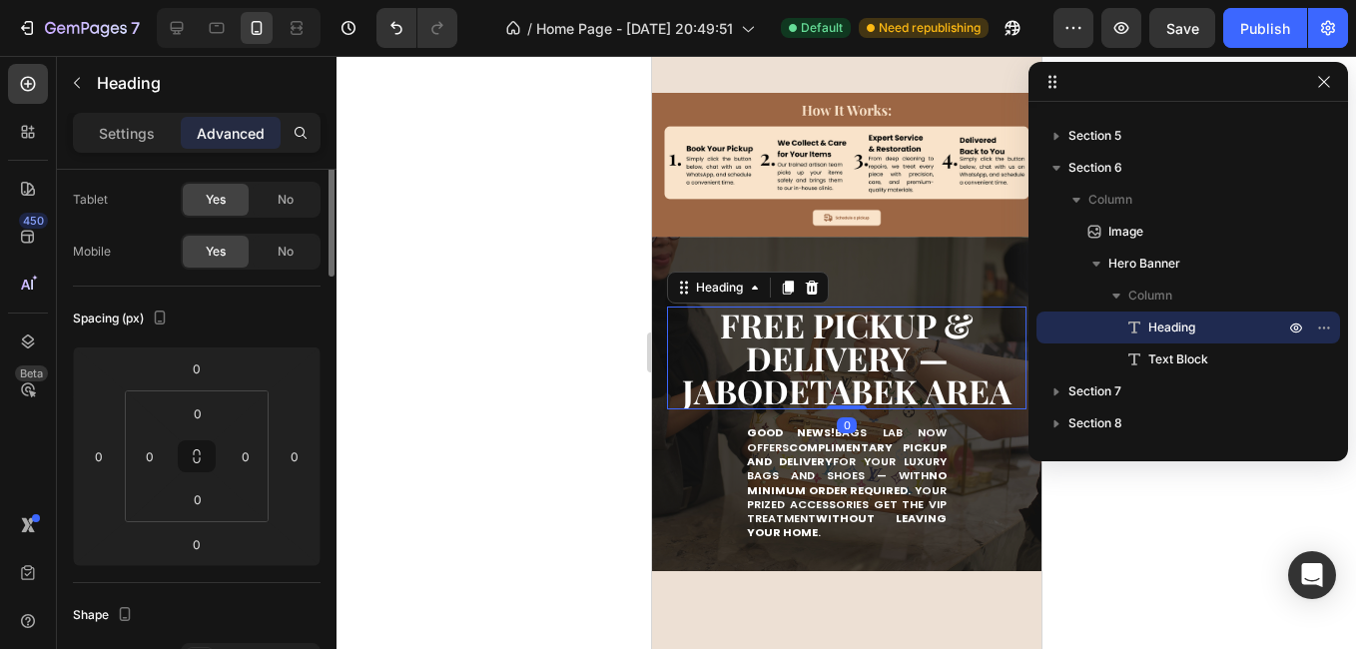
scroll to position [0, 0]
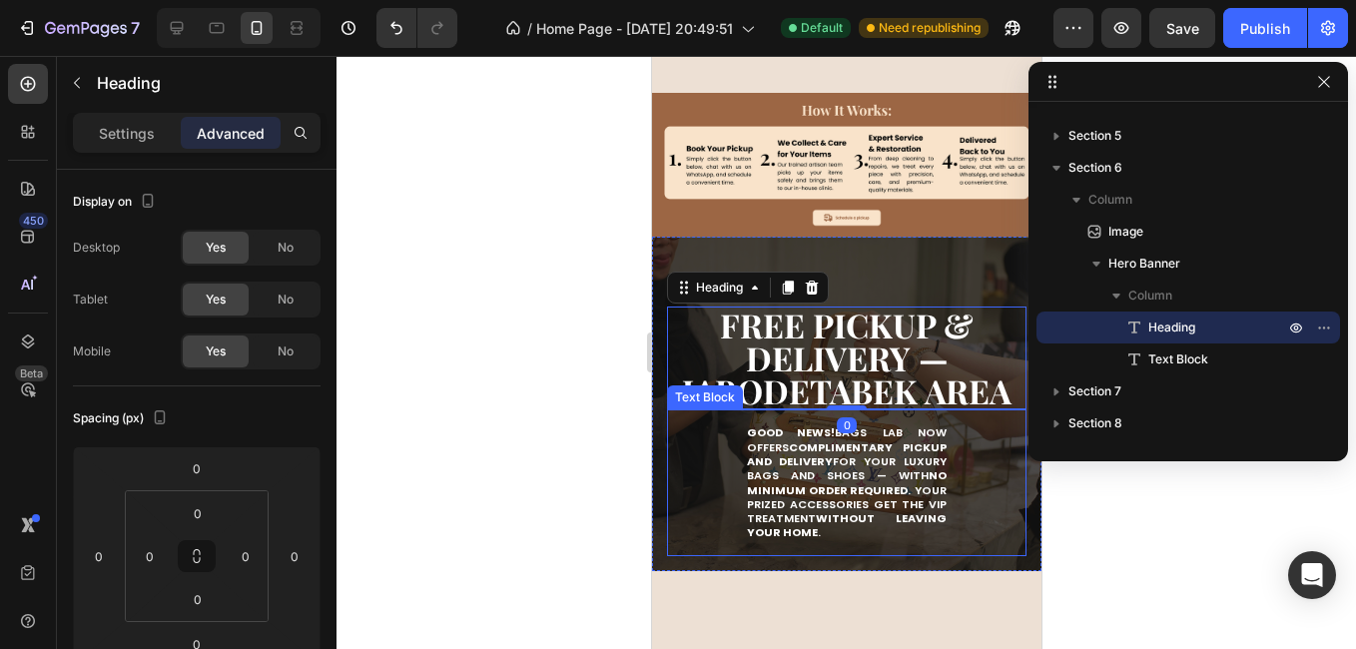
click at [913, 439] on strong "complimentary pickup and delivery" at bounding box center [846, 454] width 200 height 30
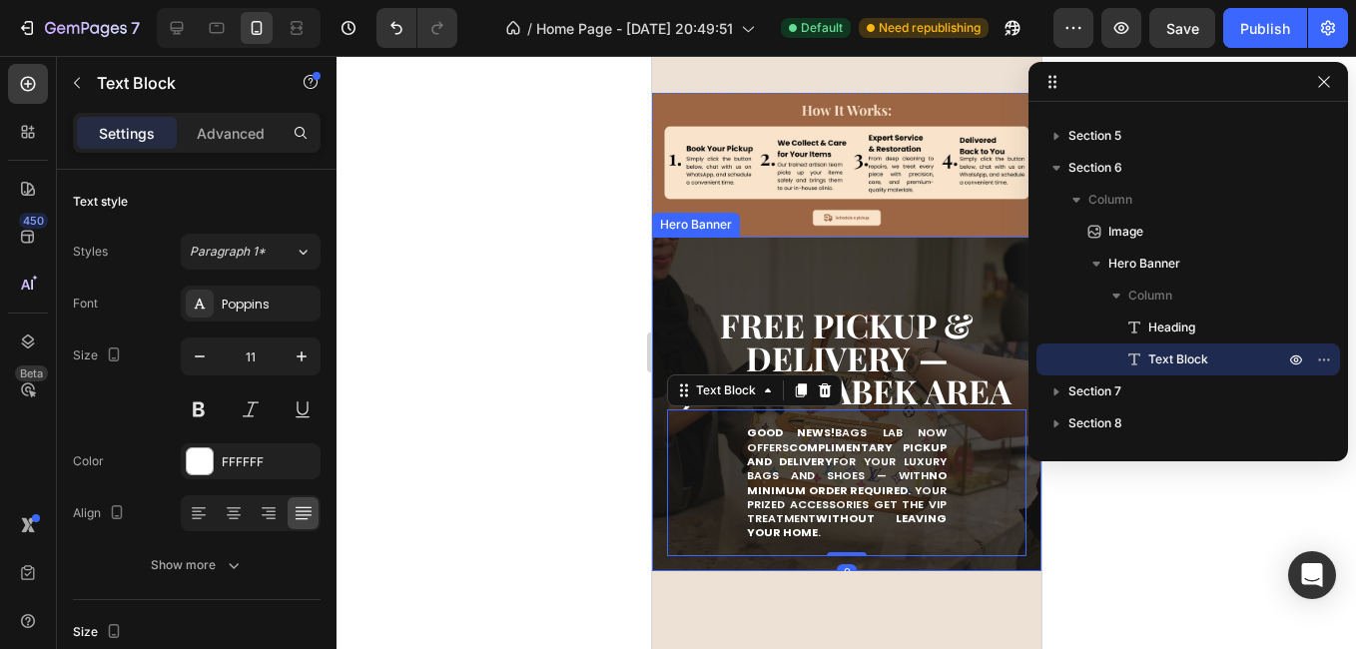
click at [914, 272] on div "Free Pickup & Delivery — JABODETABEK Area Heading Good news! Bags Lab now offer…" at bounding box center [845, 404] width 389 height 334
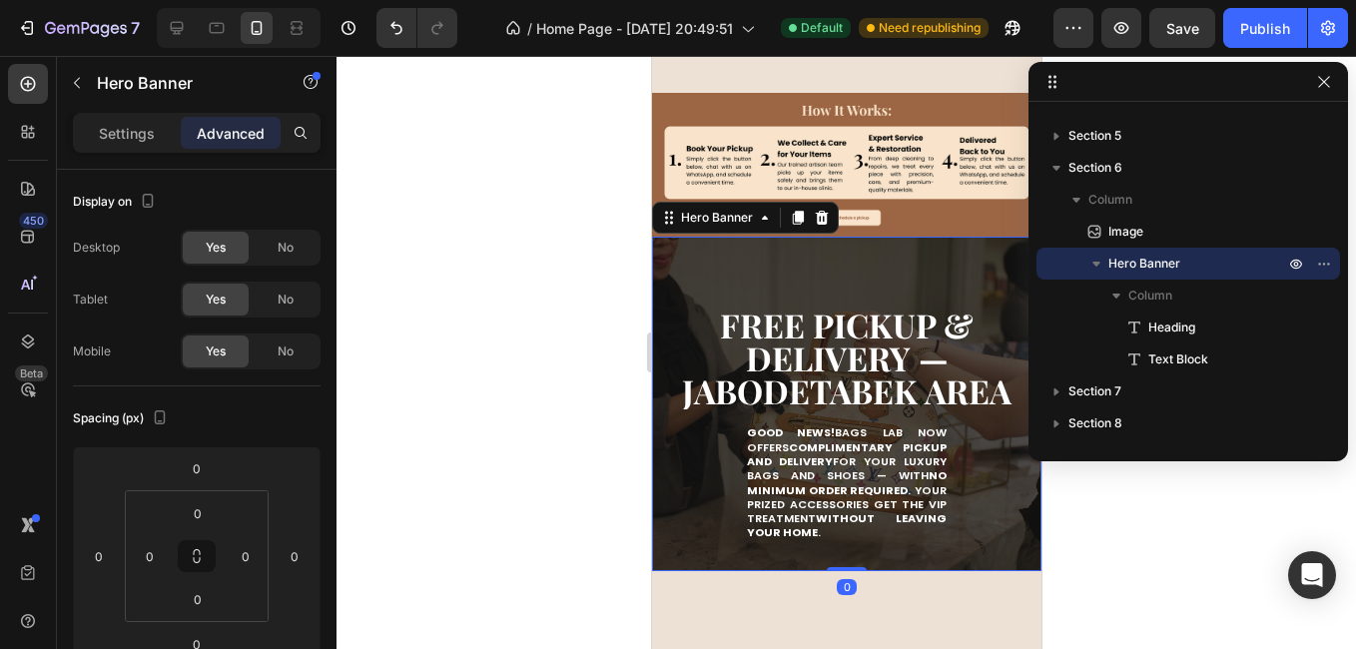
click at [889, 336] on strong "Free Pickup & Delivery — JABODETABEK Area" at bounding box center [845, 357] width 329 height 110
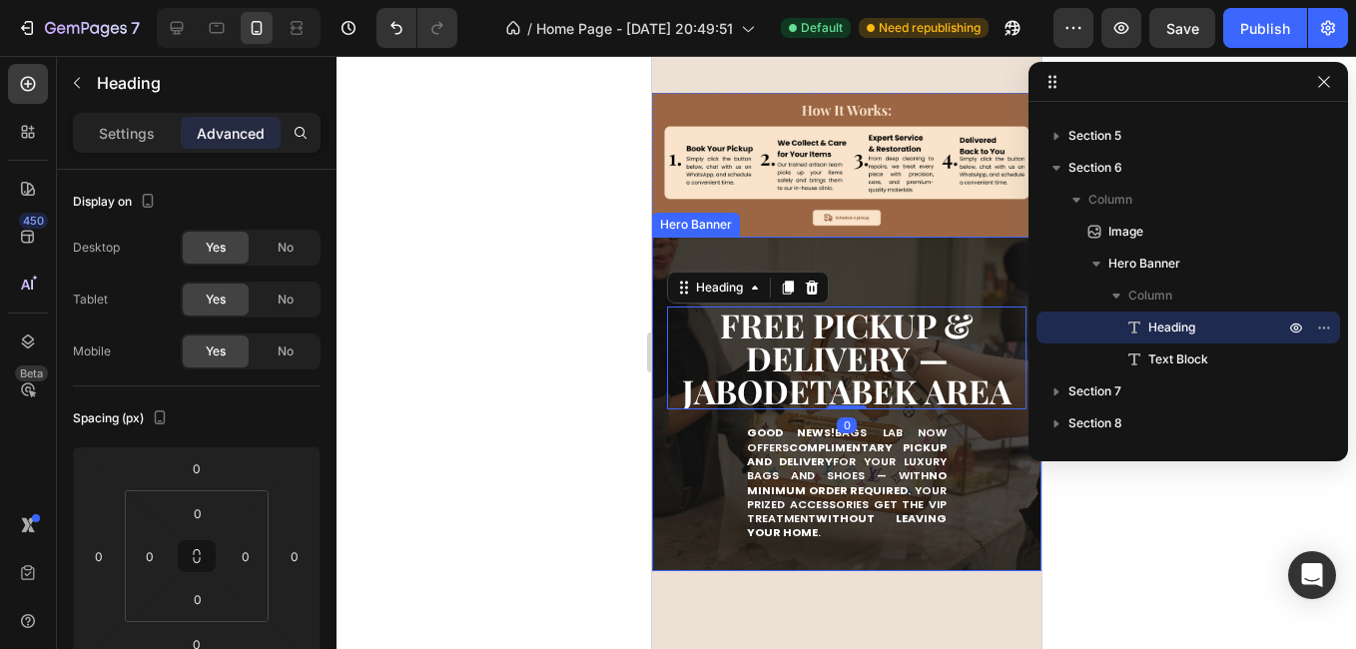
click at [866, 251] on div "Free Pickup & Delivery — JABODETABEK Area Heading 0 Good news! Bags Lab now off…" at bounding box center [845, 404] width 389 height 334
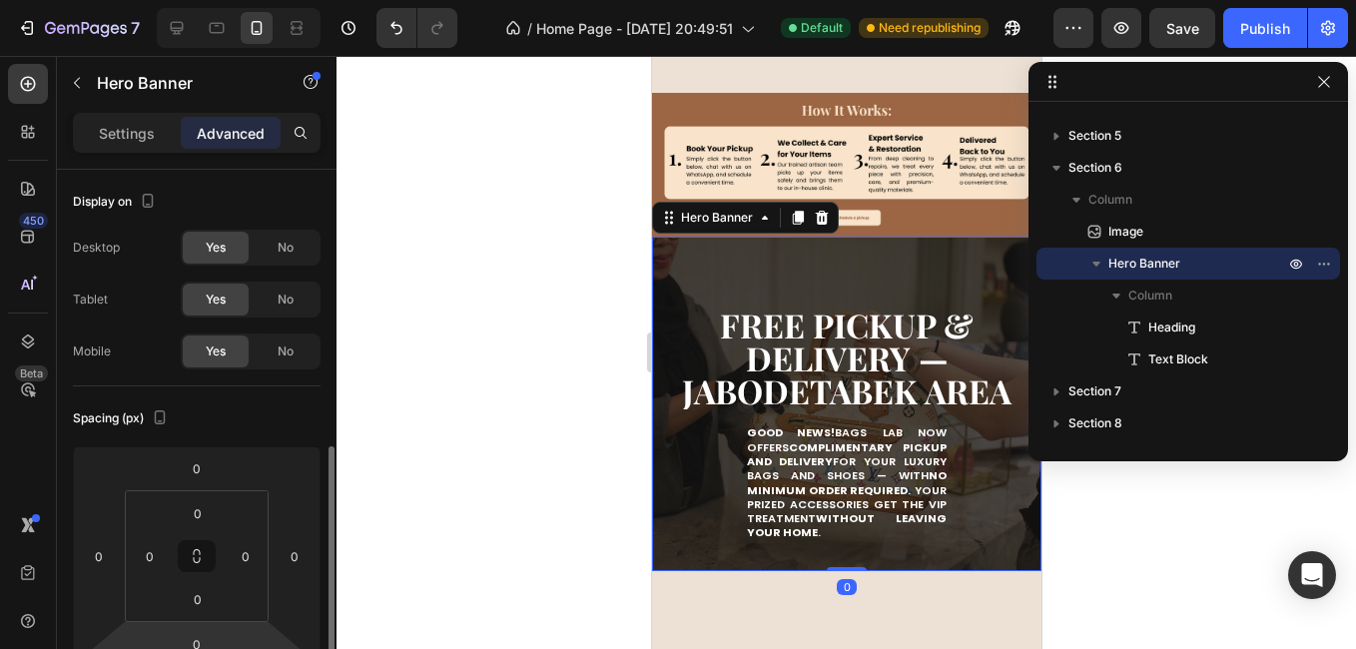
scroll to position [200, 0]
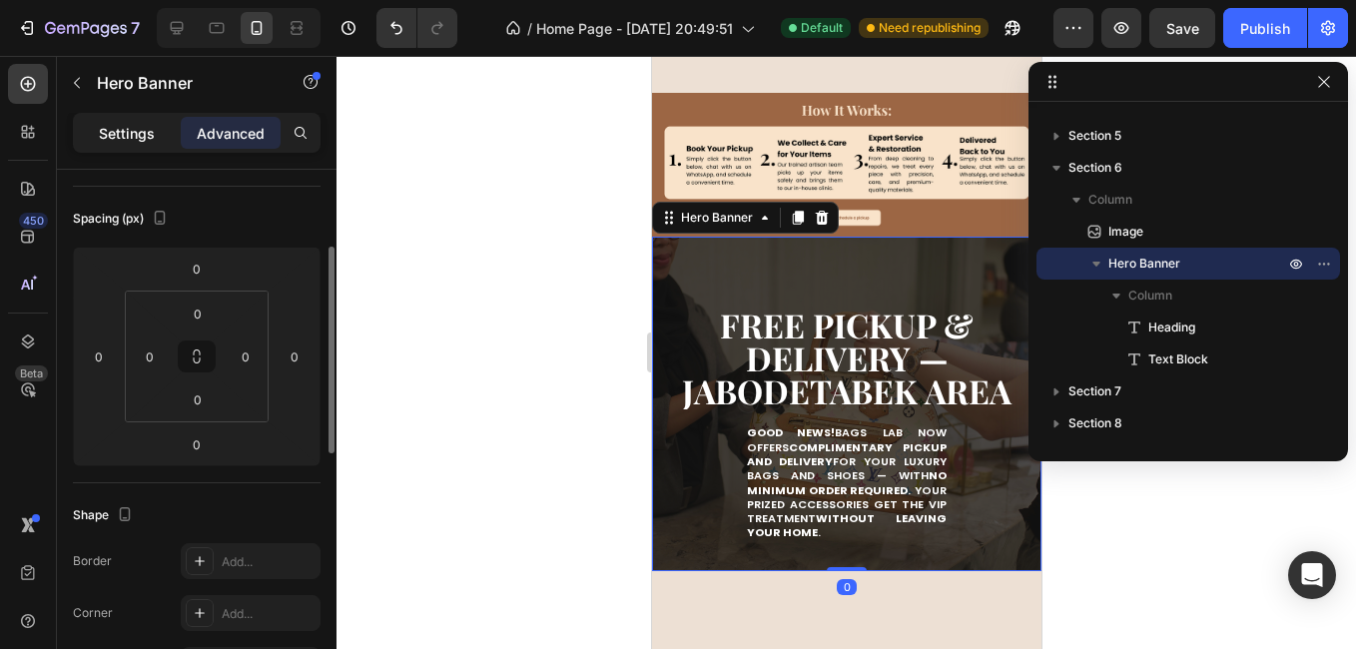
click at [122, 142] on p "Settings" at bounding box center [127, 133] width 56 height 21
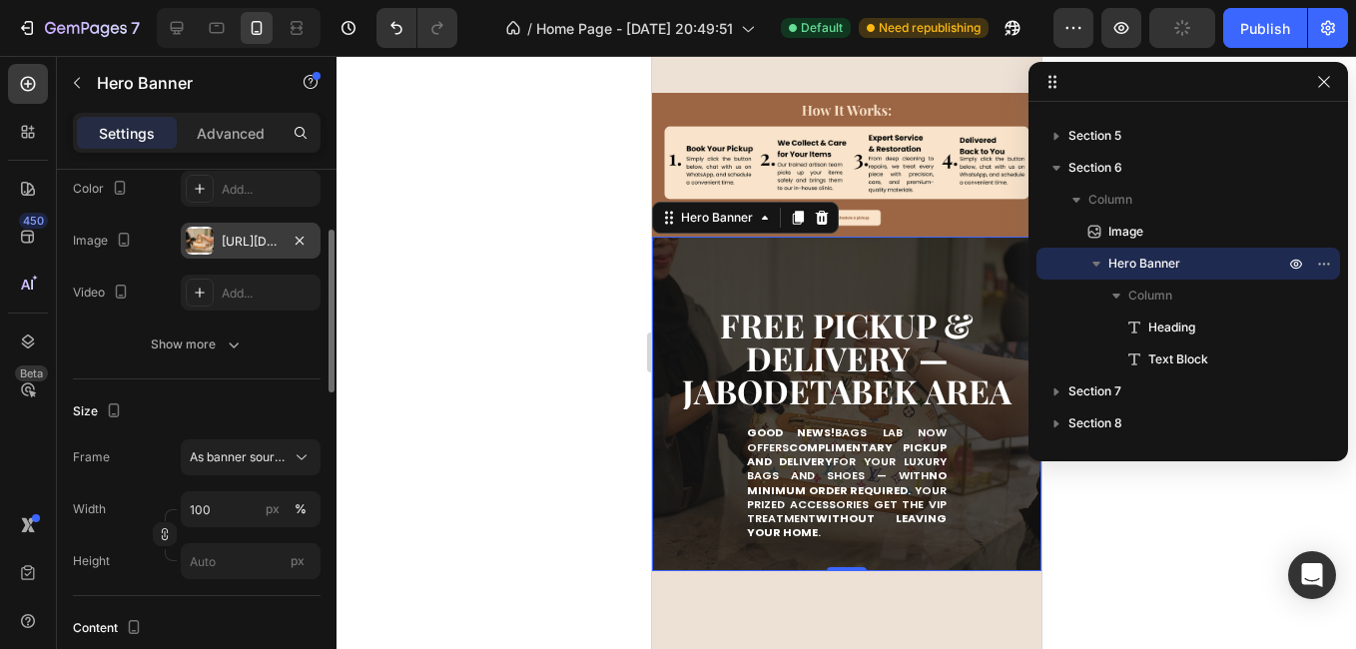
click at [198, 236] on div at bounding box center [200, 241] width 28 height 28
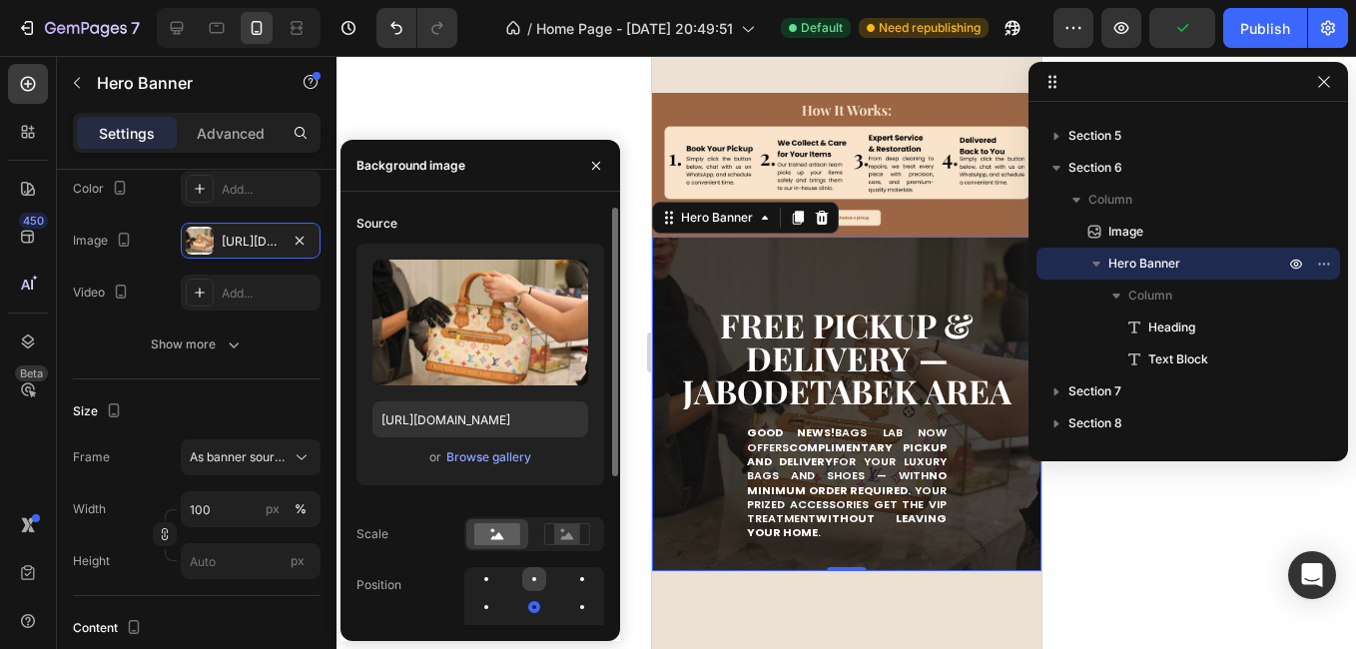
click at [570, 584] on div at bounding box center [582, 579] width 24 height 24
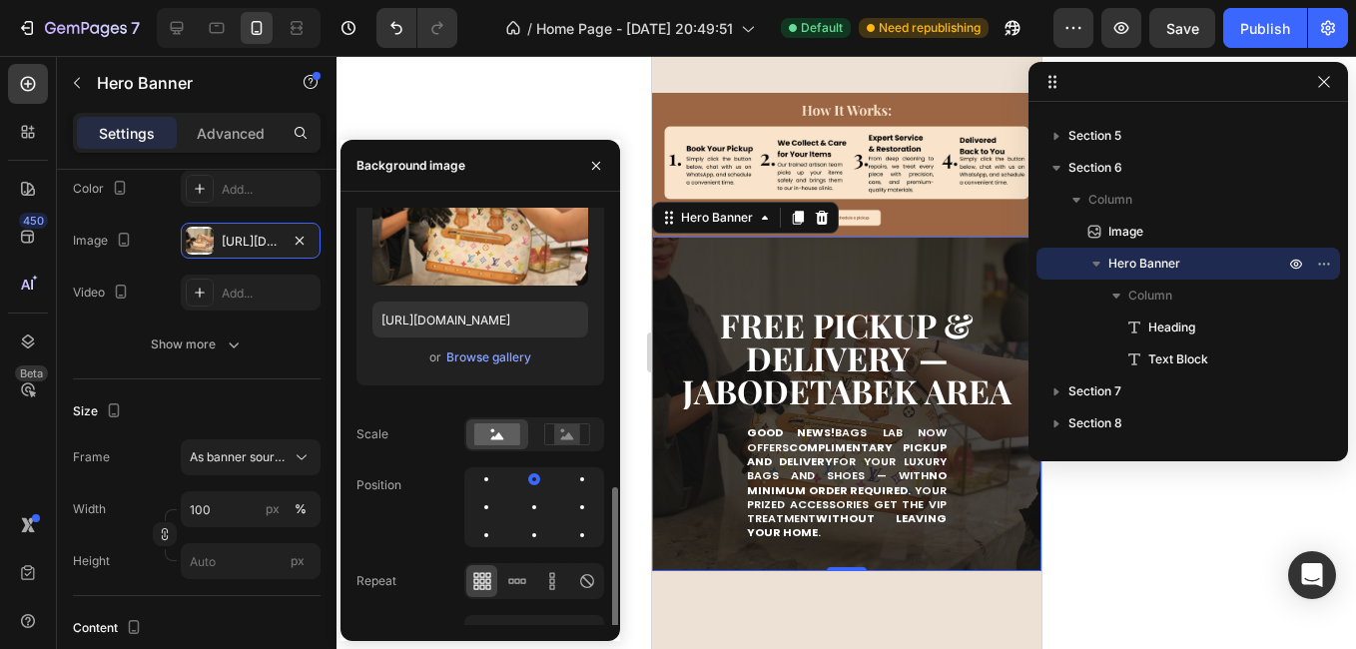
scroll to position [231, 0]
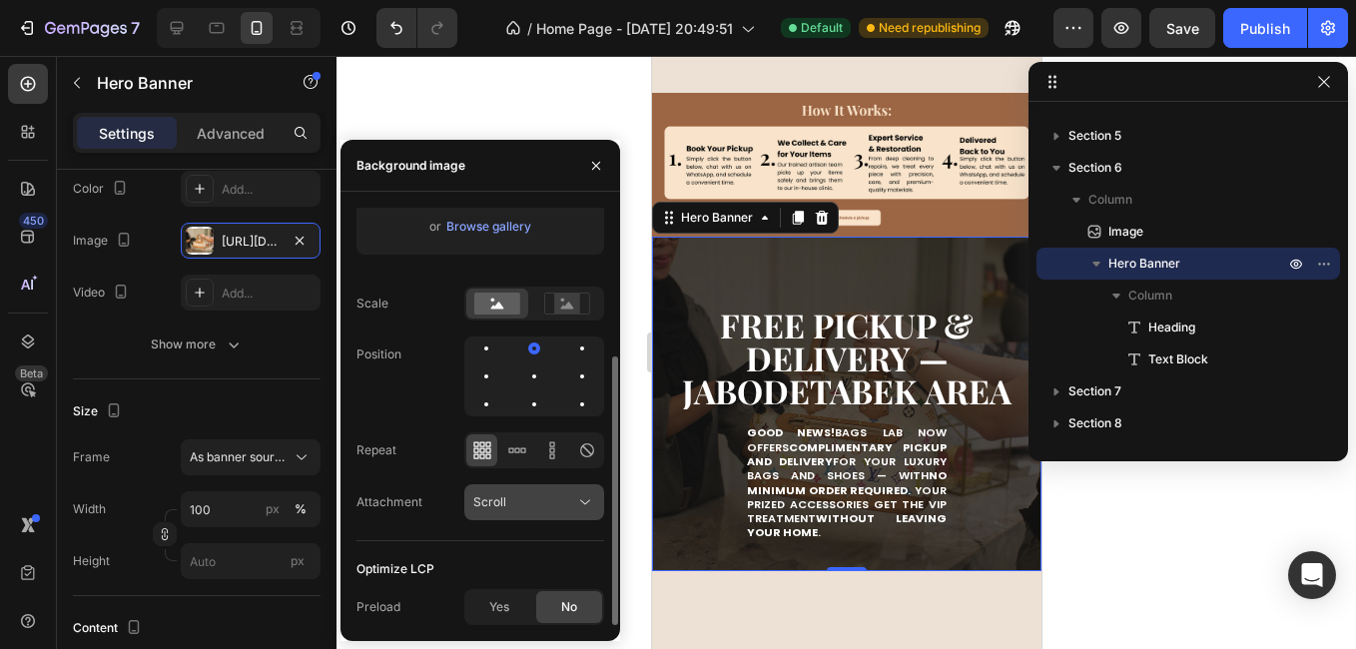
click at [494, 494] on span "Scroll" at bounding box center [489, 501] width 33 height 15
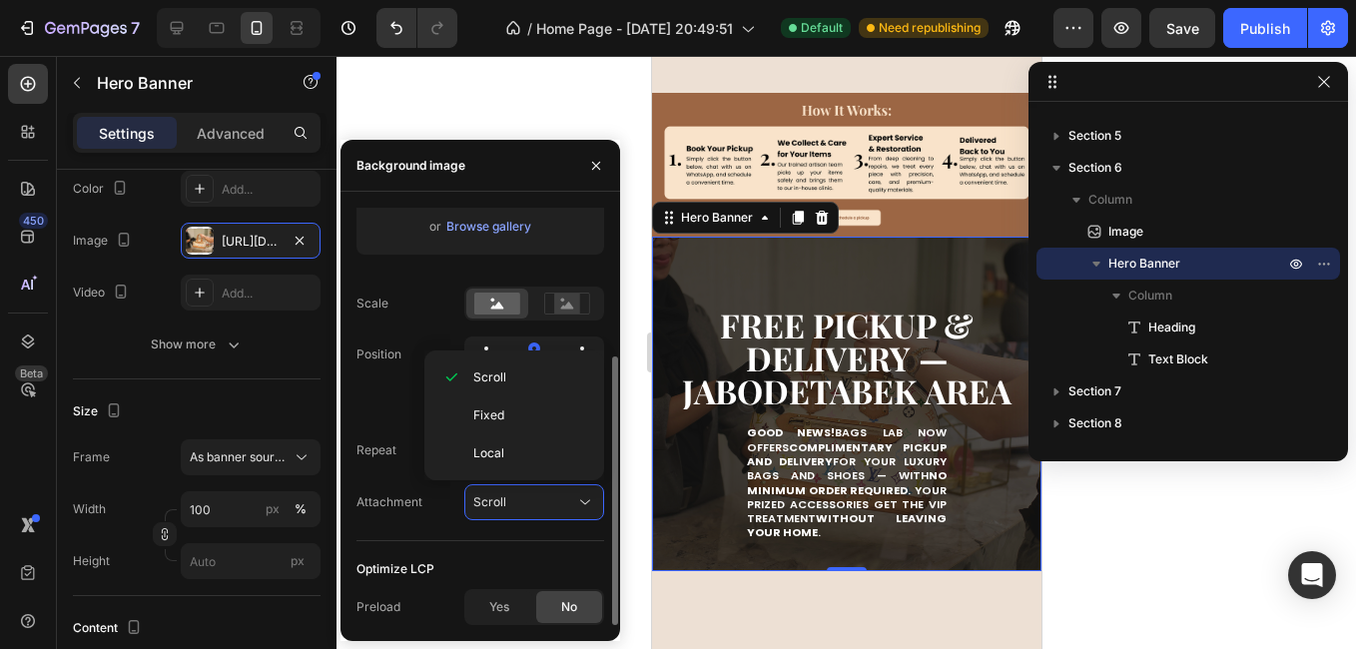
click at [421, 493] on div "Attachment" at bounding box center [389, 502] width 66 height 18
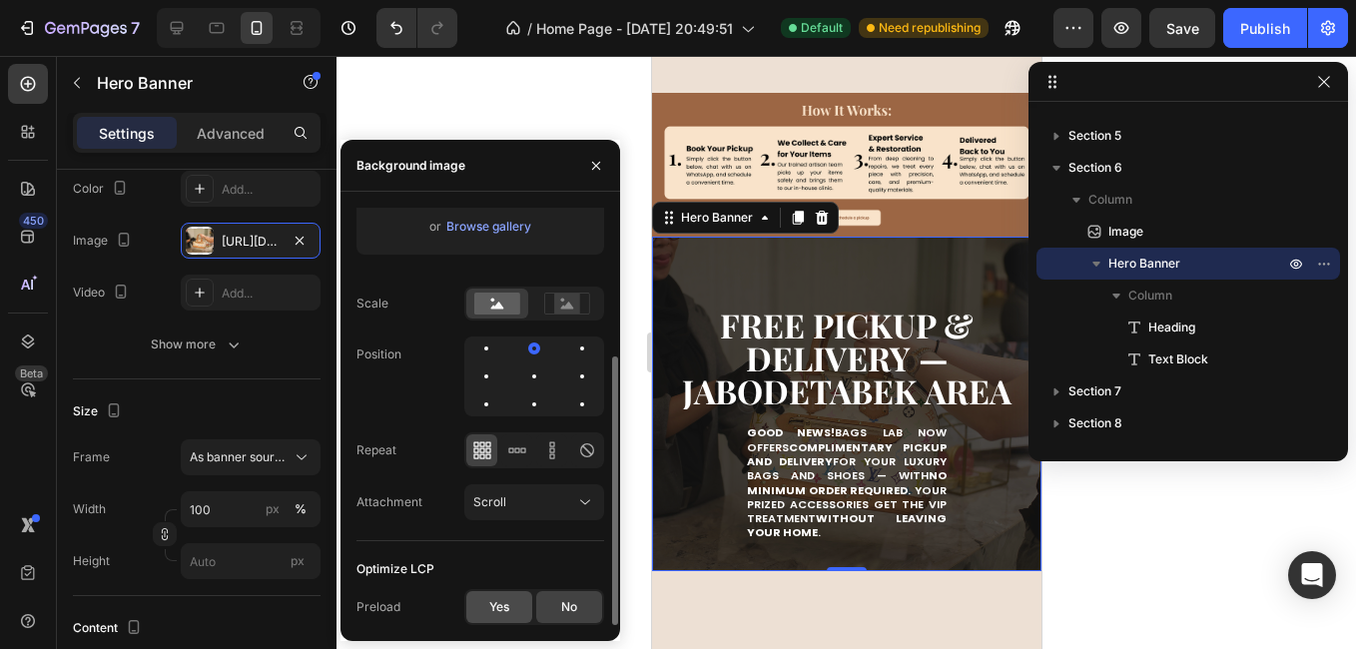
click at [489, 598] on span "Yes" at bounding box center [499, 607] width 20 height 18
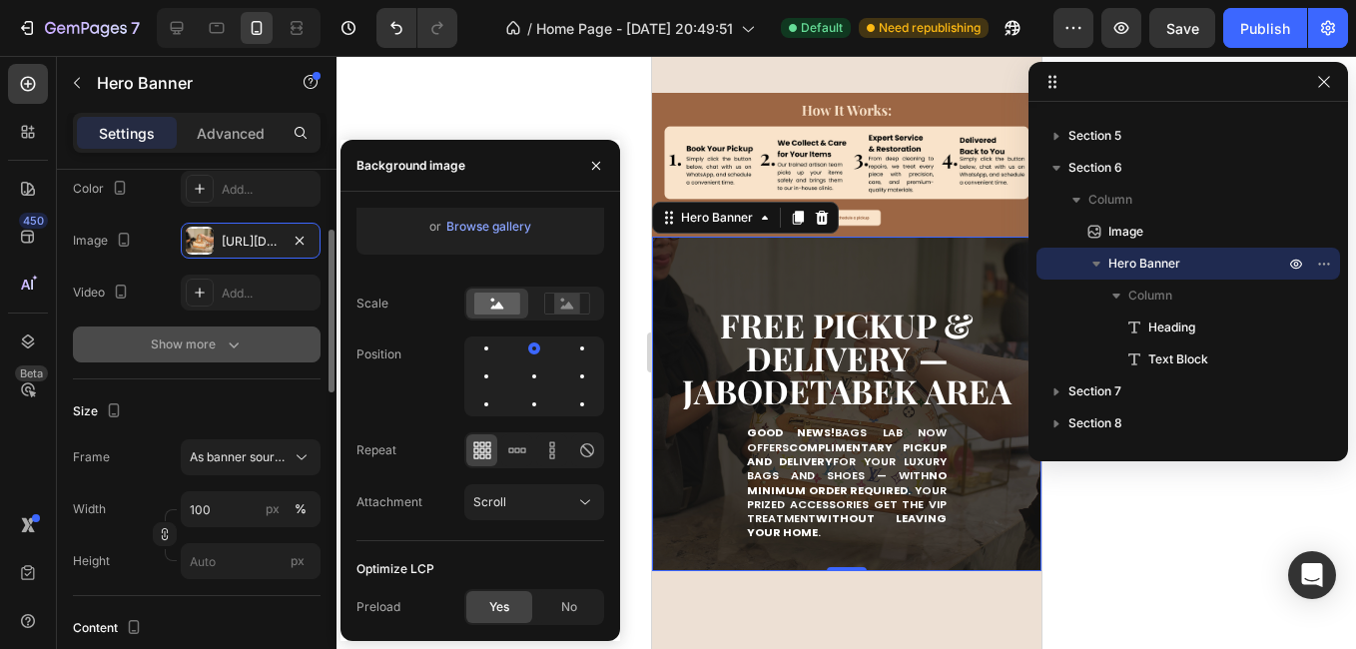
click at [213, 354] on button "Show more" at bounding box center [197, 344] width 248 height 36
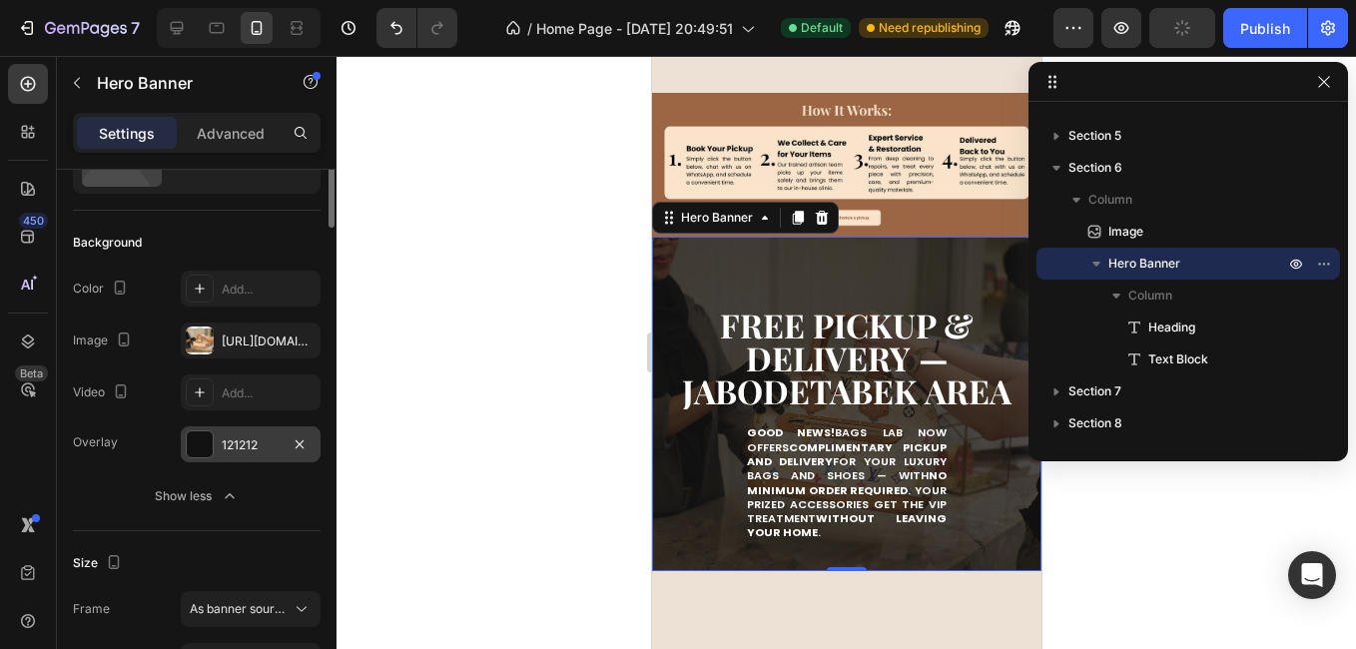
scroll to position [0, 0]
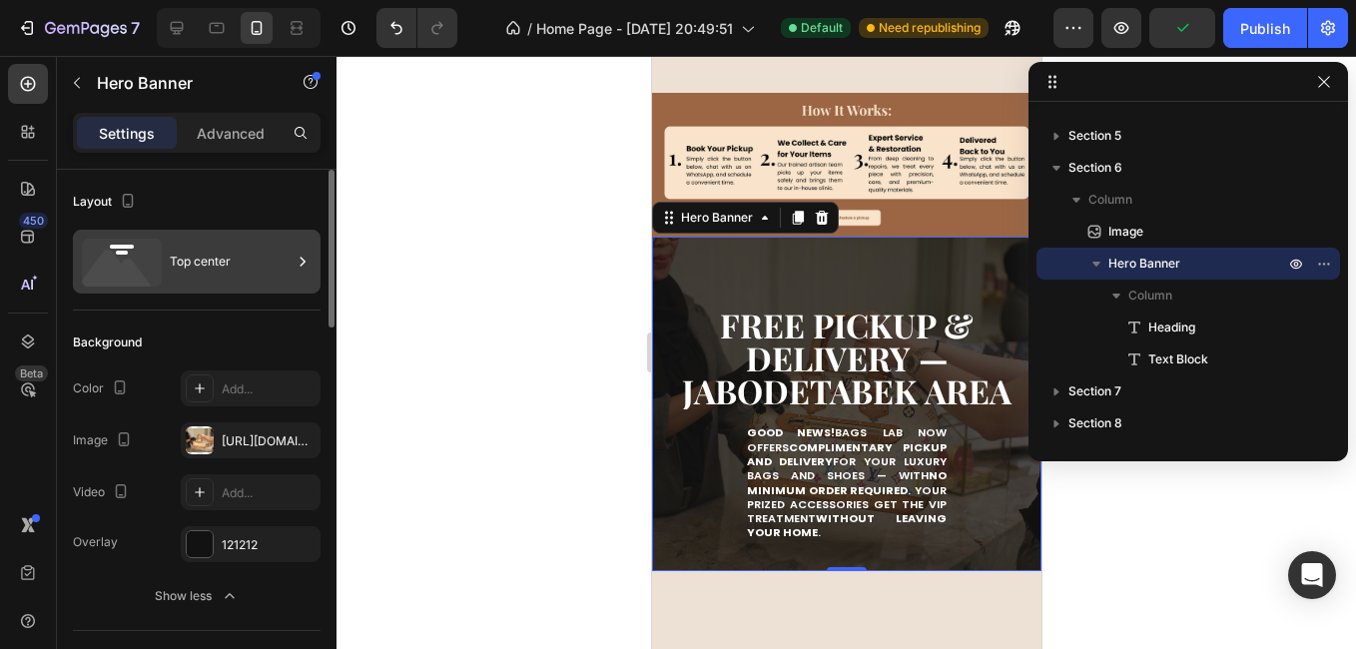
click at [254, 281] on div "Top center" at bounding box center [231, 262] width 122 height 46
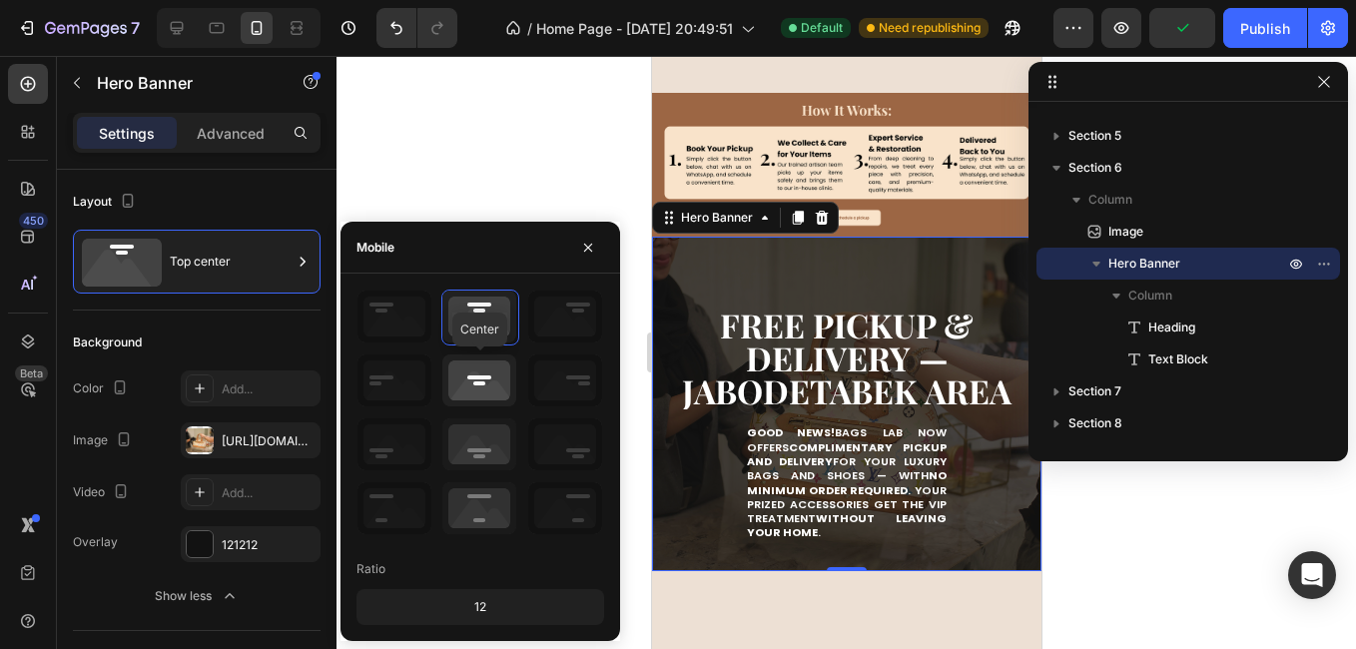
click at [486, 385] on icon at bounding box center [479, 380] width 74 height 52
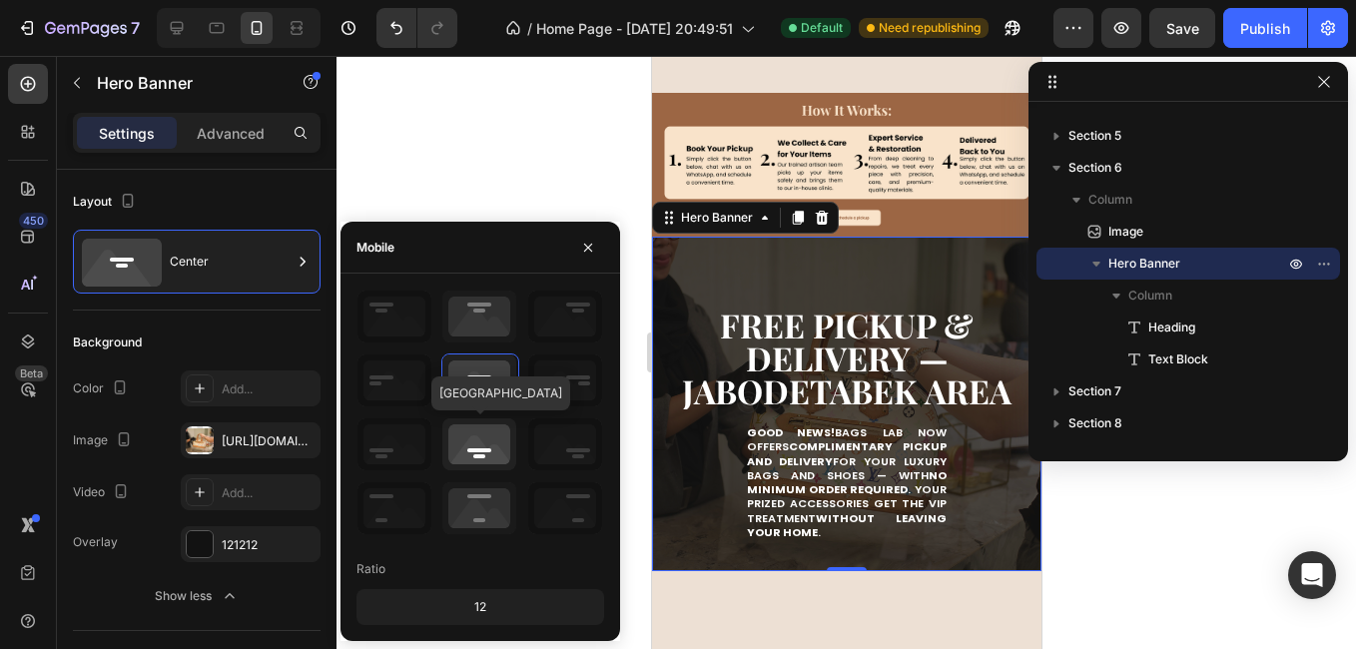
click at [487, 441] on icon at bounding box center [479, 444] width 74 height 52
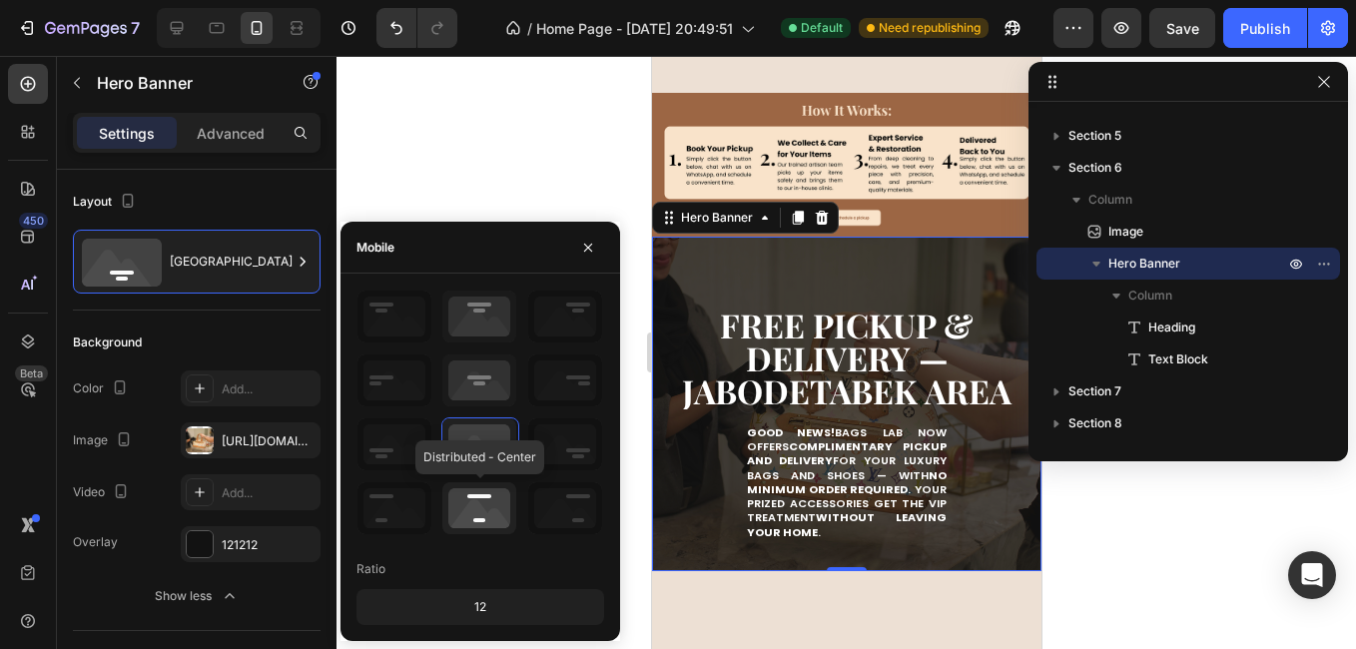
click at [496, 496] on icon at bounding box center [479, 508] width 74 height 52
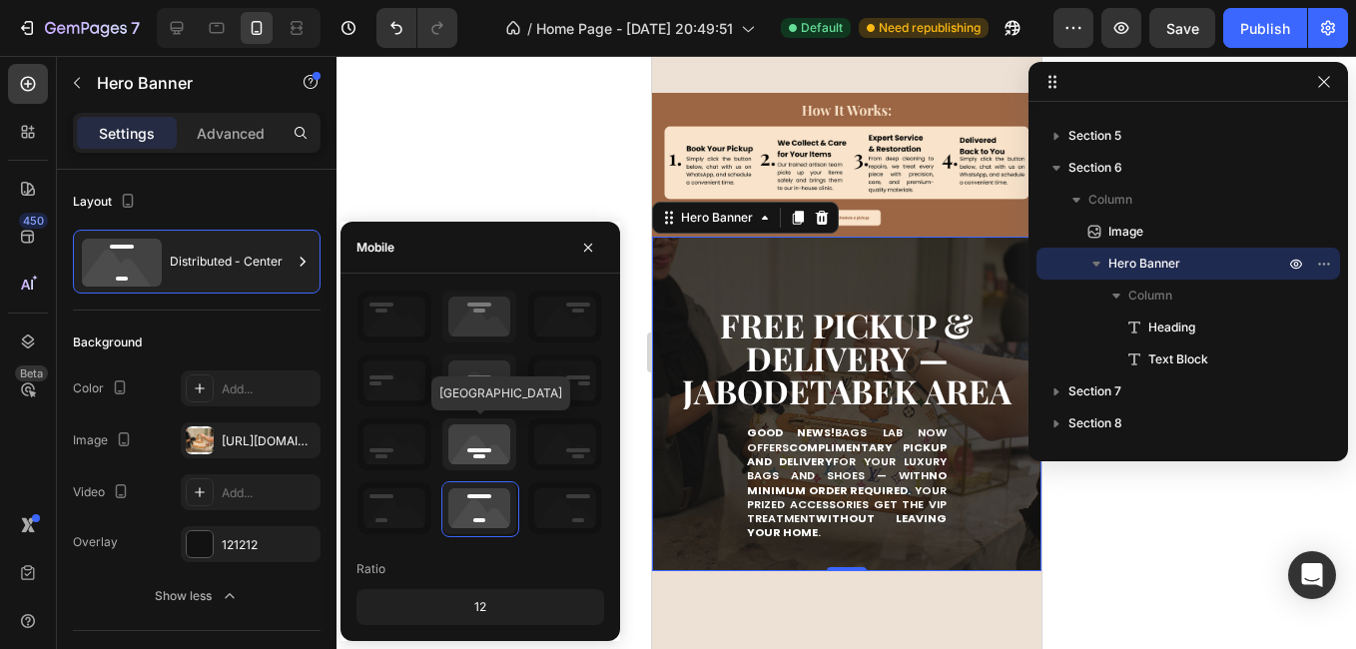
click at [501, 438] on icon at bounding box center [479, 444] width 74 height 52
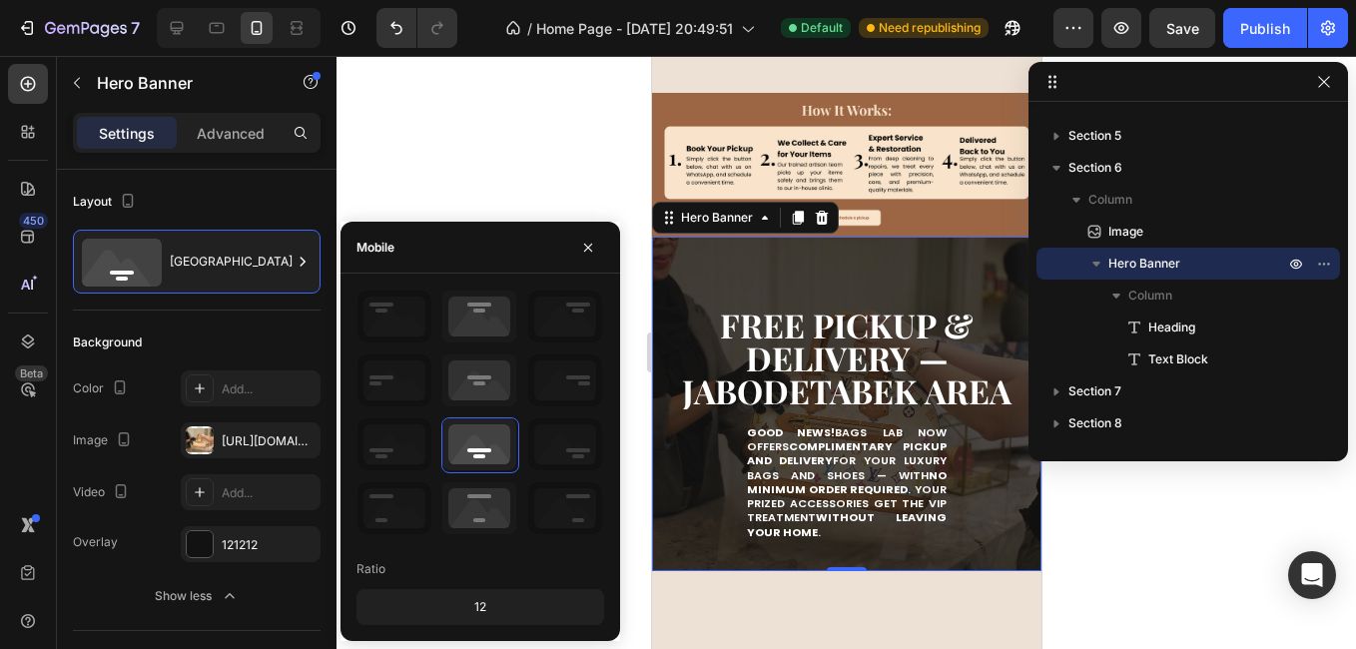
click at [605, 189] on div at bounding box center [845, 352] width 1019 height 593
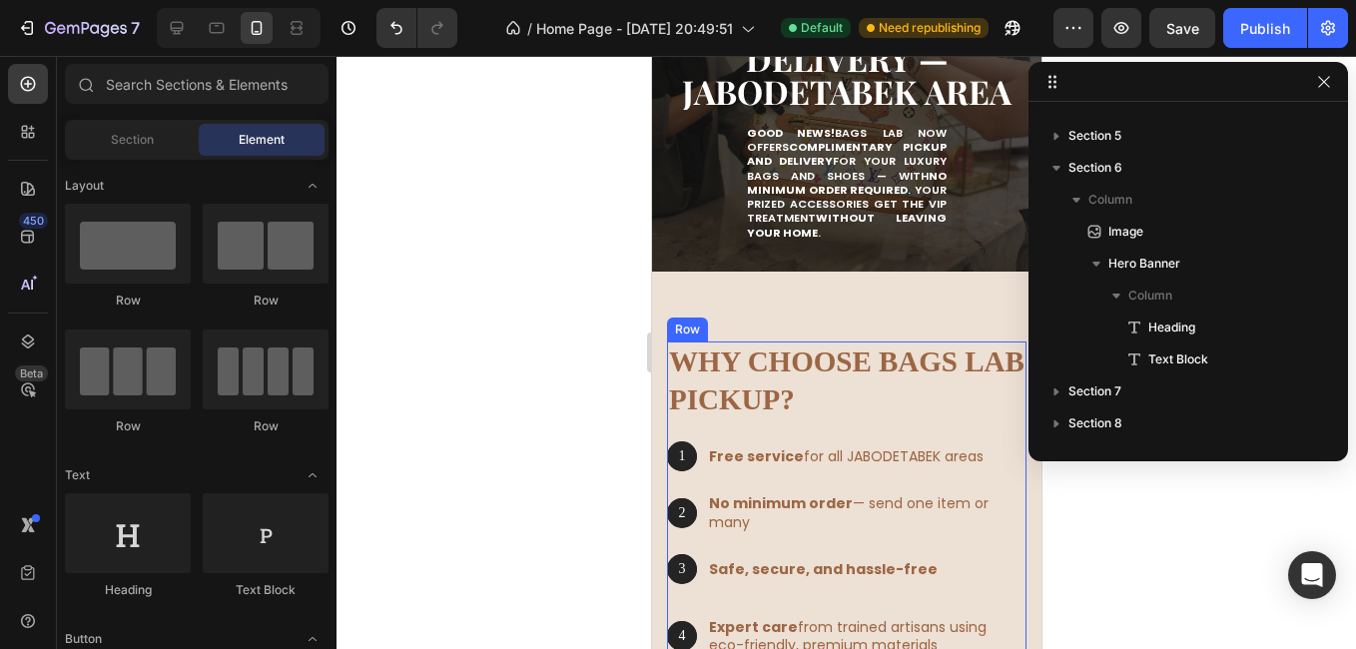
scroll to position [2521, 0]
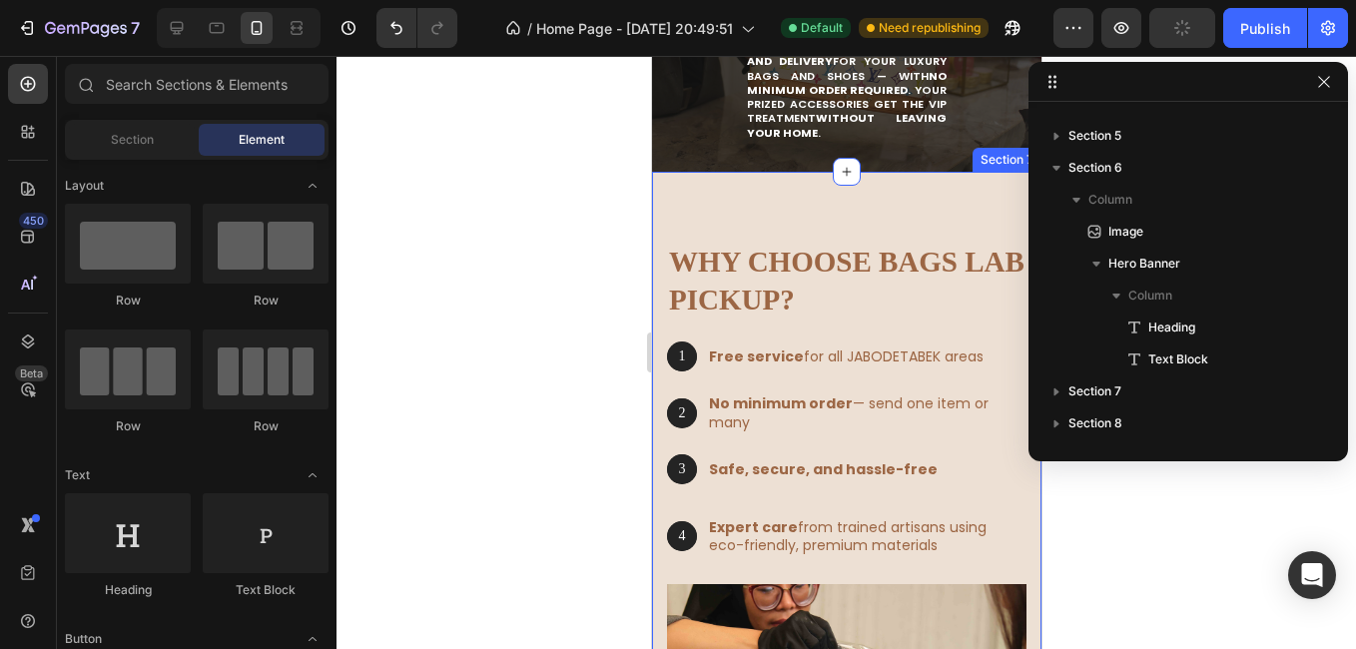
click at [882, 196] on div "Why Choose Bags Lab Pickup? Heading 1 Text Block Hero Banner Free service for a…" at bounding box center [845, 622] width 389 height 900
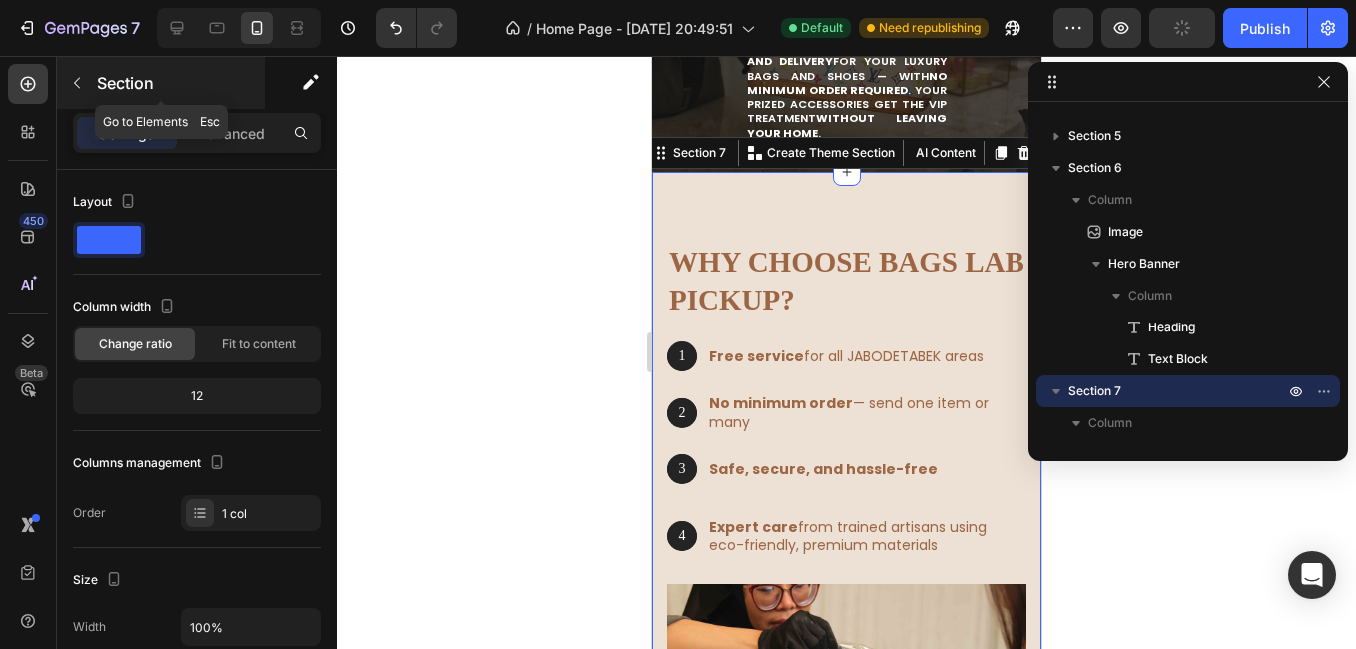
click at [228, 93] on p "Section" at bounding box center [179, 83] width 164 height 24
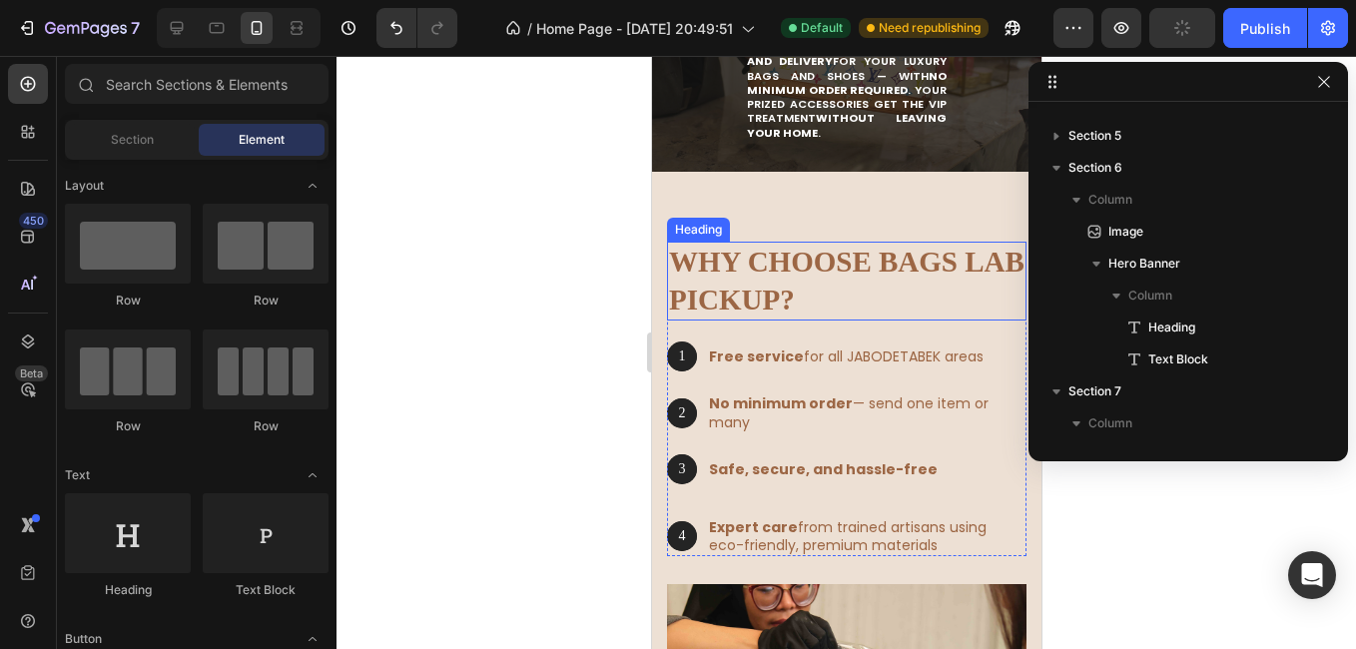
click at [837, 183] on div "Why Choose Bags Lab Pickup? Heading 1 Text Block Hero Banner Free service for a…" at bounding box center [845, 622] width 389 height 900
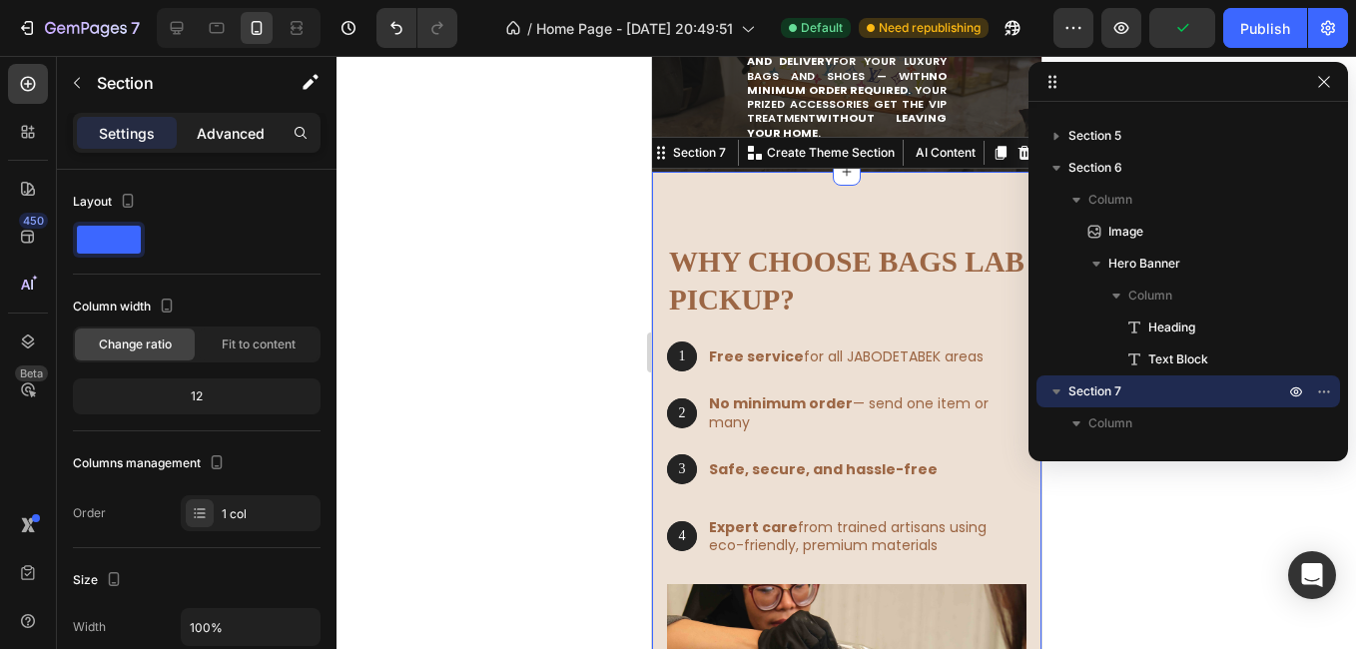
click at [240, 128] on p "Advanced" at bounding box center [231, 133] width 68 height 21
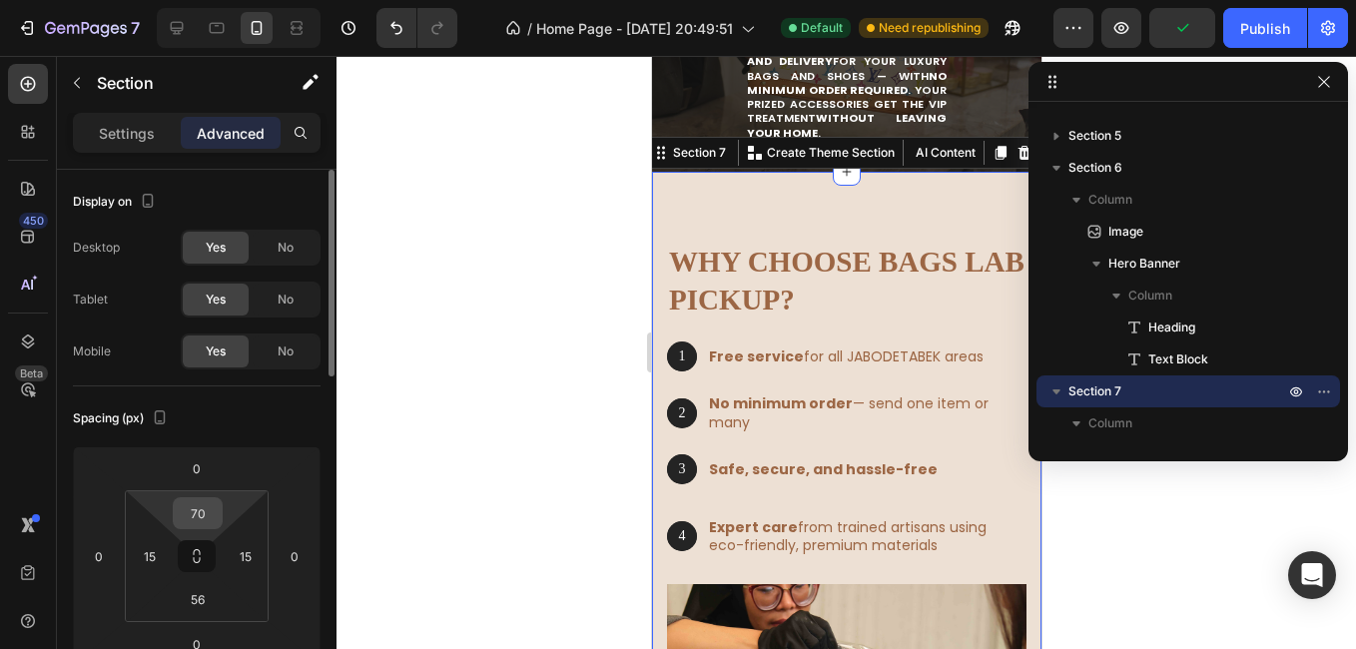
click at [212, 519] on input "70" at bounding box center [198, 513] width 40 height 30
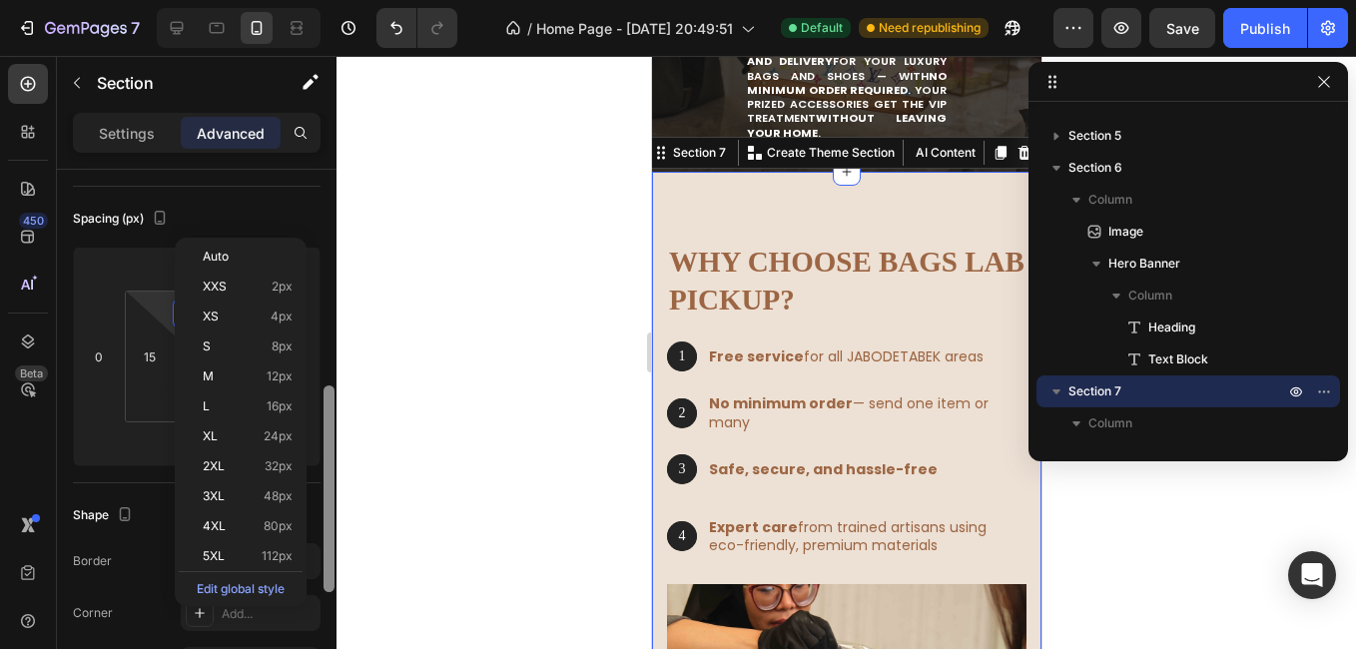
scroll to position [299, 0]
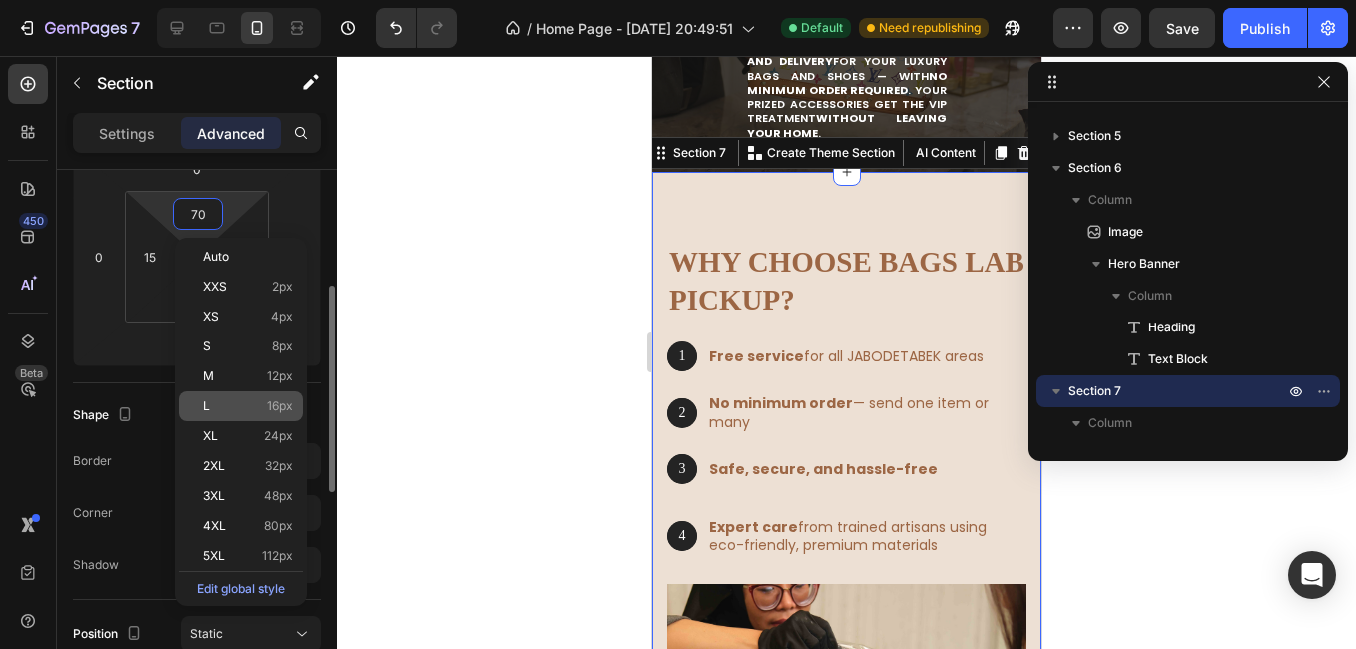
click at [269, 414] on div "L 16px" at bounding box center [241, 406] width 124 height 30
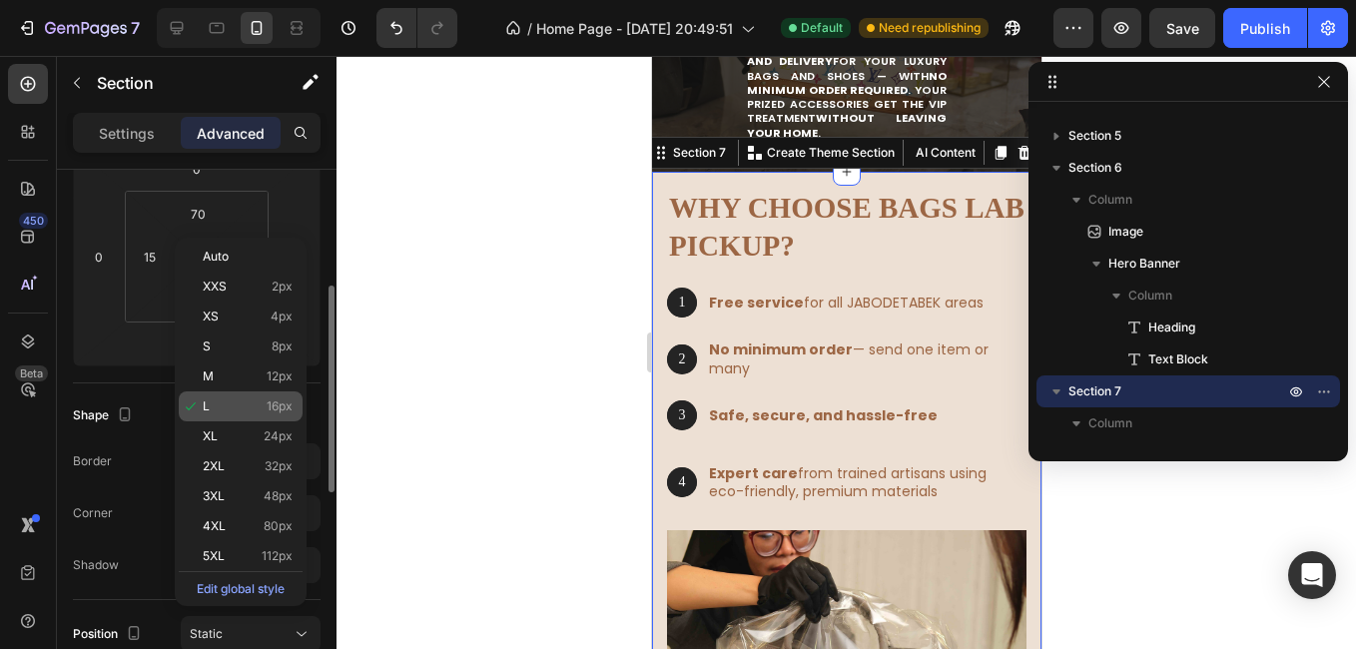
type input "16"
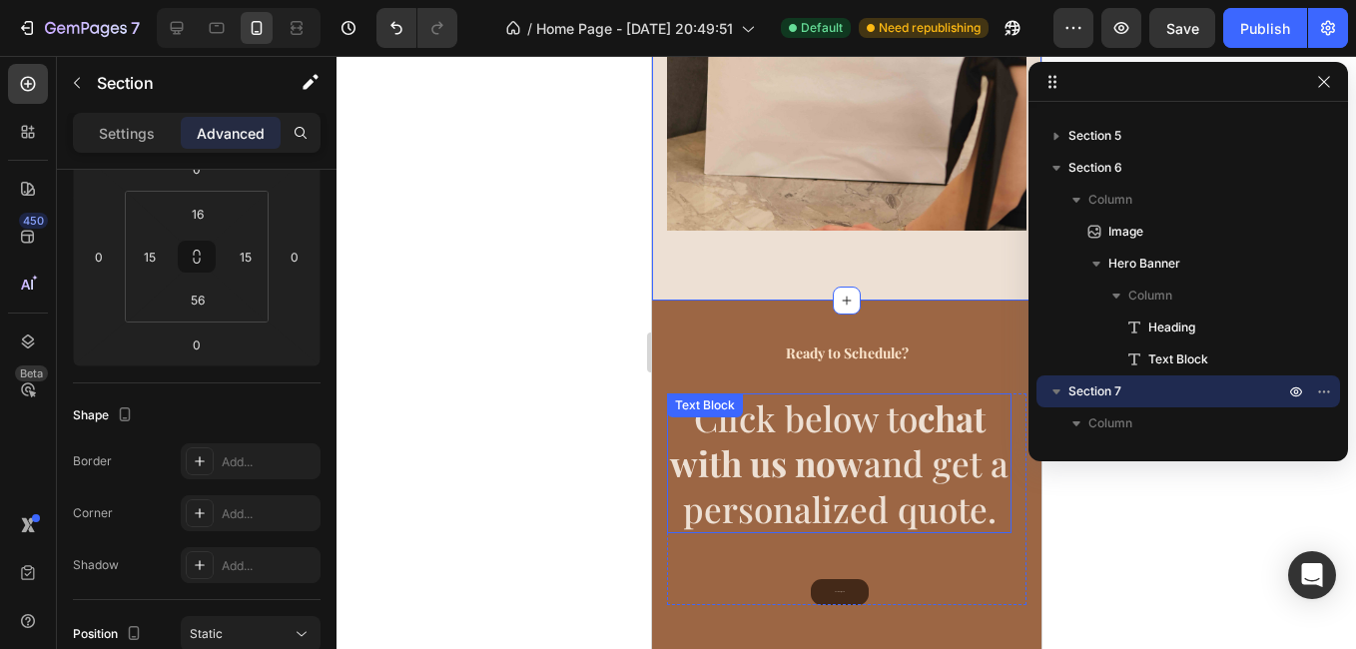
scroll to position [3419, 0]
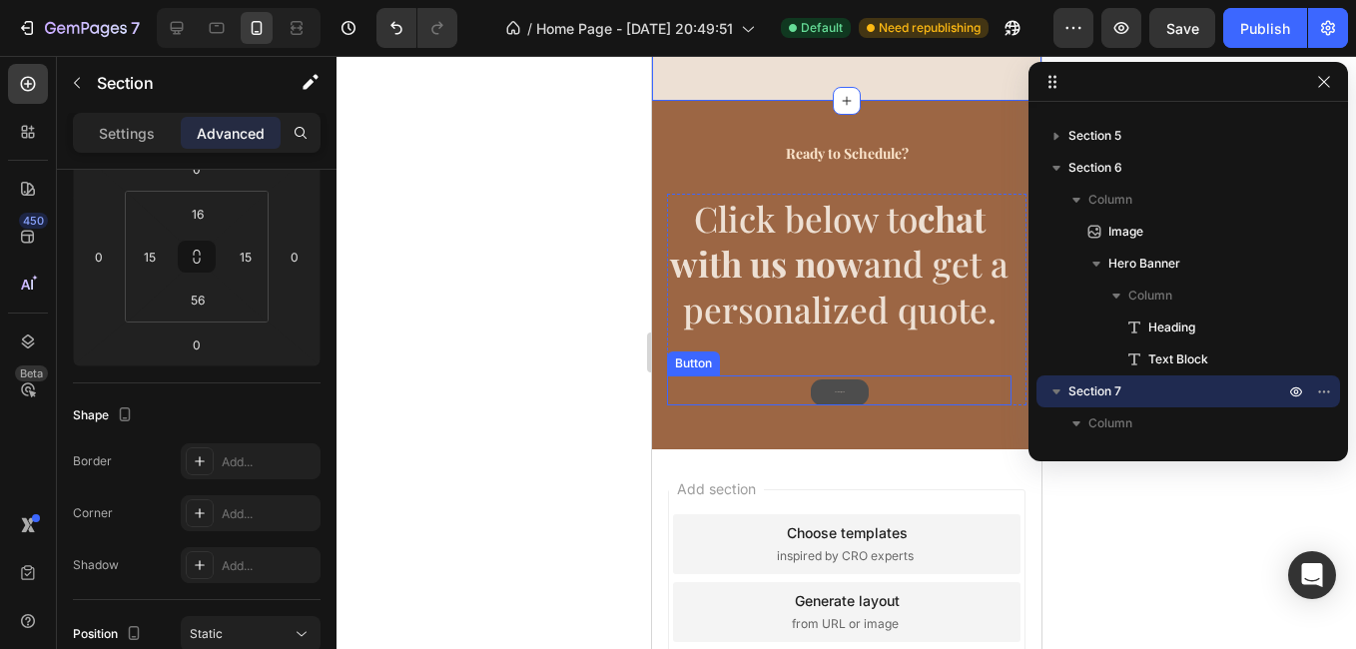
click at [845, 379] on button "Chat & Get Quote" at bounding box center [839, 392] width 58 height 26
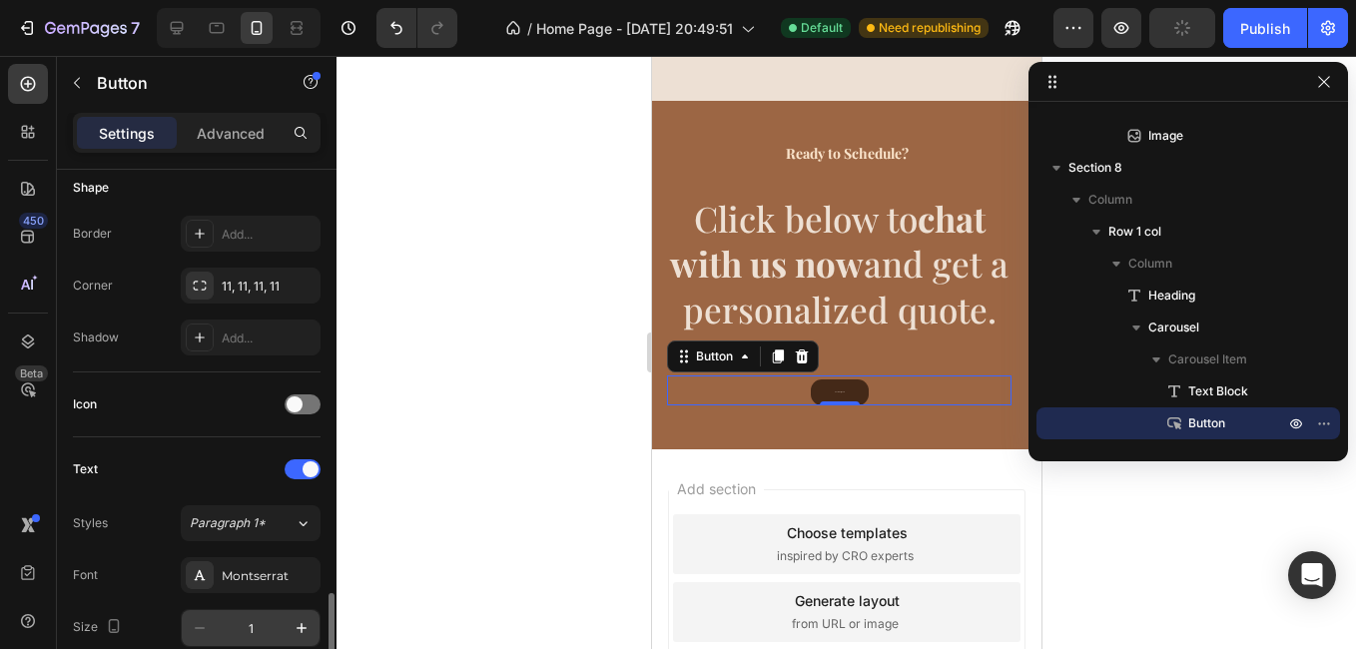
scroll to position [599, 0]
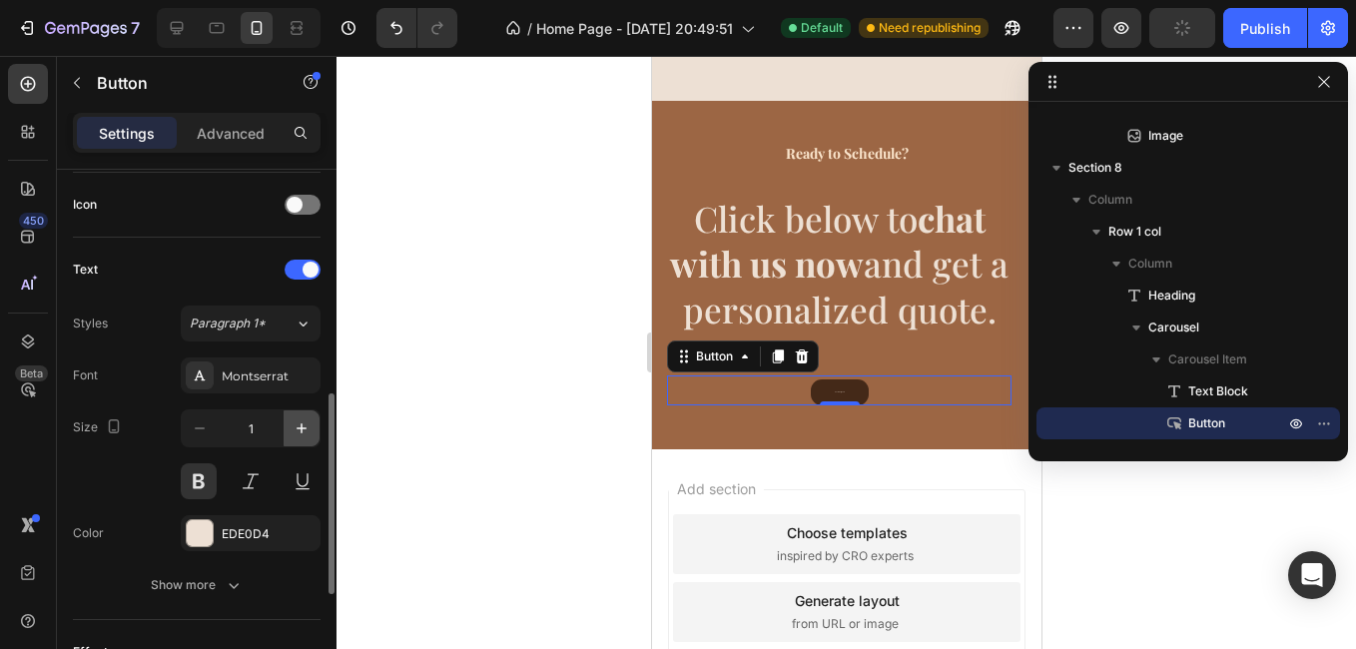
click at [298, 424] on icon "button" at bounding box center [301, 428] width 20 height 20
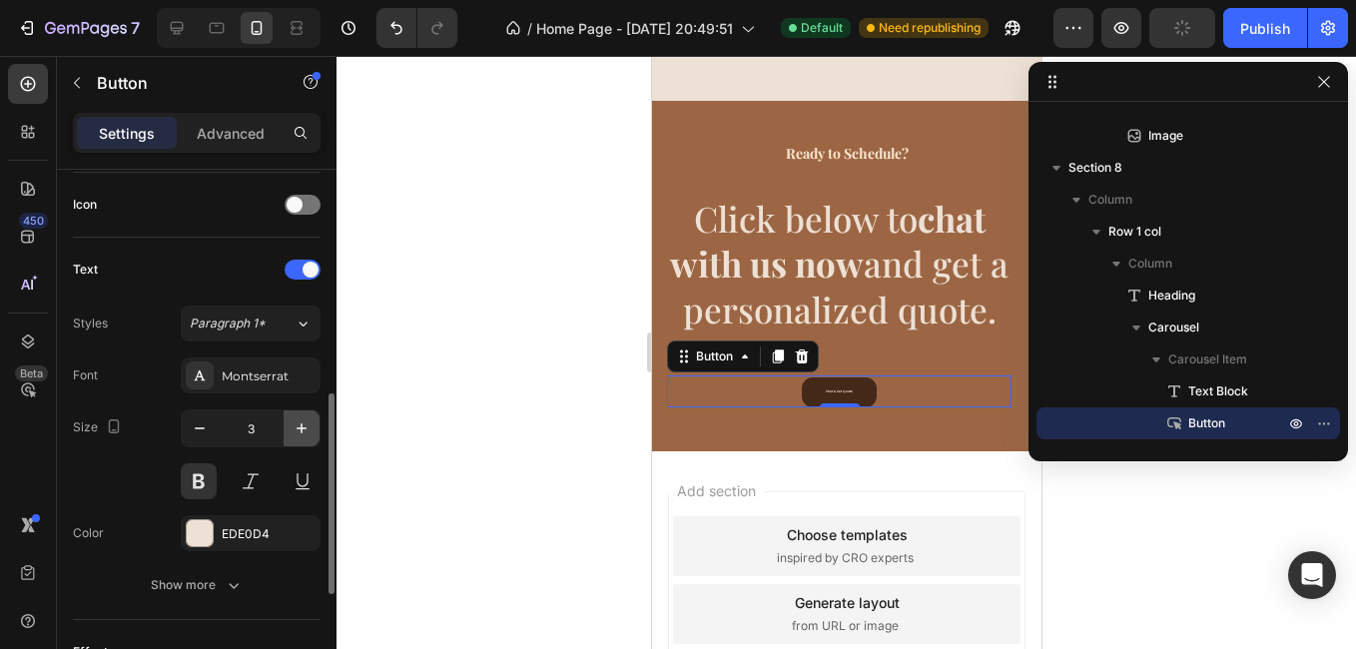
click at [298, 424] on icon "button" at bounding box center [301, 428] width 20 height 20
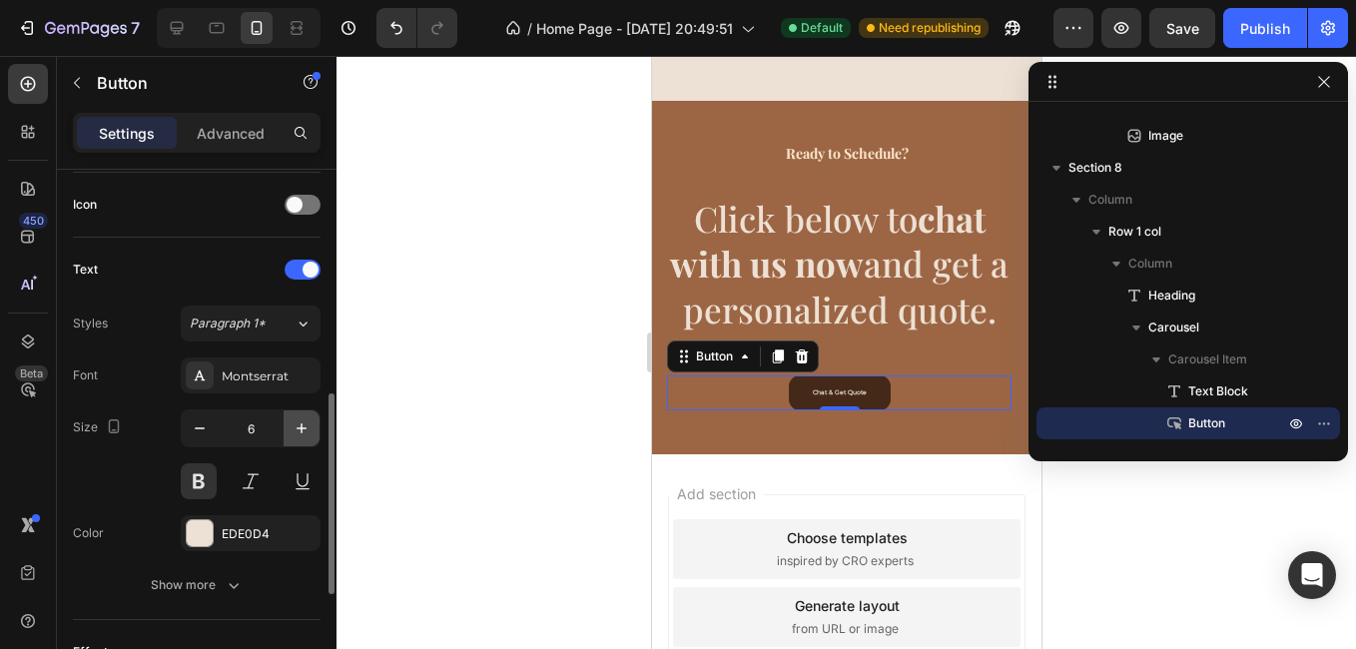
click at [298, 424] on icon "button" at bounding box center [301, 428] width 20 height 20
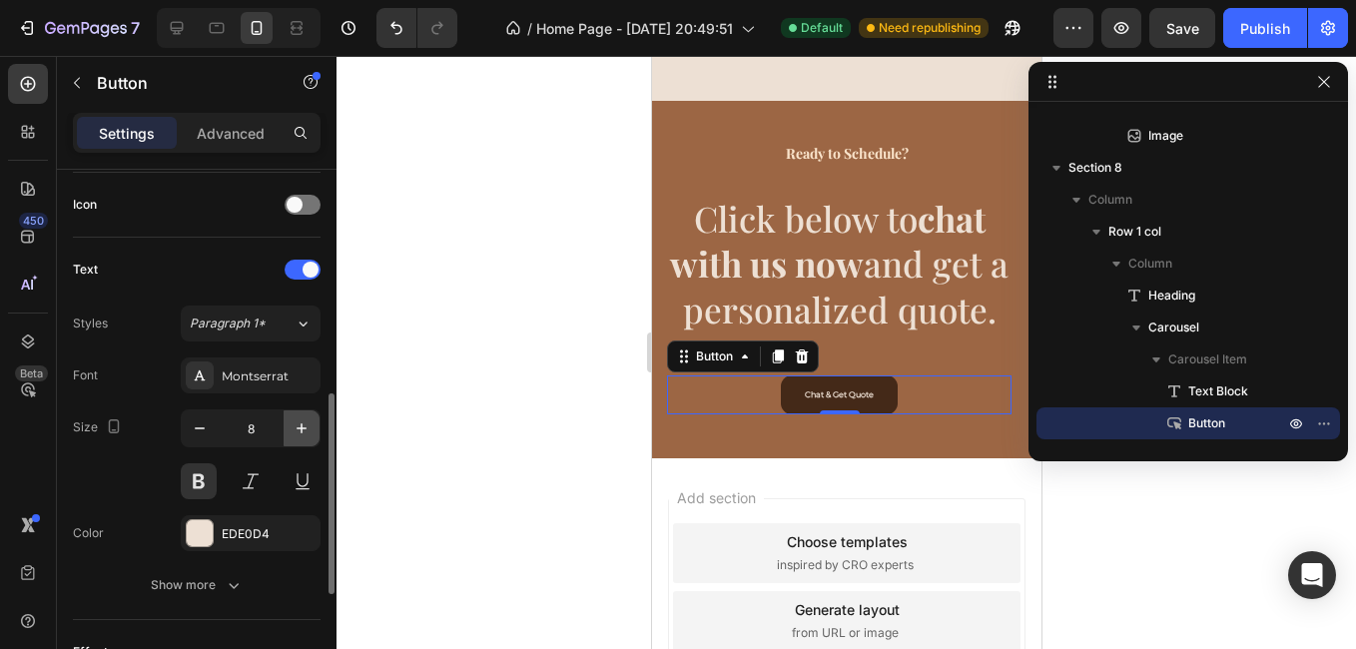
click at [298, 424] on icon "button" at bounding box center [301, 428] width 20 height 20
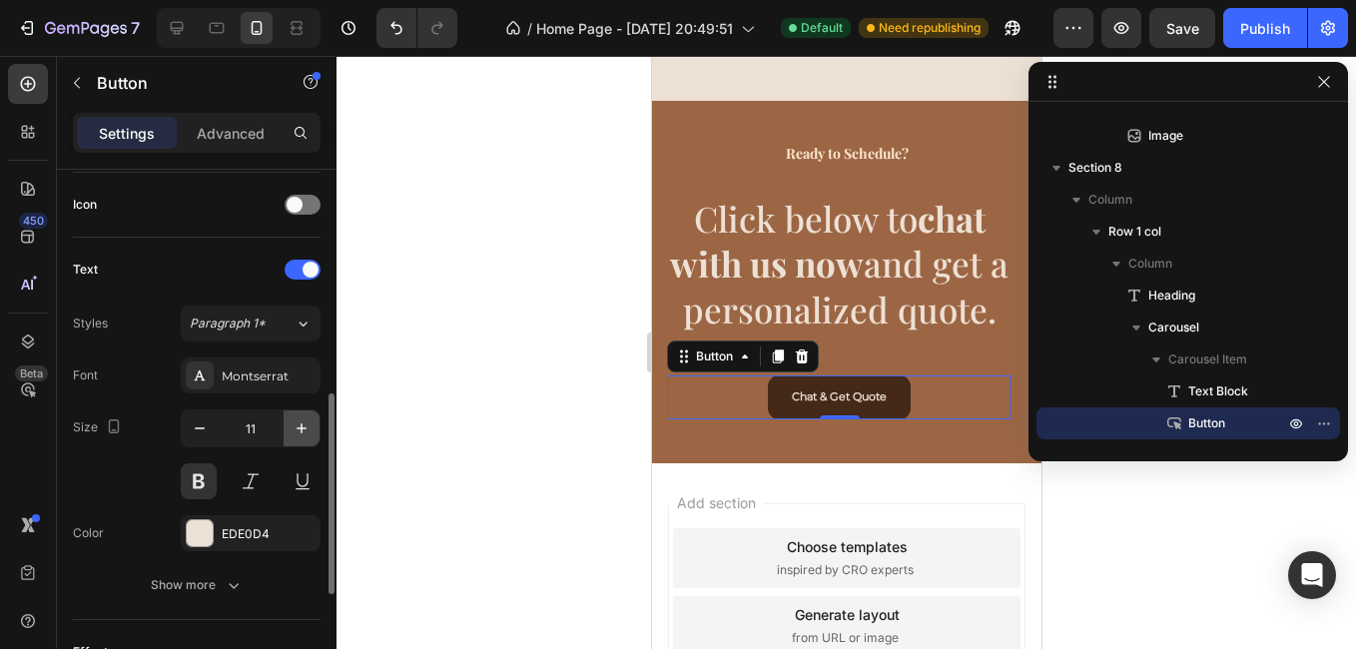
click at [298, 424] on icon "button" at bounding box center [301, 428] width 20 height 20
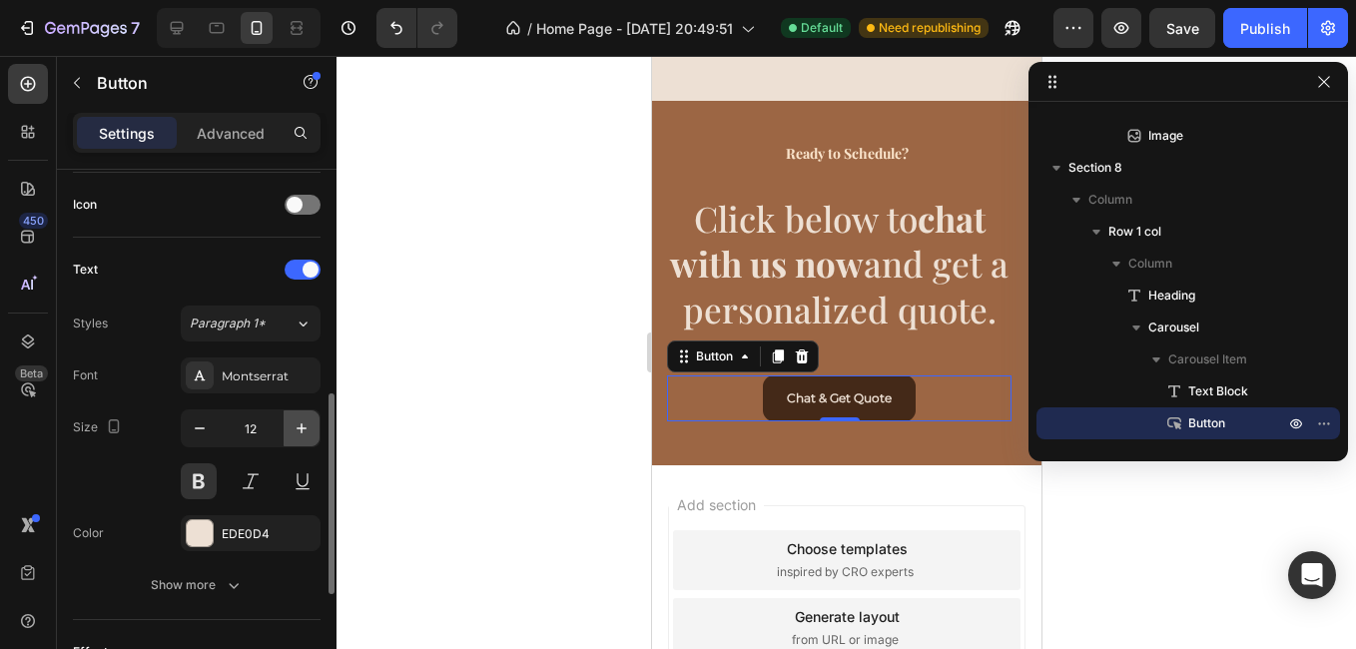
click at [298, 424] on icon "button" at bounding box center [301, 428] width 20 height 20
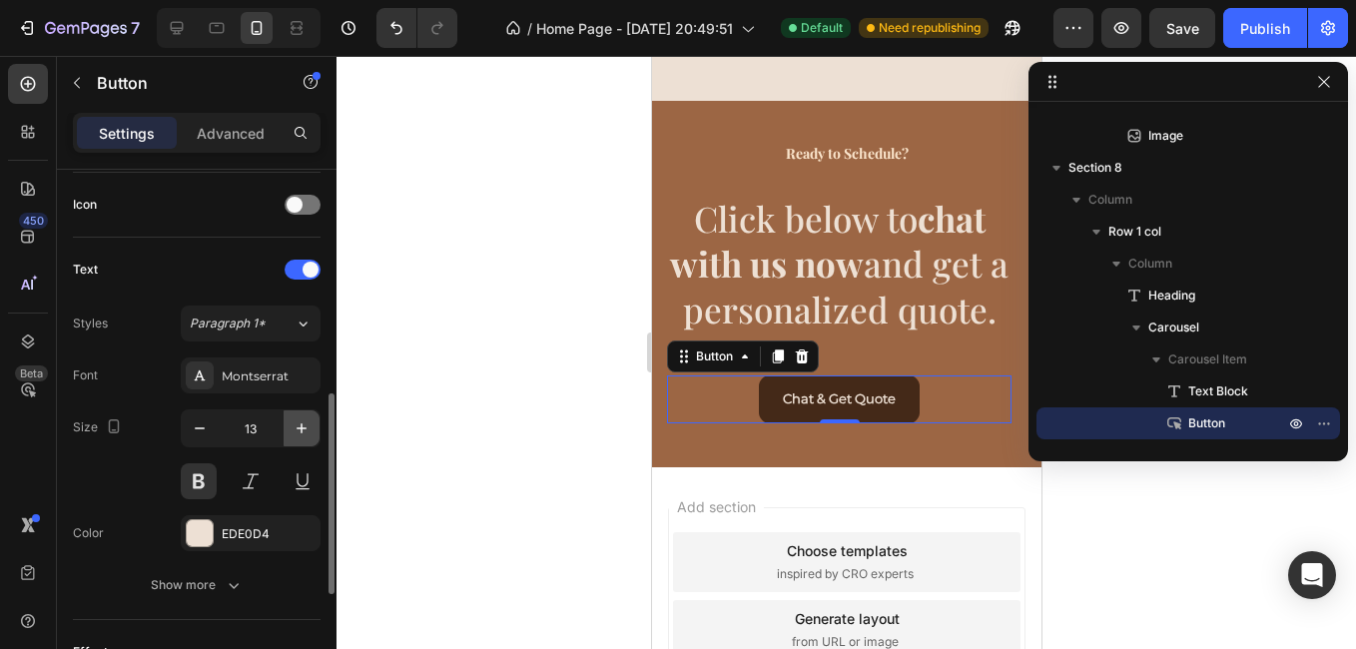
click at [298, 424] on icon "button" at bounding box center [301, 428] width 20 height 20
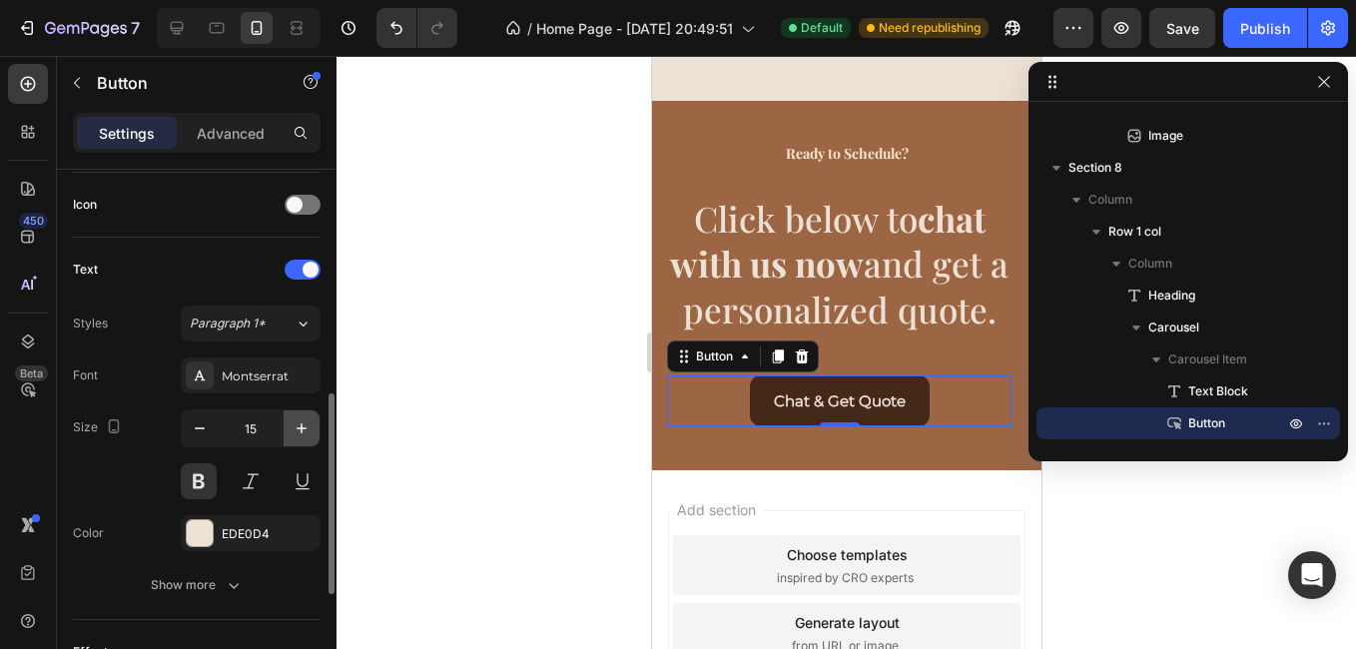
click at [298, 424] on icon "button" at bounding box center [301, 428] width 20 height 20
type input "17"
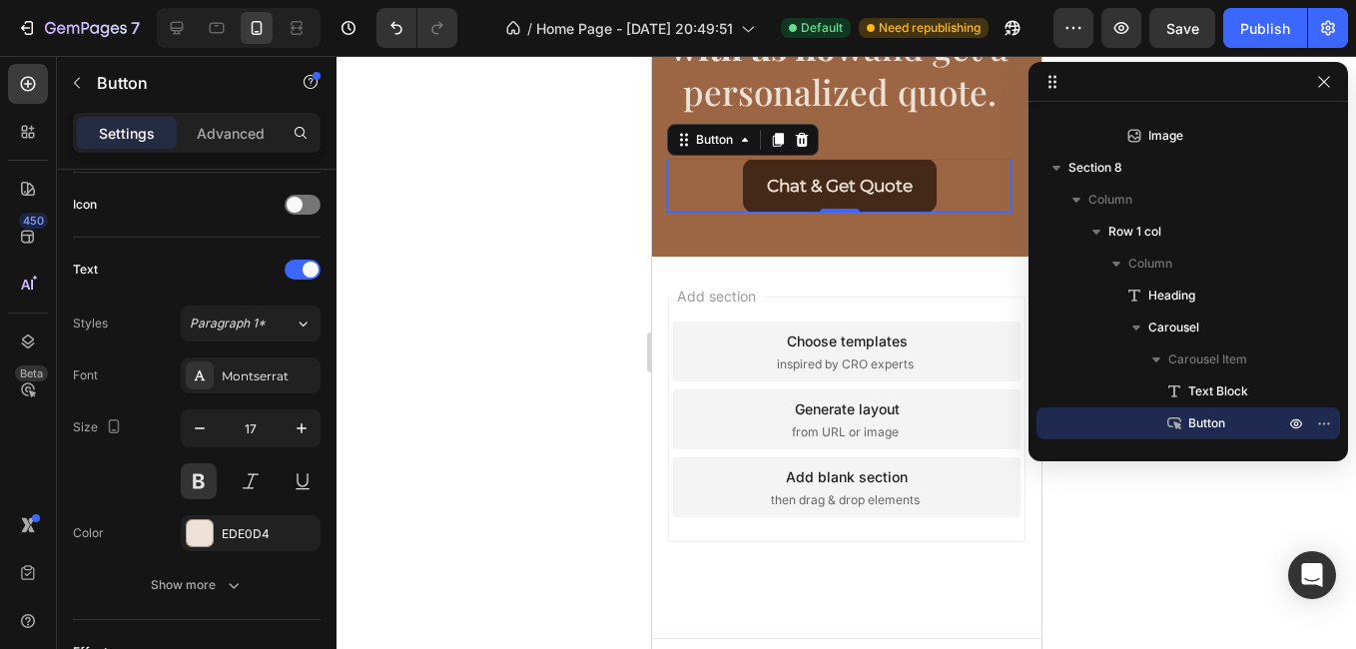
scroll to position [3650, 0]
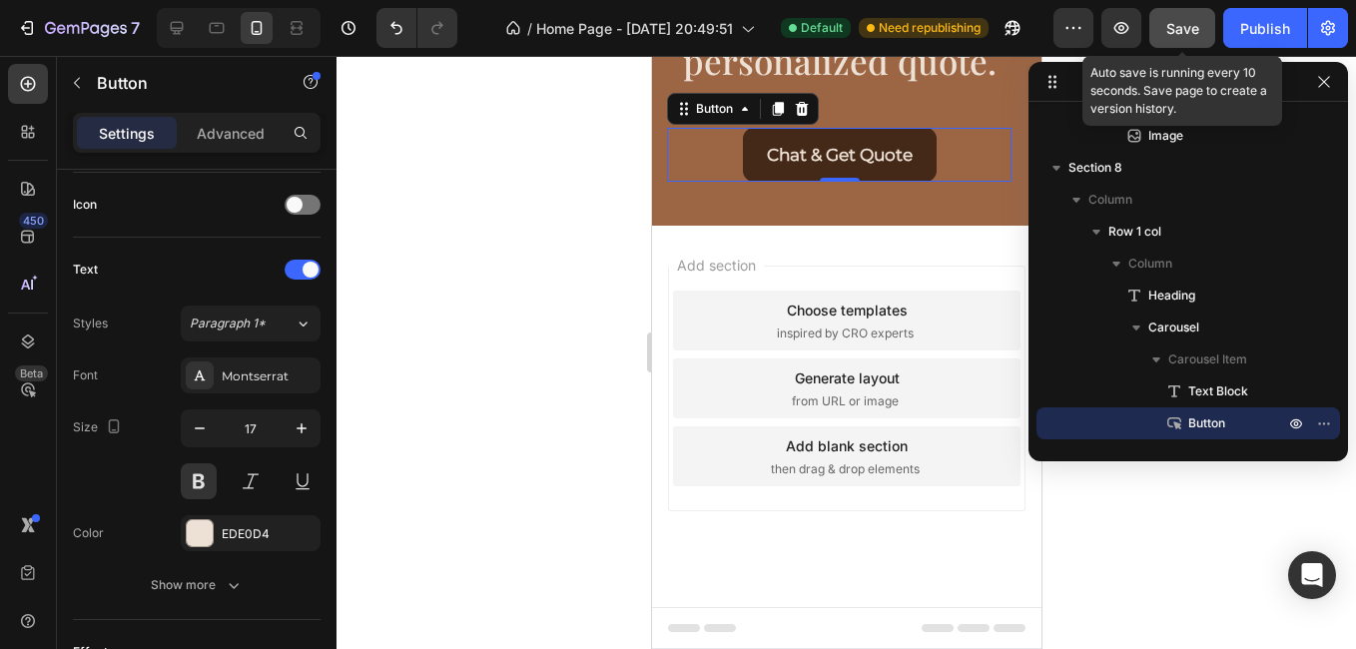
click at [1207, 24] on button "Save" at bounding box center [1182, 28] width 66 height 40
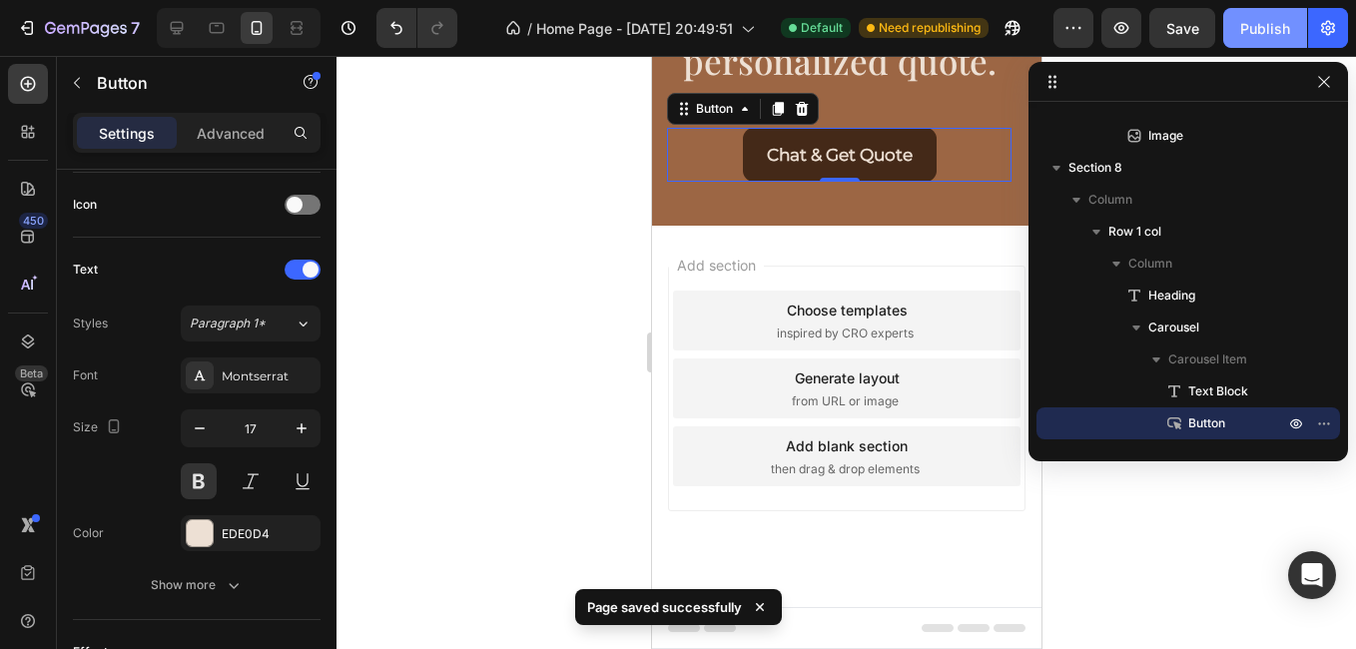
click at [1251, 24] on div "Publish" at bounding box center [1265, 28] width 50 height 21
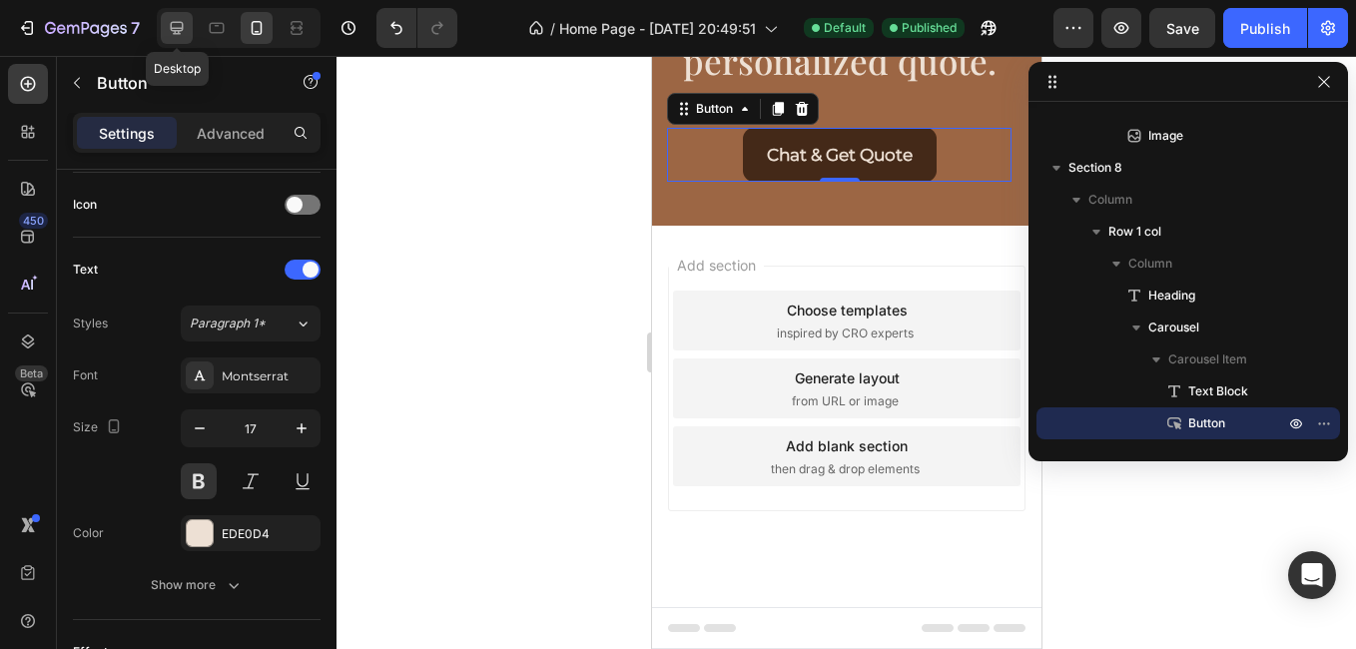
click at [172, 13] on div at bounding box center [177, 28] width 32 height 32
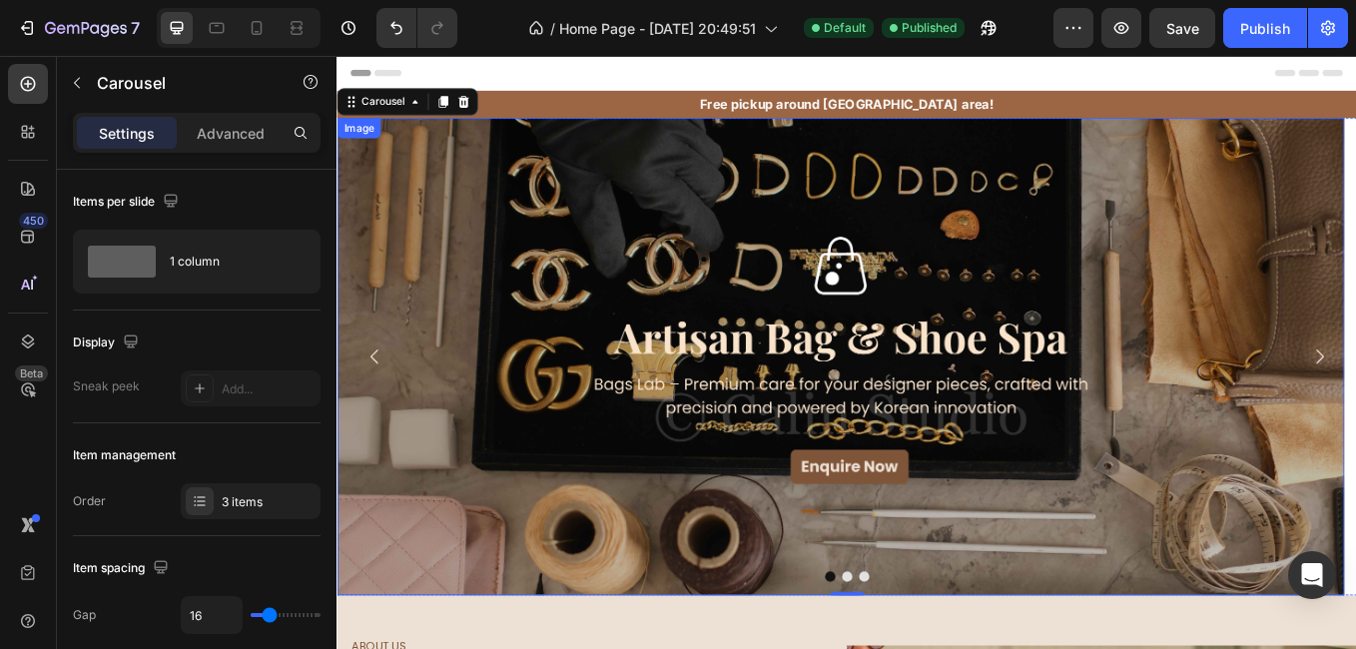
scroll to position [299, 0]
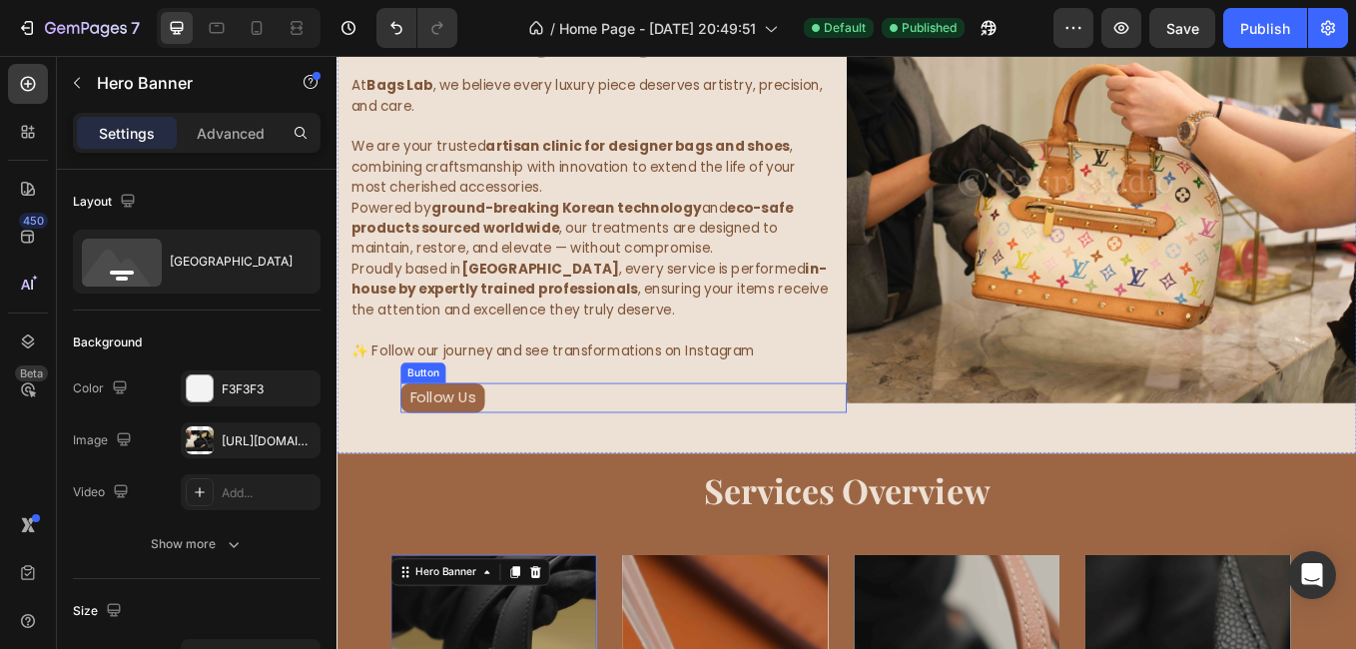
click at [439, 436] on div "Button" at bounding box center [437, 428] width 53 height 24
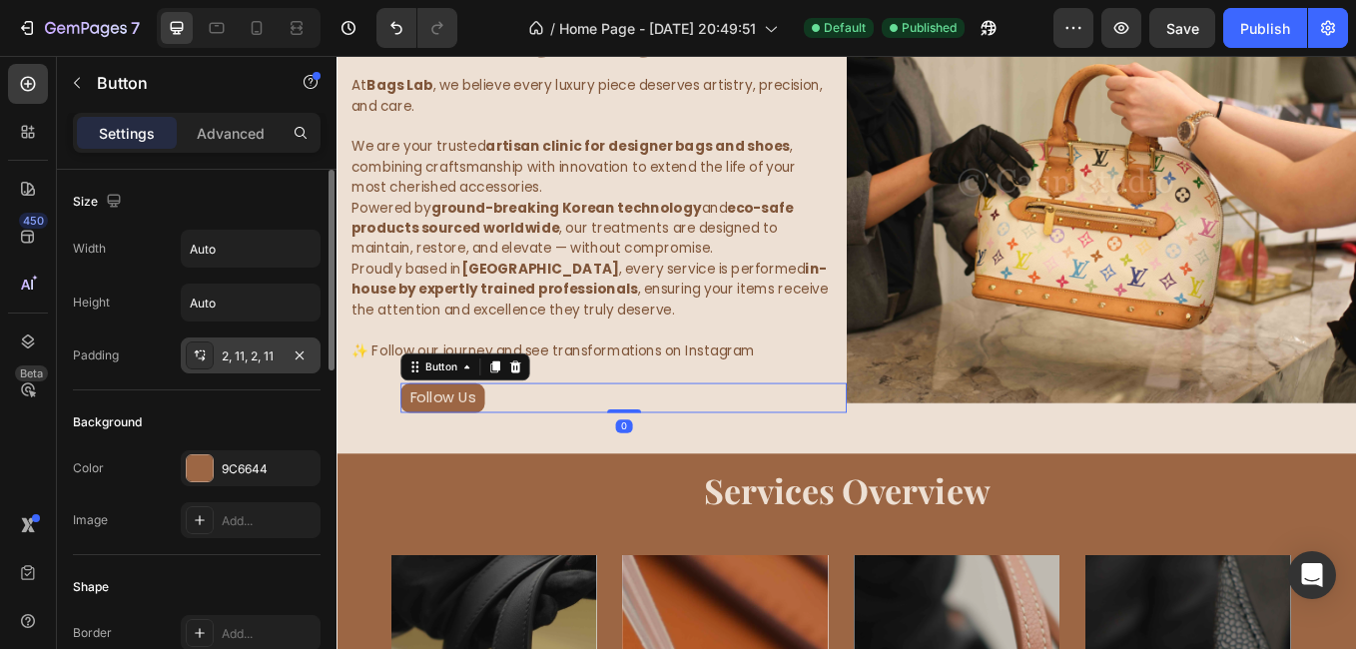
click at [220, 355] on div "2, 11, 2, 11" at bounding box center [251, 355] width 140 height 36
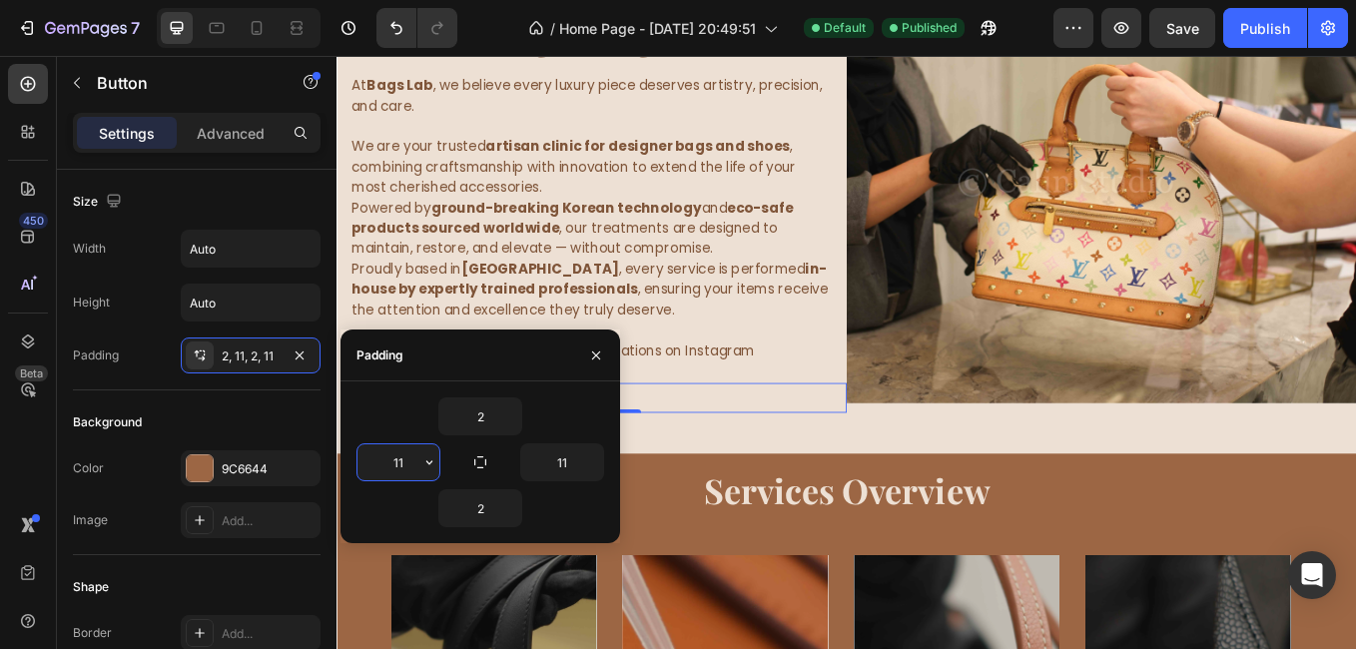
click at [401, 458] on input "11" at bounding box center [398, 462] width 82 height 36
click at [419, 464] on button "button" at bounding box center [429, 462] width 20 height 36
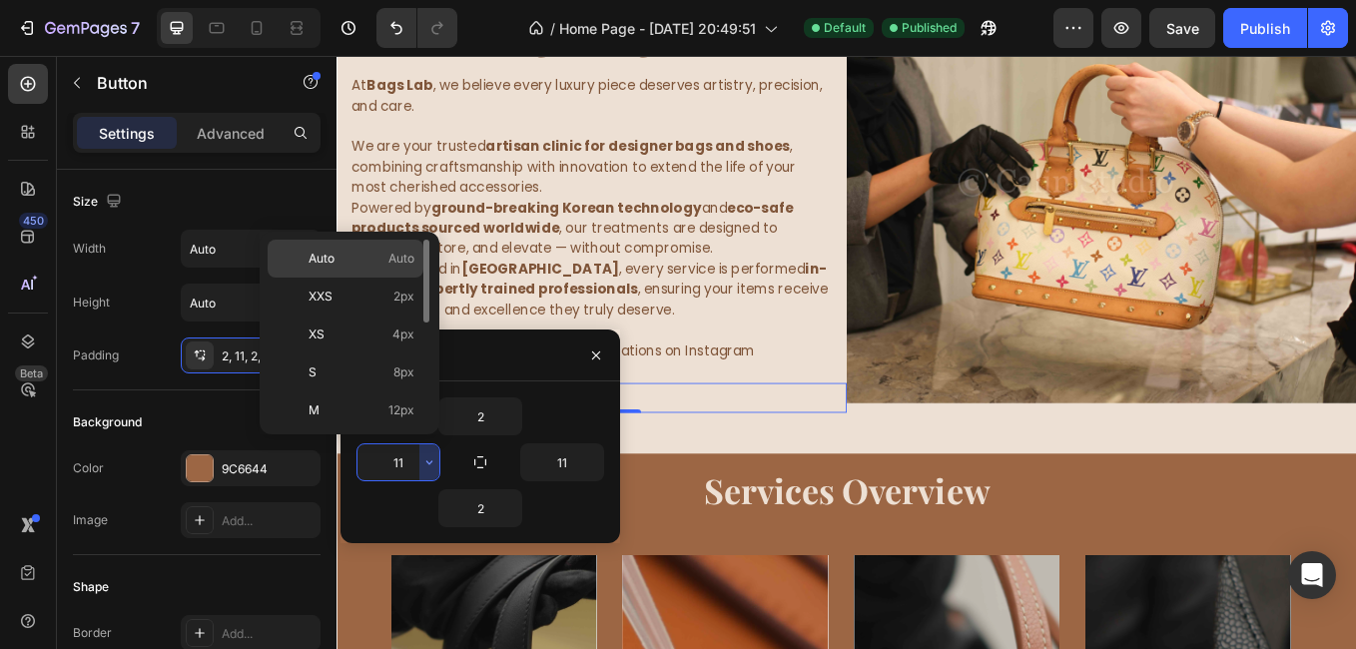
click at [379, 278] on div "Auto Auto" at bounding box center [346, 297] width 156 height 38
type input "Auto"
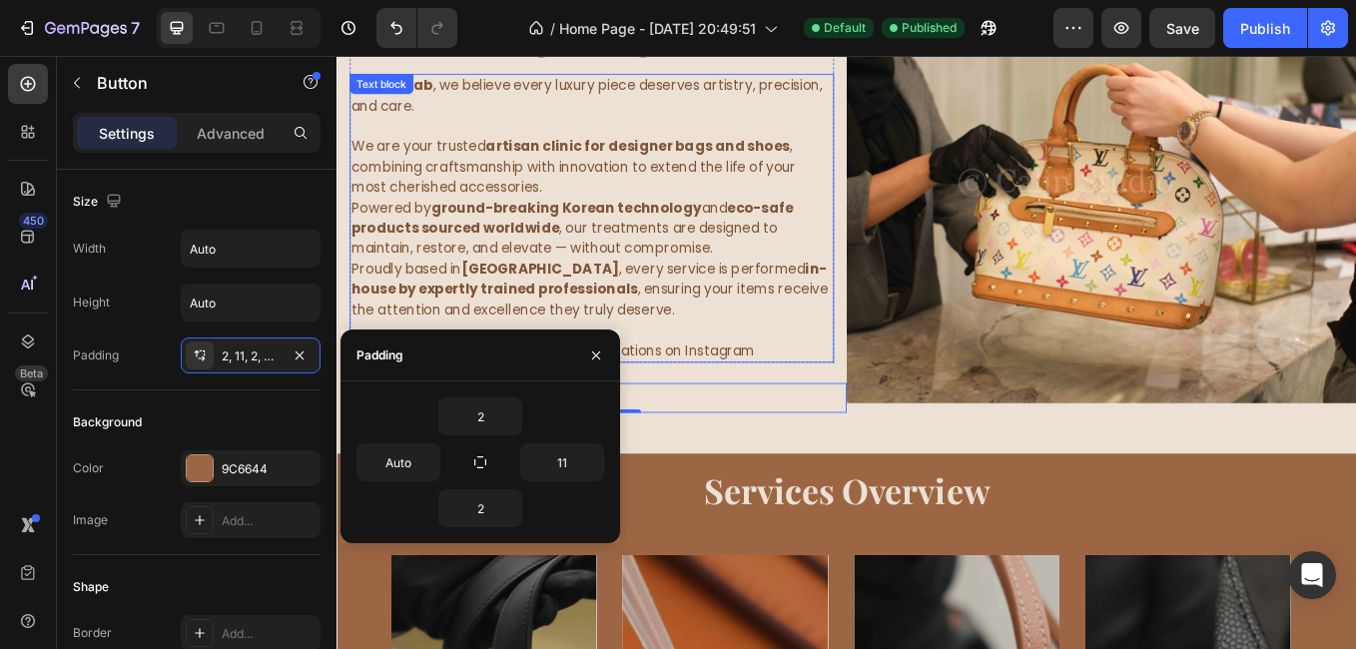
click at [709, 291] on p "Powered by ground-breaking Korean technology and eco-safe products sourced worl…" at bounding box center [635, 259] width 565 height 72
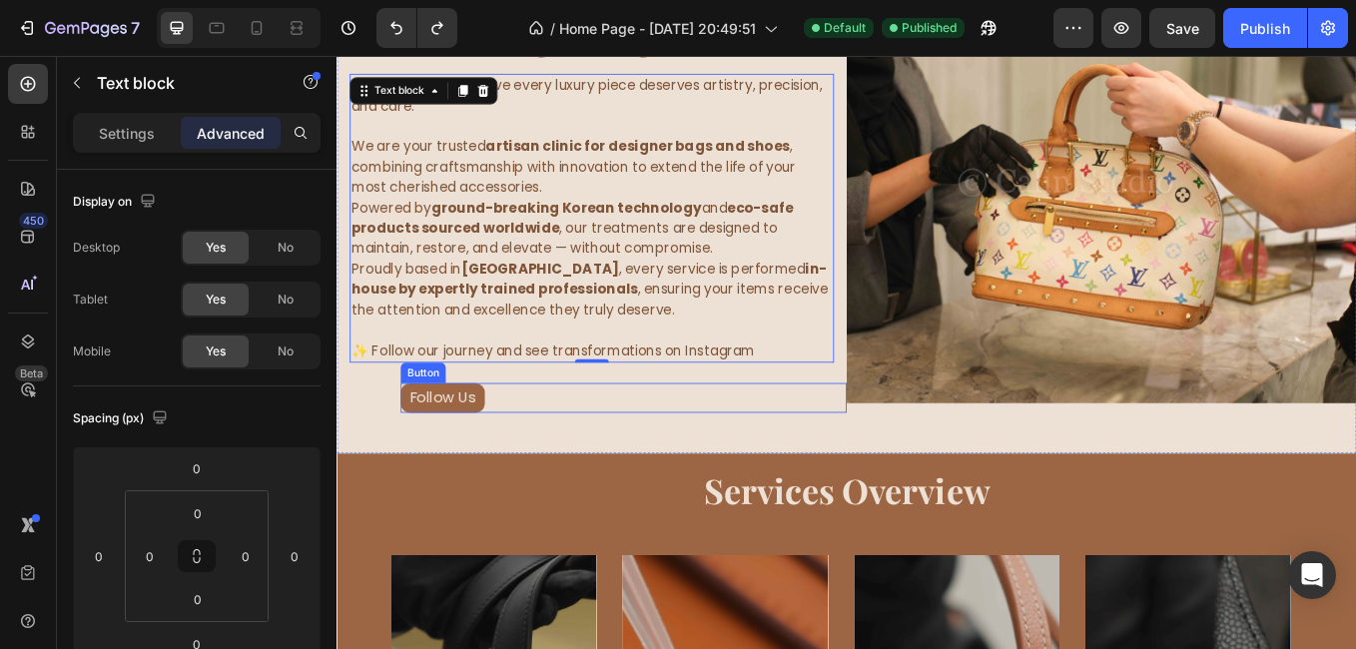
click at [602, 452] on div "Follow Us Button" at bounding box center [673, 457] width 524 height 35
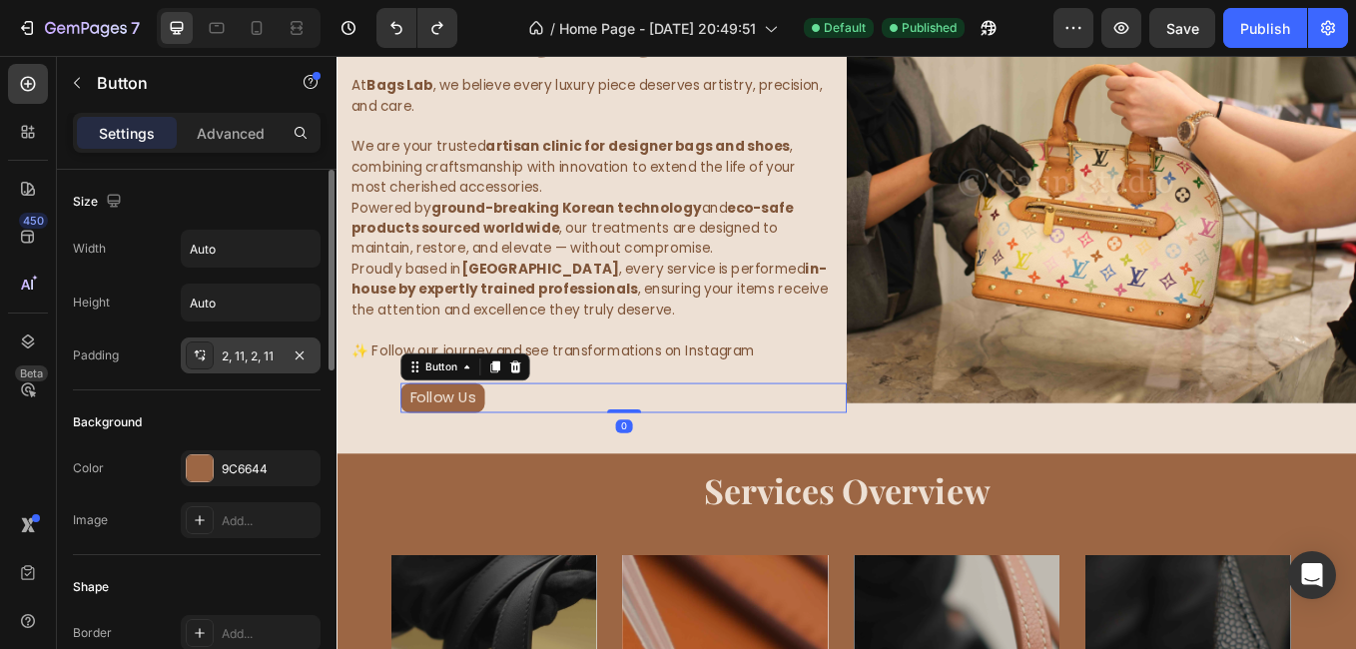
click at [264, 350] on div "2, 11, 2, 11" at bounding box center [251, 356] width 58 height 18
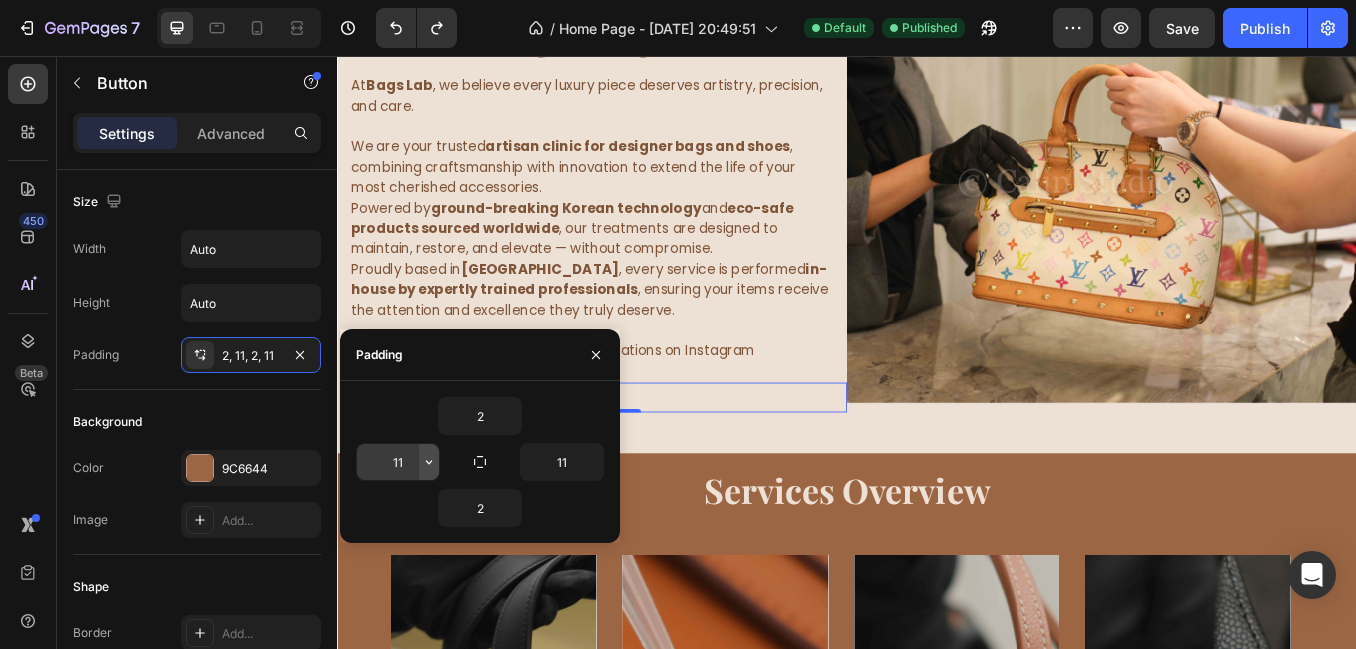
click at [427, 465] on icon "button" at bounding box center [429, 462] width 16 height 16
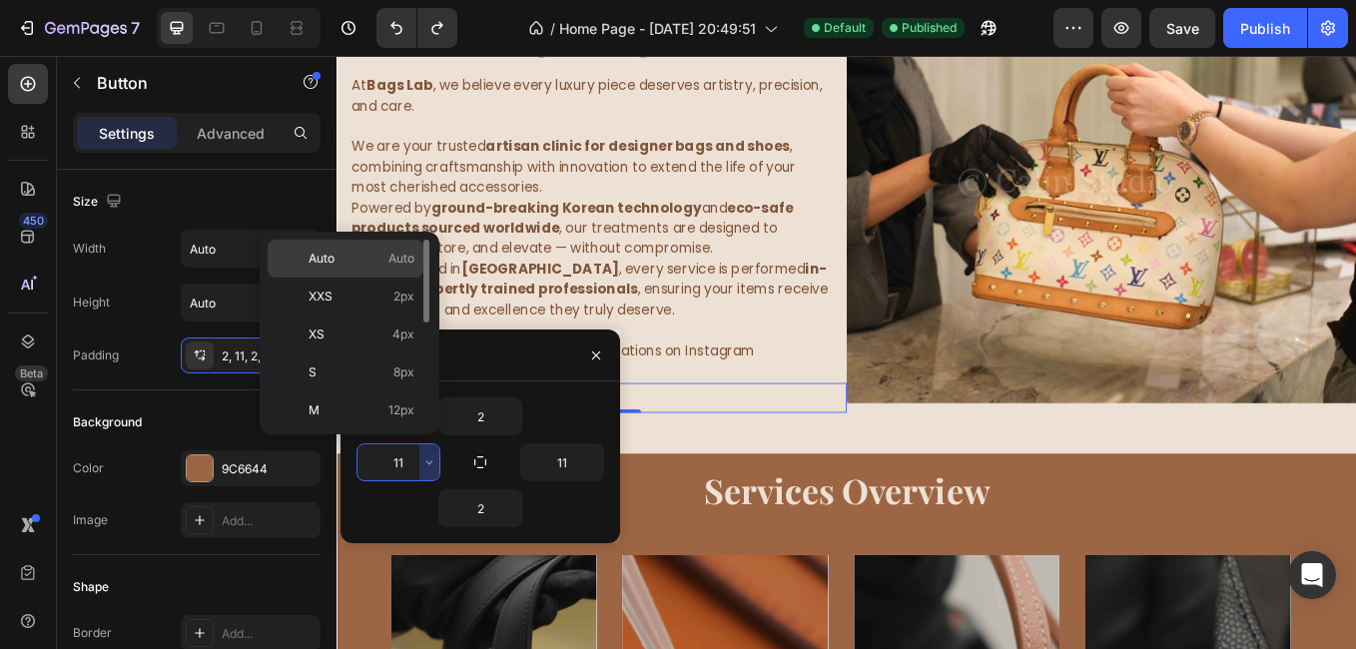
click at [370, 265] on p "Auto Auto" at bounding box center [361, 259] width 106 height 18
type input "Auto"
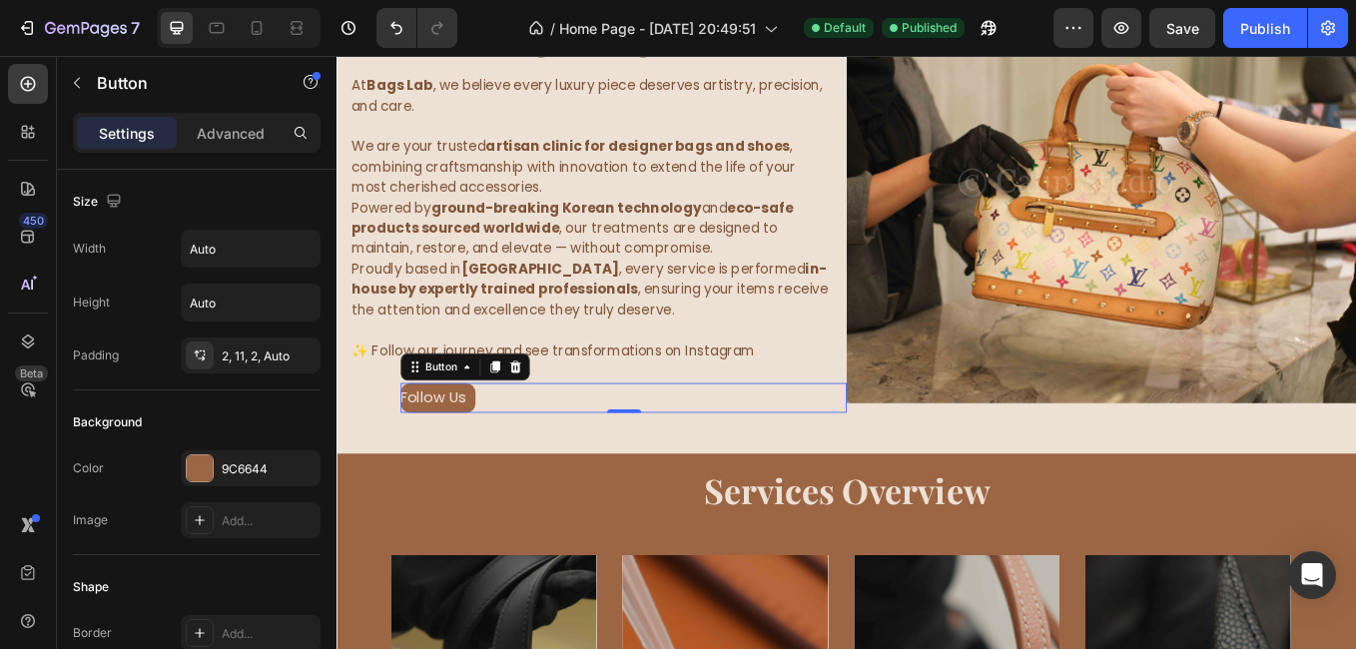
click at [796, 465] on div "Follow Us Button 0" at bounding box center [673, 457] width 524 height 35
click at [663, 455] on div "Follow Us Button 0" at bounding box center [673, 457] width 524 height 35
click at [236, 126] on p "Advanced" at bounding box center [231, 133] width 68 height 21
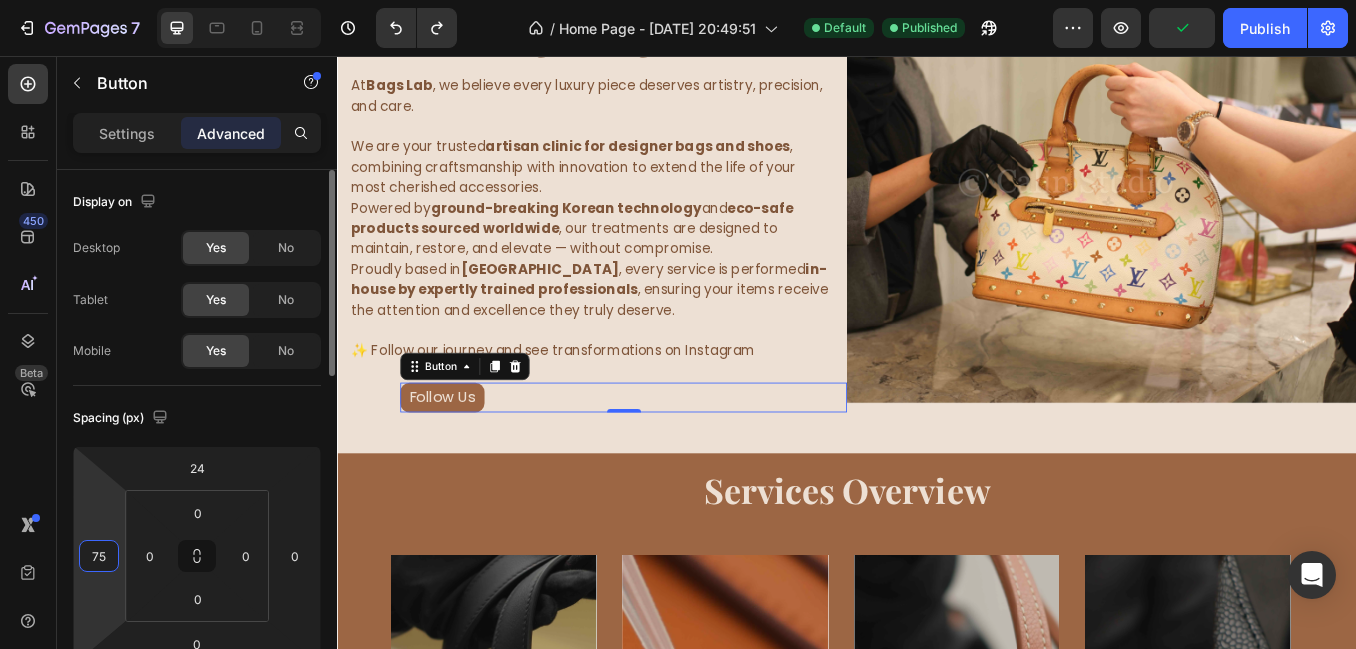
click at [106, 547] on input "75" at bounding box center [99, 556] width 30 height 30
click at [129, 0] on html "7 / Home Page - [DATE] 20:49:51 Default Published Preview Save Publish 450 Beta…" at bounding box center [678, 0] width 1356 height 0
click at [106, 546] on input "75" at bounding box center [99, 556] width 30 height 30
click at [113, 587] on div "Auto" at bounding box center [142, 599] width 124 height 30
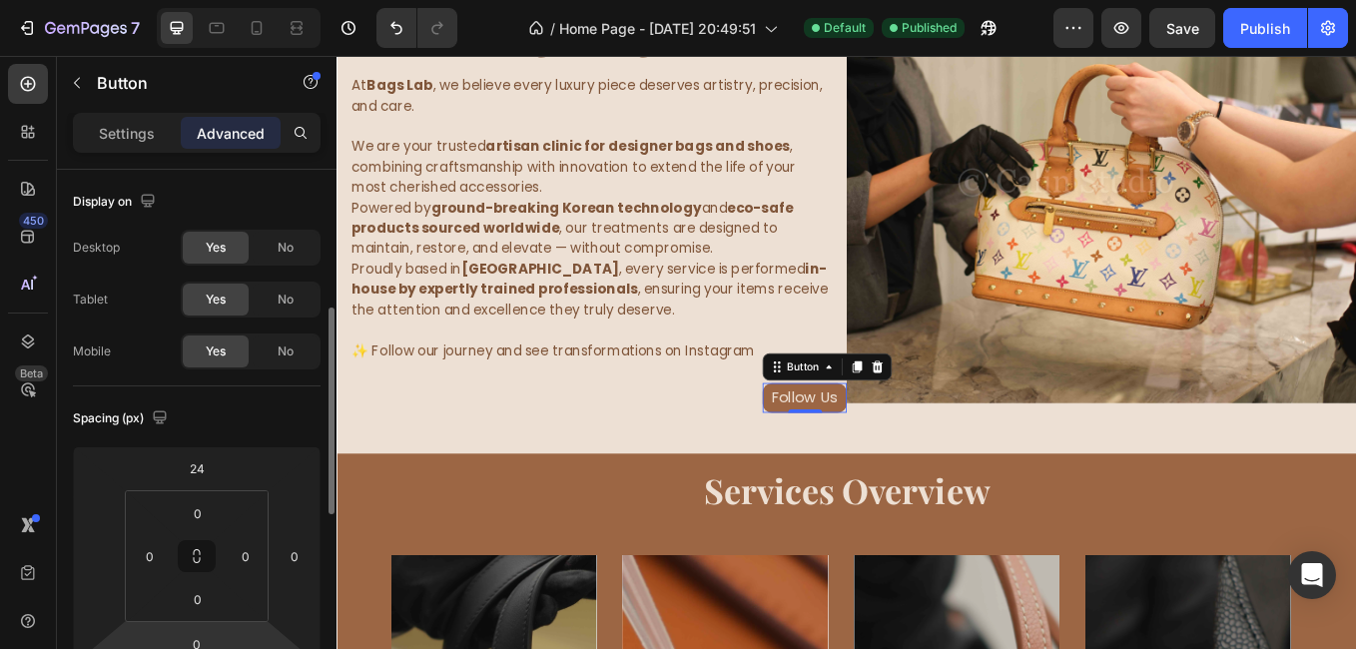
scroll to position [100, 0]
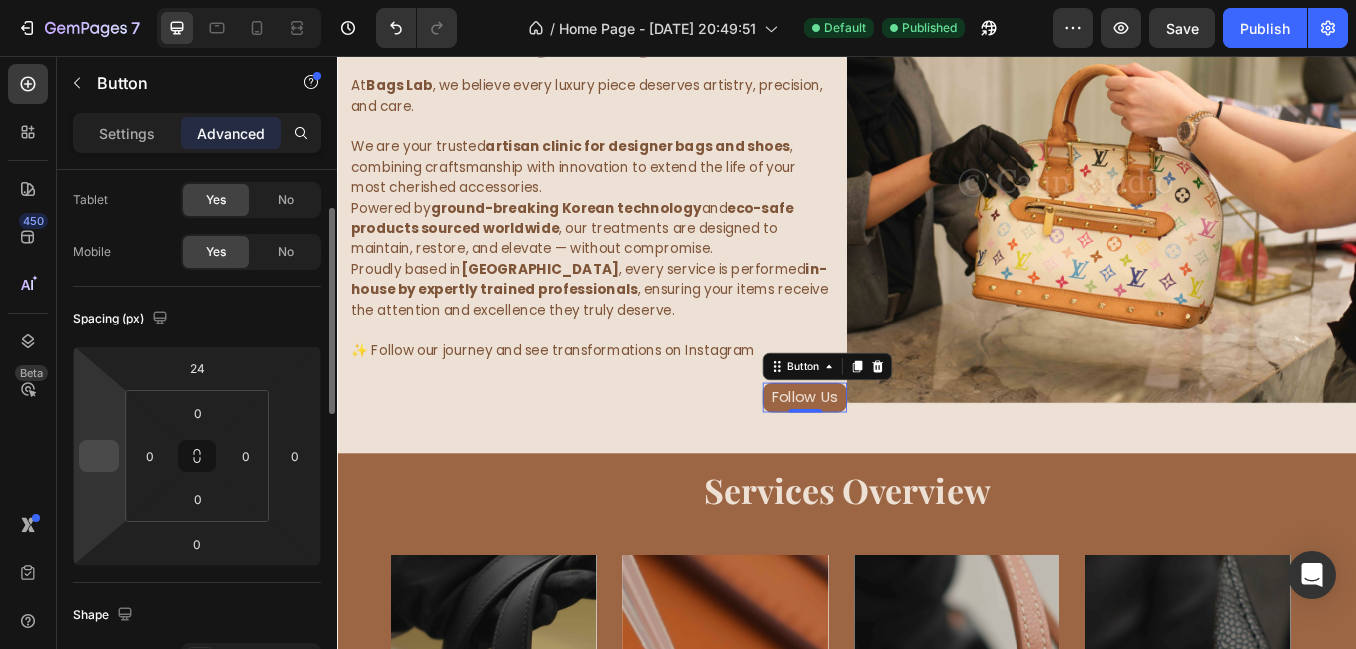
click at [107, 454] on input "number" at bounding box center [99, 456] width 30 height 30
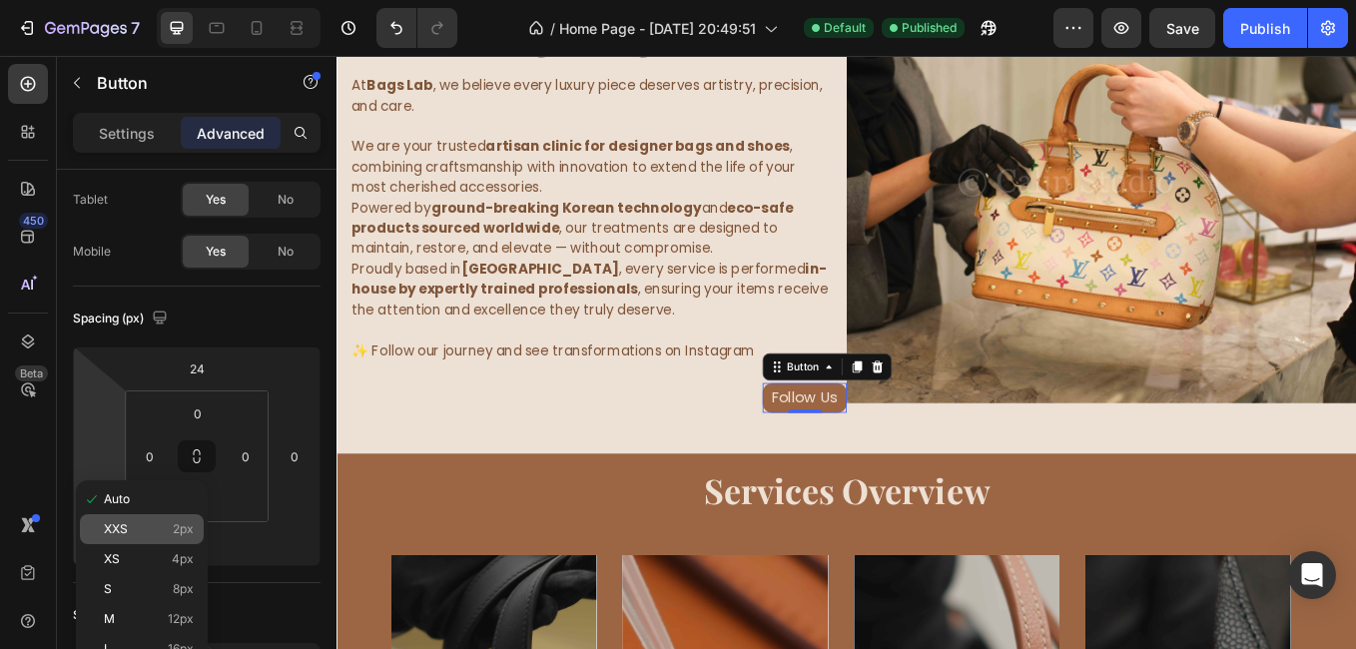
click at [146, 529] on p "XXS 2px" at bounding box center [149, 529] width 90 height 14
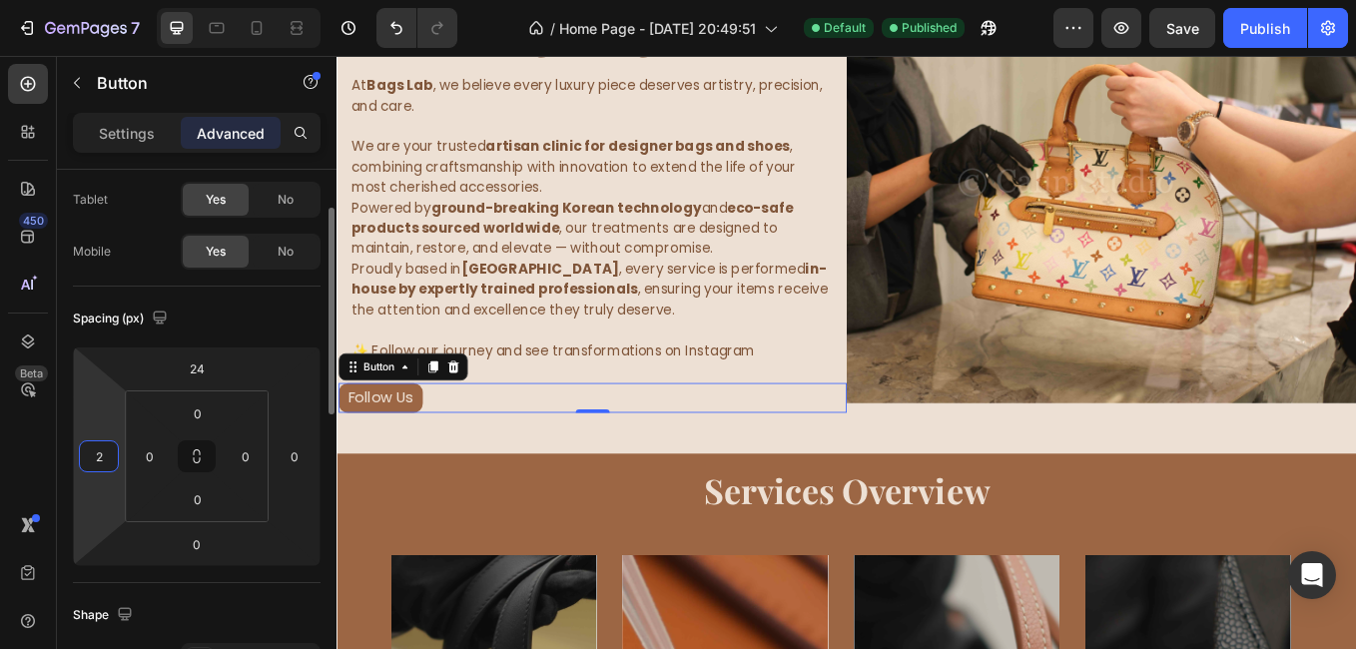
click at [92, 448] on input "2" at bounding box center [99, 456] width 30 height 30
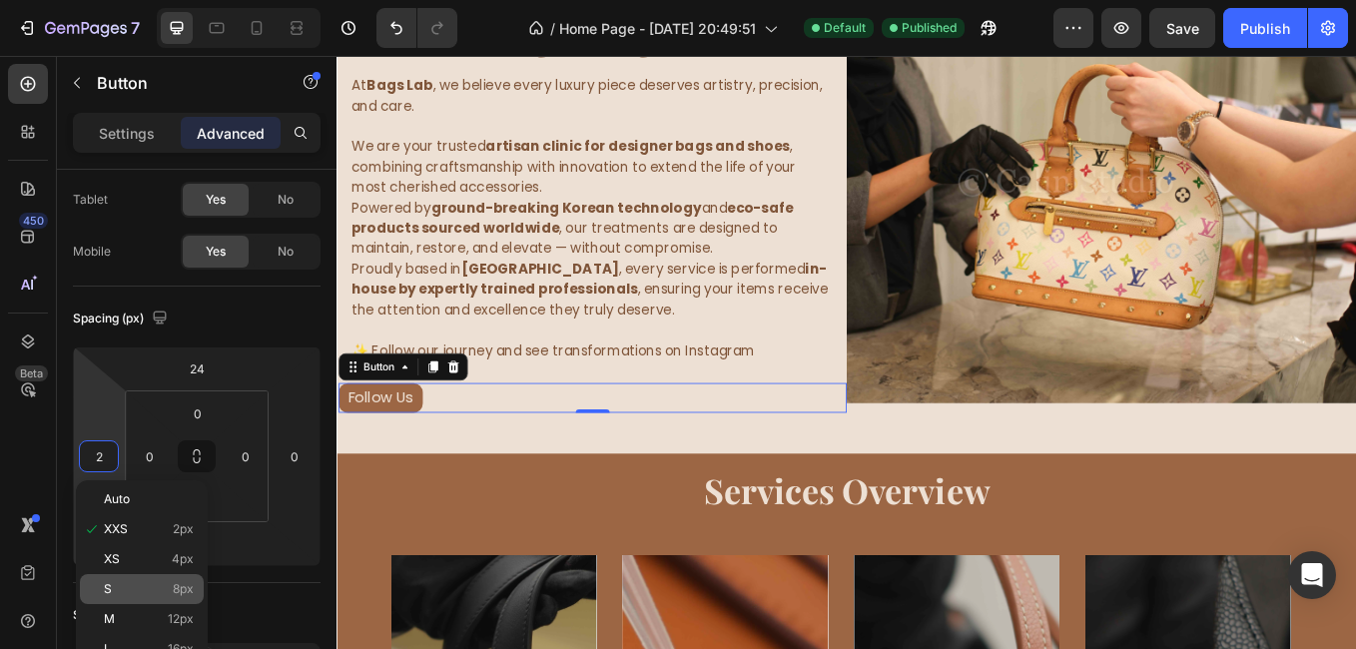
click at [116, 581] on div "S 8px" at bounding box center [142, 589] width 124 height 30
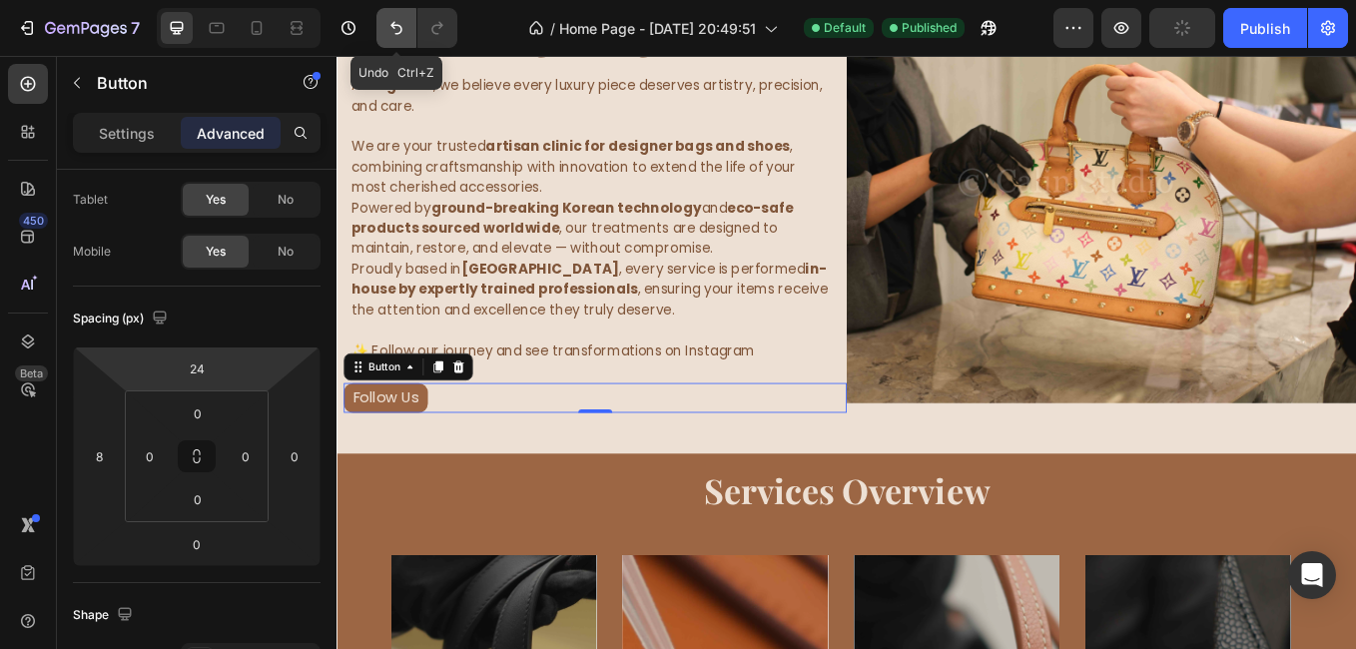
click at [395, 28] on icon "Undo/Redo" at bounding box center [396, 28] width 20 height 20
type input "2"
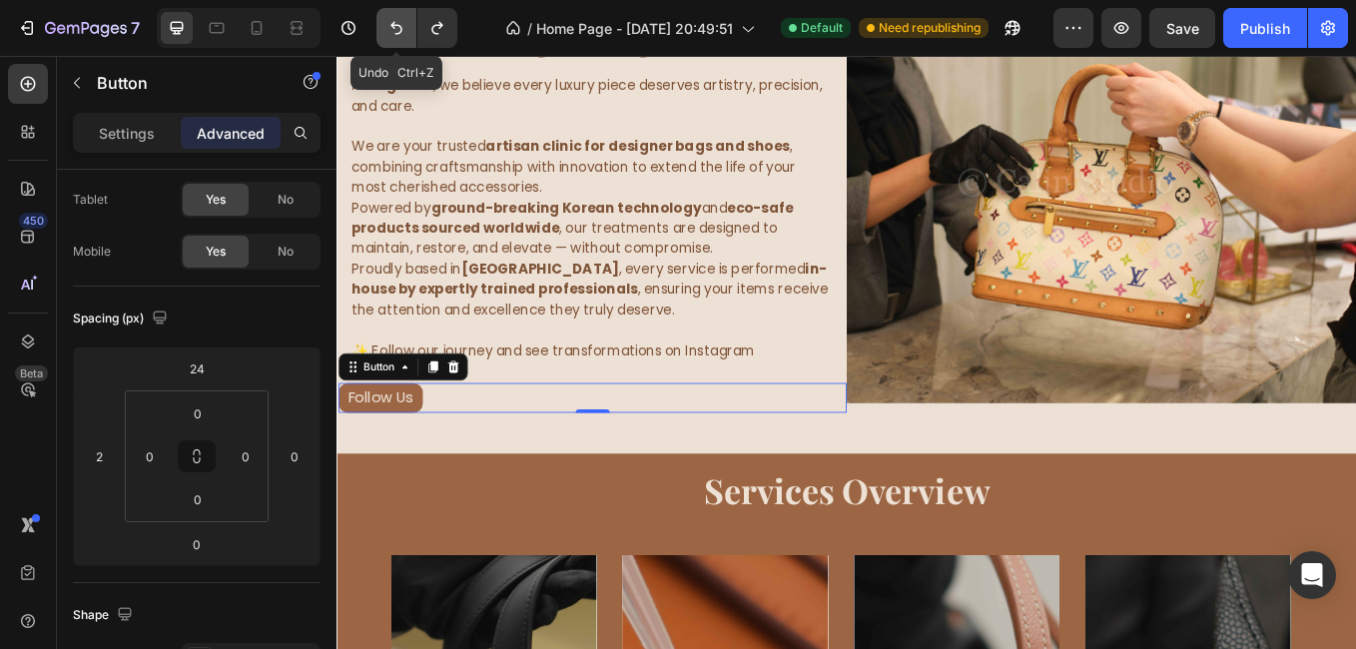
click at [395, 28] on icon "Undo/Redo" at bounding box center [396, 28] width 20 height 20
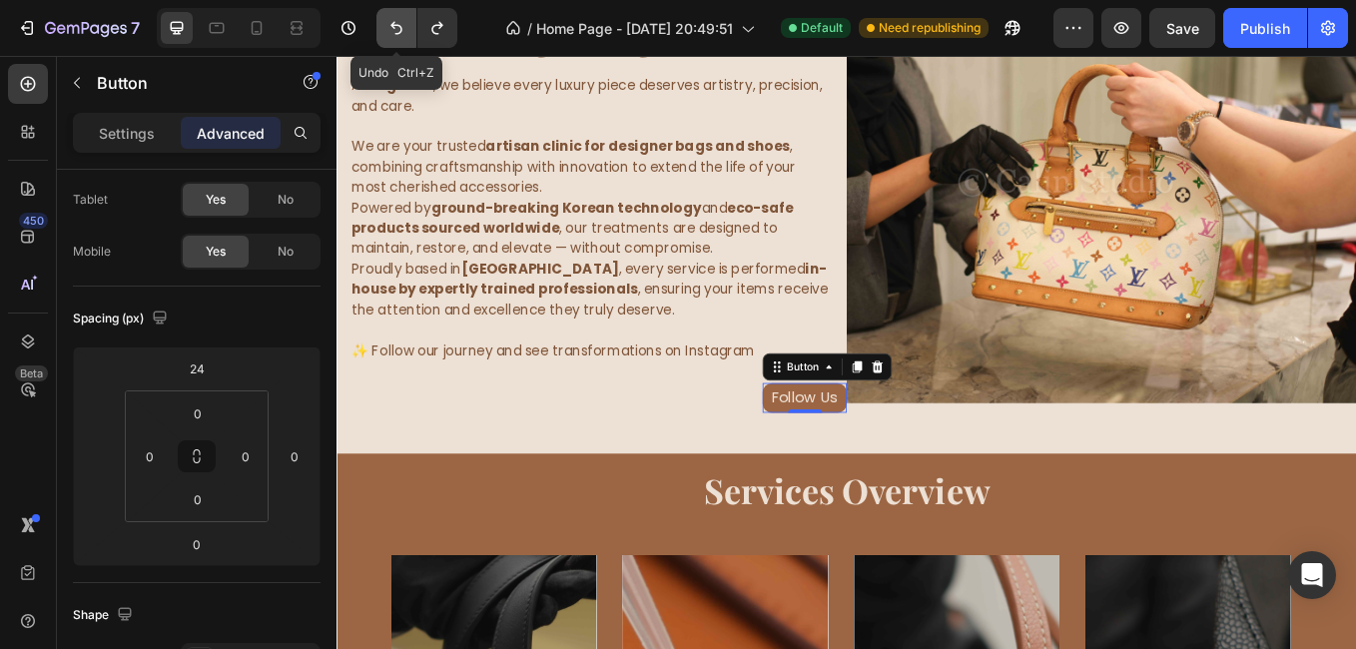
click at [395, 28] on icon "Undo/Redo" at bounding box center [396, 28] width 20 height 20
type input "75"
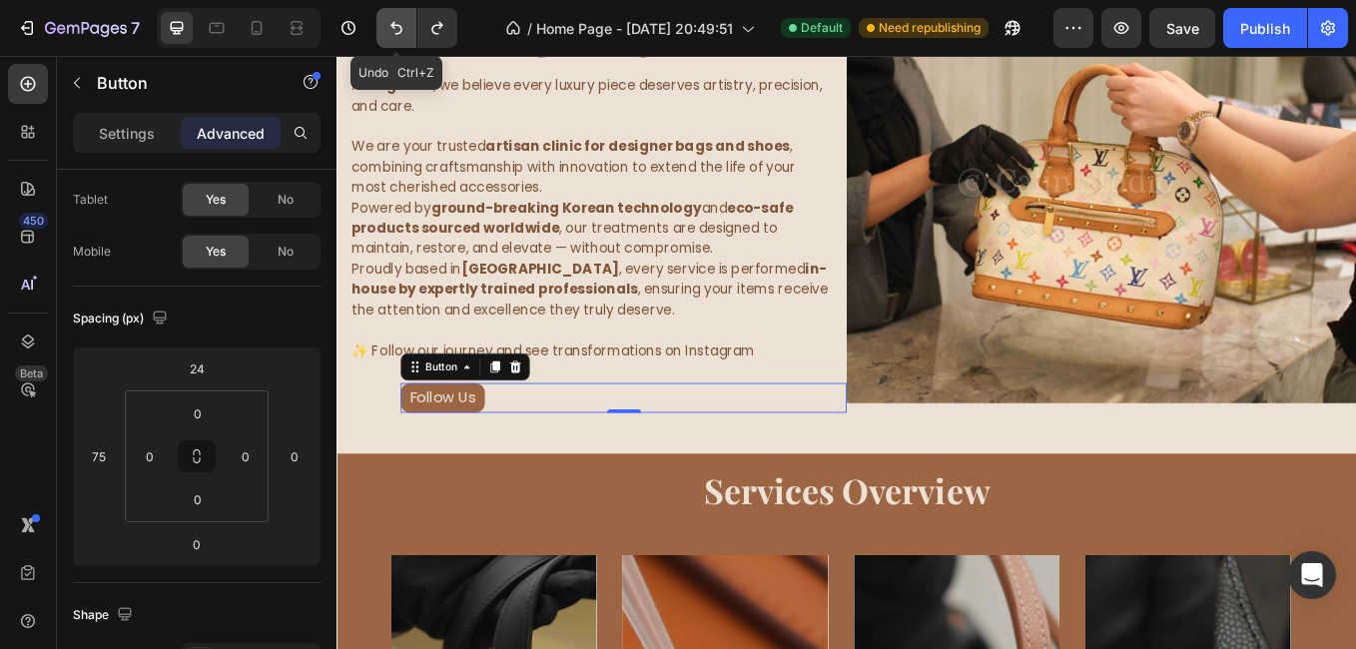
click at [395, 28] on icon "Undo/Redo" at bounding box center [396, 28] width 20 height 20
click at [106, 133] on p "Settings" at bounding box center [127, 133] width 56 height 21
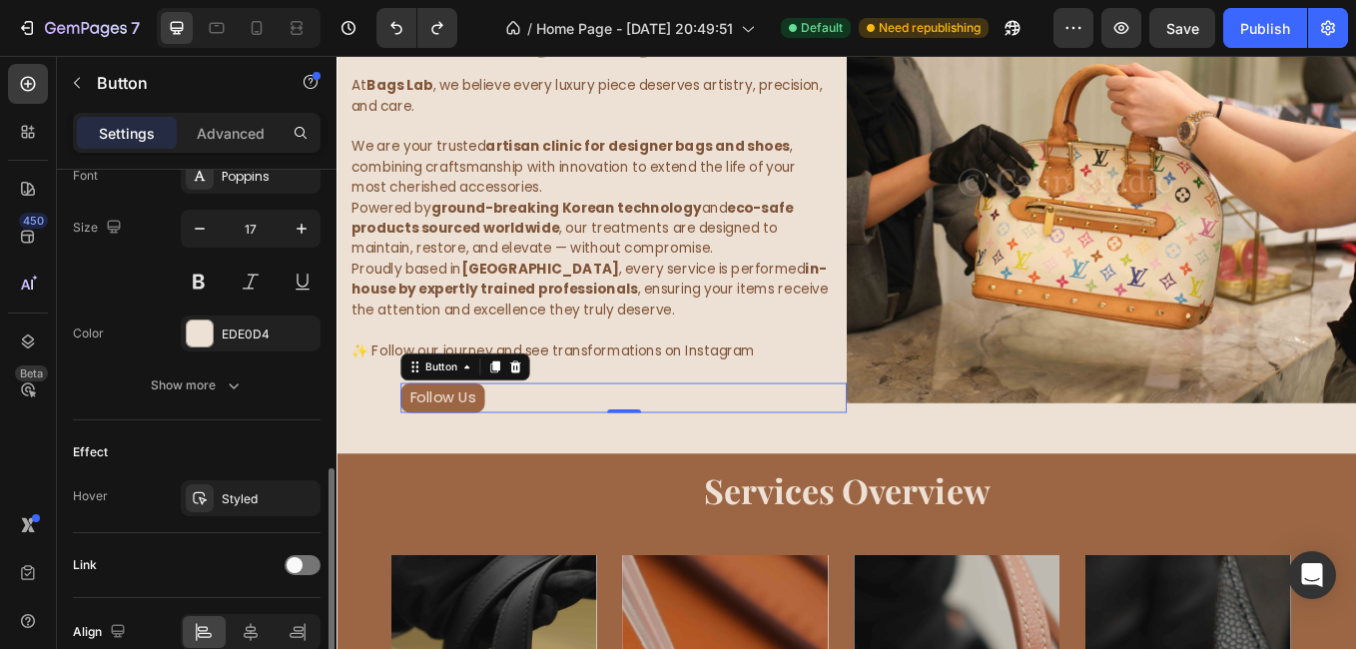
scroll to position [895, 0]
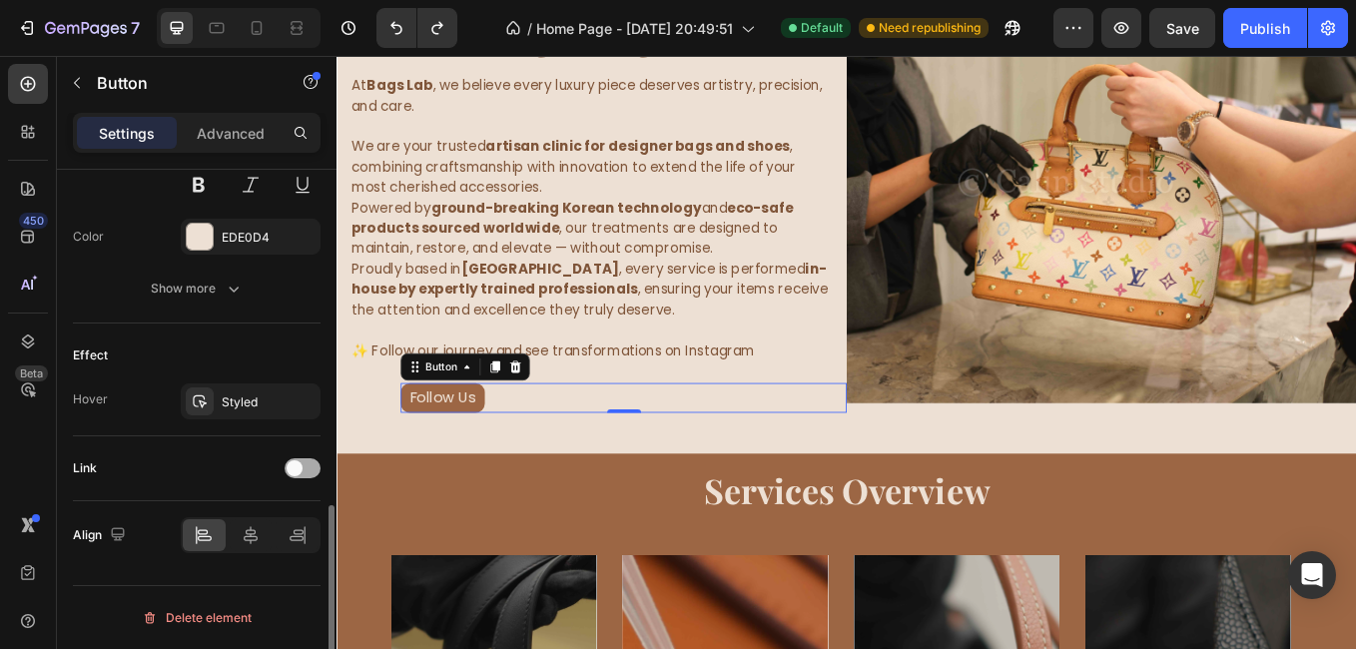
click at [292, 460] on span at bounding box center [295, 468] width 16 height 16
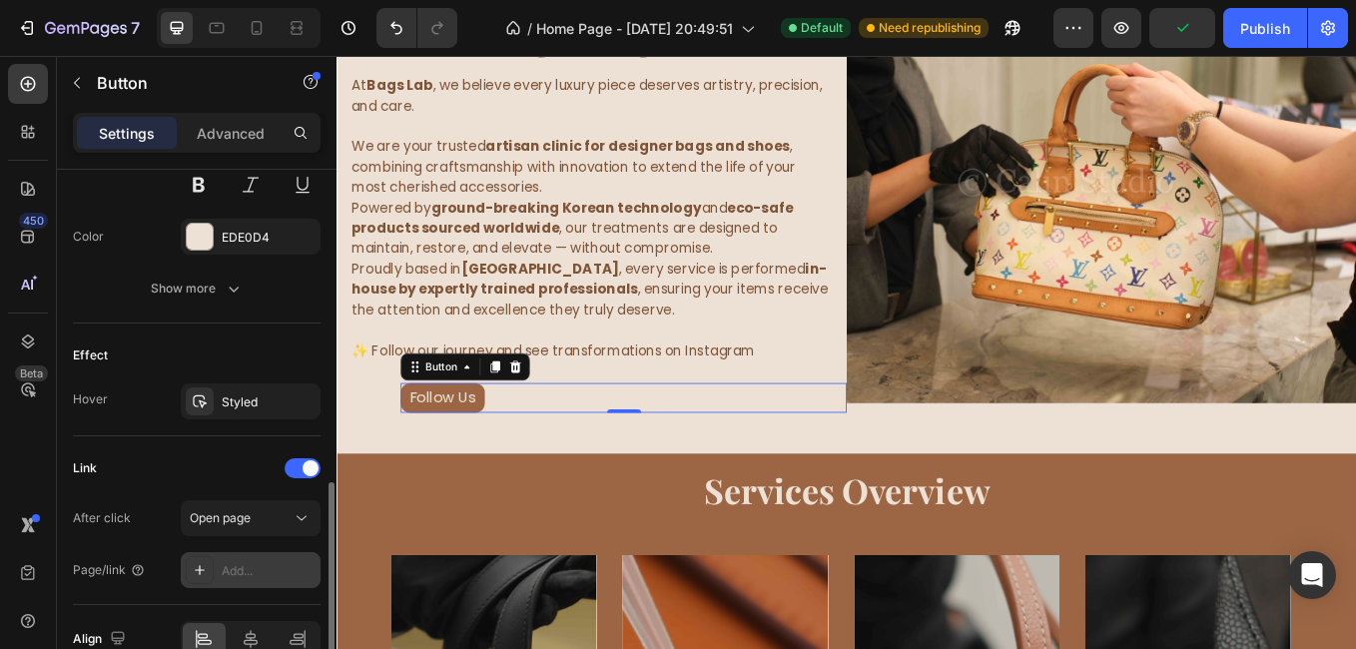
click at [256, 560] on div "Add..." at bounding box center [251, 570] width 140 height 36
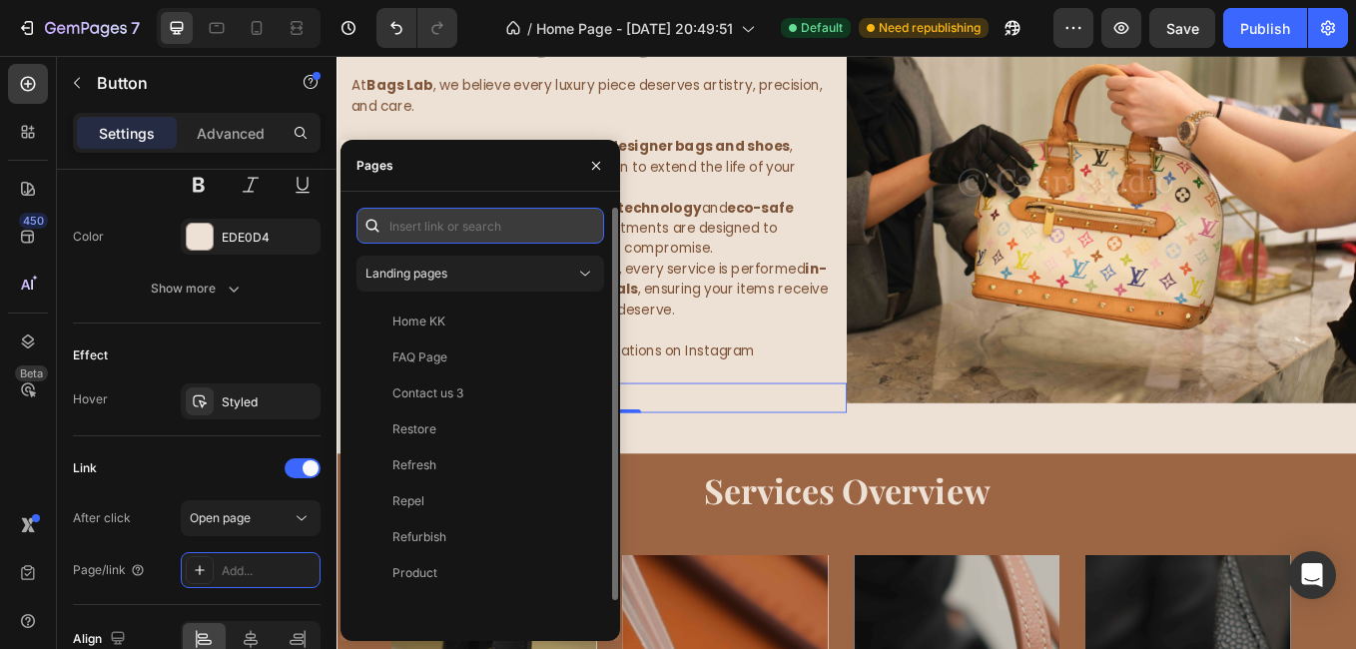
click at [432, 224] on input "text" at bounding box center [480, 226] width 248 height 36
paste input "[URL][DOMAIN_NAME]"
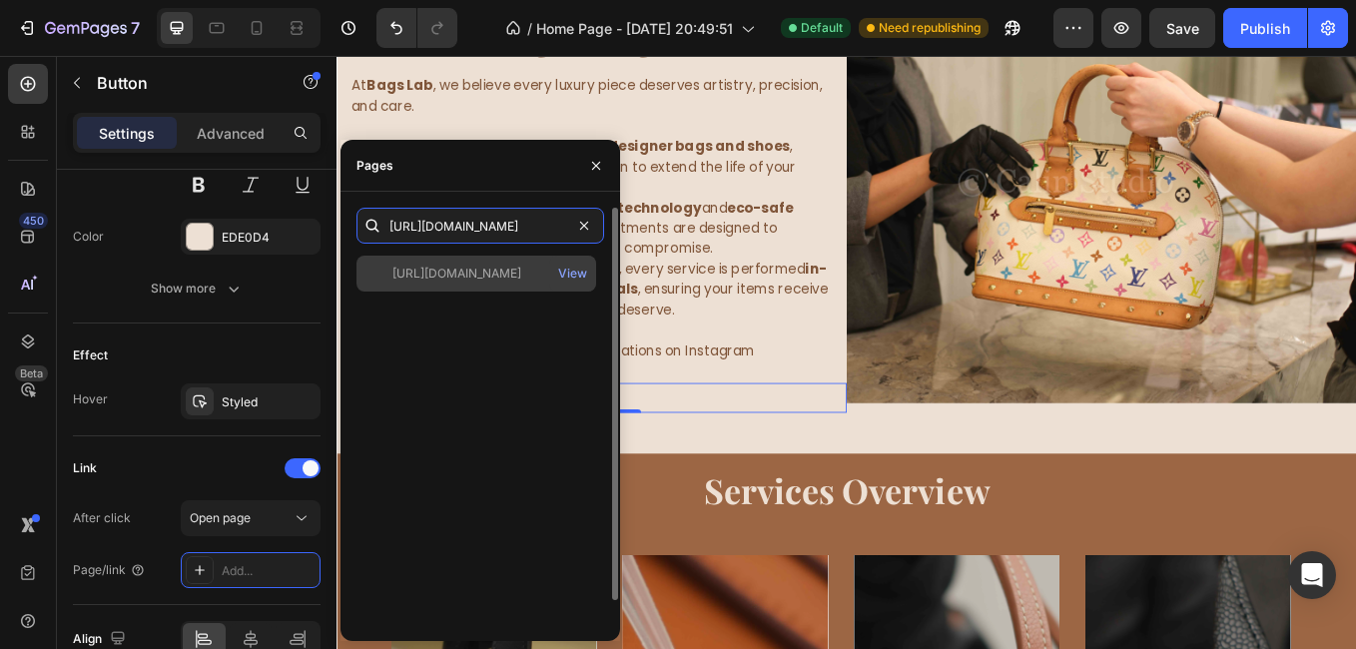
type input "[URL][DOMAIN_NAME]"
click at [436, 274] on div "[URL][DOMAIN_NAME]" at bounding box center [456, 274] width 129 height 18
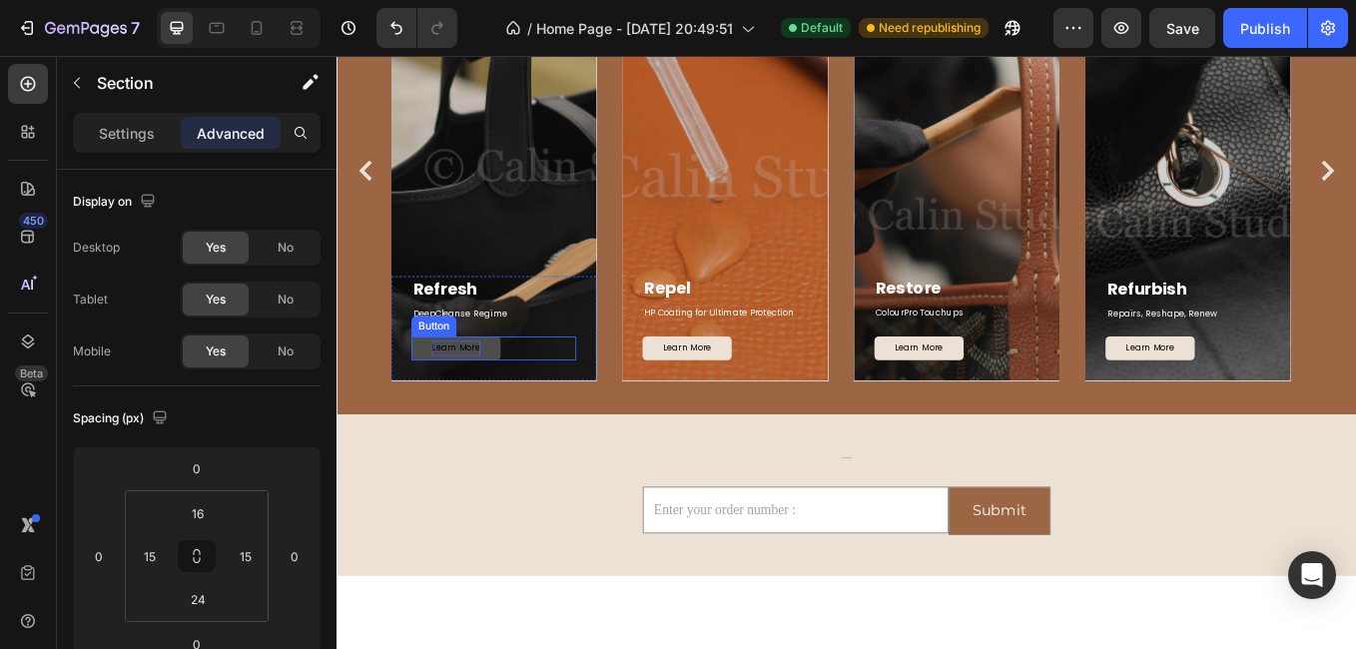
scroll to position [1298, 0]
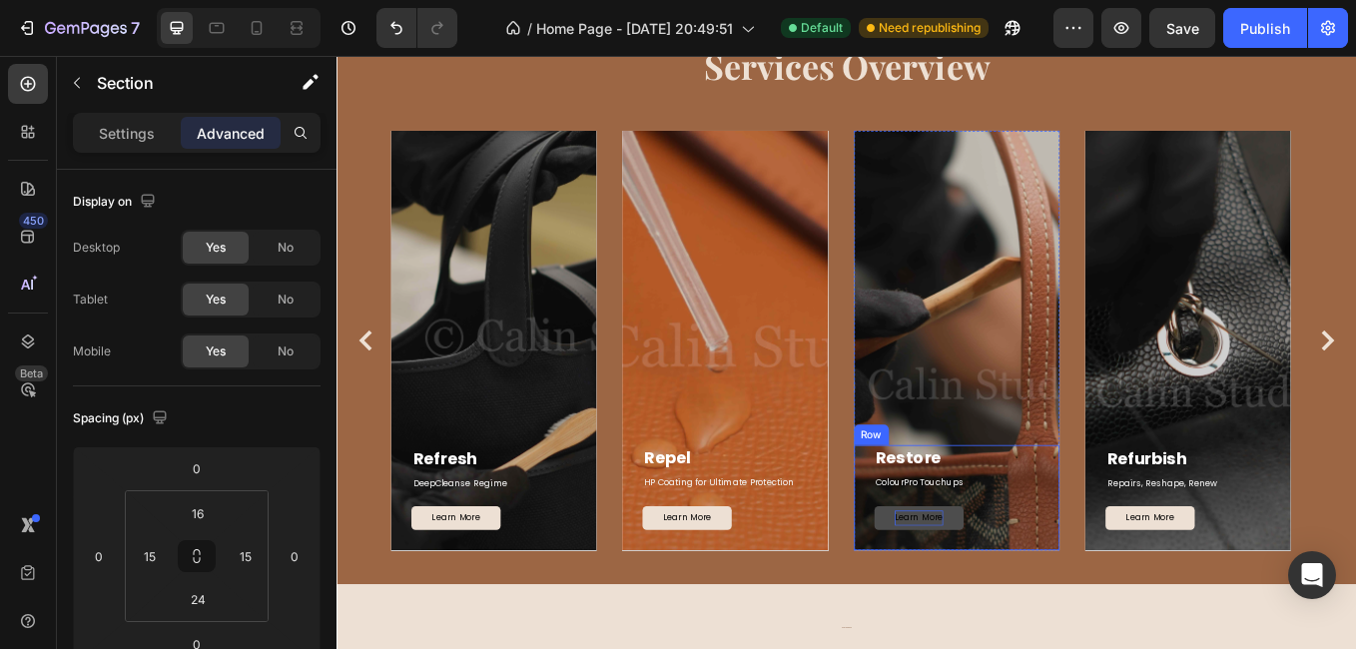
click at [1020, 594] on p "Learn More" at bounding box center [1019, 599] width 57 height 18
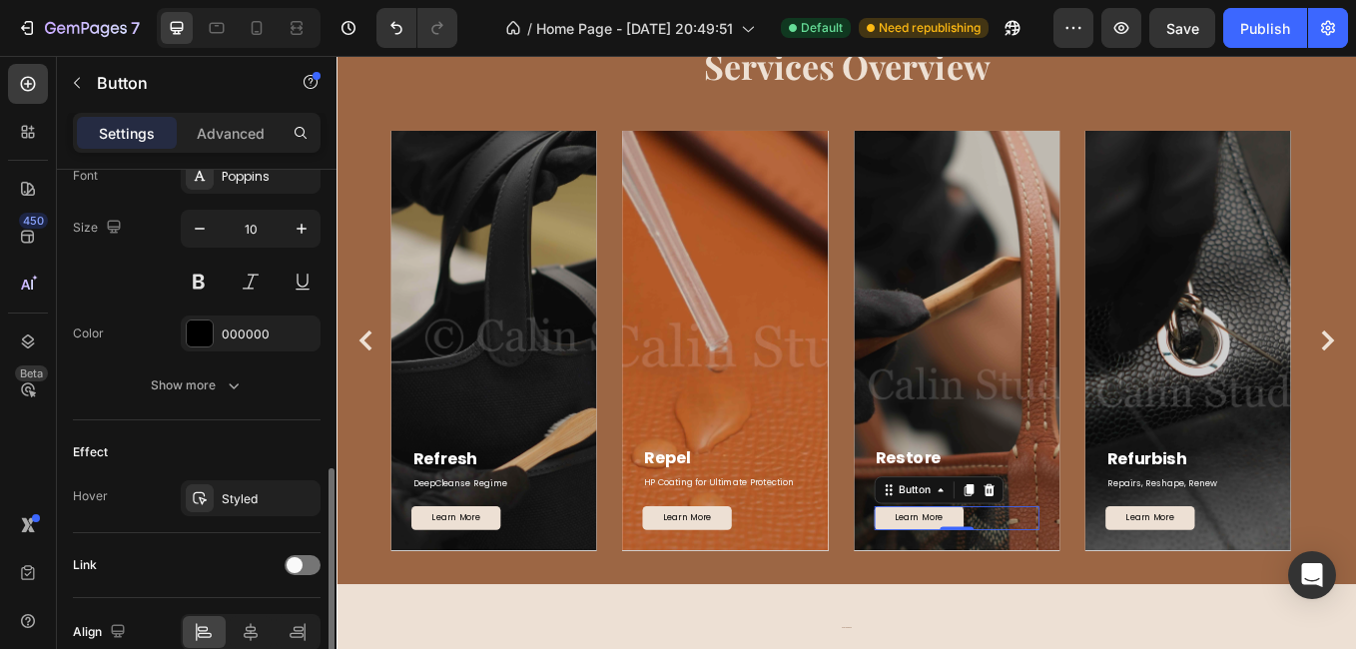
scroll to position [895, 0]
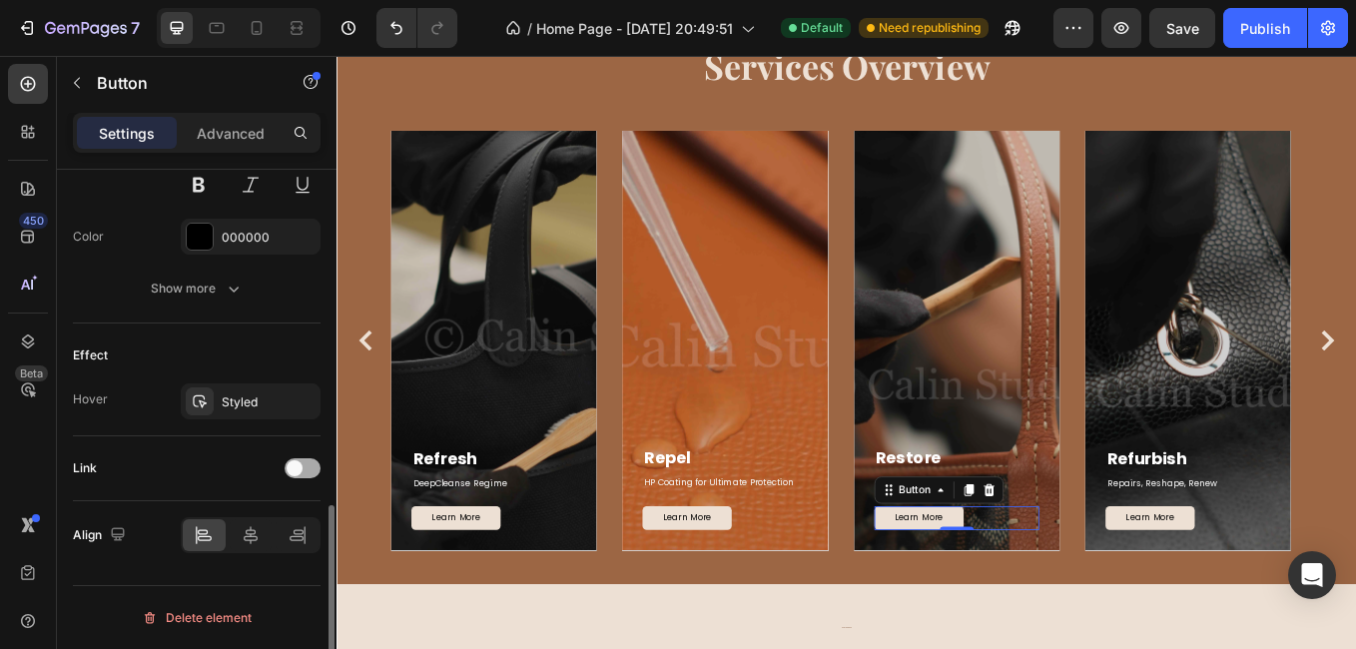
click at [307, 462] on div at bounding box center [303, 468] width 36 height 20
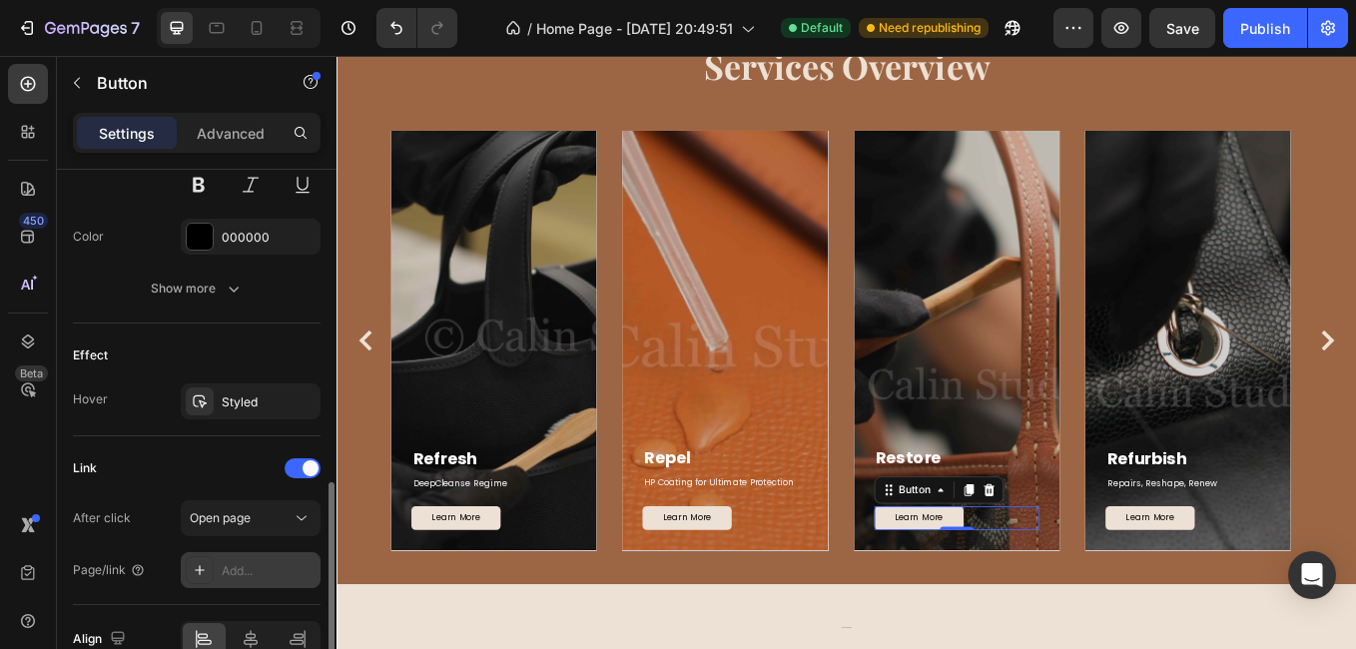
click at [239, 555] on div "Add..." at bounding box center [251, 570] width 140 height 36
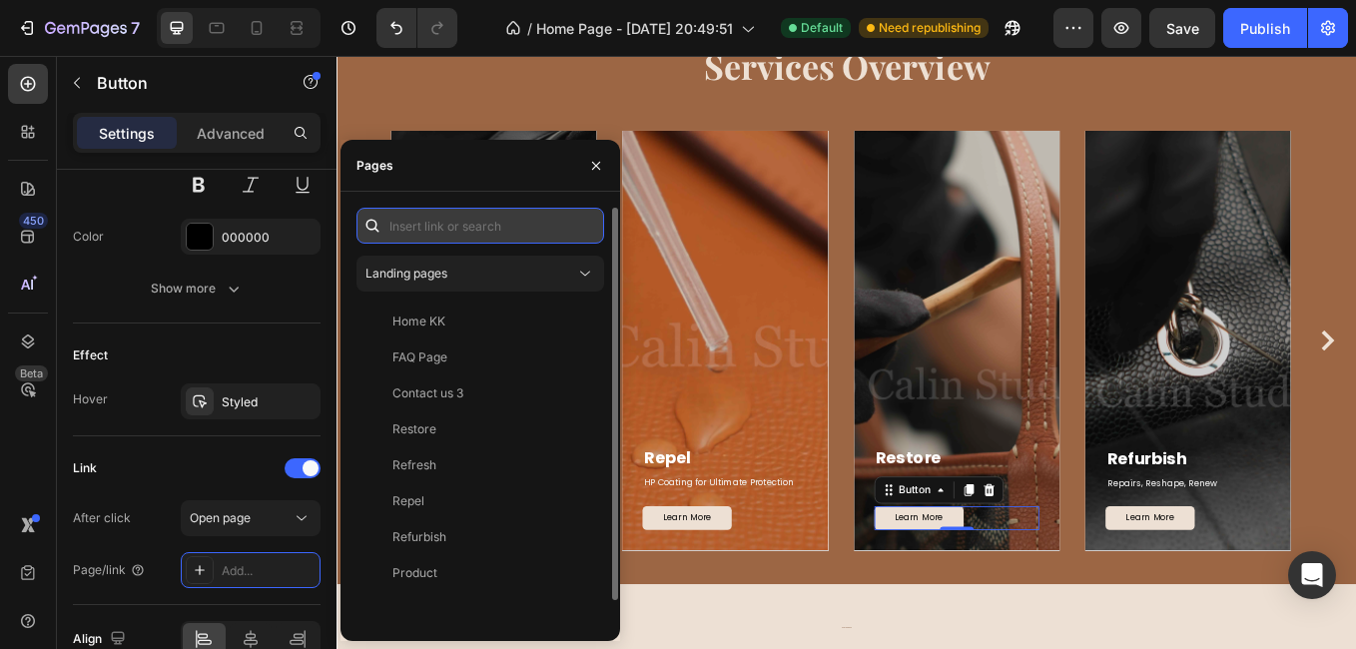
click at [427, 228] on input "text" at bounding box center [480, 226] width 248 height 36
paste input "[URL][DOMAIN_NAME]"
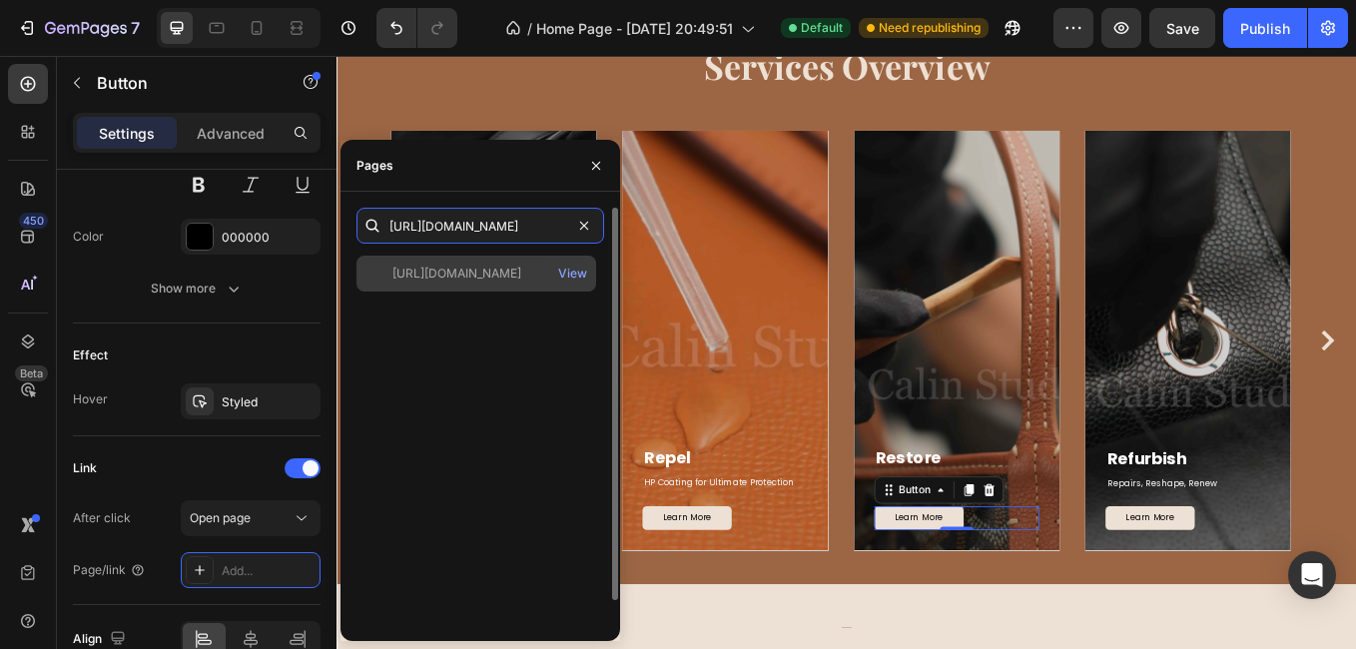
type input "[URL][DOMAIN_NAME]"
click at [513, 277] on div "[URL][DOMAIN_NAME]" at bounding box center [456, 274] width 129 height 18
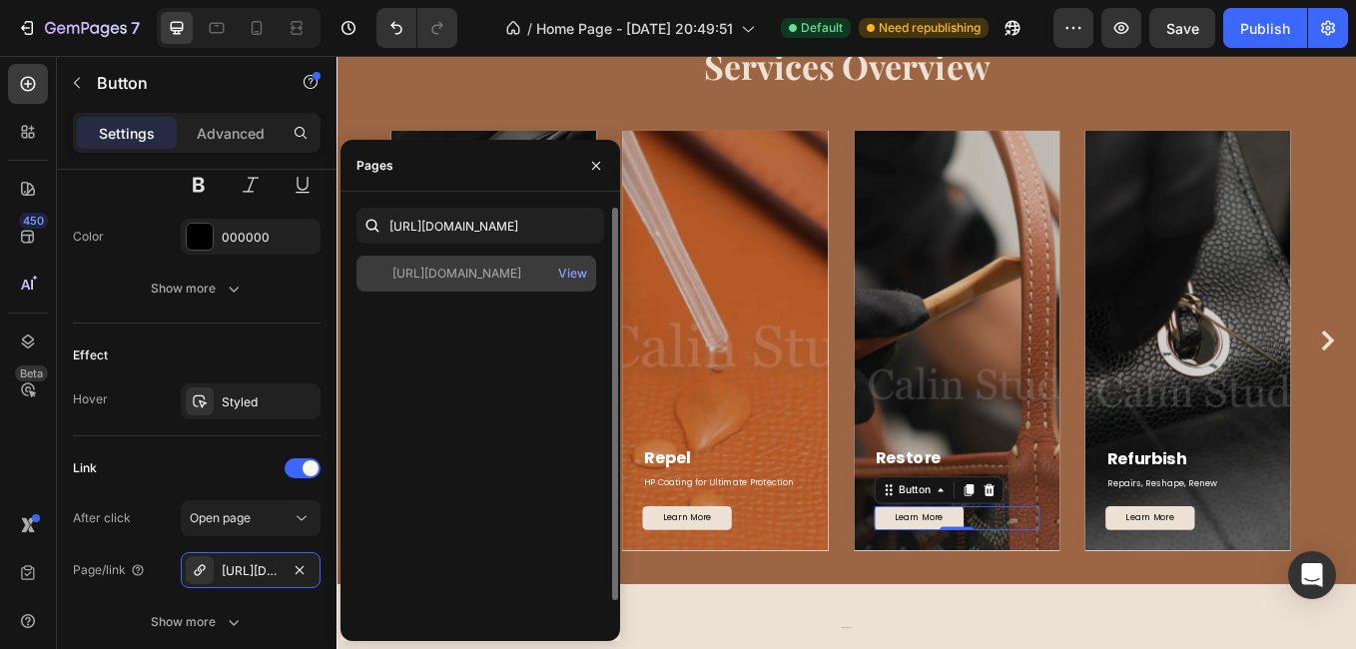
click at [521, 281] on div "[URL][DOMAIN_NAME]" at bounding box center [456, 274] width 129 height 18
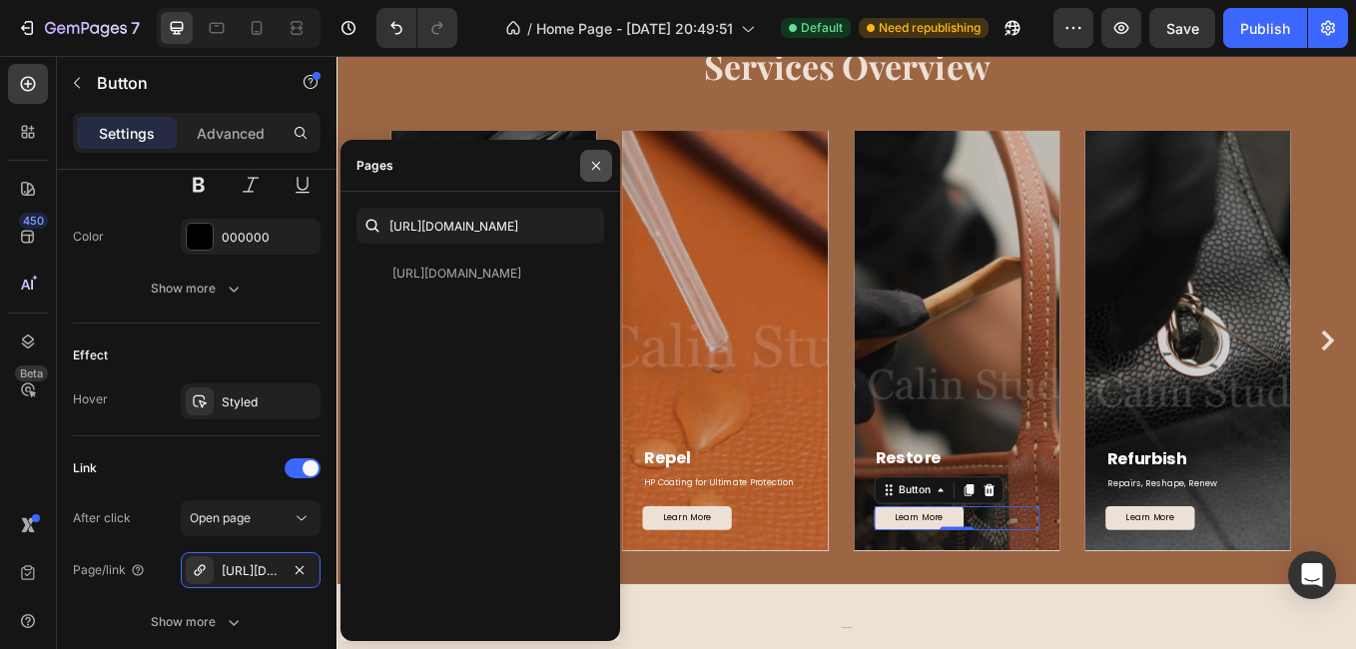
click at [593, 164] on icon "button" at bounding box center [596, 166] width 16 height 16
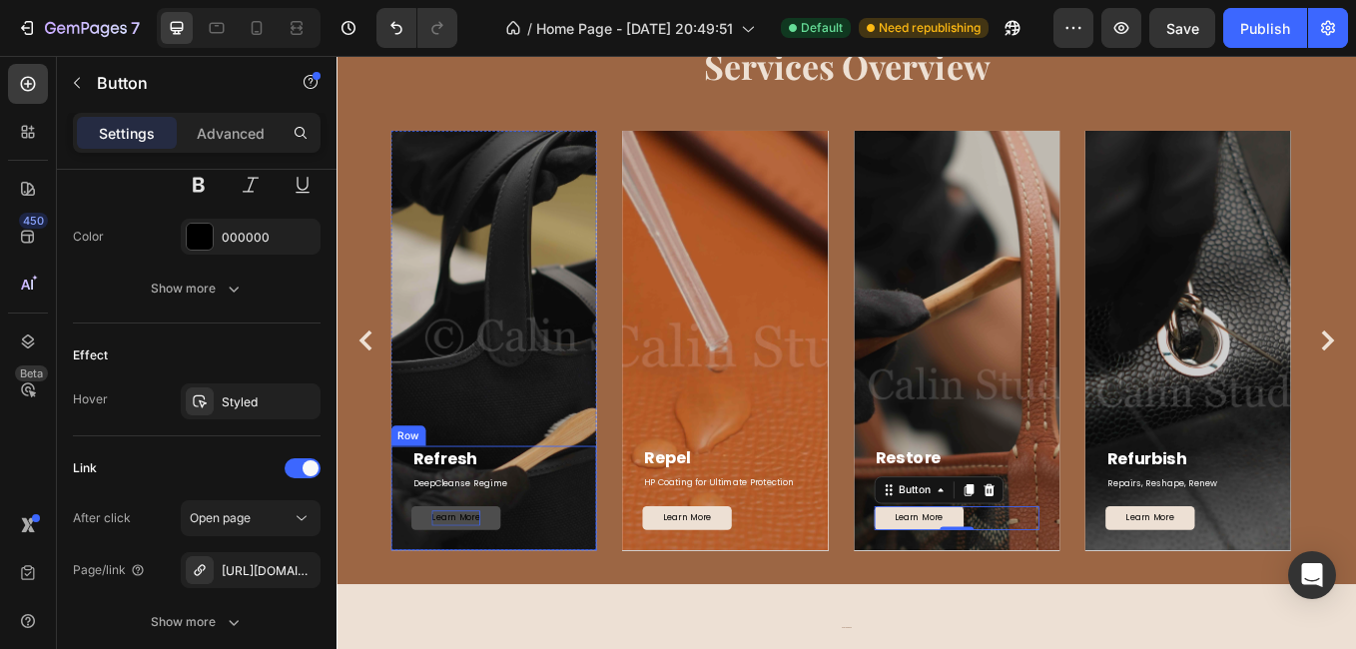
click at [501, 595] on button "Learn More" at bounding box center [475, 599] width 105 height 28
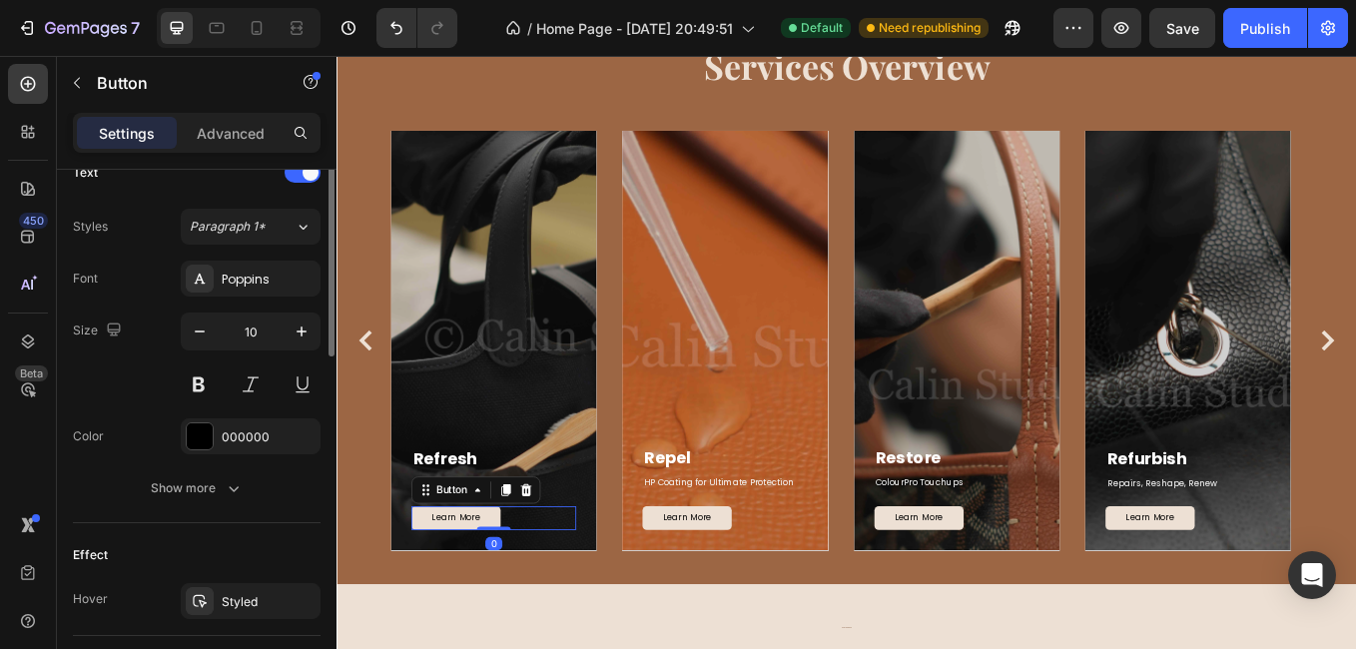
scroll to position [895, 0]
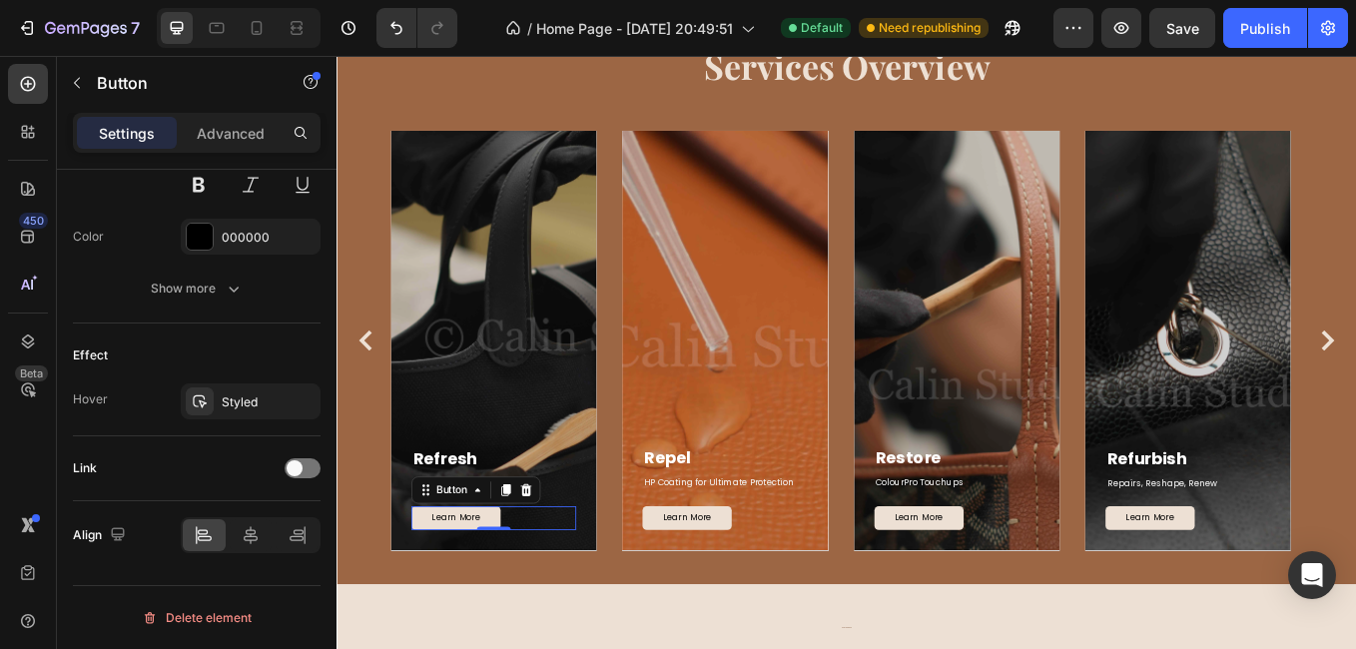
click at [284, 476] on div "Link" at bounding box center [197, 468] width 248 height 32
click at [292, 468] on span at bounding box center [295, 468] width 16 height 16
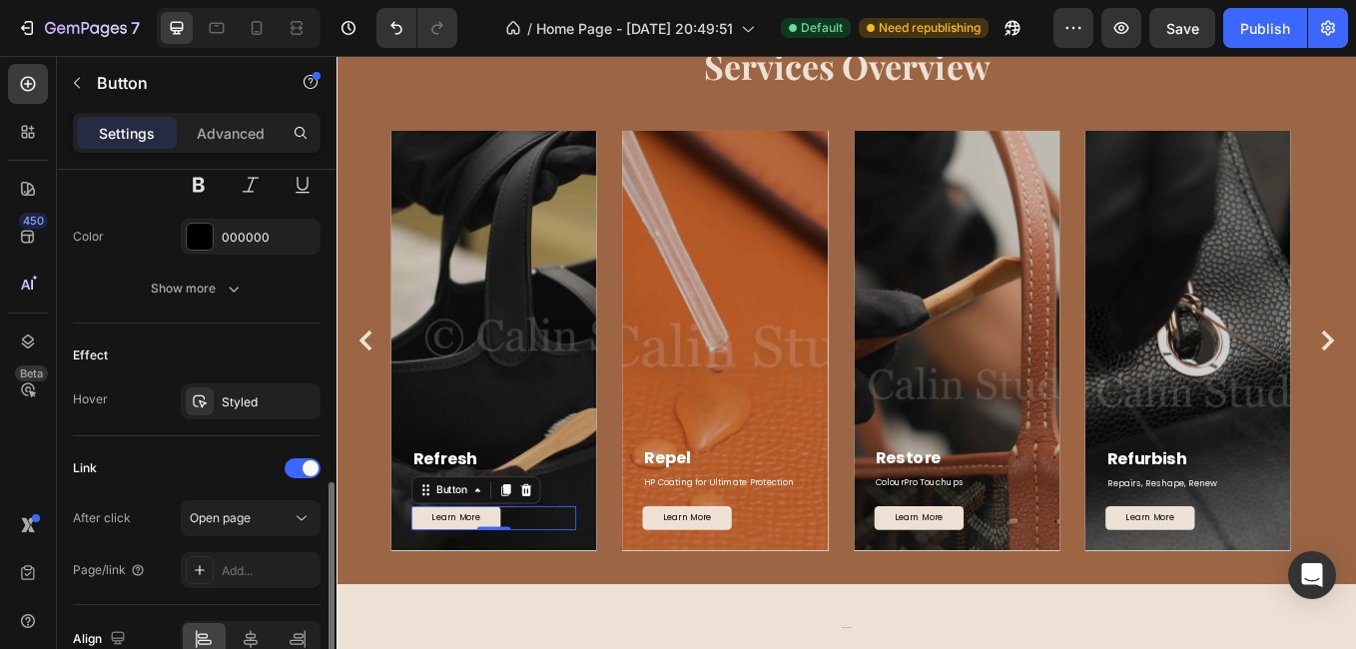
scroll to position [999, 0]
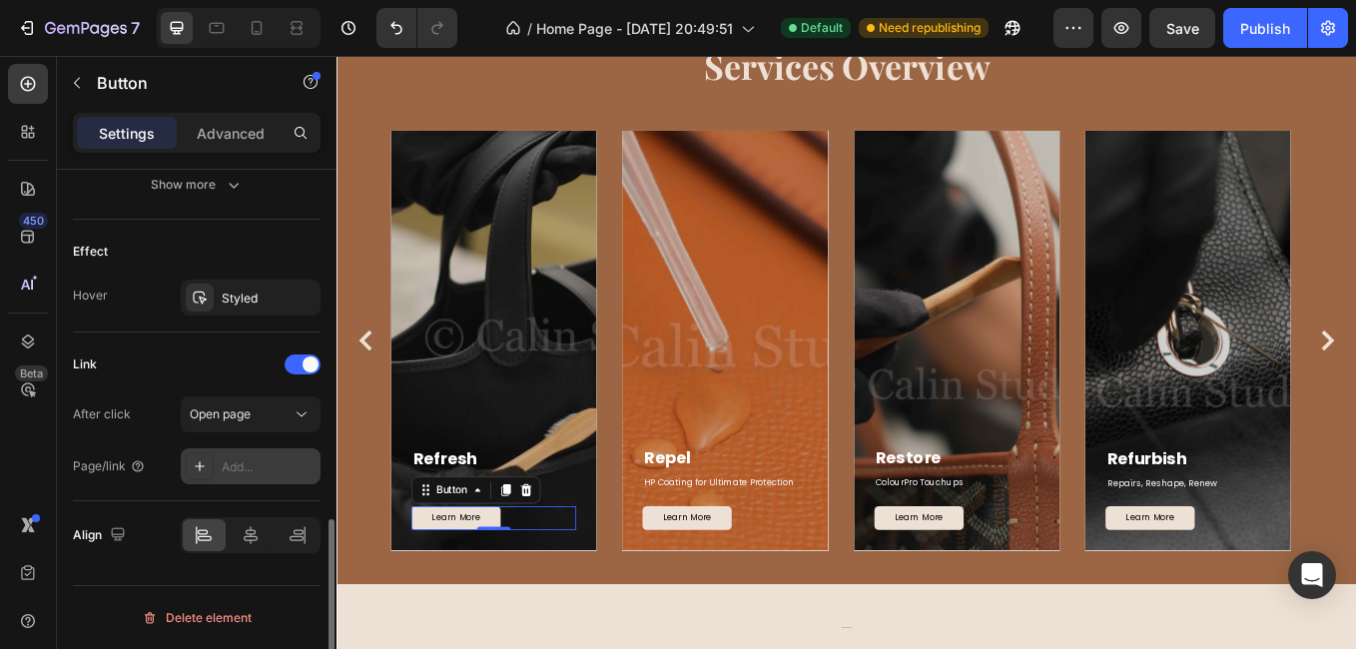
click at [239, 470] on div "Add..." at bounding box center [269, 467] width 94 height 18
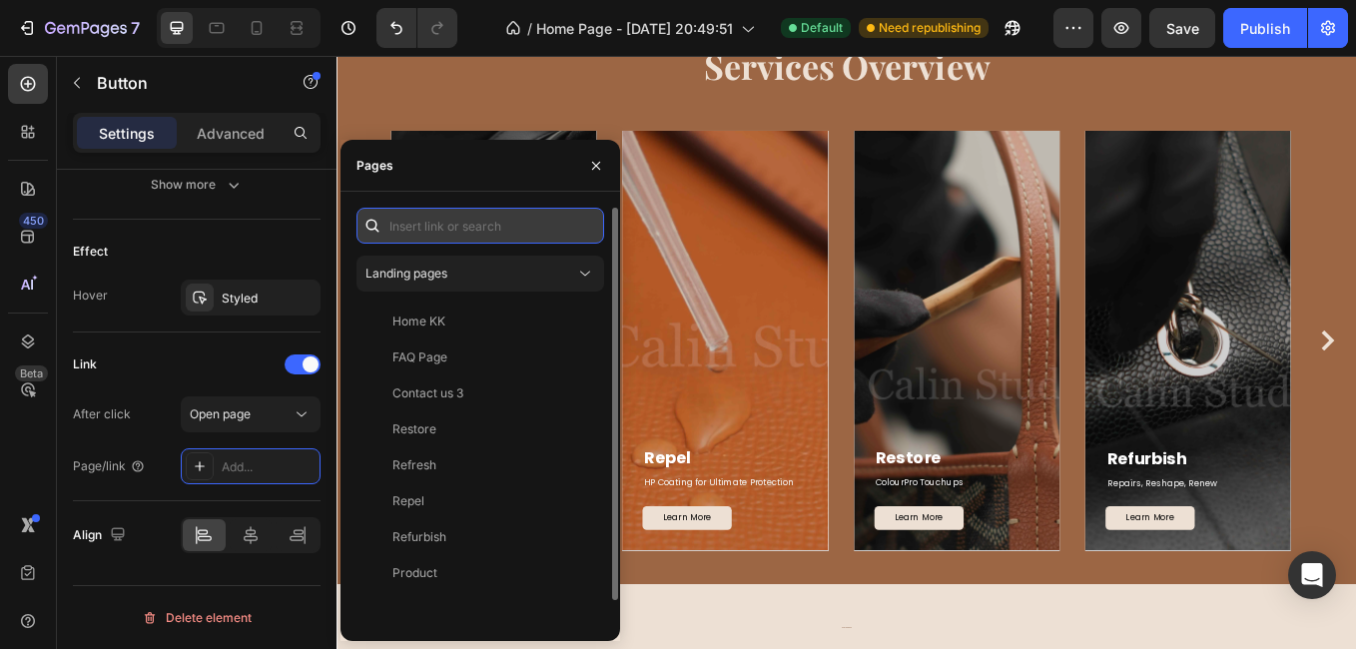
click at [479, 222] on input "text" at bounding box center [480, 226] width 248 height 36
paste input "[URL][DOMAIN_NAME]"
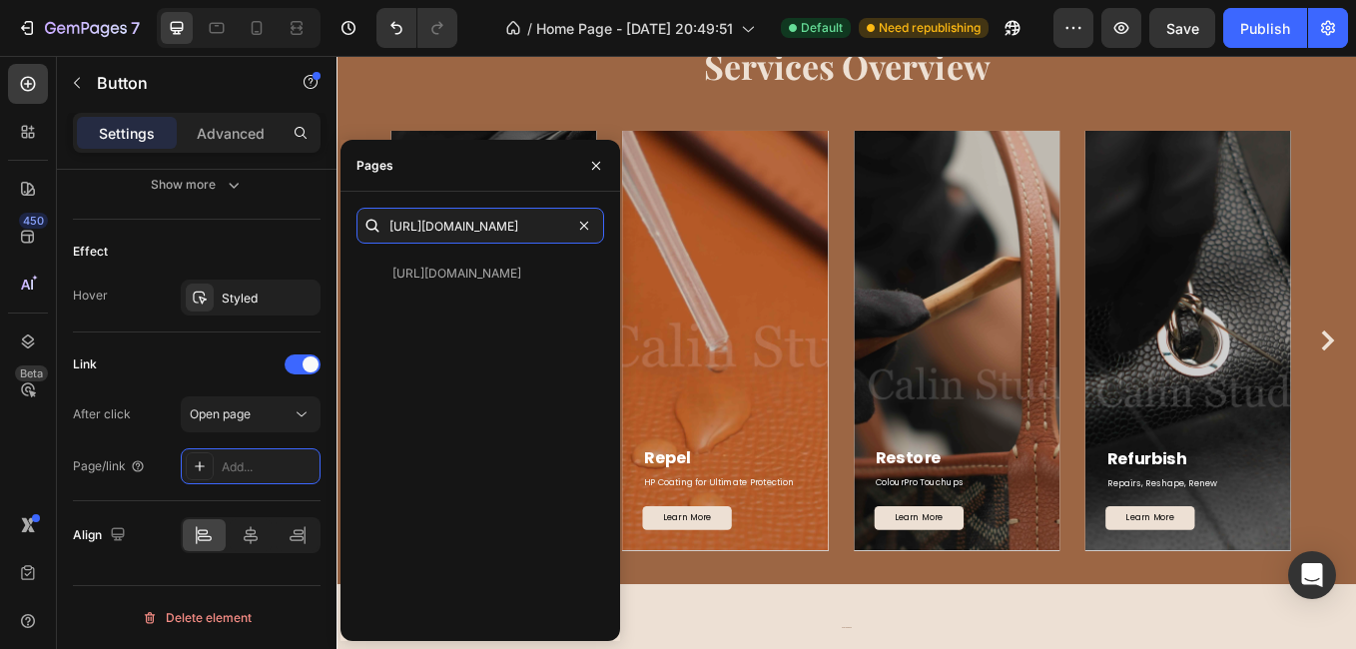
type input "[URL][DOMAIN_NAME]"
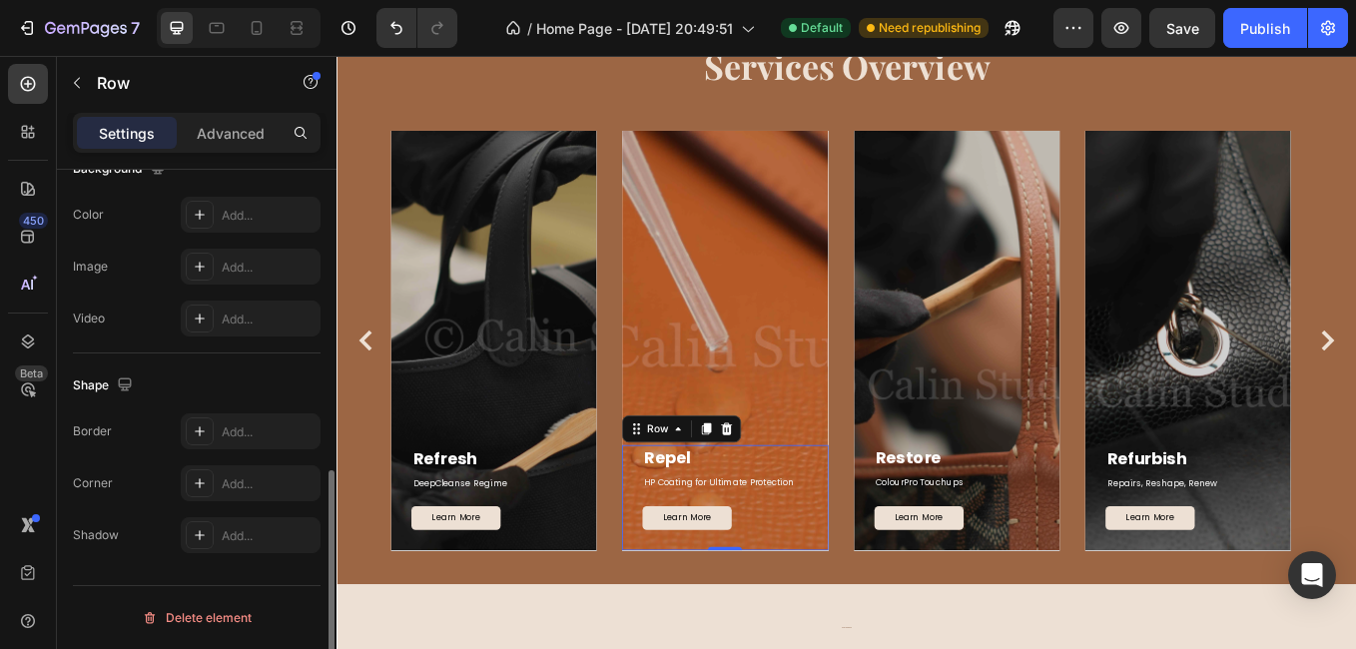
click at [768, 582] on div "Repel Text block HP Coating for Ultimate Protection Text block Learn More Button" at bounding box center [792, 563] width 194 height 100
click at [762, 599] on p "Learn More" at bounding box center [747, 599] width 57 height 18
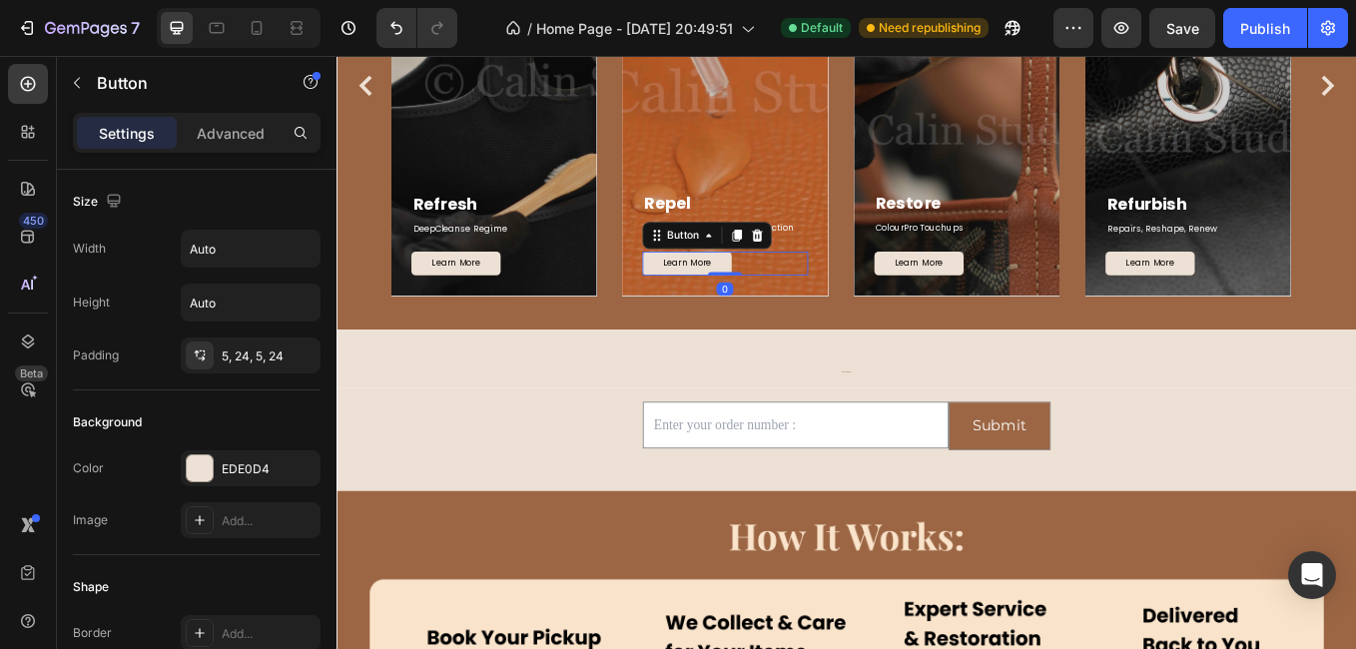
scroll to position [1697, 0]
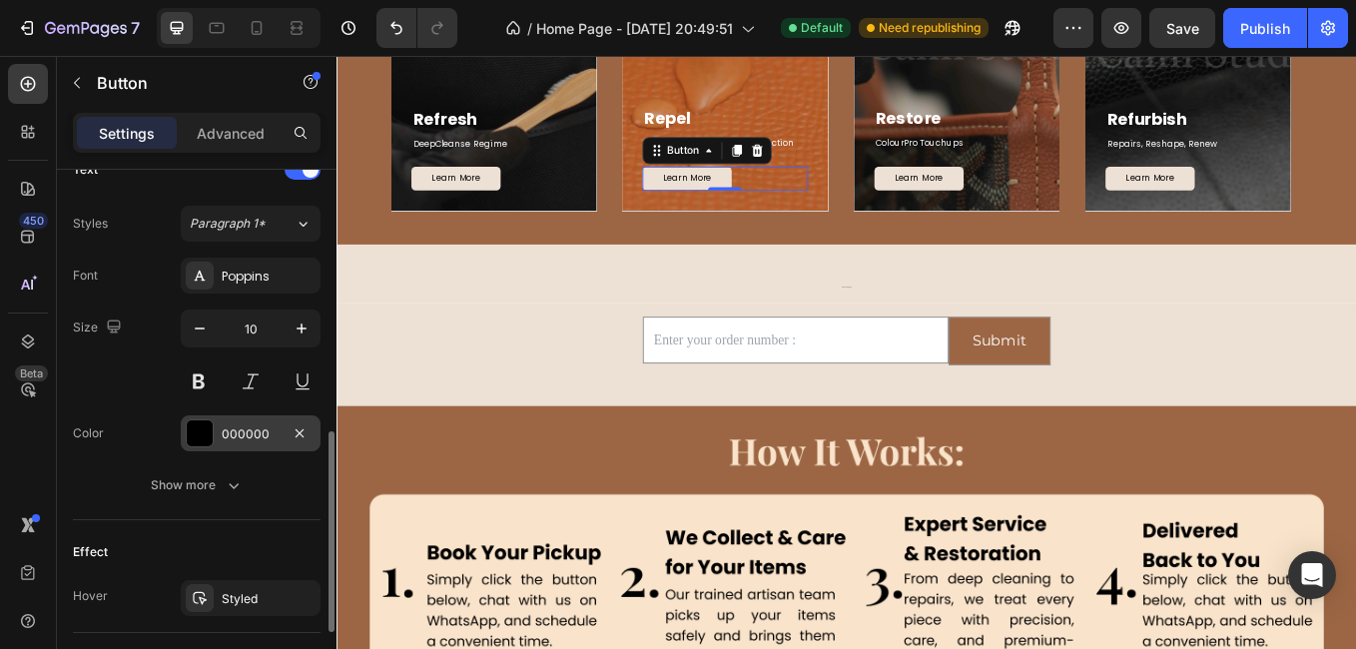
click at [261, 416] on div "Font Poppins Size 10 Color 000000 Show more" at bounding box center [197, 381] width 248 height 246
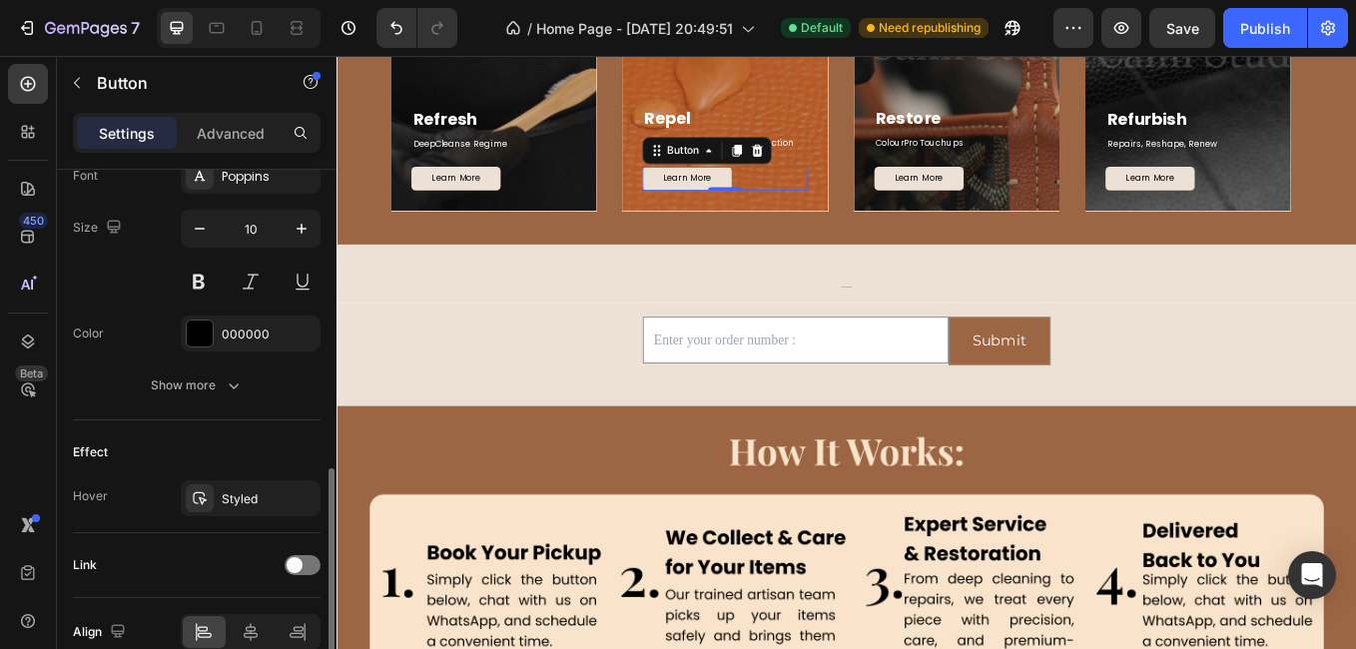
scroll to position [895, 0]
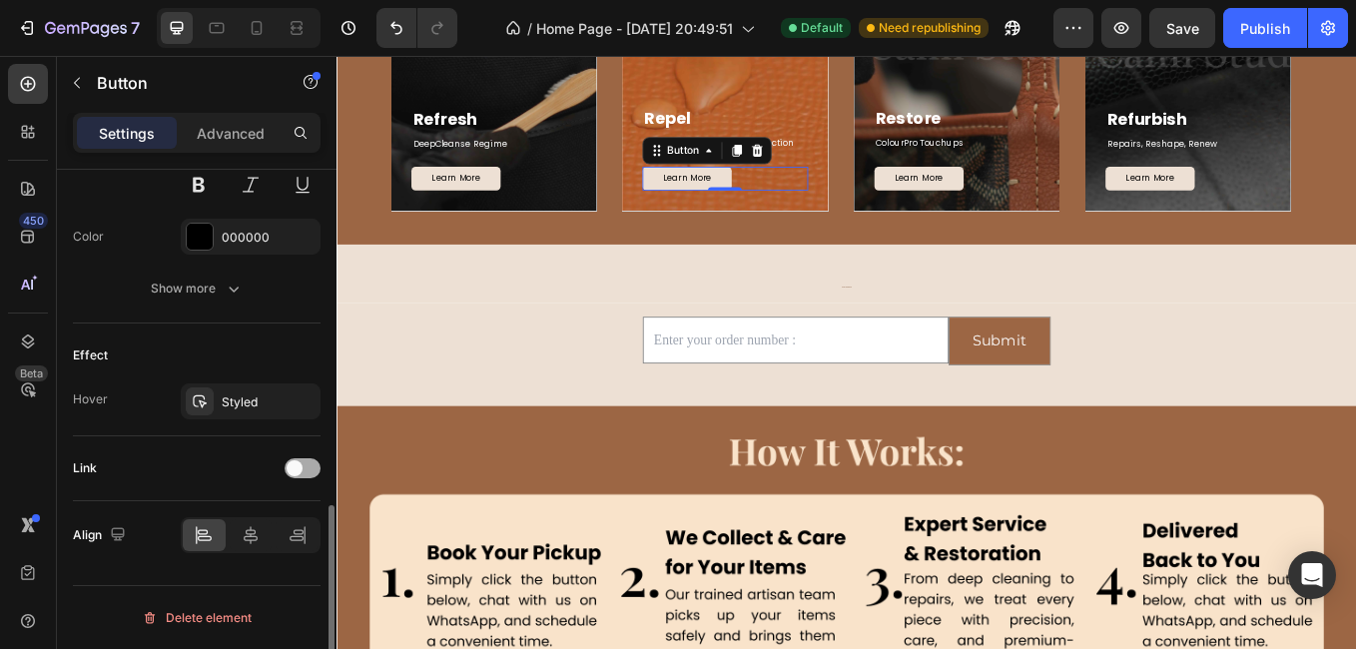
click at [287, 469] on span at bounding box center [295, 468] width 16 height 16
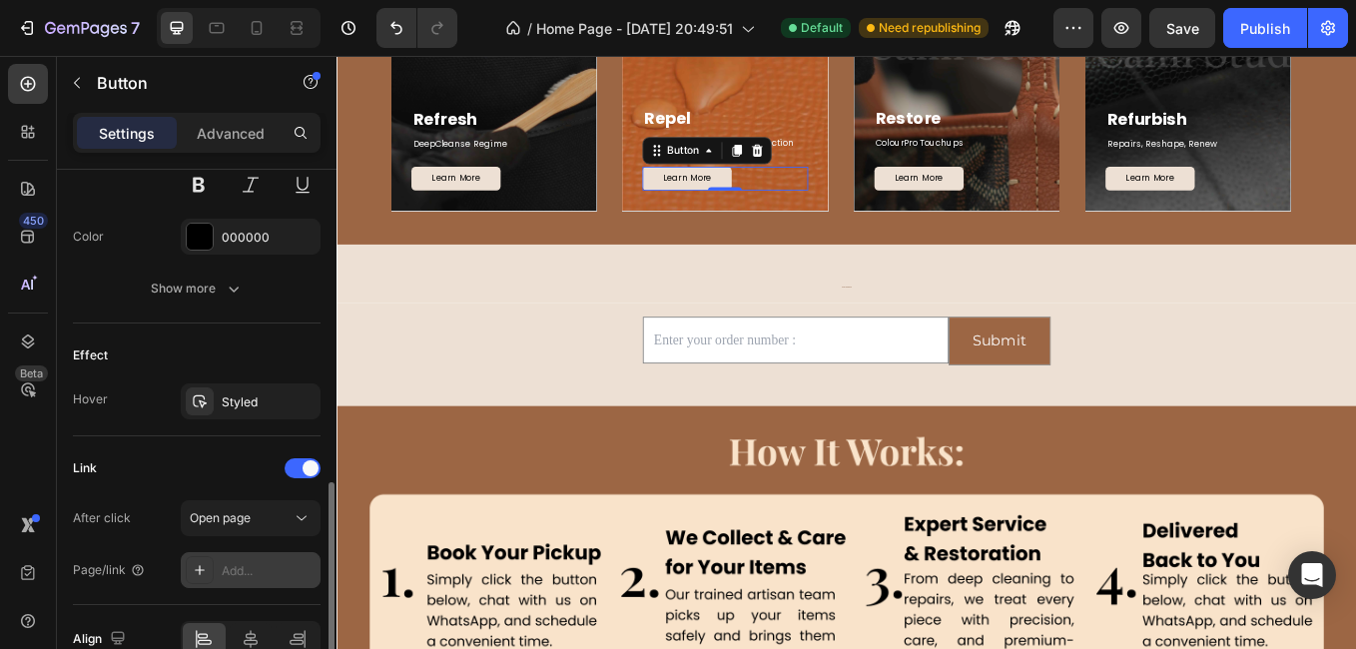
click at [255, 570] on div "Add..." at bounding box center [269, 571] width 94 height 18
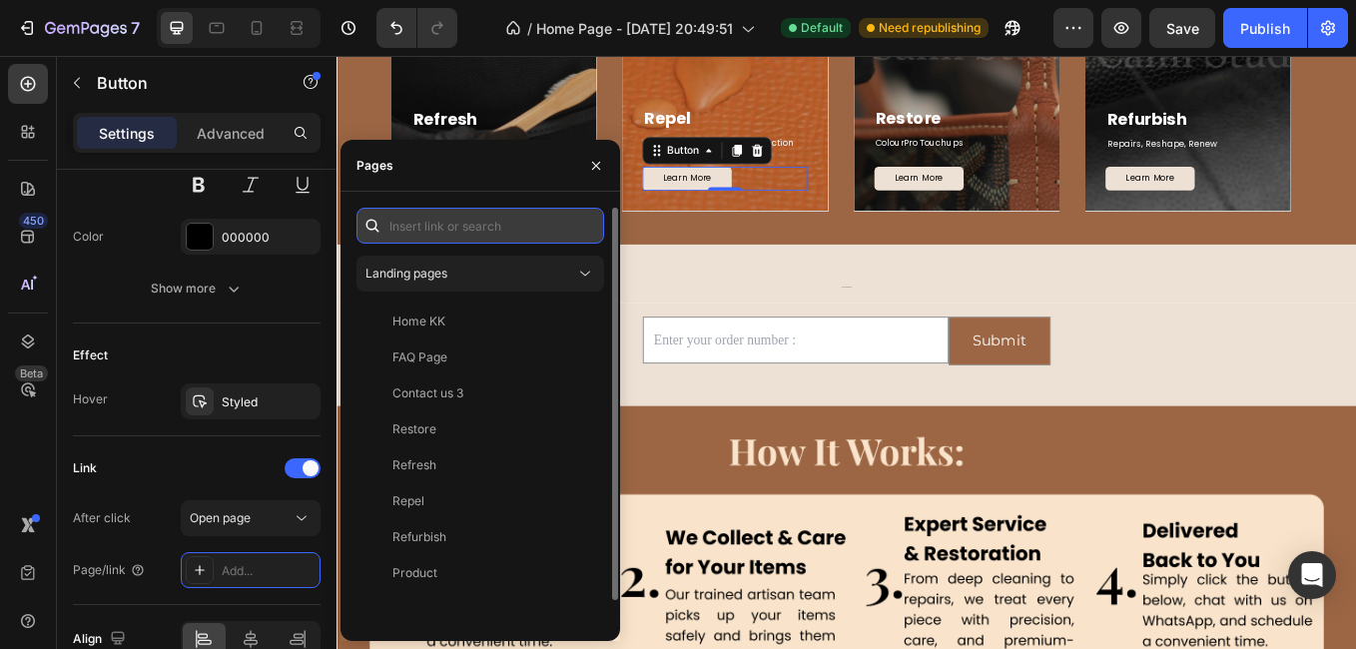
click at [433, 231] on input "text" at bounding box center [480, 226] width 248 height 36
paste input "[URL][DOMAIN_NAME]"
type input "[URL][DOMAIN_NAME]"
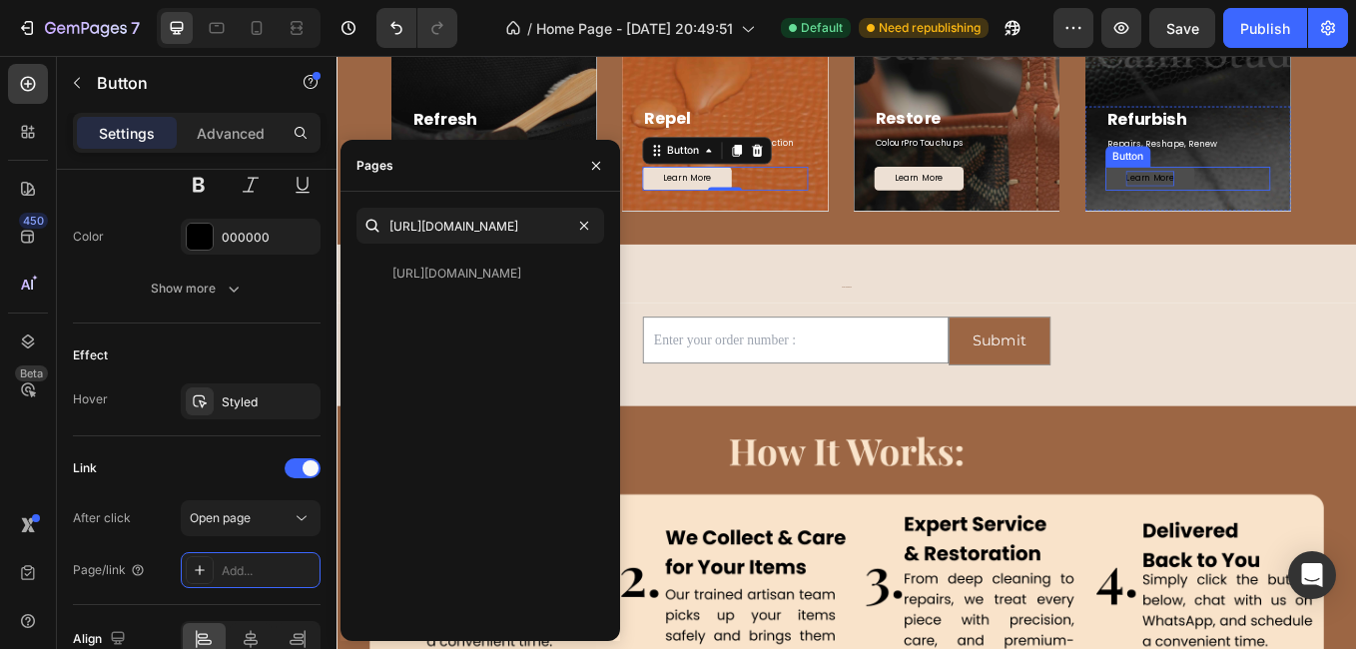
click at [1291, 195] on p "Learn More" at bounding box center [1291, 200] width 57 height 18
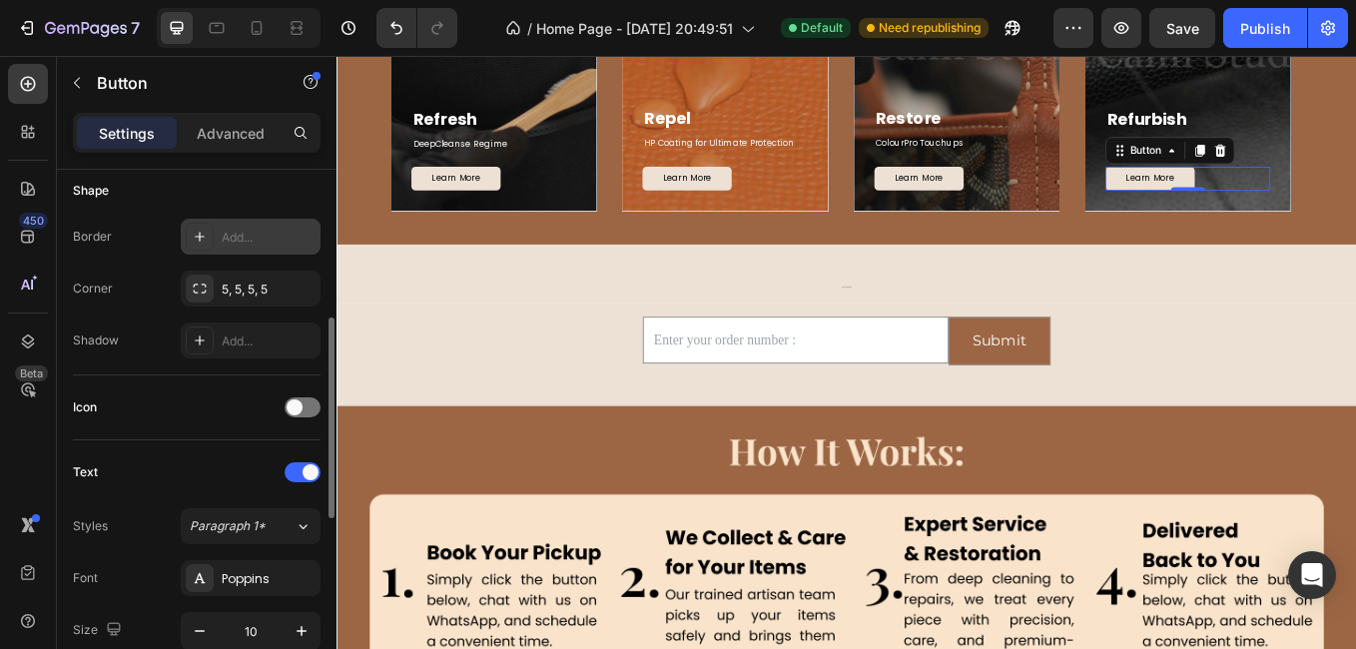
scroll to position [296, 0]
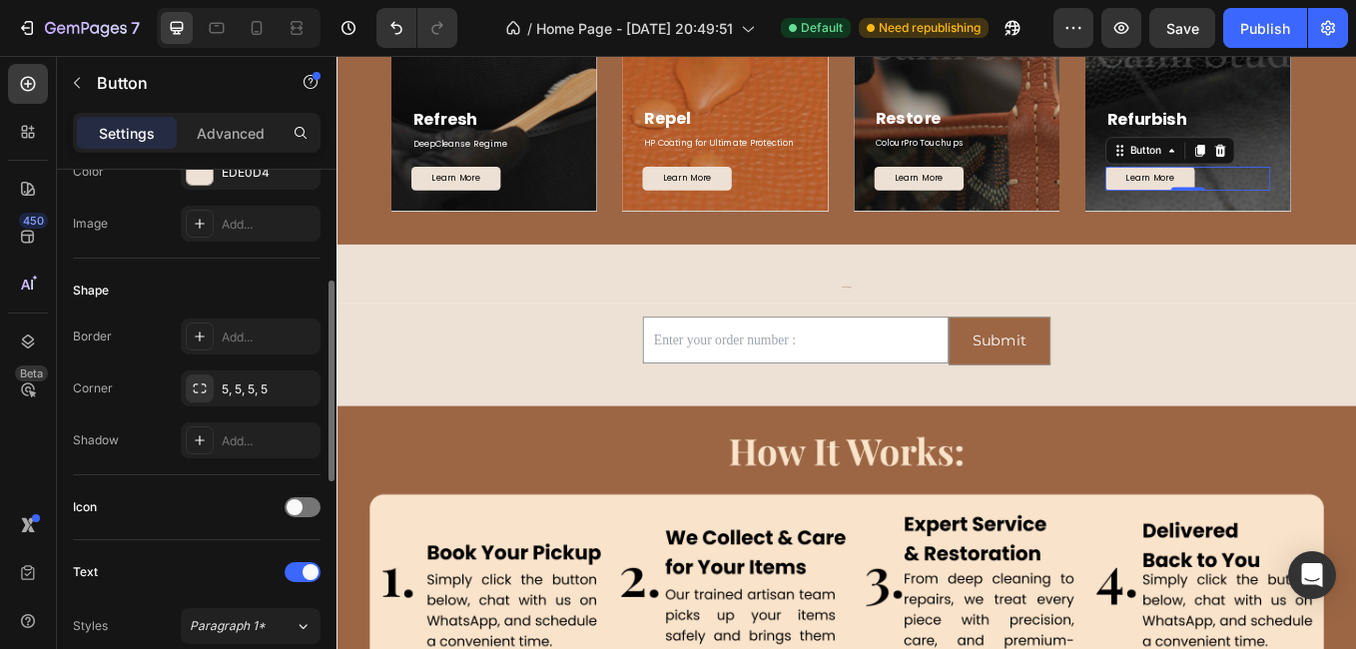
click at [178, 353] on div "Border Add..." at bounding box center [197, 336] width 248 height 36
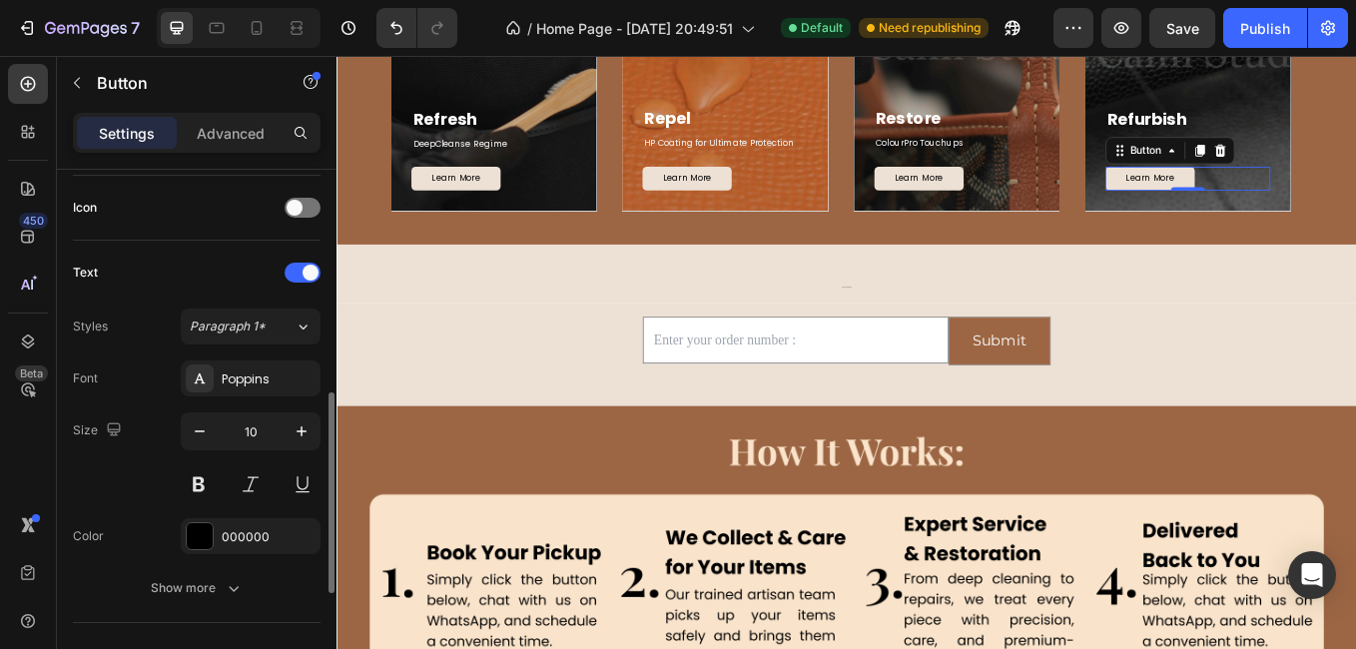
scroll to position [796, 0]
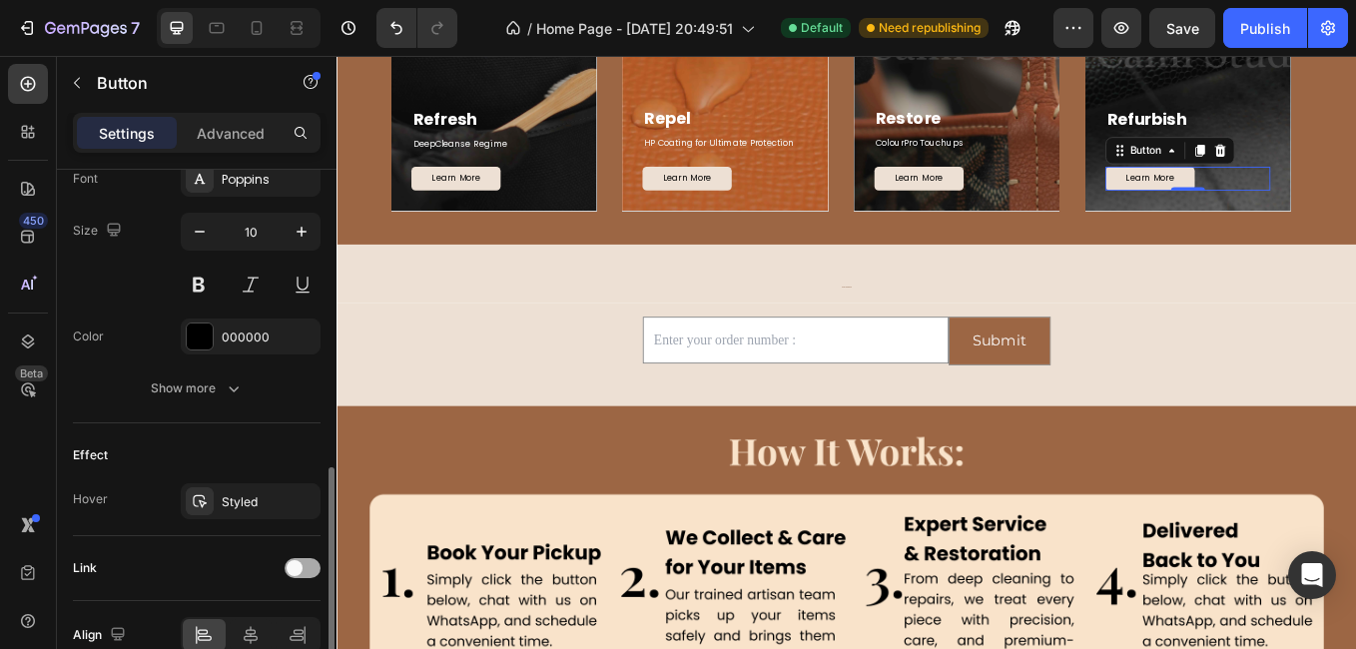
click at [298, 565] on span at bounding box center [295, 568] width 16 height 16
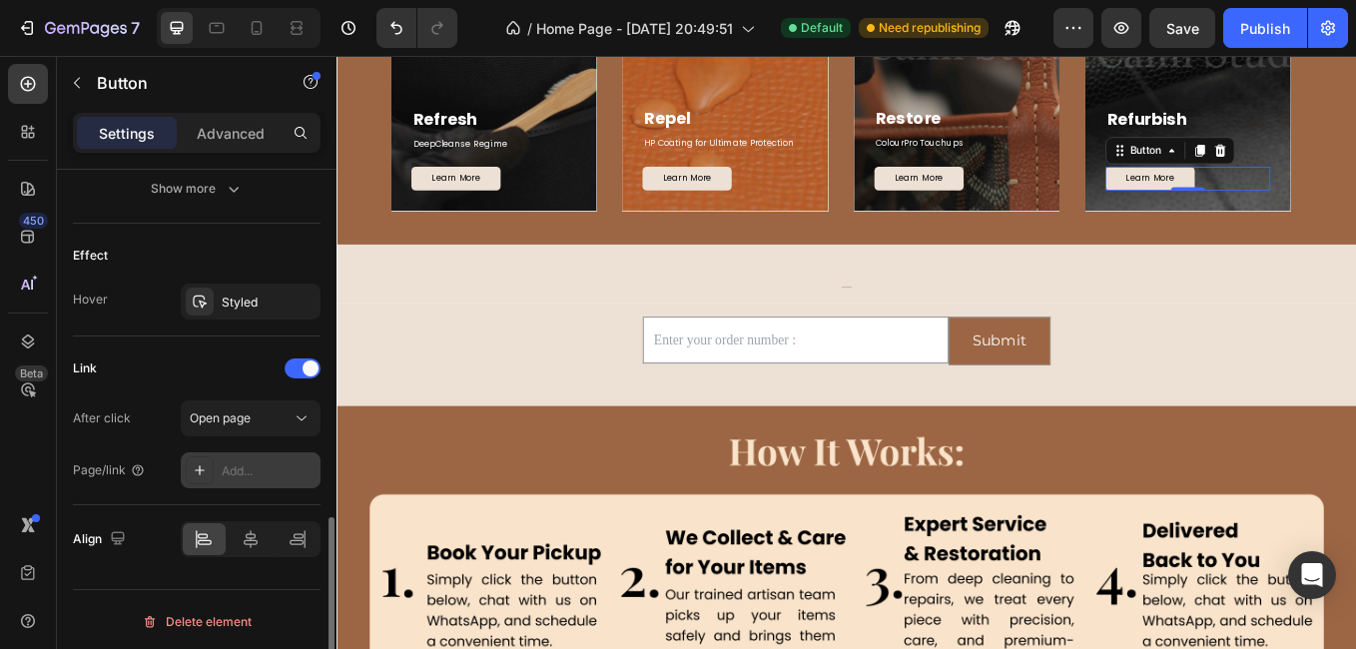
click at [262, 480] on div "Add..." at bounding box center [251, 470] width 140 height 36
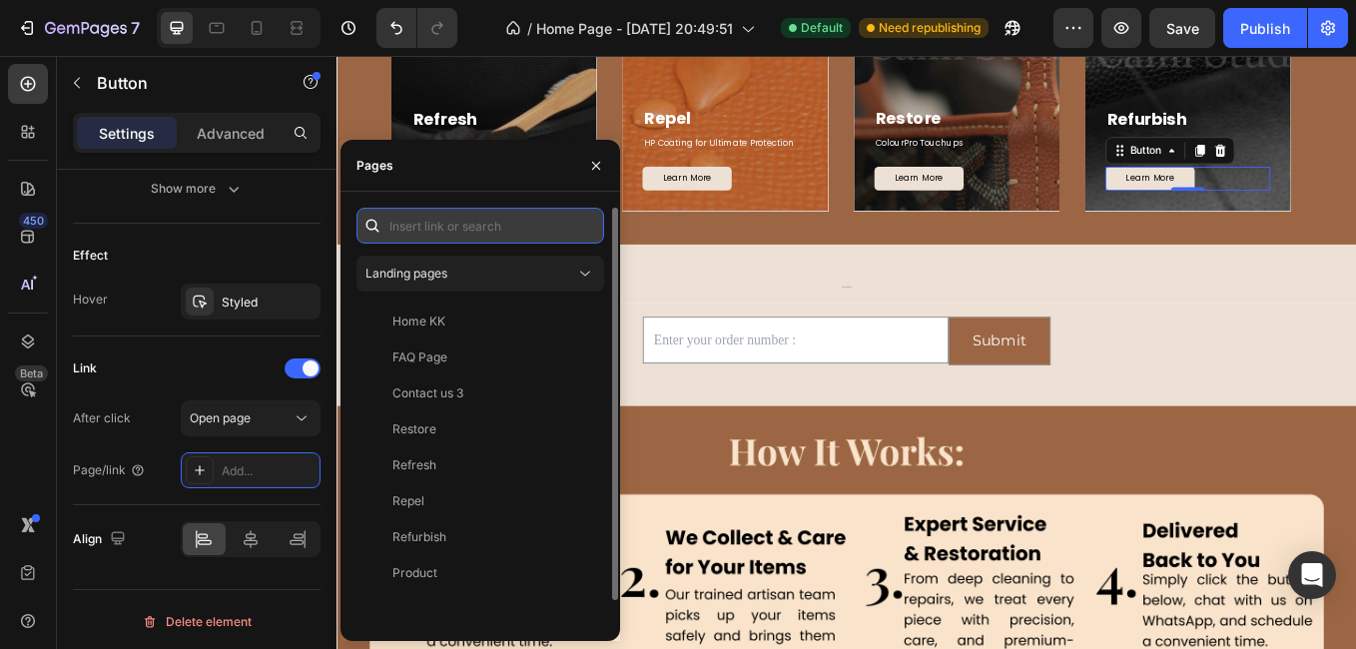
click at [467, 236] on input "text" at bounding box center [480, 226] width 248 height 36
paste input "[URL][DOMAIN_NAME]"
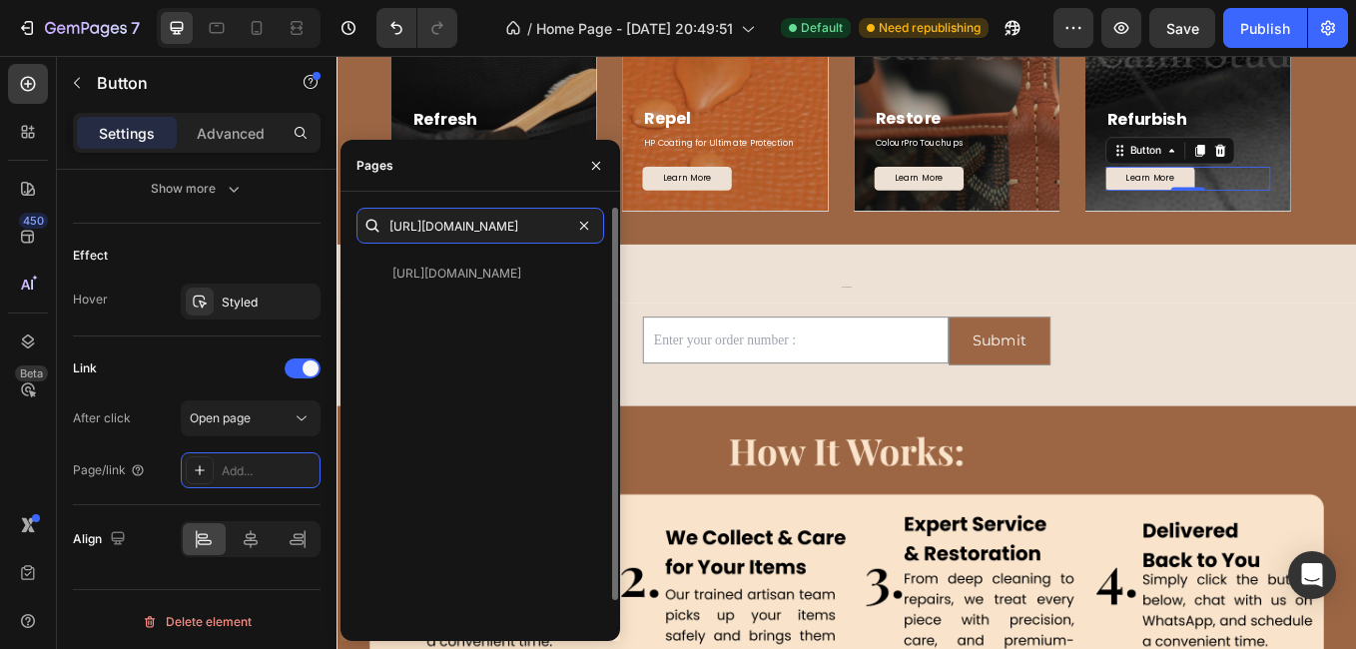
type input "[URL][DOMAIN_NAME]"
click at [382, 219] on div at bounding box center [372, 226] width 32 height 36
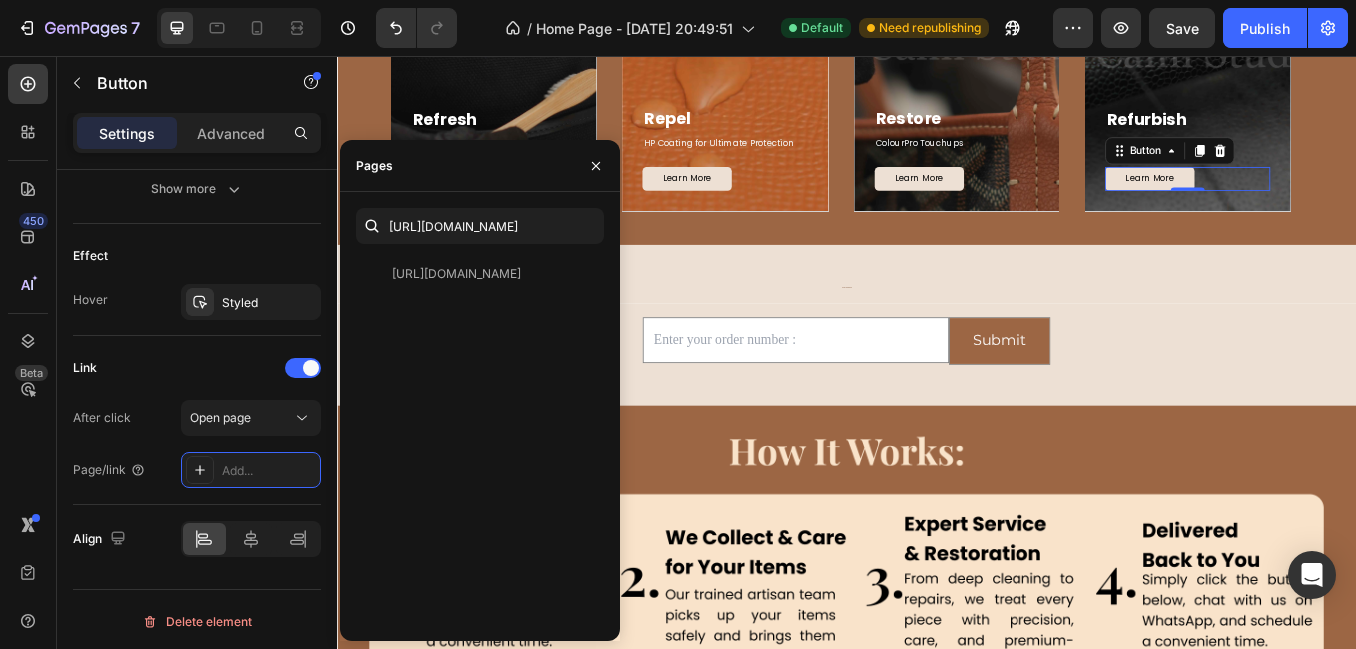
click at [726, 290] on div "TRACK YOUR SERVICE Heading Row" at bounding box center [935, 313] width 1198 height 70
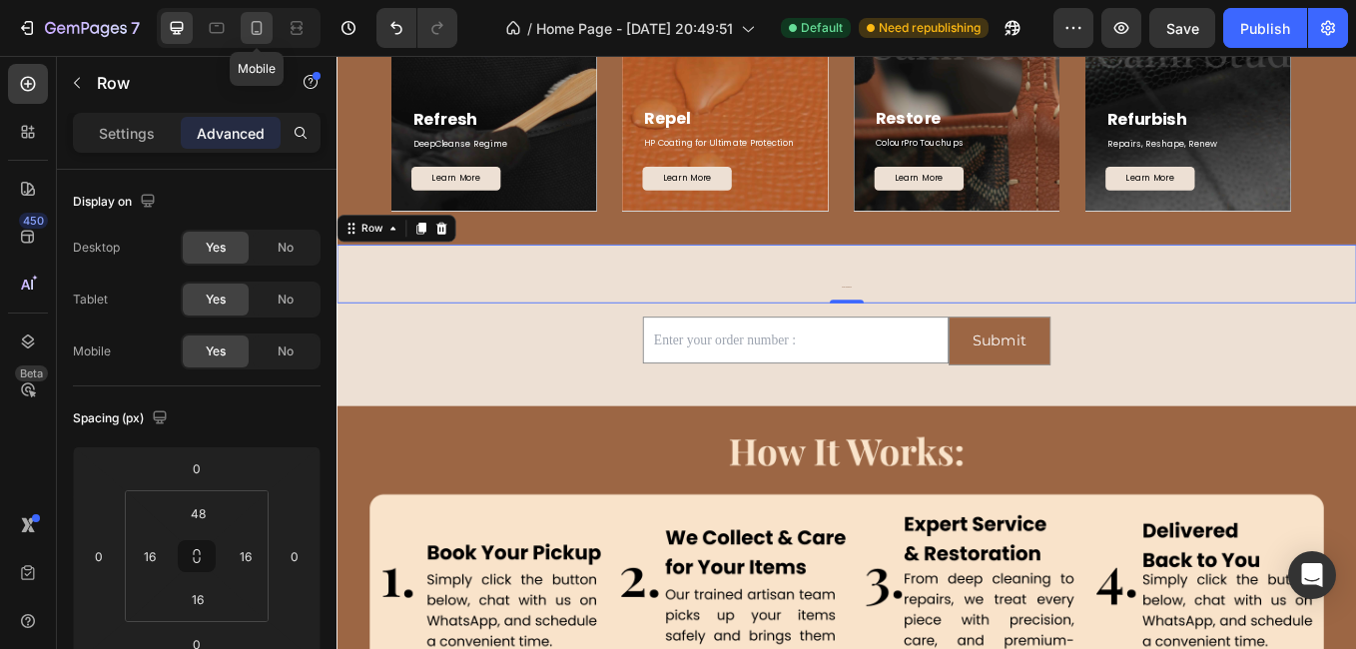
click at [249, 38] on div at bounding box center [257, 28] width 32 height 32
type input "4"
type input "Auto"
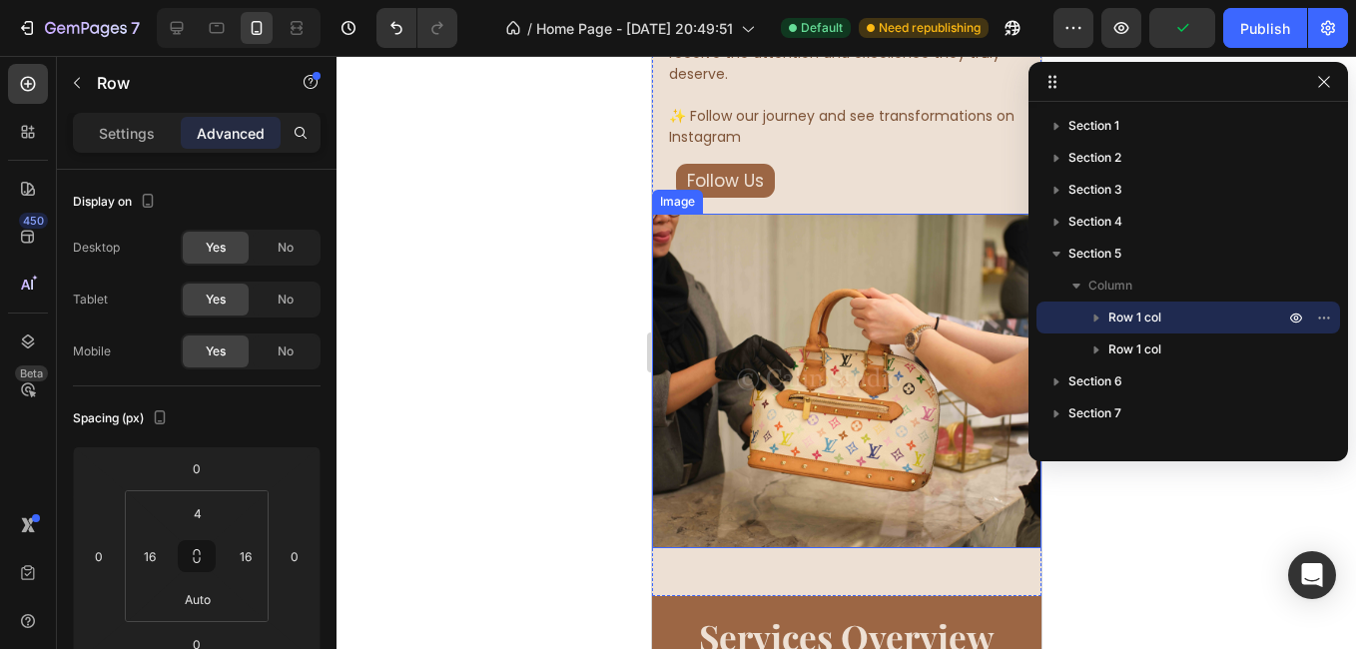
scroll to position [1532, 0]
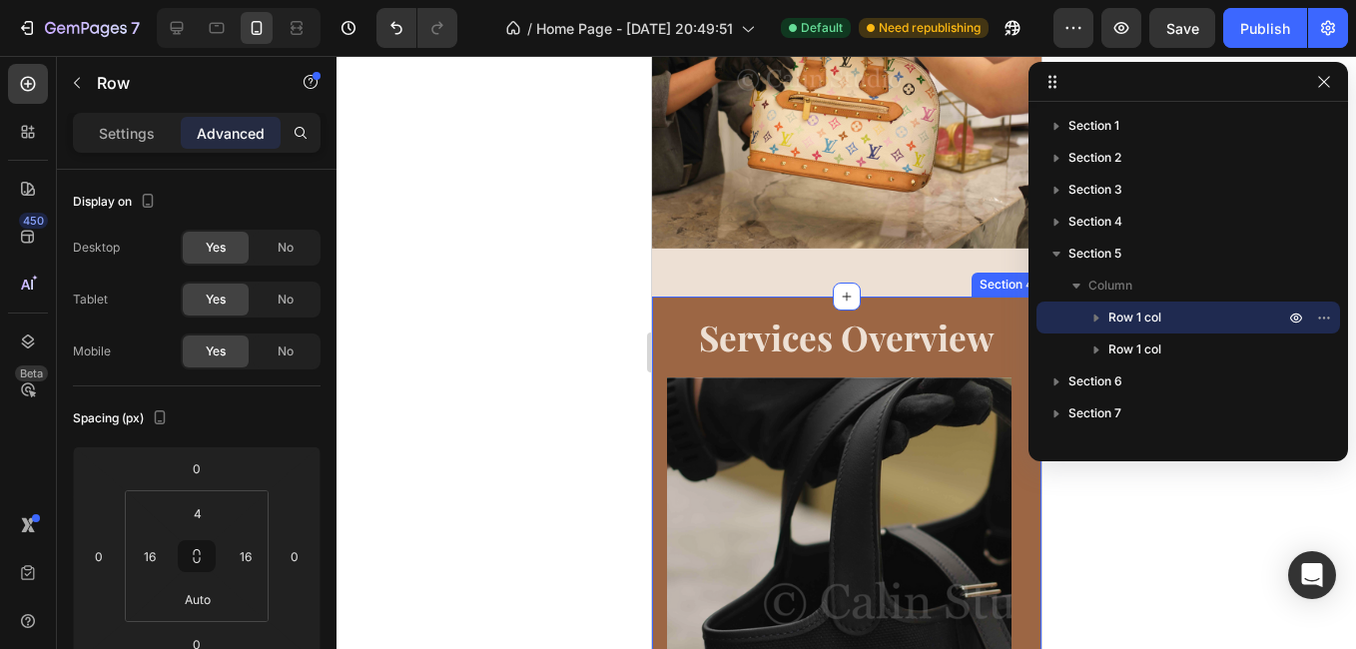
click at [660, 296] on div "Services Overview Heading Refresh Text block DeepCleanse Regime Text block Lear…" at bounding box center [845, 614] width 389 height 637
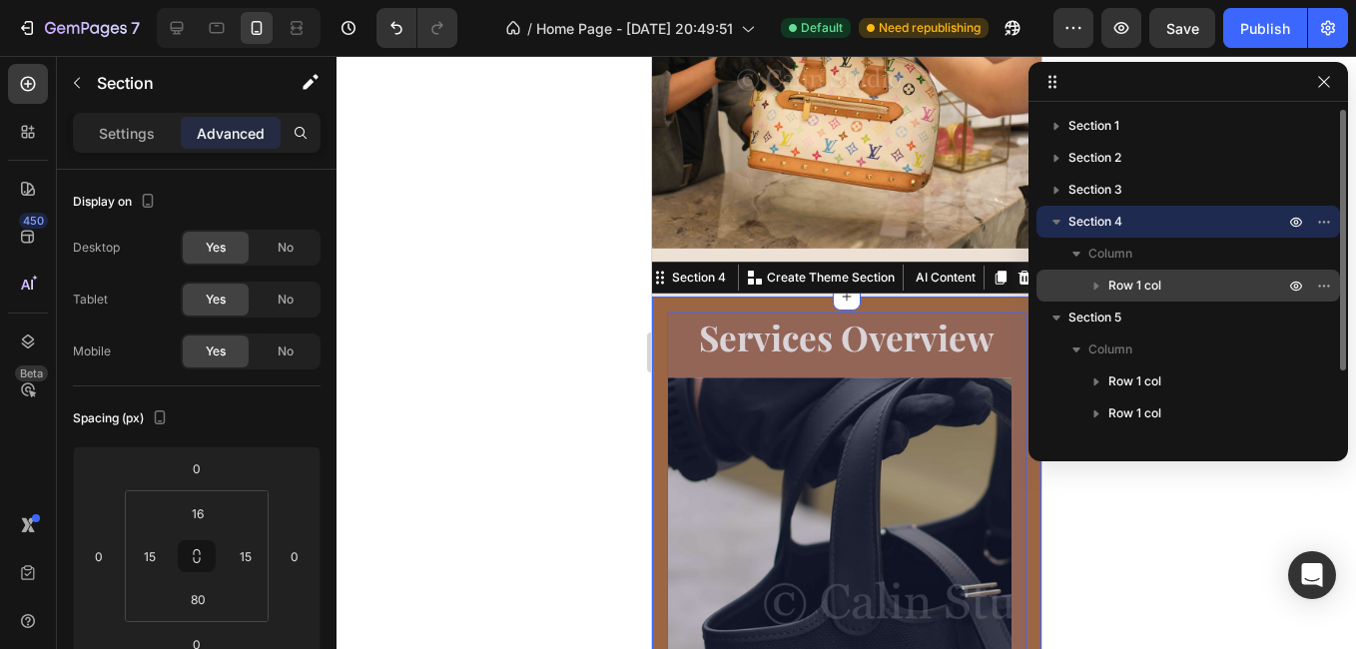
click at [1114, 274] on div "Row 1 col" at bounding box center [1188, 286] width 288 height 32
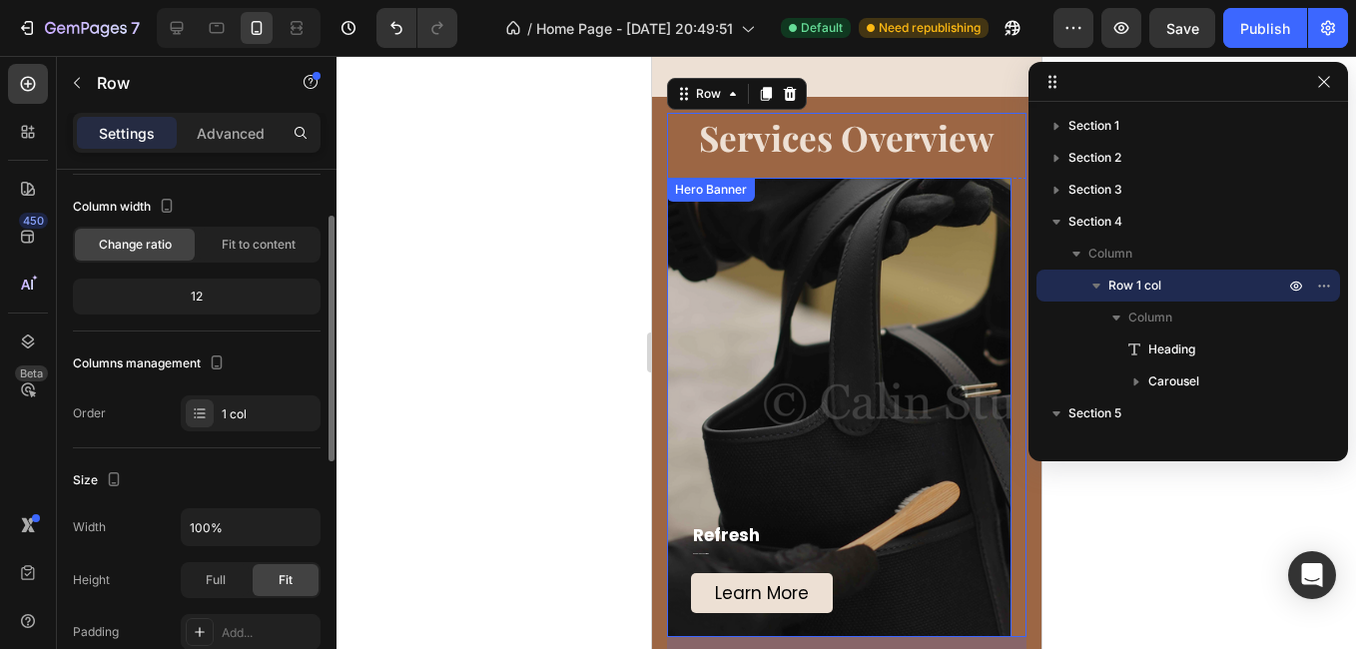
scroll to position [200, 0]
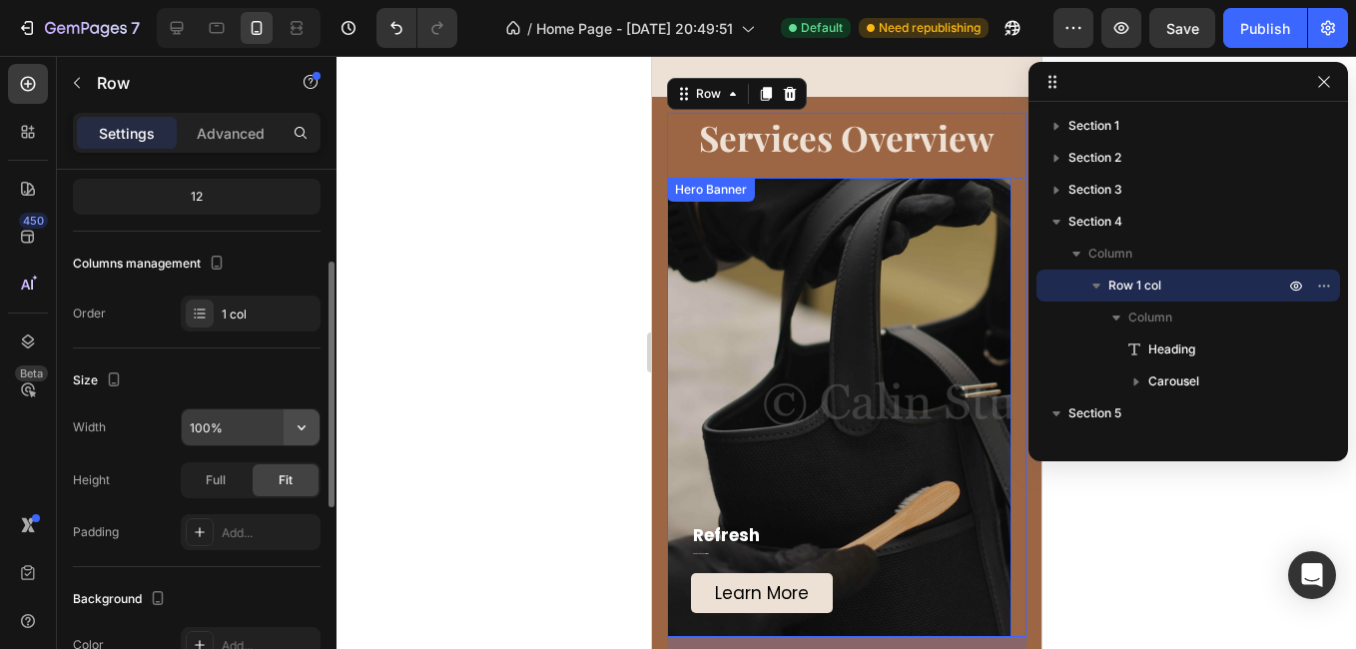
click at [300, 430] on icon "button" at bounding box center [301, 427] width 20 height 20
click at [0, 0] on html "7 / Home Page - [DATE] 20:49:51 Default Need republishing Preview Save Publish …" at bounding box center [678, 0] width 1356 height 0
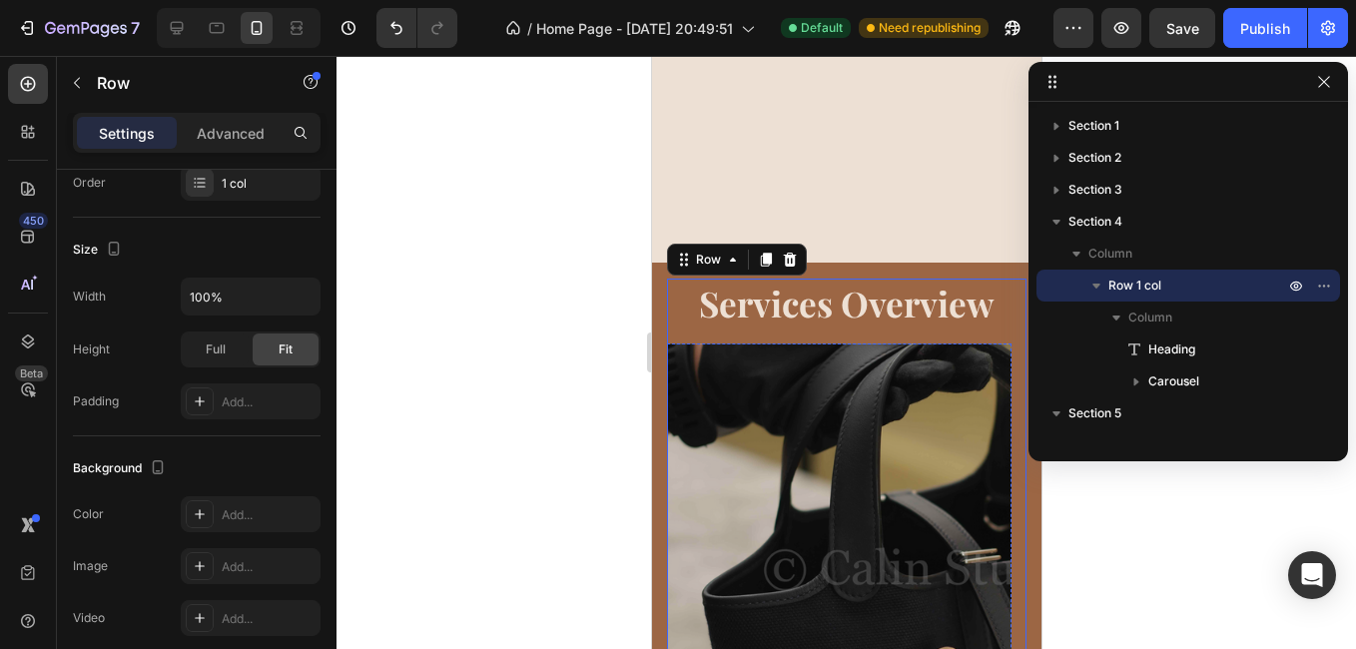
scroll to position [1832, 0]
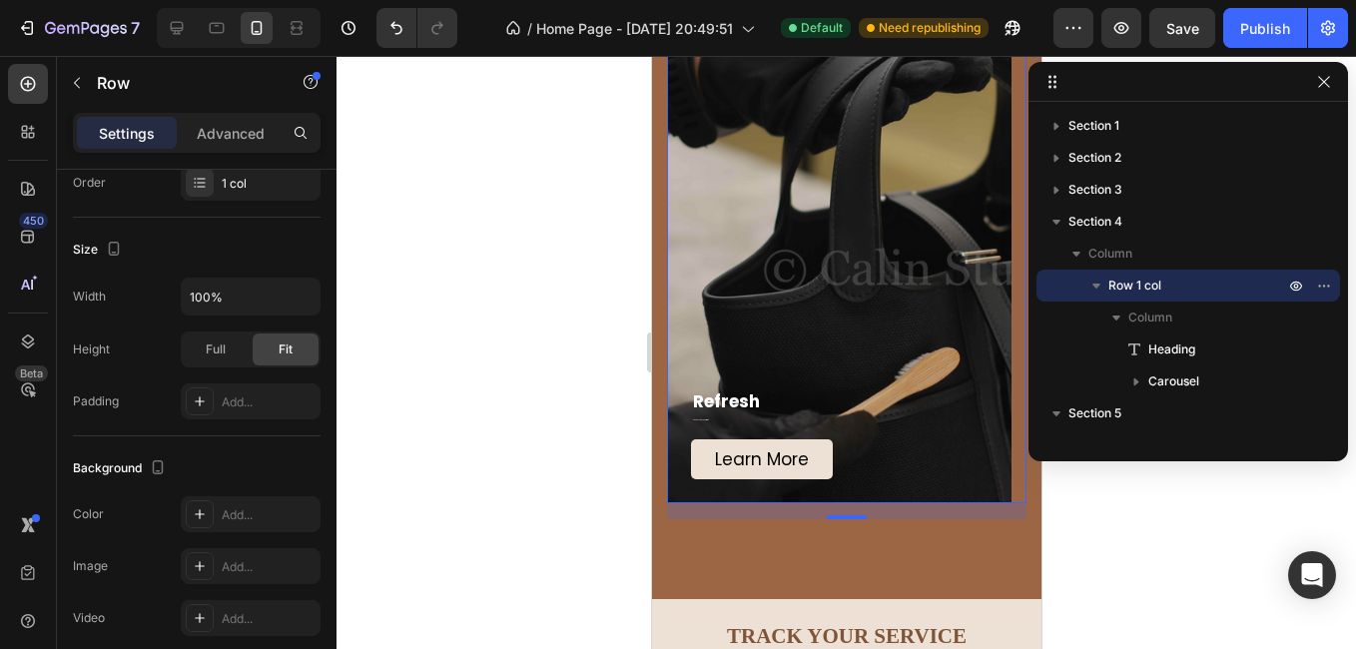
click at [1176, 30] on span "Save" at bounding box center [1182, 28] width 33 height 17
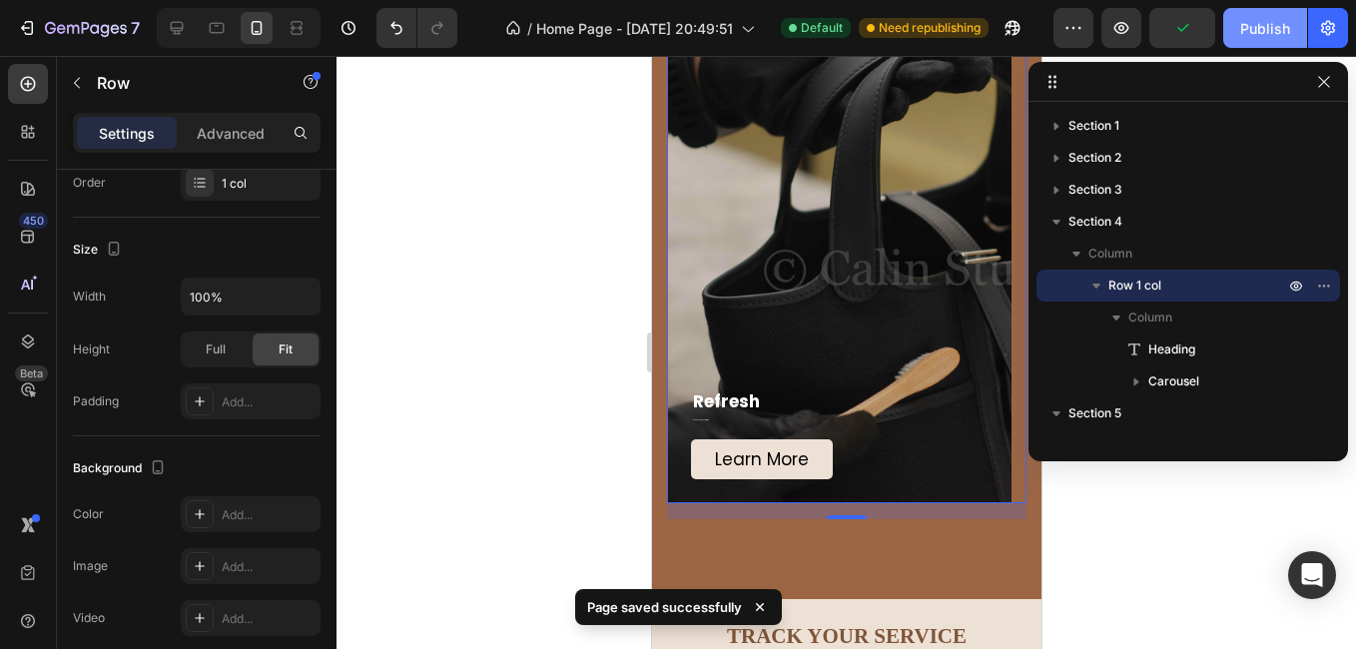
click at [1280, 16] on button "Publish" at bounding box center [1265, 28] width 84 height 40
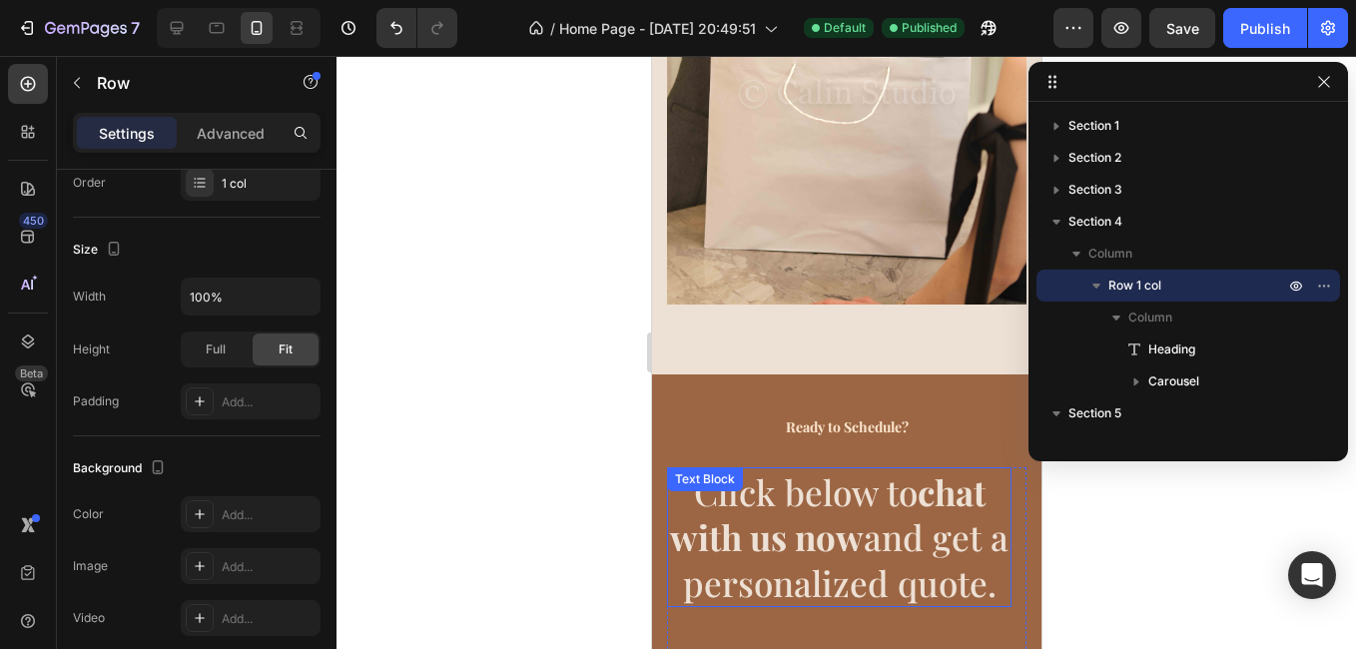
scroll to position [3928, 0]
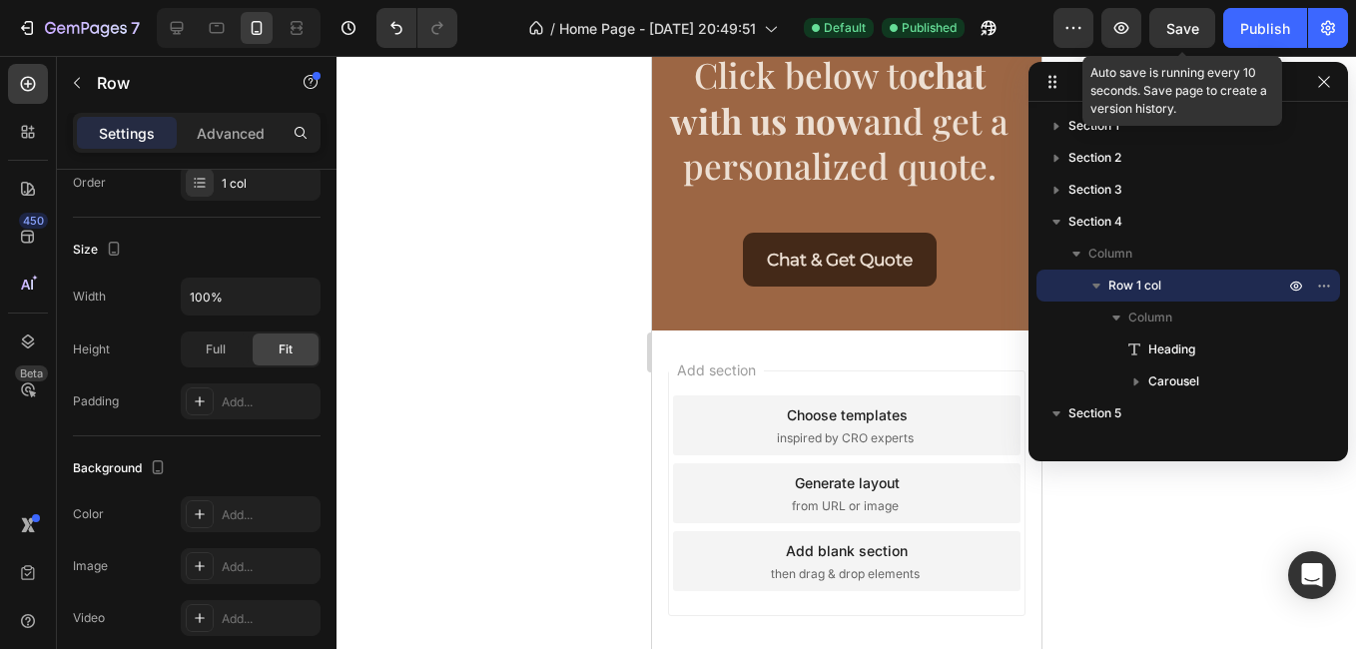
click at [1178, 29] on span "Save" at bounding box center [1182, 28] width 33 height 17
